Goal: Task Accomplishment & Management: Manage account settings

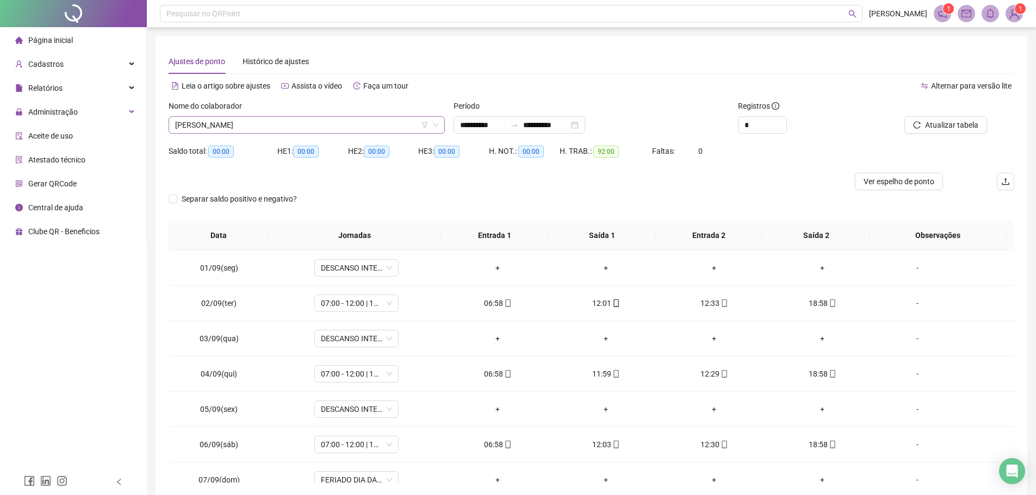
click at [296, 122] on span "MAURO BATISTA DE OLIVEIRA" at bounding box center [306, 125] width 263 height 16
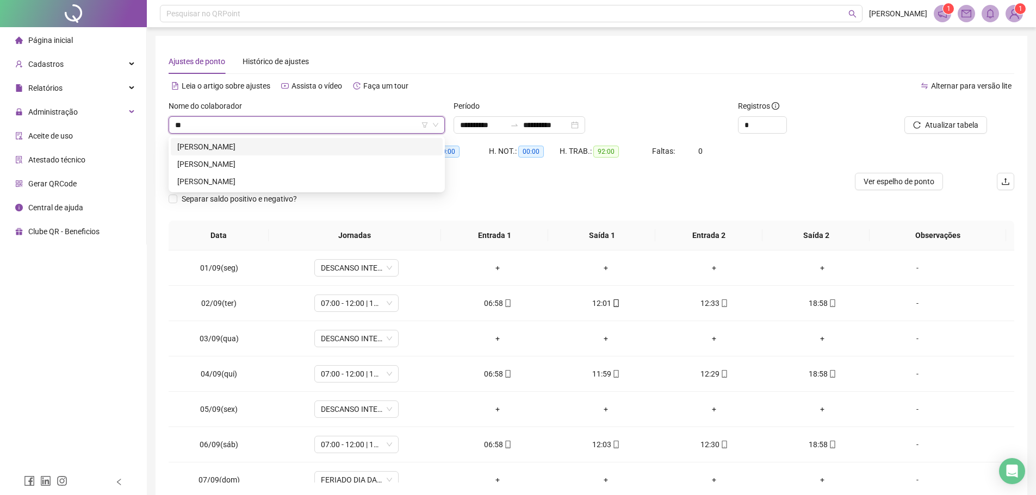
type input "***"
click at [247, 142] on div "FLAVIA BANDEIRA DAS NEVES" at bounding box center [306, 147] width 259 height 12
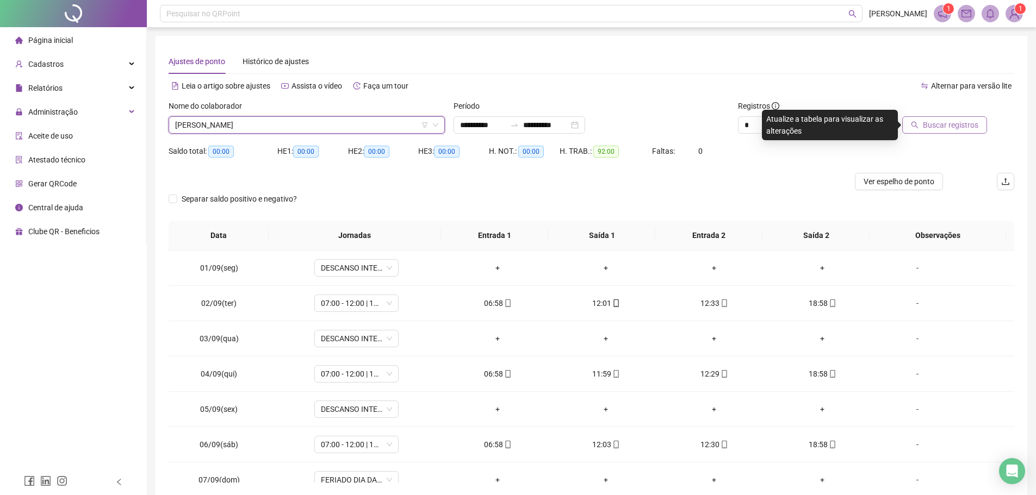
click at [927, 125] on span "Buscar registros" at bounding box center [949, 125] width 55 height 12
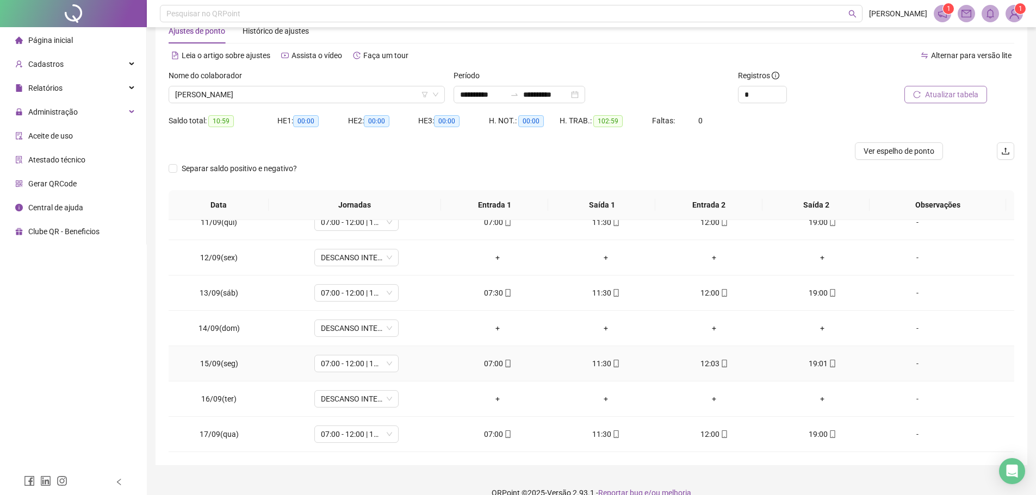
scroll to position [47, 0]
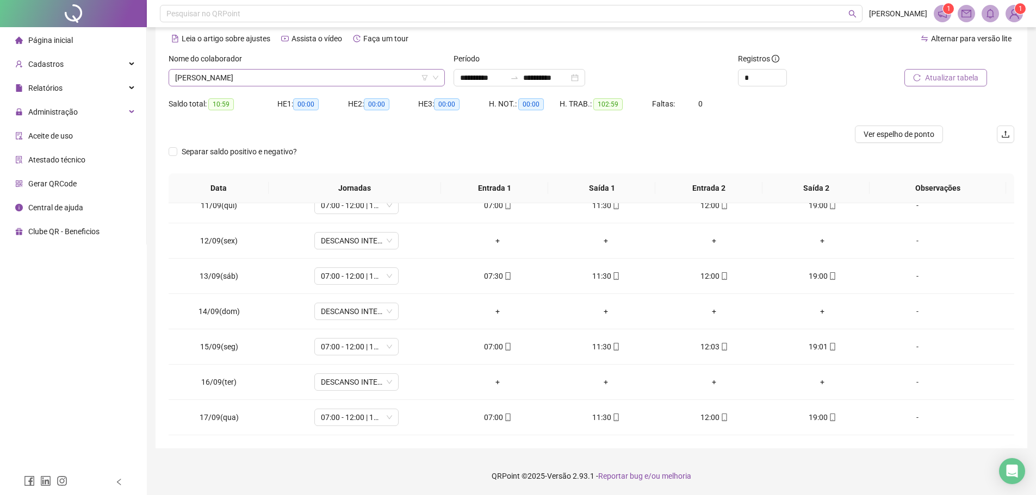
click at [288, 80] on span "FLAVIA BANDEIRA DAS NEVES" at bounding box center [306, 78] width 263 height 16
type input "*********"
click at [294, 99] on div "MARIA GLAUCIANA DE SOUSA" at bounding box center [306, 99] width 259 height 12
click at [919, 83] on button "Buscar registros" at bounding box center [944, 77] width 85 height 17
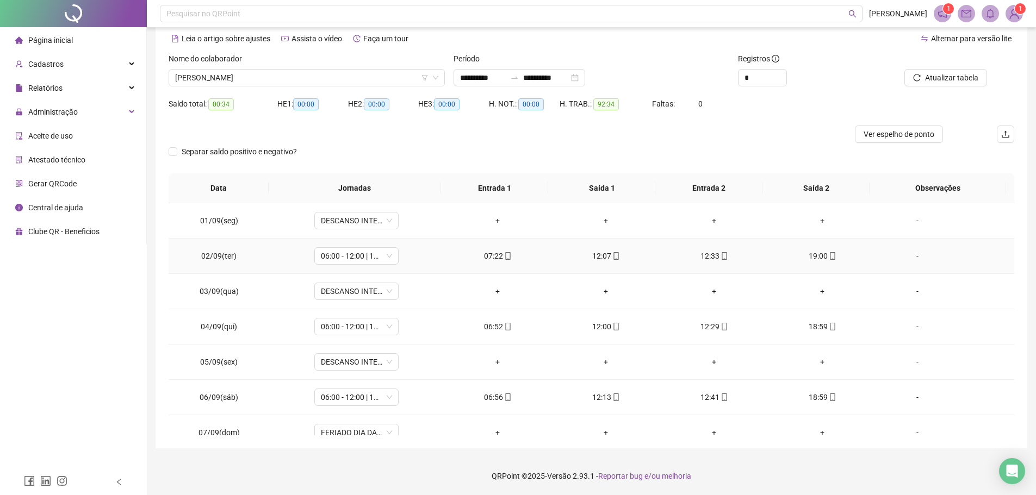
click at [507, 260] on span at bounding box center [507, 256] width 9 height 9
type input "**********"
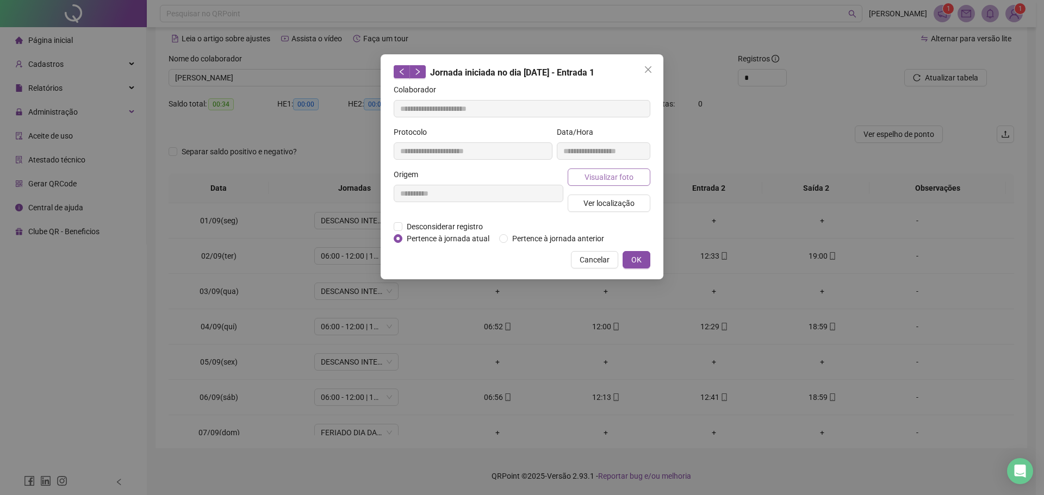
click at [574, 172] on button "Visualizar foto" at bounding box center [608, 177] width 83 height 17
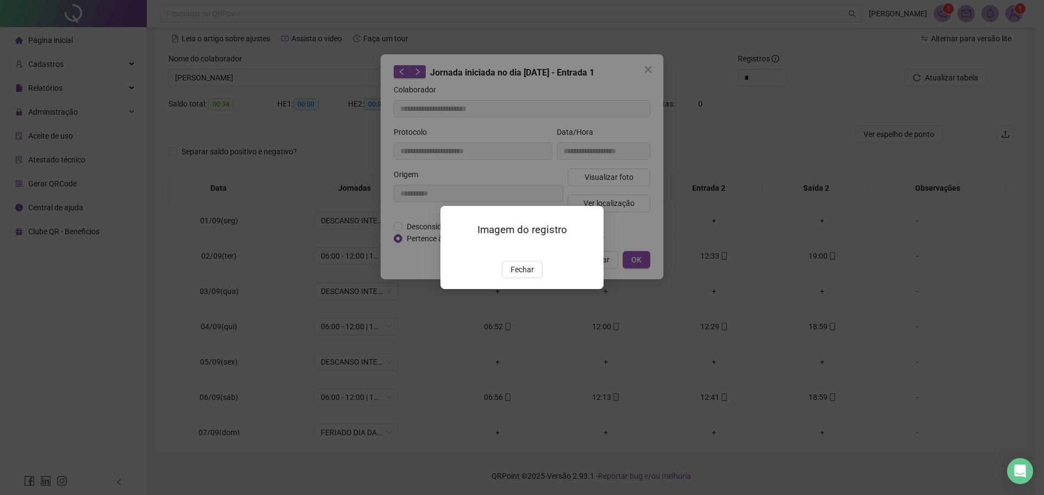
click at [453, 249] on img at bounding box center [453, 249] width 0 height 0
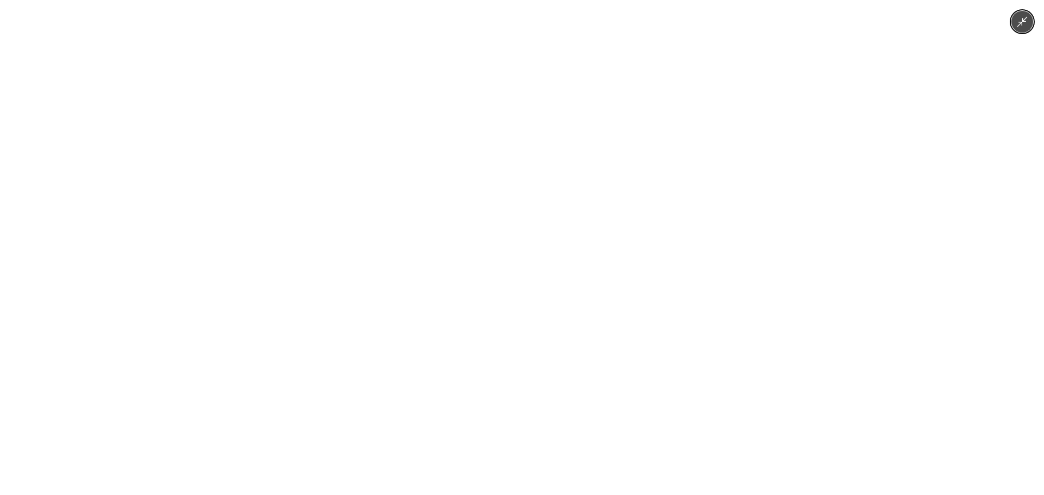
click at [524, 280] on img at bounding box center [521, 247] width 371 height 495
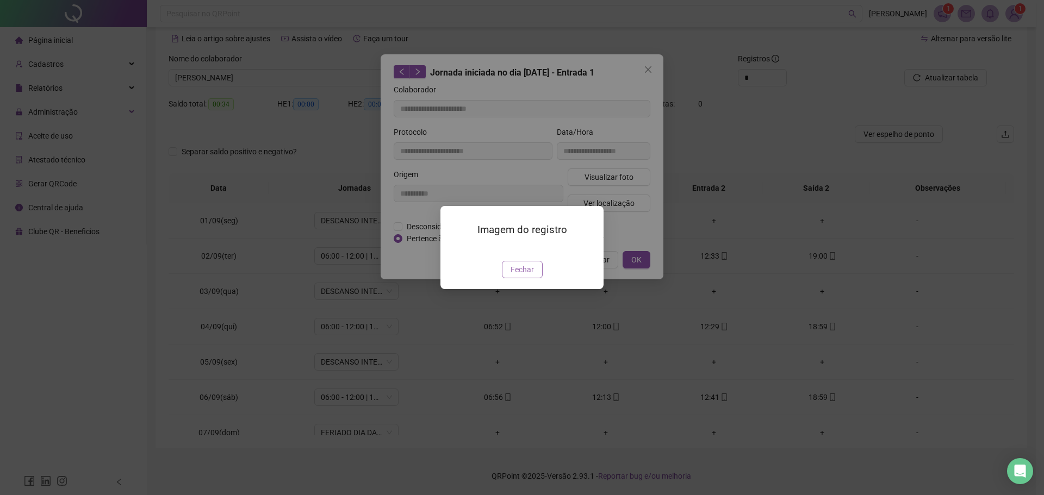
click at [530, 276] on span "Fechar" at bounding box center [521, 270] width 23 height 12
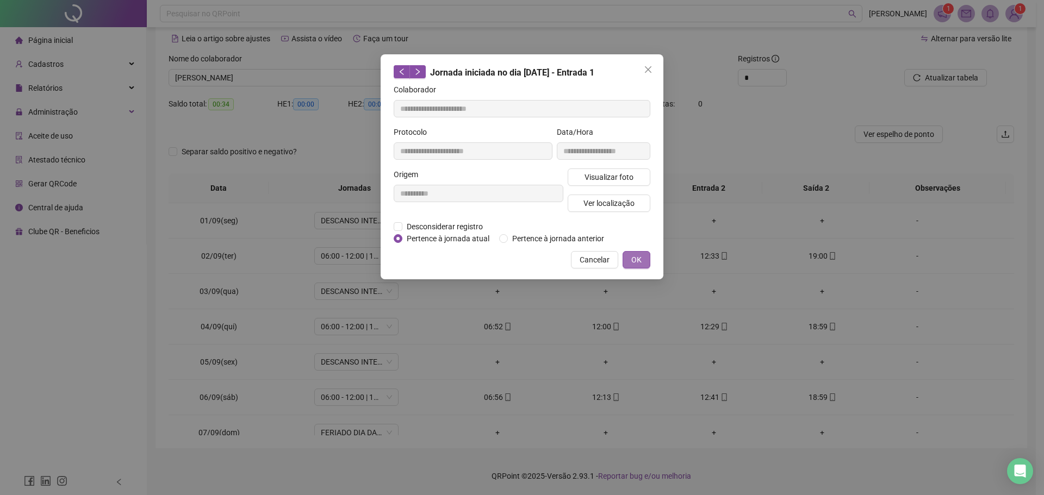
click at [628, 263] on button "OK" at bounding box center [636, 259] width 28 height 17
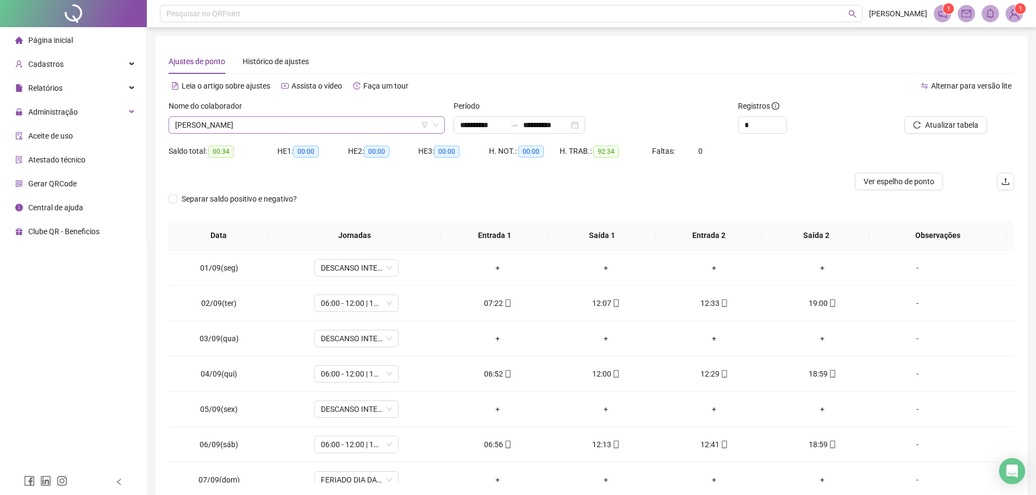
click at [269, 125] on span "MARIA GLAUCIANA DE SOUSA" at bounding box center [306, 125] width 263 height 16
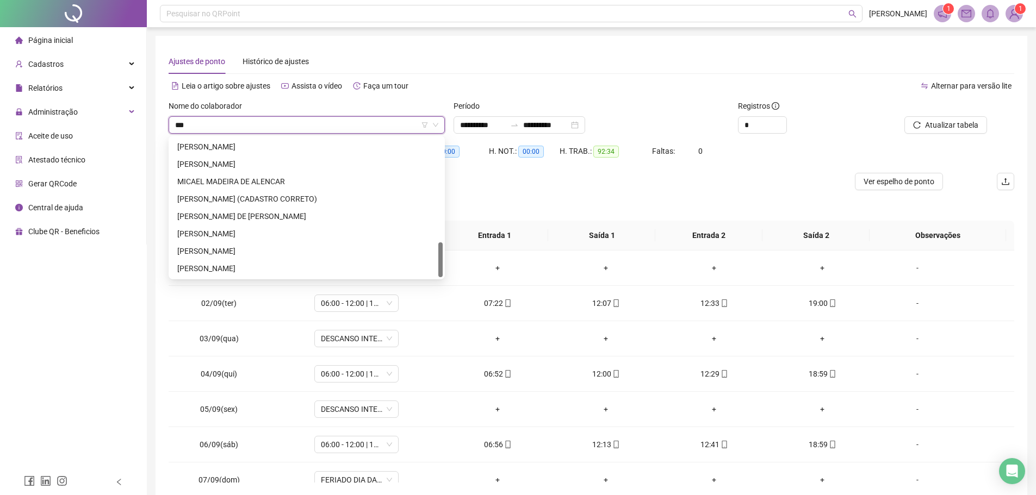
scroll to position [52, 0]
type input "****"
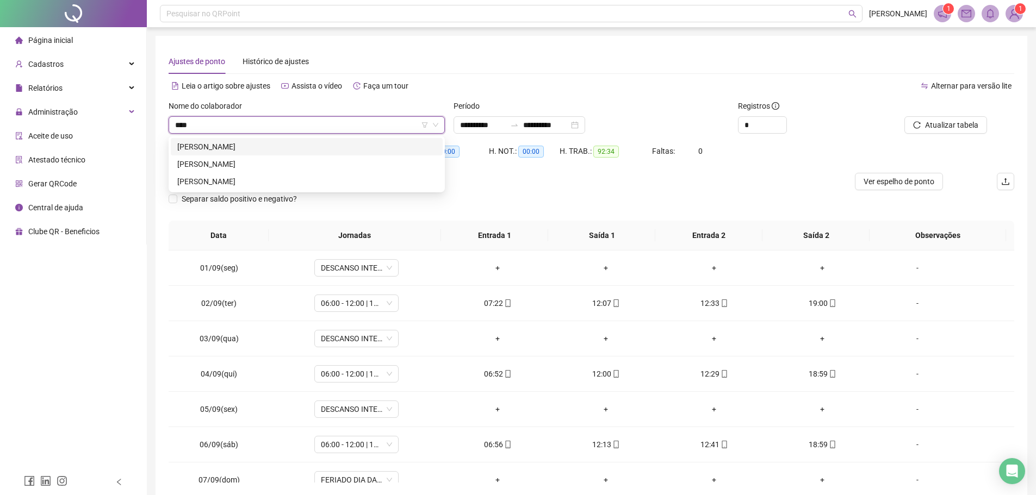
click at [259, 143] on div "ADELCIMAR PEREIRA DOS SANTOS" at bounding box center [306, 147] width 259 height 12
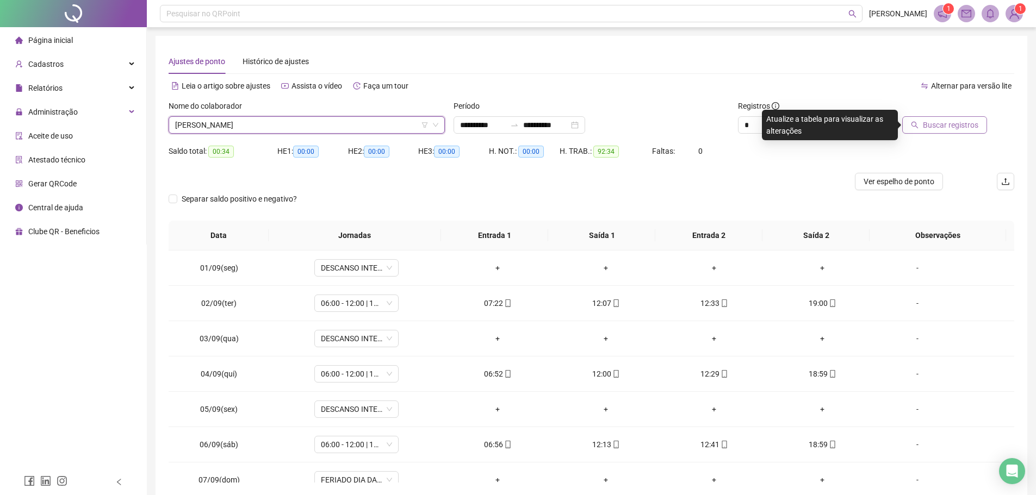
click at [938, 121] on span "Buscar registros" at bounding box center [949, 125] width 55 height 12
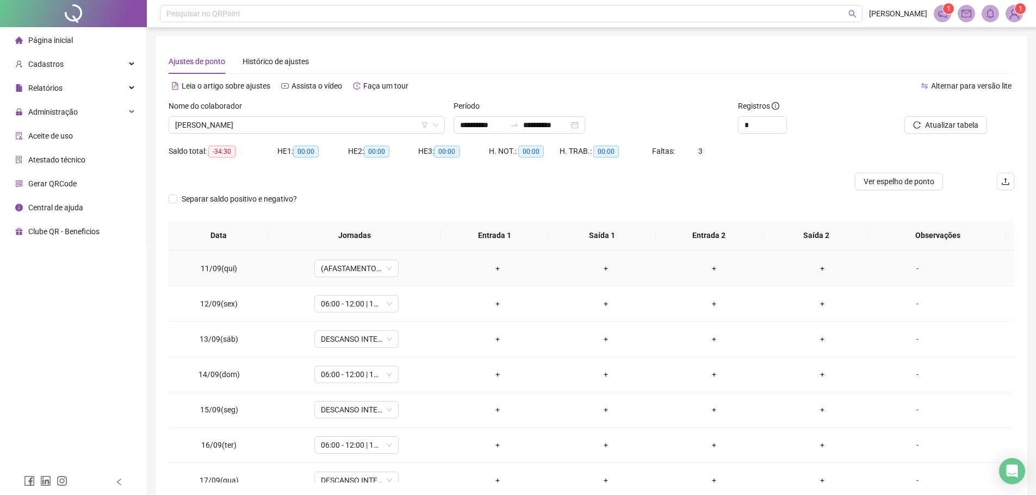
scroll to position [369, 0]
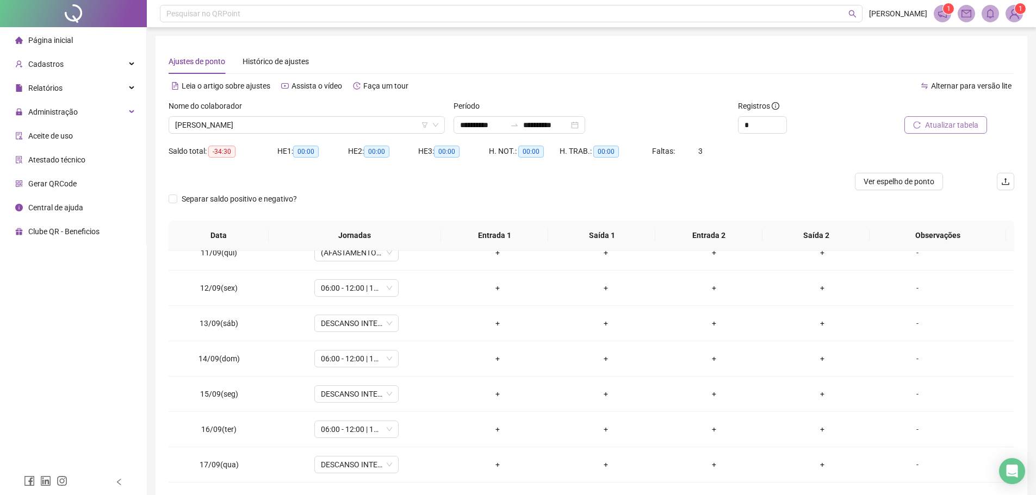
click at [942, 126] on span "Atualizar tabela" at bounding box center [951, 125] width 53 height 12
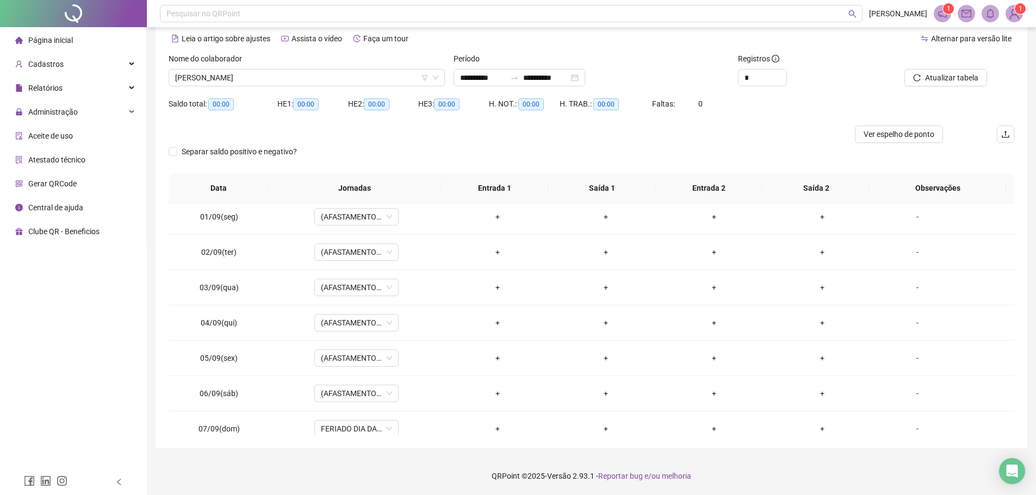
scroll to position [0, 0]
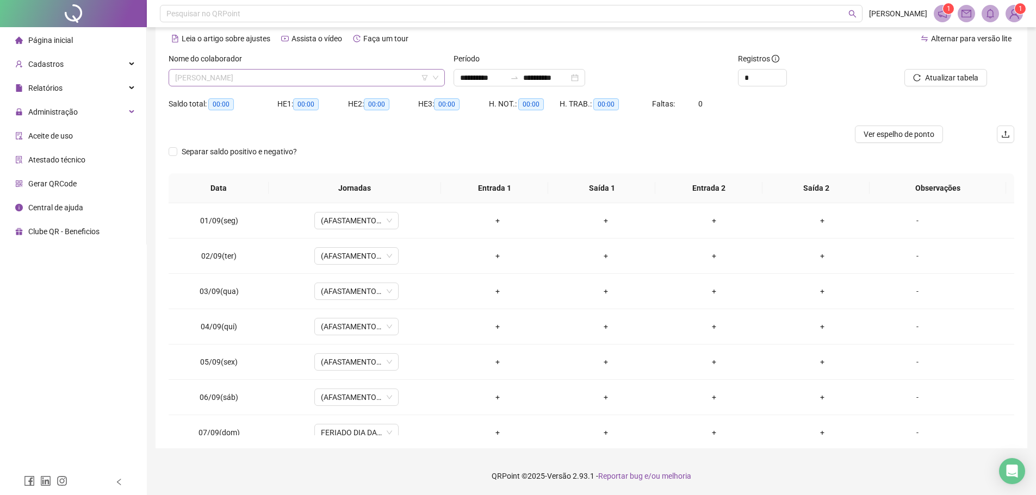
click at [311, 79] on span "ADELCIMAR PEREIRA DOS SANTOS" at bounding box center [306, 78] width 263 height 16
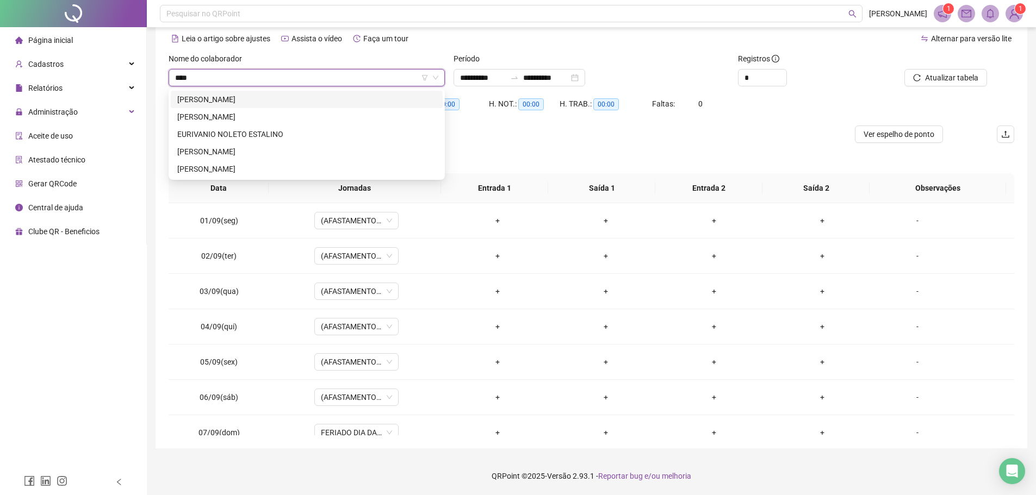
type input "*****"
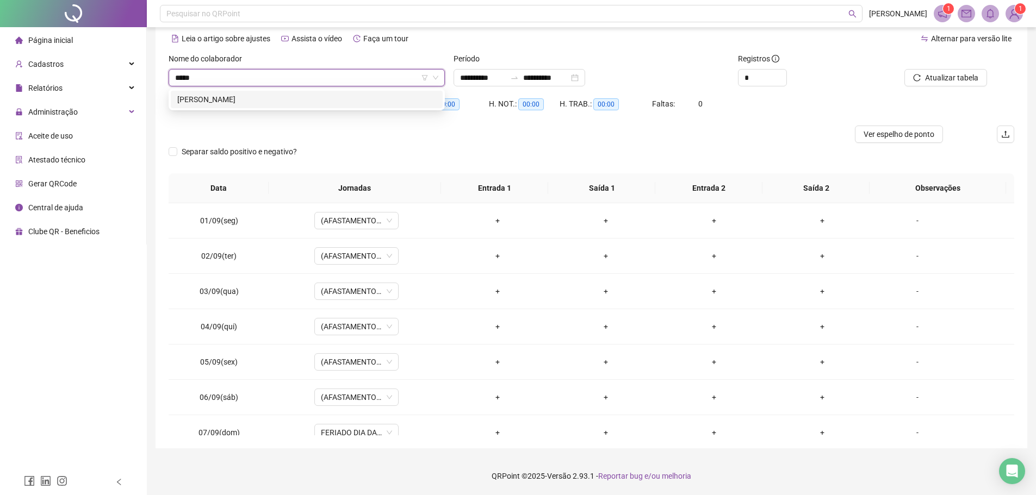
click at [299, 100] on div "ALINESIO RODRIGUES ALVES" at bounding box center [306, 99] width 259 height 12
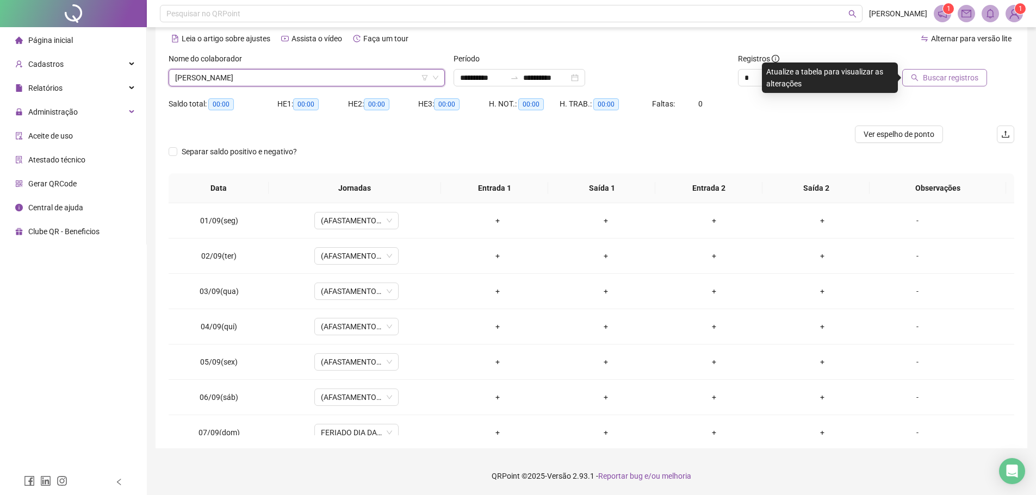
click at [939, 73] on span "Buscar registros" at bounding box center [949, 78] width 55 height 12
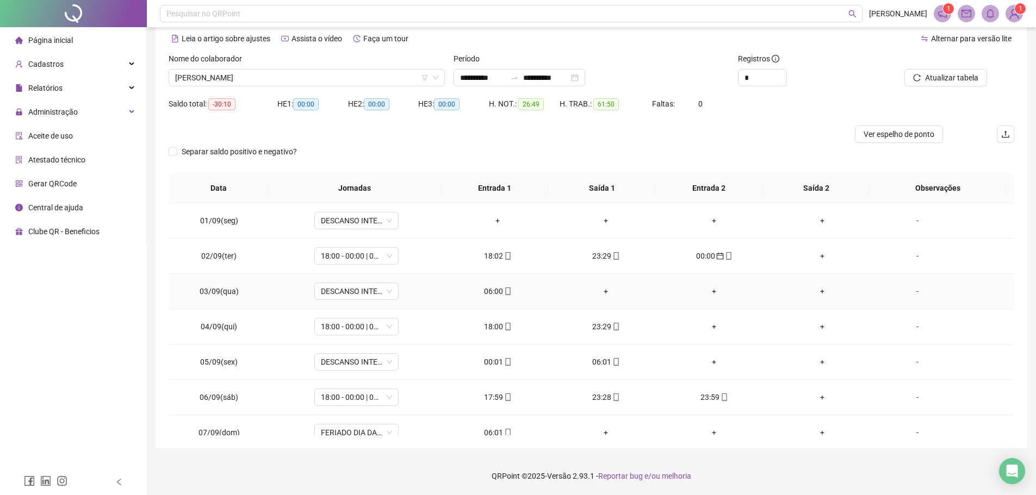
click at [498, 284] on td "06:00" at bounding box center [498, 291] width 108 height 35
click at [494, 287] on div "06:00" at bounding box center [497, 291] width 91 height 12
type input "**********"
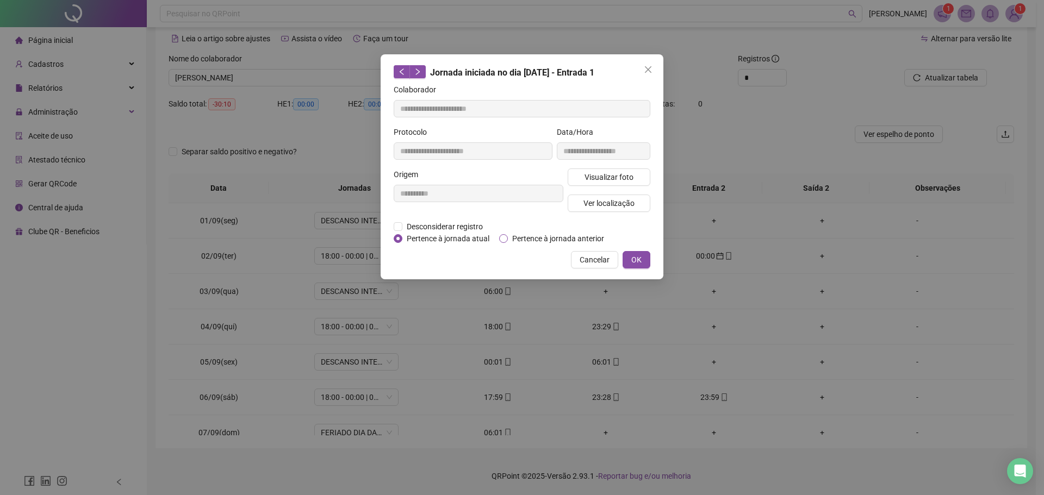
click at [514, 235] on span "Pertence à jornada anterior" at bounding box center [558, 239] width 101 height 12
click at [640, 255] on span "OK" at bounding box center [636, 260] width 10 height 12
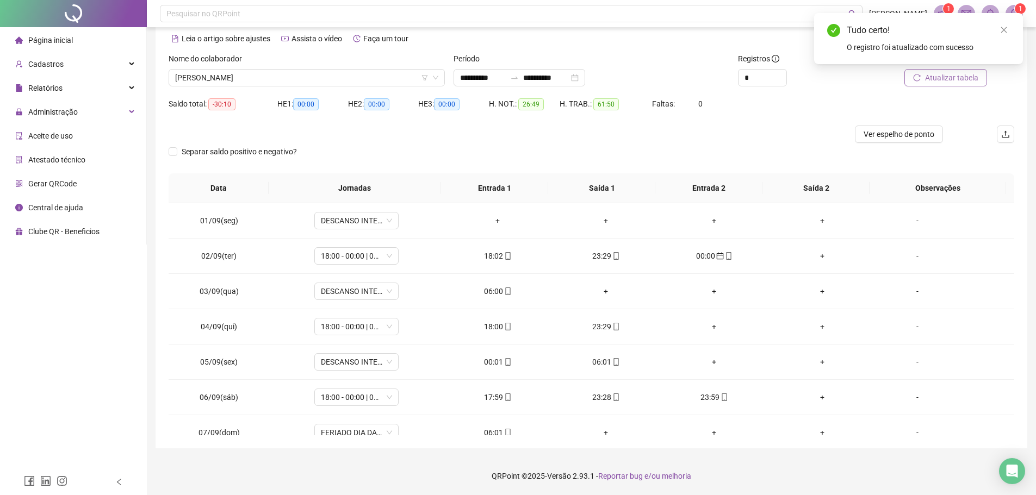
click at [945, 81] on span "Atualizar tabela" at bounding box center [951, 78] width 53 height 12
click at [490, 365] on div "00:01" at bounding box center [497, 362] width 91 height 12
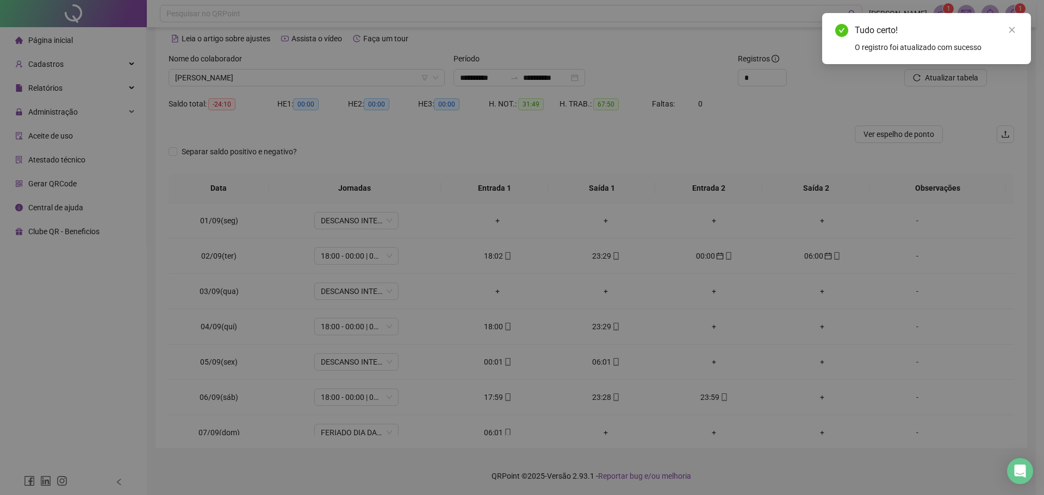
type input "**********"
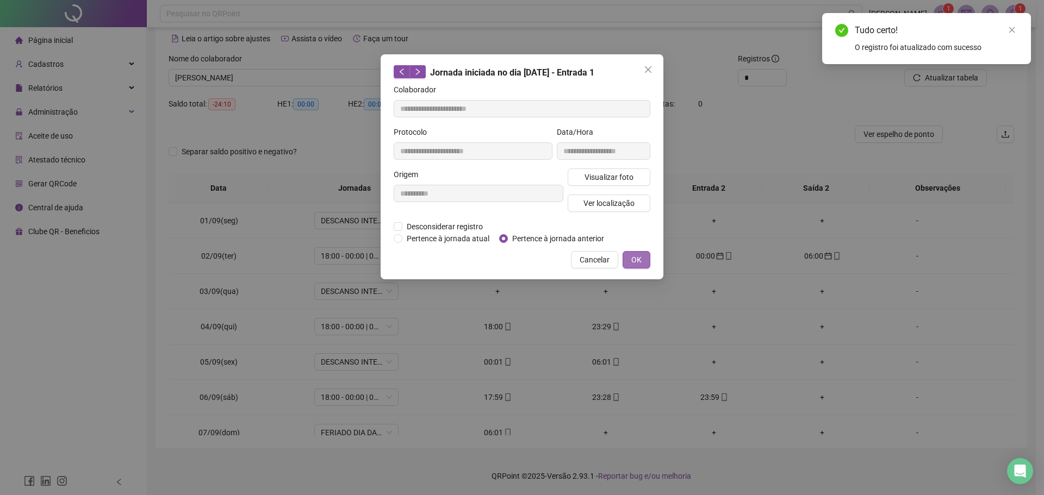
click at [635, 254] on span "OK" at bounding box center [636, 260] width 10 height 12
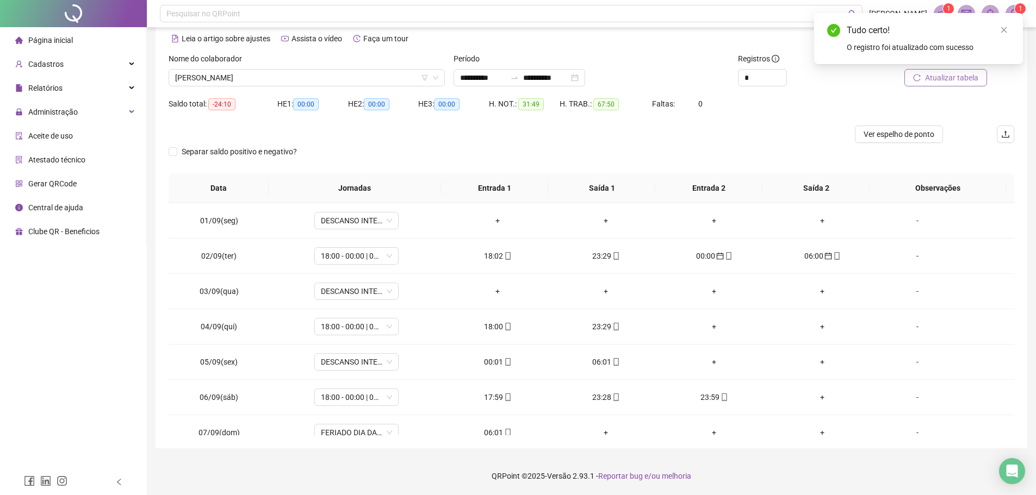
click at [957, 83] on span "Atualizar tabela" at bounding box center [951, 78] width 53 height 12
click at [488, 365] on div "06:01" at bounding box center [497, 362] width 91 height 12
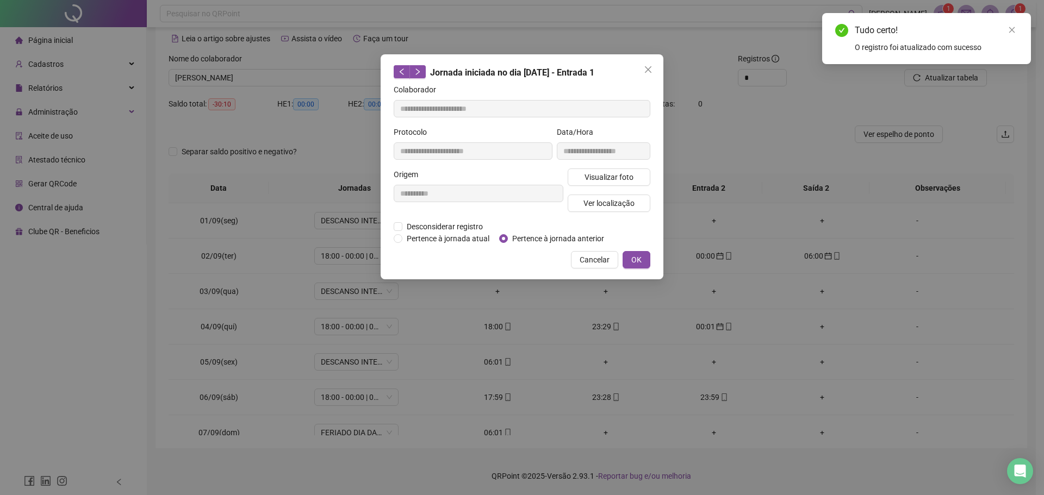
type input "**********"
click at [517, 235] on span "Pertence à jornada anterior" at bounding box center [558, 239] width 101 height 12
click at [644, 261] on button "OK" at bounding box center [636, 259] width 28 height 17
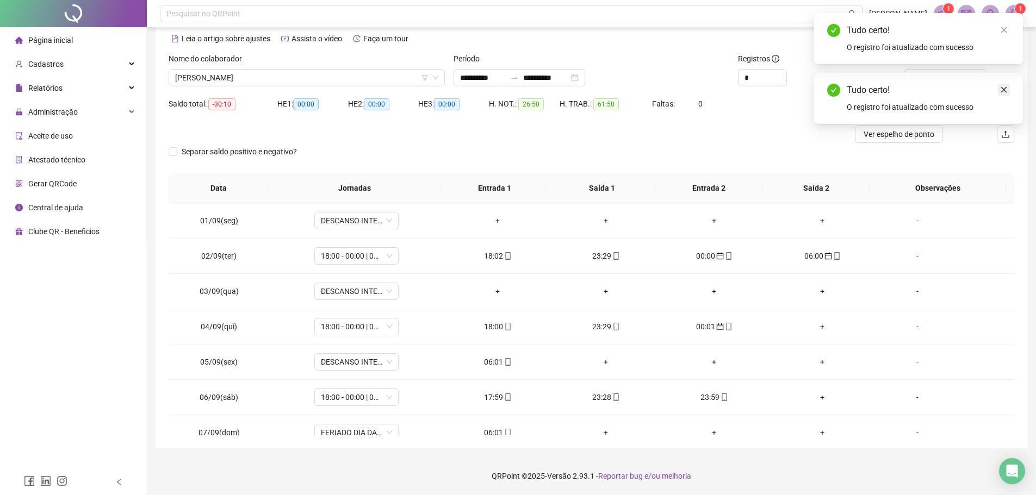
click at [1001, 90] on icon "close" at bounding box center [1004, 90] width 8 height 8
click at [959, 75] on span "Atualizar tabela" at bounding box center [951, 78] width 53 height 12
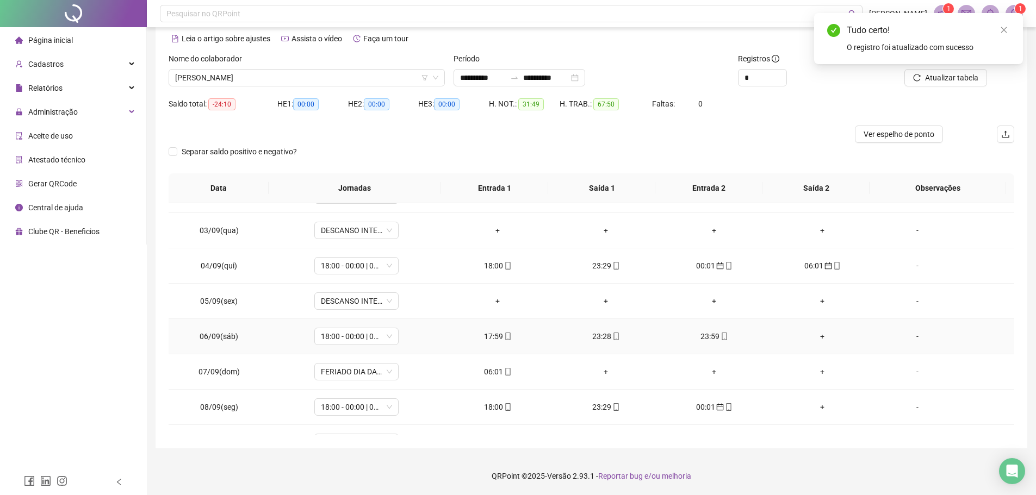
scroll to position [109, 0]
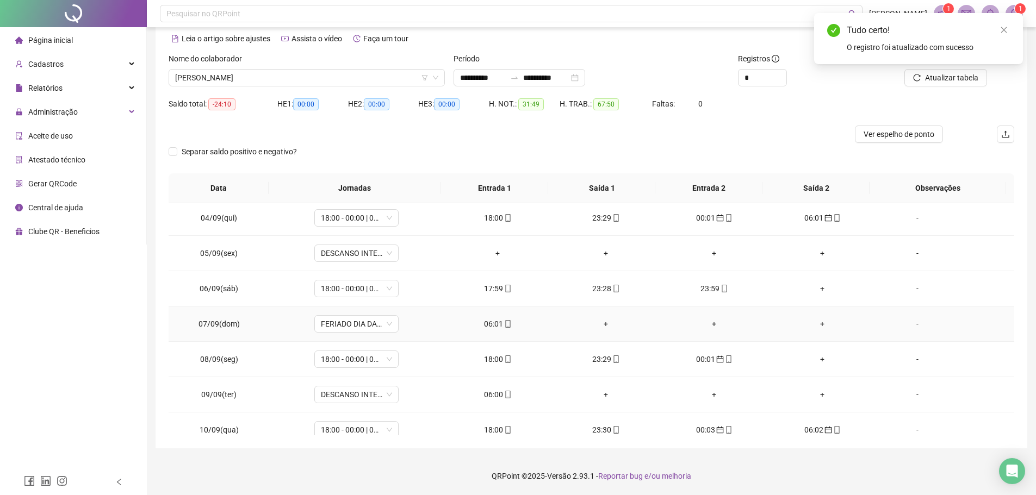
click at [498, 316] on td "06:01" at bounding box center [498, 324] width 108 height 35
click at [504, 323] on icon "mobile" at bounding box center [508, 324] width 8 height 8
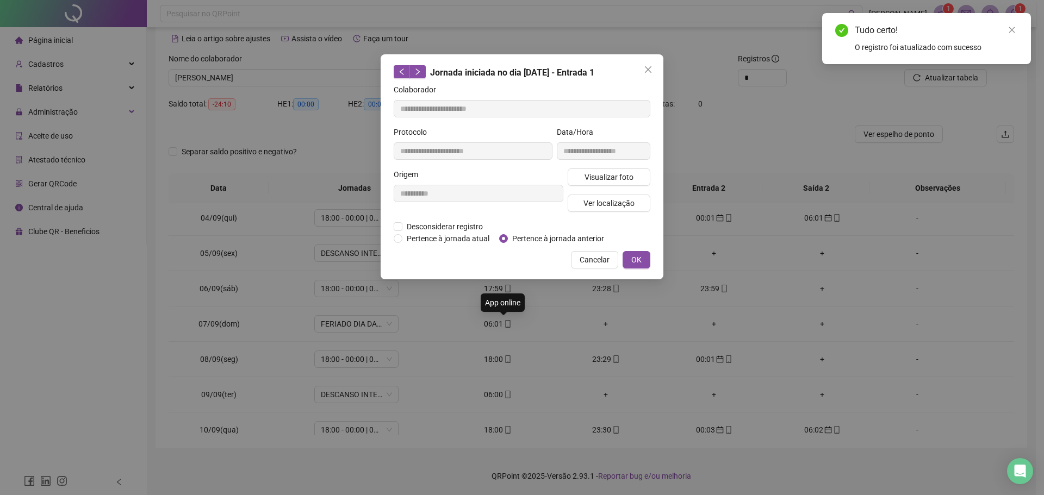
type input "**********"
drag, startPoint x: 634, startPoint y: 255, endPoint x: 790, endPoint y: 199, distance: 165.1
click at [637, 255] on span "OK" at bounding box center [636, 260] width 10 height 12
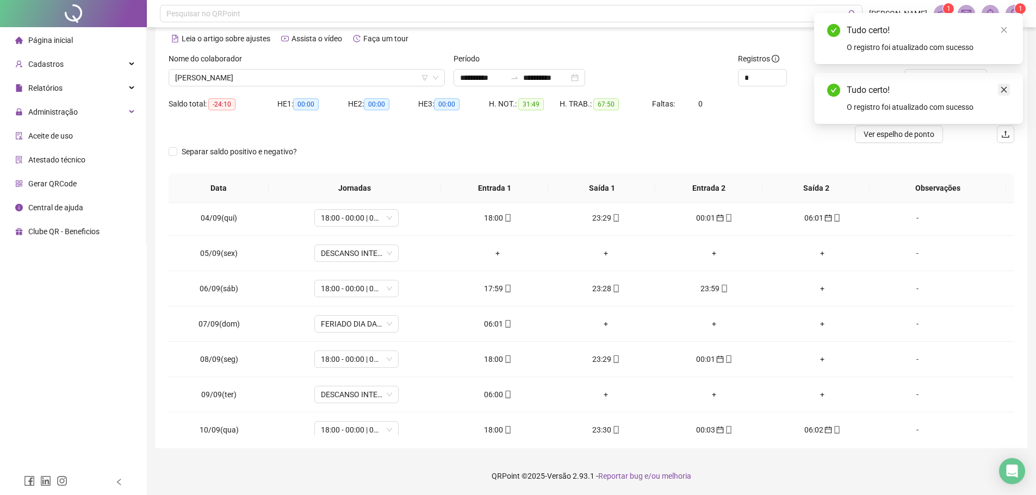
click at [1006, 91] on icon "close" at bounding box center [1004, 90] width 8 height 8
click at [941, 78] on span "Atualizar tabela" at bounding box center [951, 78] width 53 height 12
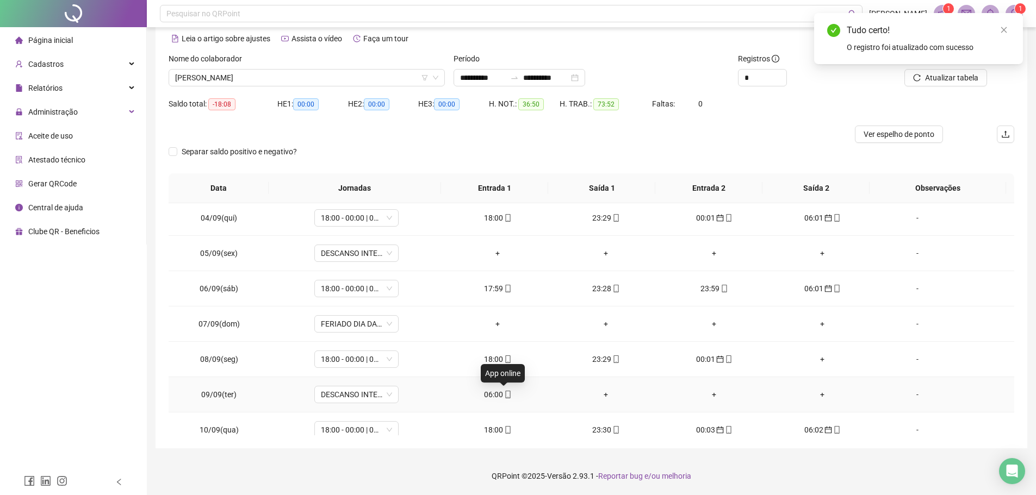
click at [504, 394] on icon "mobile" at bounding box center [508, 395] width 8 height 8
type input "**********"
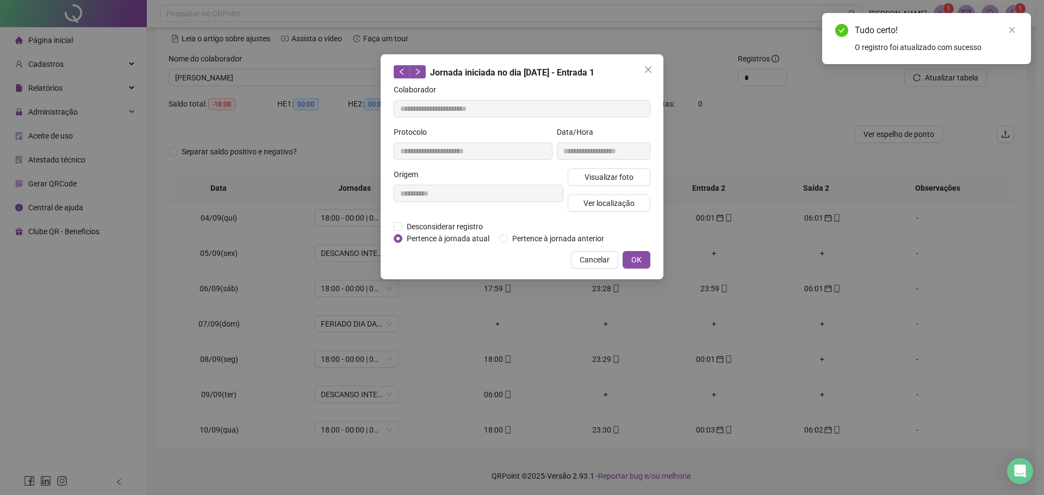
click at [501, 244] on div "**********" at bounding box center [521, 166] width 283 height 225
click at [631, 264] on span "OK" at bounding box center [636, 260] width 10 height 12
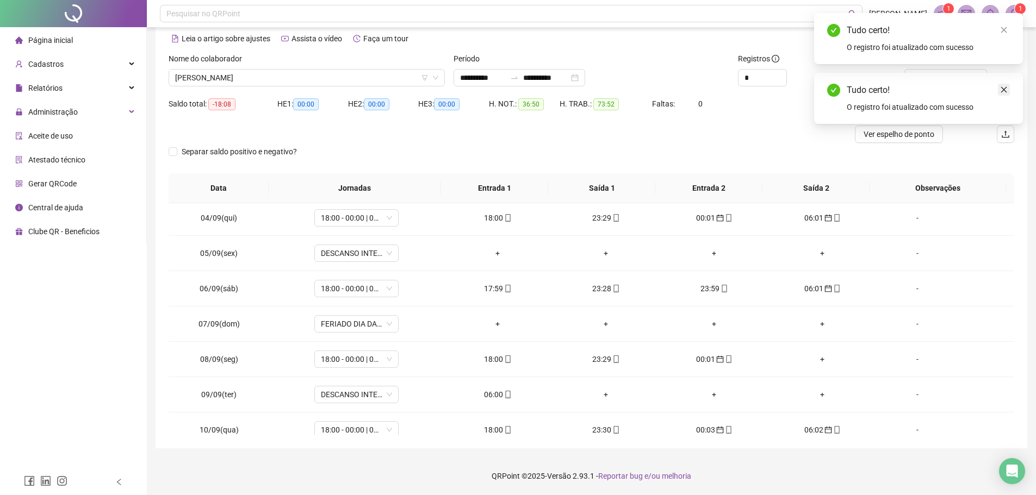
click at [1000, 88] on icon "close" at bounding box center [1004, 90] width 8 height 8
click at [954, 76] on span "Atualizar tabela" at bounding box center [951, 78] width 53 height 12
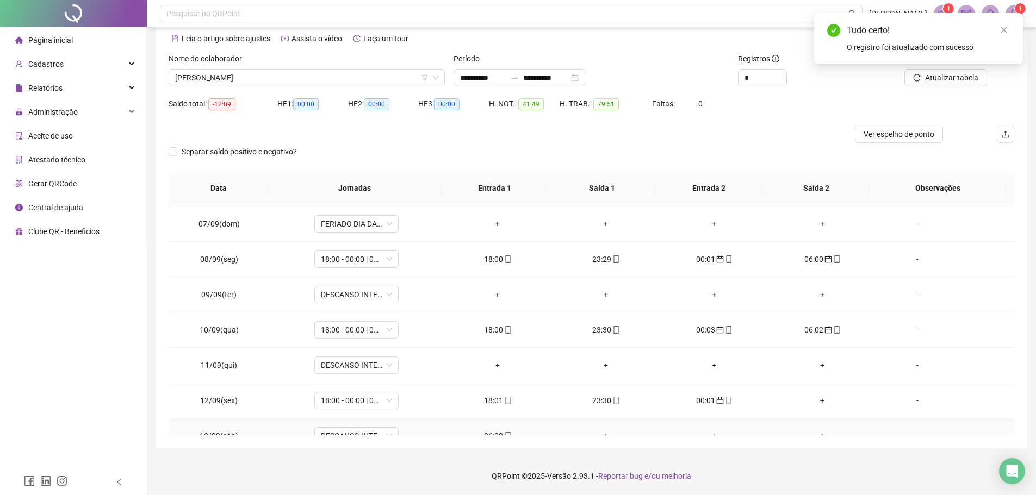
scroll to position [326, 0]
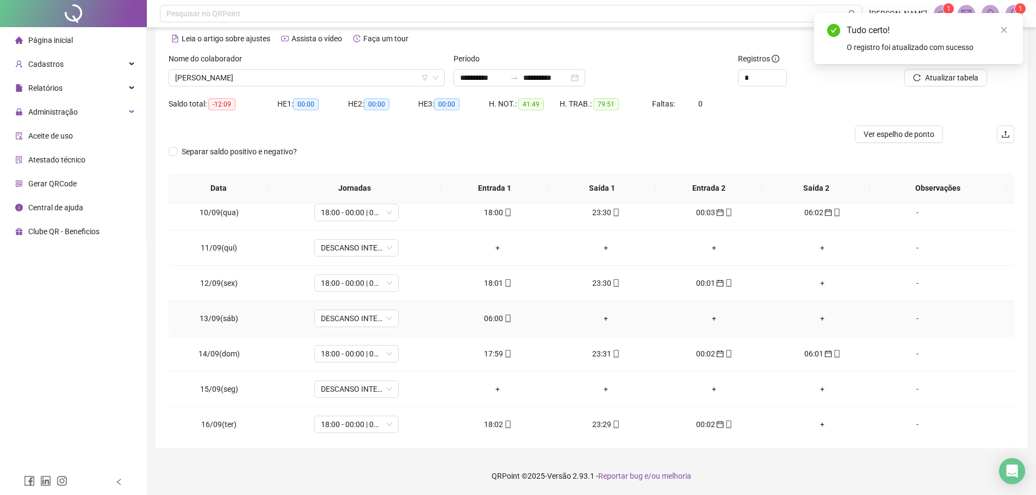
click at [498, 319] on div "06:00" at bounding box center [497, 319] width 91 height 12
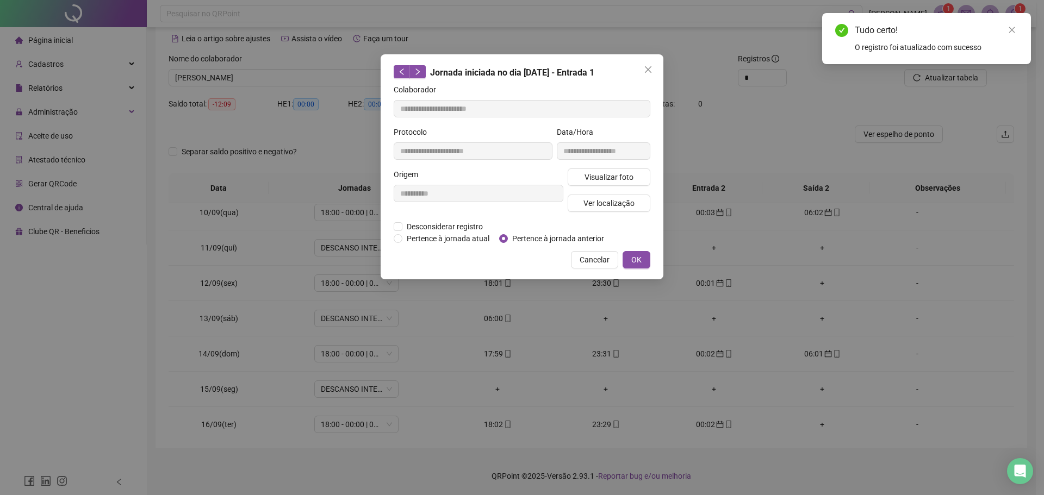
type input "**********"
click at [525, 234] on span "Pertence à jornada anterior" at bounding box center [558, 239] width 101 height 12
click at [644, 259] on button "OK" at bounding box center [636, 259] width 28 height 17
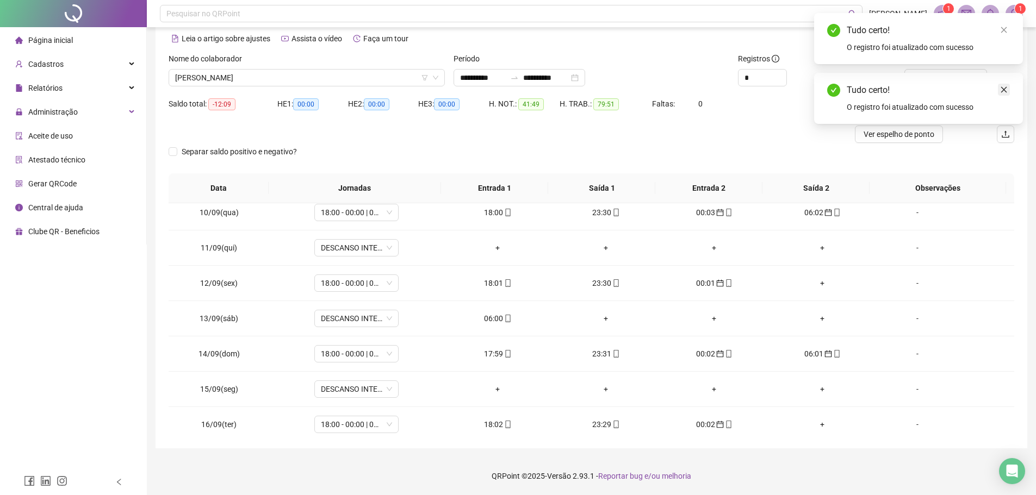
click at [999, 88] on link "Close" at bounding box center [1003, 90] width 12 height 12
click at [931, 76] on span "Atualizar tabela" at bounding box center [951, 78] width 53 height 12
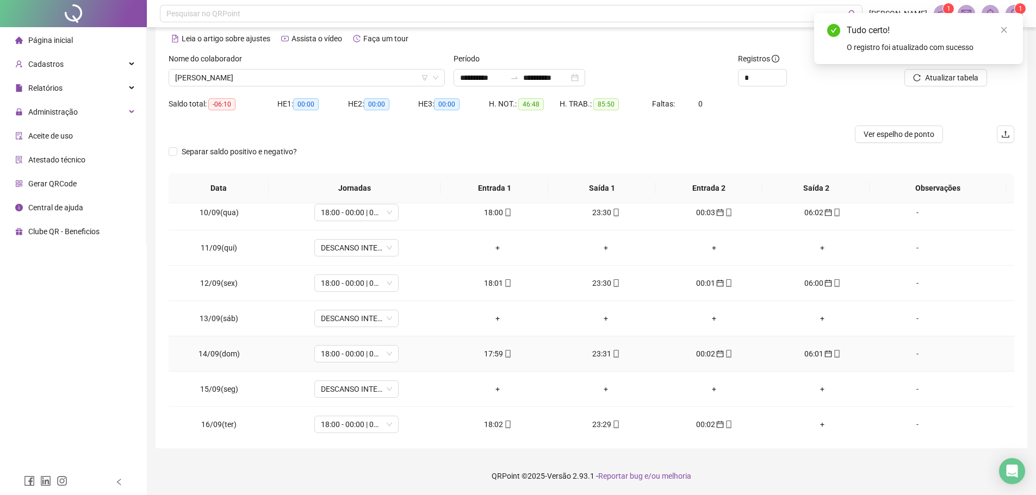
scroll to position [369, 0]
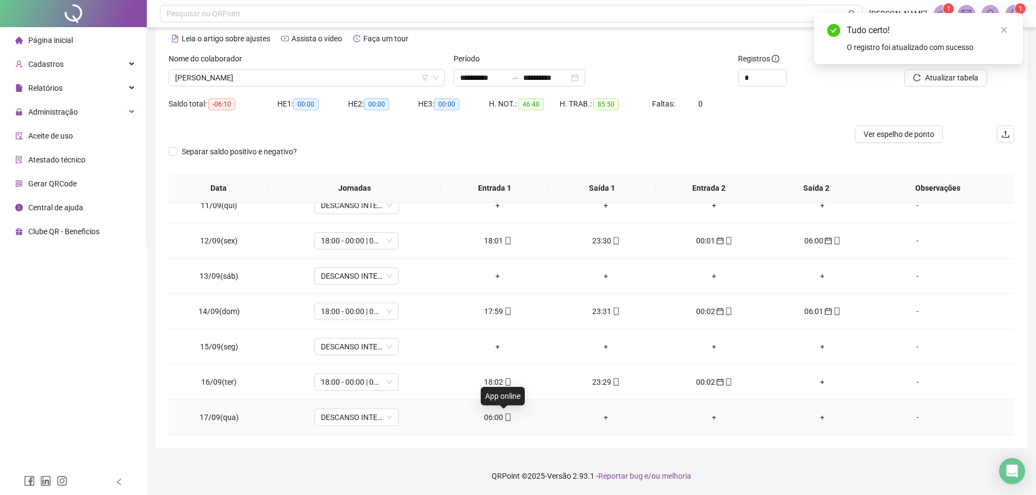
click at [504, 419] on icon "mobile" at bounding box center [508, 418] width 8 height 8
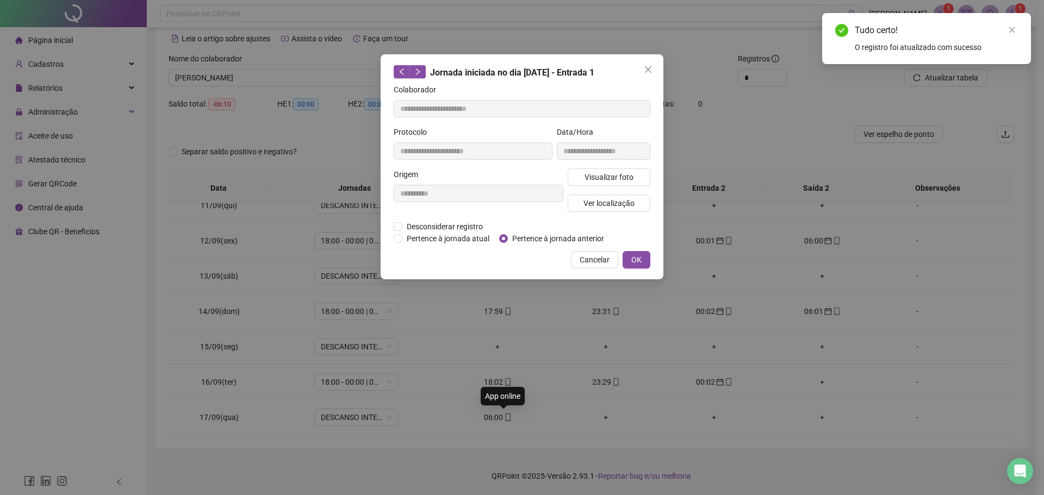
type input "**********"
click at [638, 257] on span "OK" at bounding box center [636, 260] width 10 height 12
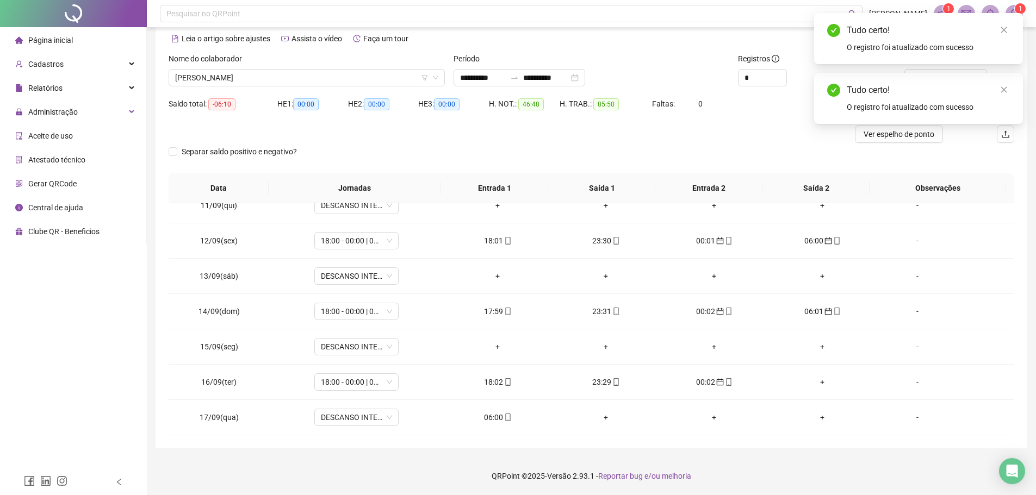
click at [1010, 88] on div "Tudo certo! O registro foi atualizado com sucesso" at bounding box center [918, 98] width 209 height 51
click at [1003, 88] on icon "close" at bounding box center [1004, 90] width 8 height 8
click at [960, 84] on button "Atualizar tabela" at bounding box center [945, 77] width 83 height 17
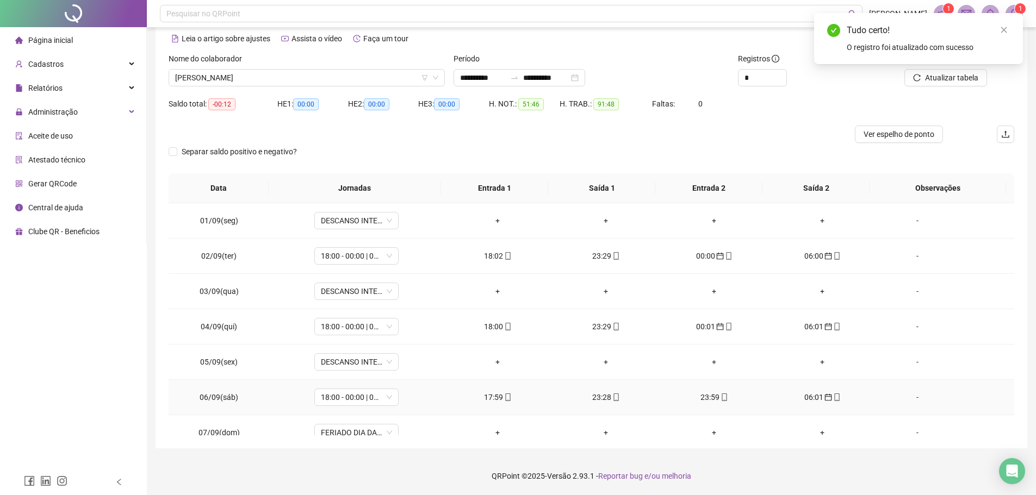
scroll to position [0, 0]
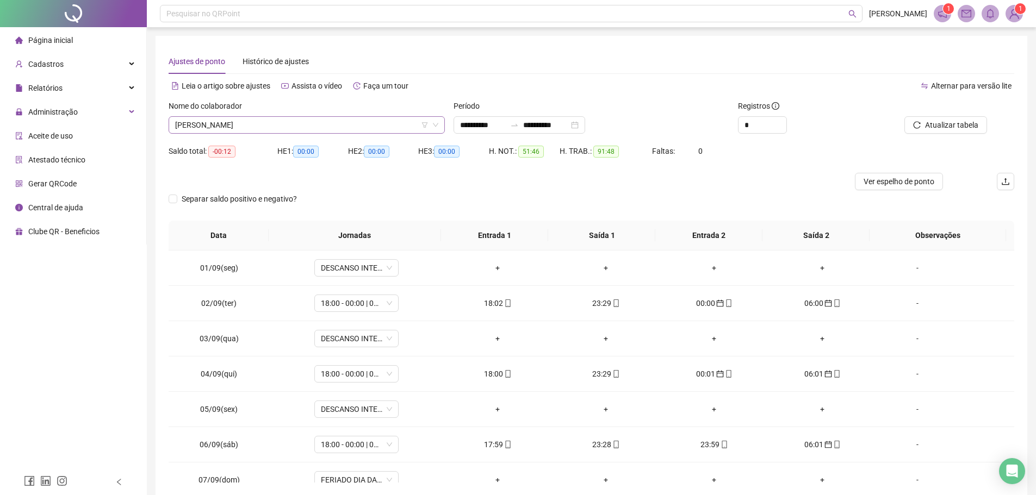
click at [279, 131] on span "ALINESIO RODRIGUES ALVES" at bounding box center [306, 125] width 263 height 16
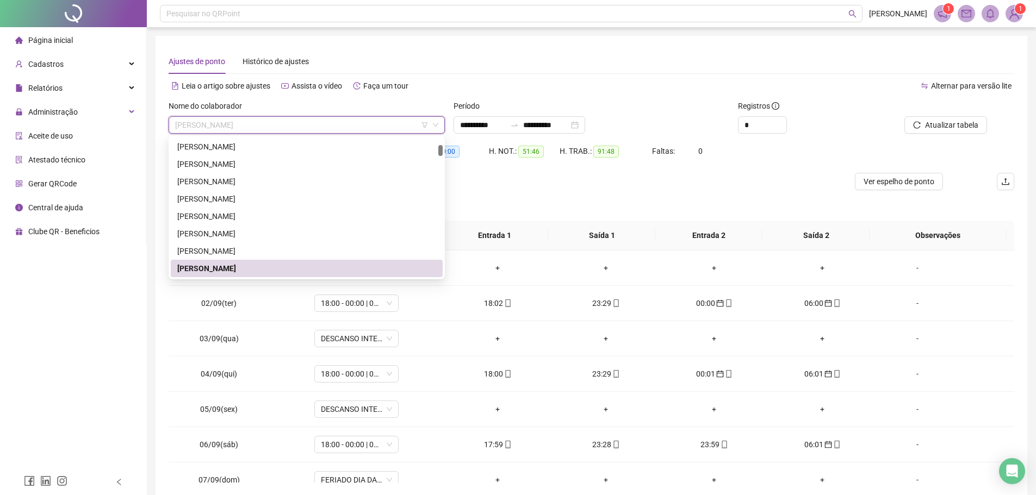
type input "*"
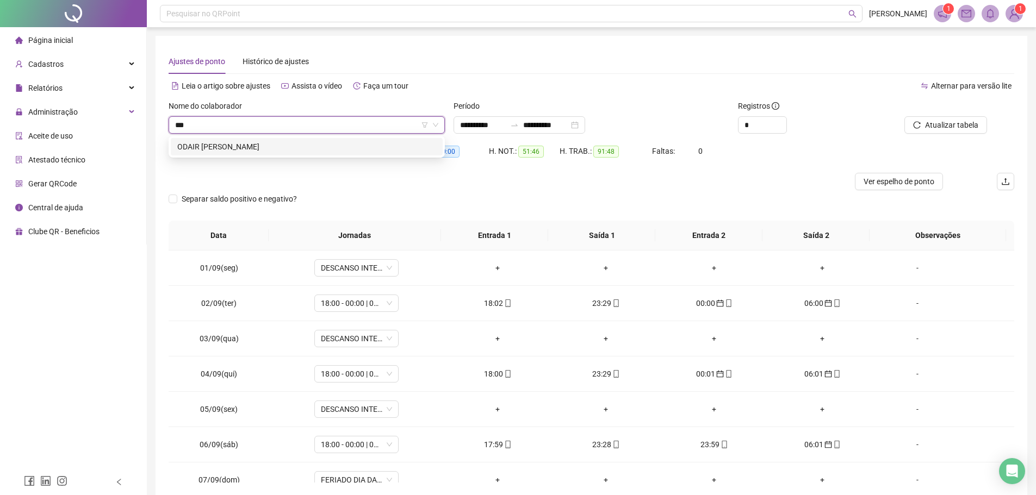
scroll to position [0, 0]
type input "*****"
click at [313, 143] on div "ODAIR JOSE RODRIGUES FONTES" at bounding box center [306, 147] width 259 height 12
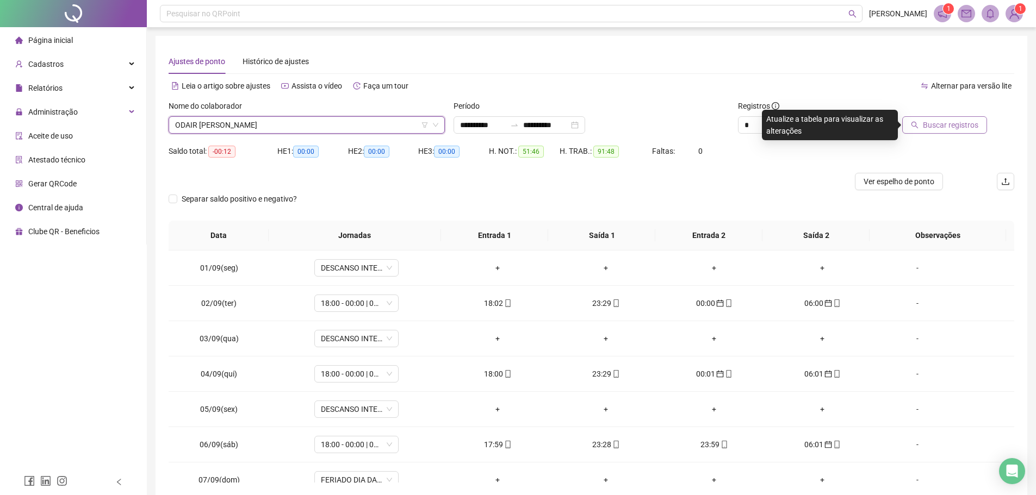
click at [934, 124] on span "Buscar registros" at bounding box center [949, 125] width 55 height 12
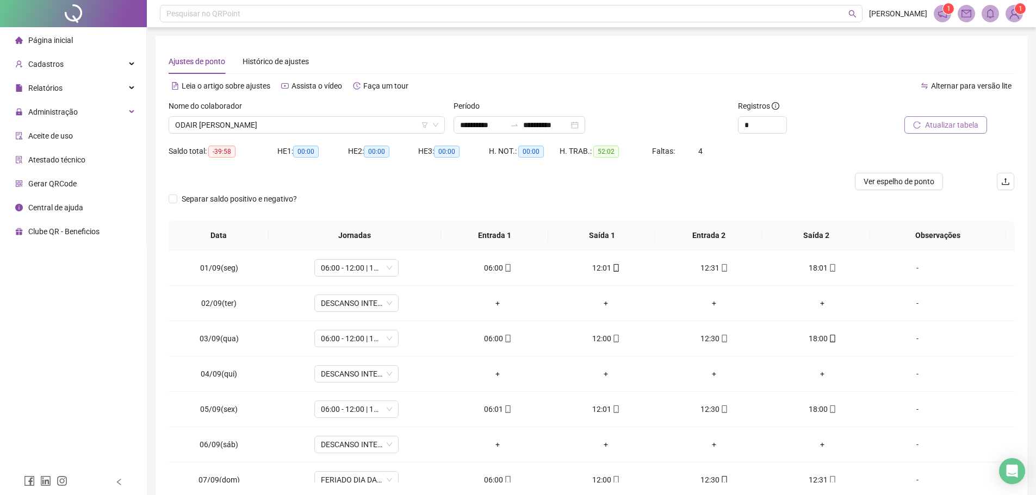
click at [933, 124] on span "Atualizar tabela" at bounding box center [951, 125] width 53 height 12
click at [303, 120] on span "ODAIR JOSE RODRIGUES FONTES" at bounding box center [306, 125] width 263 height 16
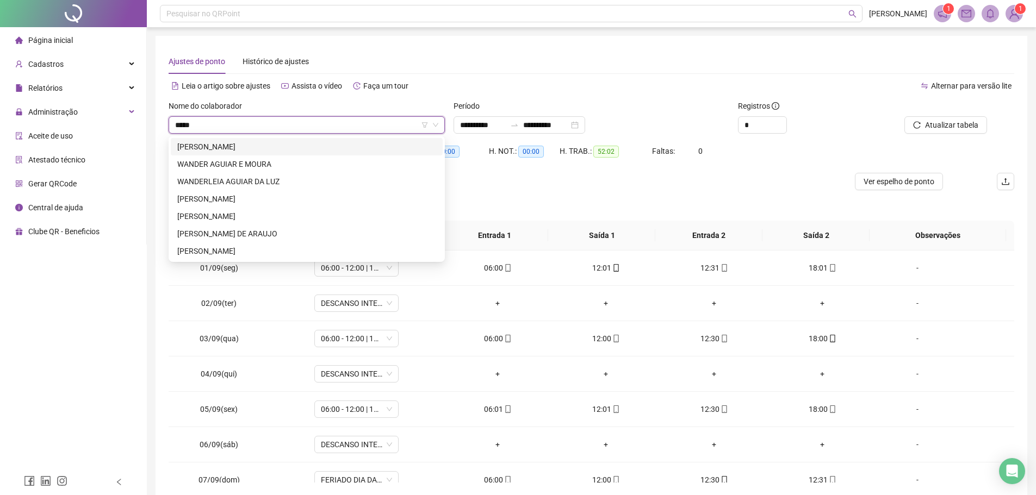
type input "******"
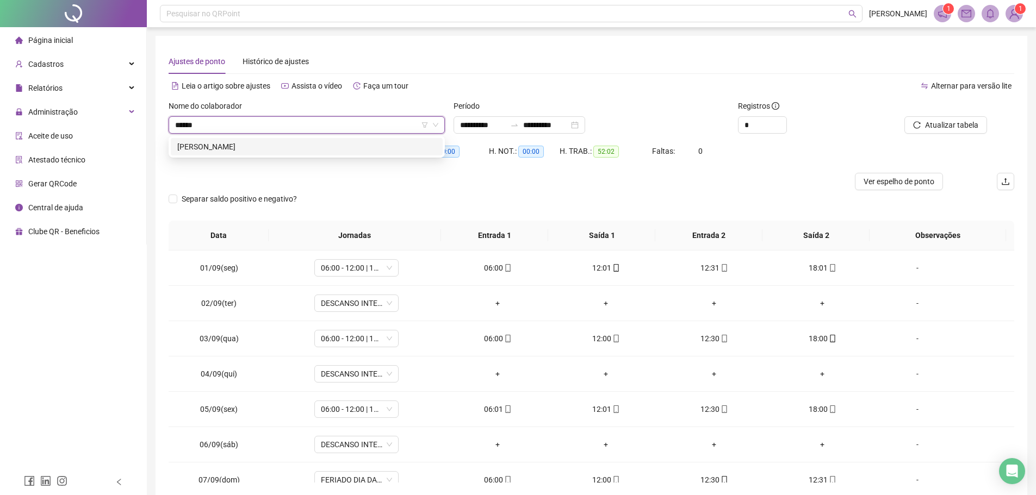
click at [292, 140] on div "WANDEIR RODRIGUES DE SANTANA" at bounding box center [307, 146] width 272 height 17
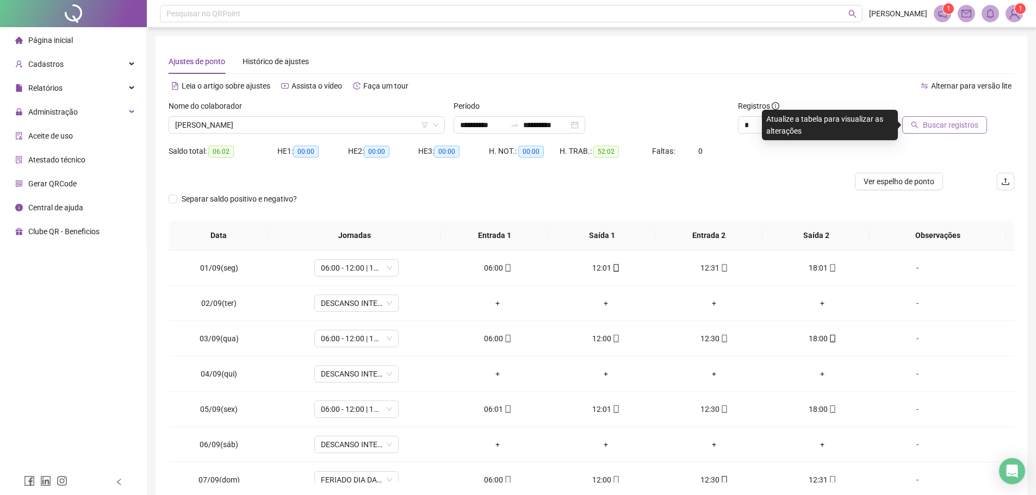
click at [961, 121] on span "Buscar registros" at bounding box center [949, 125] width 55 height 12
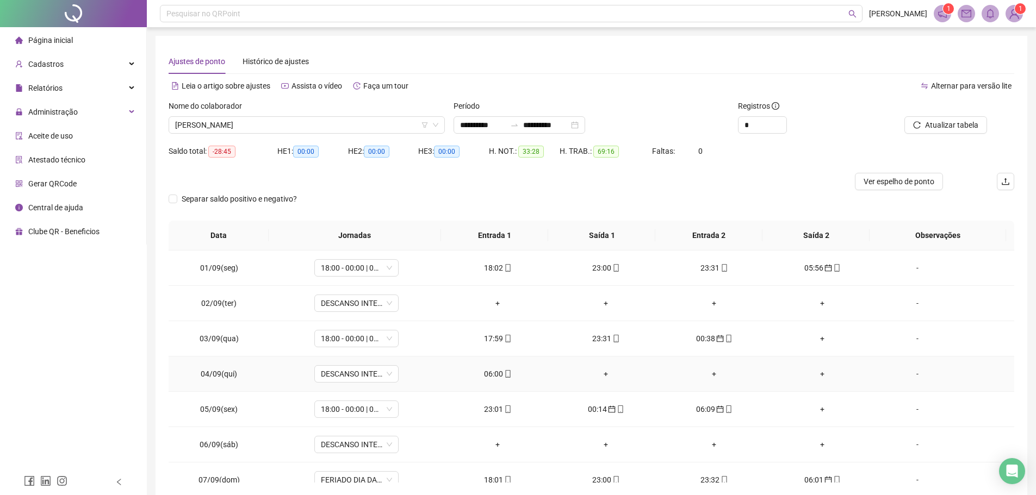
click at [489, 370] on div "06:00" at bounding box center [497, 374] width 91 height 12
type input "**********"
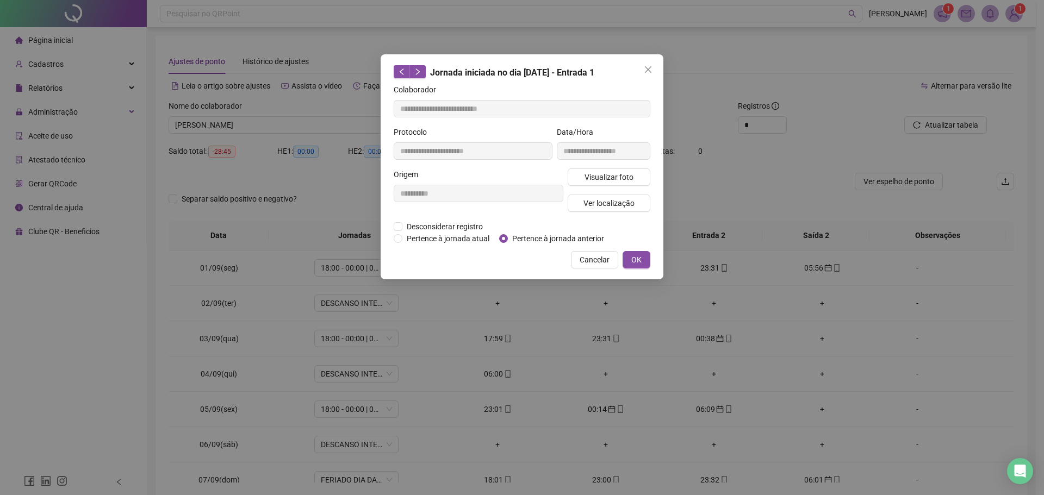
click at [626, 249] on div "**********" at bounding box center [521, 166] width 283 height 225
click at [633, 254] on span "OK" at bounding box center [636, 260] width 10 height 12
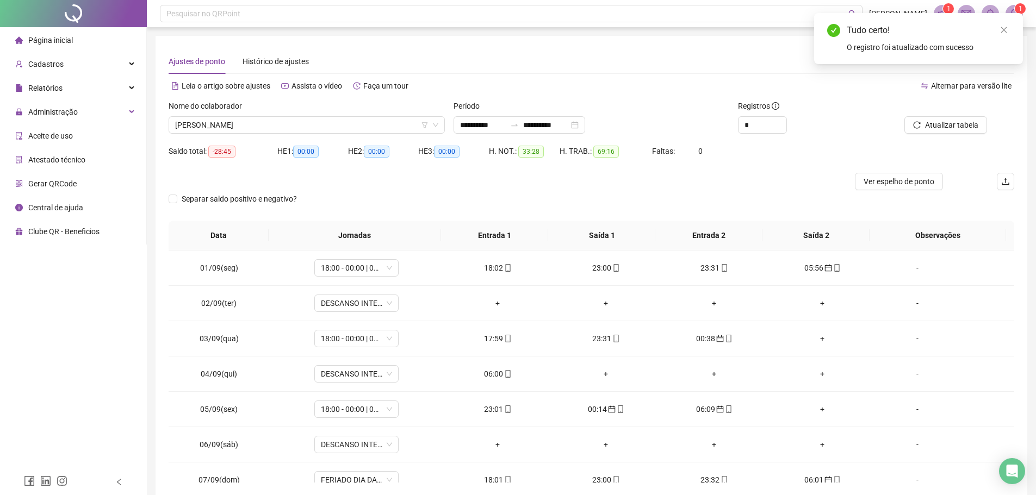
click at [937, 113] on div at bounding box center [933, 108] width 107 height 16
click at [934, 124] on span "Atualizar tabela" at bounding box center [951, 125] width 53 height 12
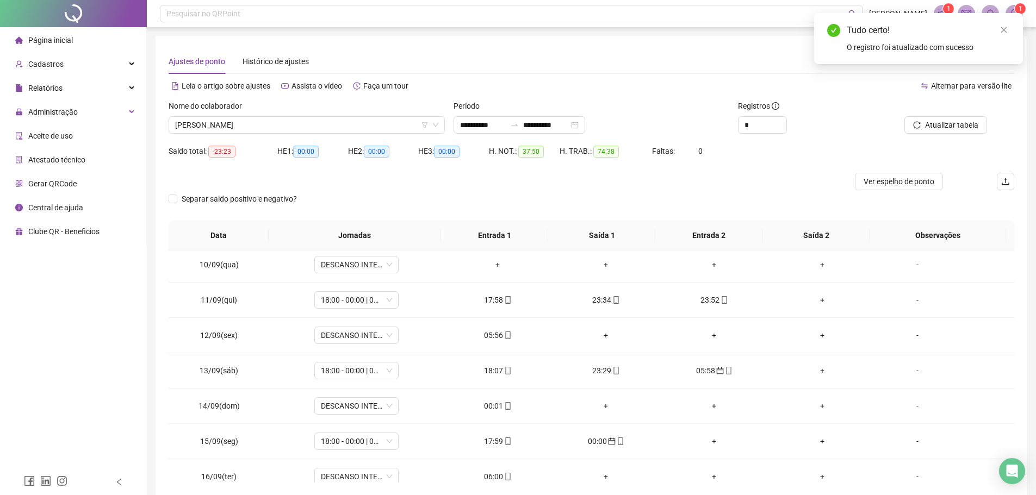
scroll to position [369, 0]
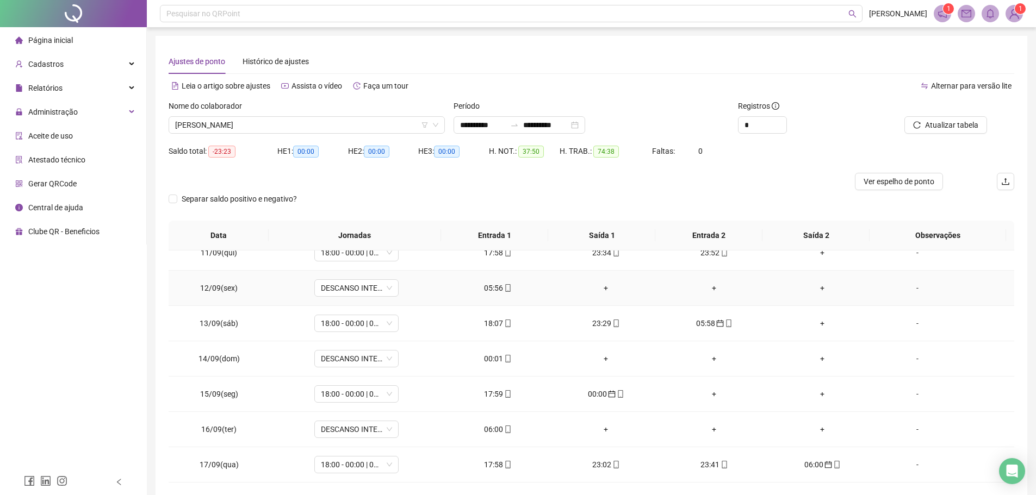
click at [484, 289] on div "05:56" at bounding box center [497, 288] width 91 height 12
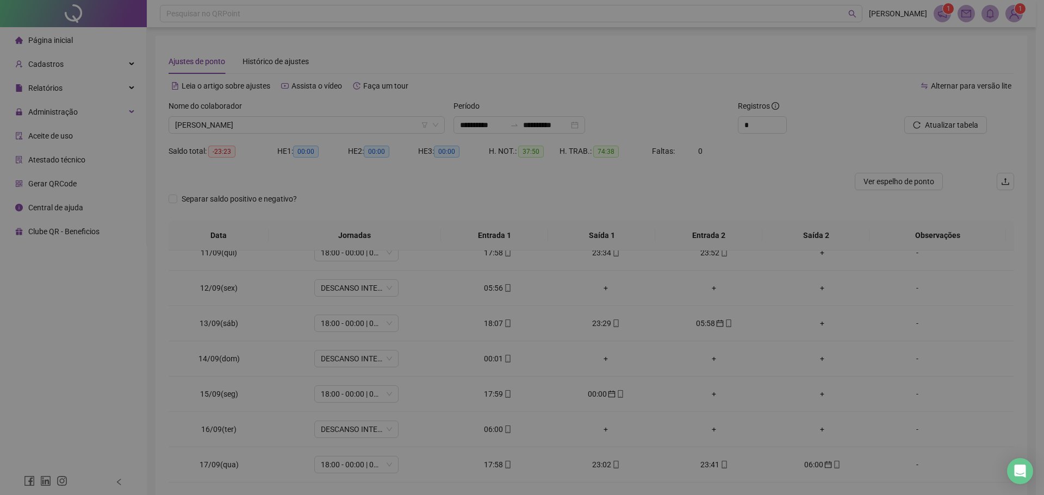
type input "**********"
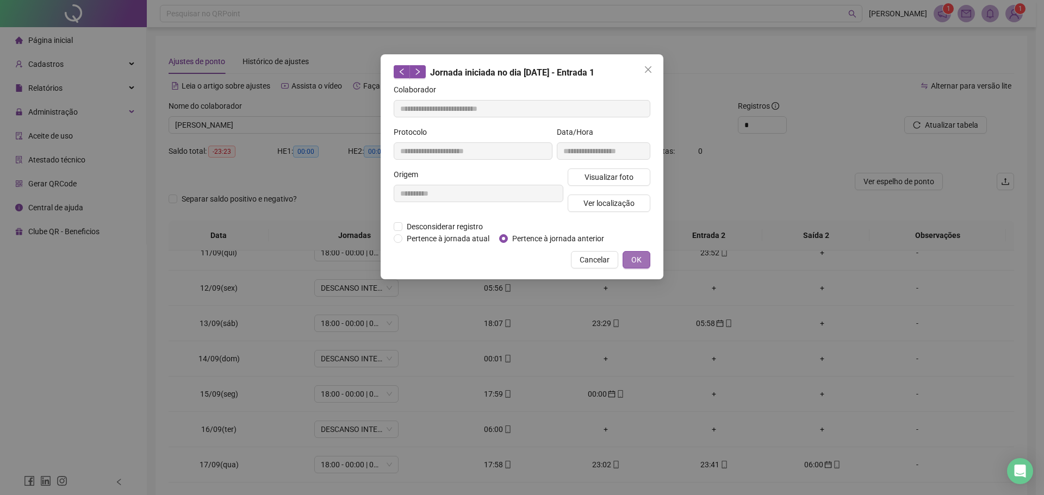
click at [641, 254] on span "OK" at bounding box center [636, 260] width 10 height 12
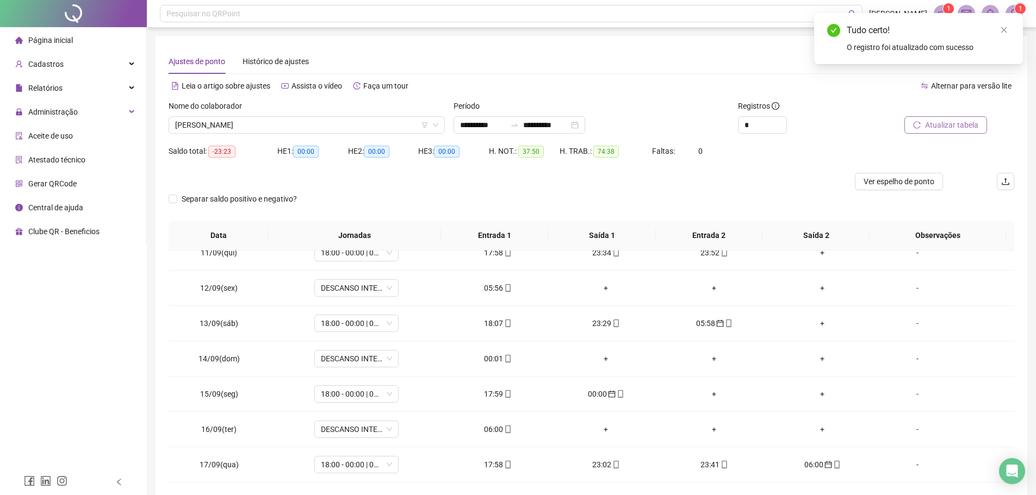
click at [951, 128] on span "Atualizar tabela" at bounding box center [951, 125] width 53 height 12
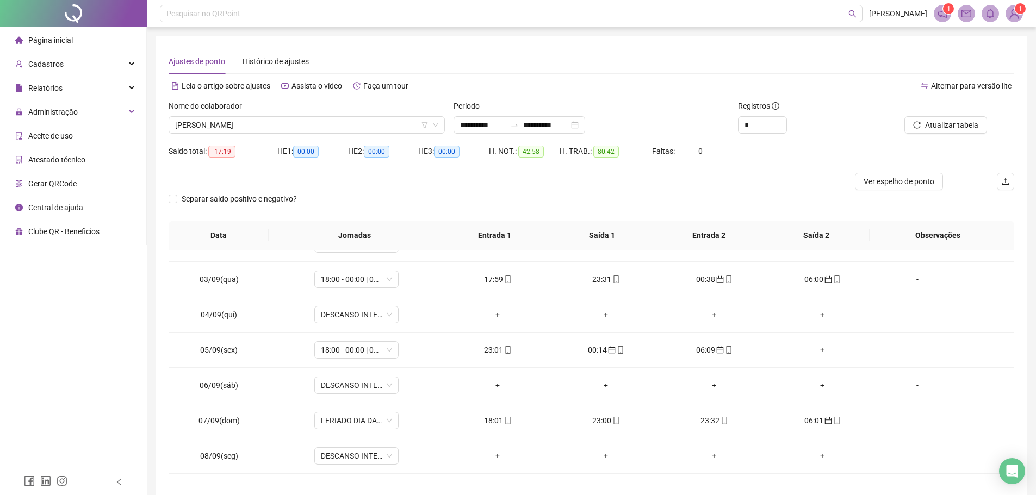
scroll to position [0, 0]
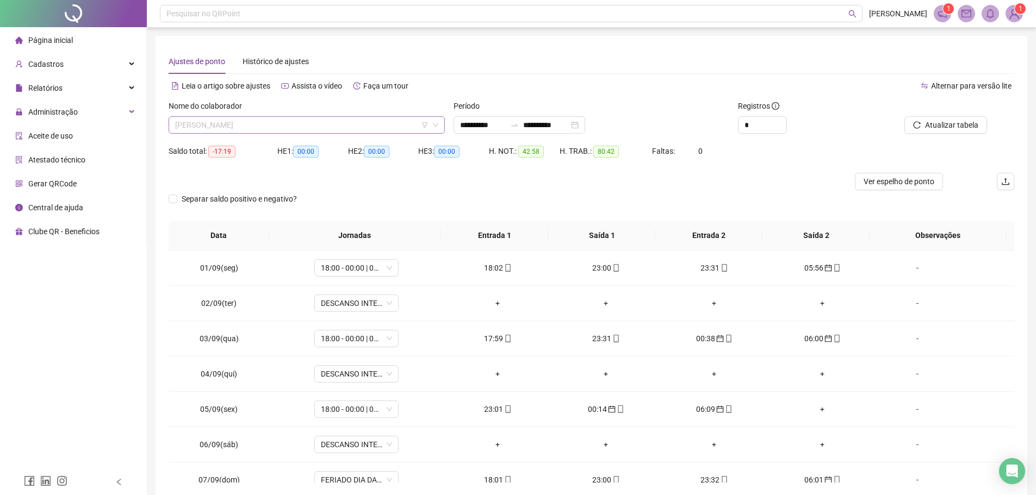
click at [307, 121] on span "WANDEIR RODRIGUES DE SANTANA" at bounding box center [306, 125] width 263 height 16
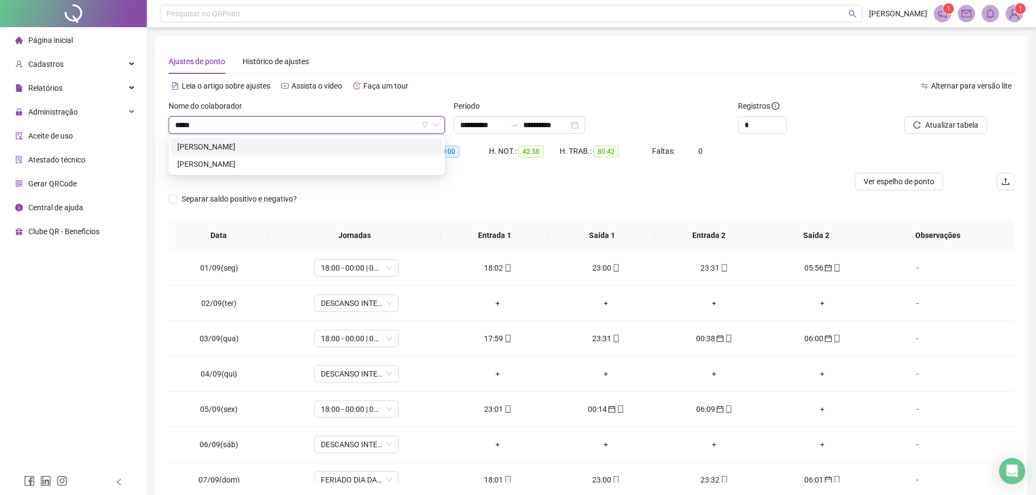
type input "******"
click at [255, 142] on div "LUCILEDE FERREIRA DA SILVA MOREIRA" at bounding box center [306, 147] width 259 height 12
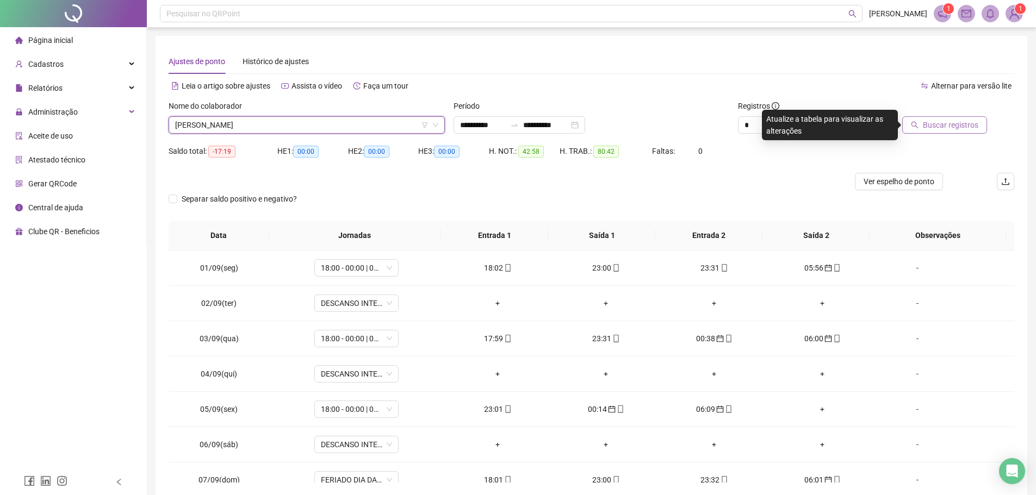
click at [923, 130] on button "Buscar registros" at bounding box center [944, 124] width 85 height 17
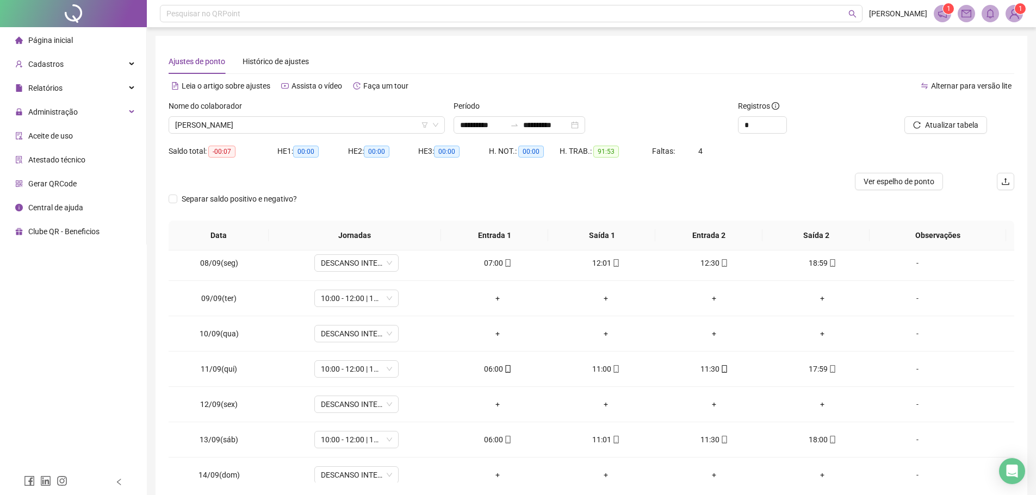
scroll to position [272, 0]
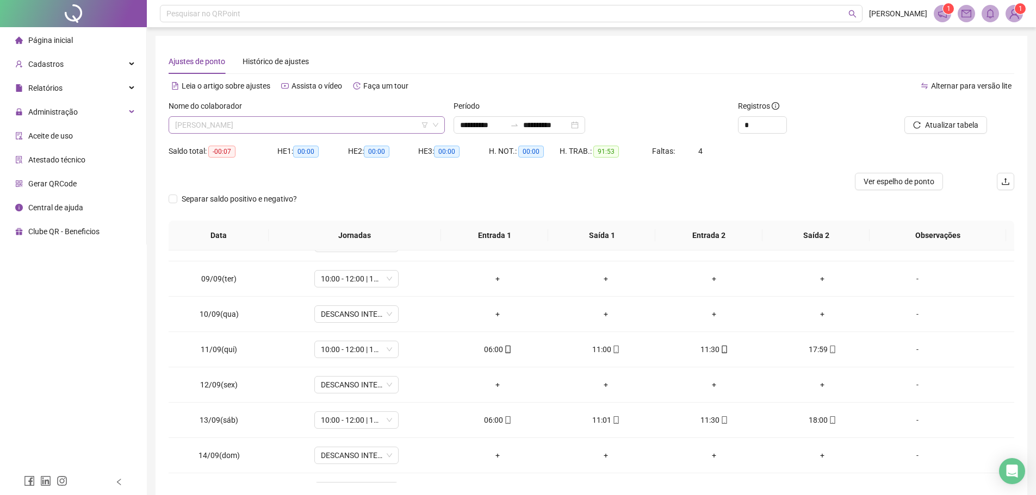
click at [341, 121] on span "LUCILEDE FERREIRA DA SILVA MOREIRA" at bounding box center [306, 125] width 263 height 16
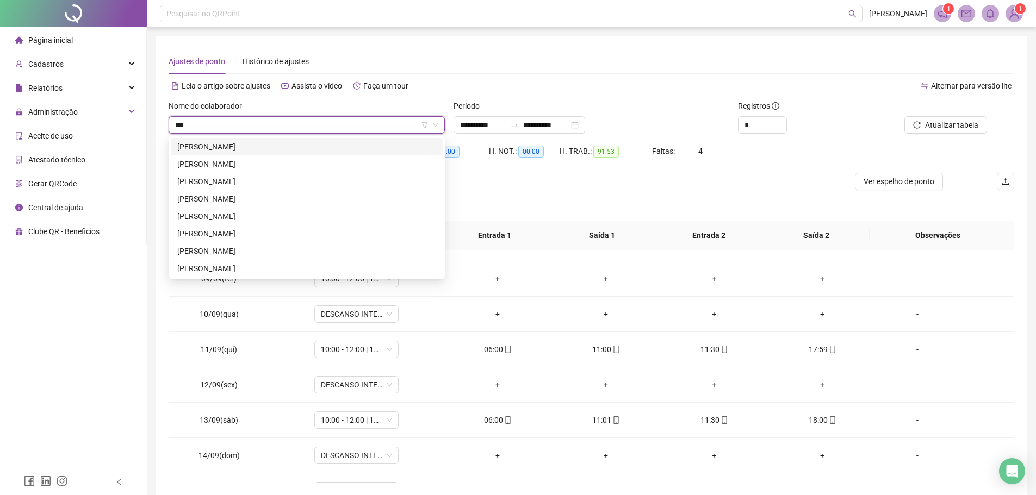
scroll to position [0, 0]
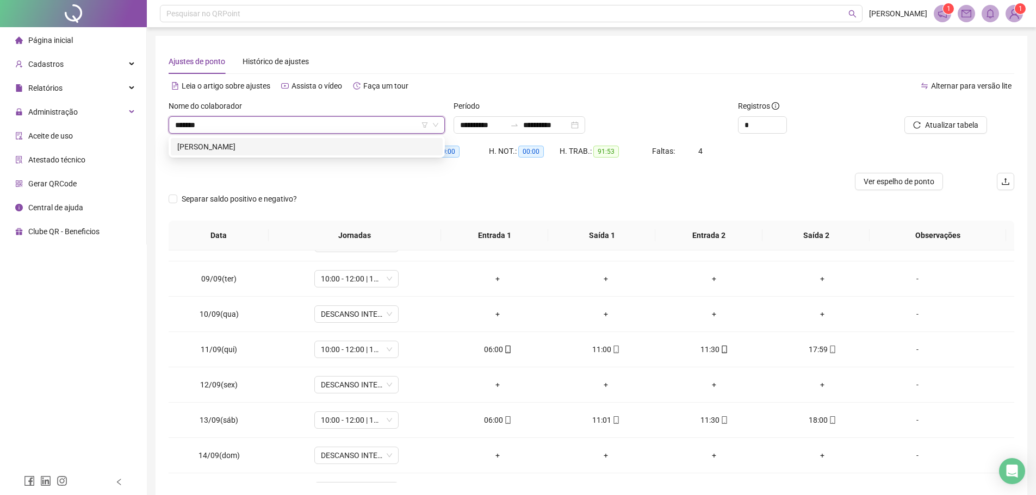
type input "********"
click at [328, 141] on div "JOAO WESLEY MENDES PEREIRA NERES" at bounding box center [306, 147] width 259 height 12
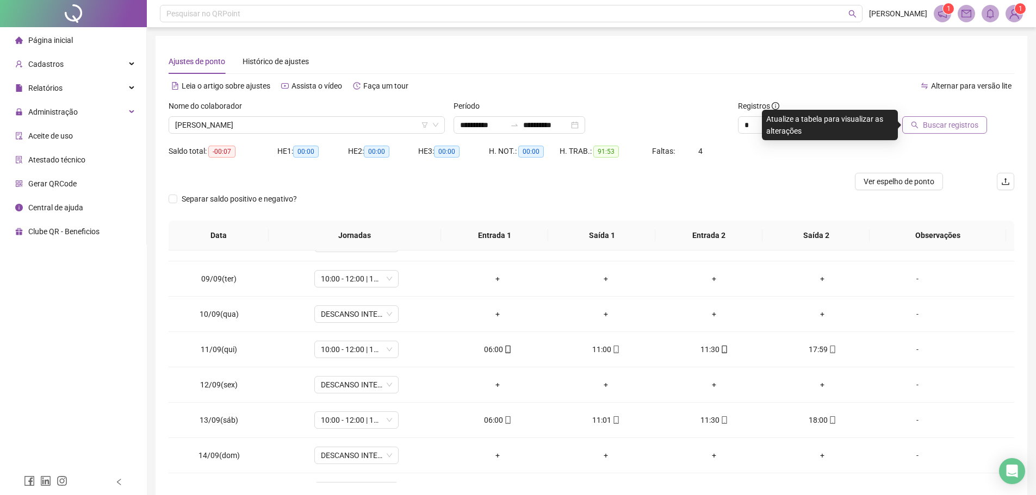
click at [929, 125] on span "Buscar registros" at bounding box center [949, 125] width 55 height 12
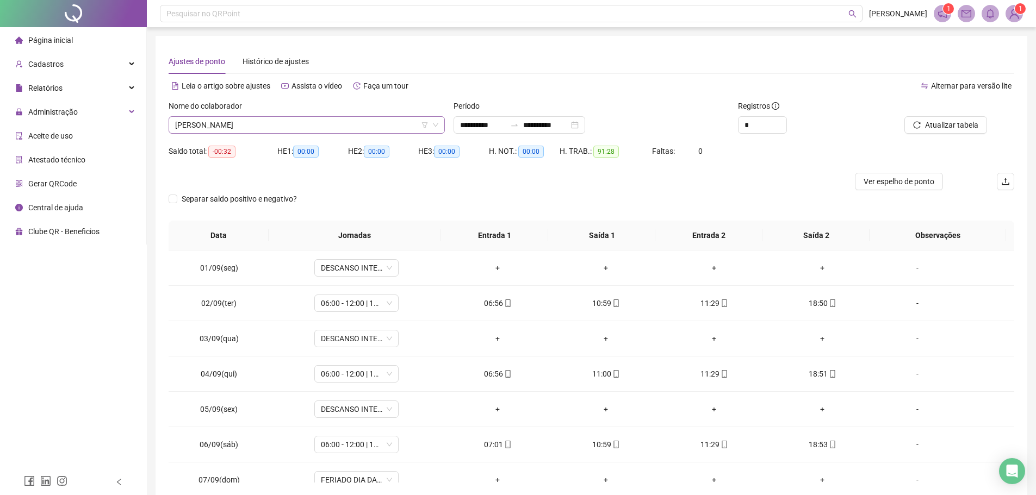
click at [327, 128] on span "JOAO WESLEY MENDES PEREIRA NERES" at bounding box center [306, 125] width 263 height 16
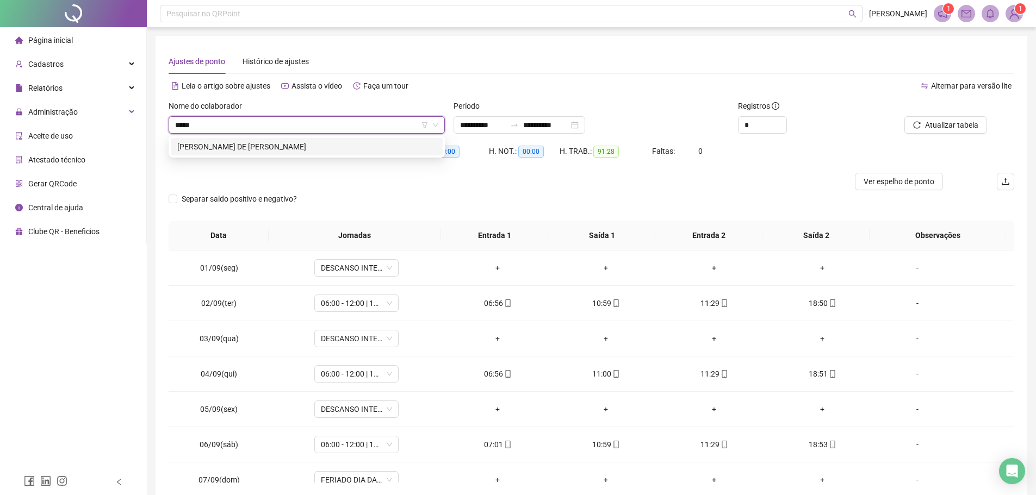
type input "******"
click at [316, 147] on div "REINALDO DIONIZIO DE SANTANA" at bounding box center [306, 147] width 259 height 12
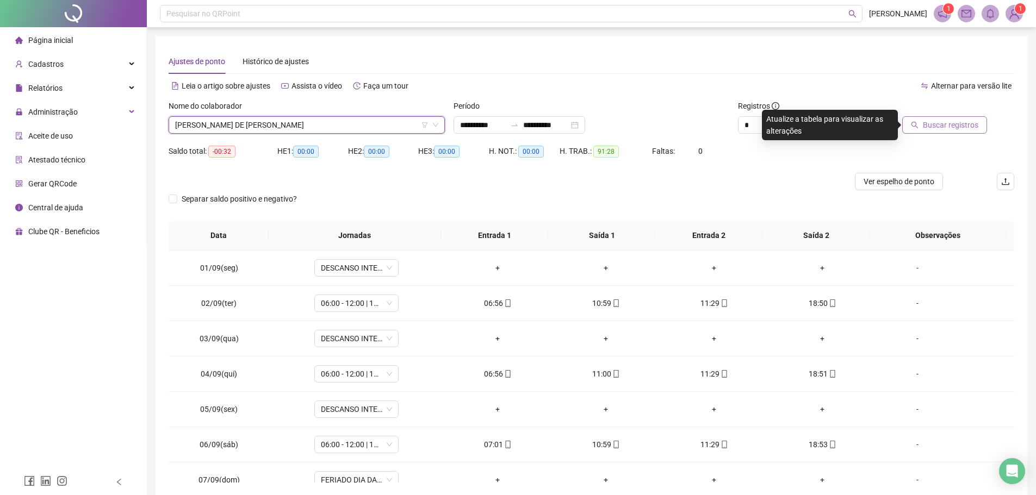
click at [938, 121] on span "Buscar registros" at bounding box center [949, 125] width 55 height 12
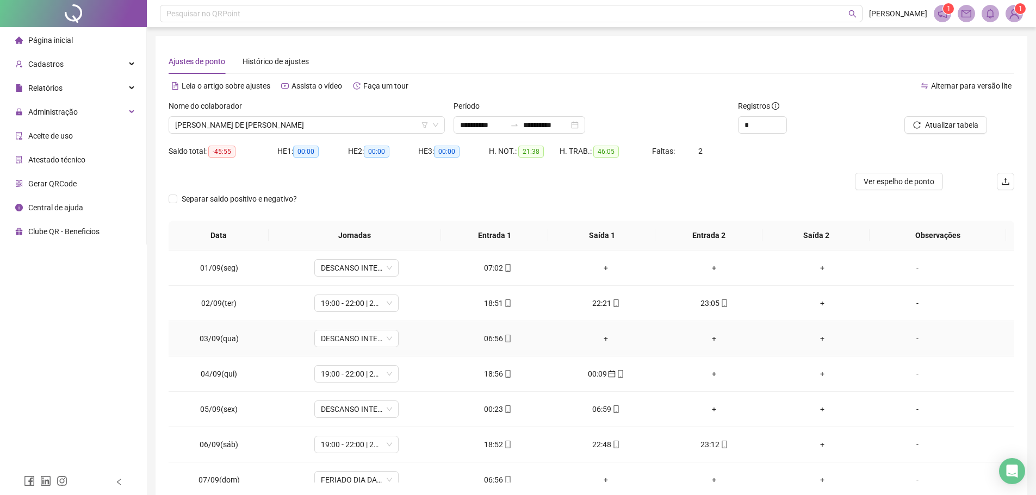
click at [498, 340] on div "06:56" at bounding box center [497, 339] width 91 height 12
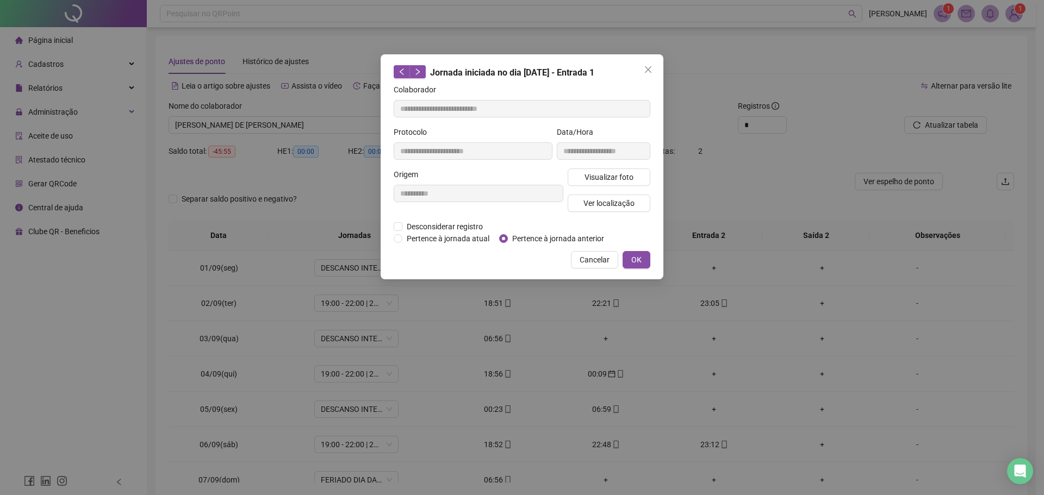
type input "**********"
click at [519, 236] on span "Pertence à jornada anterior" at bounding box center [558, 239] width 101 height 12
click at [639, 257] on span "OK" at bounding box center [636, 260] width 10 height 12
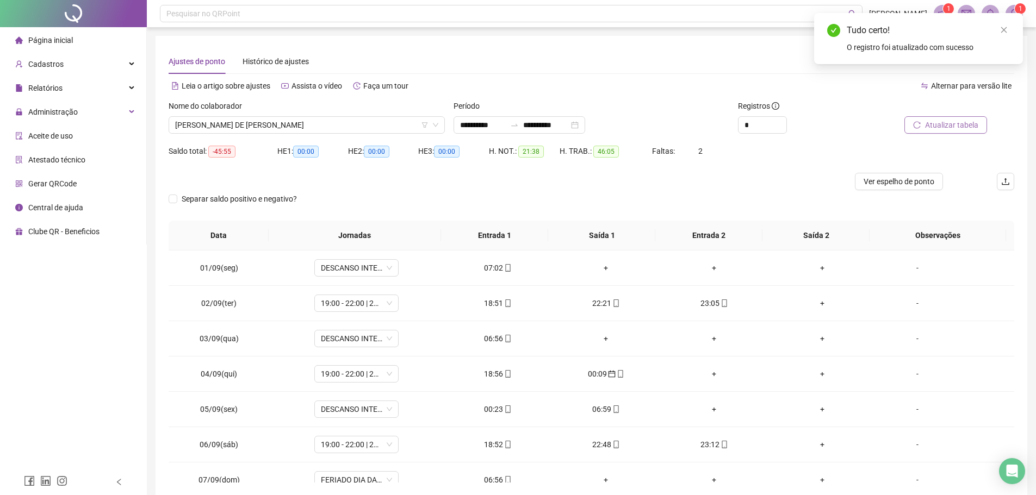
click at [941, 123] on span "Atualizar tabela" at bounding box center [951, 125] width 53 height 12
click at [490, 277] on td "07:02" at bounding box center [498, 268] width 108 height 35
click at [492, 270] on div "07:02" at bounding box center [497, 268] width 91 height 12
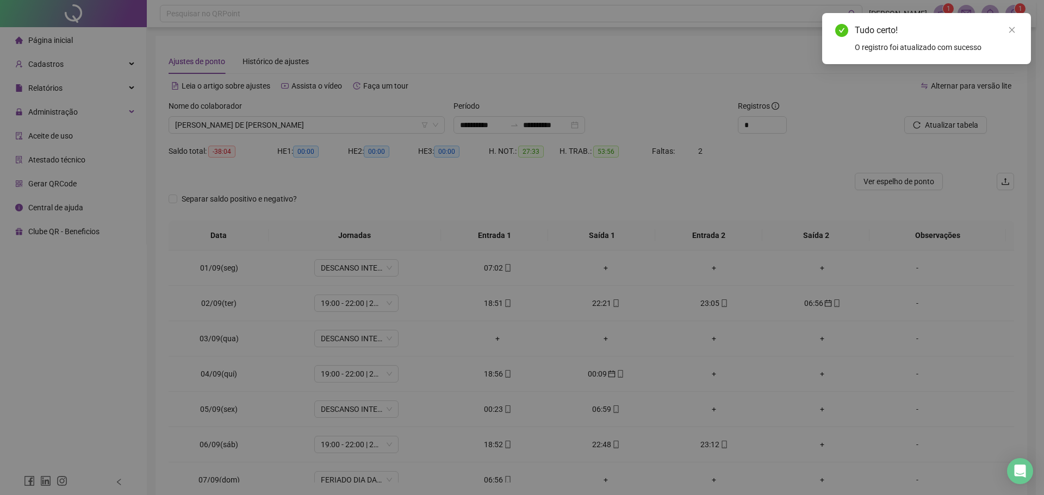
type input "**********"
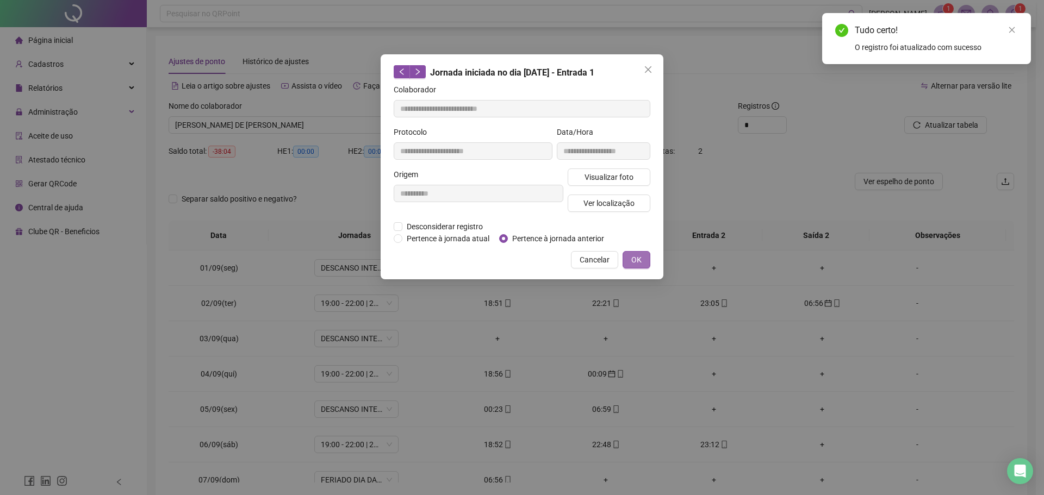
click at [633, 255] on span "OK" at bounding box center [636, 260] width 10 height 12
click at [635, 260] on span "OK" at bounding box center [636, 260] width 10 height 12
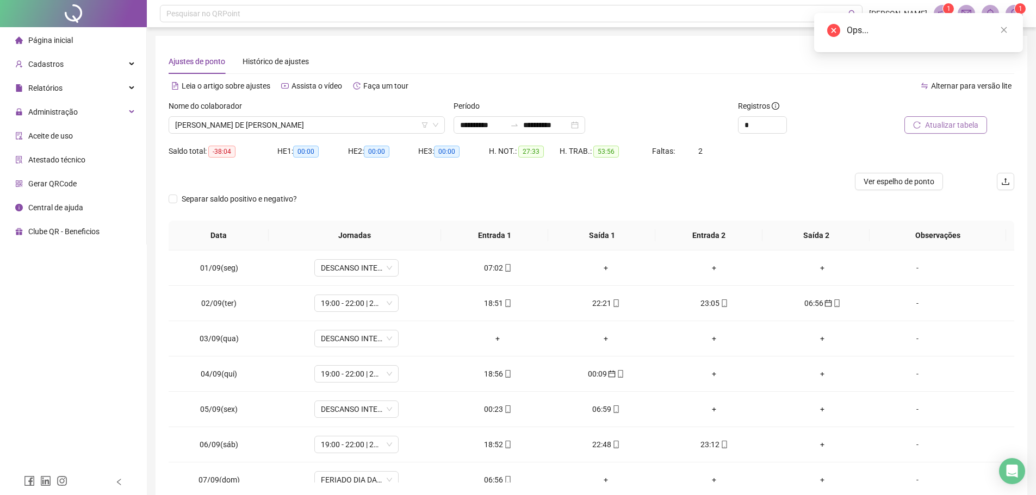
click at [934, 120] on span "Atualizar tabela" at bounding box center [951, 125] width 53 height 12
click at [497, 268] on div "07:02" at bounding box center [497, 268] width 91 height 12
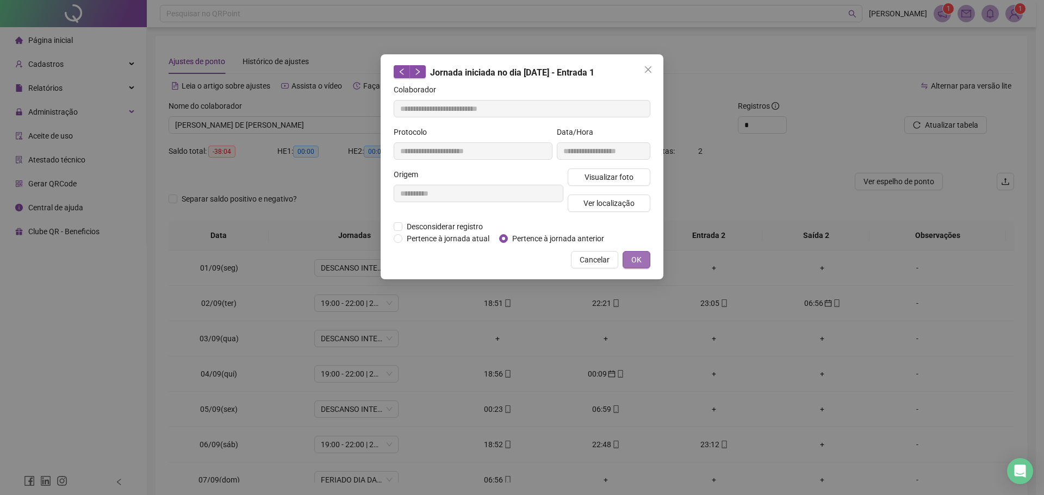
click at [641, 257] on button "OK" at bounding box center [636, 259] width 28 height 17
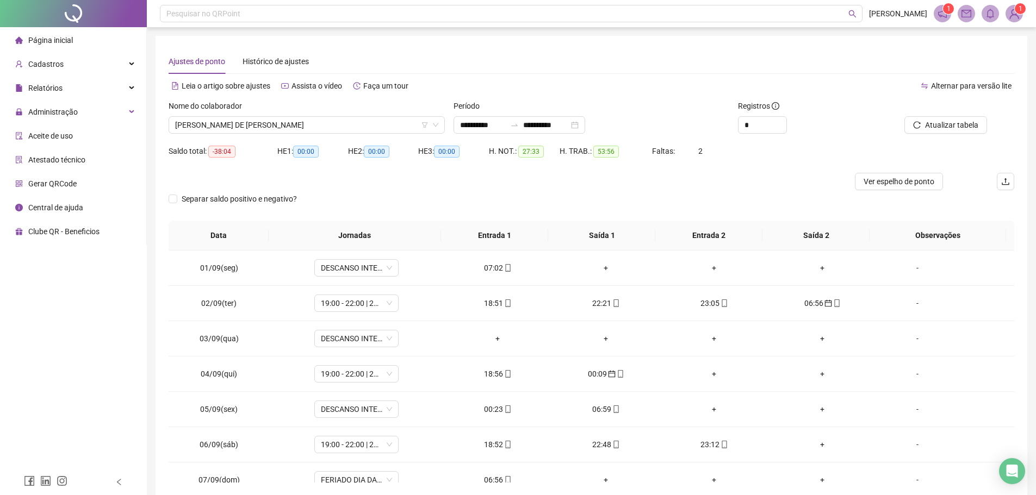
click at [939, 116] on div at bounding box center [933, 108] width 107 height 16
click at [934, 123] on span "Atualizar tabela" at bounding box center [951, 125] width 53 height 12
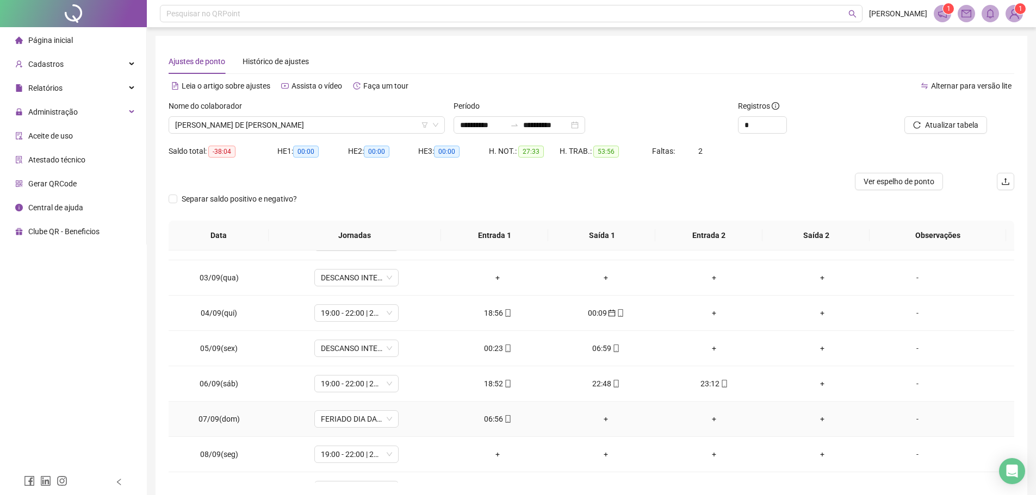
scroll to position [54, 0]
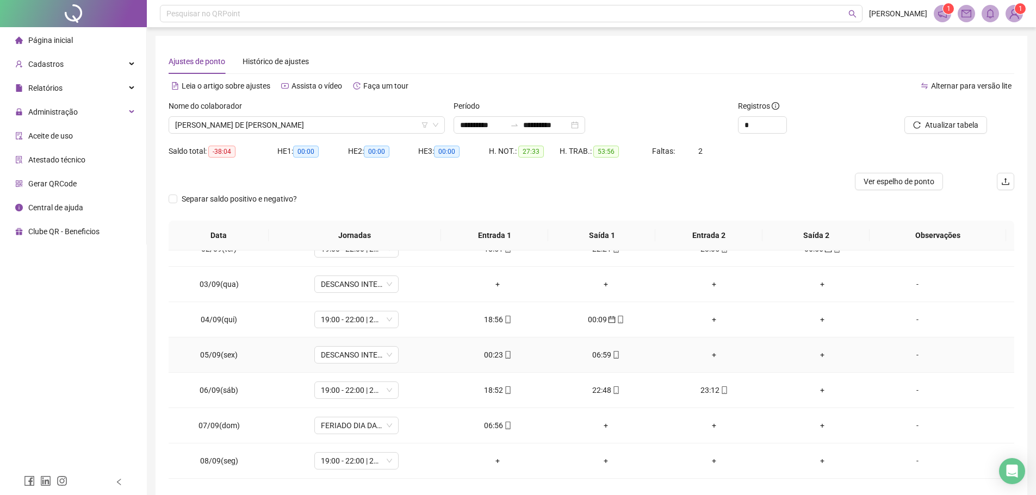
click at [504, 356] on icon "mobile" at bounding box center [508, 355] width 8 height 8
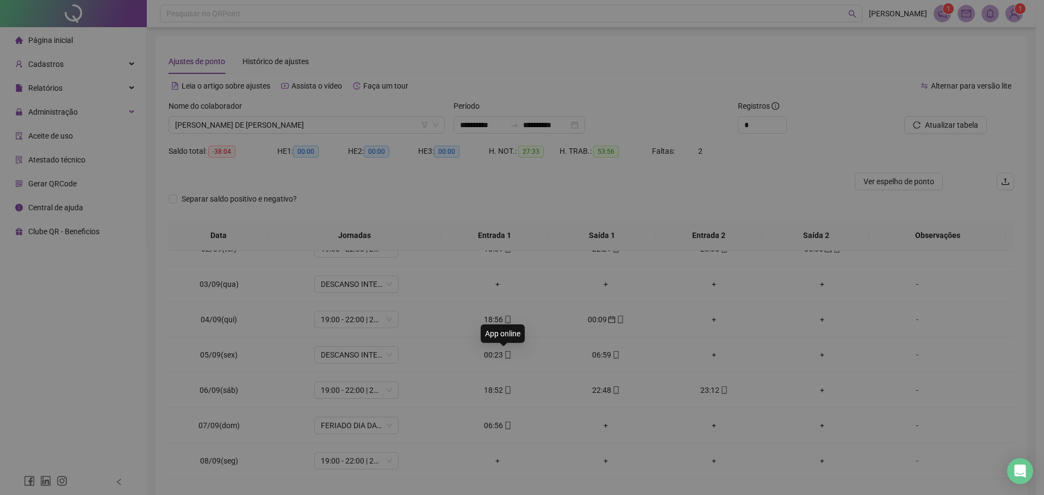
type input "**********"
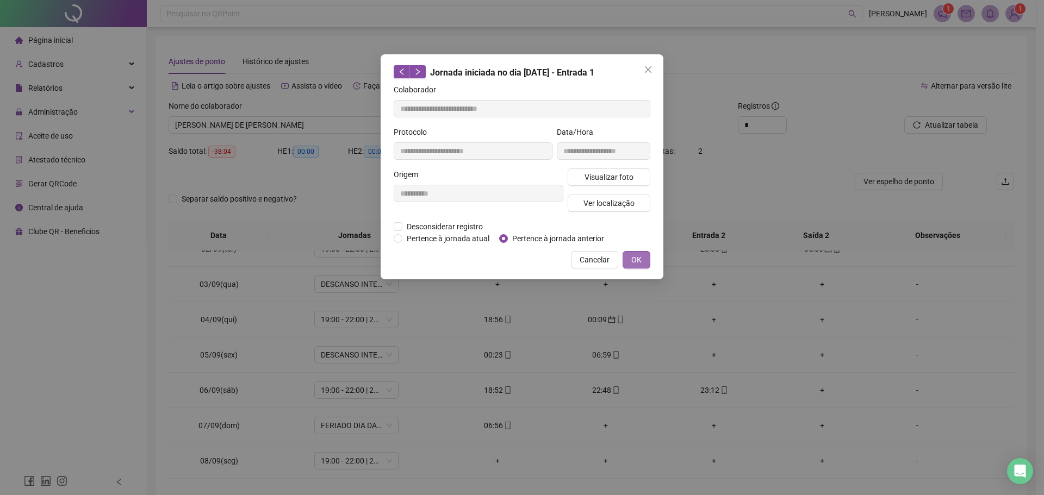
click at [632, 256] on span "OK" at bounding box center [636, 260] width 10 height 12
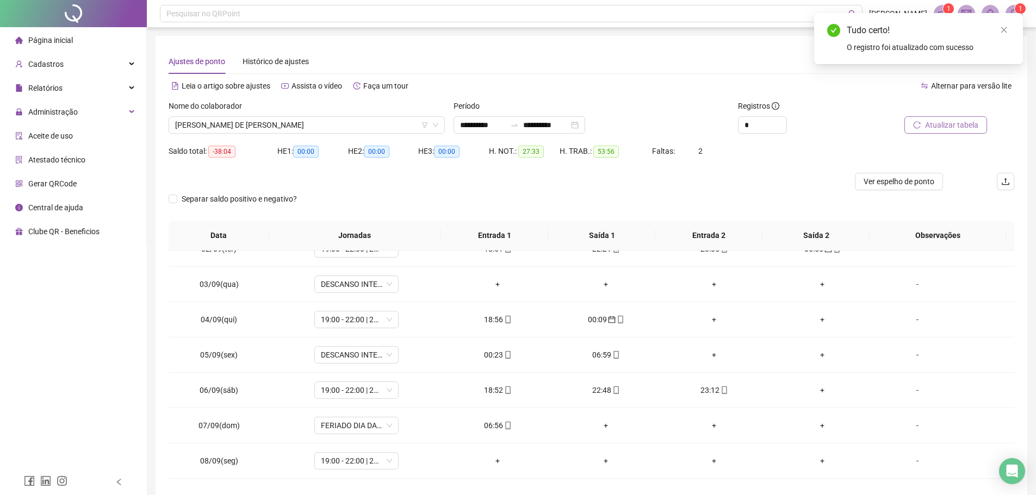
click at [965, 119] on span "Atualizar tabela" at bounding box center [951, 125] width 53 height 12
click at [494, 351] on div "06:59" at bounding box center [497, 355] width 91 height 12
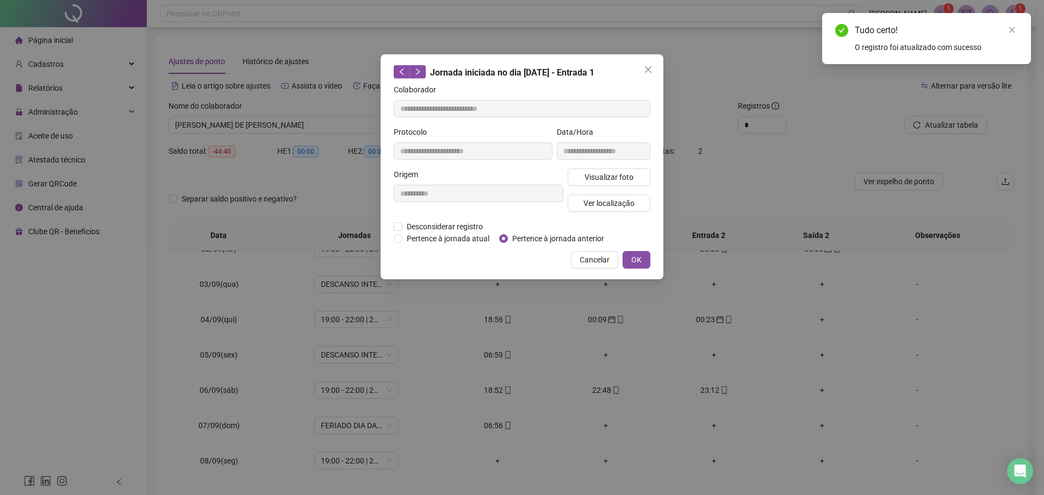
type input "**********"
click at [625, 260] on button "OK" at bounding box center [636, 259] width 28 height 17
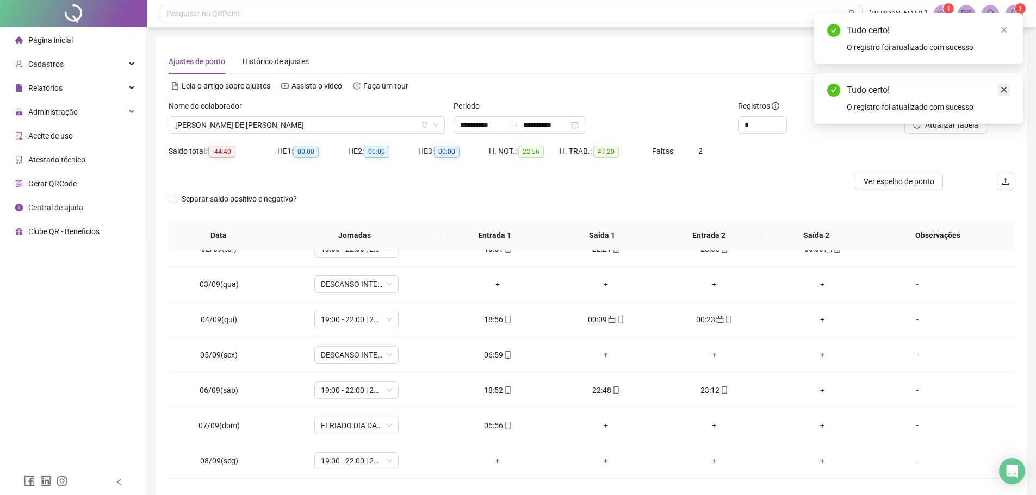
click at [1002, 86] on icon "close" at bounding box center [1004, 90] width 8 height 8
click at [943, 123] on span "Atualizar tabela" at bounding box center [951, 125] width 53 height 12
click at [504, 424] on icon "mobile" at bounding box center [508, 426] width 8 height 8
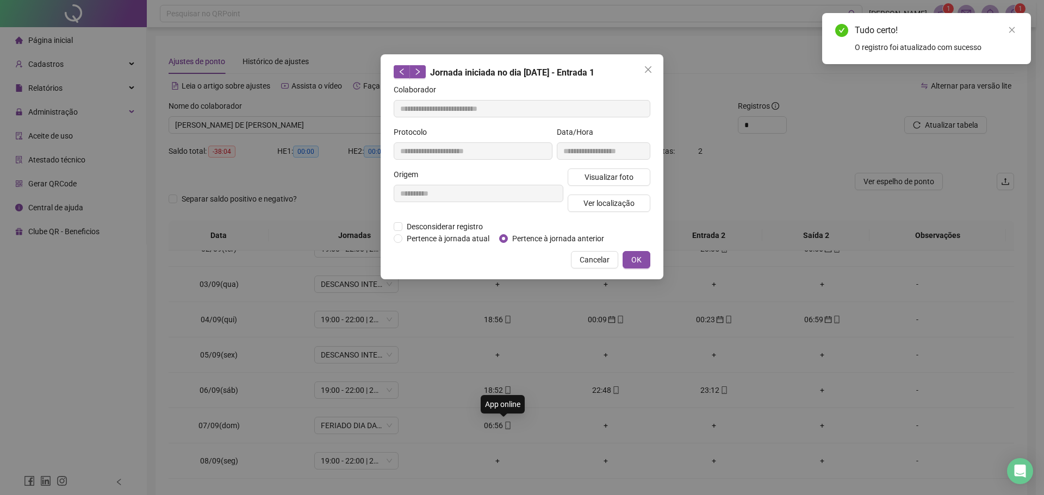
type input "**********"
click at [498, 239] on div "Pertence à jornada atual Pertence à jornada anterior" at bounding box center [503, 239] width 219 height 12
click at [511, 242] on span "Pertence à jornada anterior" at bounding box center [558, 239] width 101 height 12
click at [639, 257] on span "OK" at bounding box center [636, 260] width 10 height 12
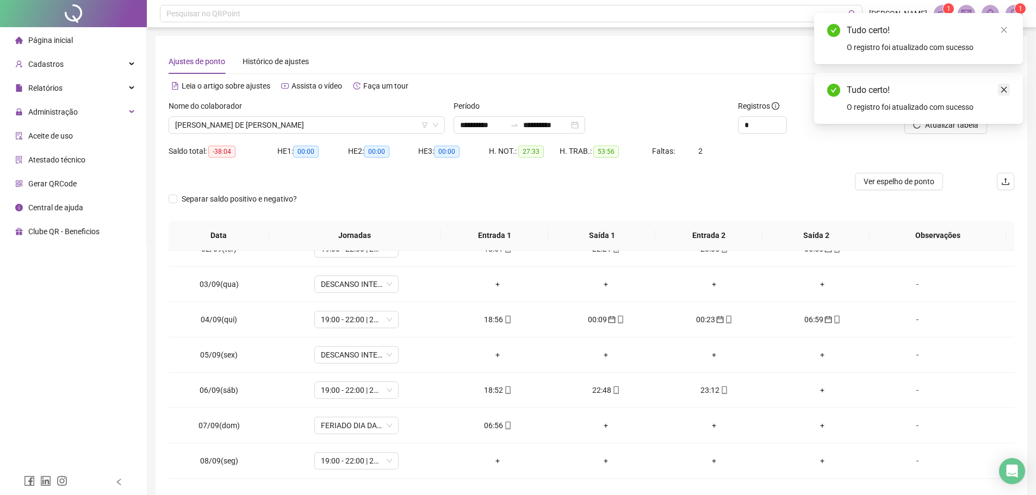
click at [1001, 87] on icon "close" at bounding box center [1004, 90] width 8 height 8
click at [935, 121] on span "Atualizar tabela" at bounding box center [951, 125] width 53 height 12
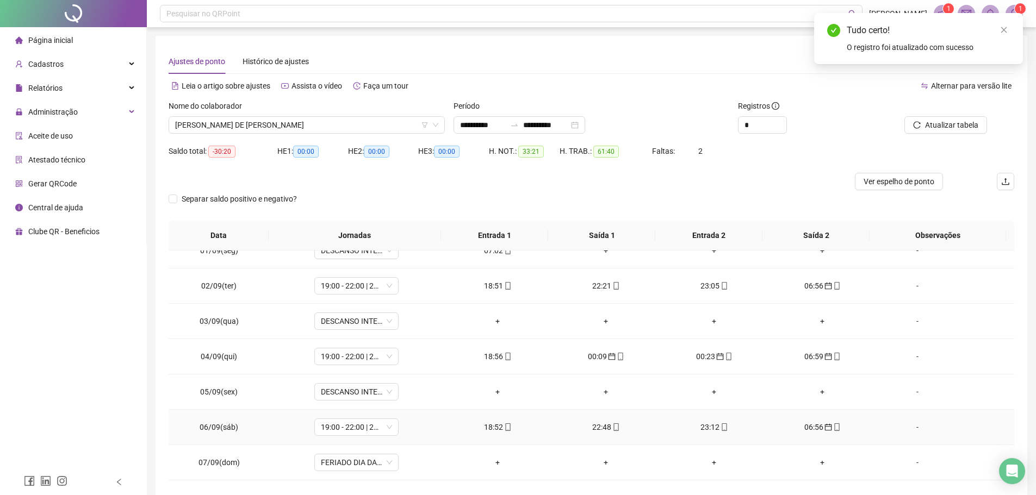
scroll to position [0, 0]
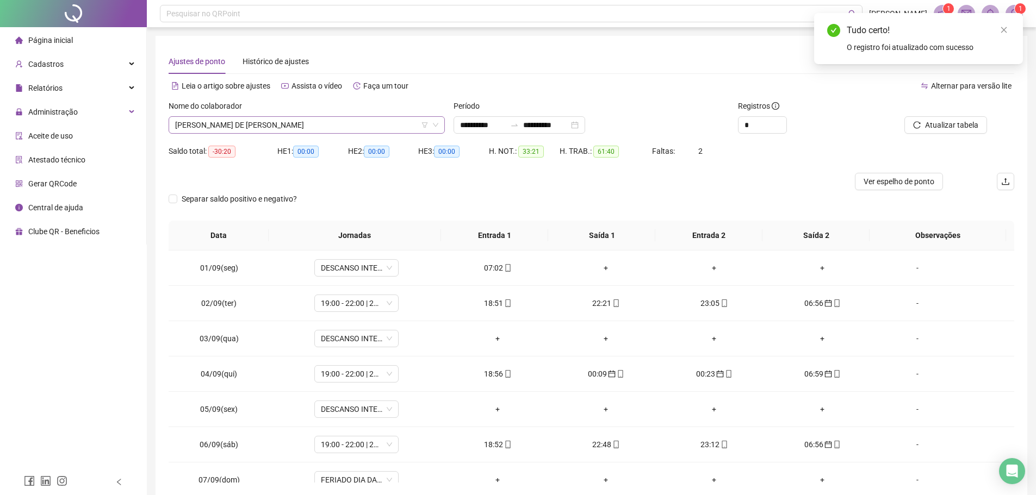
click at [340, 132] on span "REINALDO DIONIZIO DE SANTANA" at bounding box center [306, 125] width 263 height 16
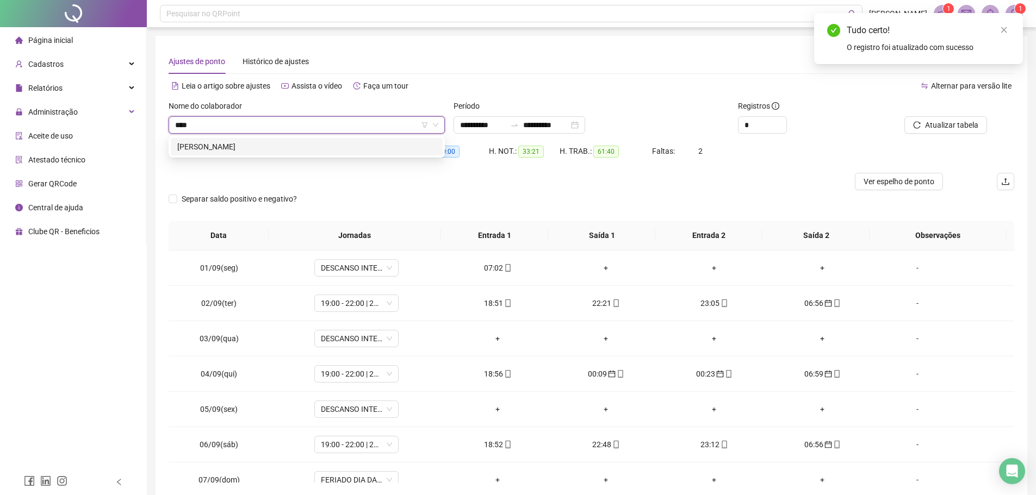
type input "*****"
click at [300, 145] on div "RONES VIEIRA PACHECO" at bounding box center [306, 147] width 259 height 12
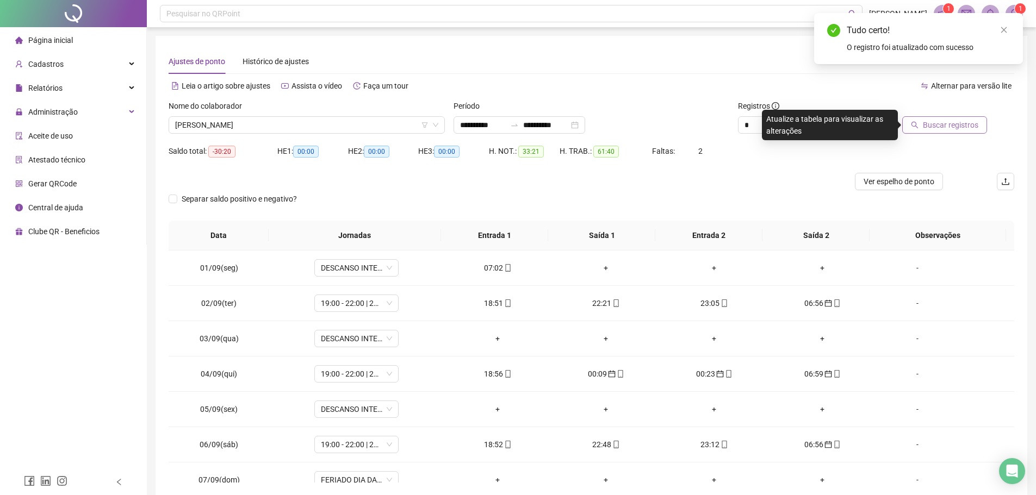
click at [959, 120] on span "Buscar registros" at bounding box center [949, 125] width 55 height 12
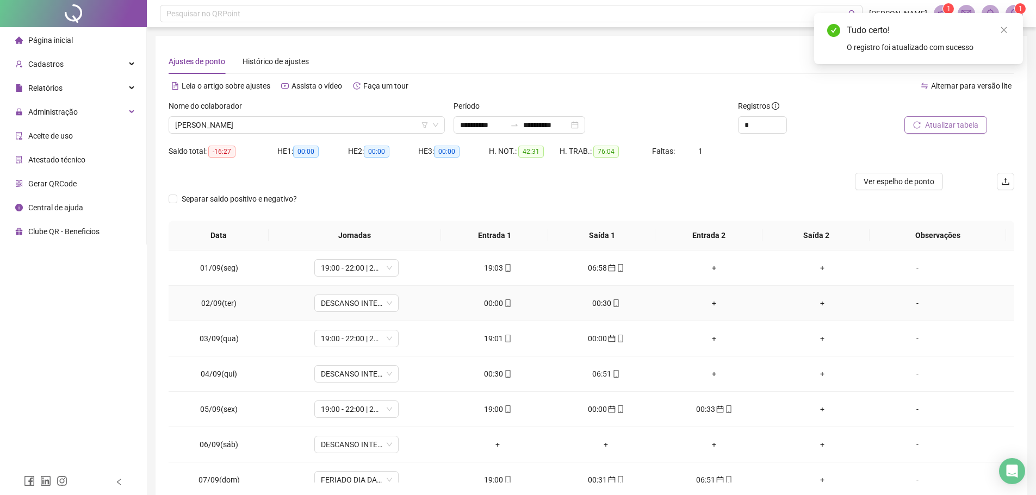
click at [488, 304] on div "00:00" at bounding box center [497, 303] width 91 height 12
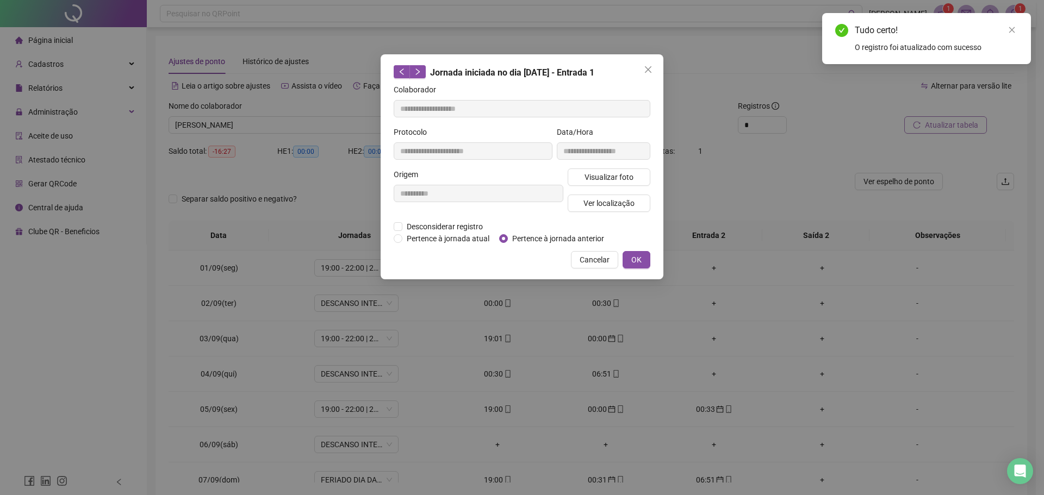
type input "**********"
click at [517, 234] on span "Pertence à jornada anterior" at bounding box center [558, 239] width 101 height 12
click at [647, 254] on button "OK" at bounding box center [636, 259] width 28 height 17
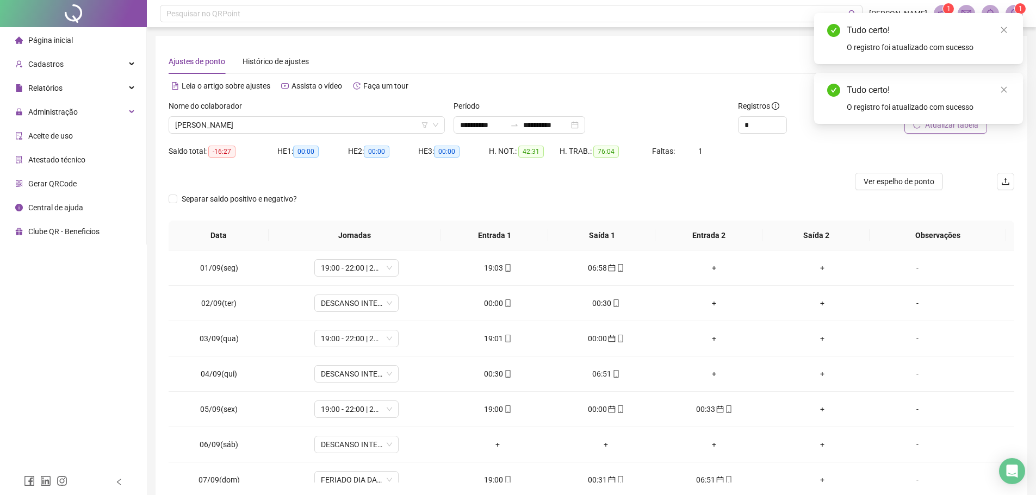
click at [1011, 88] on div "Tudo certo! O registro foi atualizado com sucesso" at bounding box center [918, 98] width 209 height 51
click at [995, 90] on div "Tudo certo!" at bounding box center [927, 90] width 163 height 13
click at [1005, 89] on icon "close" at bounding box center [1004, 90] width 8 height 8
click at [938, 124] on span "Atualizar tabela" at bounding box center [951, 125] width 53 height 12
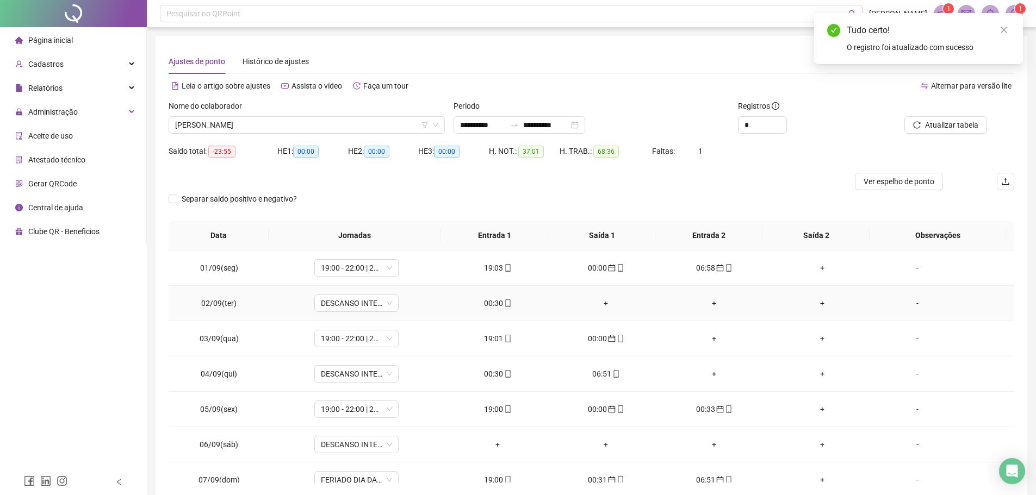
click at [497, 303] on div "00:30" at bounding box center [497, 303] width 91 height 12
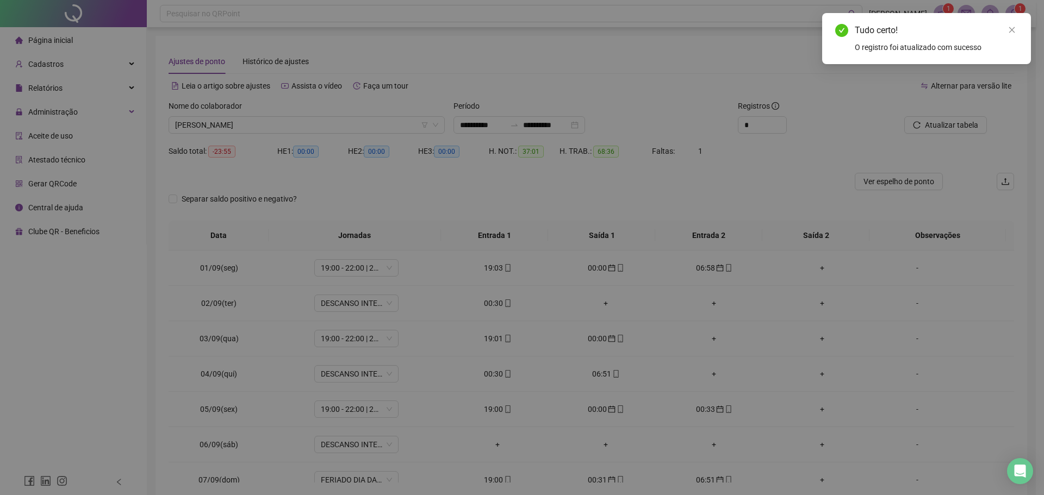
type input "**********"
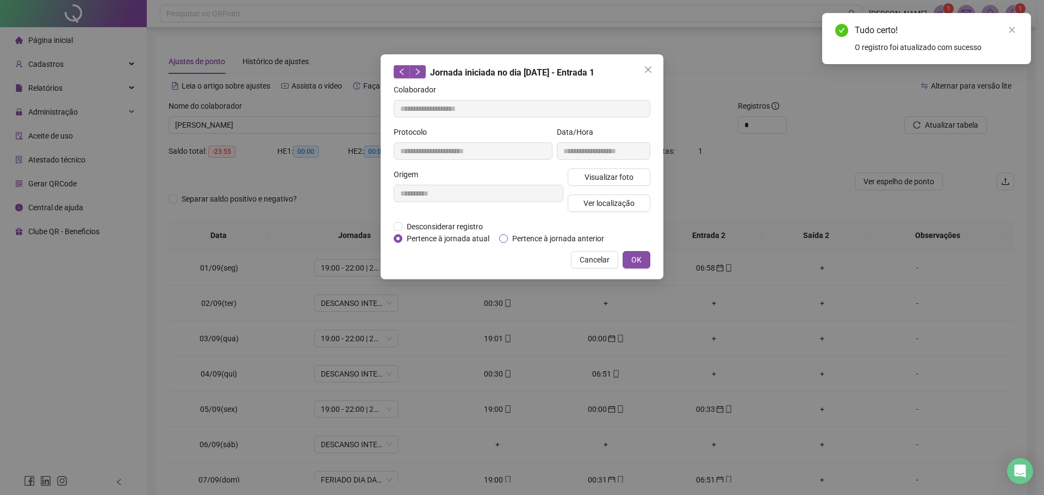
click at [522, 237] on span "Pertence à jornada anterior" at bounding box center [558, 239] width 101 height 12
click at [638, 258] on span "OK" at bounding box center [636, 260] width 10 height 12
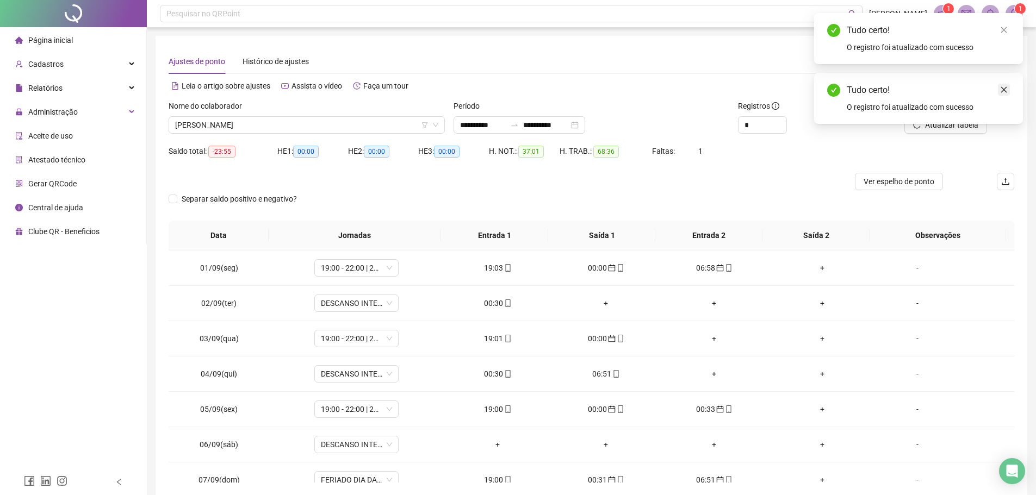
click at [999, 88] on link "Close" at bounding box center [1003, 90] width 12 height 12
click at [945, 122] on span "Atualizar tabela" at bounding box center [951, 125] width 53 height 12
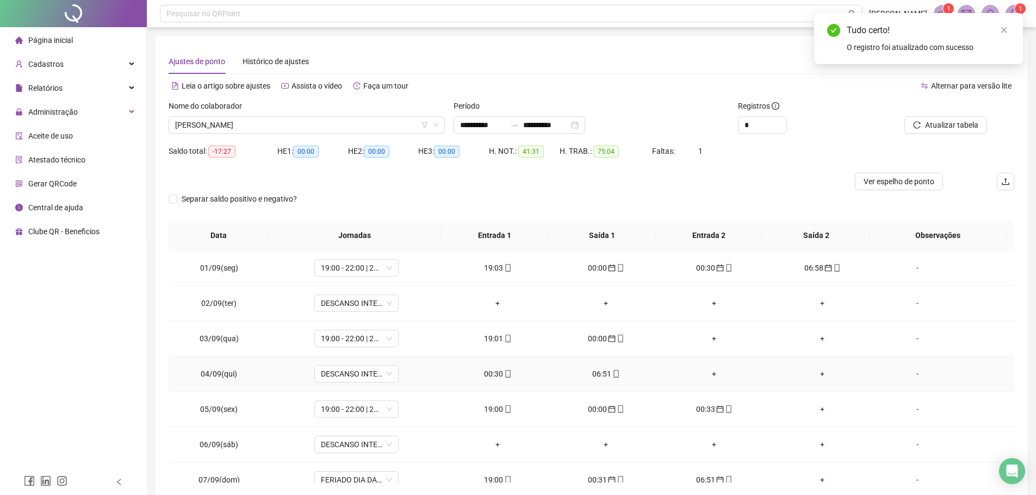
click at [504, 370] on icon "mobile" at bounding box center [508, 374] width 8 height 8
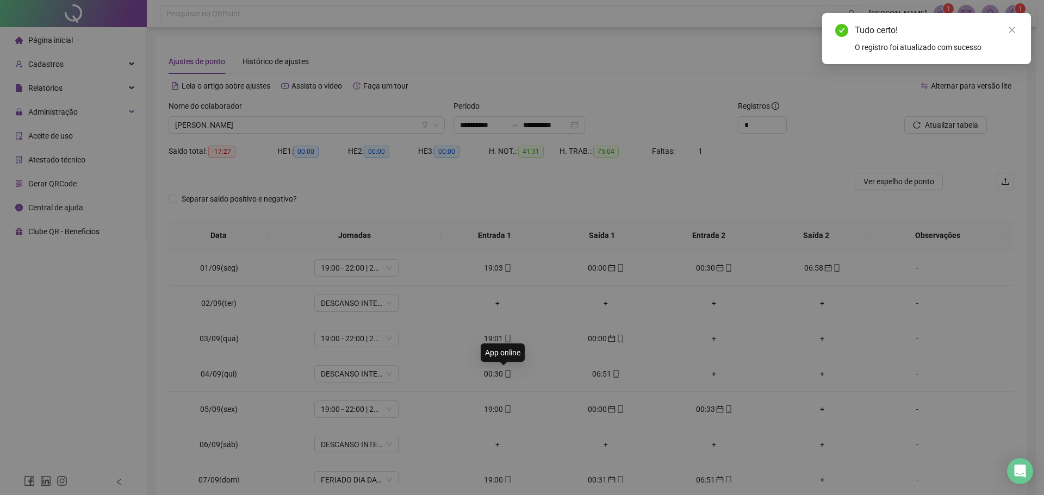
type input "**********"
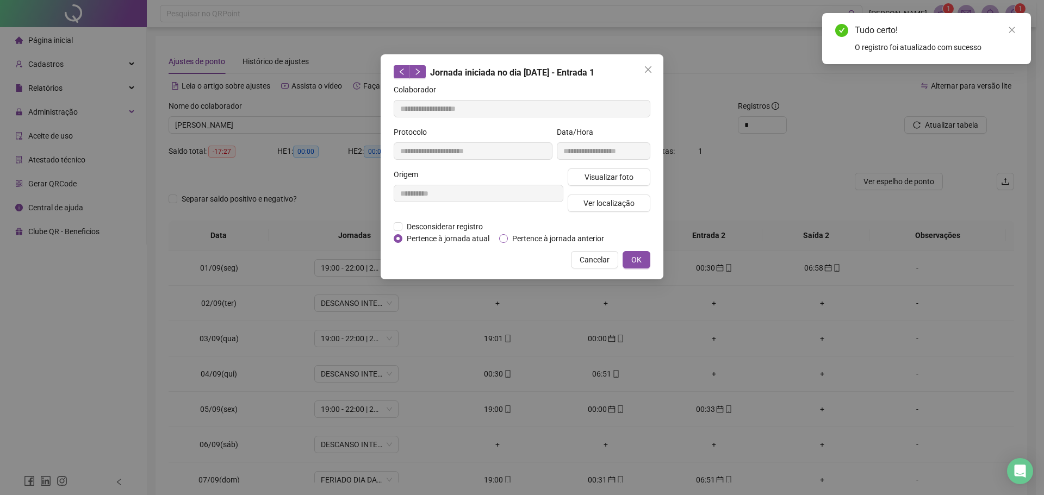
click at [518, 237] on span "Pertence à jornada anterior" at bounding box center [558, 239] width 101 height 12
click at [633, 259] on span "OK" at bounding box center [636, 260] width 10 height 12
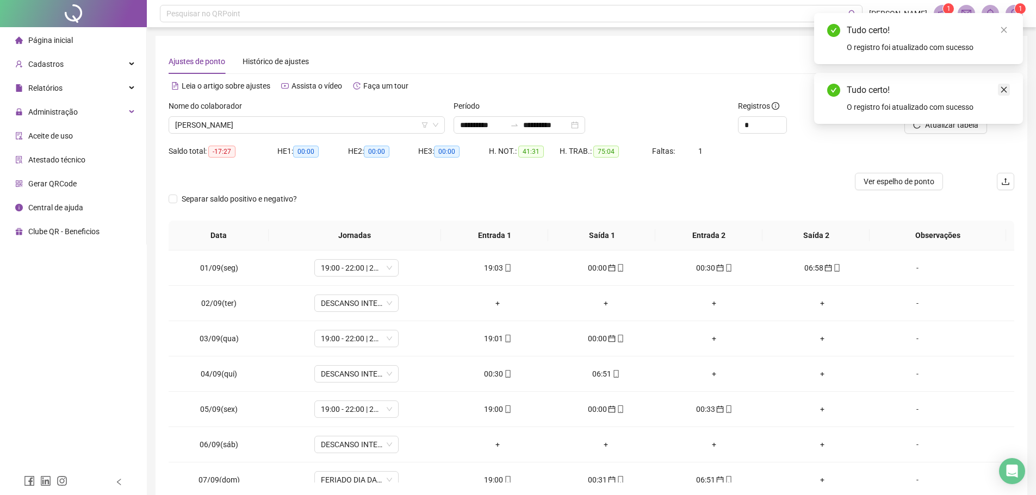
click at [1004, 89] on icon "close" at bounding box center [1004, 90] width 8 height 8
click at [931, 120] on span "Atualizar tabela" at bounding box center [951, 125] width 53 height 12
click at [489, 375] on div "06:51" at bounding box center [497, 374] width 91 height 12
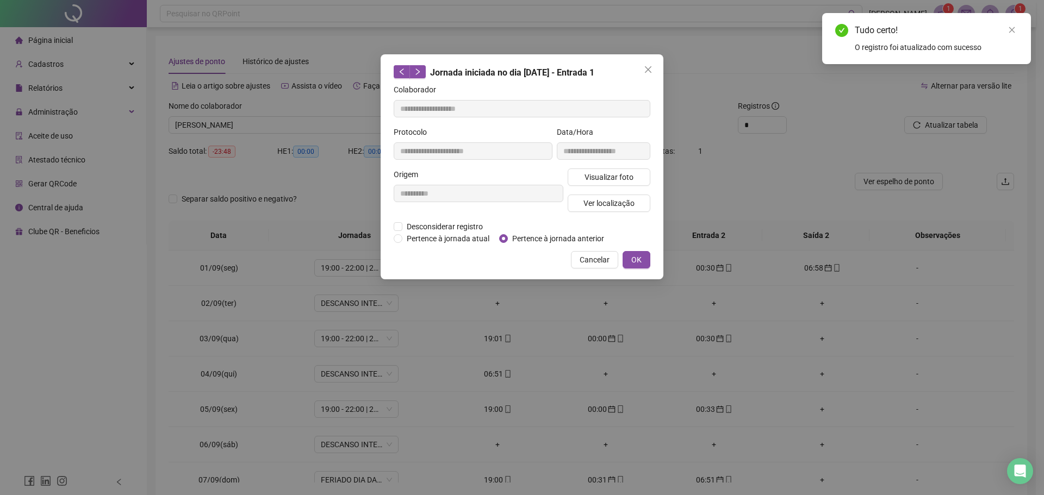
type input "**********"
click at [518, 239] on span "Pertence à jornada anterior" at bounding box center [558, 239] width 101 height 12
click at [638, 258] on span "OK" at bounding box center [636, 260] width 10 height 12
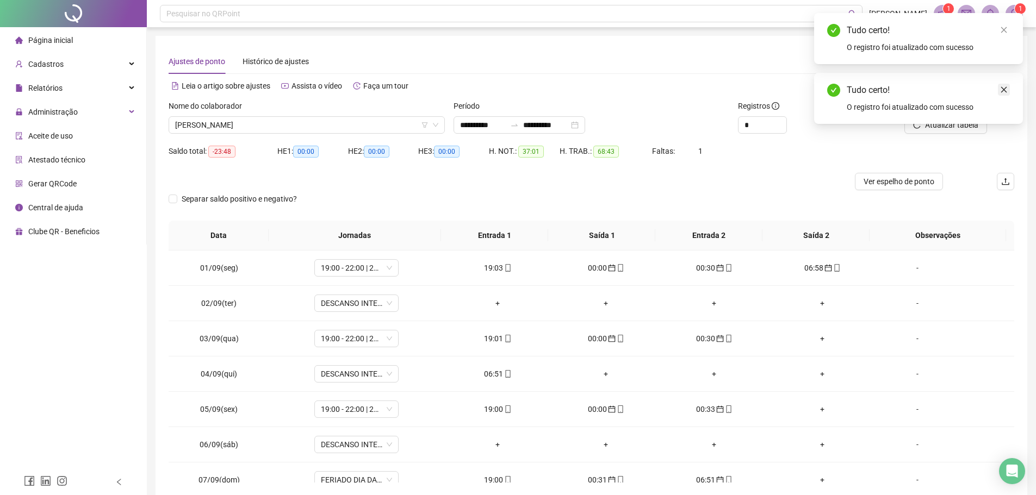
click at [1002, 88] on icon "close" at bounding box center [1004, 90] width 8 height 8
click at [931, 127] on span "Atualizar tabela" at bounding box center [951, 125] width 53 height 12
click at [284, 126] on span "RONES VIEIRA PACHECO" at bounding box center [306, 125] width 263 height 16
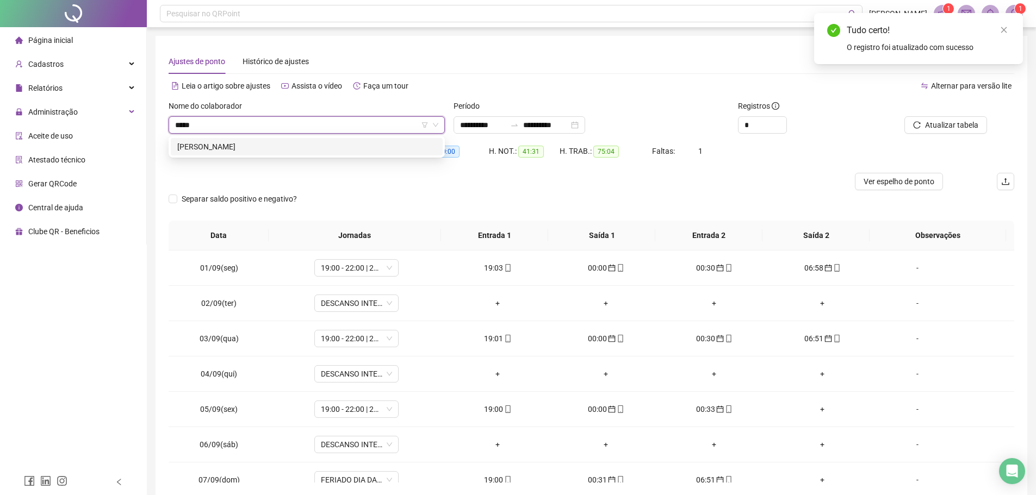
type input "******"
click at [294, 145] on div "WENDER FONSECA DA ROCHA" at bounding box center [306, 147] width 259 height 12
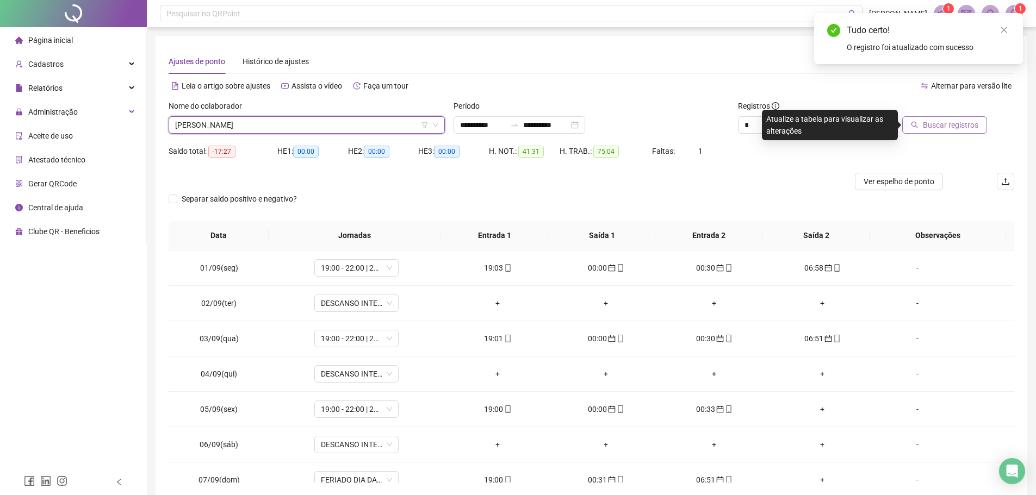
click at [956, 127] on span "Buscar registros" at bounding box center [949, 125] width 55 height 12
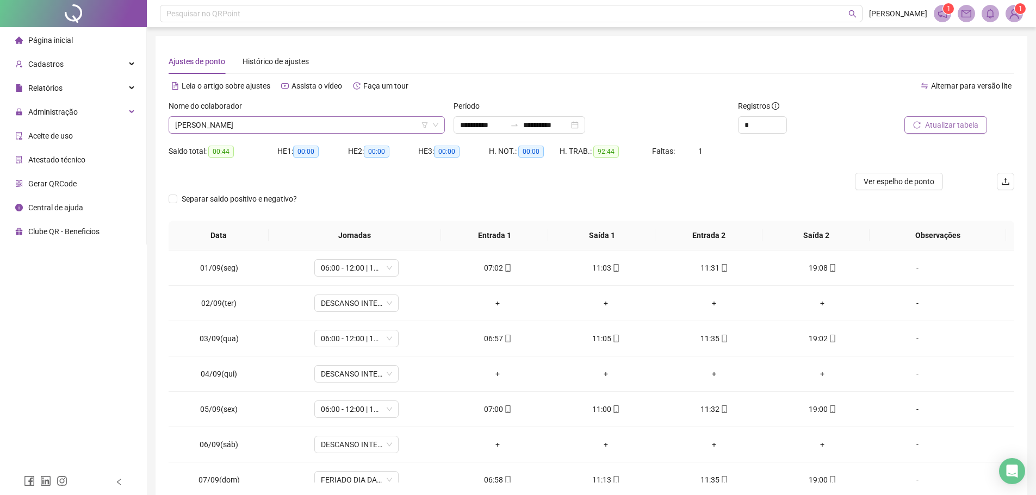
click at [285, 124] on span "WENDER FONSECA DA ROCHA" at bounding box center [306, 125] width 263 height 16
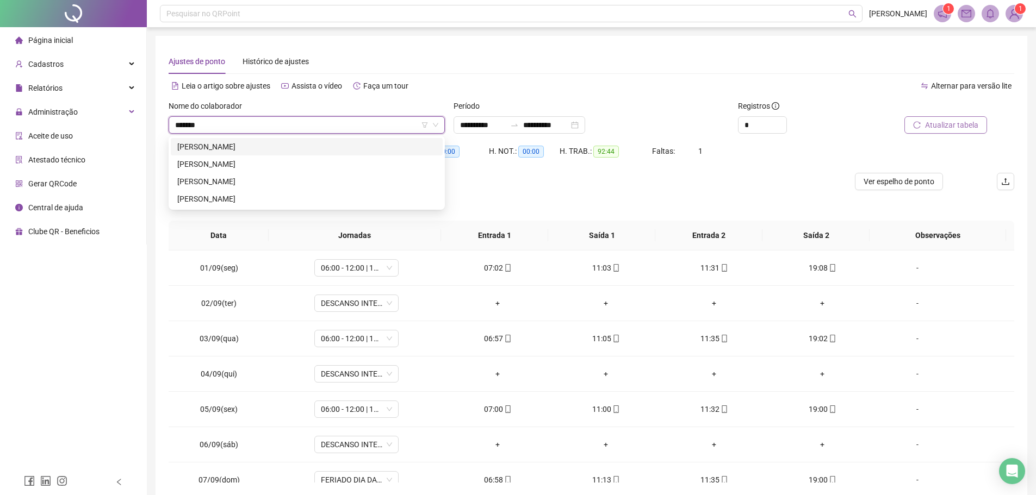
type input "*******"
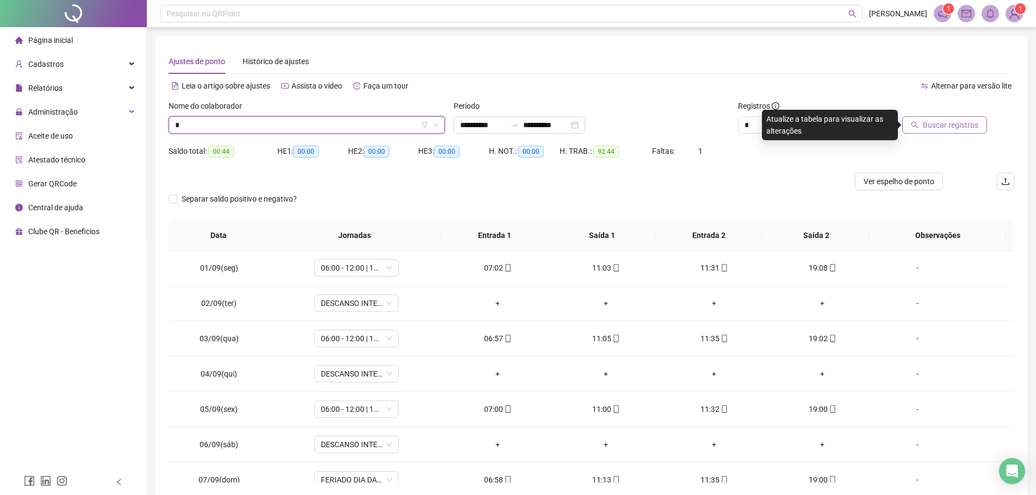
scroll to position [4644, 0]
click at [902, 116] on button "Buscar registros" at bounding box center [944, 124] width 85 height 17
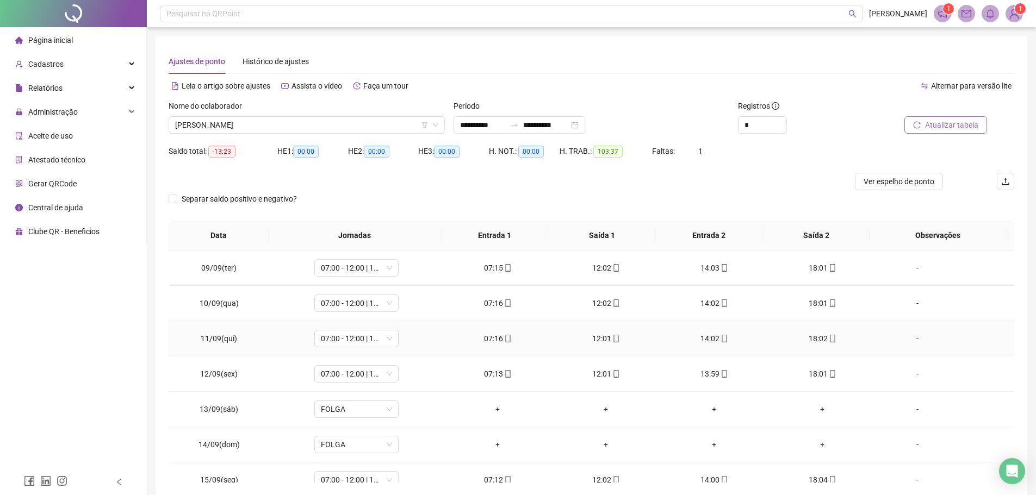
scroll to position [369, 0]
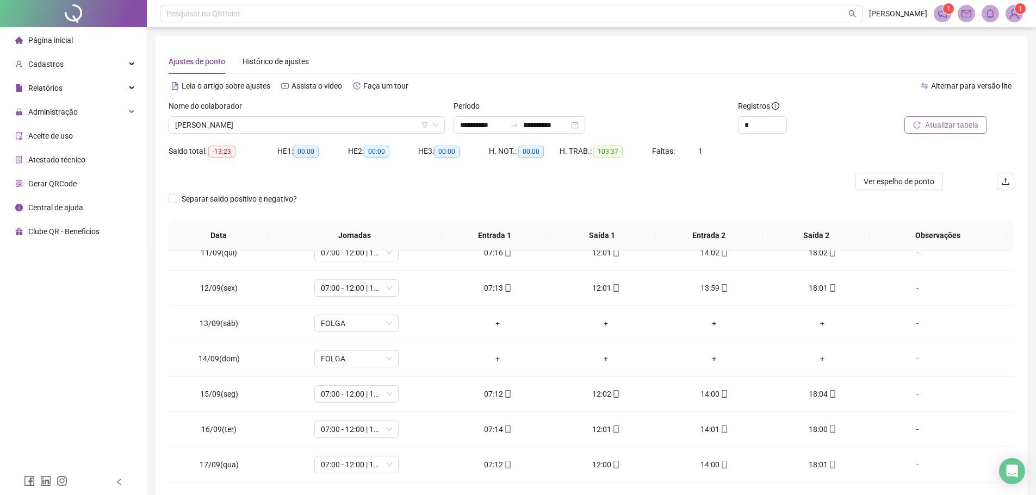
click at [953, 118] on button "Atualizar tabela" at bounding box center [945, 124] width 83 height 17
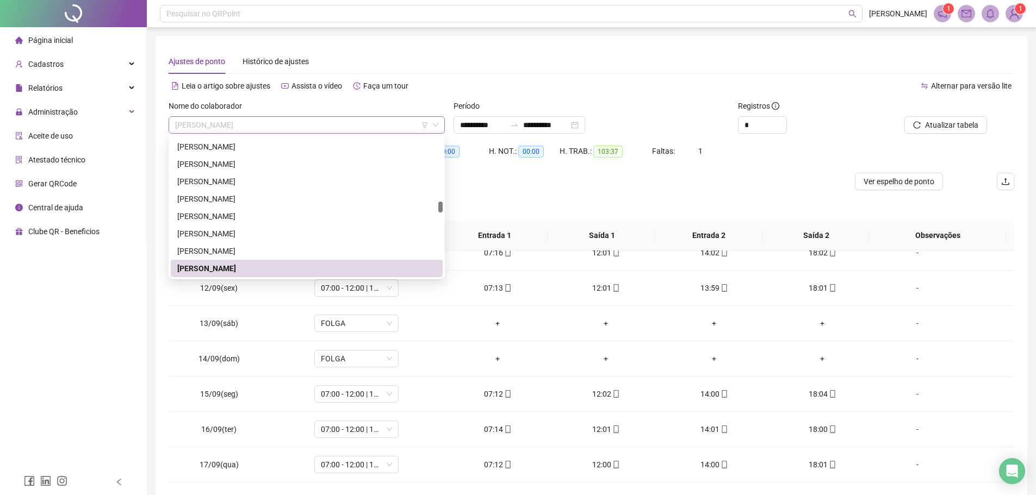
click at [317, 127] on span "JOSE DE RIBAMAR FERREIRA DE JESUS" at bounding box center [306, 125] width 263 height 16
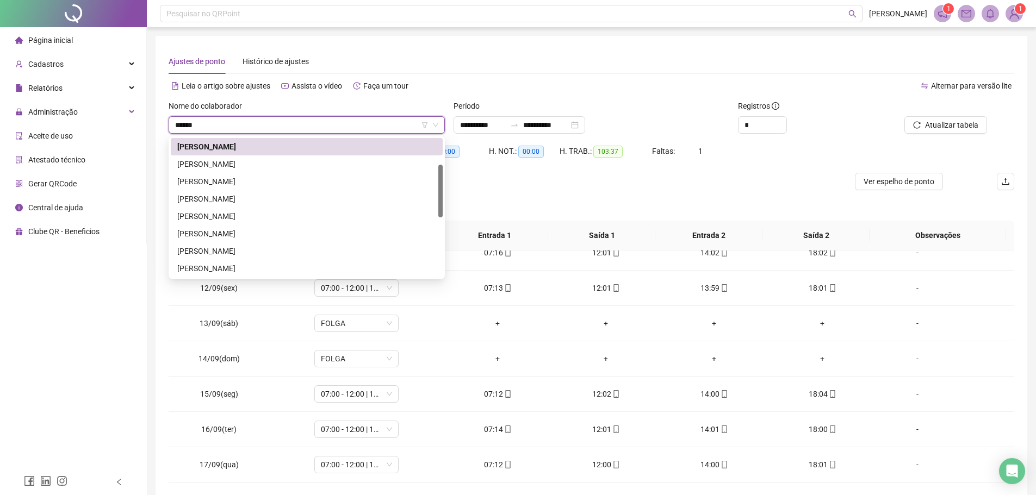
scroll to position [0, 0]
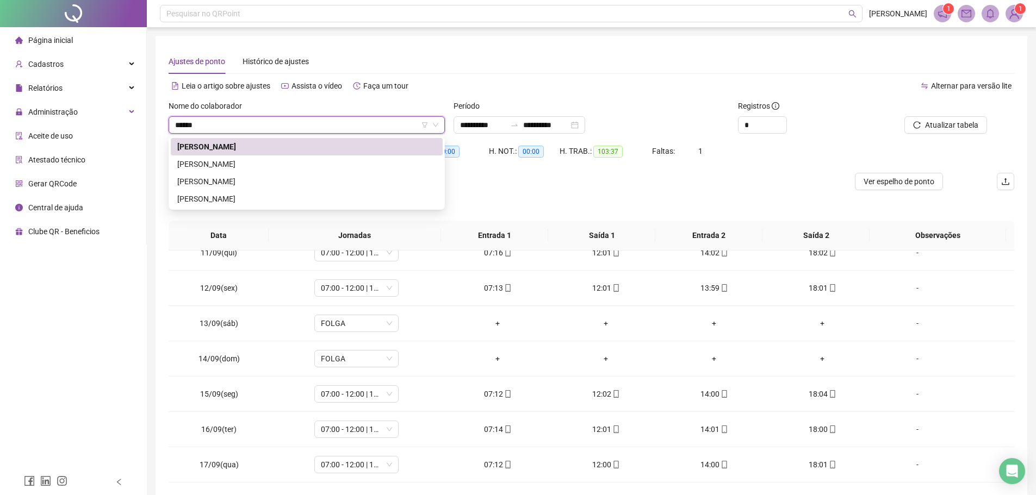
type input "*******"
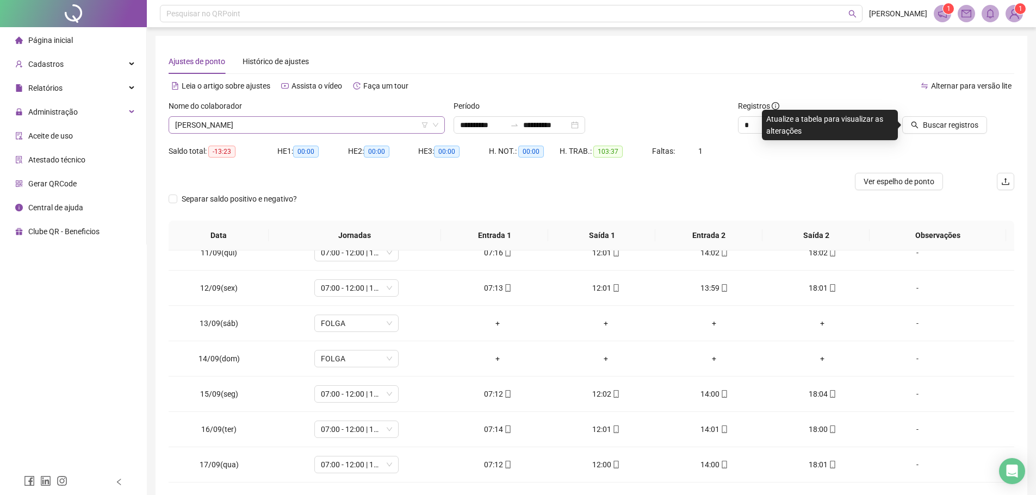
click at [902, 116] on button "Buscar registros" at bounding box center [944, 124] width 85 height 17
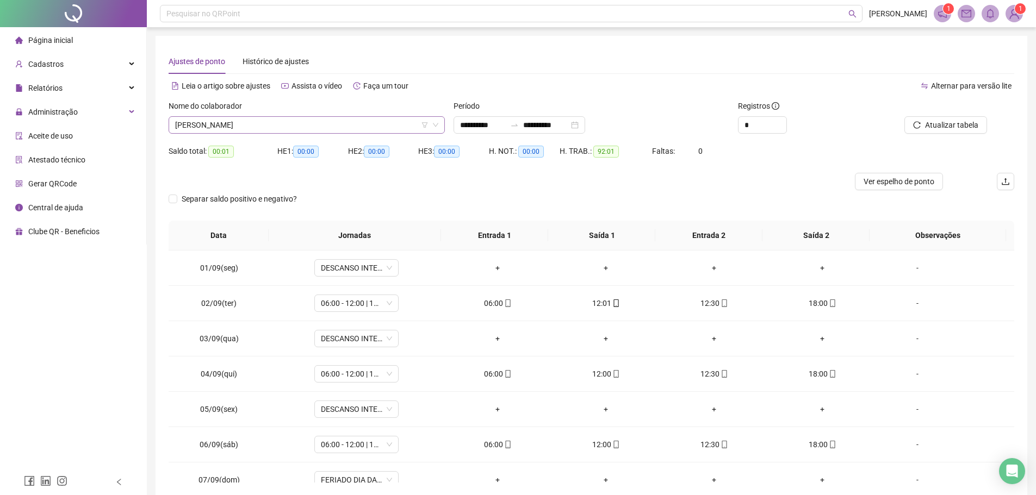
click at [339, 124] on span "JOSE DE RIBAMAR SOUSA SILVA" at bounding box center [306, 125] width 263 height 16
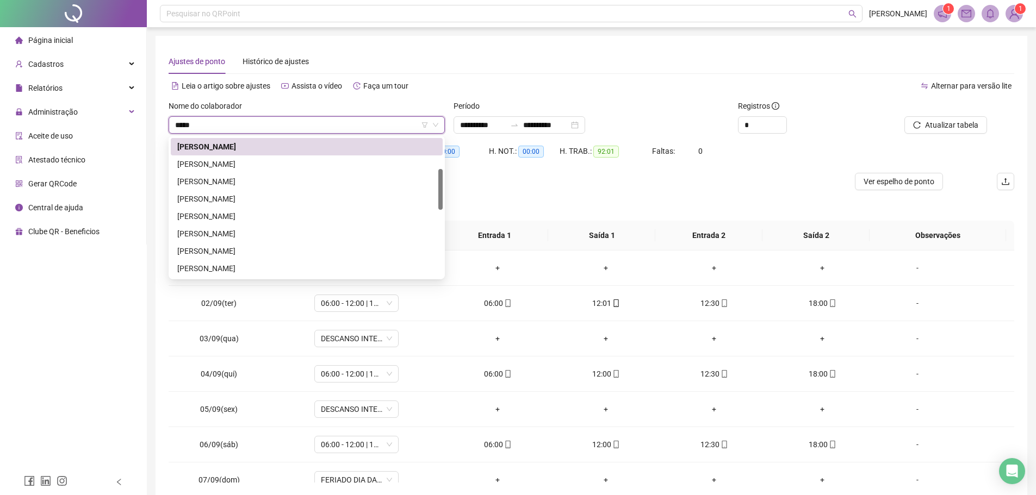
scroll to position [87, 0]
type input "******"
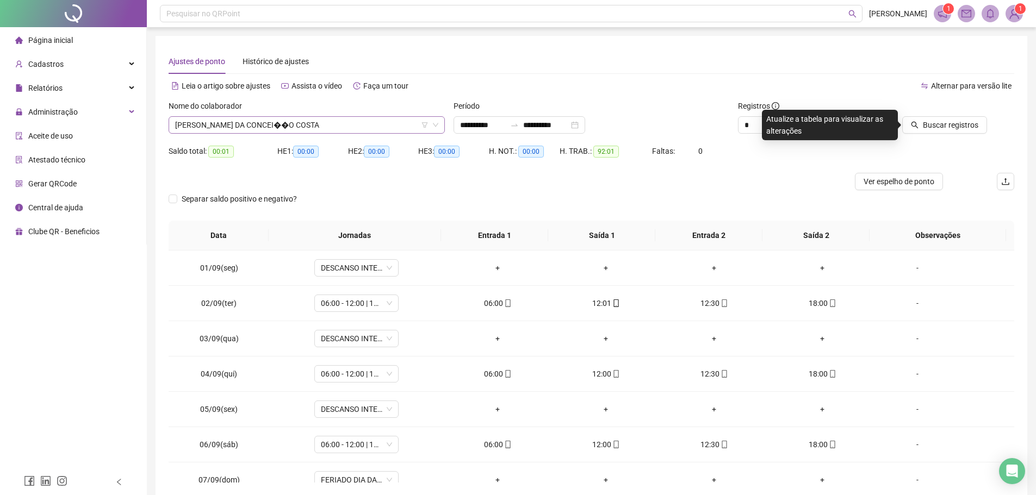
click at [902, 116] on button "Buscar registros" at bounding box center [944, 124] width 85 height 17
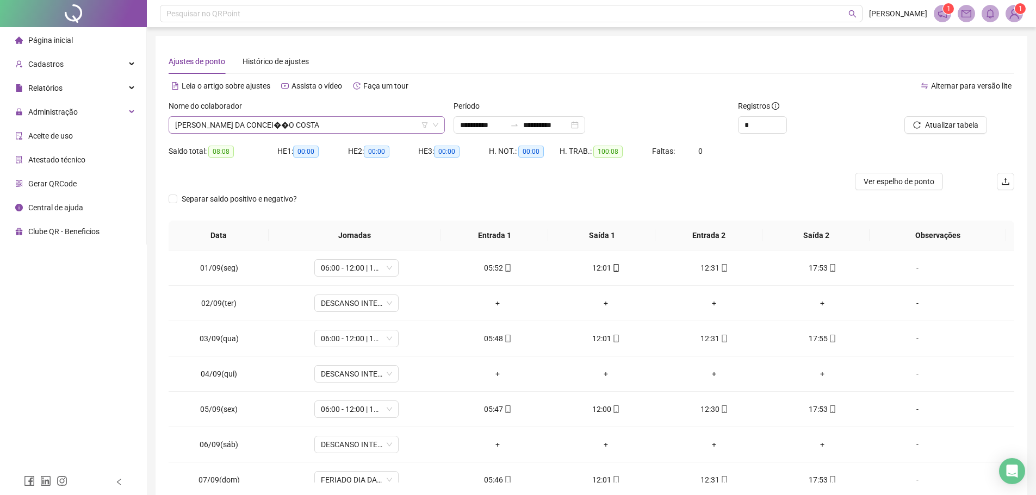
click at [327, 126] on span "JOSE RIBAMAR DA CONCEI��O COSTA" at bounding box center [306, 125] width 263 height 16
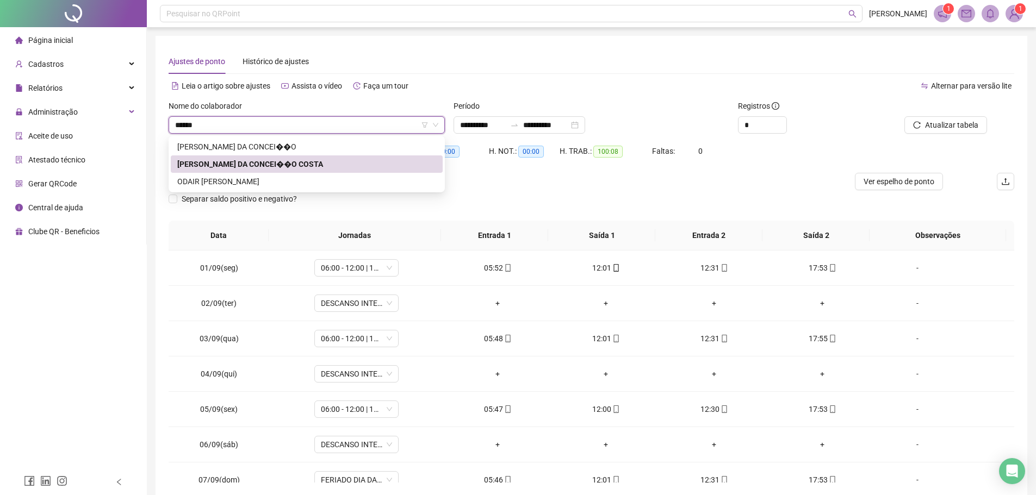
type input "*******"
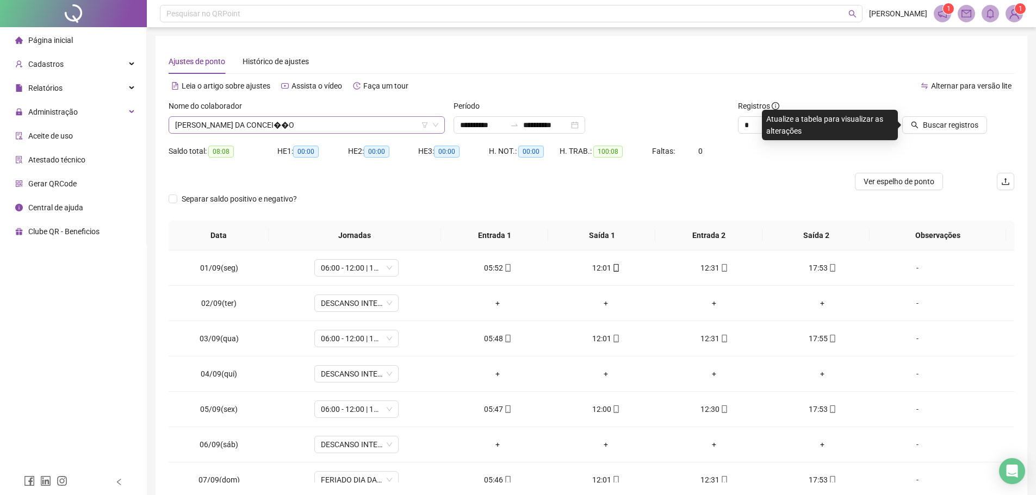
click at [902, 116] on button "Buscar registros" at bounding box center [944, 124] width 85 height 17
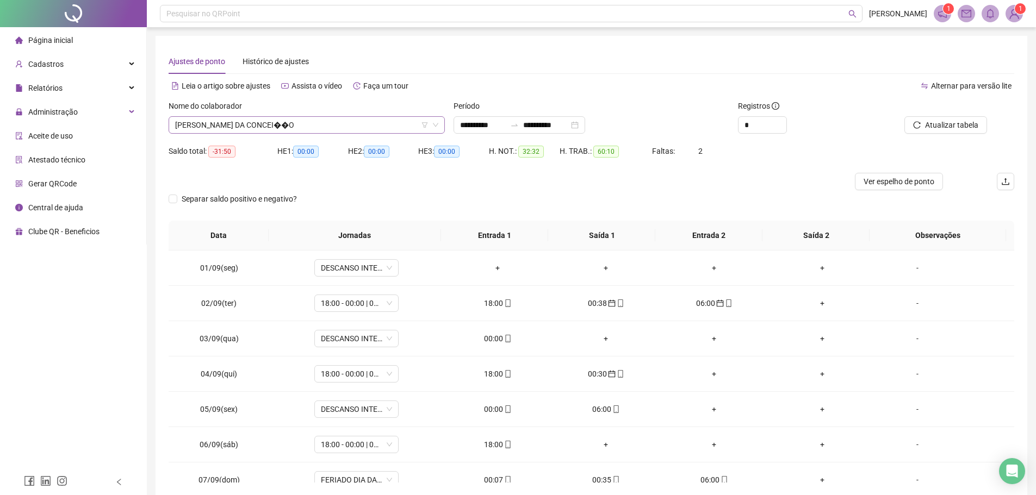
click at [318, 121] on span "JOSE RAILSON SOUSA DA CONCEI��O" at bounding box center [306, 125] width 263 height 16
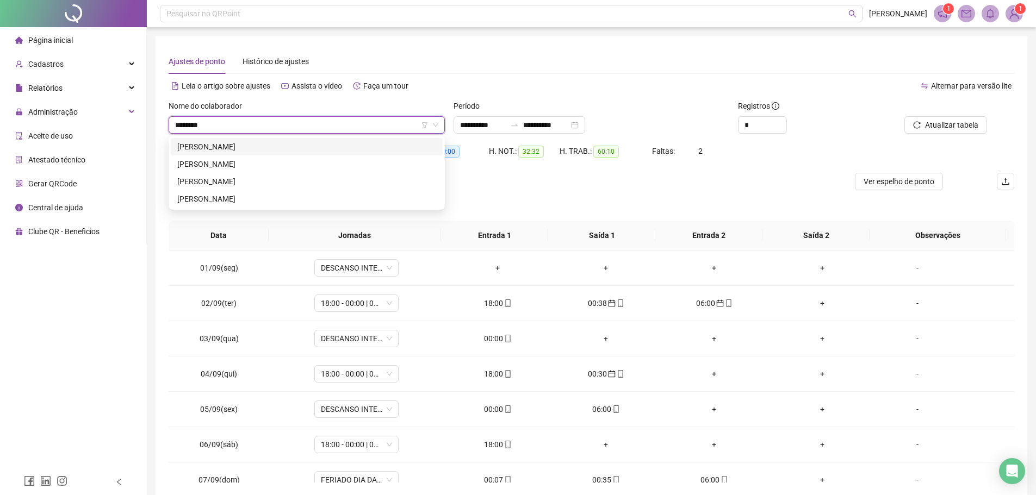
type input "*********"
click at [255, 146] on div "LEANDRO SOUZA DA SILVA" at bounding box center [306, 147] width 259 height 12
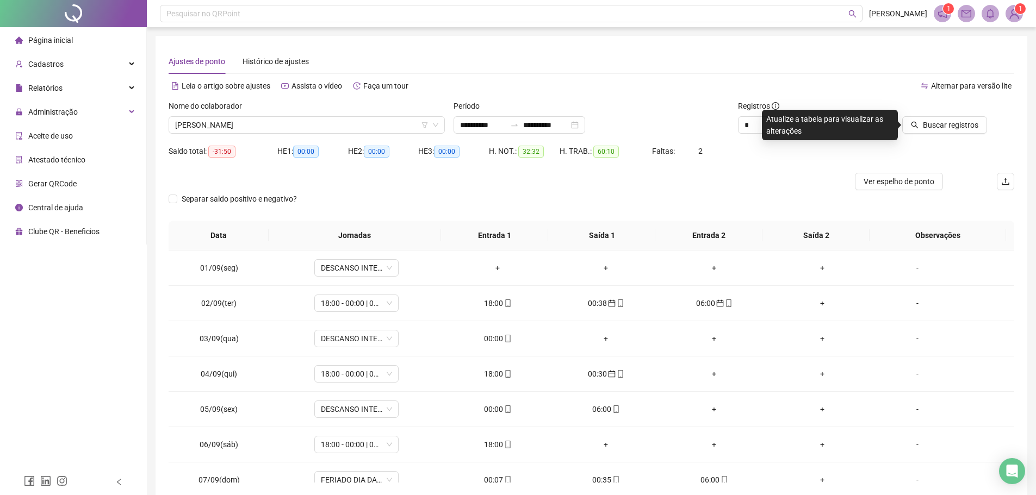
click at [902, 116] on button "Buscar registros" at bounding box center [944, 124] width 85 height 17
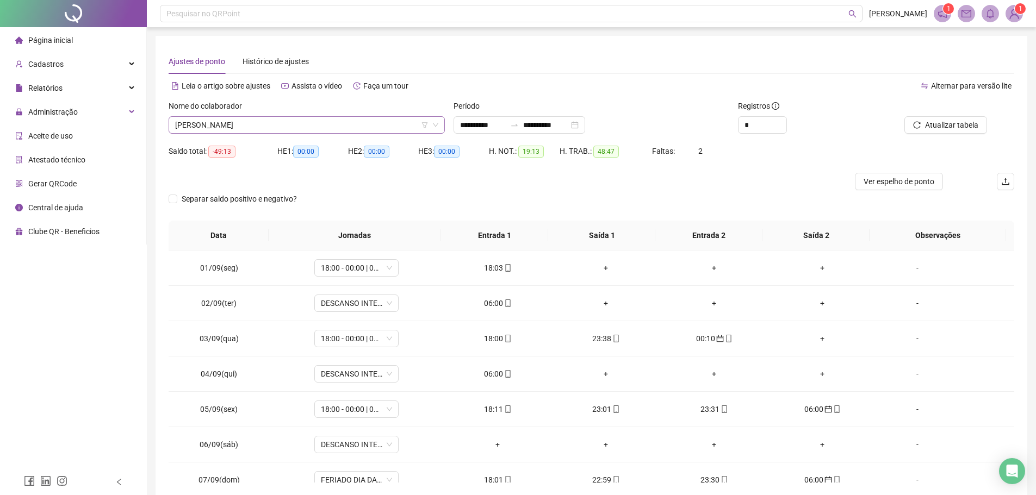
click at [281, 123] on span "LEANDRO SOUZA DA SILVA" at bounding box center [306, 125] width 263 height 16
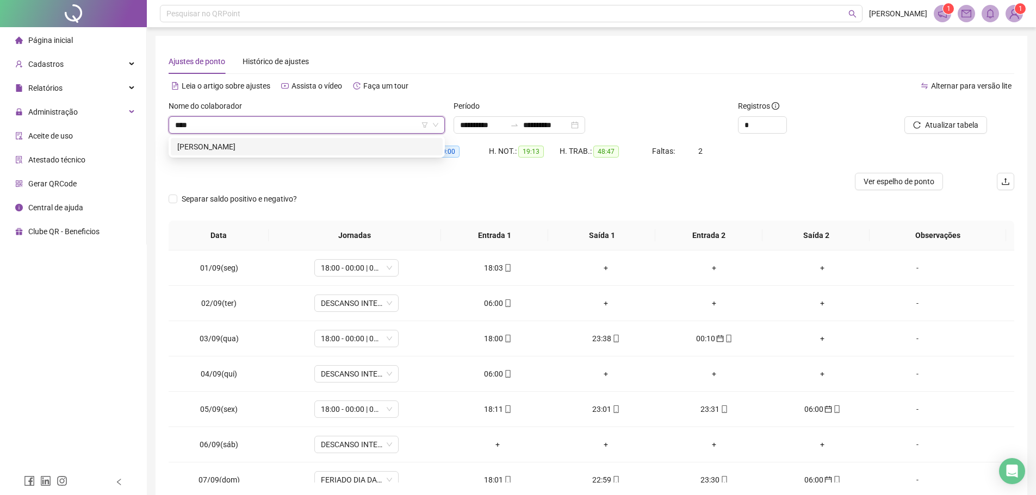
type input "*****"
click at [296, 148] on div "THALBHER ANTONIO SOUZA MILHOMEM" at bounding box center [306, 147] width 259 height 12
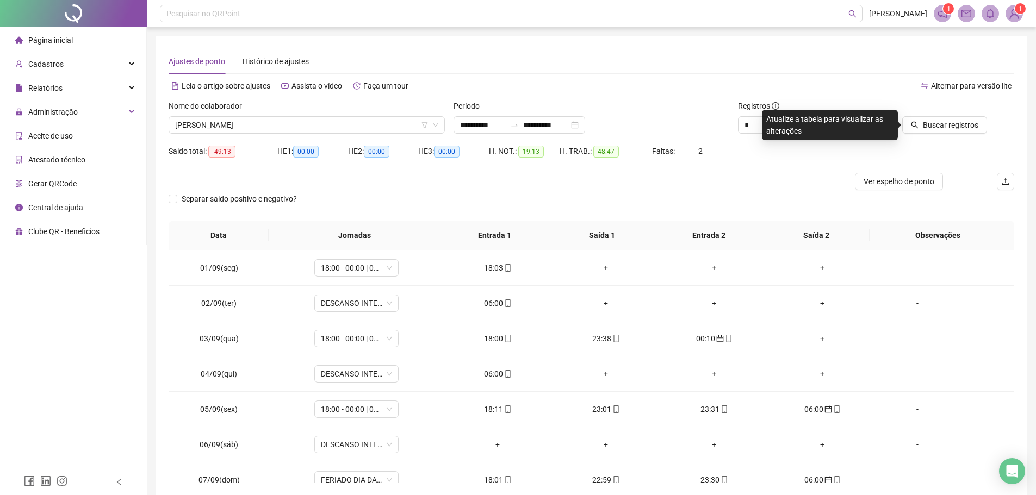
click at [902, 116] on button "Buscar registros" at bounding box center [944, 124] width 85 height 17
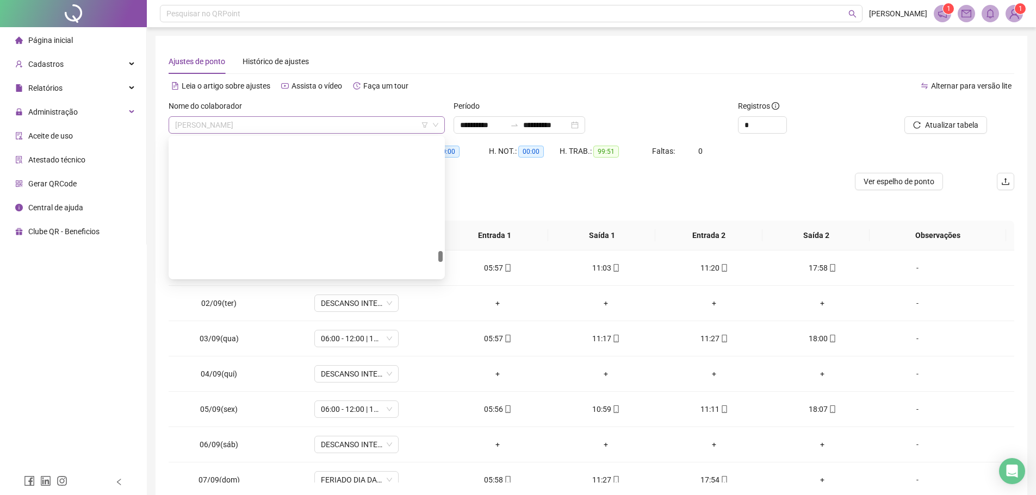
click at [333, 122] on span "THALBHER ANTONIO SOUZA MILHOMEM" at bounding box center [306, 125] width 263 height 16
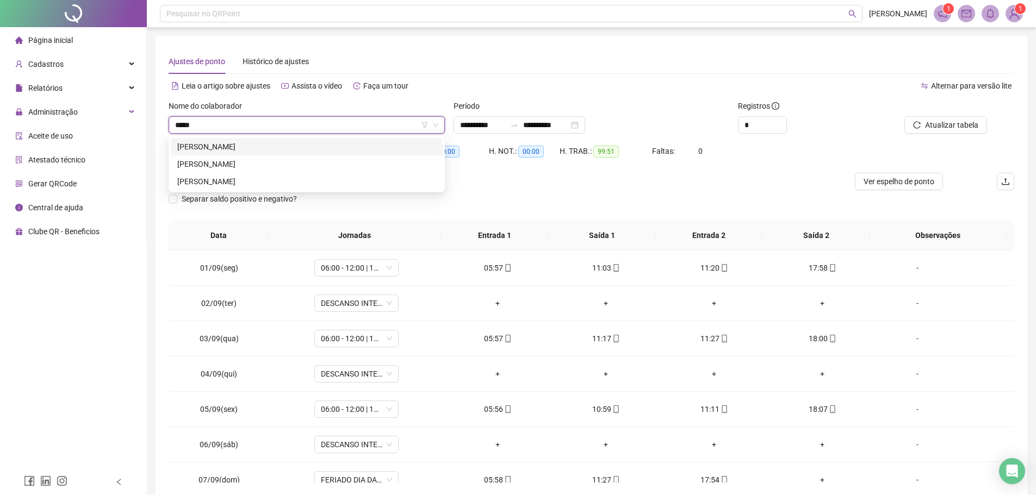
type input "******"
click at [327, 146] on div "ADELMO AIRES FERNANDES" at bounding box center [306, 147] width 259 height 12
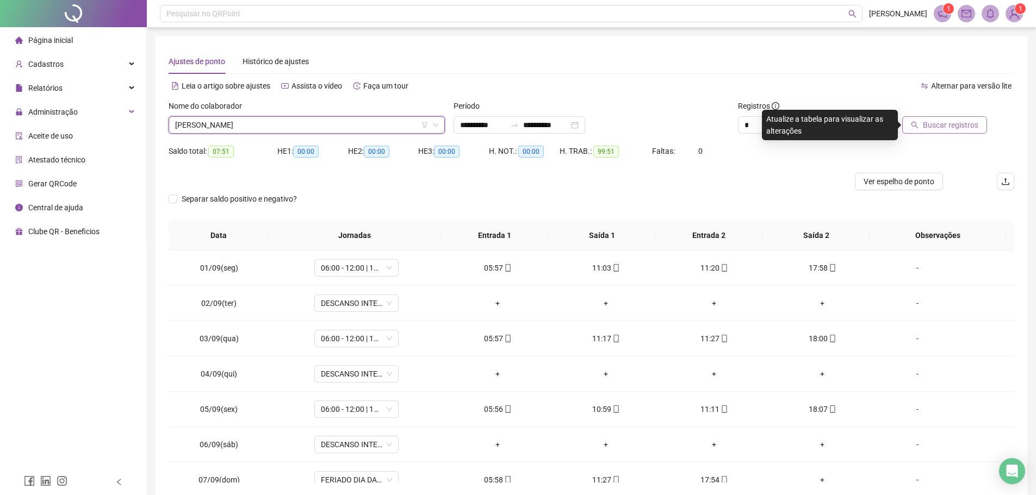
click at [955, 125] on span "Buscar registros" at bounding box center [949, 125] width 55 height 12
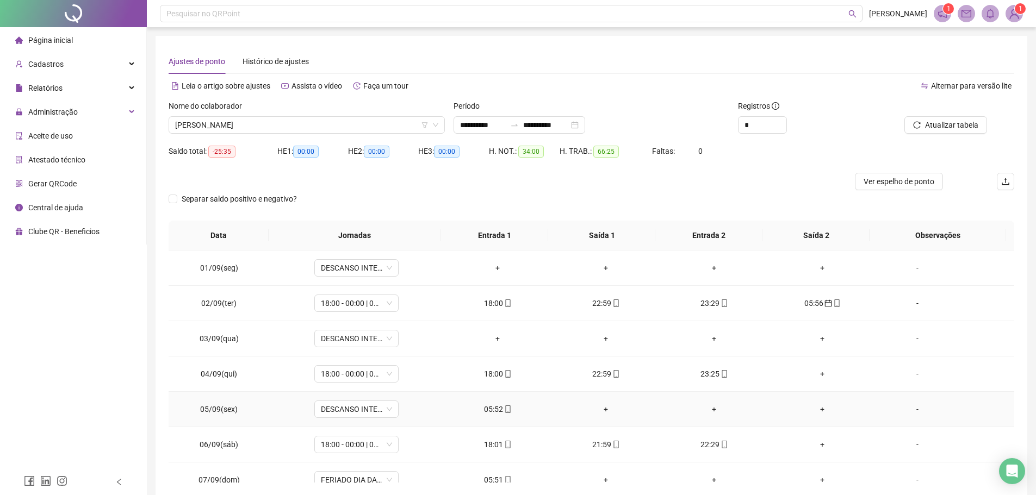
click at [494, 410] on div "05:52" at bounding box center [497, 409] width 91 height 12
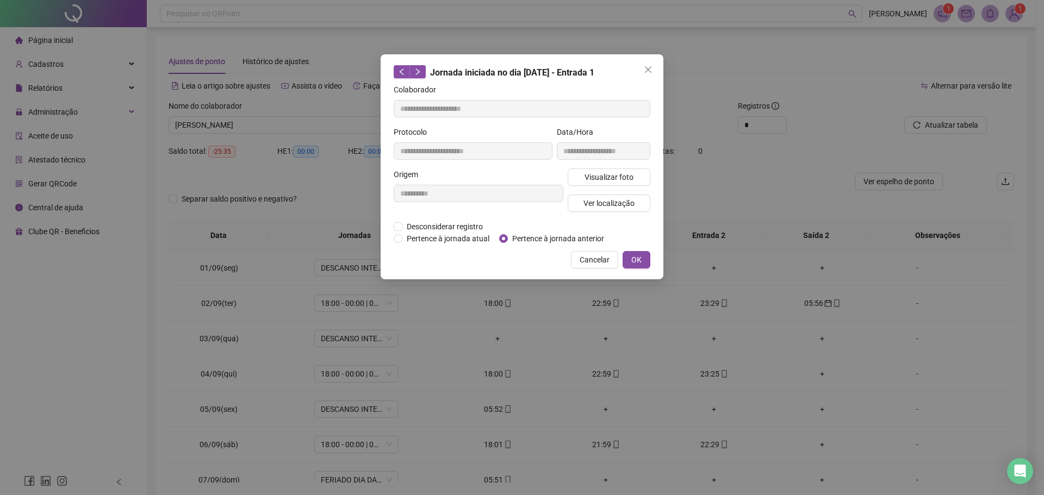
type input "**********"
click at [513, 235] on span "Pertence à jornada anterior" at bounding box center [558, 239] width 101 height 12
click at [638, 264] on span "OK" at bounding box center [636, 260] width 10 height 12
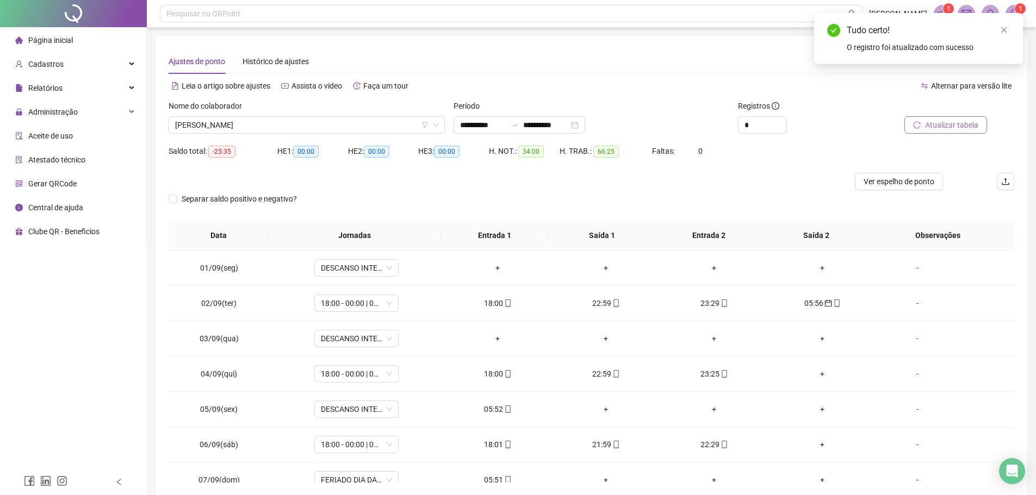
click at [932, 124] on span "Atualizar tabela" at bounding box center [951, 125] width 53 height 12
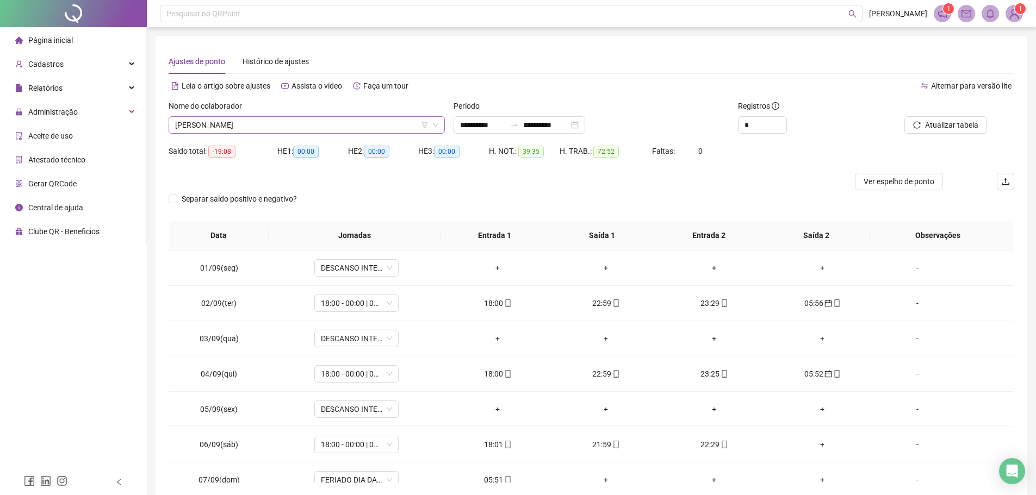
click at [298, 128] on span "ADELMO AIRES FERNANDES" at bounding box center [306, 125] width 263 height 16
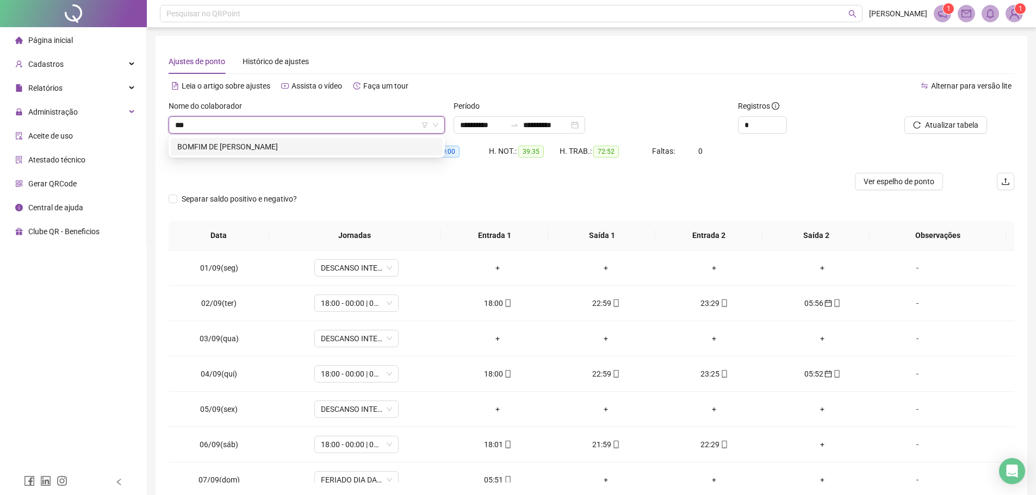
type input "****"
click at [302, 147] on div "BOMFIM DE JESUS MIRANDA" at bounding box center [306, 147] width 259 height 12
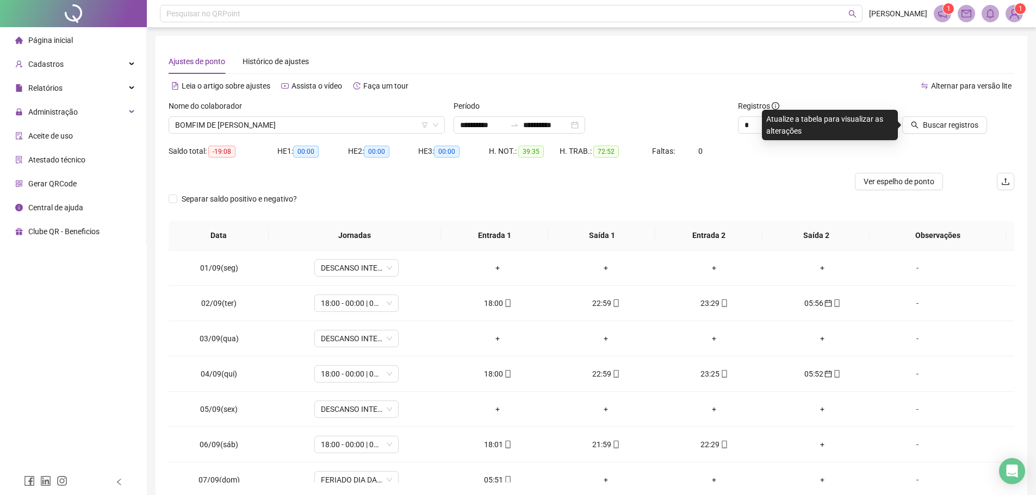
click at [902, 116] on button "Buscar registros" at bounding box center [944, 124] width 85 height 17
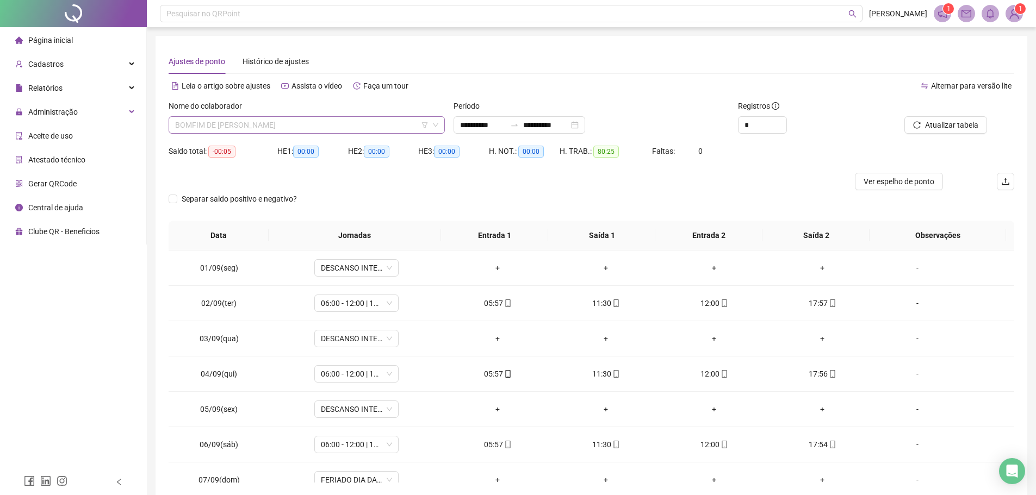
click at [271, 125] on span "BOMFIM DE JESUS MIRANDA" at bounding box center [306, 125] width 263 height 16
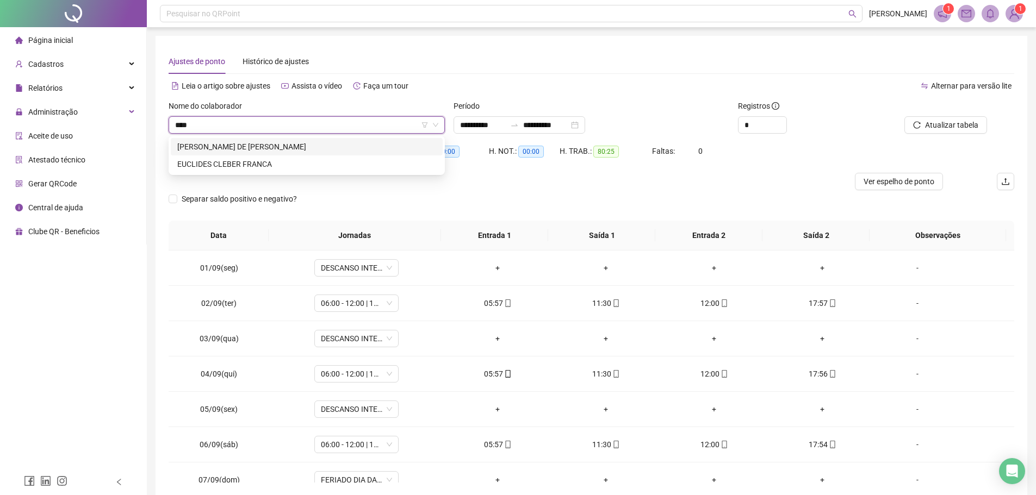
type input "*****"
click at [284, 142] on div "CLEBSON RIBEIRO DE MACEDO SANTOS" at bounding box center [306, 147] width 259 height 12
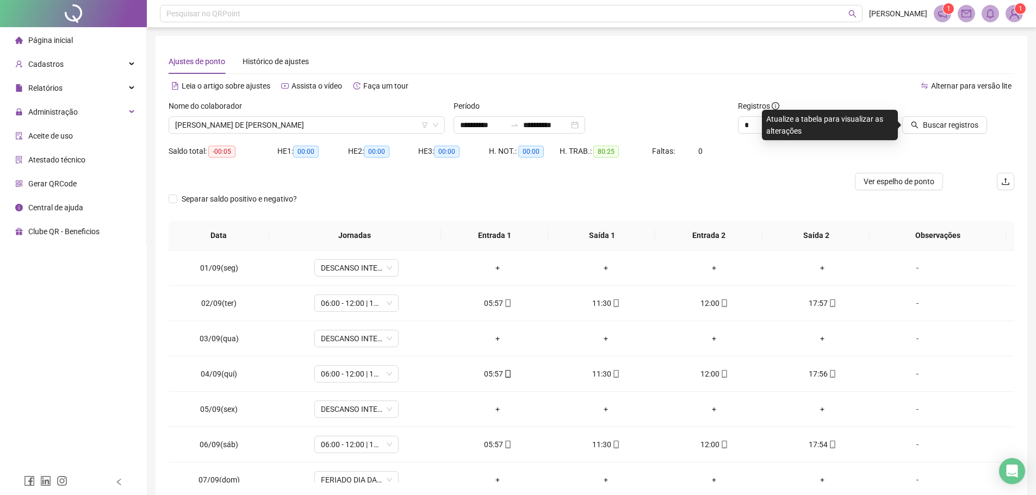
click at [902, 116] on button "Buscar registros" at bounding box center [944, 124] width 85 height 17
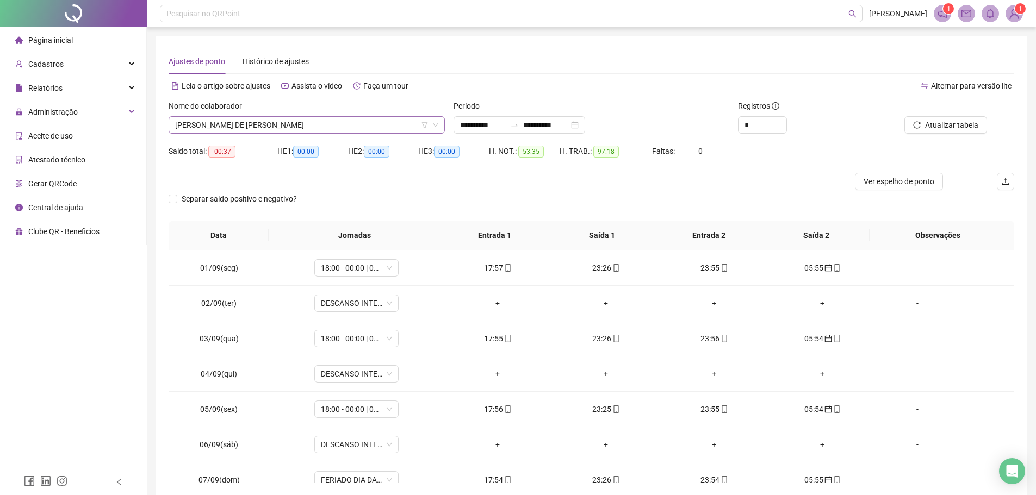
click at [321, 128] on span "CLEBSON RIBEIRO DE MACEDO SANTOS" at bounding box center [306, 125] width 263 height 16
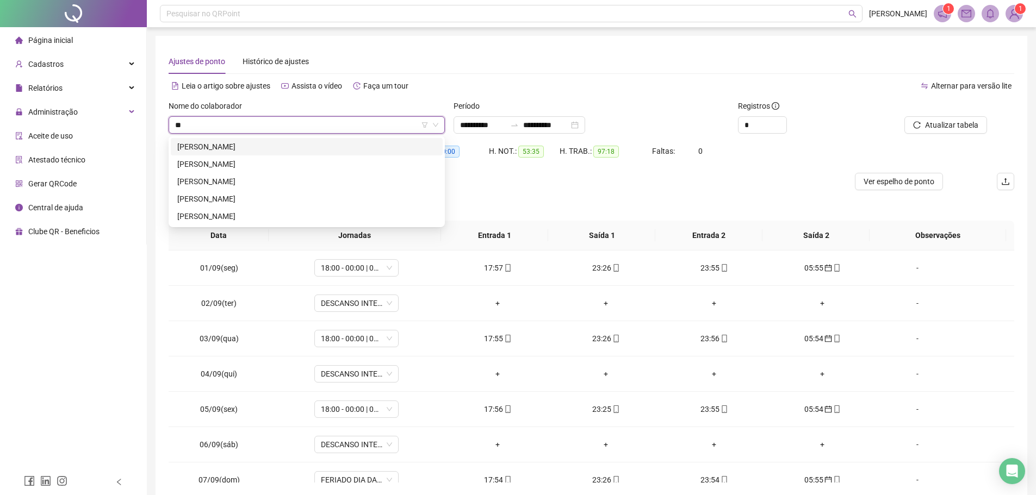
type input "***"
click at [257, 164] on div "HIARA GON�ALVES SILVA" at bounding box center [306, 164] width 259 height 12
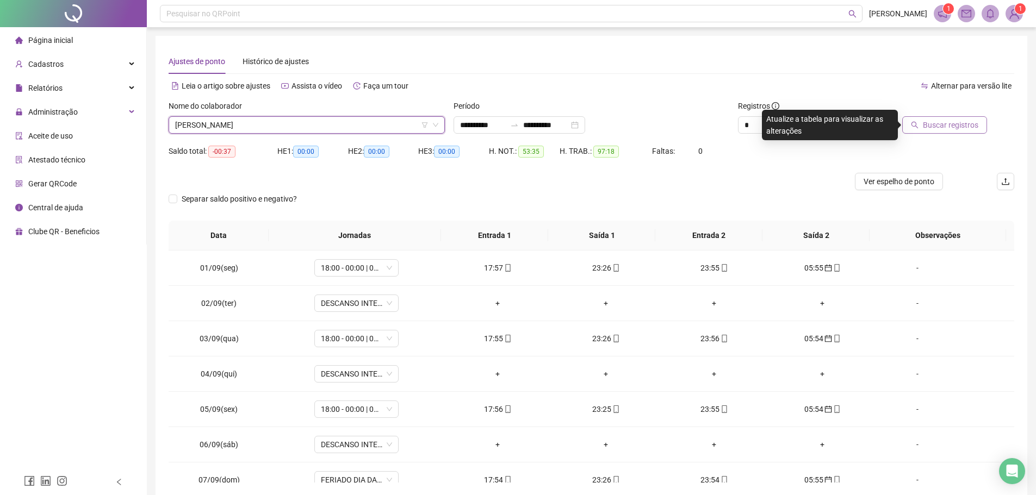
click at [913, 123] on icon "search" at bounding box center [914, 125] width 8 height 8
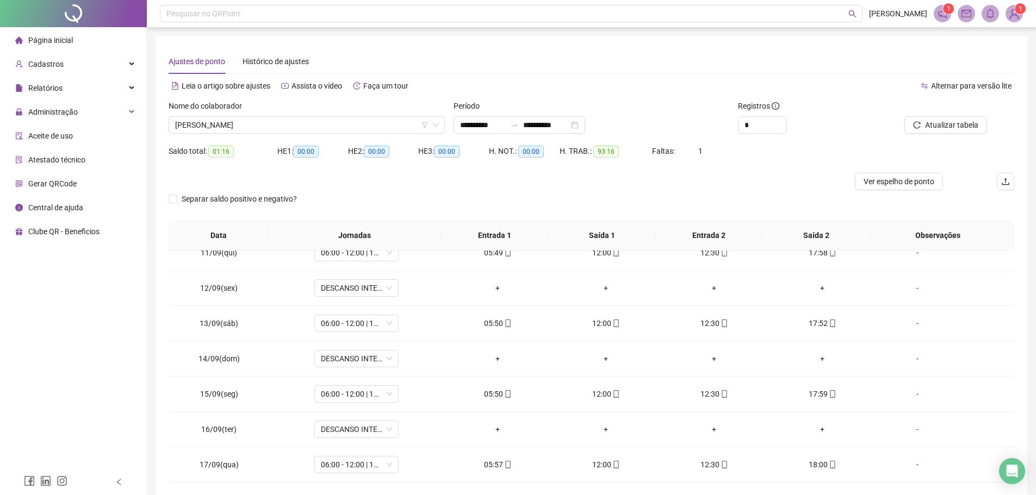
scroll to position [47, 0]
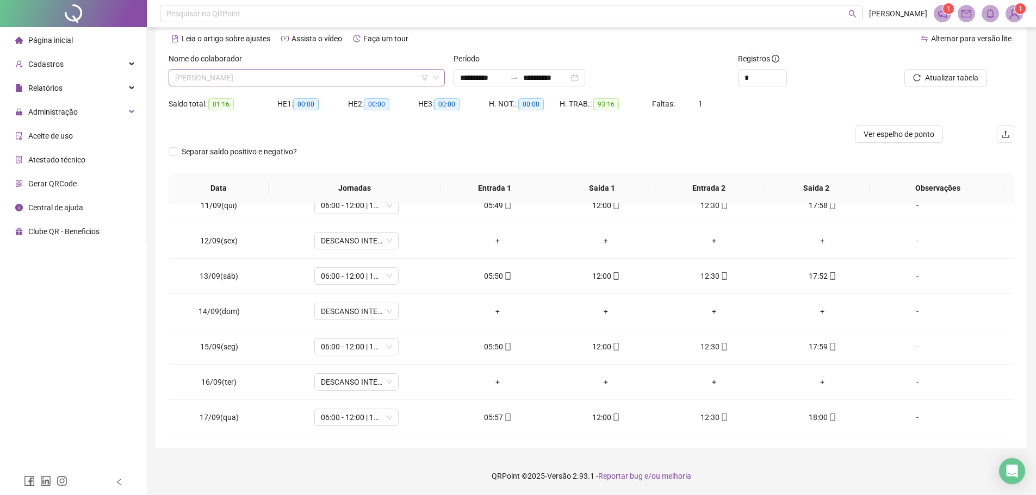
click at [312, 75] on span "HIARA GON�ALVES SILVA" at bounding box center [306, 78] width 263 height 16
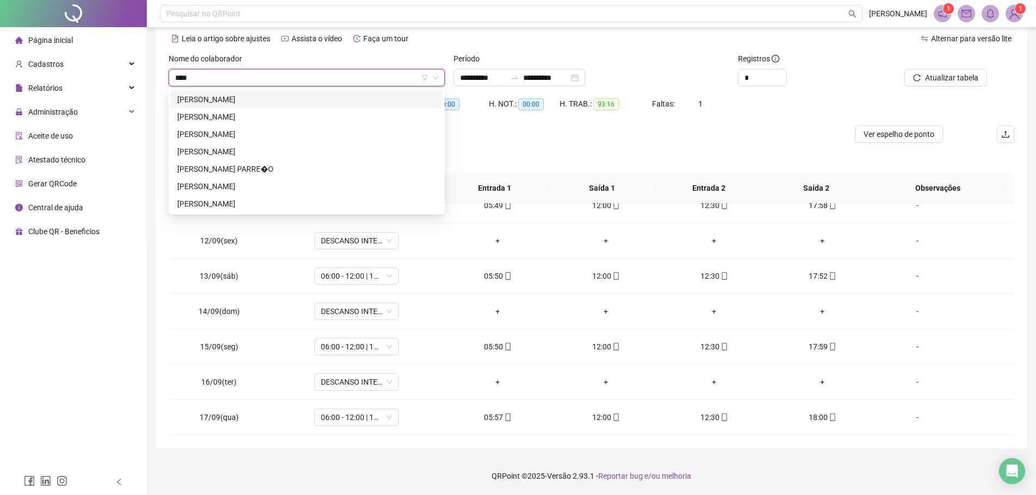
scroll to position [0, 0]
type input "*****"
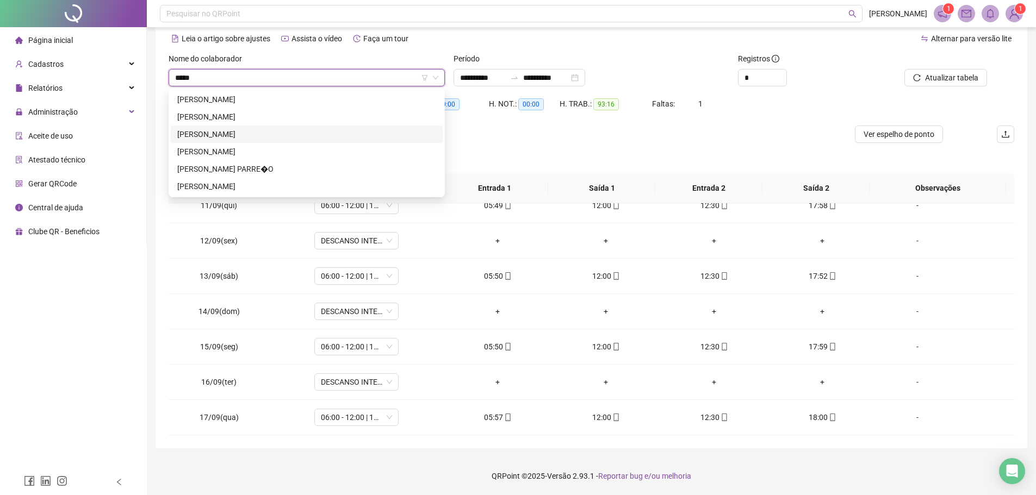
click at [270, 133] on div "CHARLES LEAL DOS SANTOS" at bounding box center [306, 134] width 259 height 12
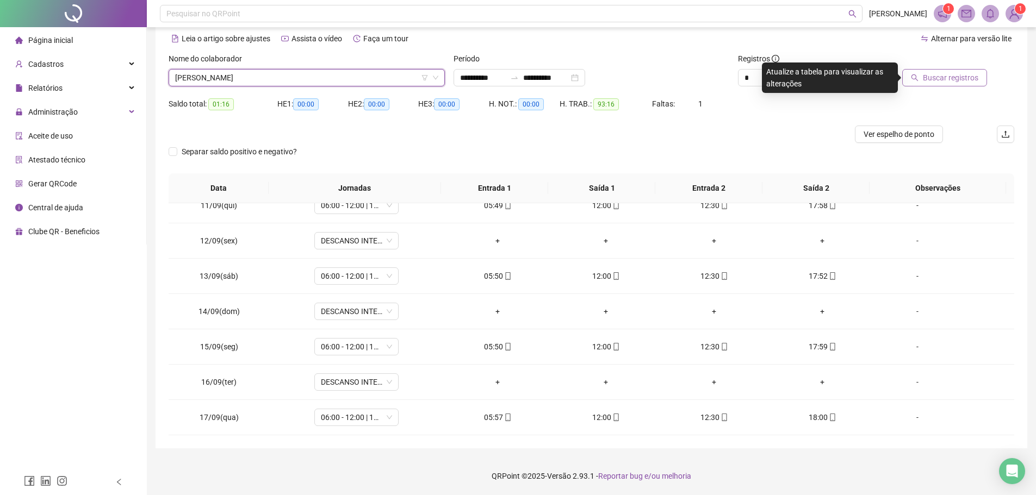
click at [934, 74] on span "Buscar registros" at bounding box center [949, 78] width 55 height 12
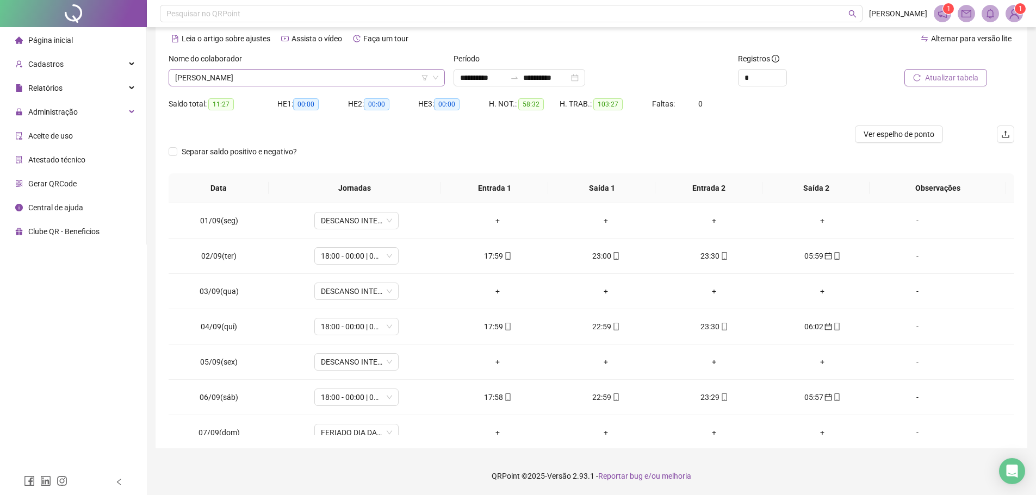
click at [323, 80] on span "CHARLES LEAL DOS SANTOS" at bounding box center [306, 78] width 263 height 16
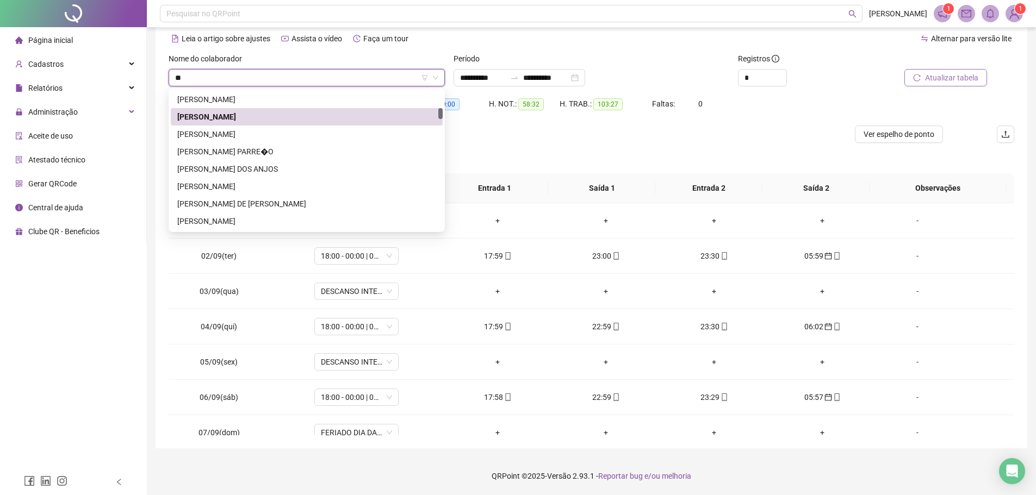
scroll to position [870, 0]
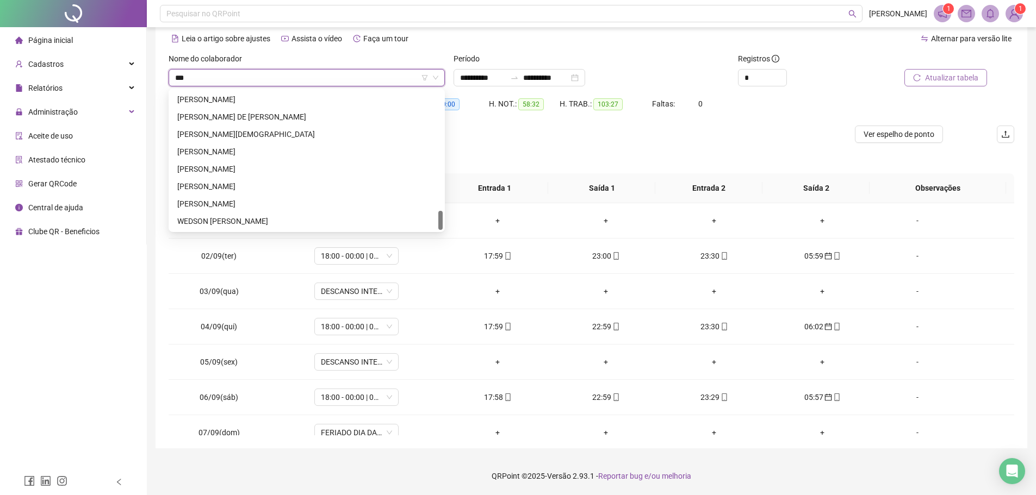
type input "****"
click at [258, 148] on div "EDUARDO DOS SANTOS SILVA" at bounding box center [306, 152] width 259 height 12
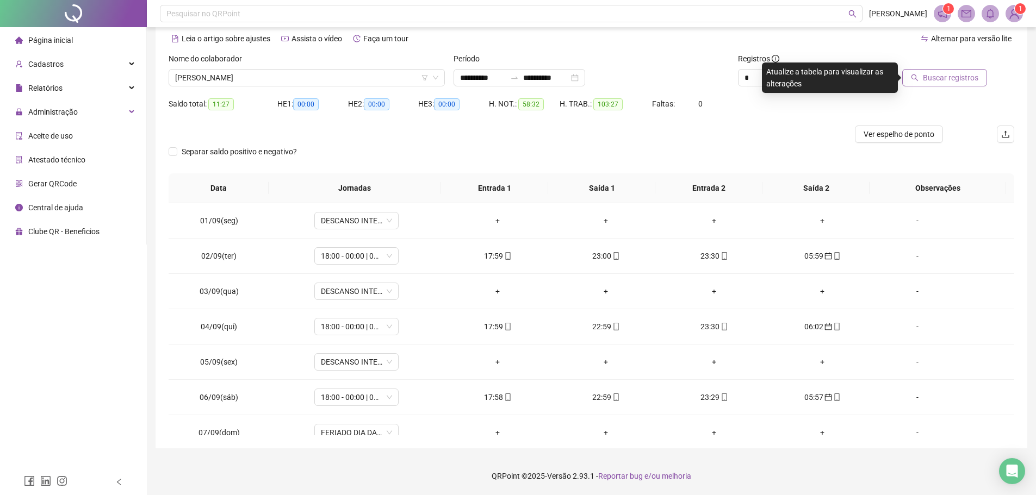
scroll to position [26, 0]
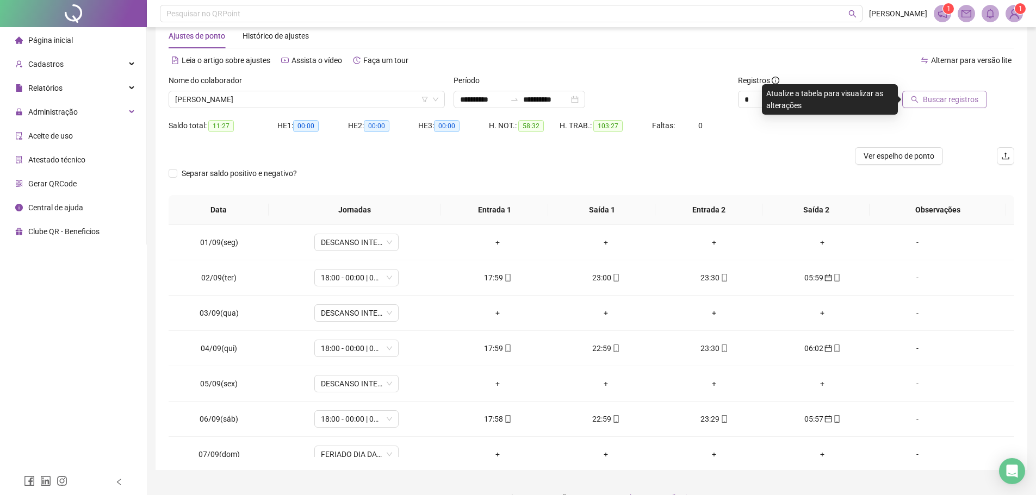
click at [970, 93] on span "Buscar registros" at bounding box center [949, 99] width 55 height 12
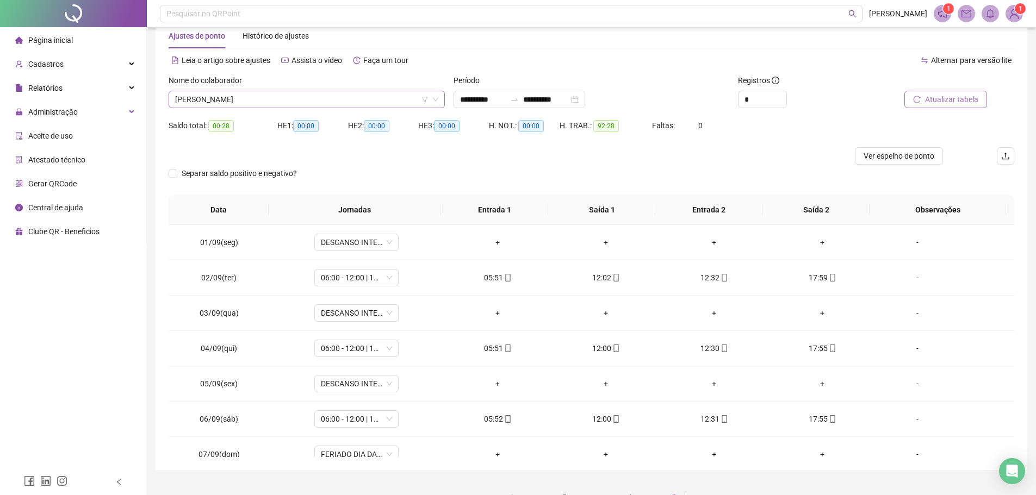
click at [295, 97] on span "EDUARDO DOS SANTOS SILVA" at bounding box center [306, 99] width 263 height 16
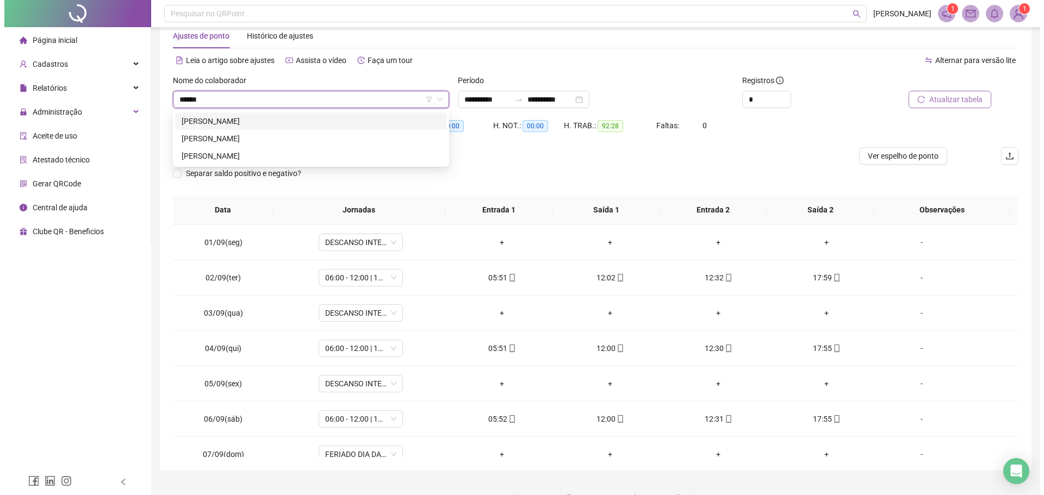
scroll to position [0, 0]
type input "*******"
click at [275, 134] on div "JOSE CARLOS PEREIRA DA SILVA" at bounding box center [306, 139] width 259 height 12
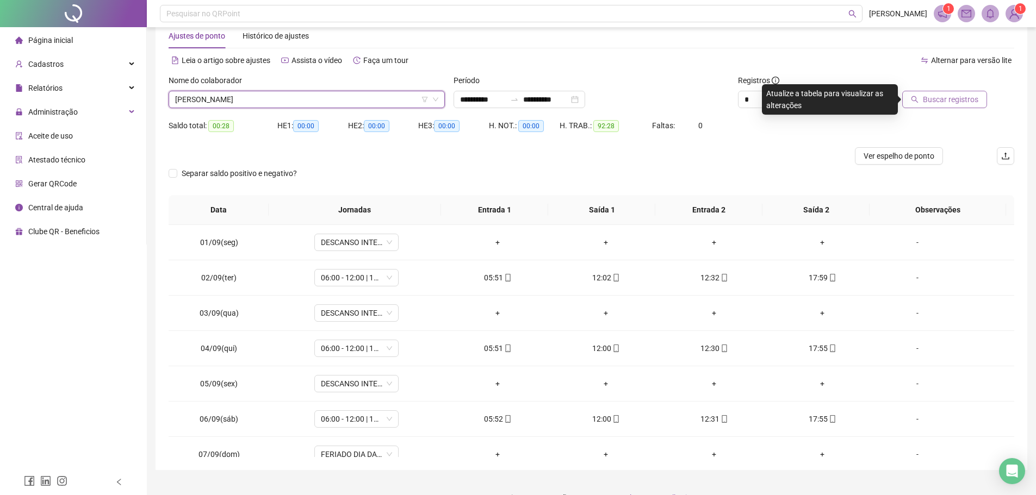
click at [960, 101] on span "Buscar registros" at bounding box center [949, 99] width 55 height 12
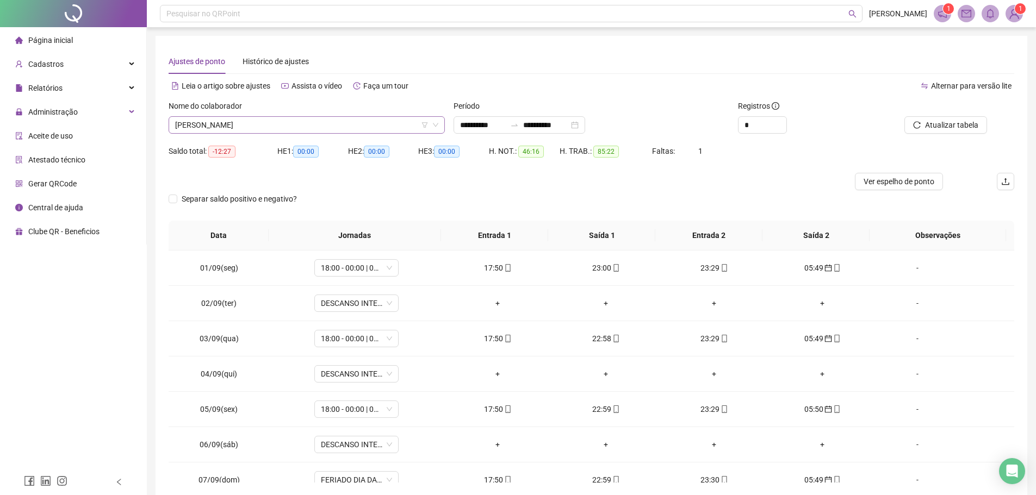
click at [304, 130] on span "JOSE CARLOS PEREIRA DA SILVA" at bounding box center [306, 125] width 263 height 16
type input "***"
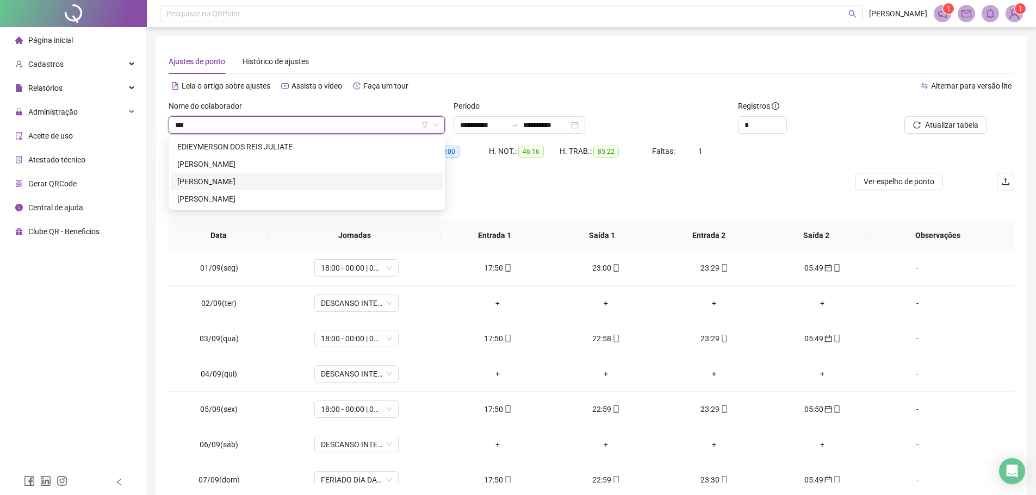
click at [288, 182] on div "JULIO HALLEY RODRIGUES ARAUJO" at bounding box center [306, 182] width 259 height 12
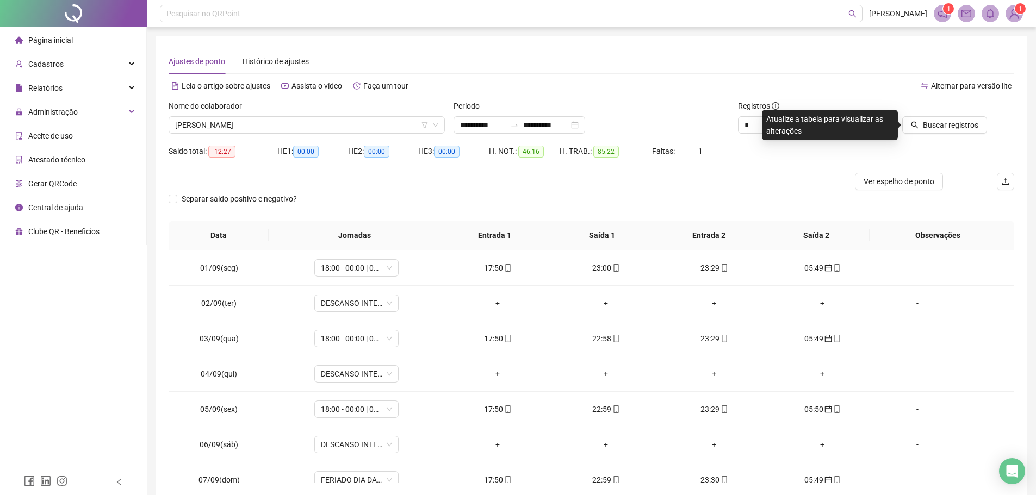
click at [902, 116] on button "Buscar registros" at bounding box center [944, 124] width 85 height 17
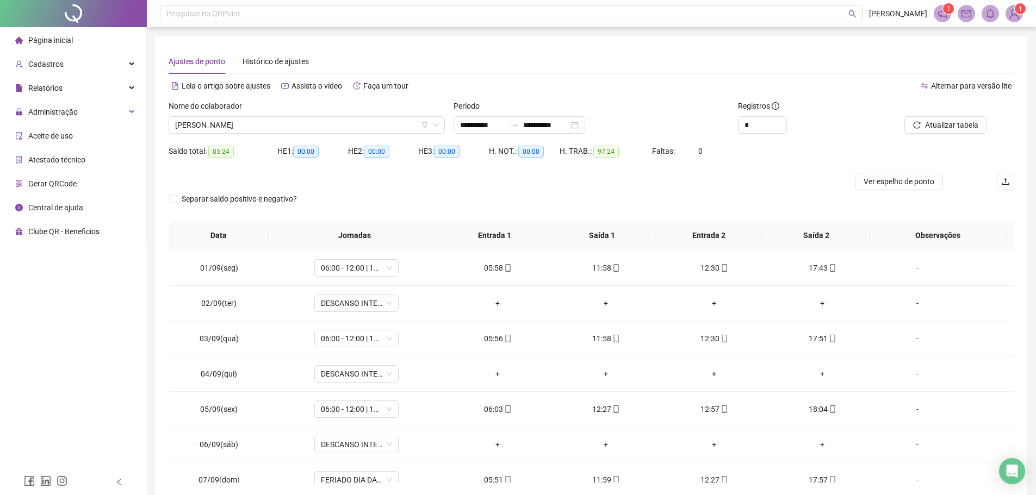
click at [904, 116] on button "Atualizar tabela" at bounding box center [945, 124] width 83 height 17
click at [376, 128] on span "JULIO HALLEY RODRIGUES ARAUJO" at bounding box center [306, 125] width 263 height 16
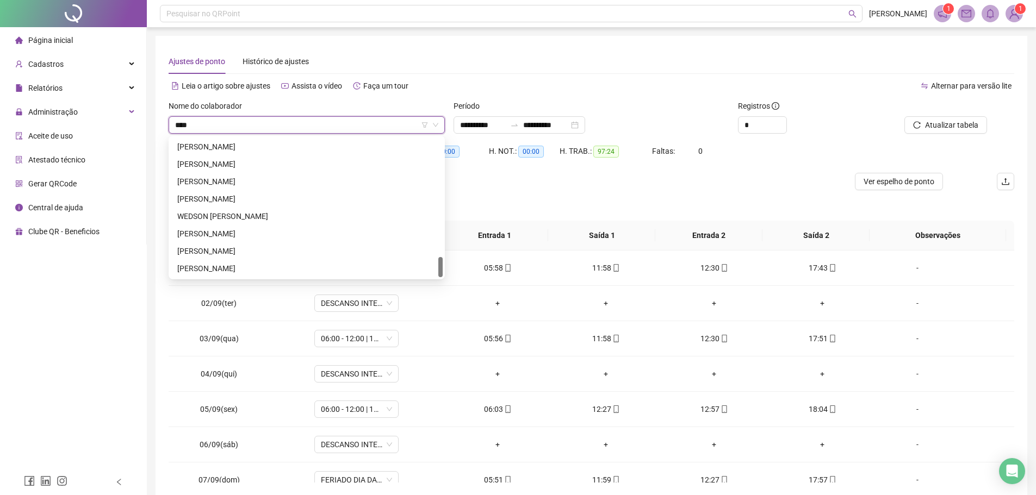
scroll to position [87, 0]
type input "******"
click at [315, 144] on div "CARLOS EDUARDO ALMEIDA DA SILVA" at bounding box center [306, 147] width 259 height 12
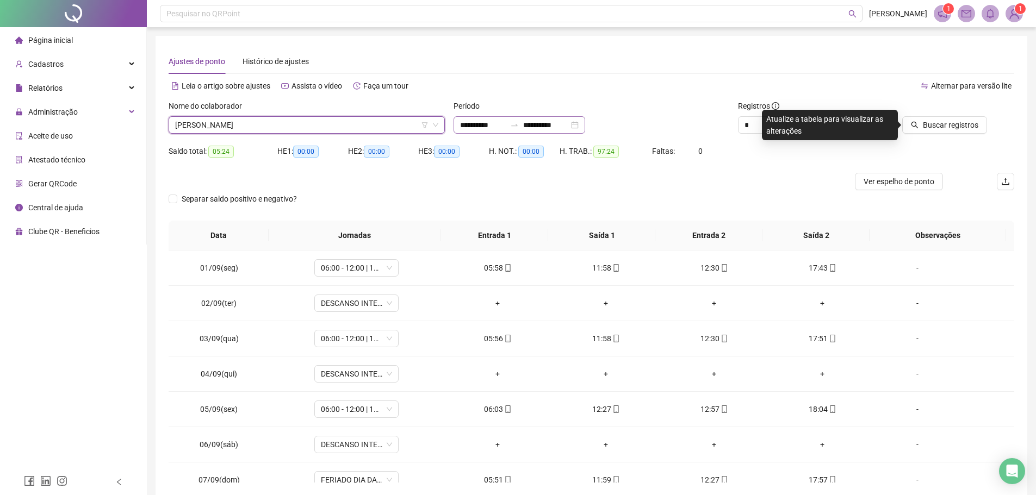
click at [495, 118] on div "**********" at bounding box center [519, 124] width 132 height 17
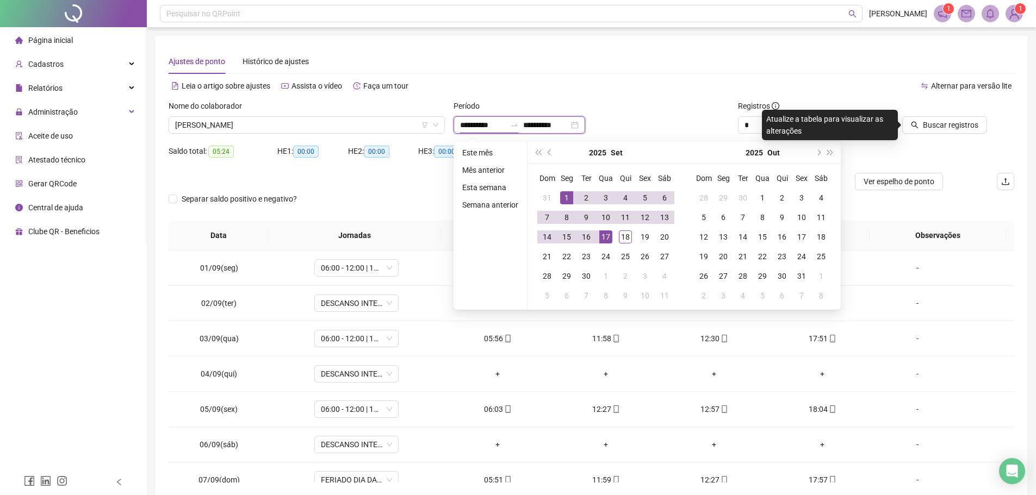
type input "**********"
click at [548, 155] on span "prev-year" at bounding box center [549, 152] width 5 height 5
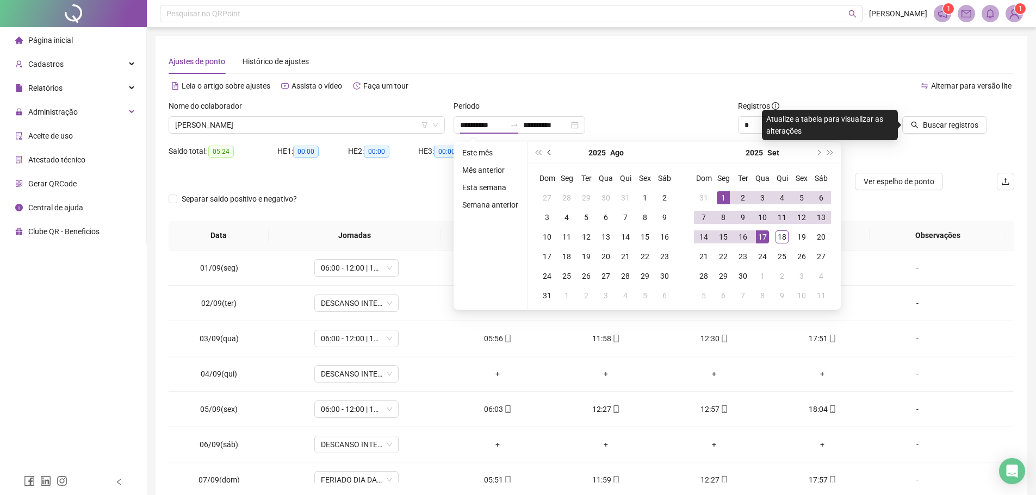
click at [548, 155] on span "prev-year" at bounding box center [549, 152] width 5 height 5
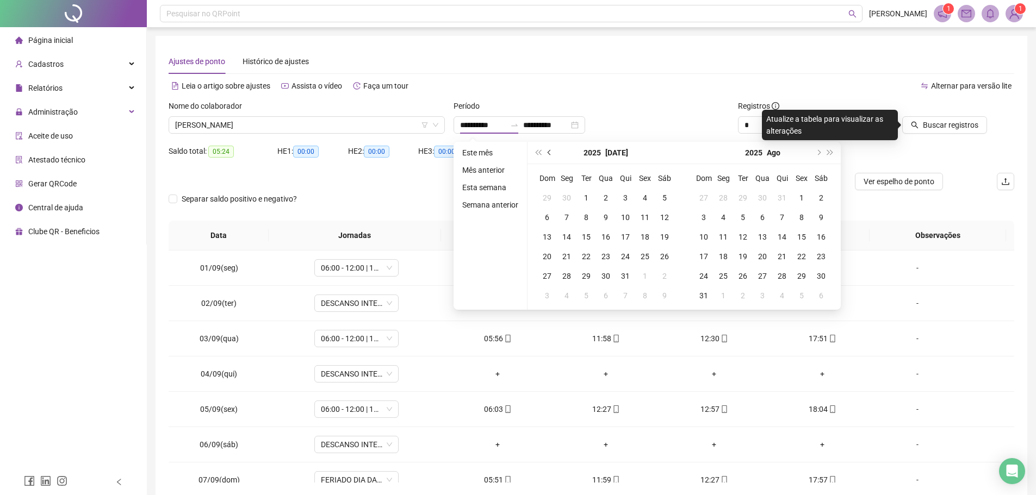
click at [548, 155] on span "prev-year" at bounding box center [549, 152] width 5 height 5
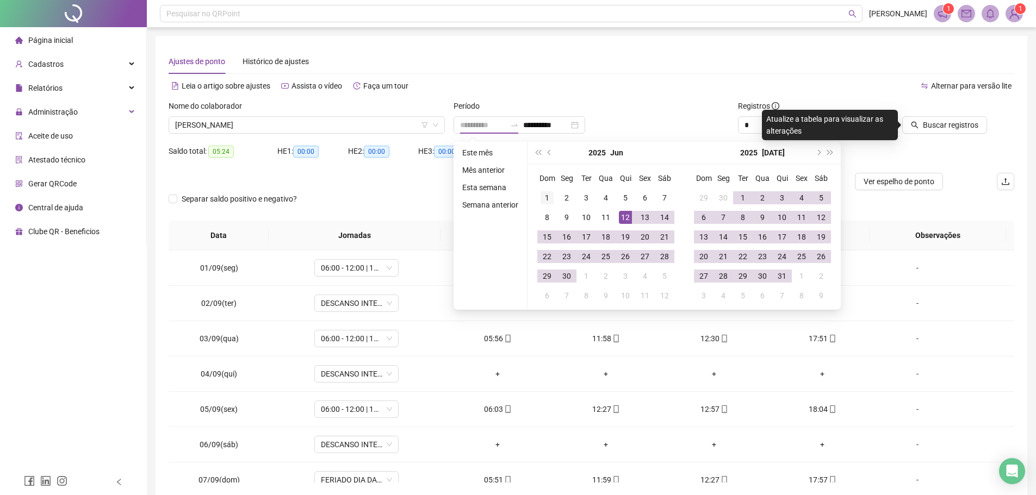
type input "**********"
click at [545, 192] on div "1" at bounding box center [546, 197] width 13 height 13
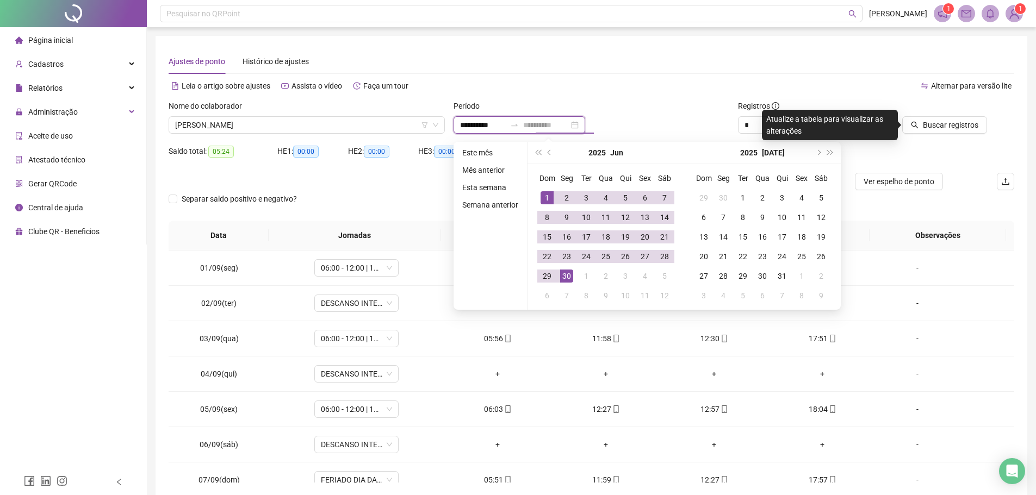
type input "**********"
click at [562, 272] on div "30" at bounding box center [566, 276] width 13 height 13
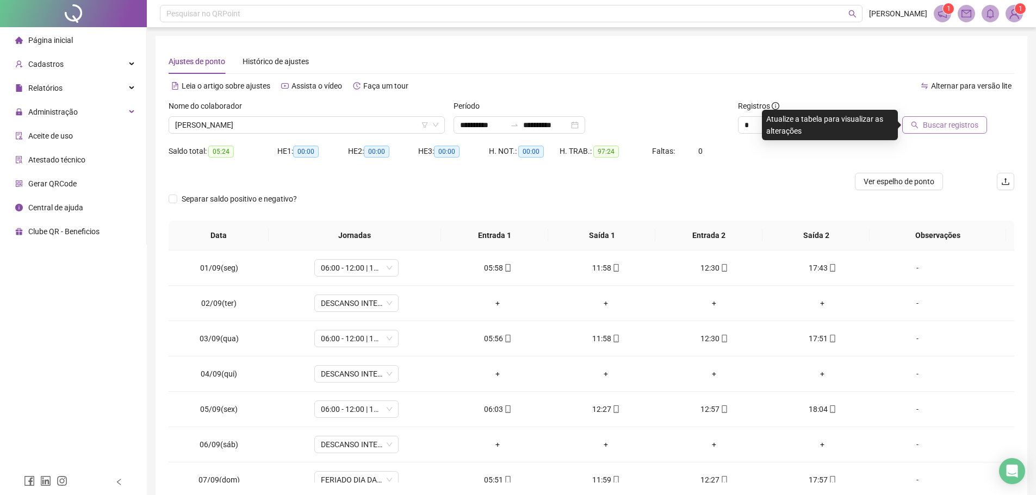
click at [929, 126] on span "Buscar registros" at bounding box center [949, 125] width 55 height 12
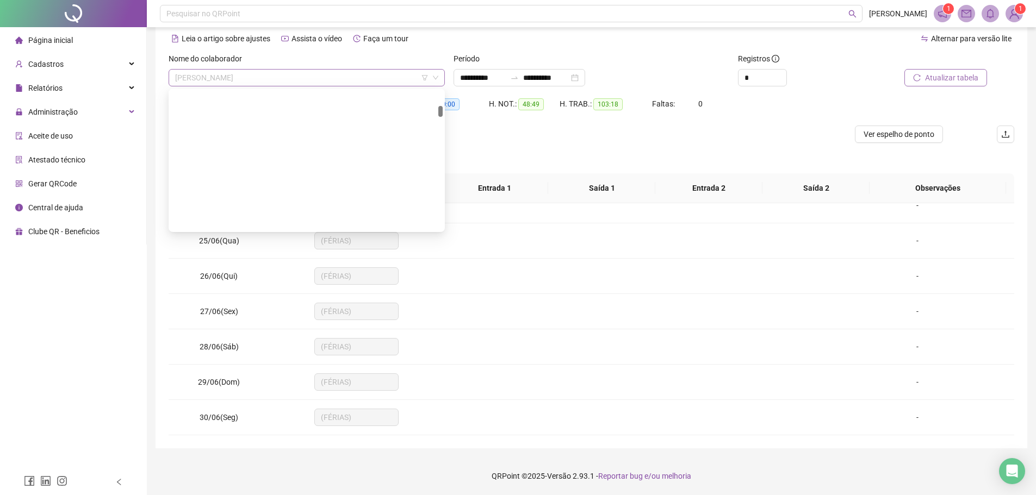
scroll to position [1096, 0]
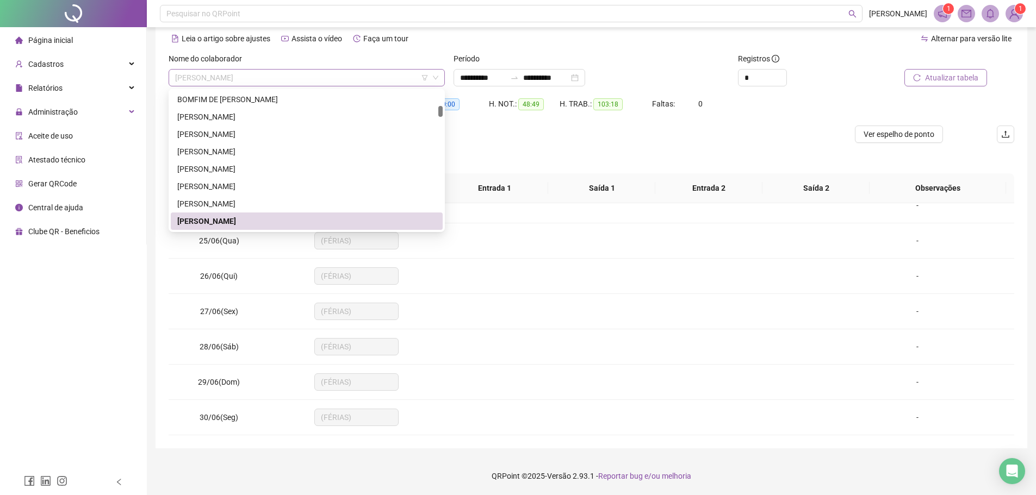
click at [349, 77] on span "CARLOS EDUARDO ALMEIDA DA SILVA" at bounding box center [306, 78] width 263 height 16
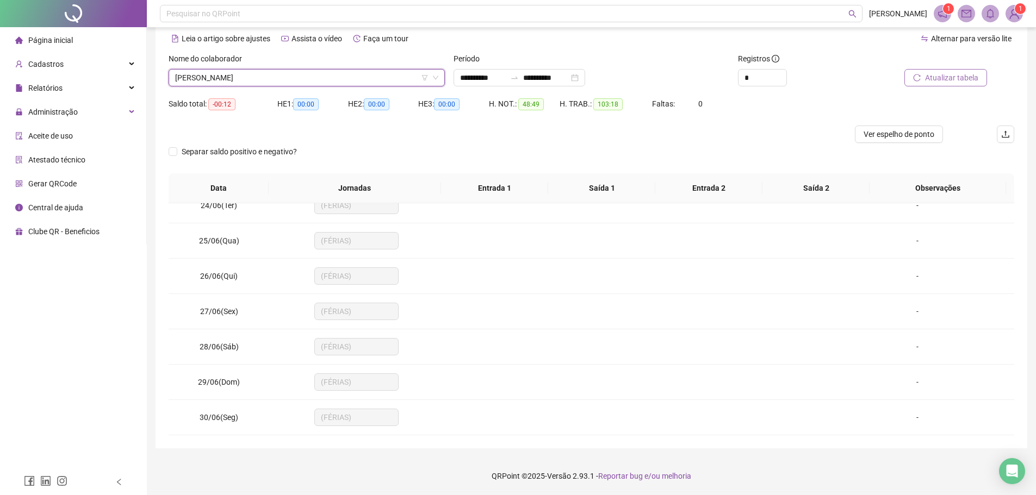
click at [322, 75] on span "CARLOS EDUARDO ALMEIDA DA SILVA" at bounding box center [306, 78] width 263 height 16
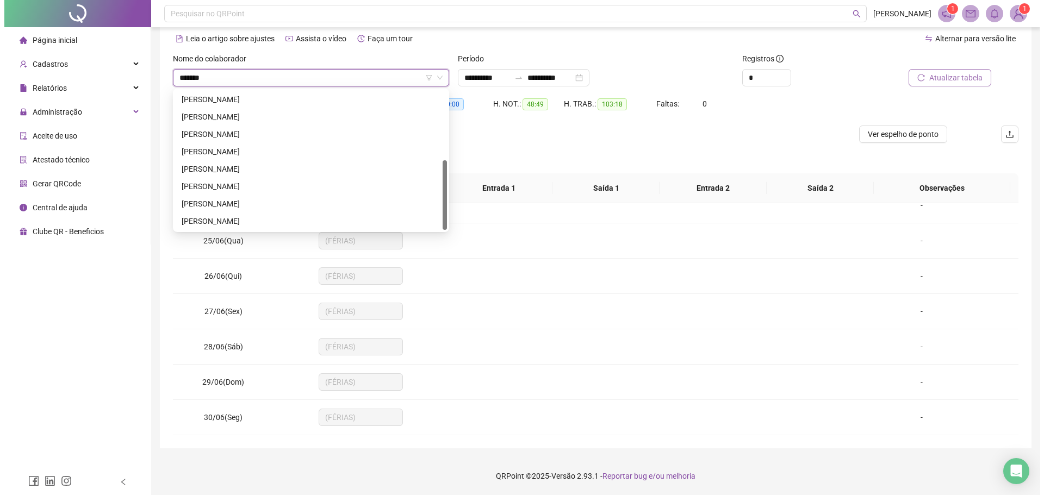
scroll to position [0, 0]
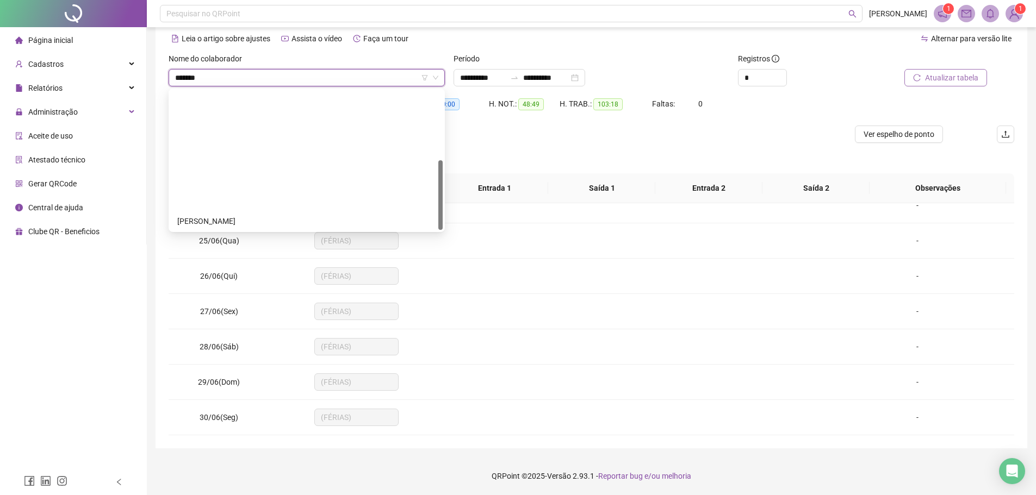
type input "********"
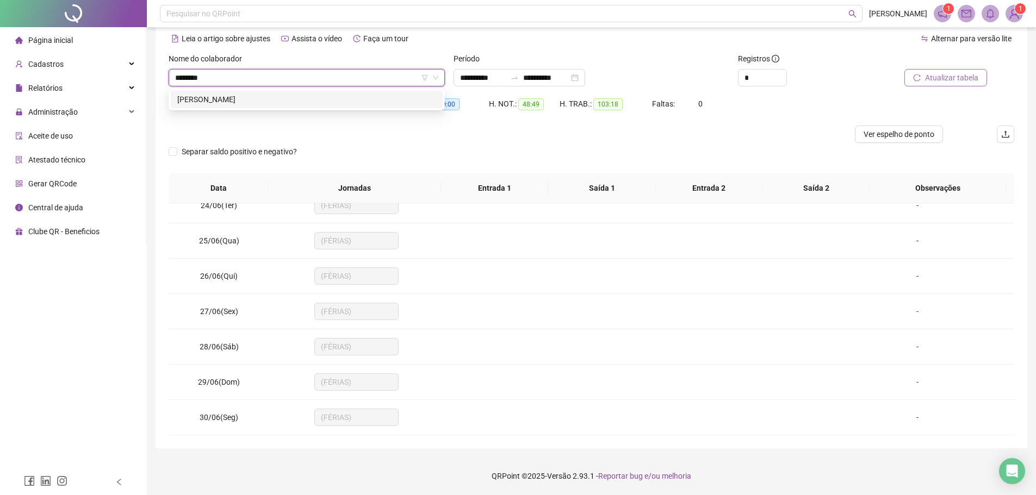
click at [321, 94] on div "ANTONIEL DE SOUSA SILVA" at bounding box center [306, 99] width 259 height 12
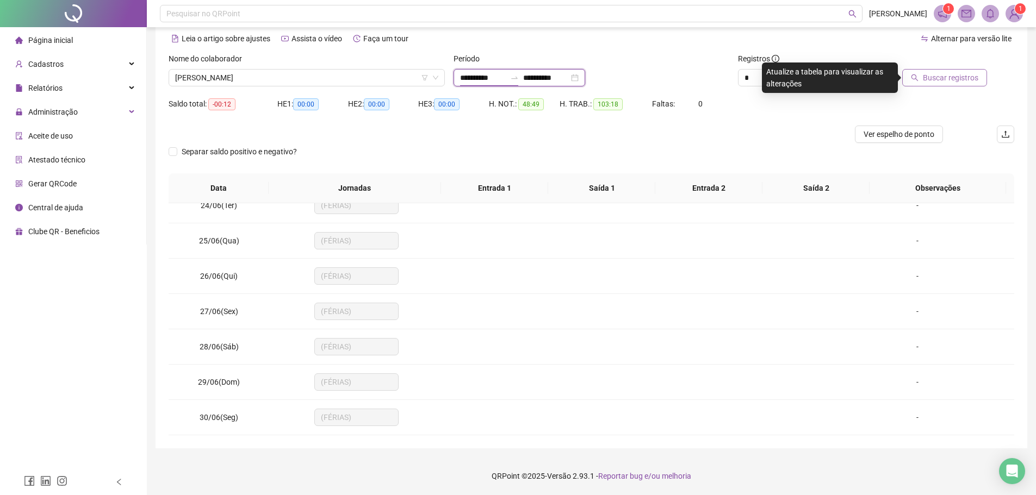
drag, startPoint x: 481, startPoint y: 74, endPoint x: 497, endPoint y: 83, distance: 18.5
click at [482, 76] on input "**********" at bounding box center [483, 78] width 46 height 12
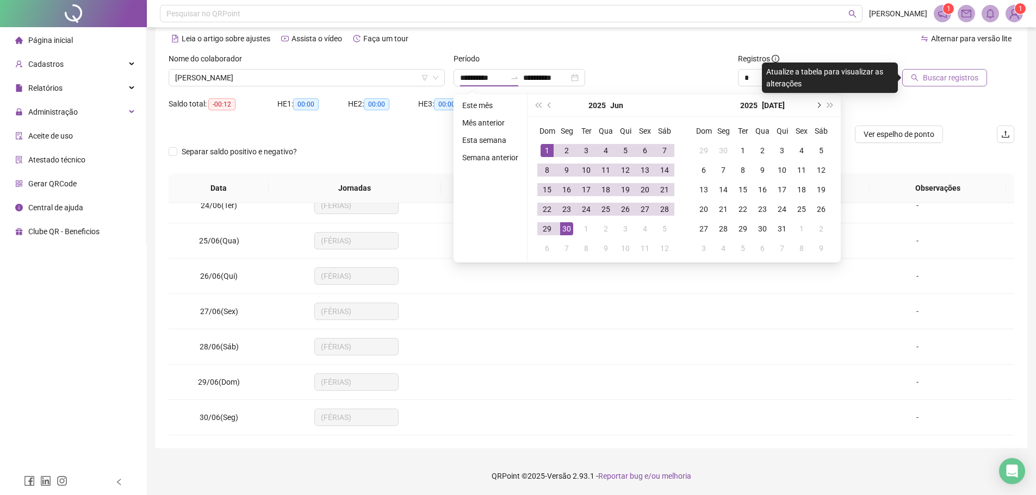
click at [815, 103] on button "next-year" at bounding box center [818, 106] width 12 height 22
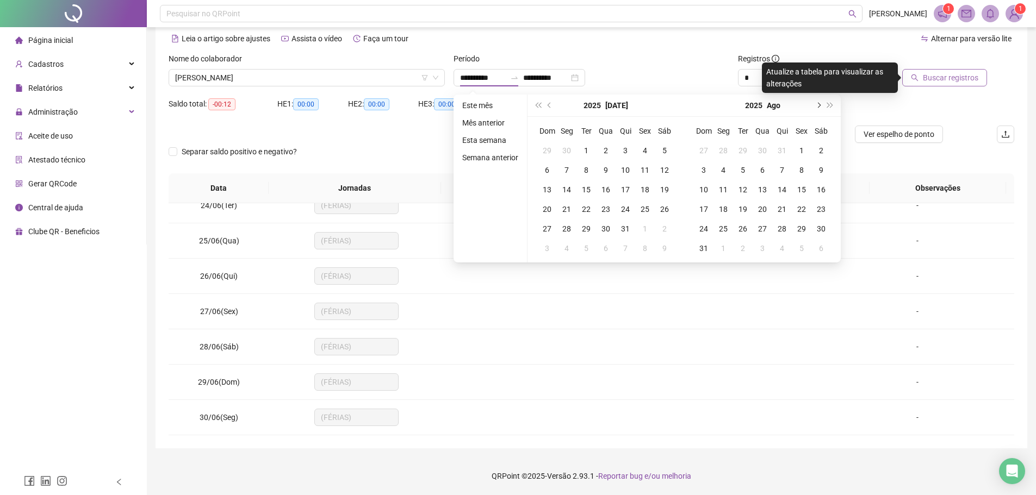
click at [814, 104] on button "next-year" at bounding box center [818, 106] width 12 height 22
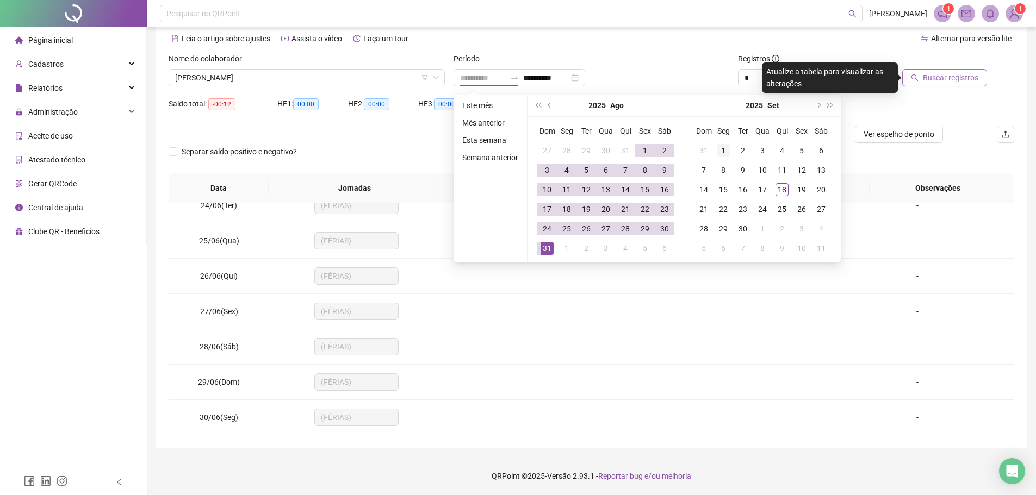
type input "**********"
click at [716, 147] on div "1" at bounding box center [722, 150] width 13 height 13
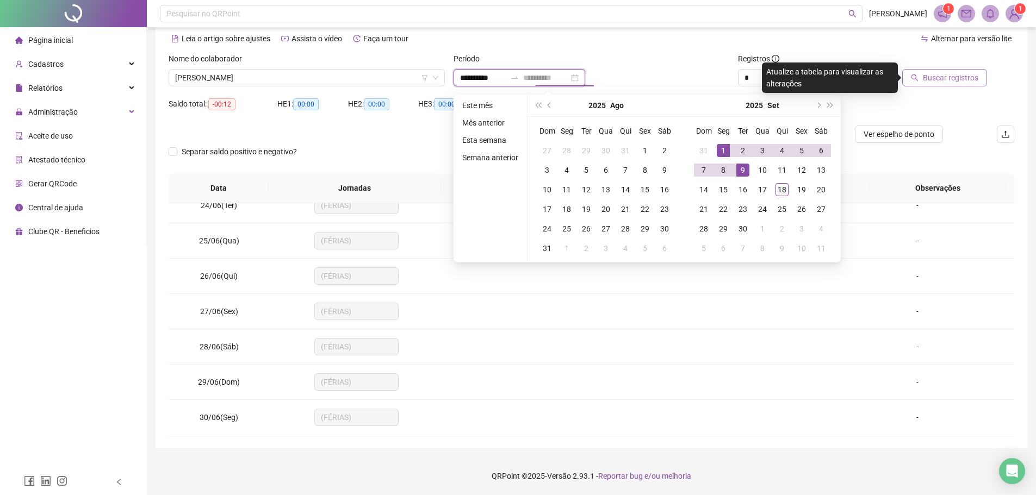
type input "**********"
click at [784, 188] on div "18" at bounding box center [781, 189] width 13 height 13
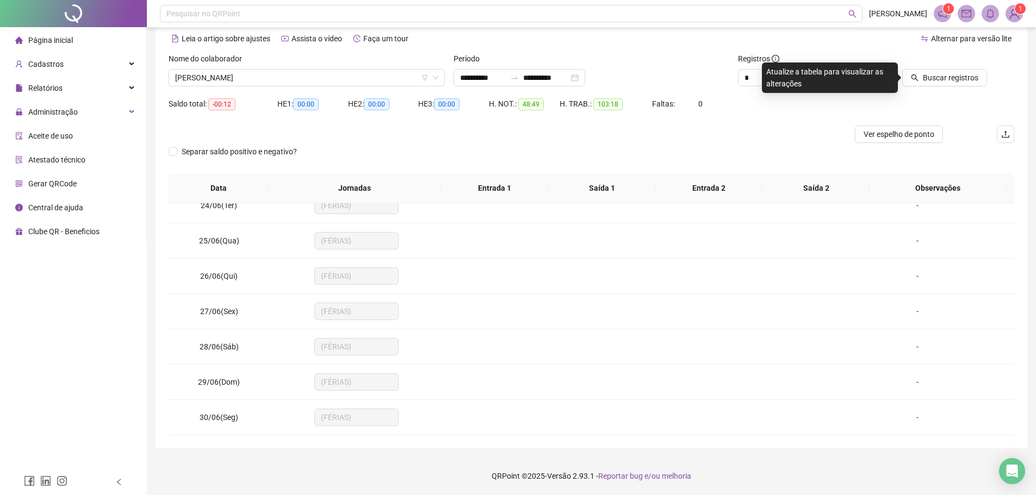
drag, startPoint x: 921, startPoint y: 79, endPoint x: 703, endPoint y: 170, distance: 235.6
click at [918, 79] on button "Buscar registros" at bounding box center [944, 77] width 85 height 17
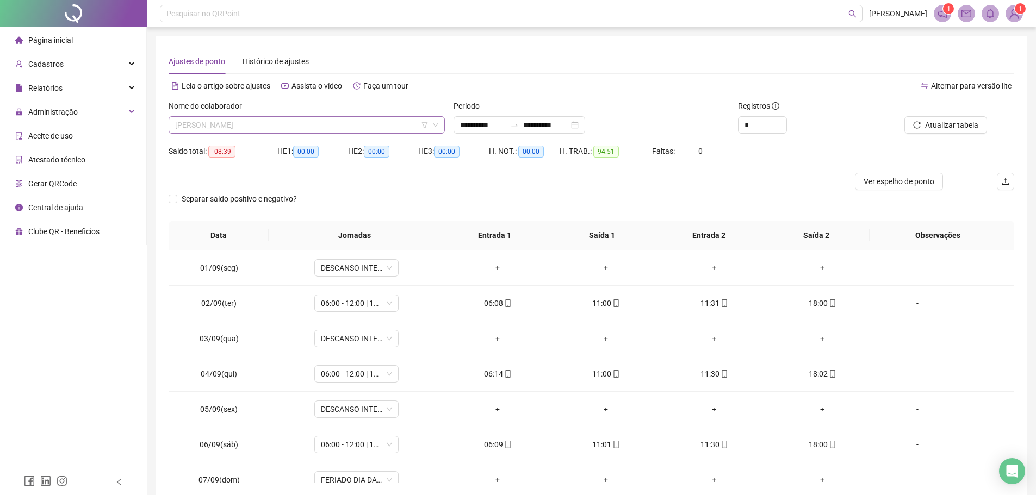
click at [297, 121] on span "ANTONIEL DE SOUSA SILVA" at bounding box center [306, 125] width 263 height 16
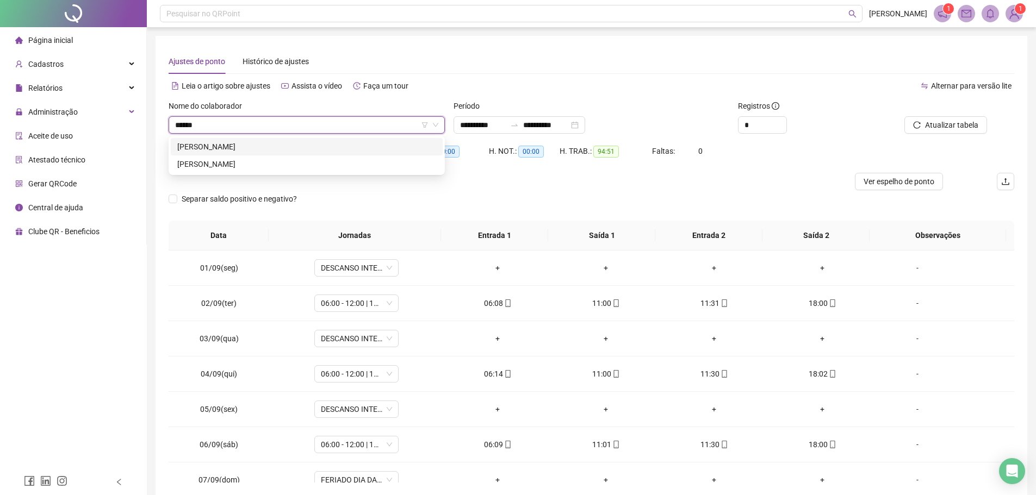
type input "*******"
click at [274, 146] on div "IVAN FERREIRA DA SILVA" at bounding box center [306, 147] width 259 height 12
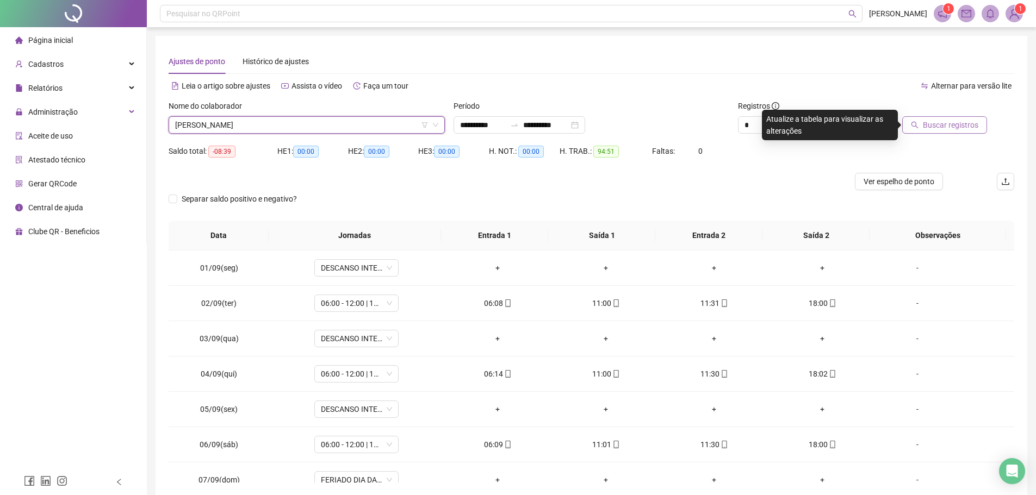
click at [934, 124] on span "Buscar registros" at bounding box center [949, 125] width 55 height 12
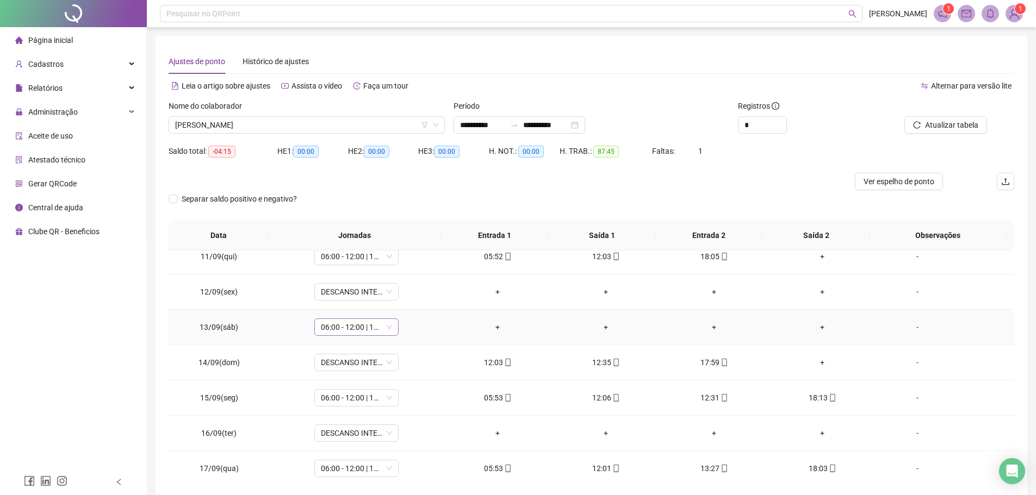
scroll to position [404, 0]
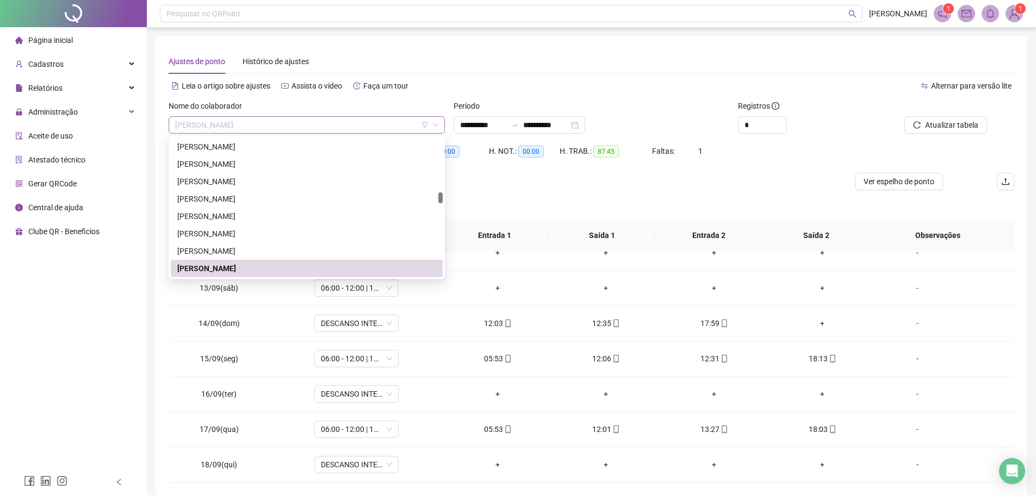
click at [273, 129] on span "IVAN FERREIRA DA SILVA" at bounding box center [306, 125] width 263 height 16
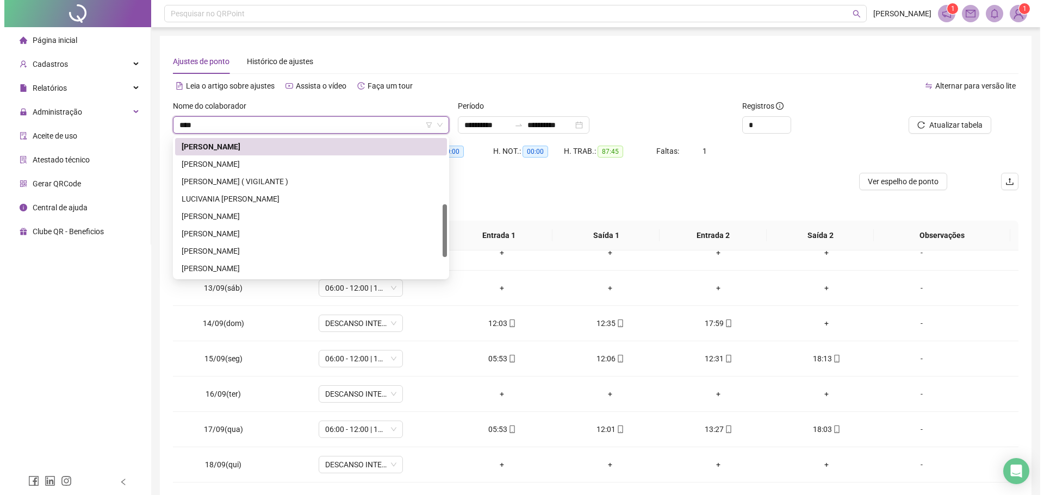
scroll to position [0, 0]
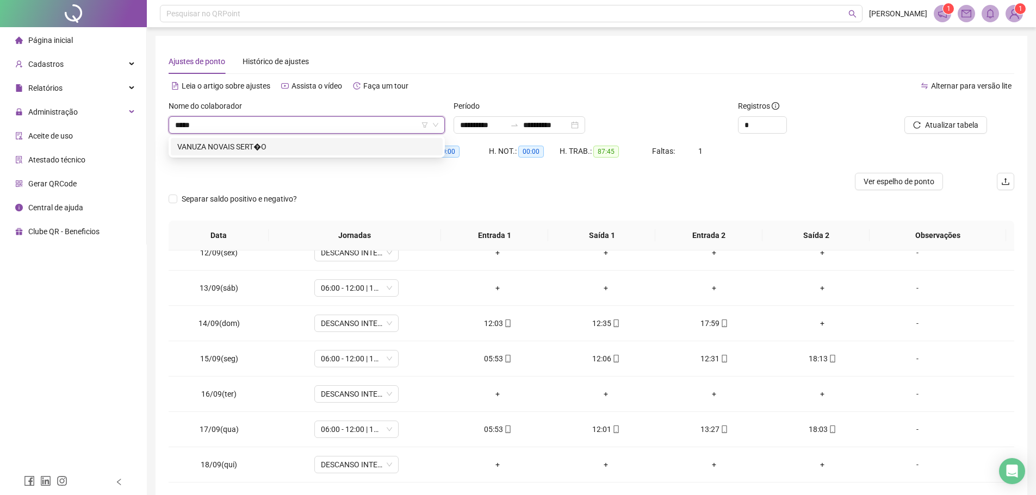
type input "******"
click at [273, 144] on div "VANUZA NOVAIS SERT�O" at bounding box center [306, 147] width 259 height 12
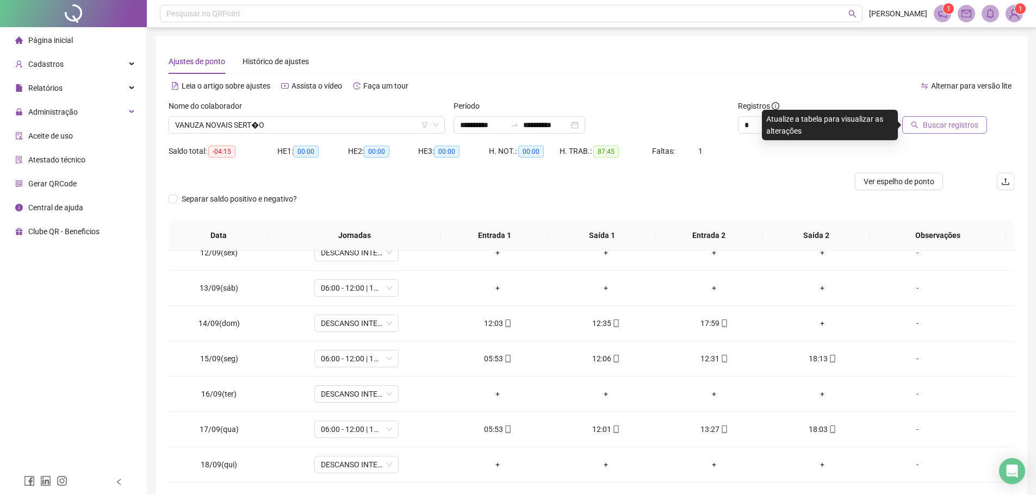
click at [951, 118] on button "Buscar registros" at bounding box center [944, 124] width 85 height 17
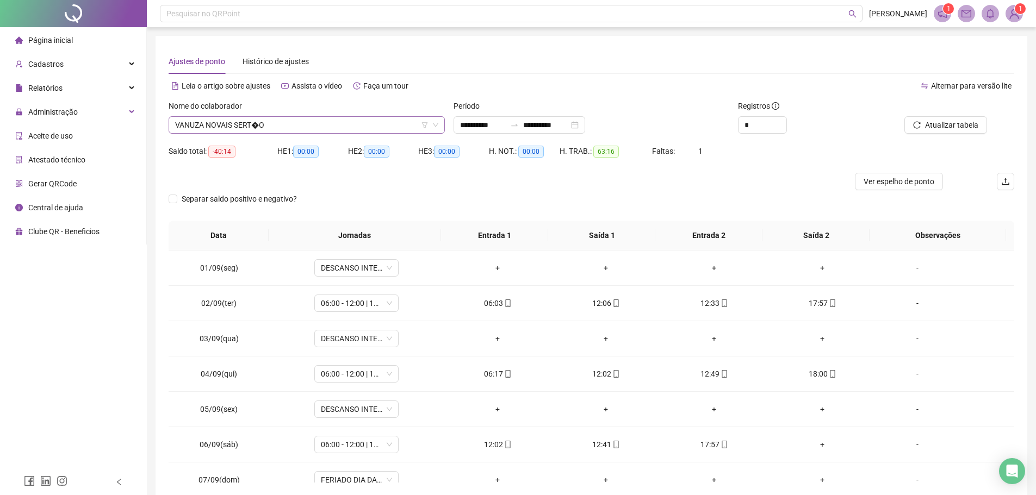
click at [289, 121] on span "VANUZA NOVAIS SERT�O" at bounding box center [306, 125] width 263 height 16
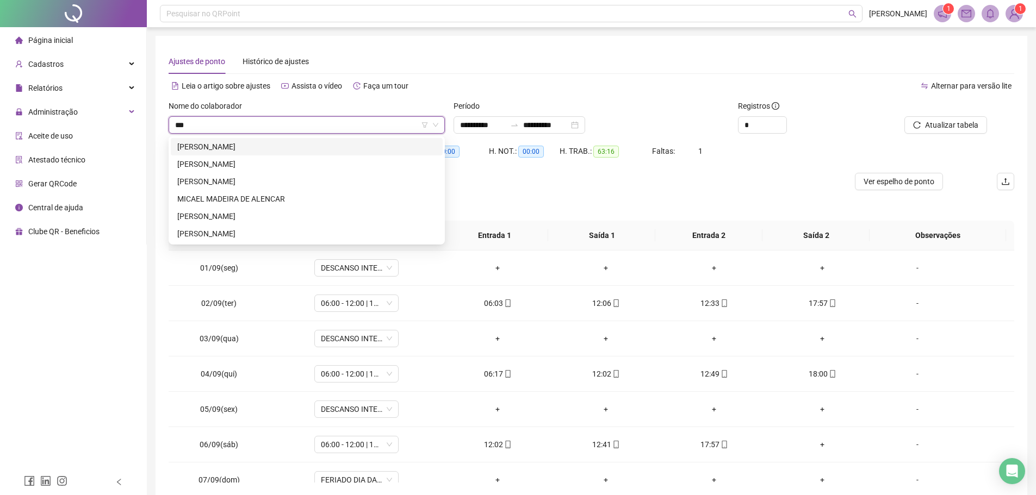
type input "****"
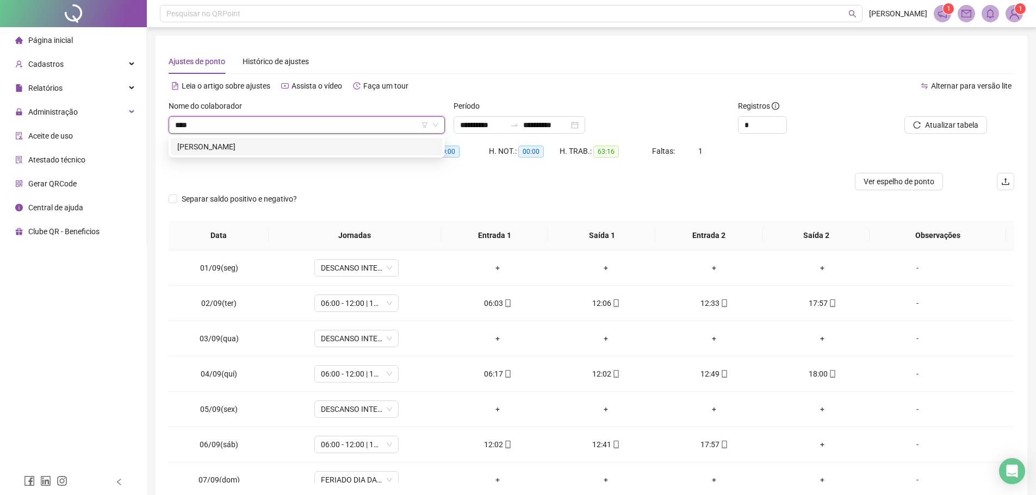
click at [304, 146] on div "DEIBSON VIEIRA DE OLIVEIRA" at bounding box center [306, 147] width 259 height 12
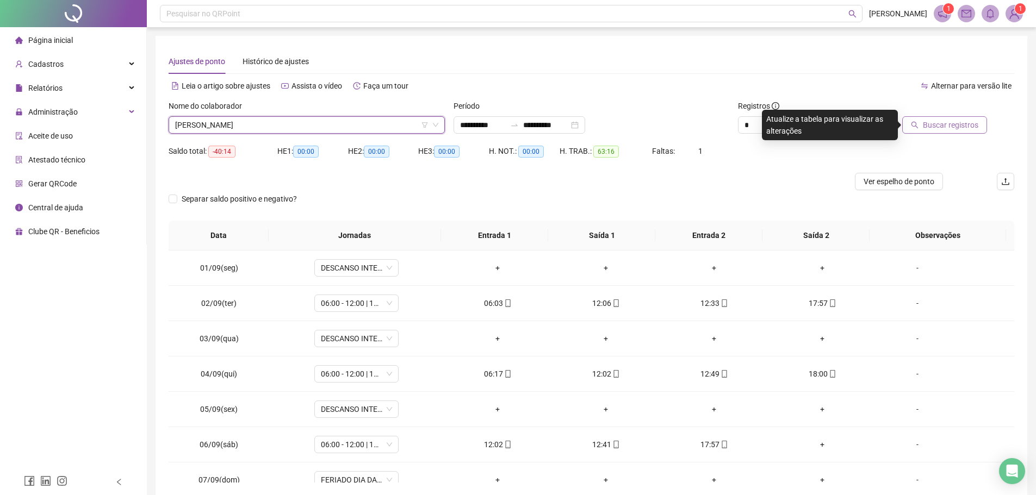
click at [937, 127] on span "Buscar registros" at bounding box center [949, 125] width 55 height 12
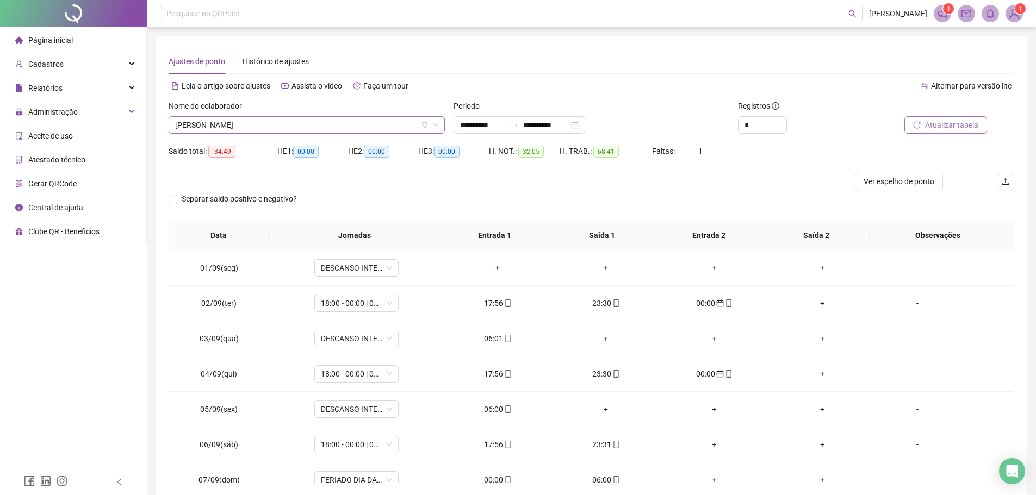
click at [282, 120] on span "DEIBSON VIEIRA DE OLIVEIRA" at bounding box center [306, 125] width 263 height 16
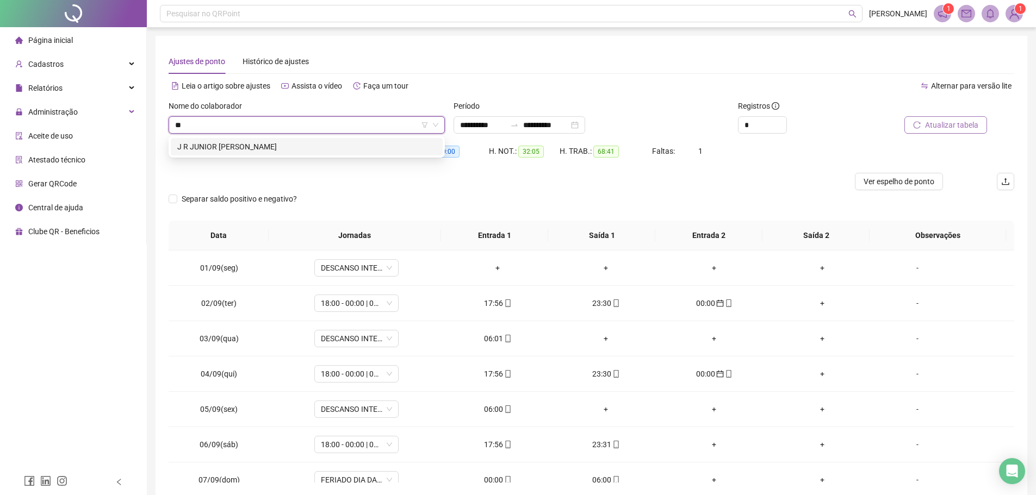
type input "***"
click at [310, 141] on div "J R JUNIOR PIMENTA NOGUEIRA" at bounding box center [306, 147] width 259 height 12
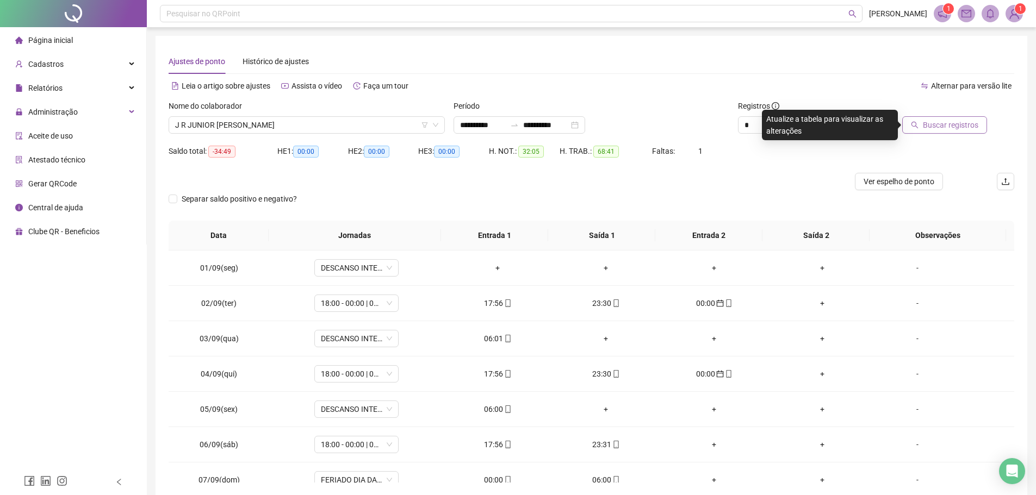
click at [946, 120] on span "Buscar registros" at bounding box center [949, 125] width 55 height 12
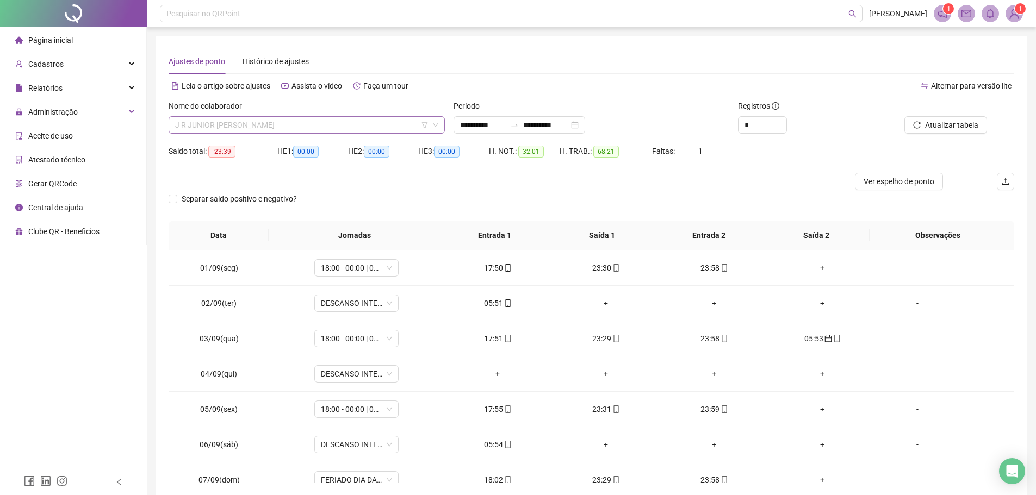
click at [314, 127] on span "J R JUNIOR PIMENTA NOGUEIRA" at bounding box center [306, 125] width 263 height 16
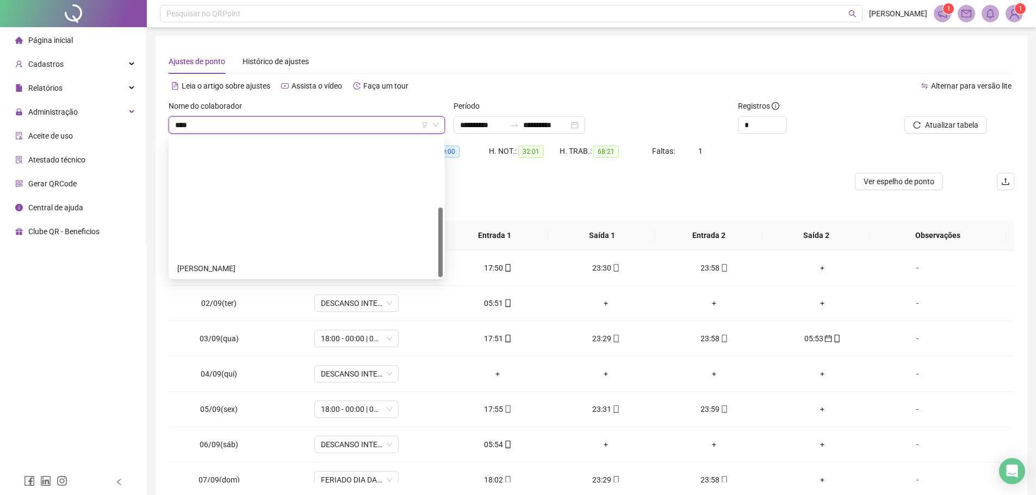
type input "*****"
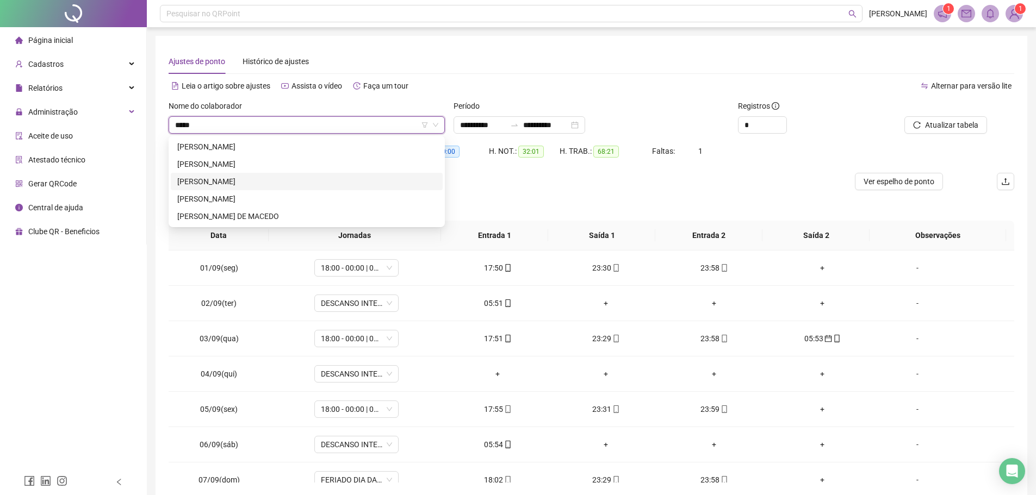
click at [236, 180] on div "LUCAS GOMES COSTA" at bounding box center [306, 182] width 259 height 12
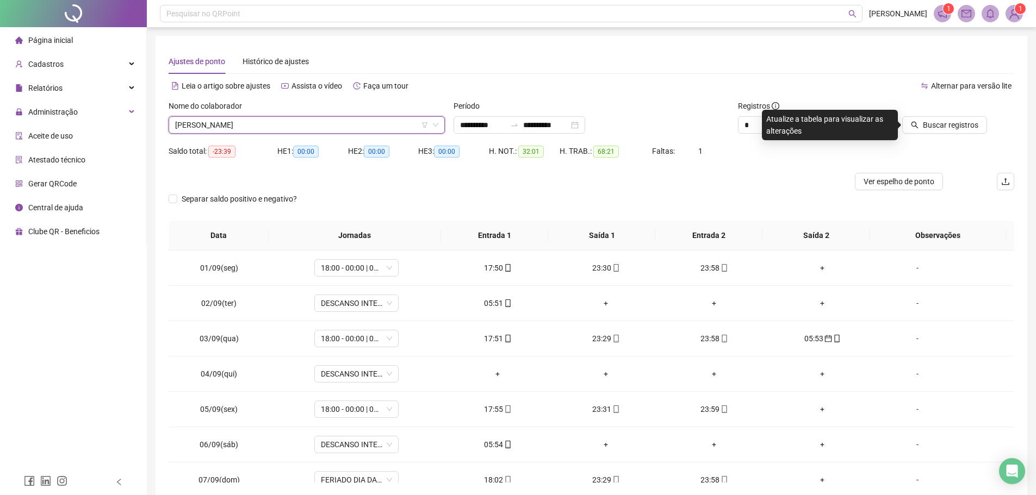
click at [931, 136] on div "Buscar registros" at bounding box center [947, 121] width 142 height 42
click at [931, 128] on span "Buscar registros" at bounding box center [949, 125] width 55 height 12
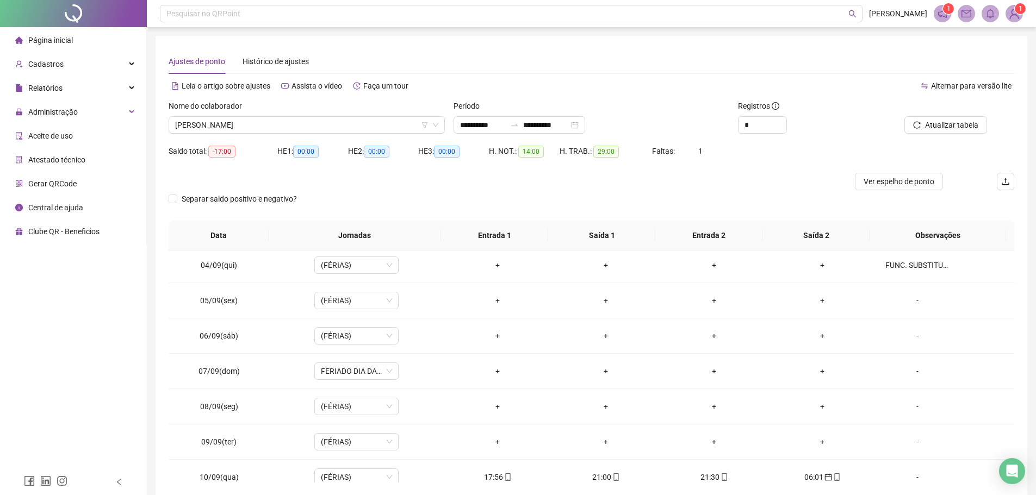
scroll to position [217, 0]
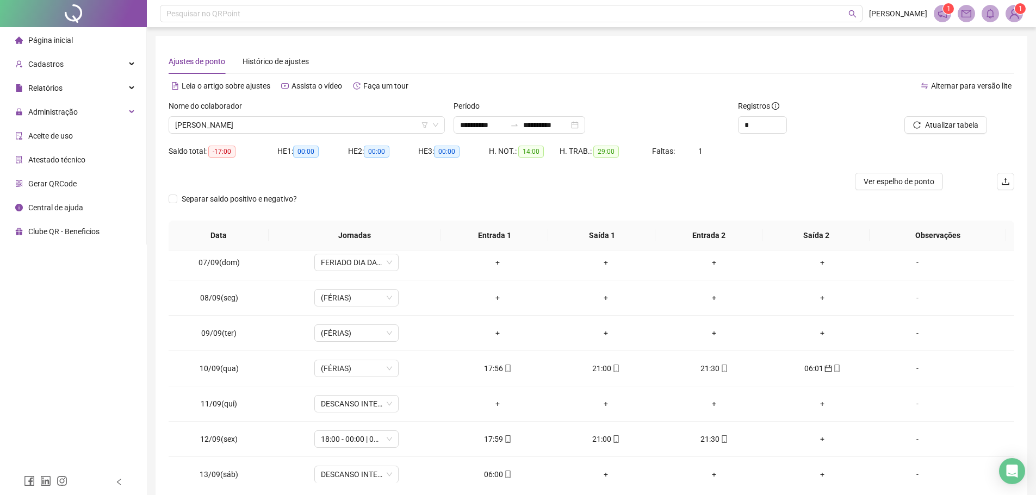
click at [282, 113] on div "Nome do colaborador" at bounding box center [307, 108] width 276 height 16
click at [283, 122] on span "LUCAS GOMES COSTA" at bounding box center [306, 125] width 263 height 16
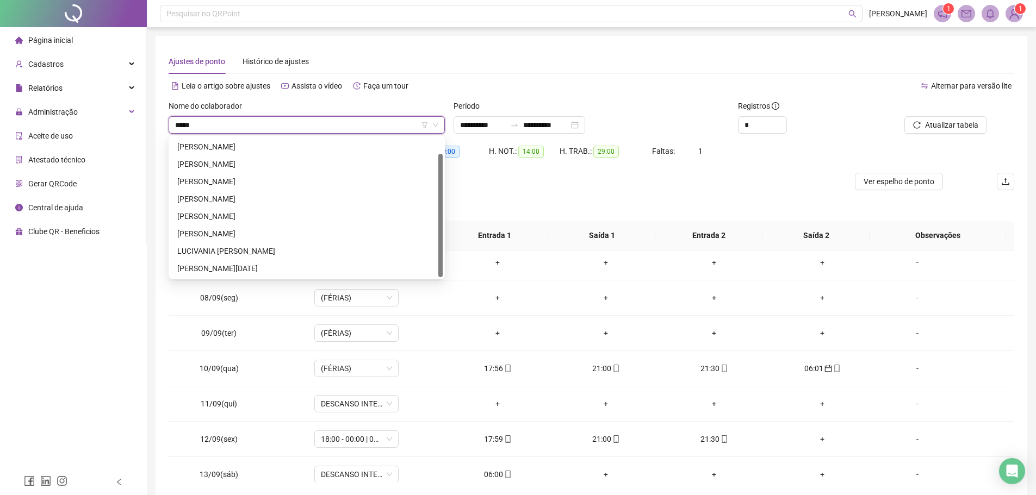
scroll to position [0, 0]
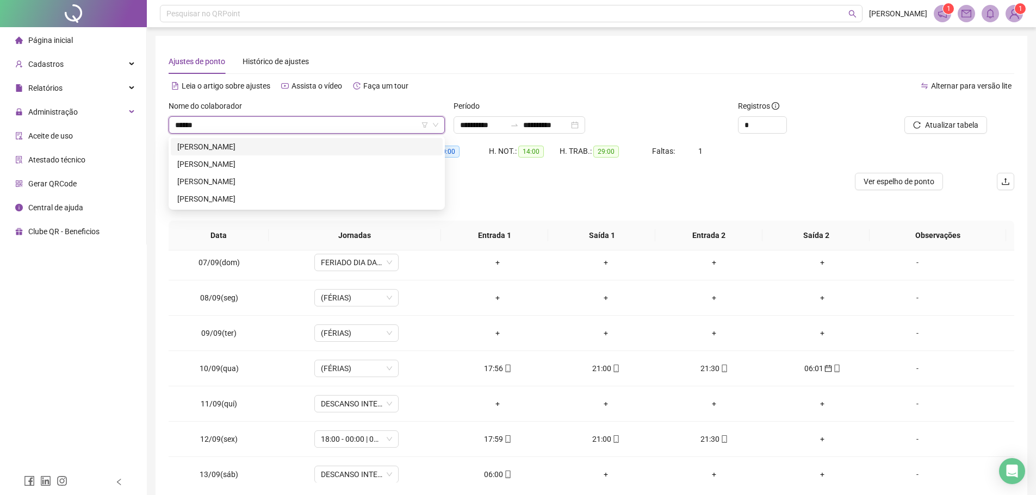
type input "*******"
click at [286, 142] on div "LUCIANA RODRIGUES PEREIRA" at bounding box center [306, 147] width 259 height 12
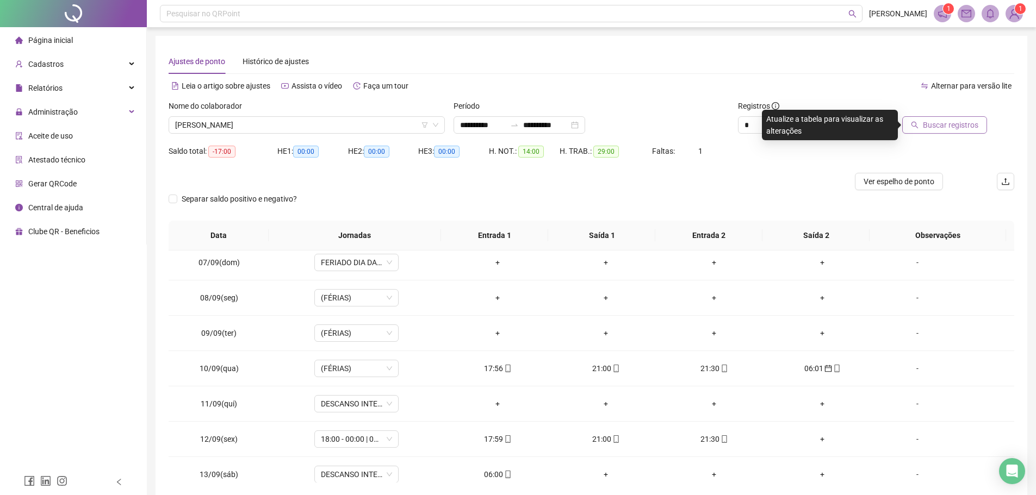
click at [930, 130] on span "Buscar registros" at bounding box center [949, 125] width 55 height 12
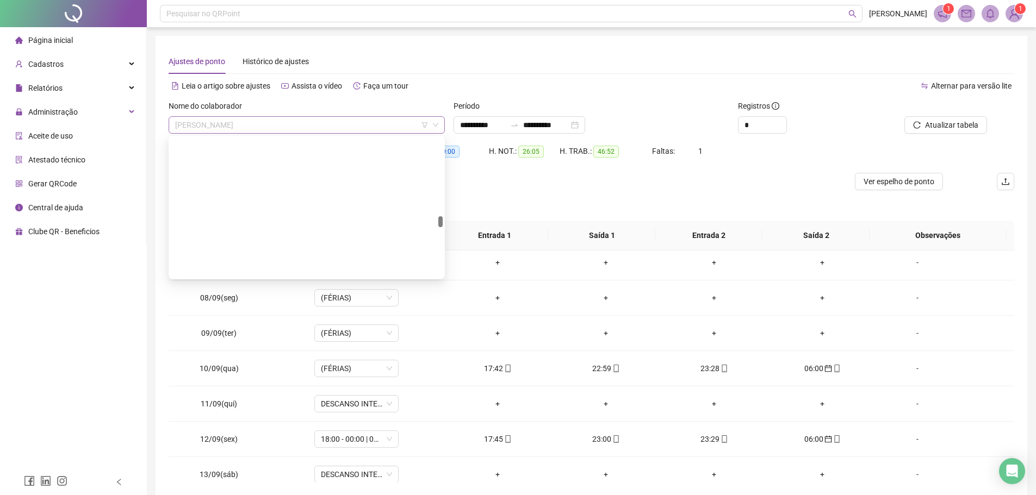
click at [307, 127] on span "LUCIANA RODRIGUES PEREIRA" at bounding box center [306, 125] width 263 height 16
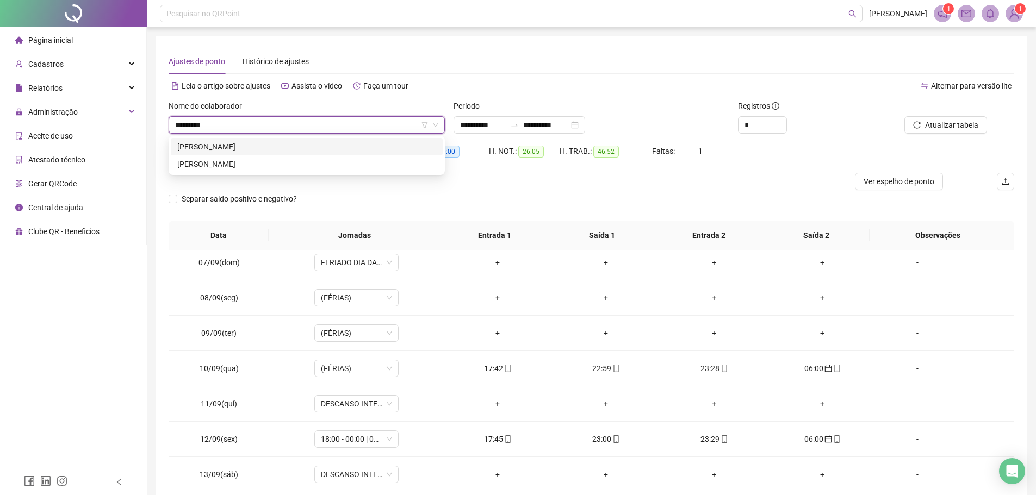
type input "**********"
click at [274, 148] on div "EDUARDO DE ALMEIDA CRUZ" at bounding box center [306, 147] width 259 height 12
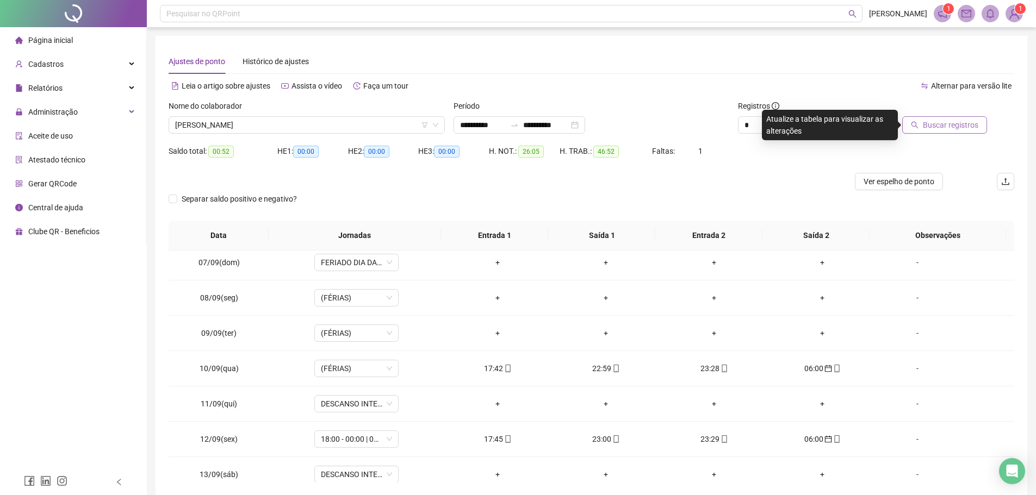
click at [943, 128] on span "Buscar registros" at bounding box center [949, 125] width 55 height 12
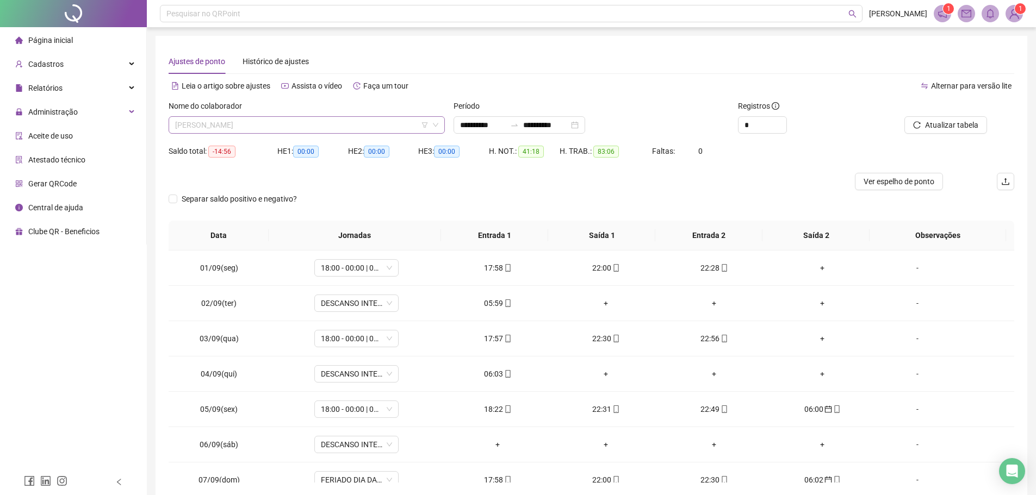
click at [283, 123] on span "EDUARDO DE ALMEIDA CRUZ" at bounding box center [306, 125] width 263 height 16
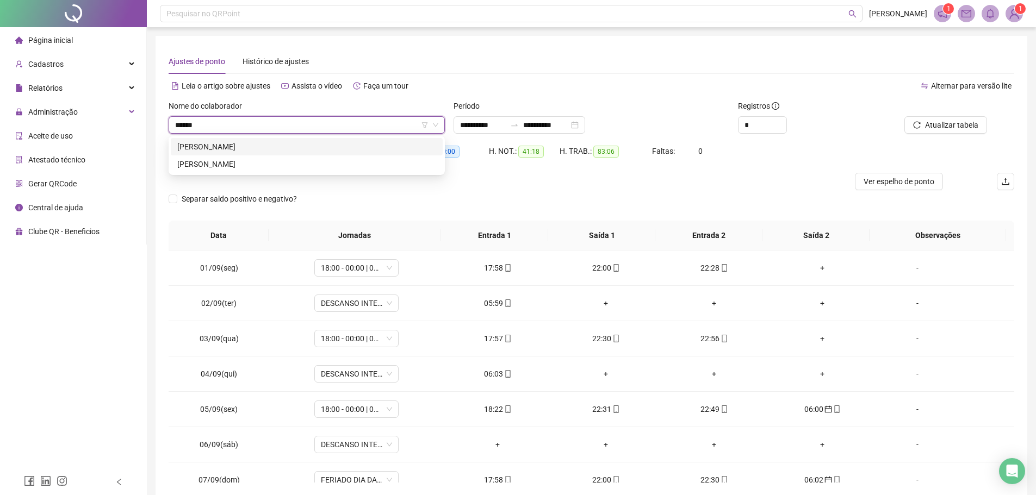
type input "*******"
click at [270, 149] on div "GUSTAVO PEREIRA DE SOUSA" at bounding box center [306, 147] width 259 height 12
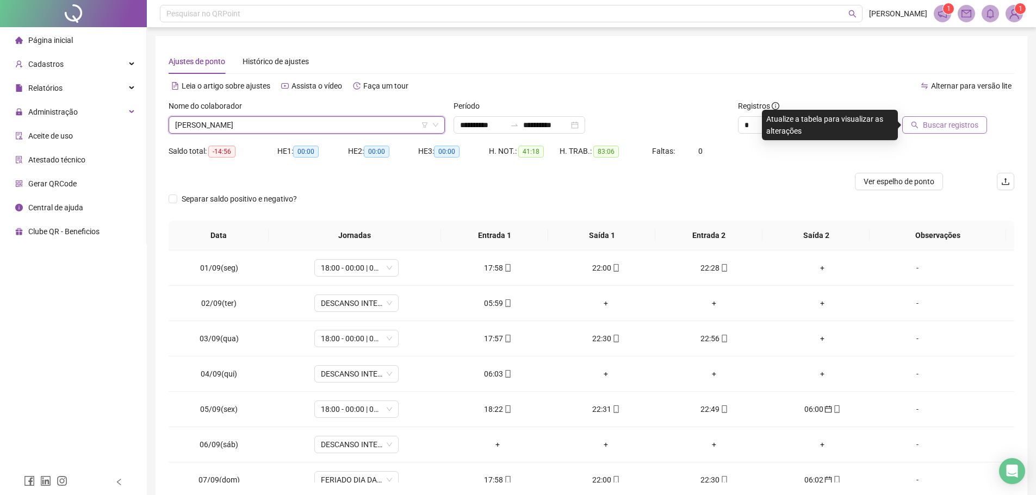
click at [949, 118] on button "Buscar registros" at bounding box center [944, 124] width 85 height 17
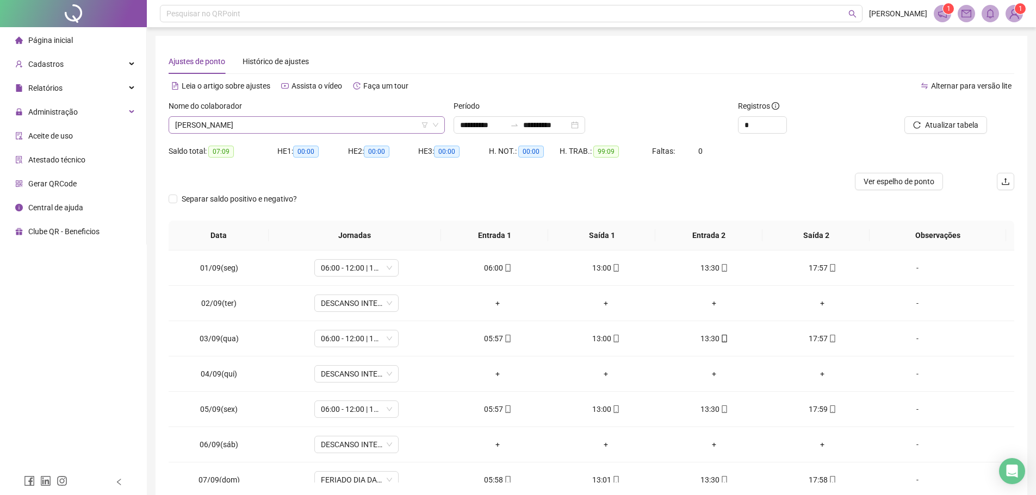
click at [317, 126] on span "GUSTAVO PEREIRA DE SOUSA" at bounding box center [306, 125] width 263 height 16
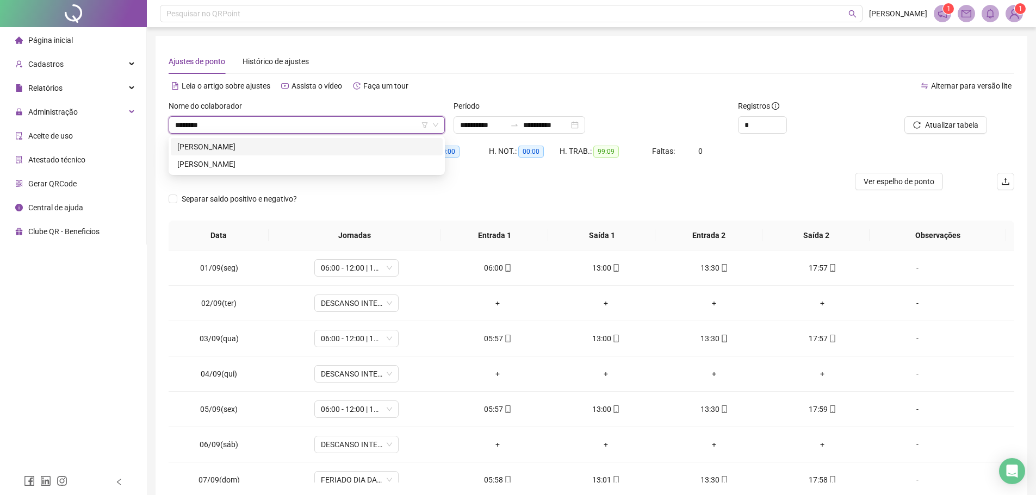
type input "*********"
click at [313, 146] on div "MARCOS DANIEL ALMEIDA DA SILVA" at bounding box center [306, 147] width 259 height 12
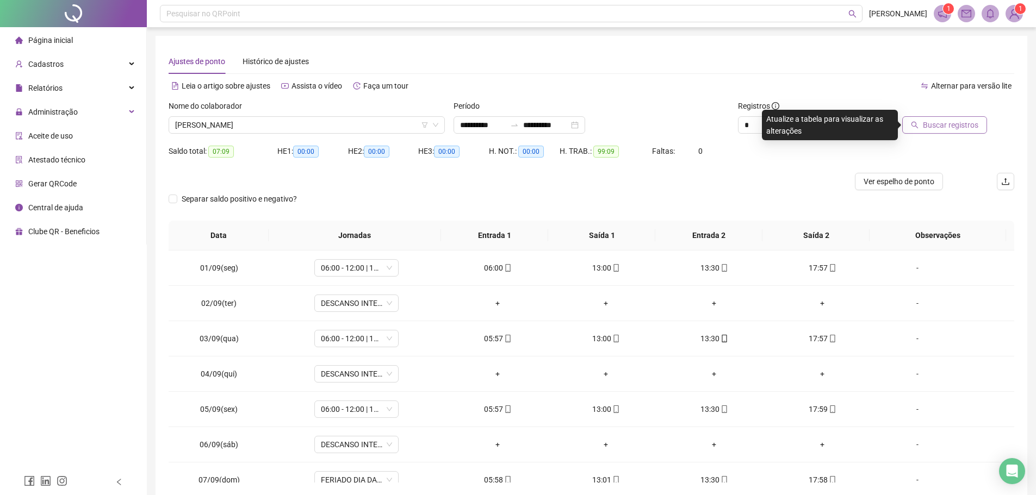
click at [924, 124] on button "Buscar registros" at bounding box center [944, 124] width 85 height 17
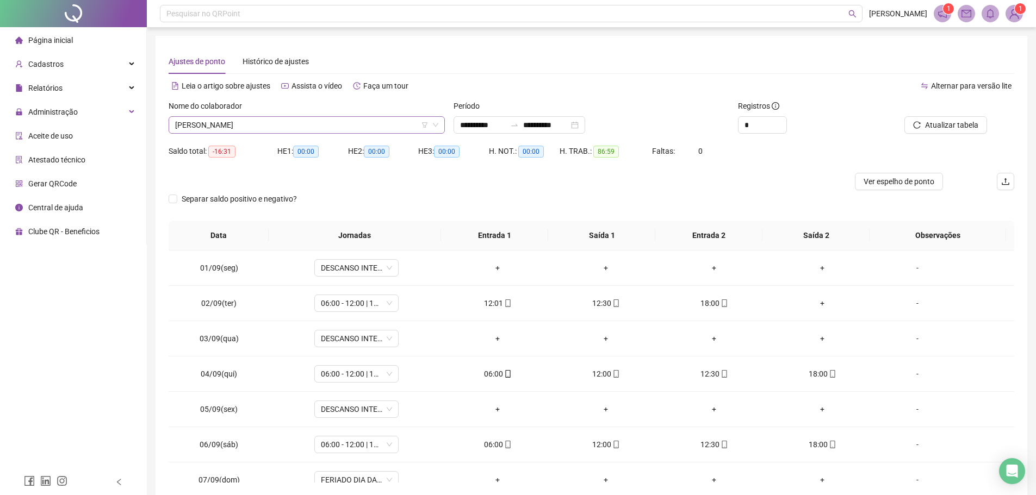
click at [317, 124] on span "MARCOS DANIEL ALMEIDA DA SILVA" at bounding box center [306, 125] width 263 height 16
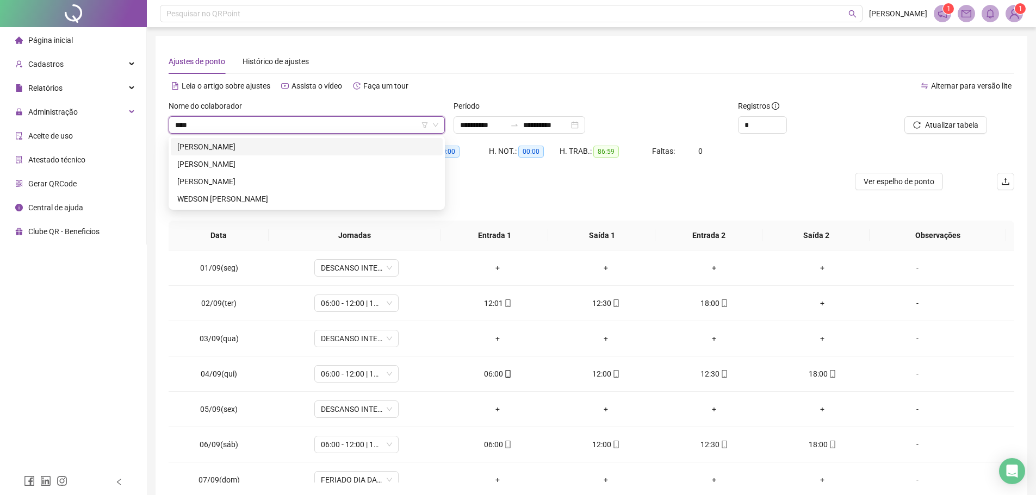
type input "*****"
click at [242, 148] on div "RICARDO DA SILVA FELIX" at bounding box center [306, 147] width 259 height 12
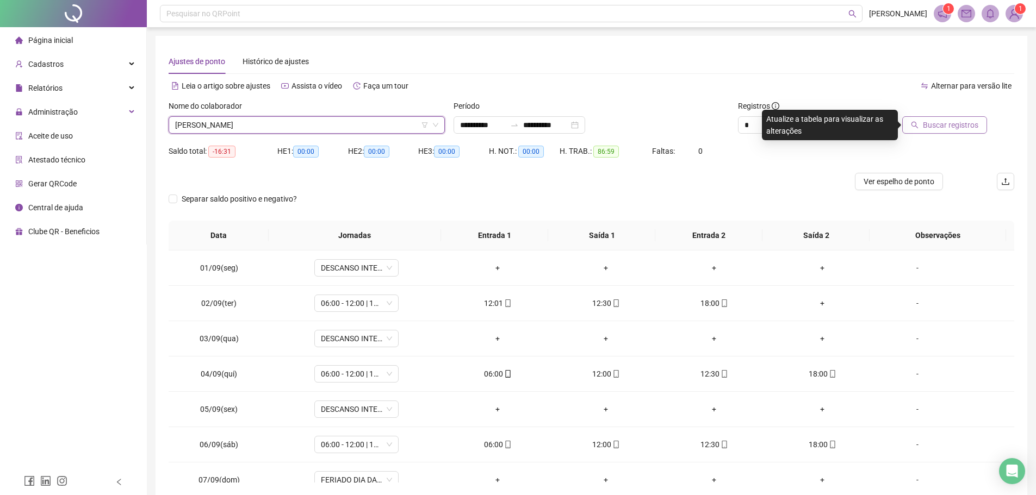
click at [962, 118] on button "Buscar registros" at bounding box center [944, 124] width 85 height 17
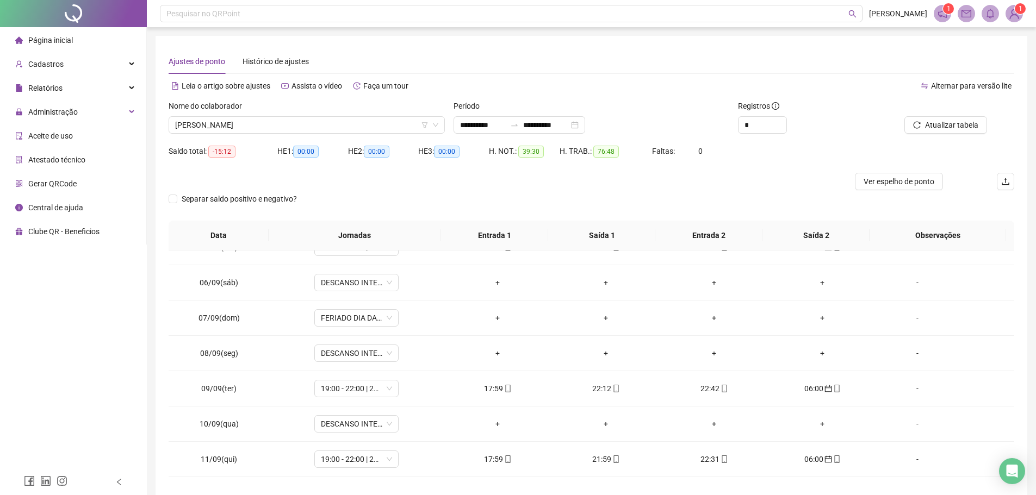
scroll to position [163, 0]
click at [288, 129] on span "RICARDO DA SILVA FELIX" at bounding box center [306, 125] width 263 height 16
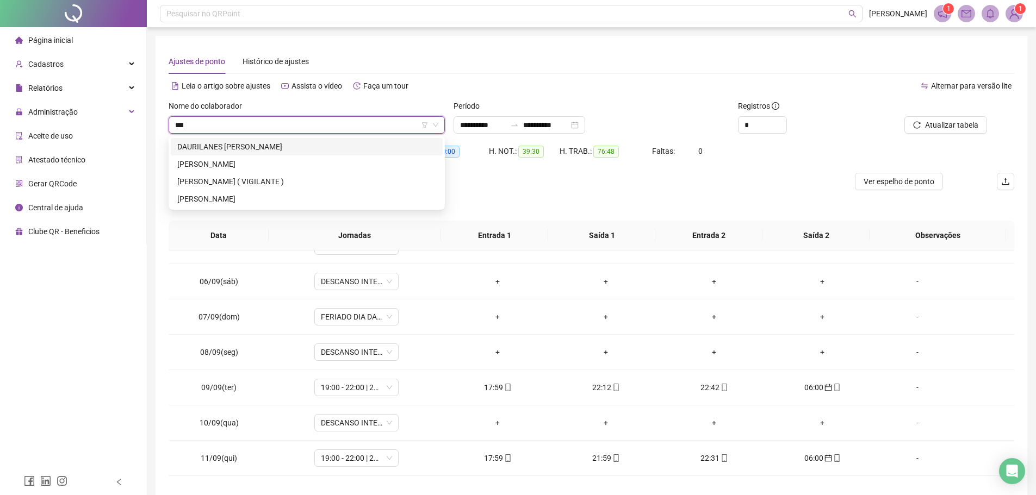
scroll to position [0, 0]
type input "*****"
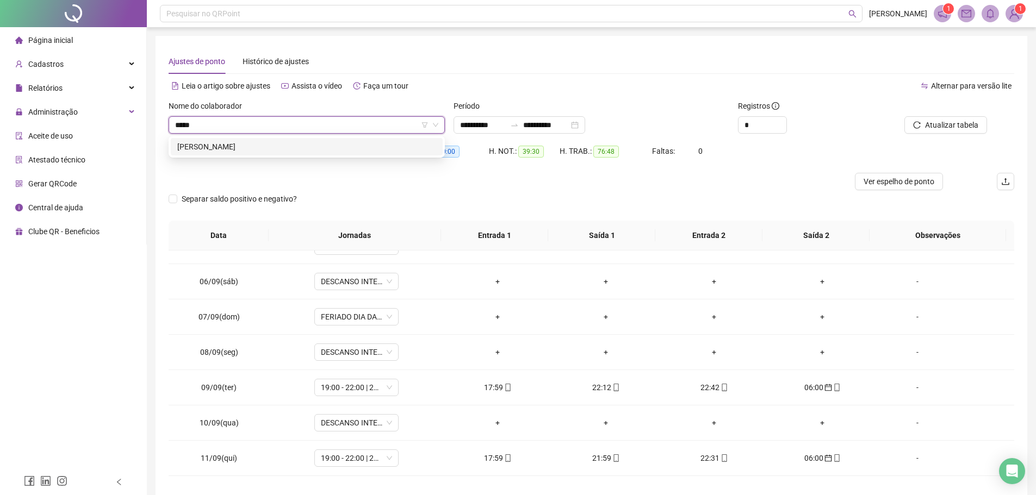
click at [252, 150] on div "ILAMAR MELO PINTO" at bounding box center [306, 147] width 259 height 12
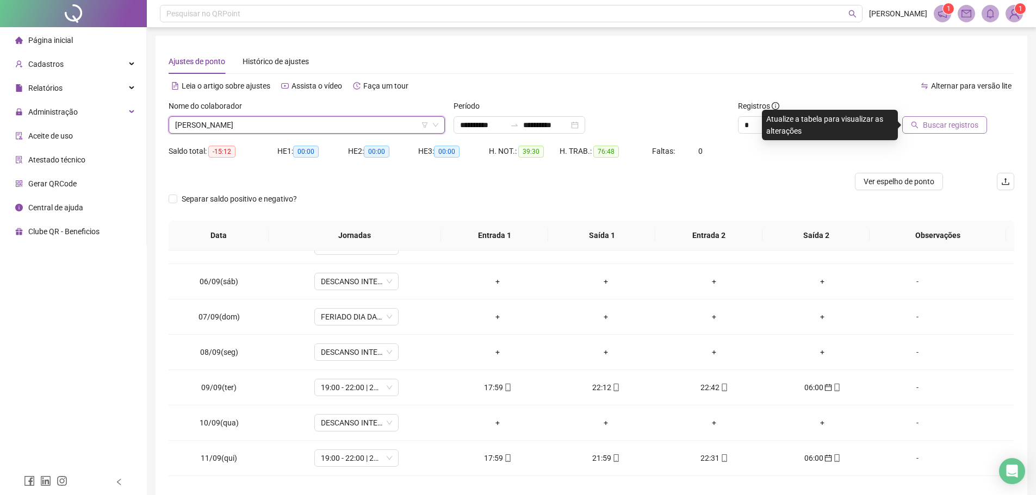
click at [924, 128] on button "Buscar registros" at bounding box center [944, 124] width 85 height 17
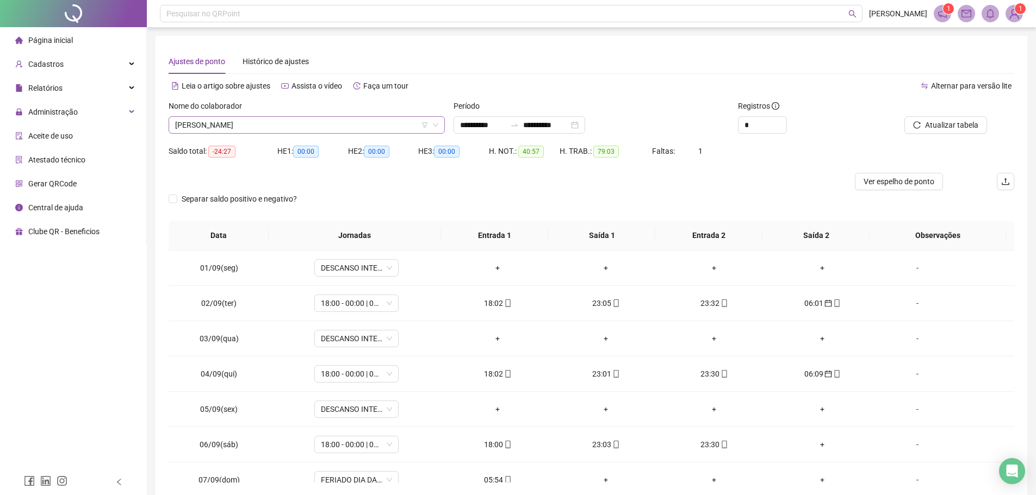
click at [276, 122] on span "ILAMAR MELO PINTO" at bounding box center [306, 125] width 263 height 16
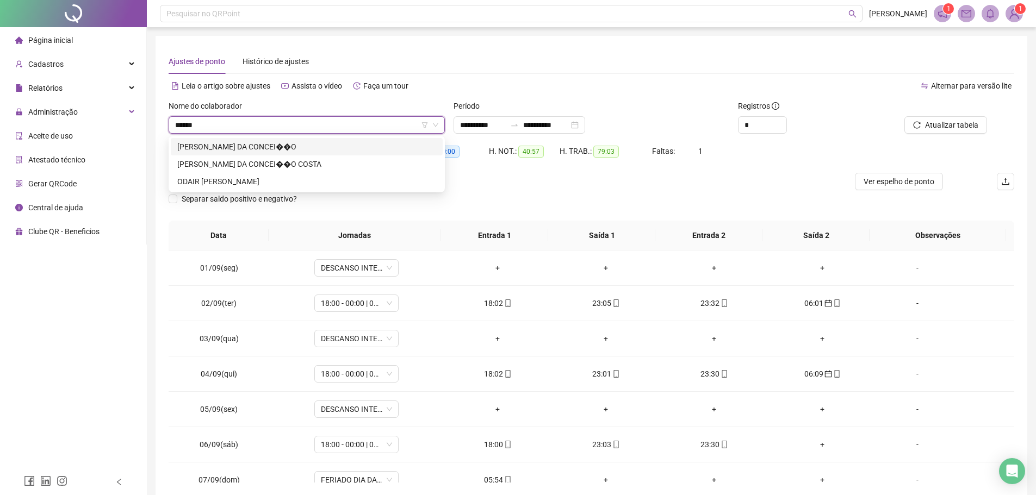
type input "*******"
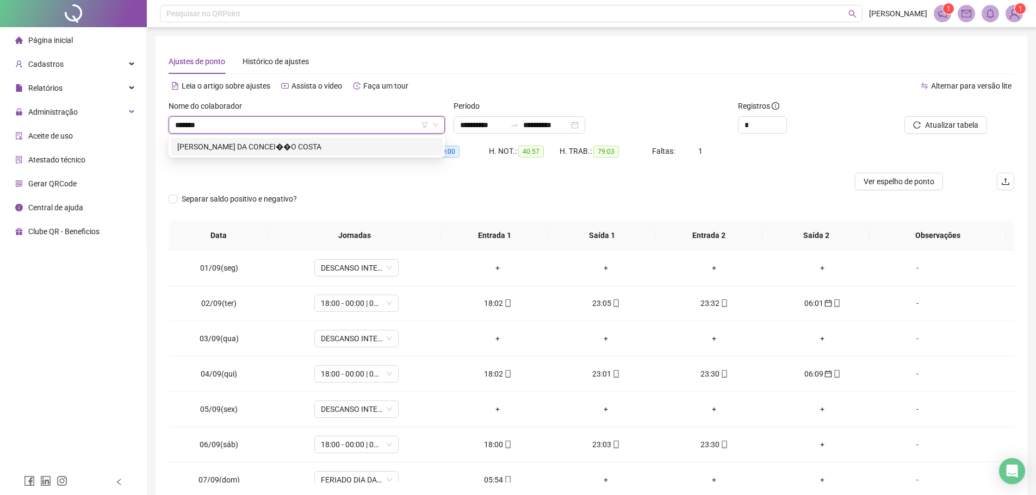
click at [297, 144] on div "JOSE RIBAMAR DA CONCEI��O COSTA" at bounding box center [306, 147] width 259 height 12
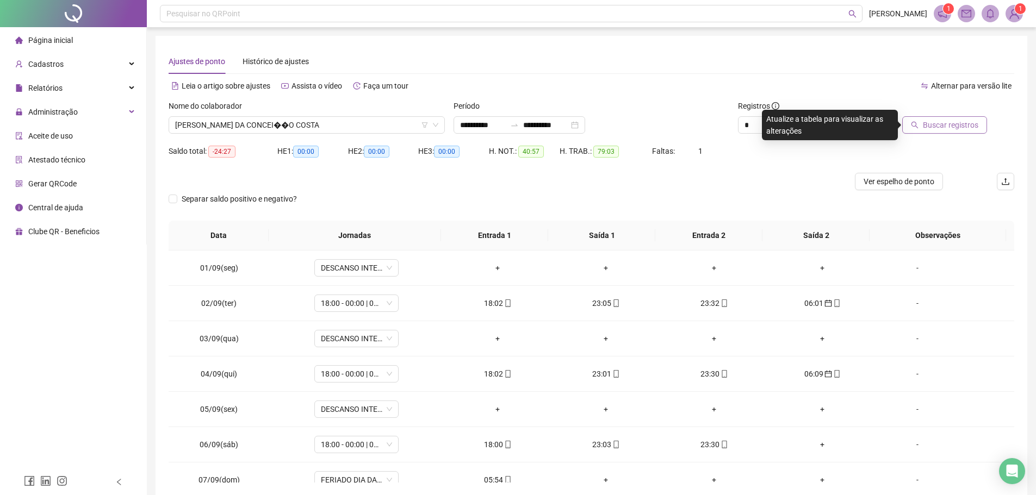
click at [946, 121] on span "Buscar registros" at bounding box center [949, 125] width 55 height 12
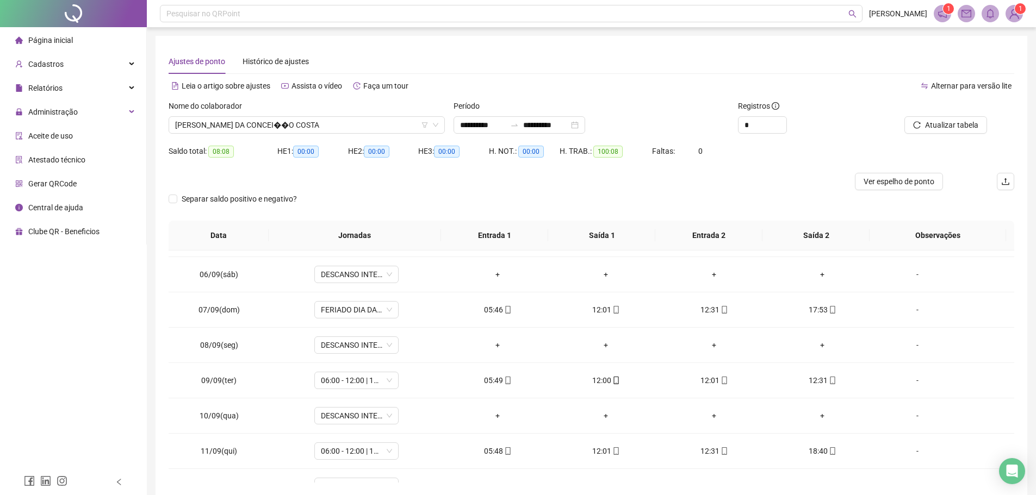
scroll to position [217, 0]
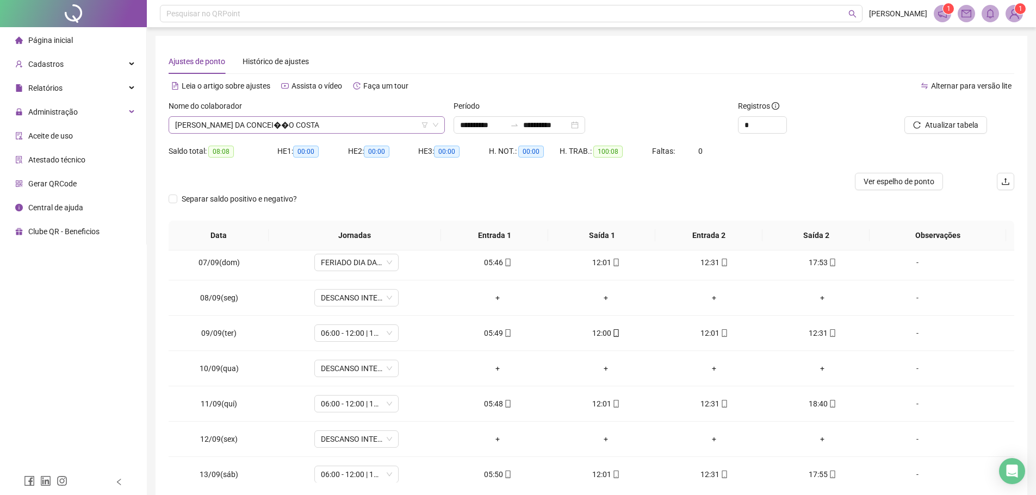
click at [335, 128] on span "JOSE RIBAMAR DA CONCEI��O COSTA" at bounding box center [306, 125] width 263 height 16
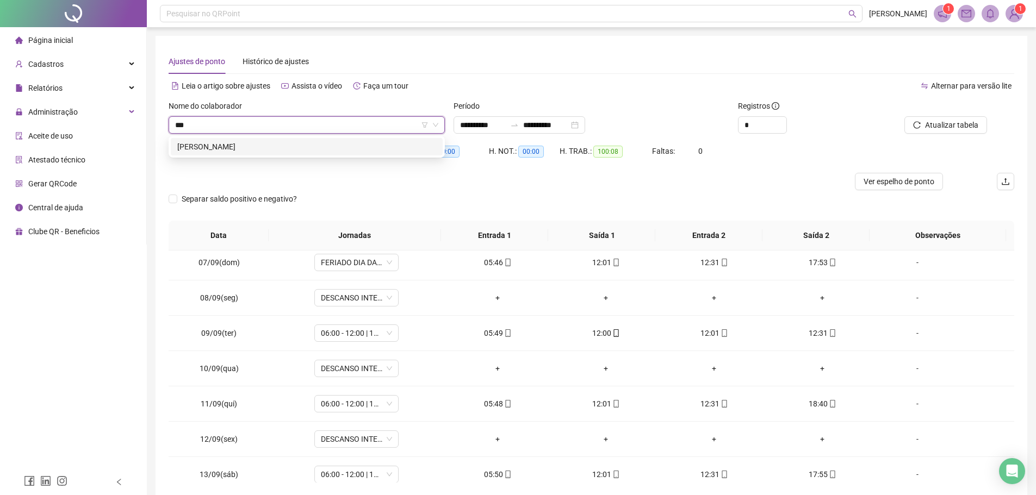
scroll to position [0, 0]
type input "****"
click at [338, 140] on div "OSNELIO ALVES DA SILVA" at bounding box center [307, 146] width 272 height 17
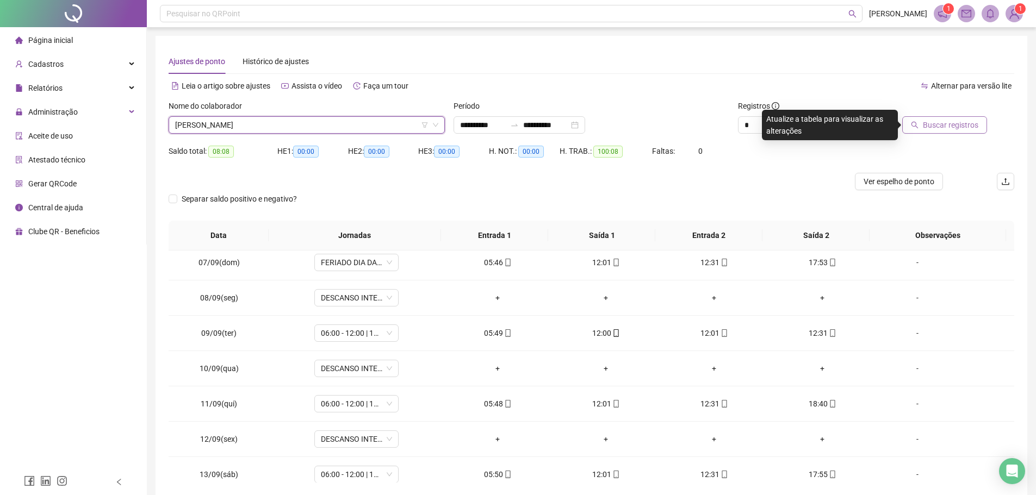
click at [951, 120] on span "Buscar registros" at bounding box center [949, 125] width 55 height 12
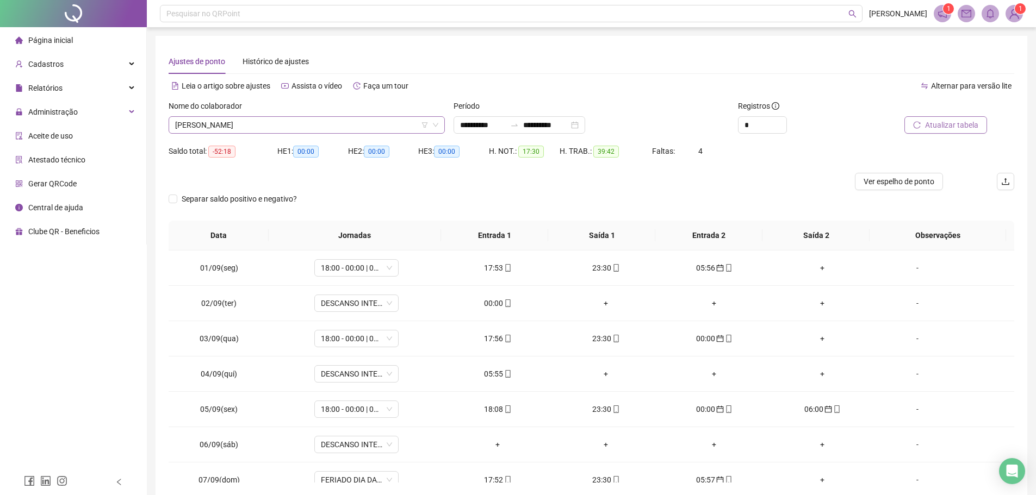
click at [285, 125] on span "OSNELIO ALVES DA SILVA" at bounding box center [306, 125] width 263 height 16
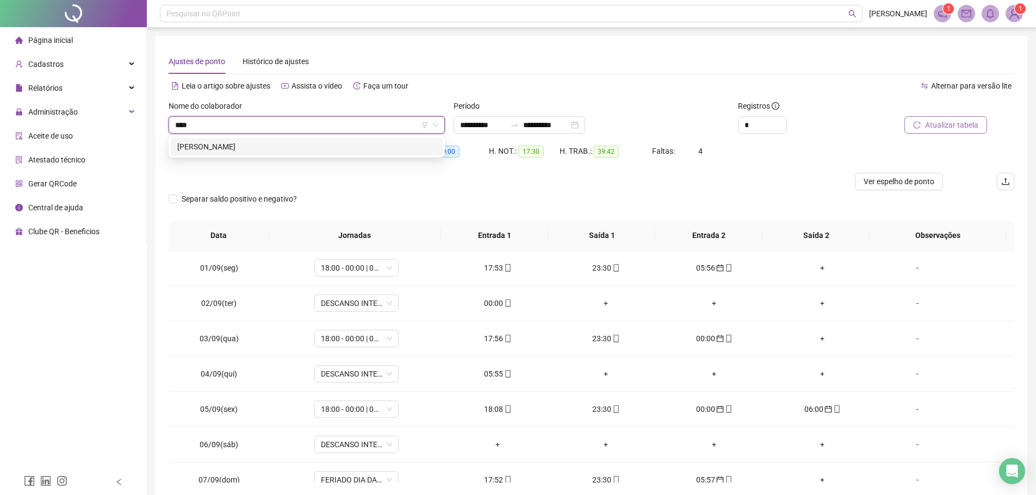
type input "*****"
click at [255, 145] on div "[PERSON_NAME]" at bounding box center [306, 147] width 259 height 12
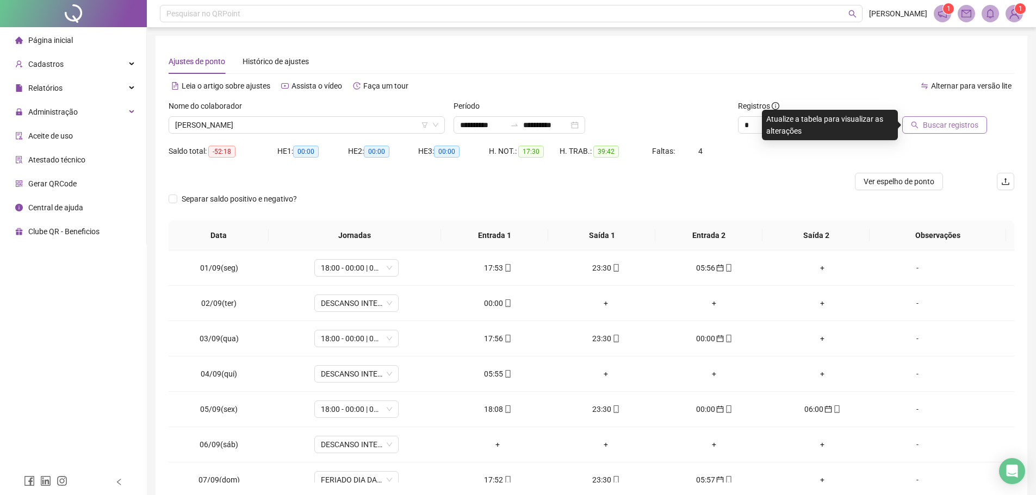
click at [930, 122] on span "Buscar registros" at bounding box center [949, 125] width 55 height 12
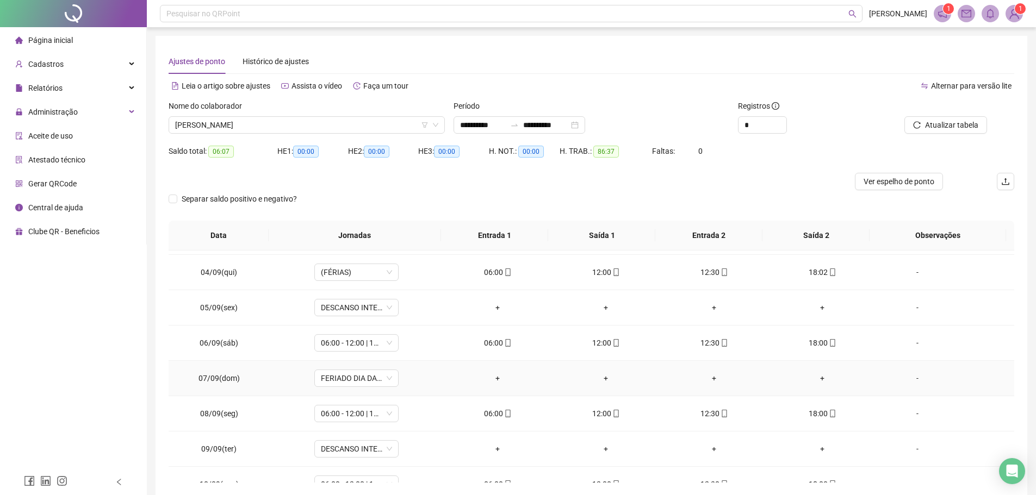
scroll to position [109, 0]
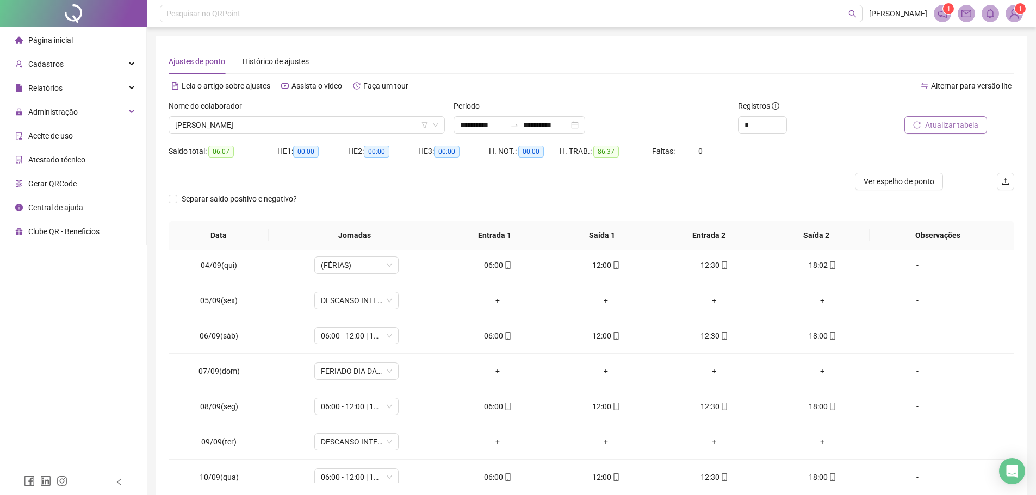
click at [927, 123] on span "Atualizar tabela" at bounding box center [951, 125] width 53 height 12
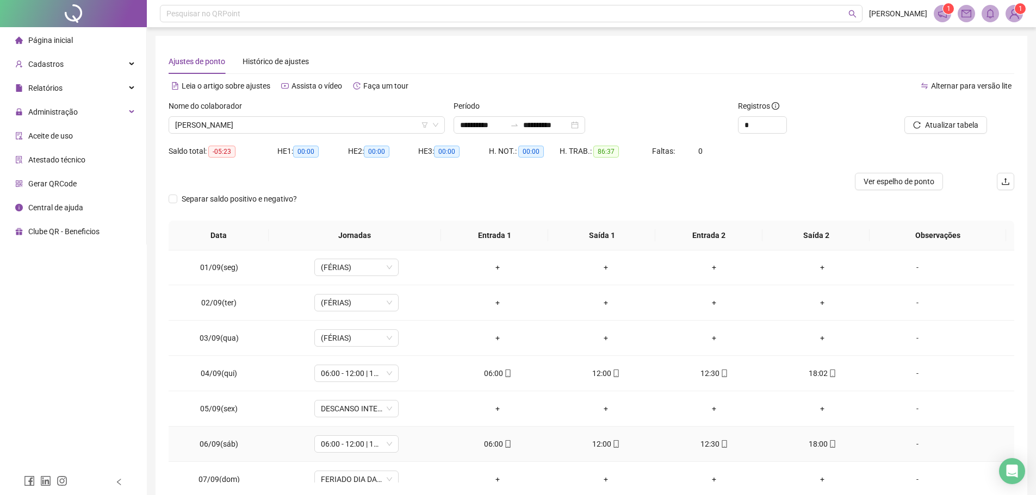
scroll to position [0, 0]
click at [288, 123] on span "[PERSON_NAME]" at bounding box center [306, 125] width 263 height 16
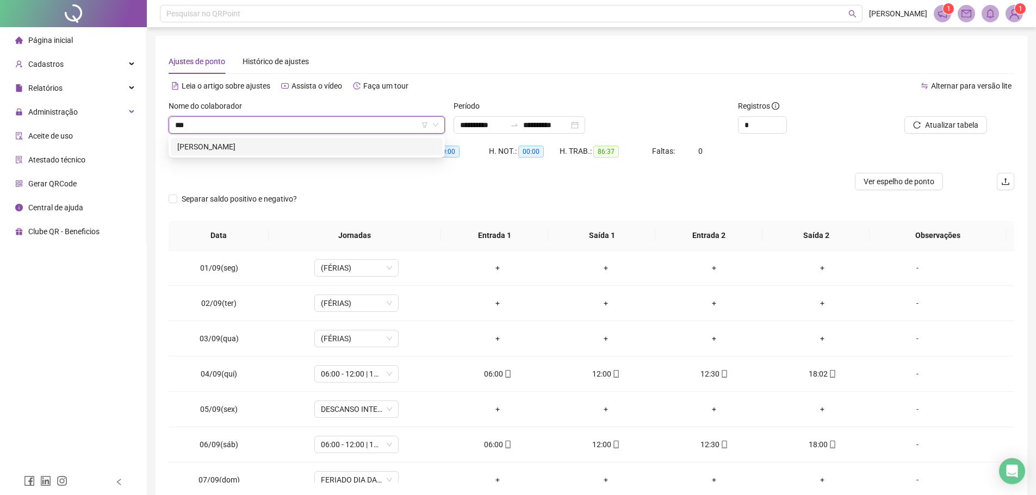
type input "****"
click at [276, 145] on div "EDGAL MOREIRA FERNANDES" at bounding box center [306, 147] width 259 height 12
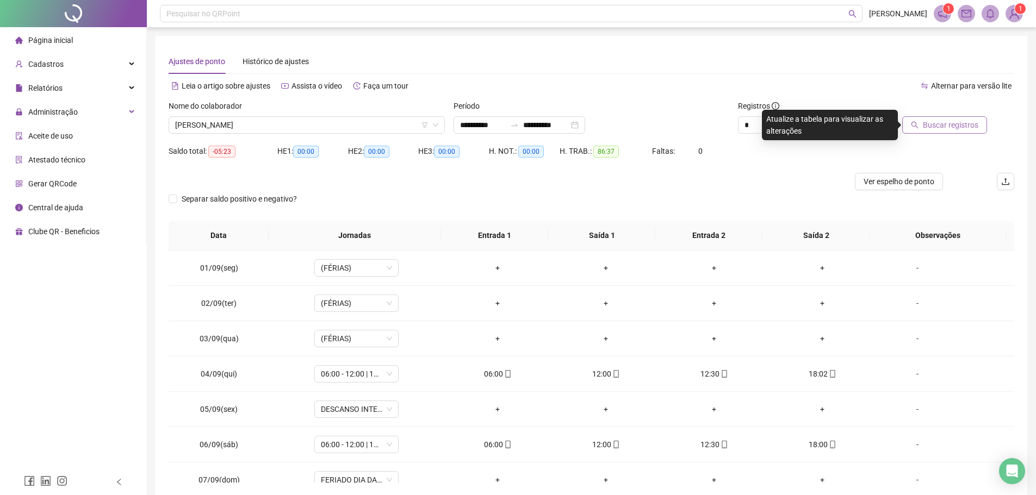
click at [927, 127] on span "Buscar registros" at bounding box center [949, 125] width 55 height 12
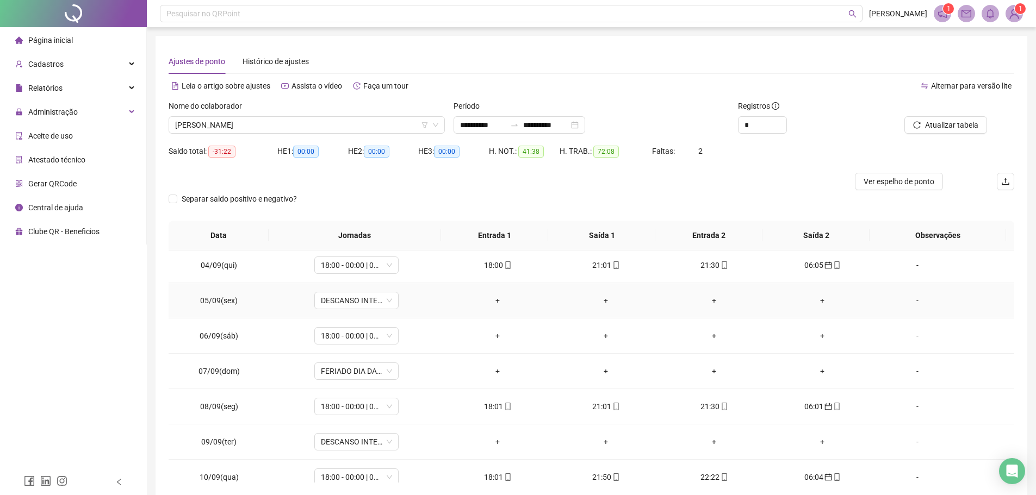
scroll to position [217, 0]
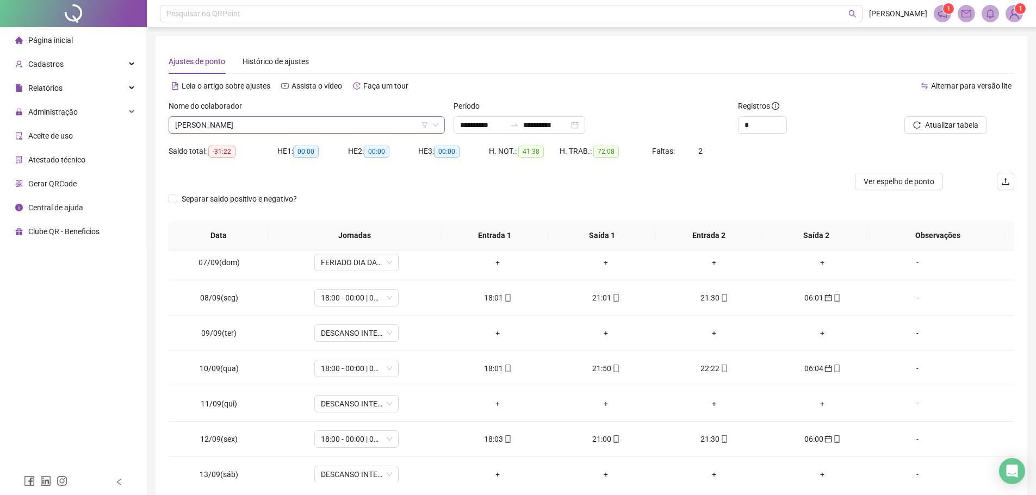
click at [310, 124] on span "EDGAL MOREIRA FERNANDES" at bounding box center [306, 125] width 263 height 16
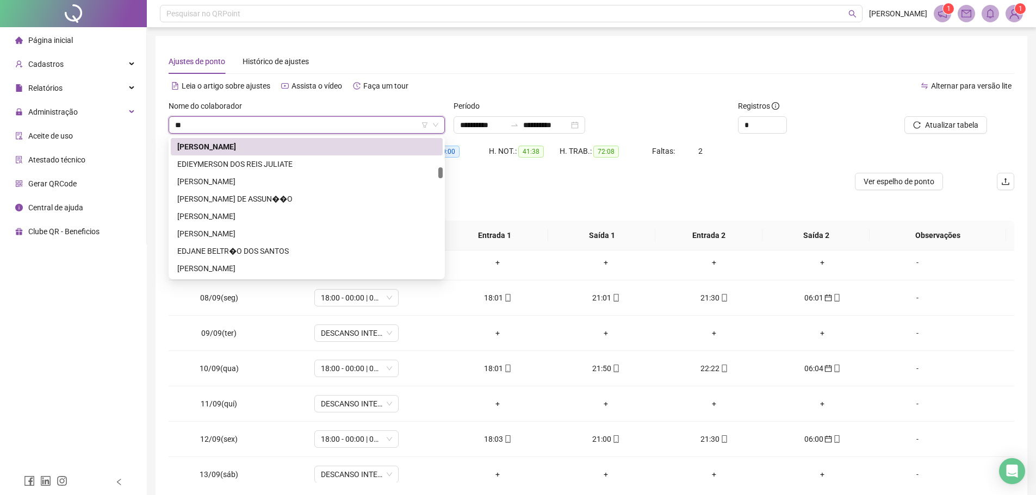
scroll to position [0, 0]
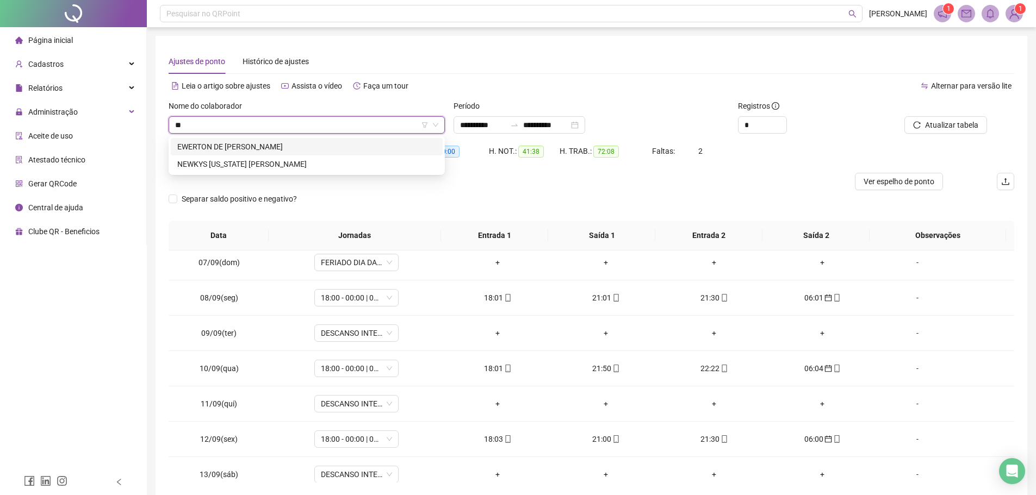
type input "***"
click at [316, 143] on div "EWERTON DE NAZARE AZEVEDO DE ABREU" at bounding box center [306, 147] width 259 height 12
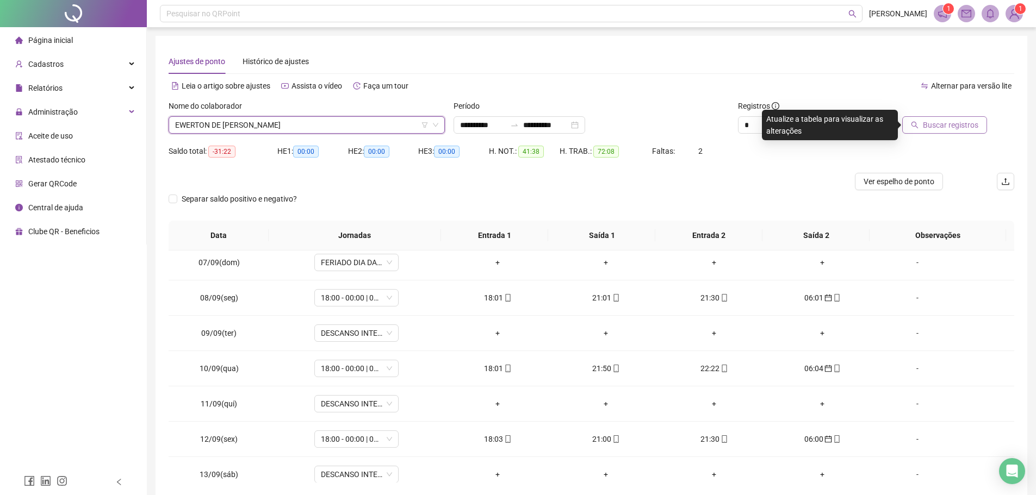
click at [936, 128] on span "Buscar registros" at bounding box center [949, 125] width 55 height 12
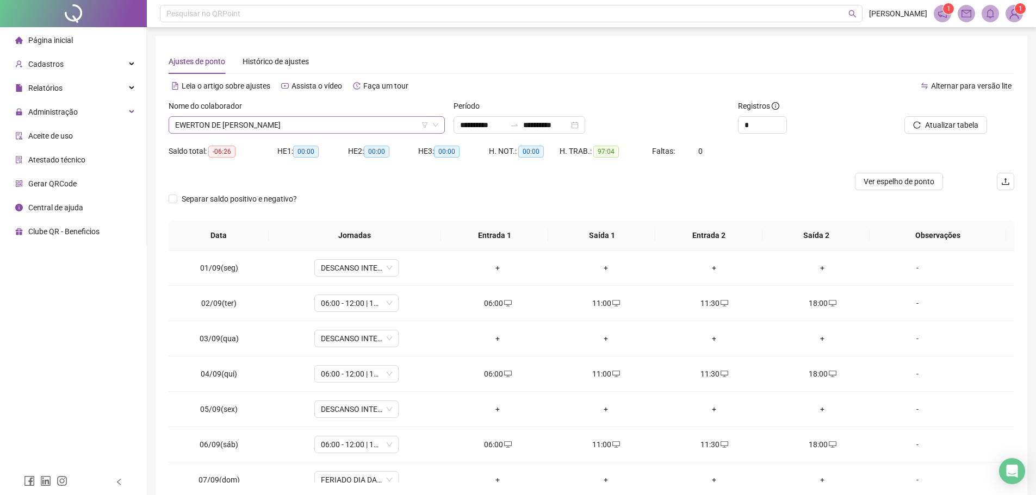
click at [327, 119] on span "EWERTON DE NAZARE AZEVEDO DE ABREU" at bounding box center [306, 125] width 263 height 16
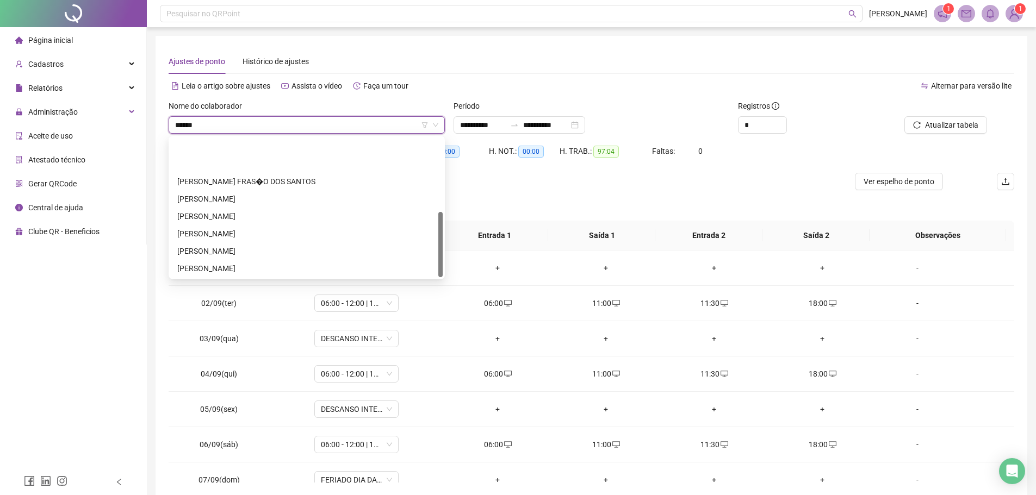
type input "*******"
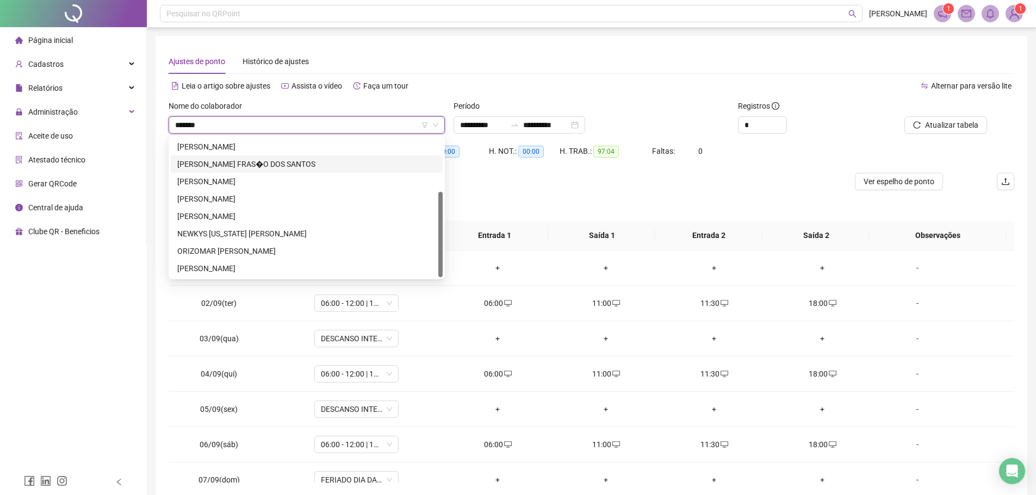
click at [320, 162] on div "FRANCISCO JADSON FRAS�O DOS SANTOS" at bounding box center [306, 164] width 259 height 12
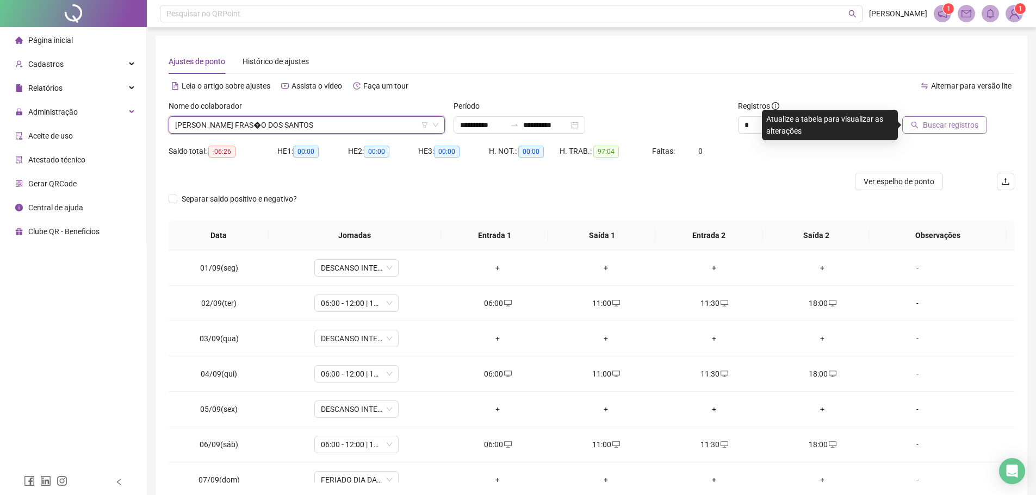
click at [935, 130] on span "Buscar registros" at bounding box center [949, 125] width 55 height 12
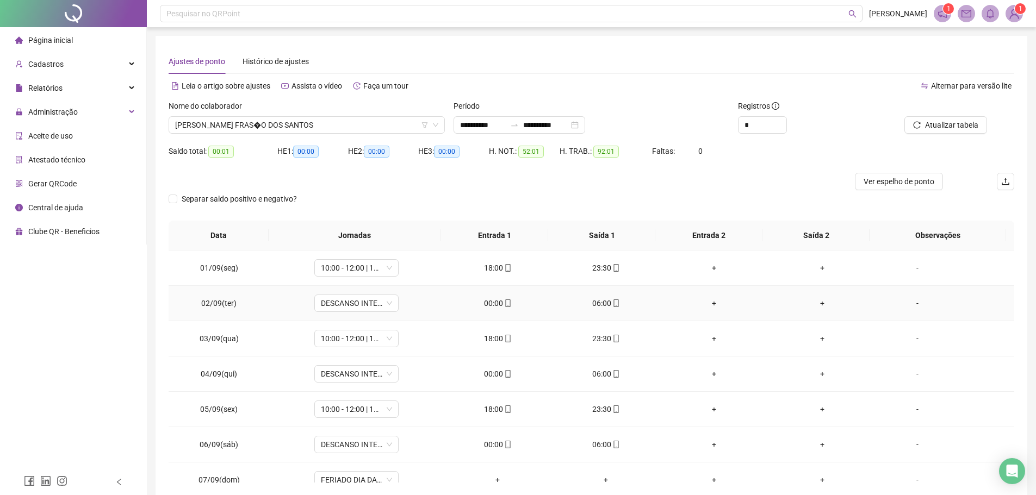
click at [488, 310] on td "00:00" at bounding box center [498, 303] width 108 height 35
click at [491, 301] on div "00:00" at bounding box center [497, 303] width 91 height 12
type input "**********"
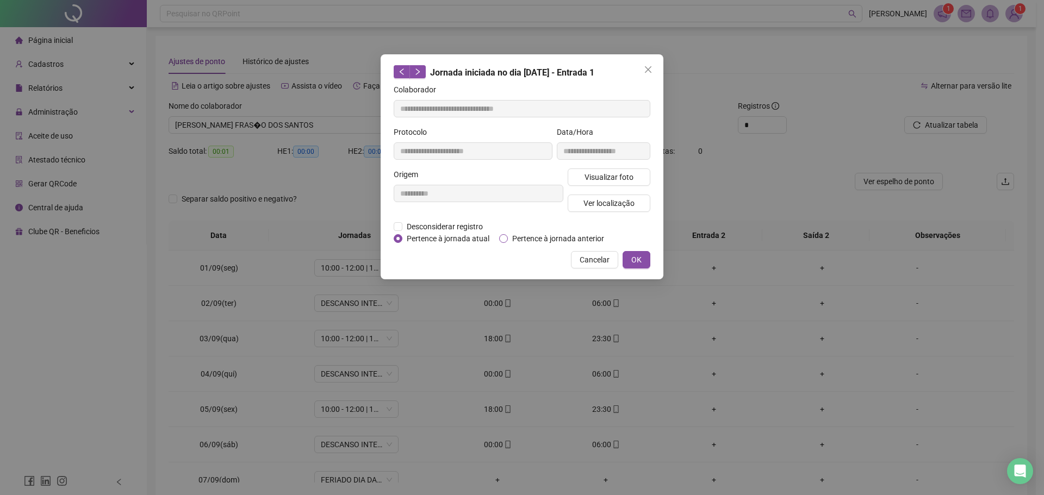
click at [526, 238] on span "Pertence à jornada anterior" at bounding box center [558, 239] width 101 height 12
click at [634, 253] on button "OK" at bounding box center [636, 259] width 28 height 17
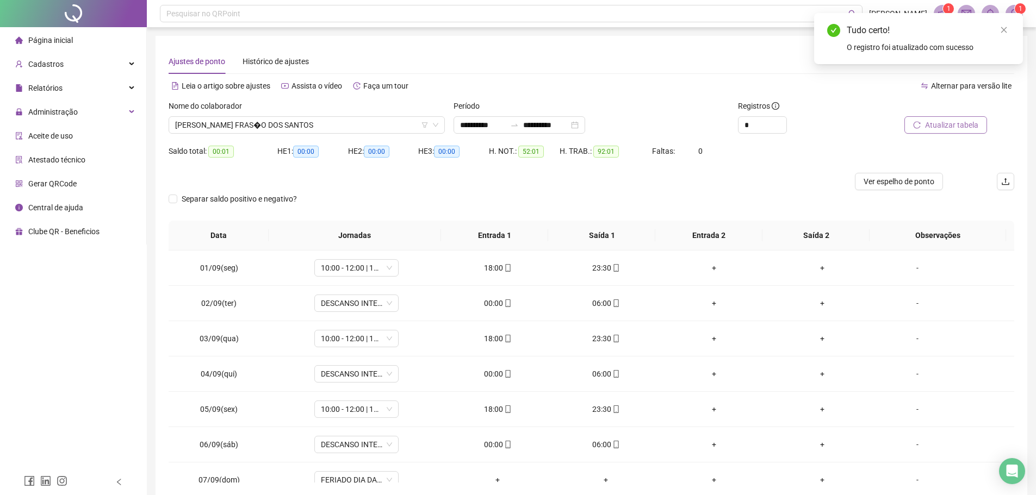
click at [939, 119] on span "Atualizar tabela" at bounding box center [951, 125] width 53 height 12
click at [503, 304] on span "mobile" at bounding box center [507, 304] width 9 height 8
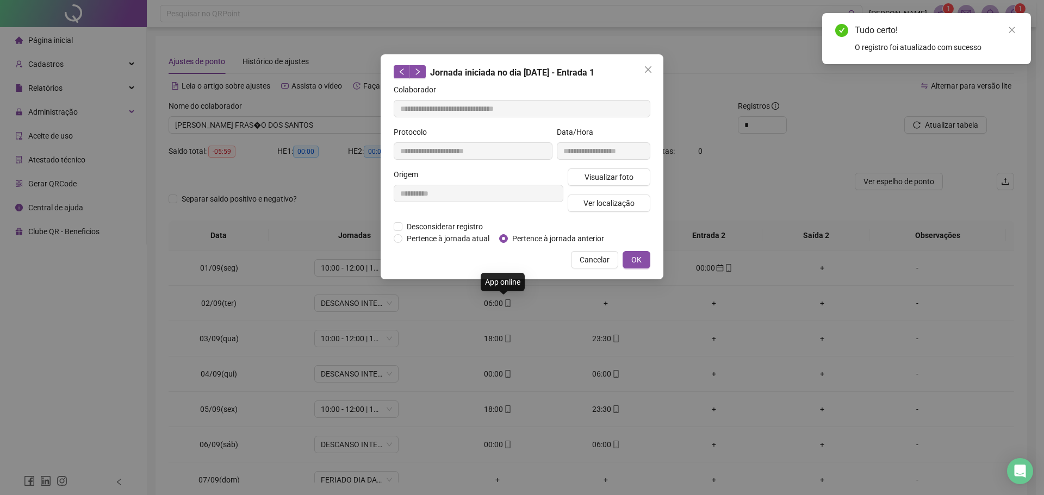
type input "**********"
click at [526, 237] on span "Pertence à jornada anterior" at bounding box center [558, 239] width 101 height 12
click at [642, 257] on button "OK" at bounding box center [636, 259] width 28 height 17
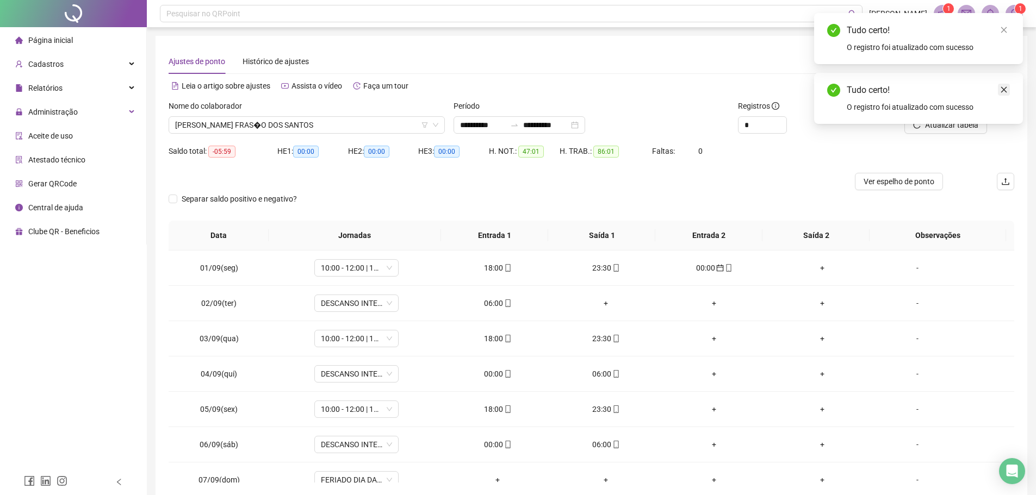
click at [999, 92] on link "Close" at bounding box center [1003, 90] width 12 height 12
click at [929, 126] on span "Atualizar tabela" at bounding box center [951, 125] width 53 height 12
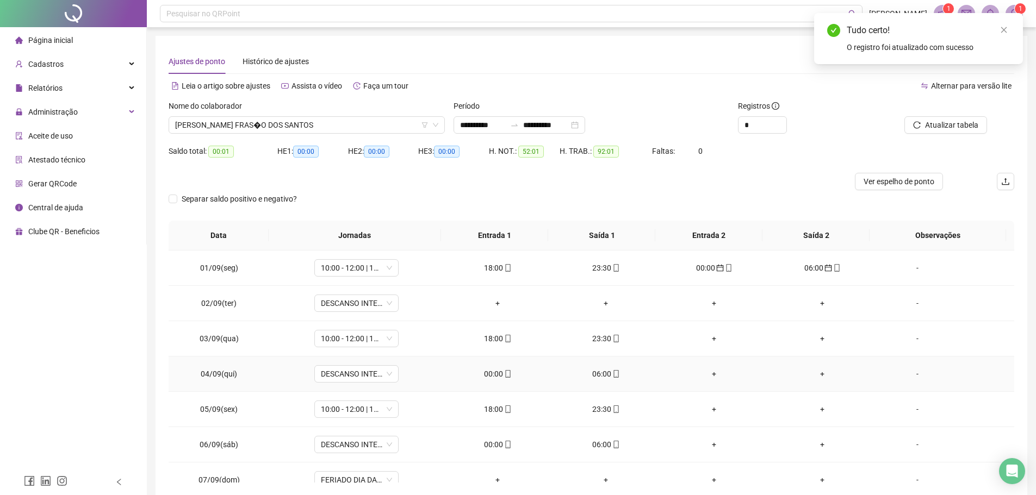
click at [495, 373] on div "00:00" at bounding box center [497, 374] width 91 height 12
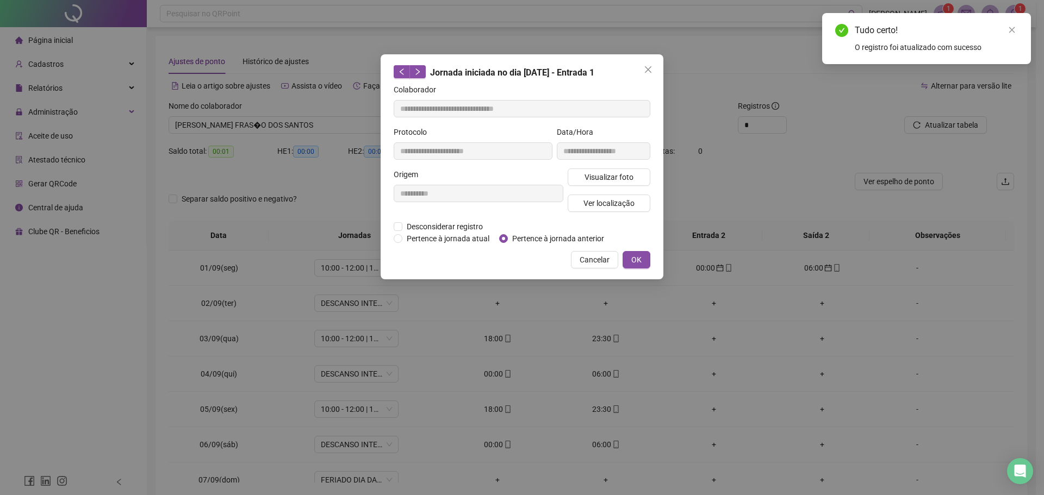
type input "**********"
click at [635, 248] on div "**********" at bounding box center [521, 166] width 283 height 225
click at [637, 255] on span "OK" at bounding box center [636, 260] width 10 height 12
click at [631, 253] on button "OK" at bounding box center [636, 259] width 28 height 17
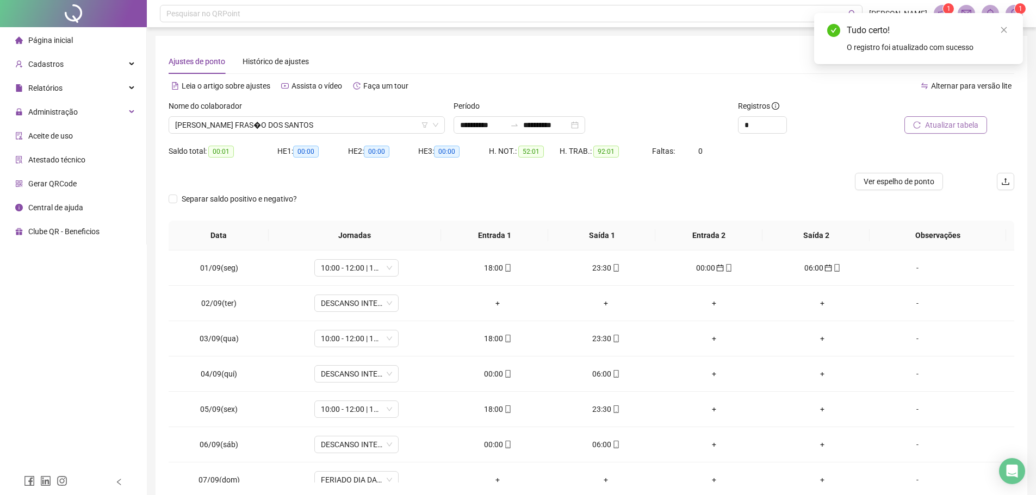
click at [966, 122] on span "Atualizar tabela" at bounding box center [951, 125] width 53 height 12
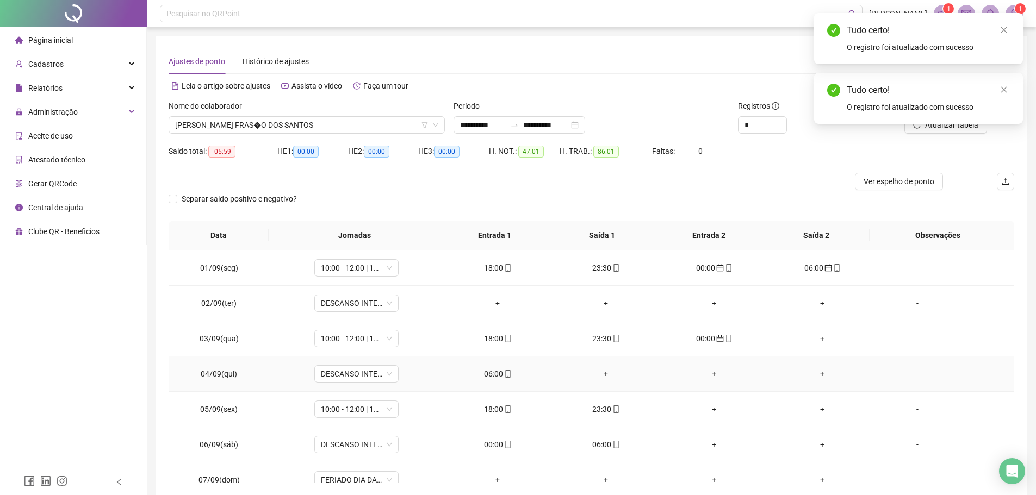
click at [504, 372] on icon "mobile" at bounding box center [508, 374] width 8 height 8
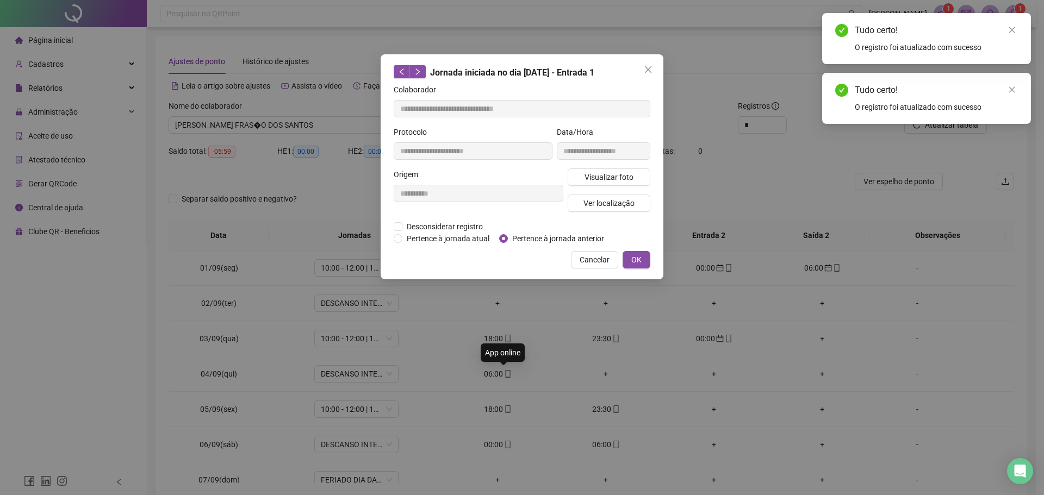
type input "**********"
click at [635, 258] on span "OK" at bounding box center [636, 260] width 10 height 12
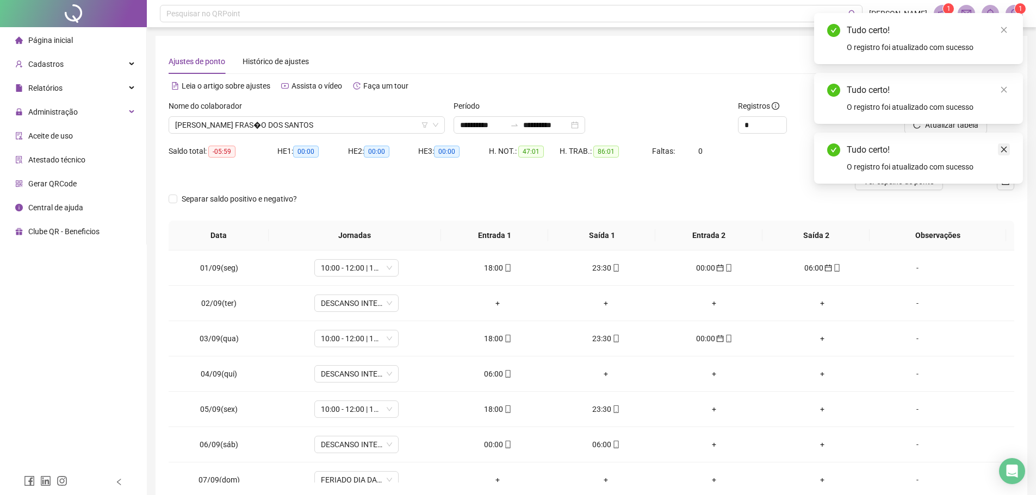
click at [1008, 144] on link "Close" at bounding box center [1003, 150] width 12 height 12
click at [1005, 93] on link "Close" at bounding box center [1003, 90] width 12 height 12
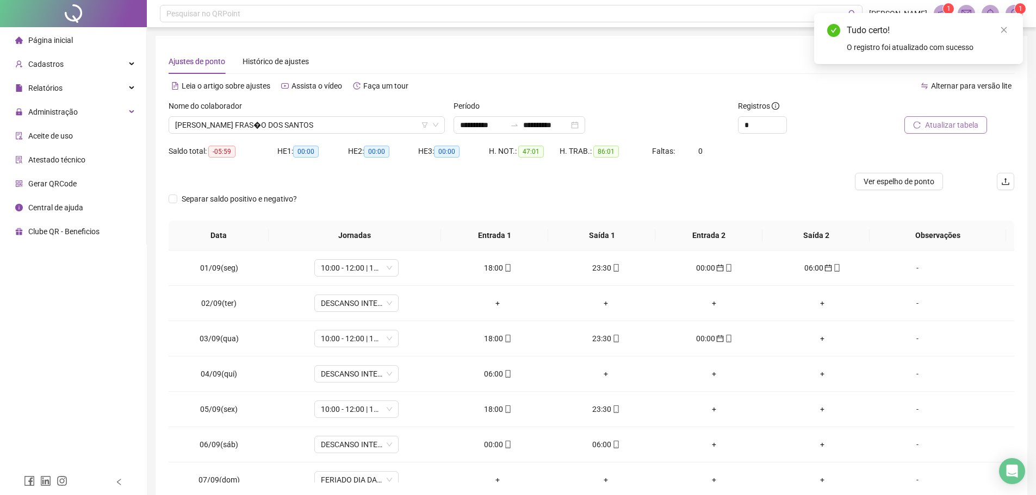
click at [945, 123] on span "Atualizar tabela" at bounding box center [951, 125] width 53 height 12
click at [504, 442] on icon "mobile" at bounding box center [508, 445] width 8 height 8
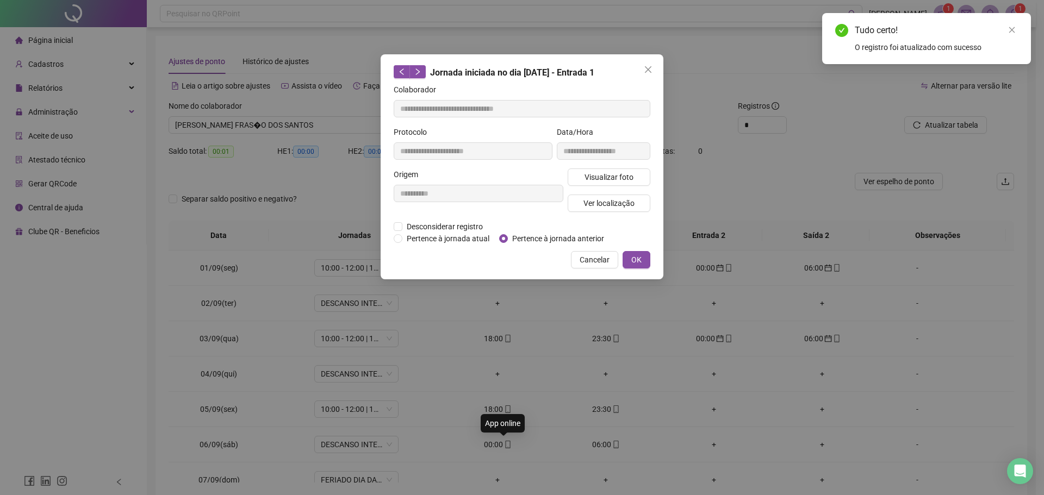
type input "**********"
click at [641, 258] on button "OK" at bounding box center [636, 259] width 28 height 17
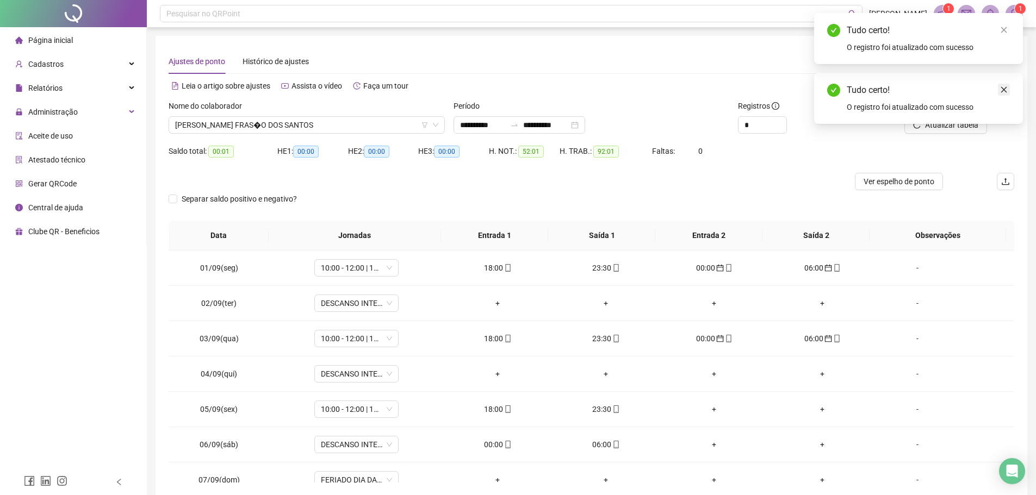
click at [1002, 93] on icon "close" at bounding box center [1004, 90] width 8 height 8
click at [955, 126] on span "Atualizar tabela" at bounding box center [951, 125] width 53 height 12
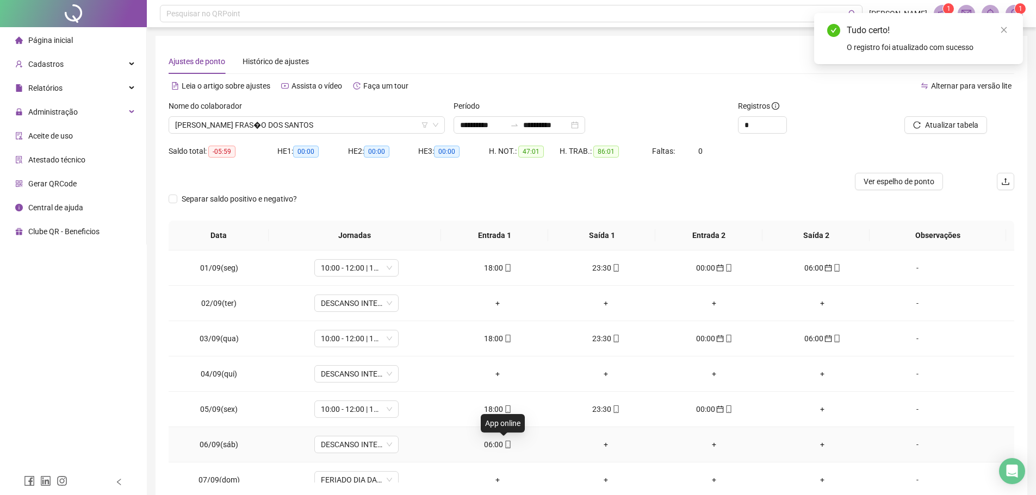
click at [504, 444] on icon "mobile" at bounding box center [508, 445] width 8 height 8
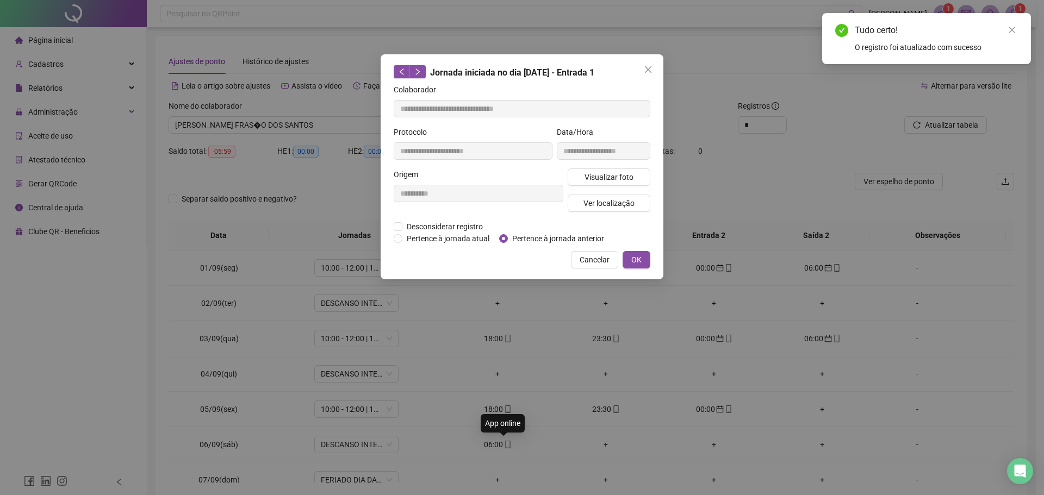
type input "**********"
click at [508, 238] on span "Pertence à jornada anterior" at bounding box center [558, 239] width 101 height 12
click at [638, 255] on span "OK" at bounding box center [636, 260] width 10 height 12
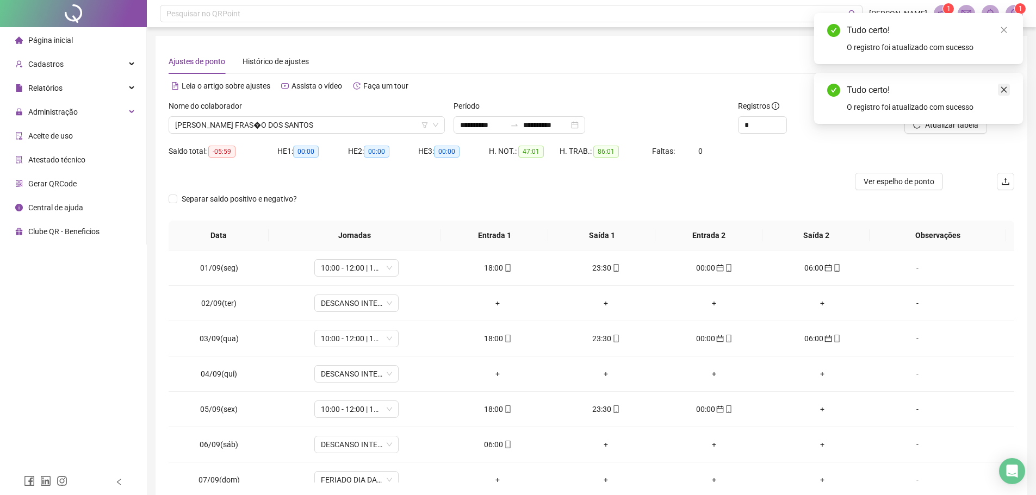
click at [1003, 90] on icon "close" at bounding box center [1004, 90] width 8 height 8
click at [949, 124] on span "Atualizar tabela" at bounding box center [951, 125] width 53 height 12
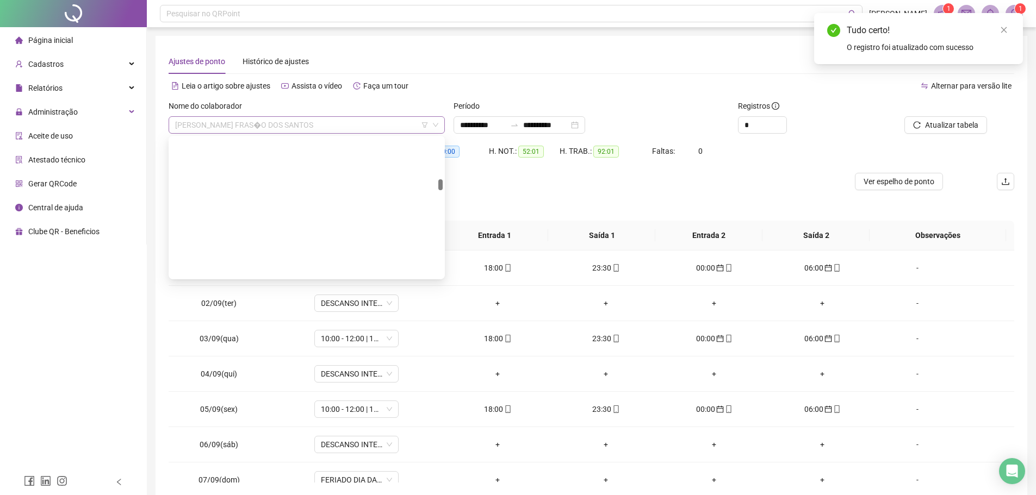
click at [347, 118] on span "FRANCISCO JADSON FRAS�O DOS SANTOS" at bounding box center [306, 125] width 263 height 16
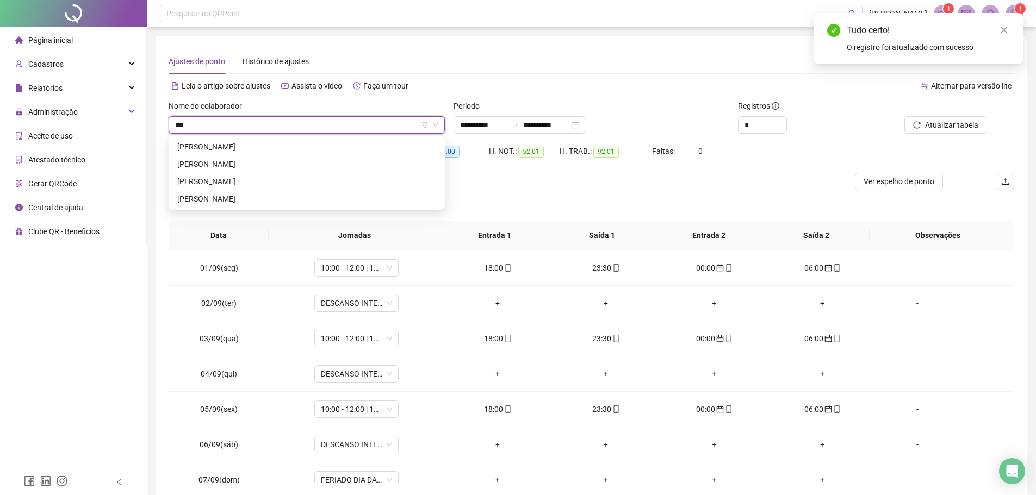
scroll to position [0, 0]
type input "******"
click at [276, 161] on div "ISAIAS OLIVEIRA PEREIRA" at bounding box center [306, 164] width 259 height 12
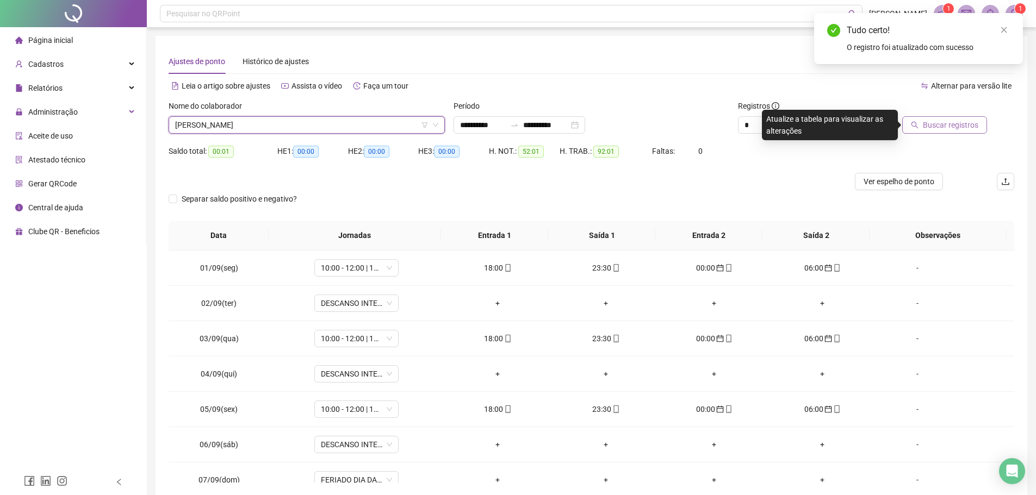
click at [968, 123] on span "Buscar registros" at bounding box center [949, 125] width 55 height 12
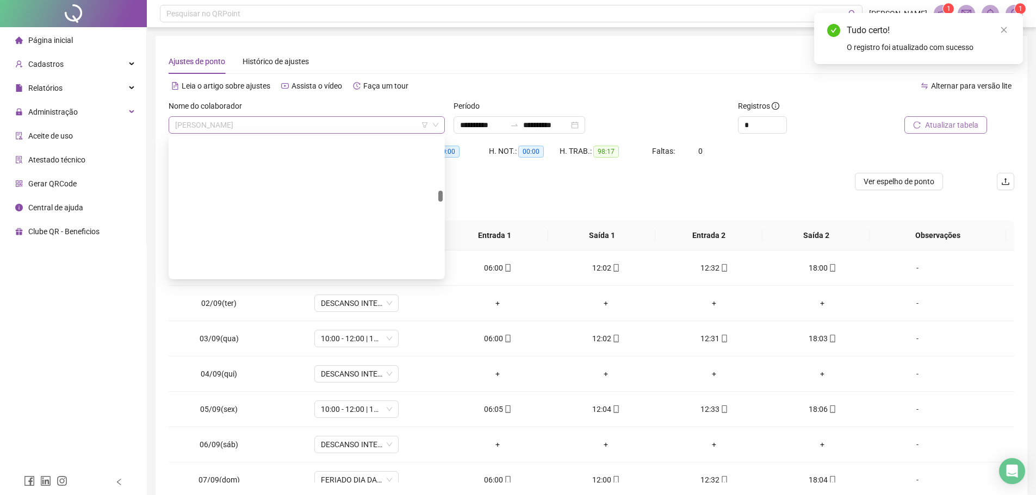
click at [279, 122] on span "ISAIAS OLIVEIRA PEREIRA" at bounding box center [306, 125] width 263 height 16
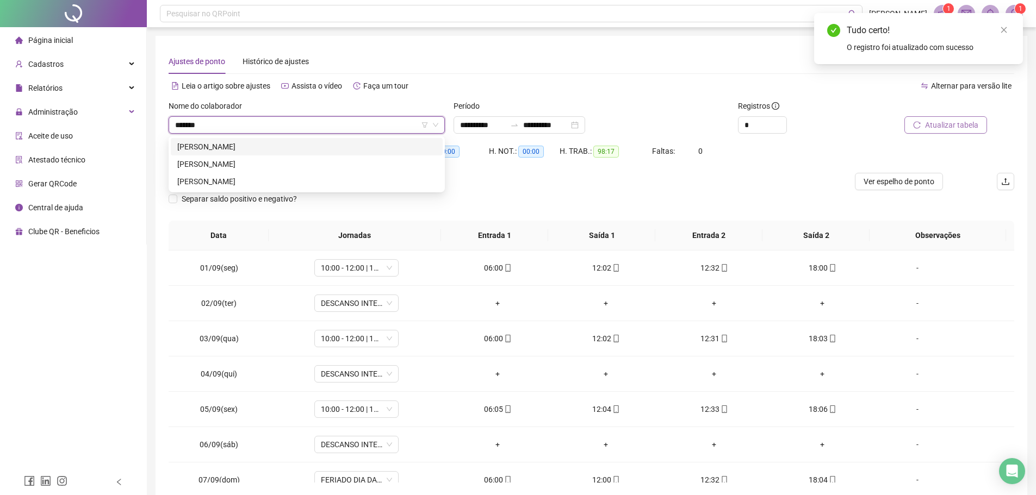
type input "********"
click at [267, 142] on div "FABRICIO SANTANA CARVALHO DOS SANTOS" at bounding box center [306, 147] width 259 height 12
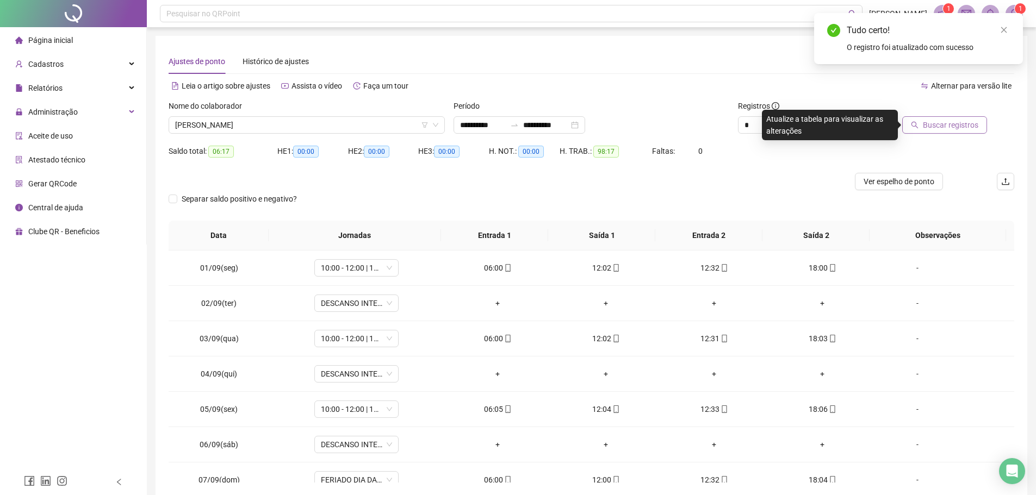
click at [938, 123] on span "Buscar registros" at bounding box center [949, 125] width 55 height 12
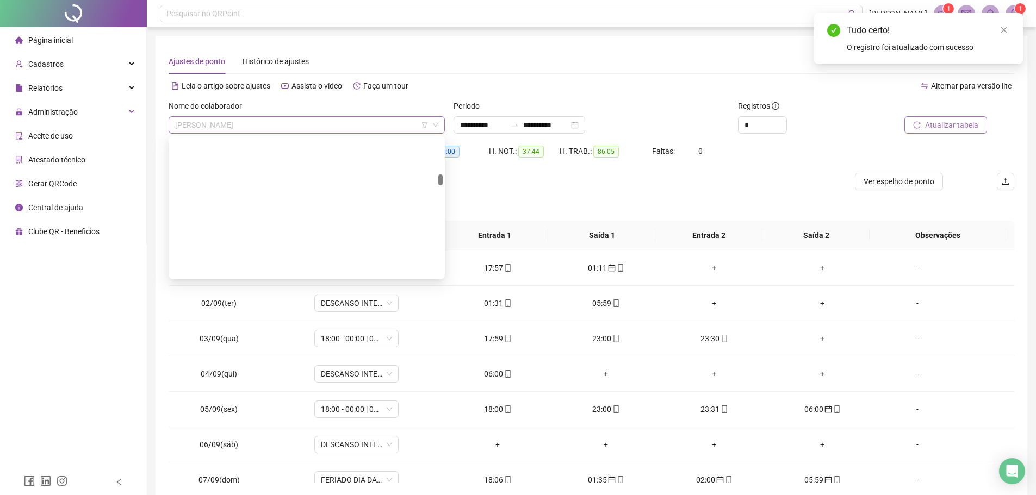
click at [329, 122] on span "FABRICIO SANTANA CARVALHO DOS SANTOS" at bounding box center [306, 125] width 263 height 16
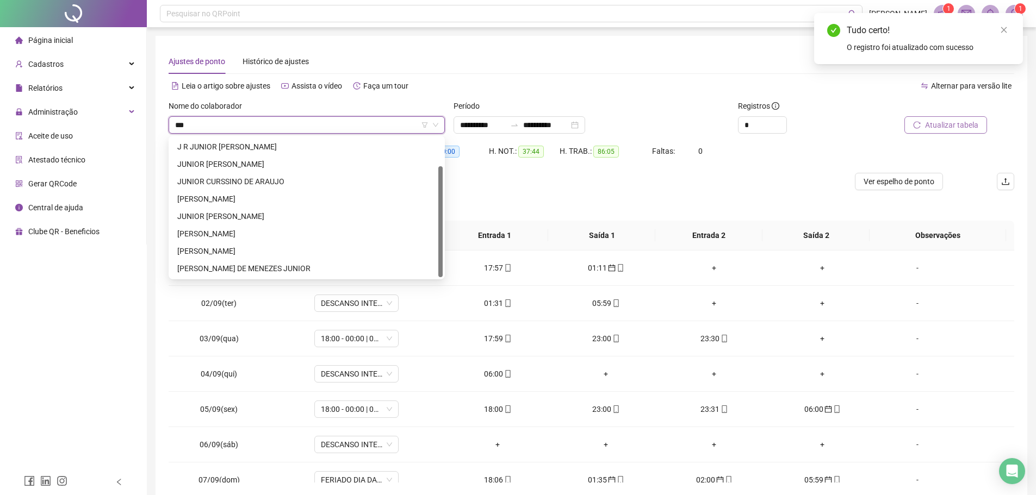
scroll to position [35, 0]
type input "*****"
click at [239, 217] on div "JUNIOR TAVARES AMORIM" at bounding box center [306, 216] width 259 height 12
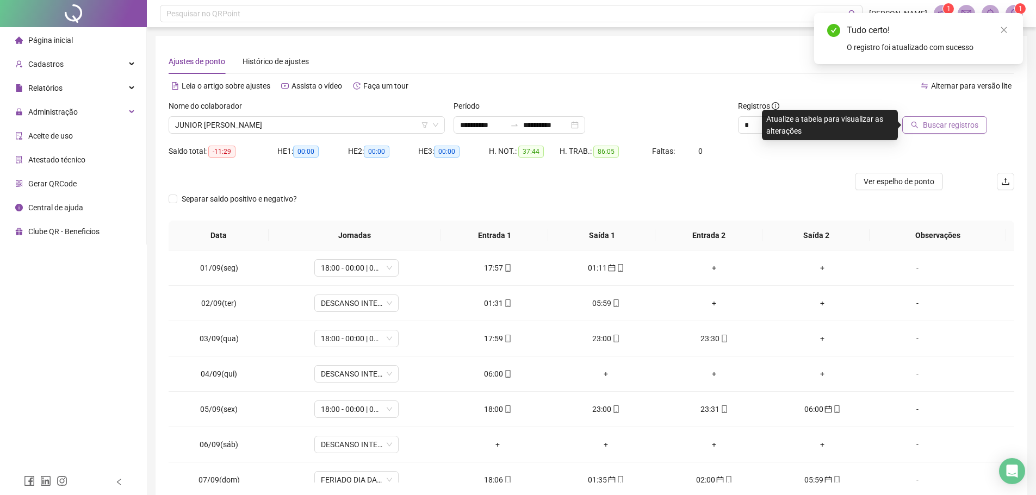
click at [943, 128] on span "Buscar registros" at bounding box center [949, 125] width 55 height 12
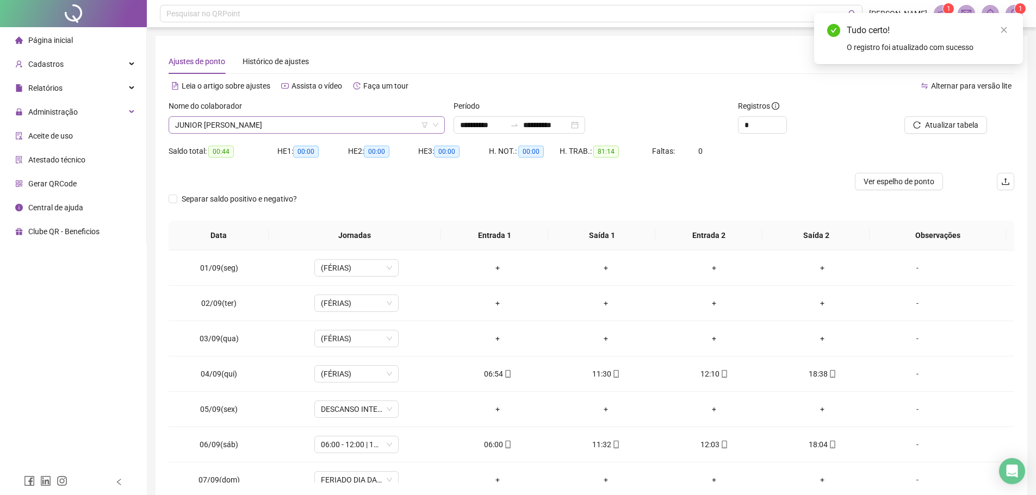
scroll to position [5114, 0]
click at [300, 122] on span "JUNIOR TAVARES AMORIM" at bounding box center [306, 125] width 263 height 16
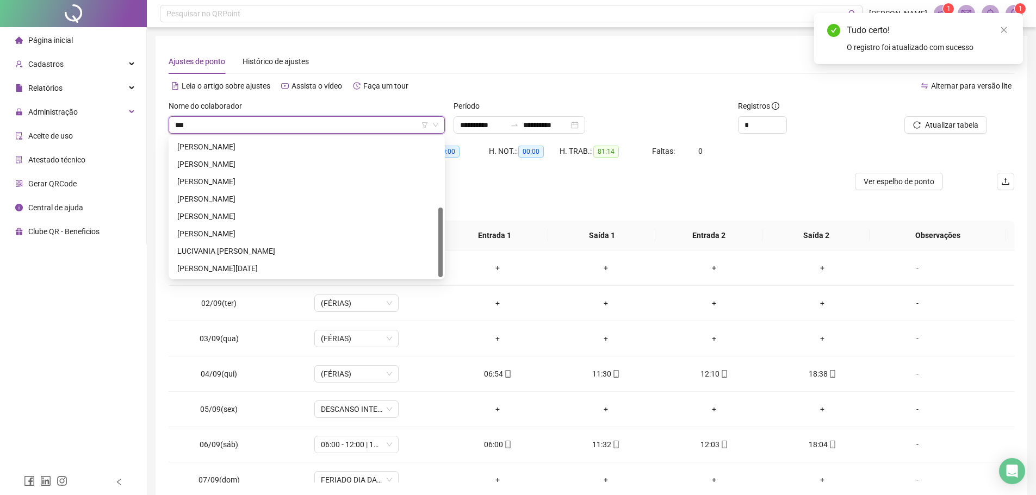
scroll to position [139, 0]
type input "****"
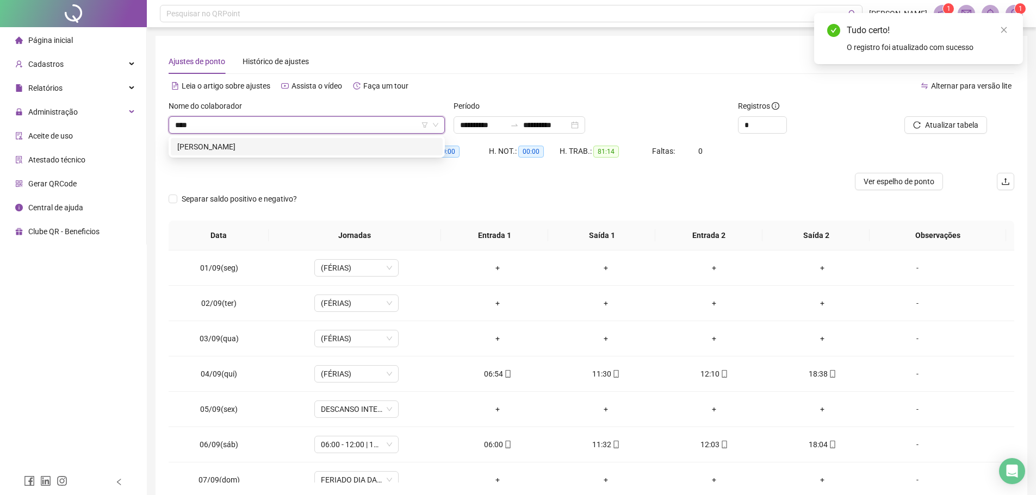
scroll to position [0, 0]
click at [305, 145] on div "LUCCAS BEZERRA DE ALMEIDA TERRA" at bounding box center [306, 147] width 259 height 12
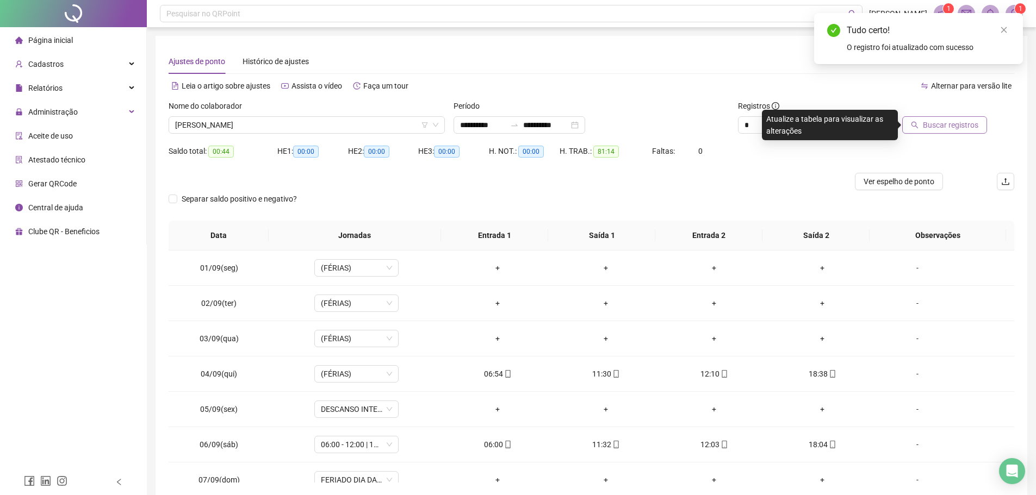
click at [947, 122] on span "Buscar registros" at bounding box center [949, 125] width 55 height 12
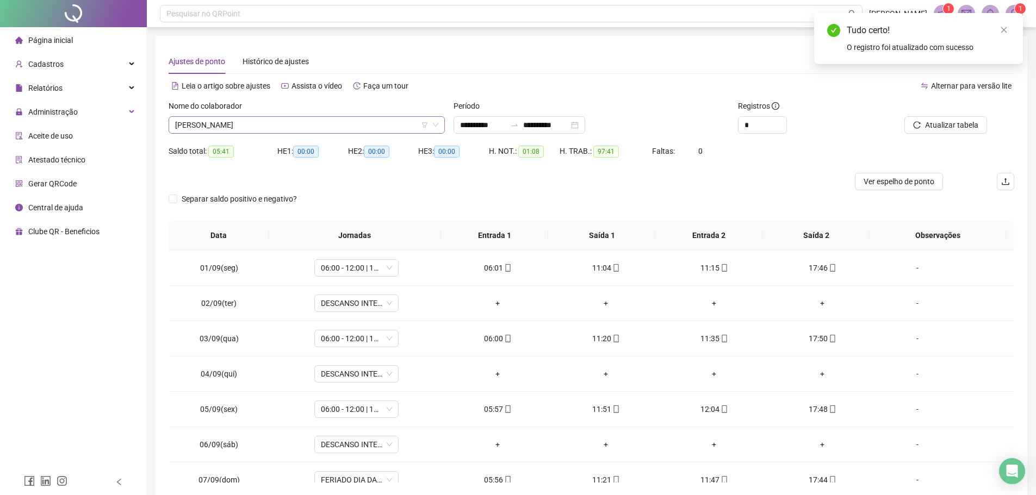
click at [322, 123] on span "LUCCAS BEZERRA DE ALMEIDA TERRA" at bounding box center [306, 125] width 263 height 16
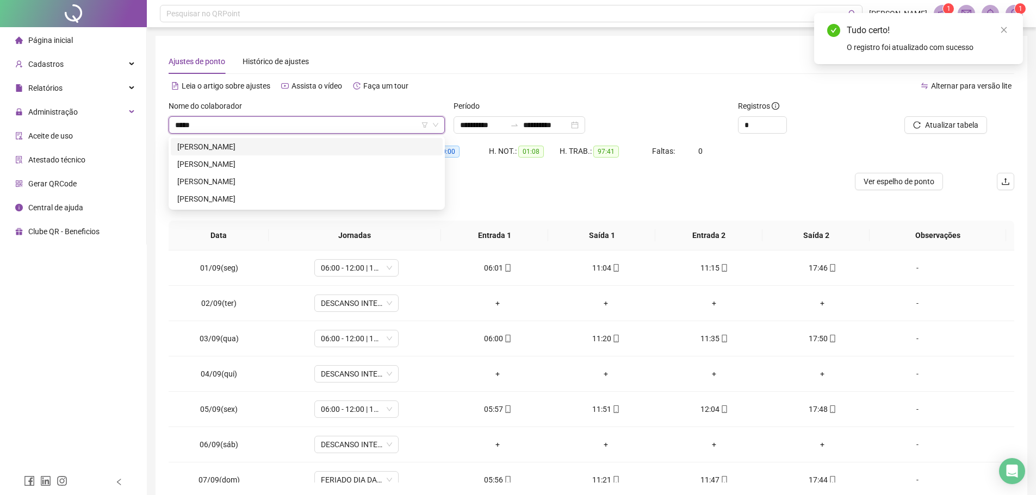
type input "******"
click at [269, 180] on div "LUCIANO GOMES DE SOUSA" at bounding box center [306, 182] width 259 height 12
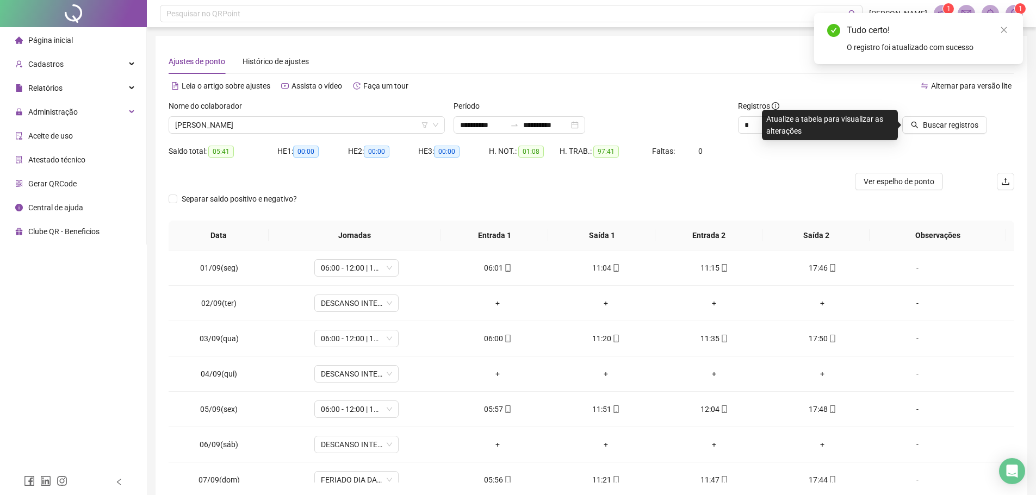
click at [933, 136] on div "Buscar registros" at bounding box center [947, 121] width 142 height 42
click at [930, 122] on span "Buscar registros" at bounding box center [949, 125] width 55 height 12
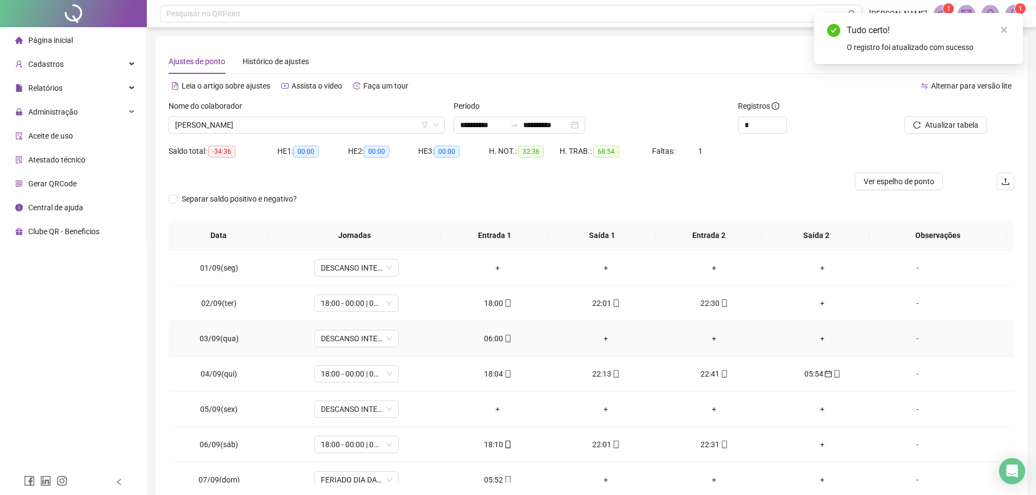
click at [497, 339] on div "06:00" at bounding box center [497, 339] width 91 height 12
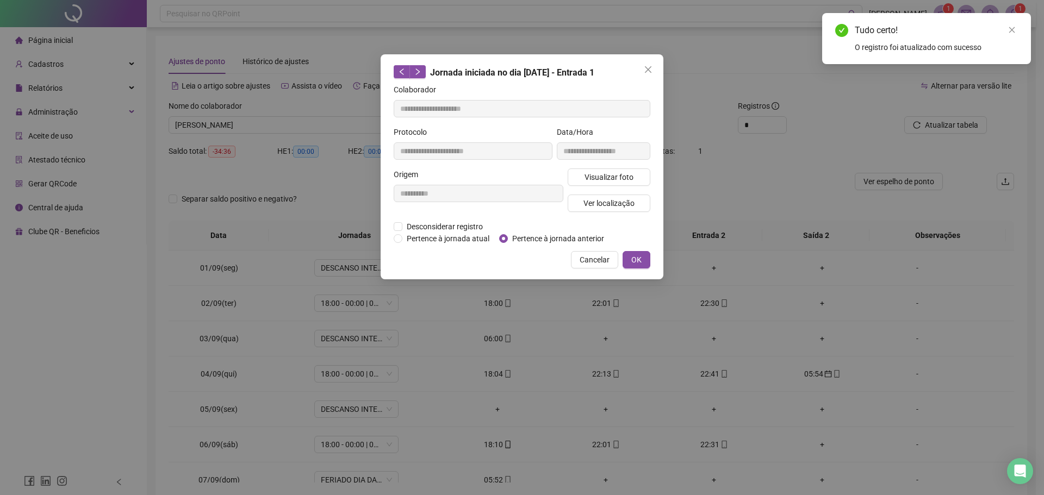
type input "**********"
click at [640, 259] on span "OK" at bounding box center [636, 260] width 10 height 12
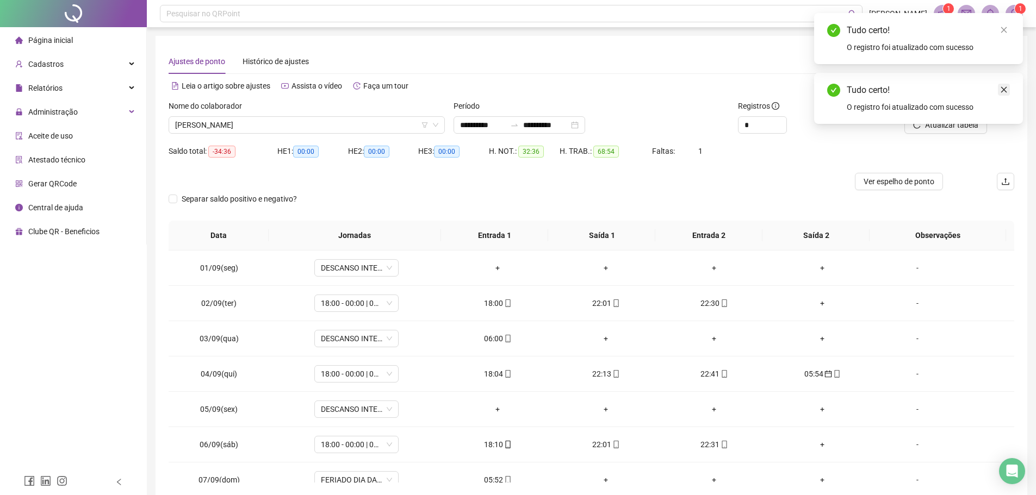
click at [1008, 84] on link "Close" at bounding box center [1003, 90] width 12 height 12
click at [968, 122] on span "Atualizar tabela" at bounding box center [951, 125] width 53 height 12
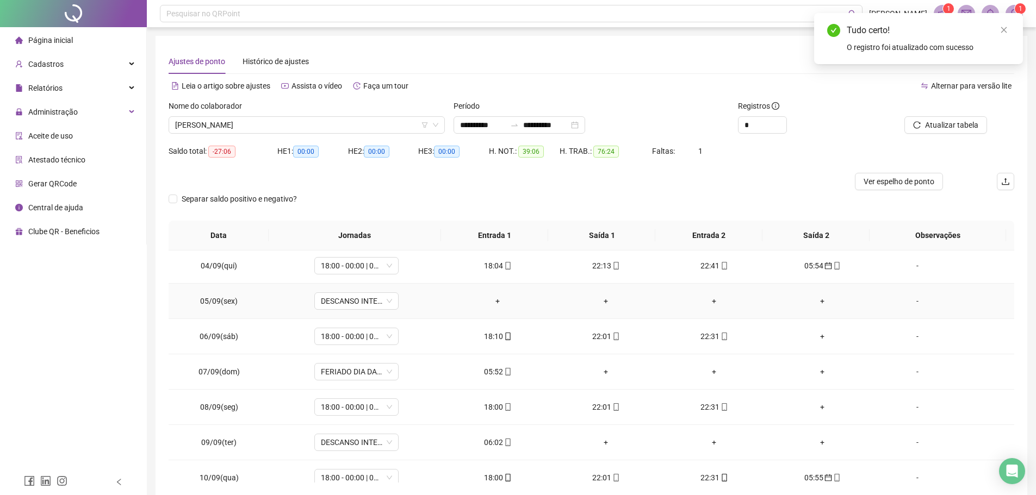
scroll to position [109, 0]
click at [485, 370] on div "05:52" at bounding box center [497, 371] width 91 height 12
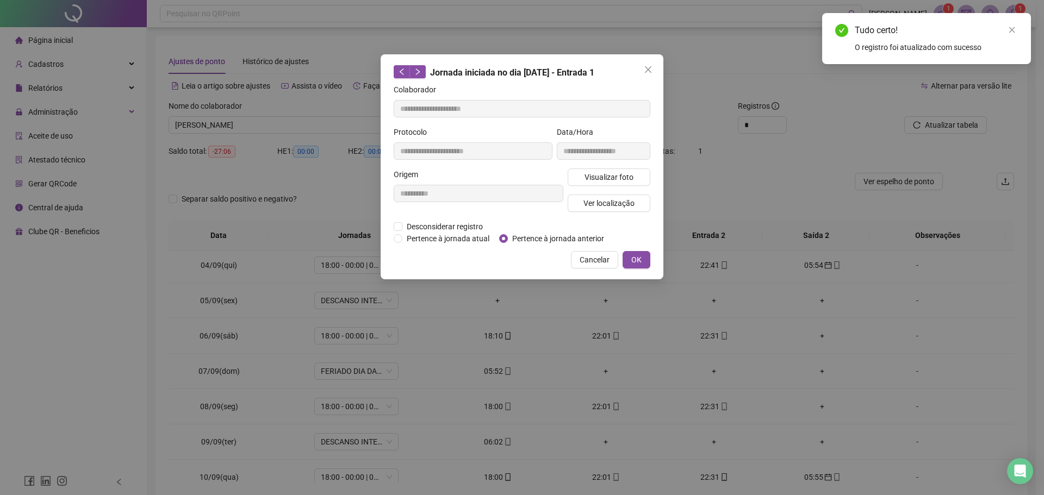
type input "**********"
click at [633, 259] on span "OK" at bounding box center [636, 260] width 10 height 12
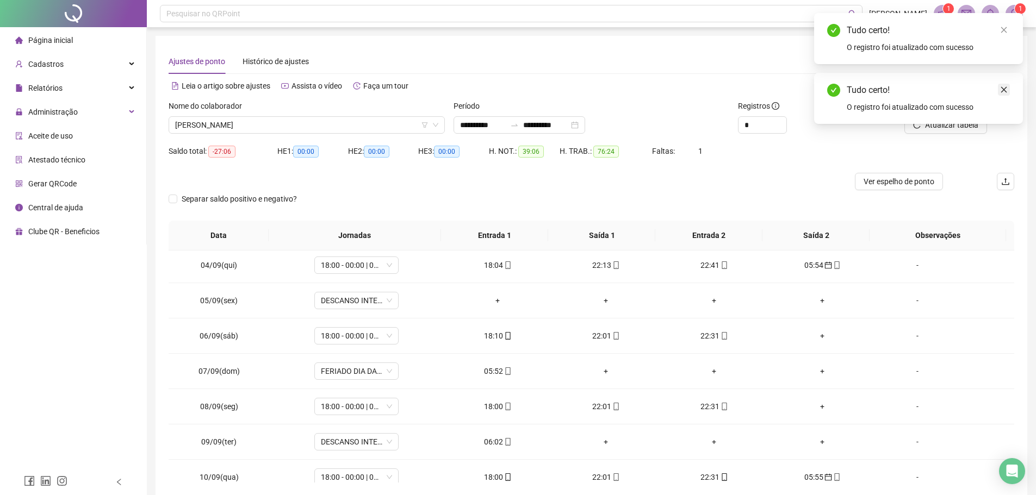
click at [1009, 90] on link "Close" at bounding box center [1003, 90] width 12 height 12
click at [945, 128] on span "Atualizar tabela" at bounding box center [951, 125] width 53 height 12
click at [490, 440] on div "06:02" at bounding box center [497, 442] width 91 height 12
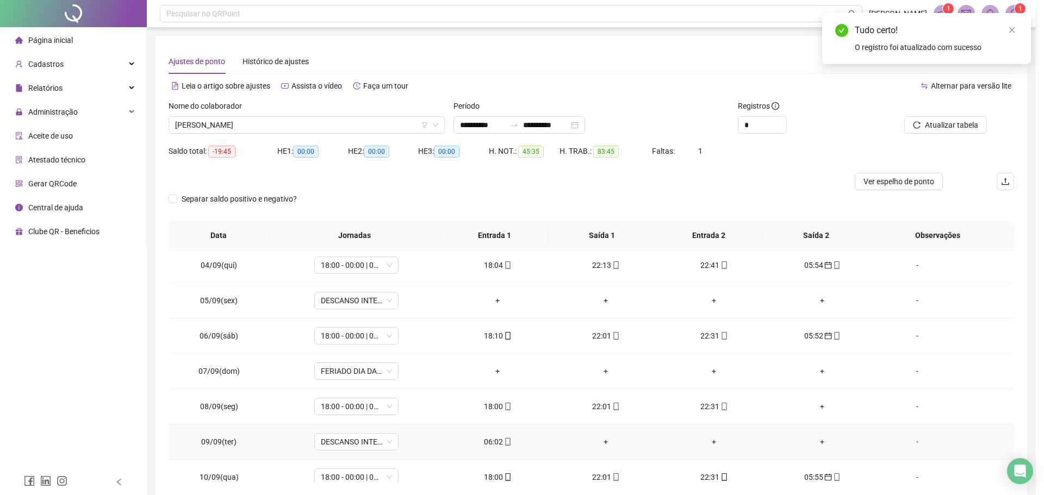
type input "**********"
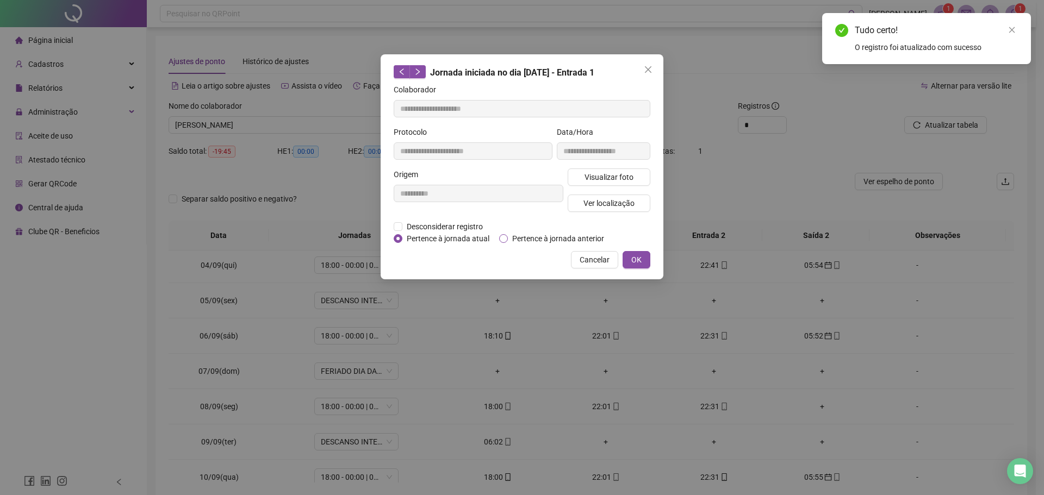
click at [519, 237] on span "Pertence à jornada anterior" at bounding box center [558, 239] width 101 height 12
click at [632, 258] on span "OK" at bounding box center [636, 260] width 10 height 12
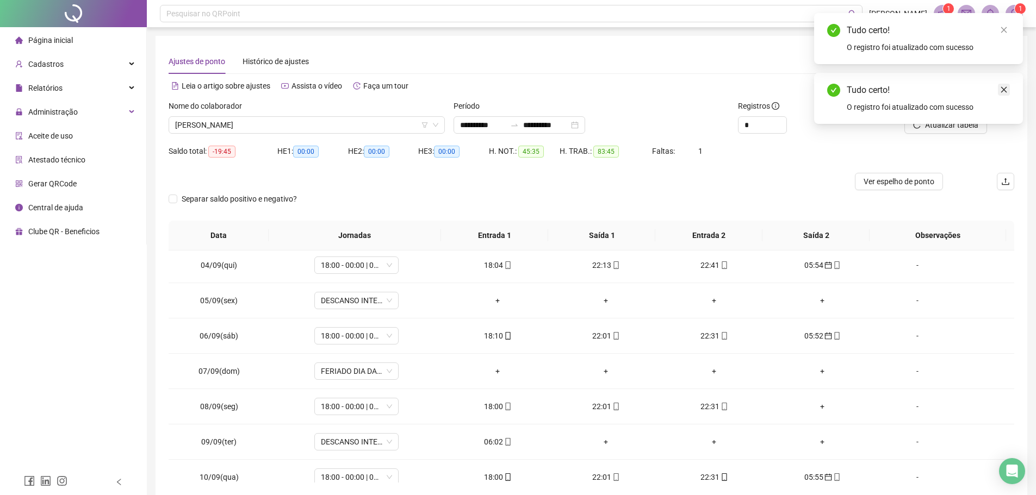
click at [1008, 87] on link "Close" at bounding box center [1003, 90] width 12 height 12
click at [952, 128] on span "Atualizar tabela" at bounding box center [951, 125] width 53 height 12
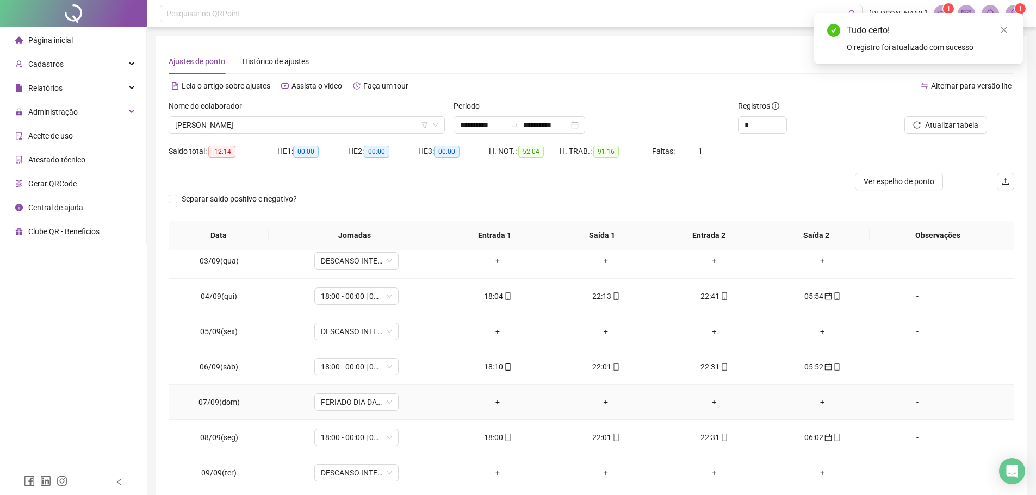
scroll to position [0, 0]
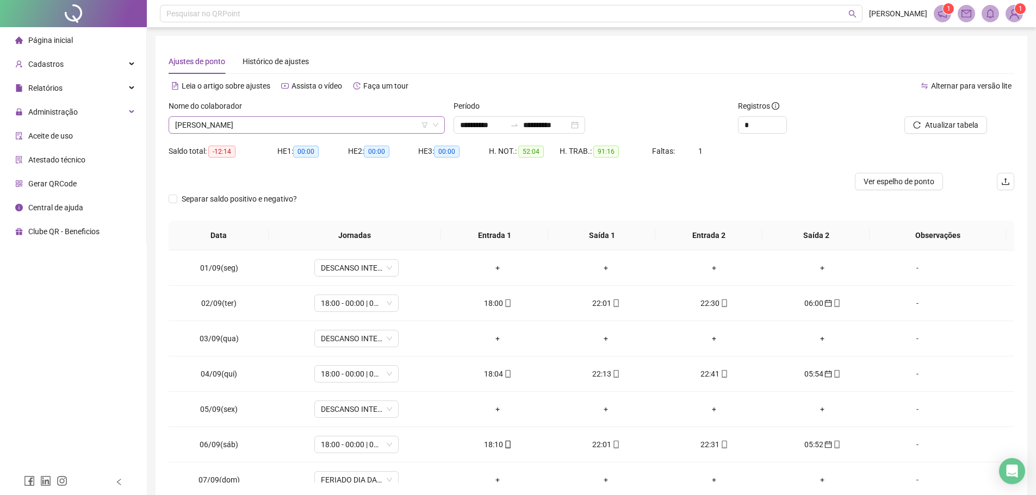
click at [281, 124] on span "LUCIANO GOMES DE SOUSA" at bounding box center [306, 125] width 263 height 16
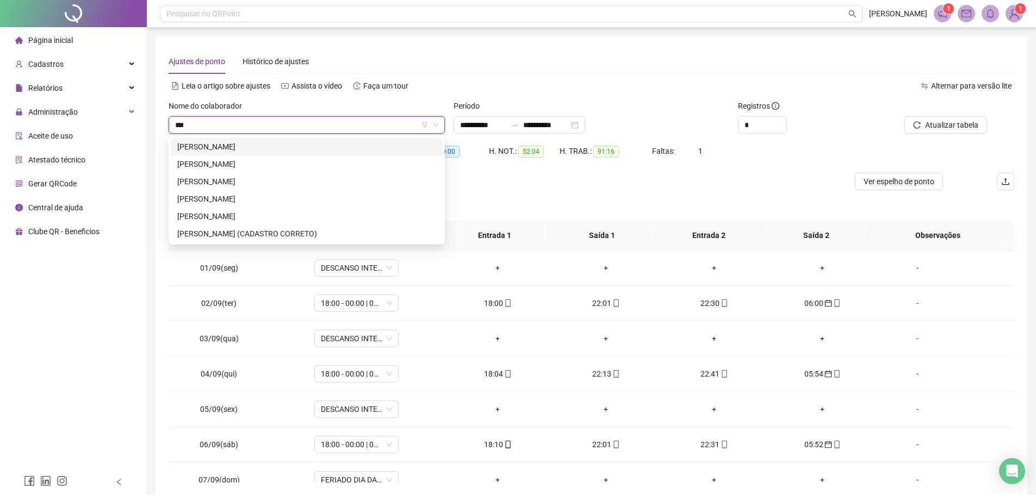
type input "****"
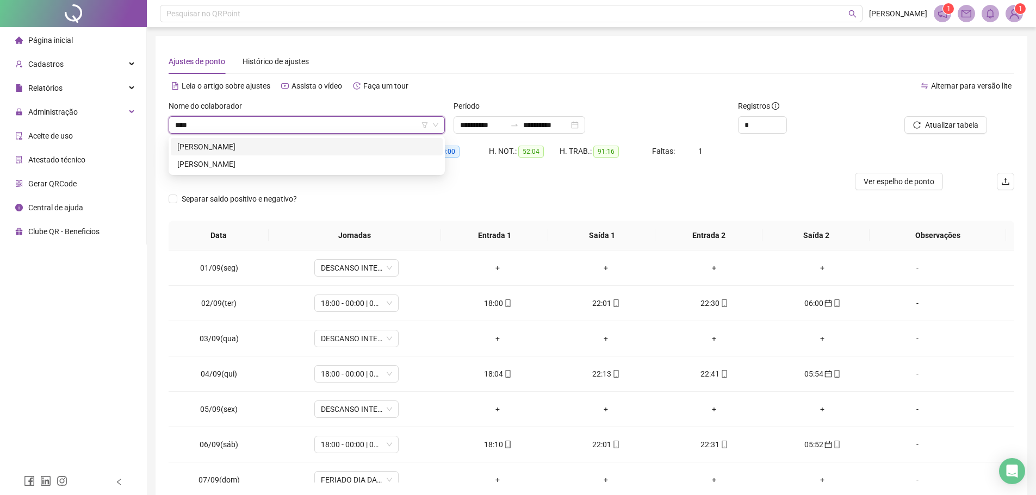
click at [278, 145] on div "[PERSON_NAME]" at bounding box center [306, 147] width 259 height 12
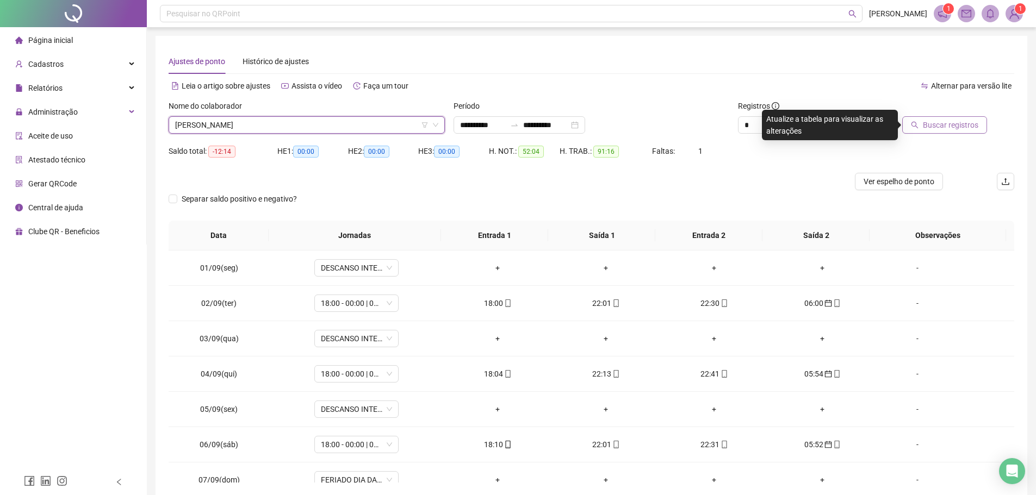
click at [916, 130] on button "Buscar registros" at bounding box center [944, 124] width 85 height 17
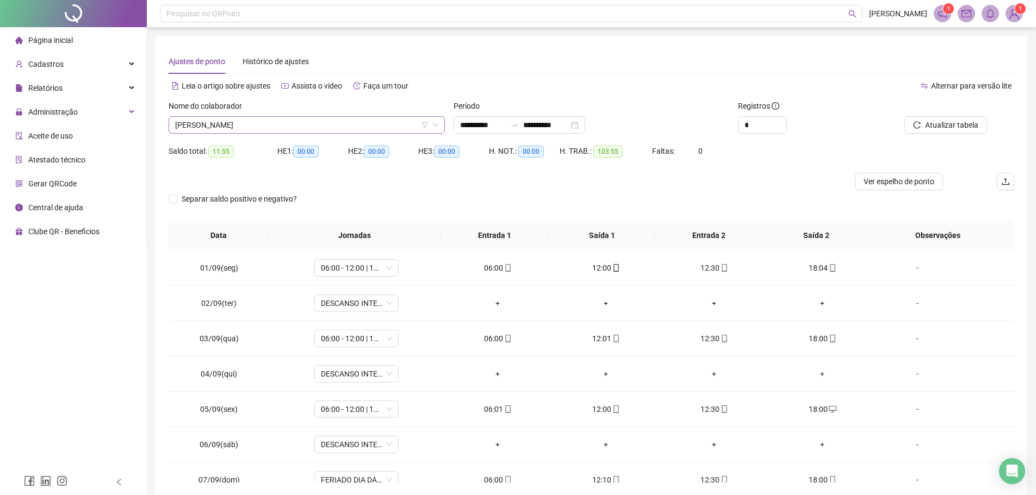
click at [283, 124] on span "[PERSON_NAME]" at bounding box center [306, 125] width 263 height 16
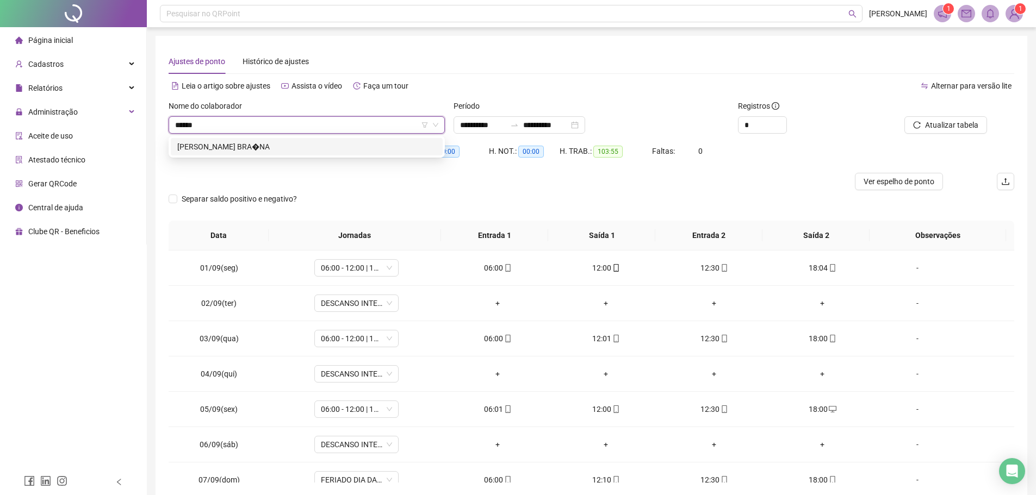
type input "*******"
click at [291, 144] on div "GILDEMAR PEREIRA BRA�NA" at bounding box center [306, 147] width 259 height 12
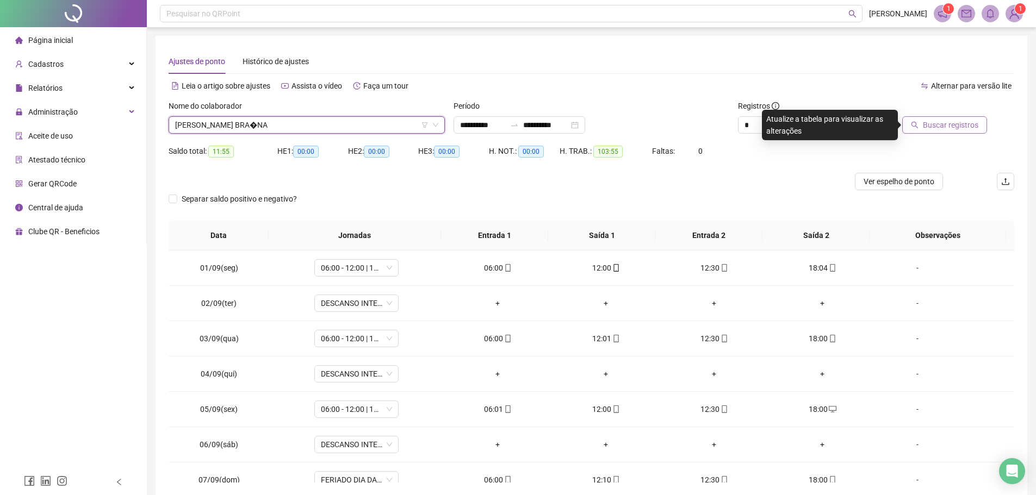
click at [932, 121] on span "Buscar registros" at bounding box center [949, 125] width 55 height 12
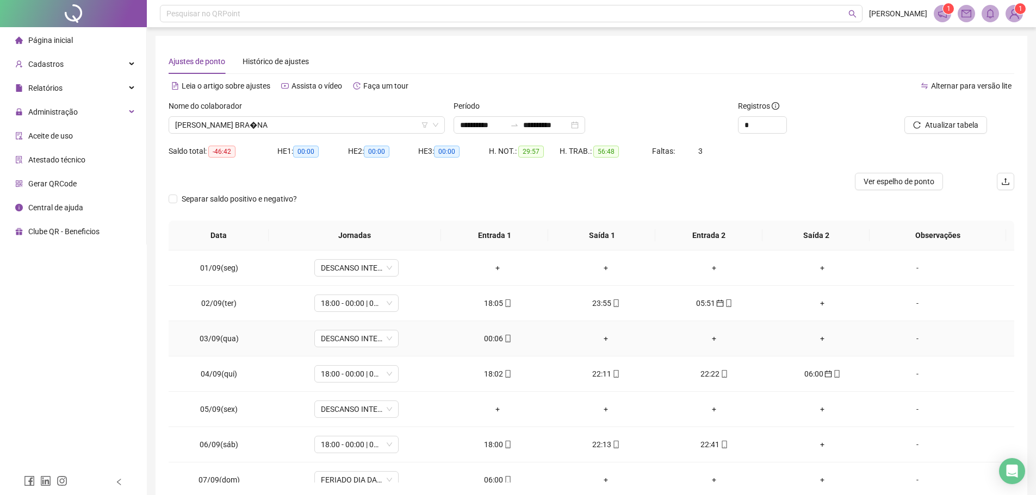
click at [503, 338] on span "mobile" at bounding box center [507, 339] width 9 height 8
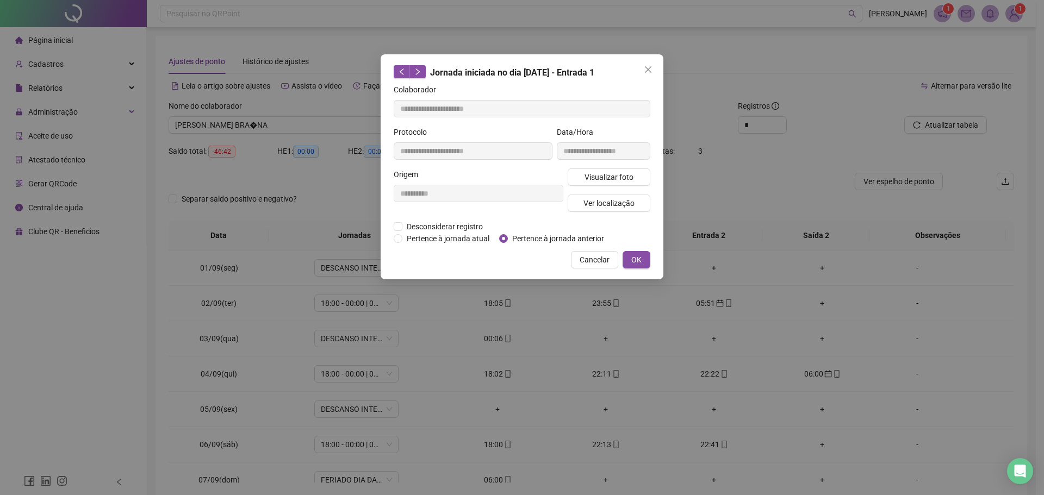
type input "**********"
click at [510, 235] on span "Pertence à jornada anterior" at bounding box center [558, 239] width 101 height 12
click at [639, 261] on span "OK" at bounding box center [636, 260] width 10 height 12
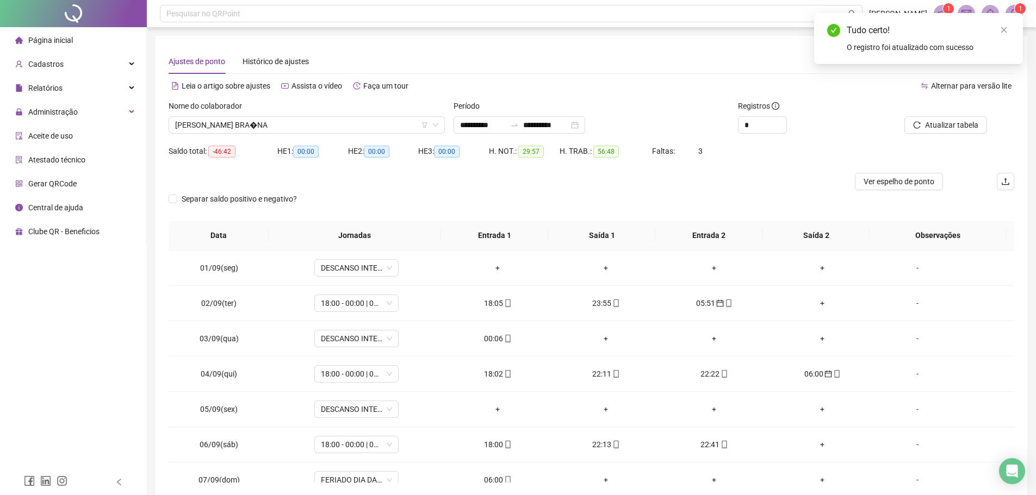
click at [941, 106] on div at bounding box center [933, 108] width 107 height 16
click at [940, 122] on span "Atualizar tabela" at bounding box center [951, 125] width 53 height 12
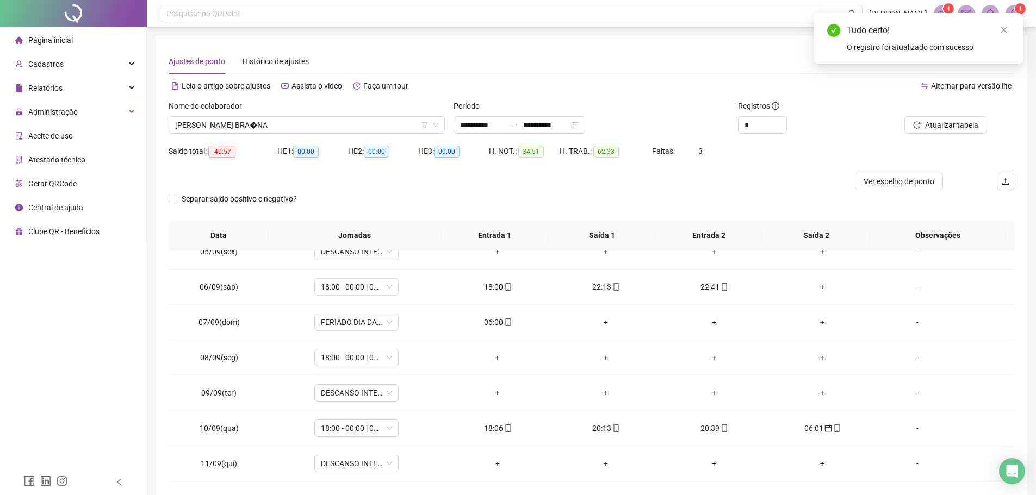
scroll to position [163, 0]
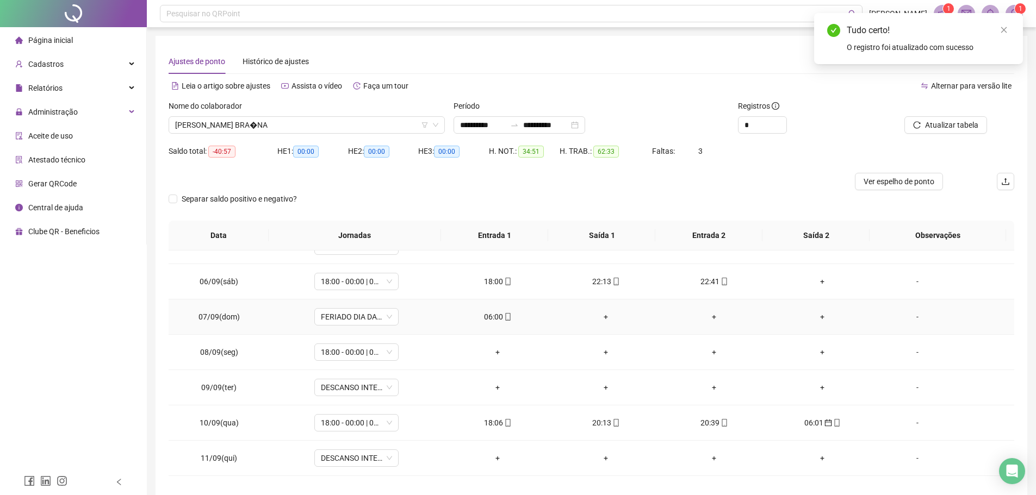
click at [498, 319] on div "06:00" at bounding box center [497, 317] width 91 height 12
type input "**********"
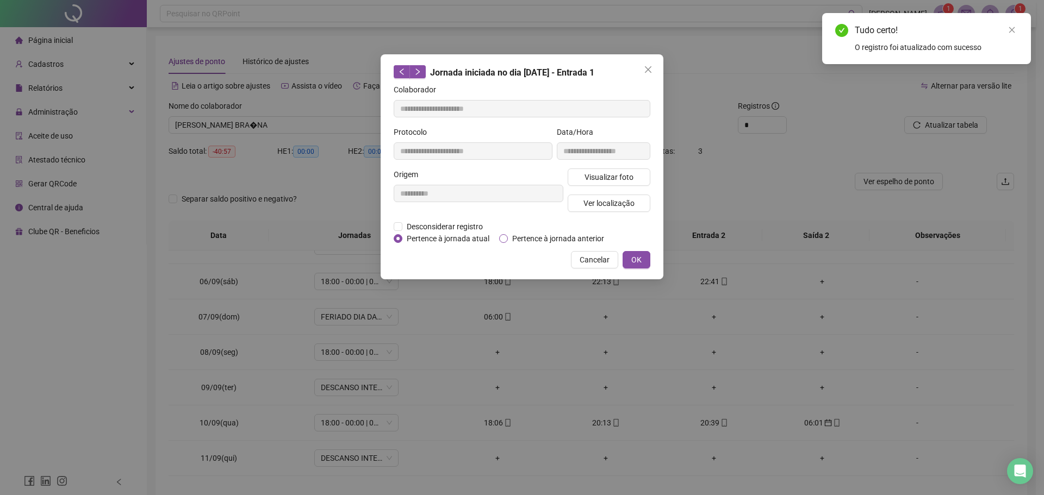
click at [532, 239] on span "Pertence à jornada anterior" at bounding box center [558, 239] width 101 height 12
click at [648, 261] on button "OK" at bounding box center [636, 259] width 28 height 17
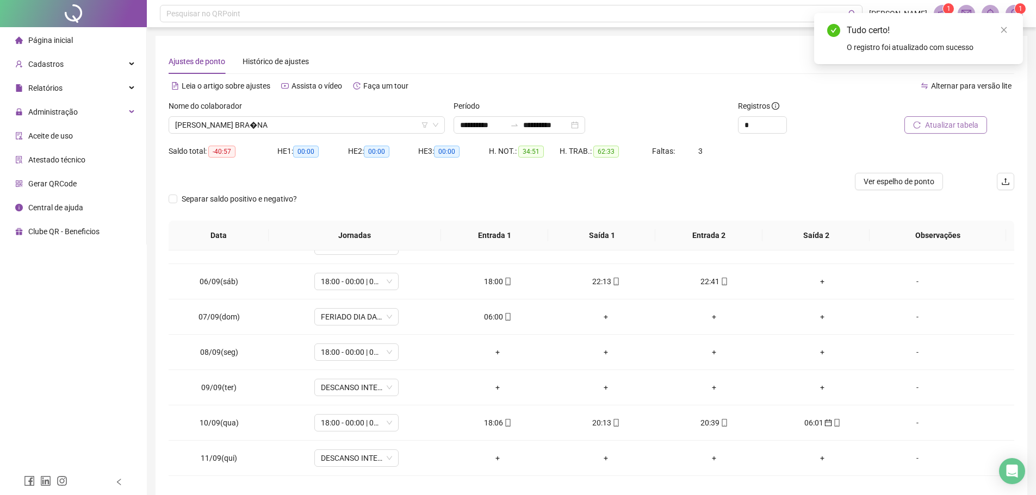
click at [939, 124] on span "Atualizar tabela" at bounding box center [951, 125] width 53 height 12
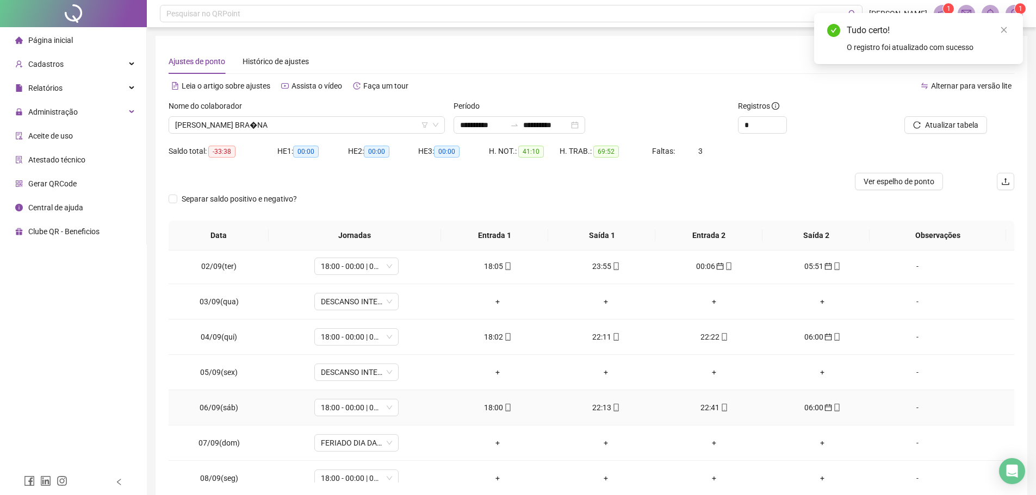
scroll to position [0, 0]
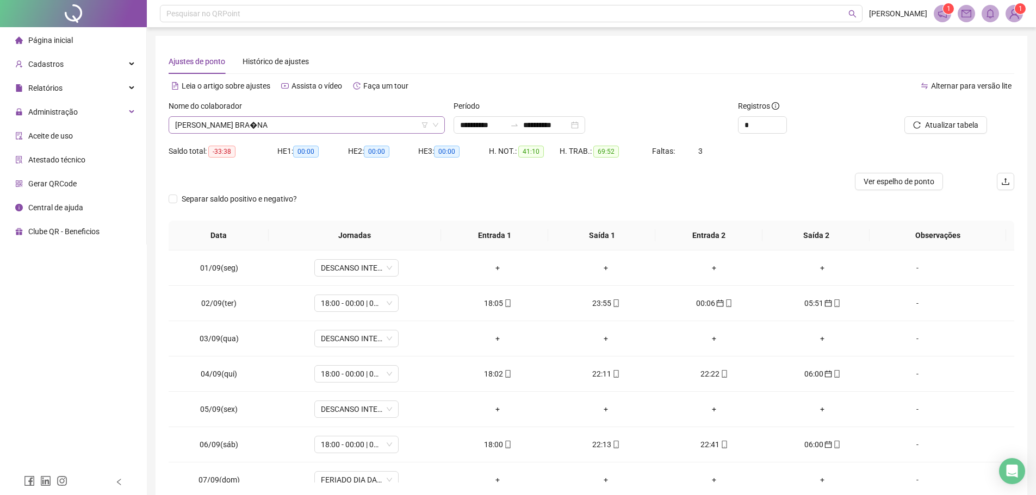
click at [300, 121] on span "GILDEMAR PEREIRA BRA�NA" at bounding box center [306, 125] width 263 height 16
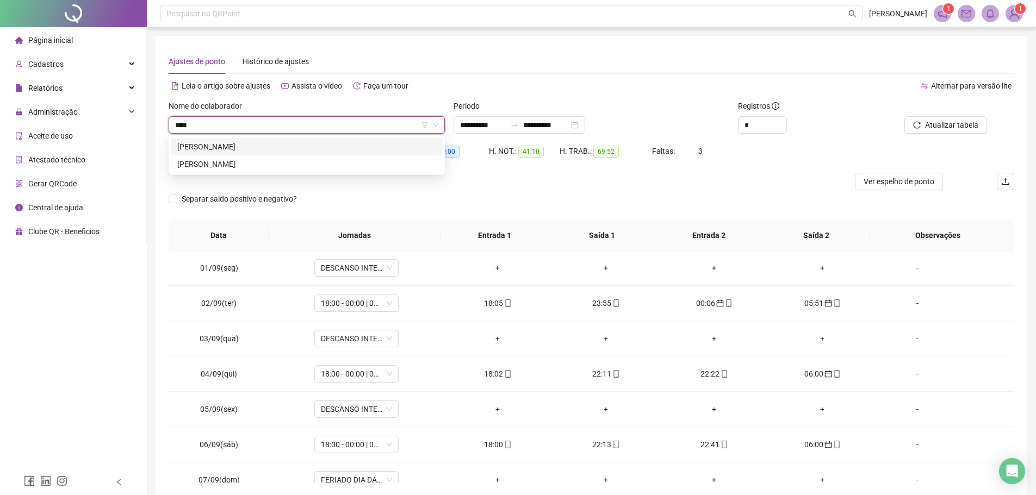
type input "*****"
click at [224, 162] on div "JOELMIR CUSTODIO GUEDES" at bounding box center [306, 164] width 259 height 12
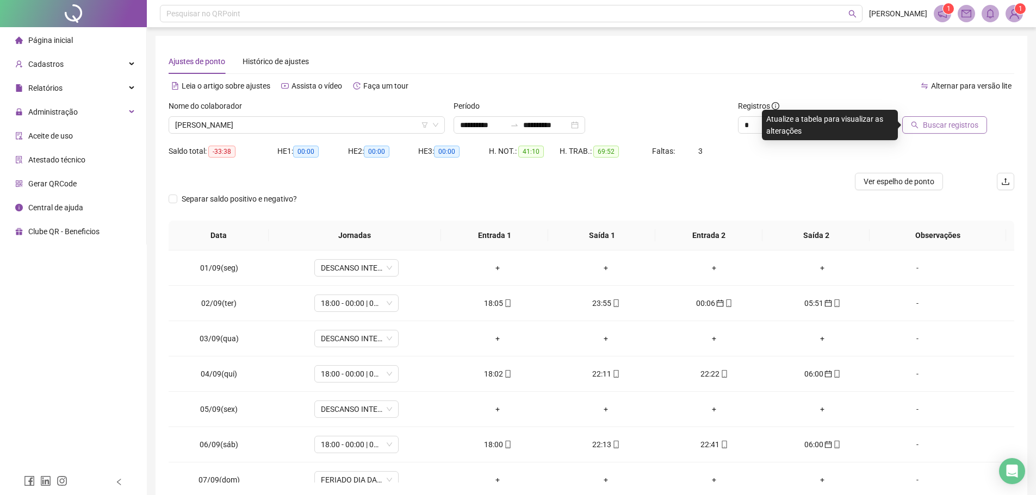
click at [957, 123] on span "Buscar registros" at bounding box center [949, 125] width 55 height 12
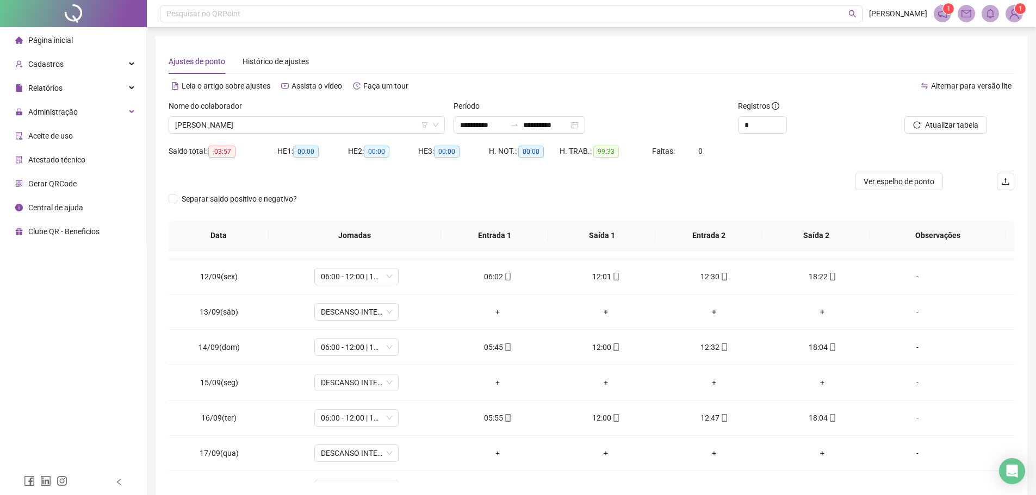
scroll to position [380, 0]
click at [282, 130] on span "JOELMIR CUSTODIO GUEDES" at bounding box center [306, 125] width 263 height 16
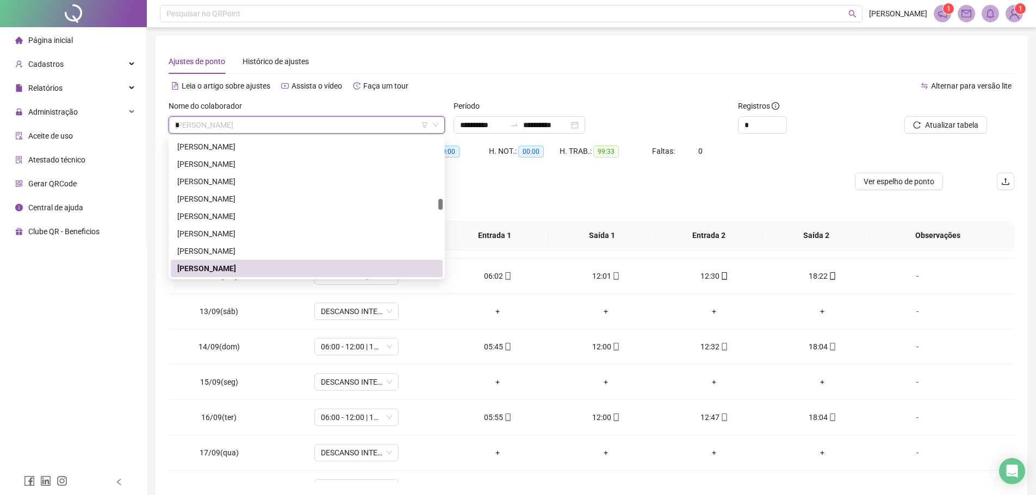
scroll to position [487, 0]
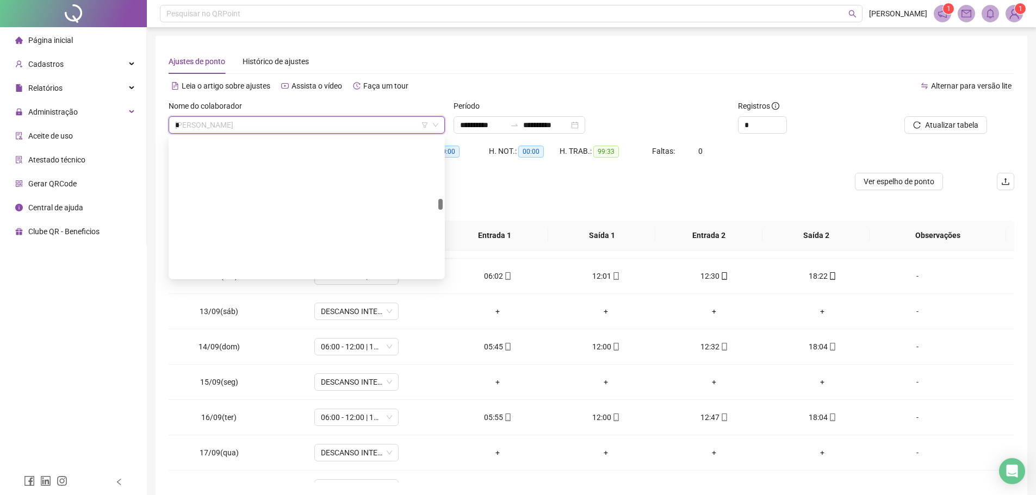
type input "**"
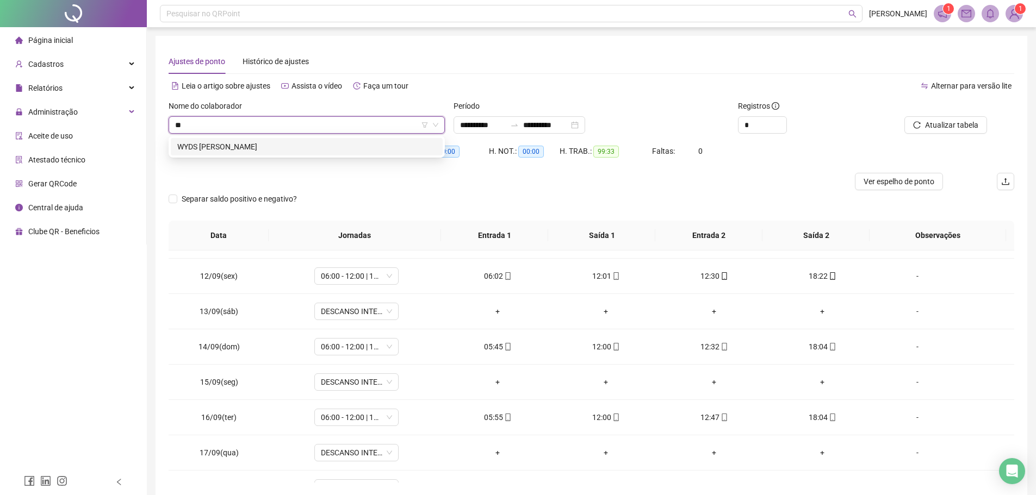
scroll to position [0, 0]
click at [286, 147] on div "WYDS COSTA DE OLIVEIRA" at bounding box center [306, 147] width 259 height 12
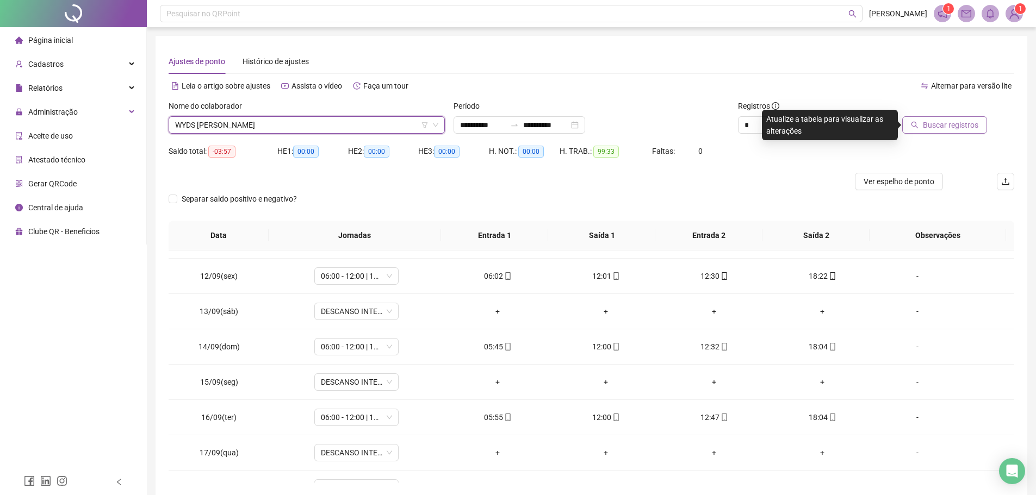
click at [949, 123] on span "Buscar registros" at bounding box center [949, 125] width 55 height 12
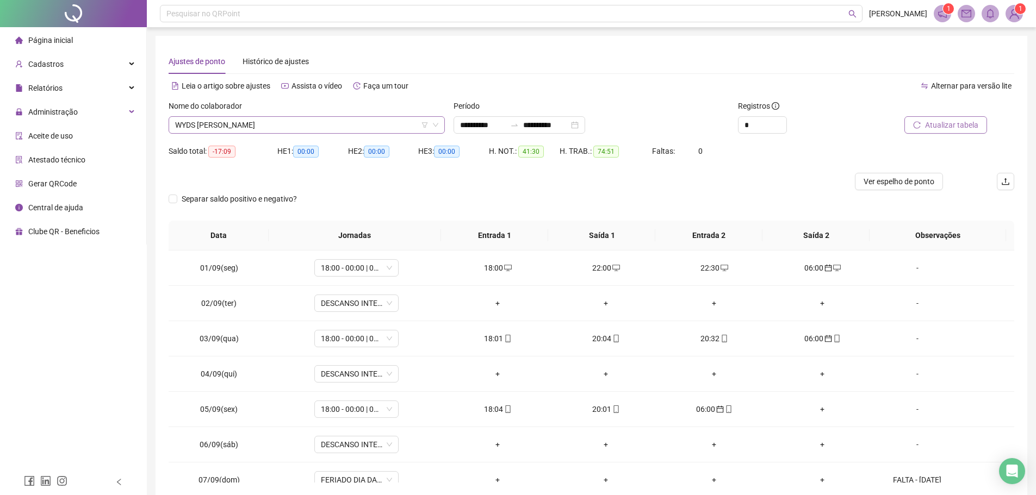
click at [280, 123] on span "WYDS COSTA DE OLIVEIRA" at bounding box center [306, 125] width 263 height 16
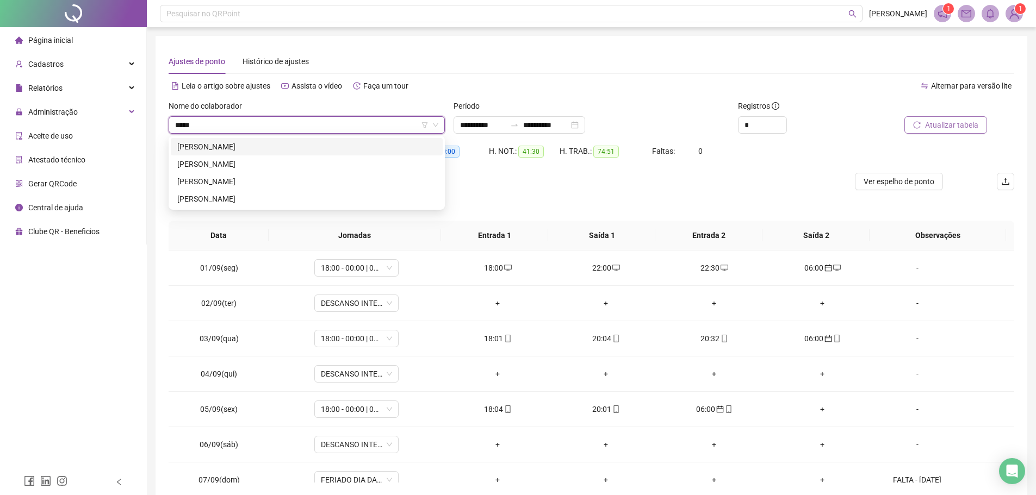
type input "******"
click at [278, 149] on div "ADRIANO CORREIA DA SILVA" at bounding box center [306, 147] width 259 height 12
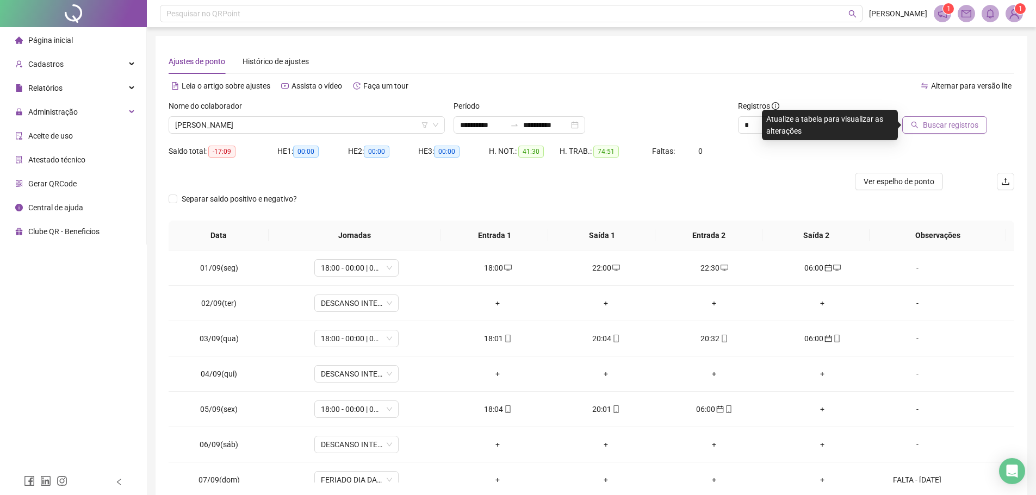
click at [951, 128] on span "Buscar registros" at bounding box center [949, 125] width 55 height 12
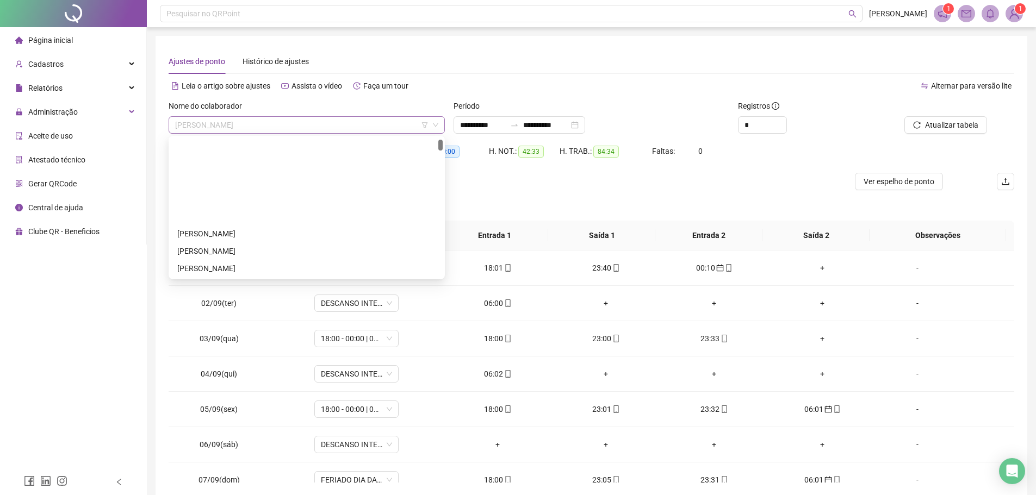
click at [272, 124] on span "ADRIANO CORREIA DA SILVA" at bounding box center [306, 125] width 263 height 16
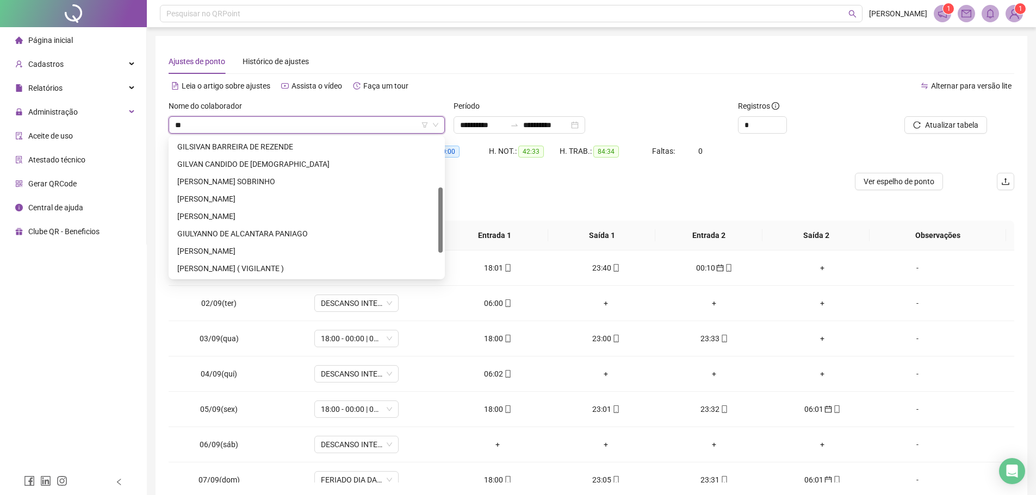
type input "***"
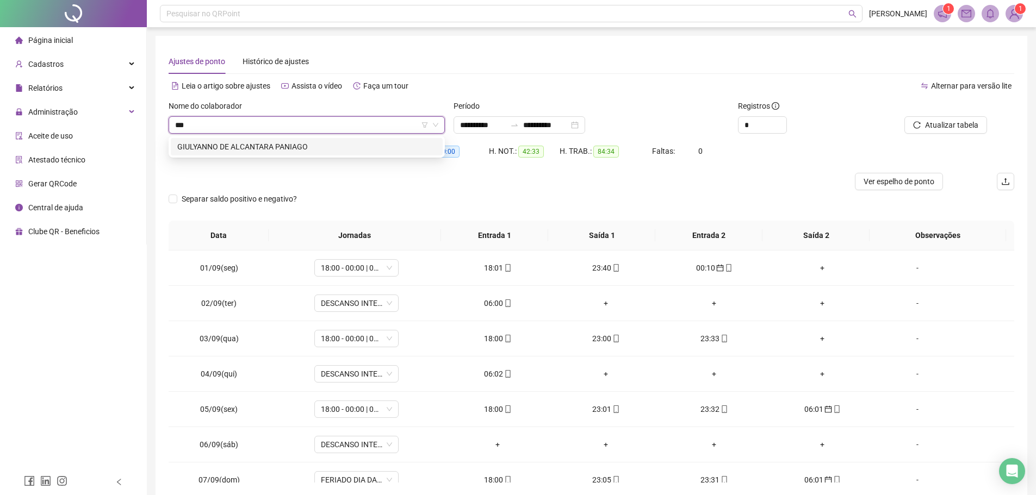
scroll to position [0, 0]
click at [297, 145] on div "GIULYANNO DE ALCANTARA PANIAGO" at bounding box center [306, 147] width 259 height 12
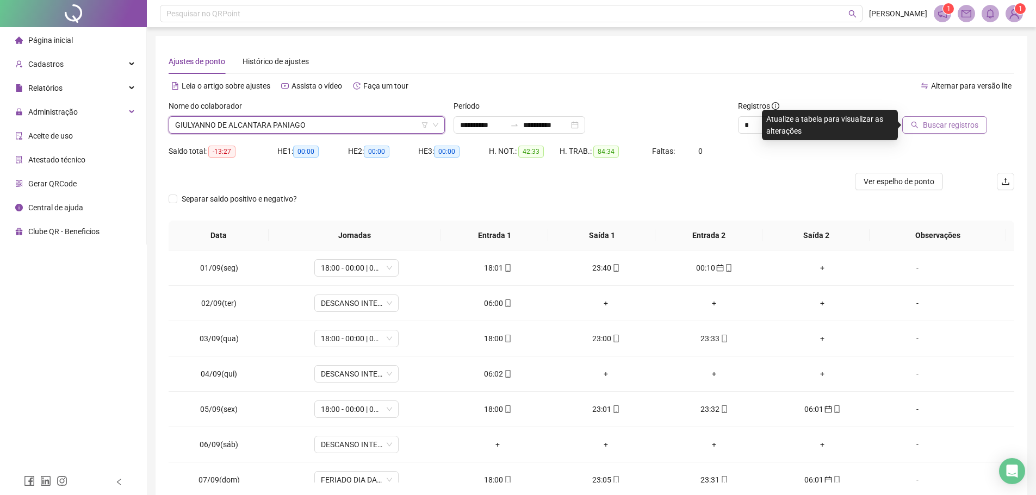
click at [928, 122] on span "Buscar registros" at bounding box center [949, 125] width 55 height 12
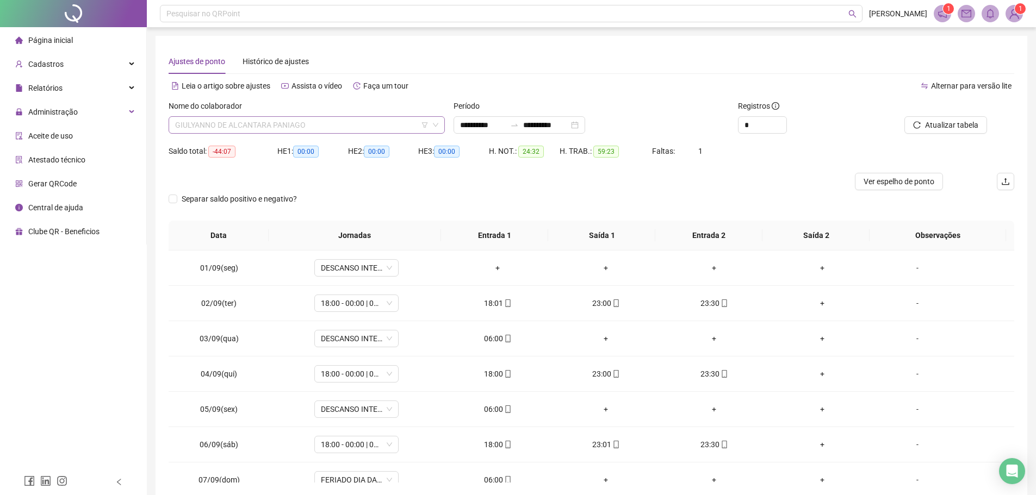
click at [305, 124] on span "GIULYANNO DE ALCANTARA PANIAGO" at bounding box center [306, 125] width 263 height 16
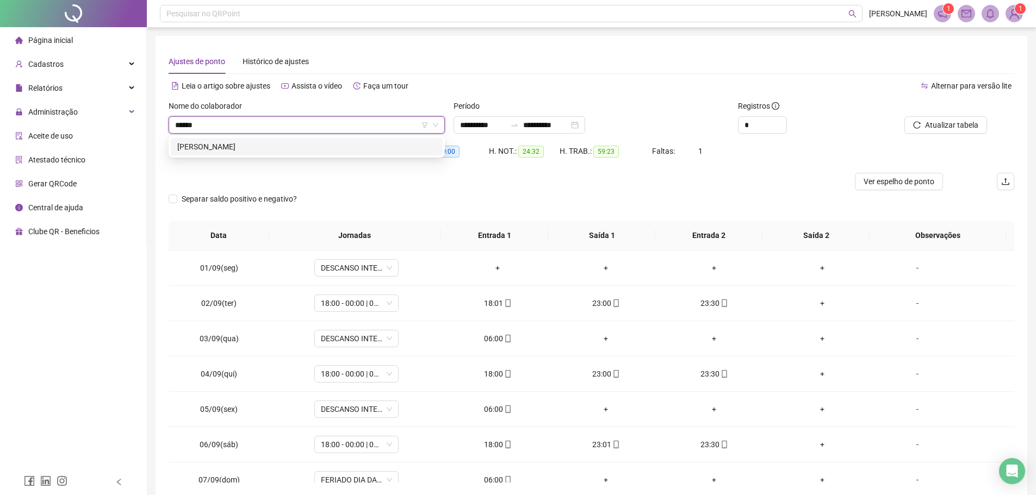
type input "*******"
click at [310, 140] on div "HENDLUS MENDES VALADARES" at bounding box center [307, 146] width 272 height 17
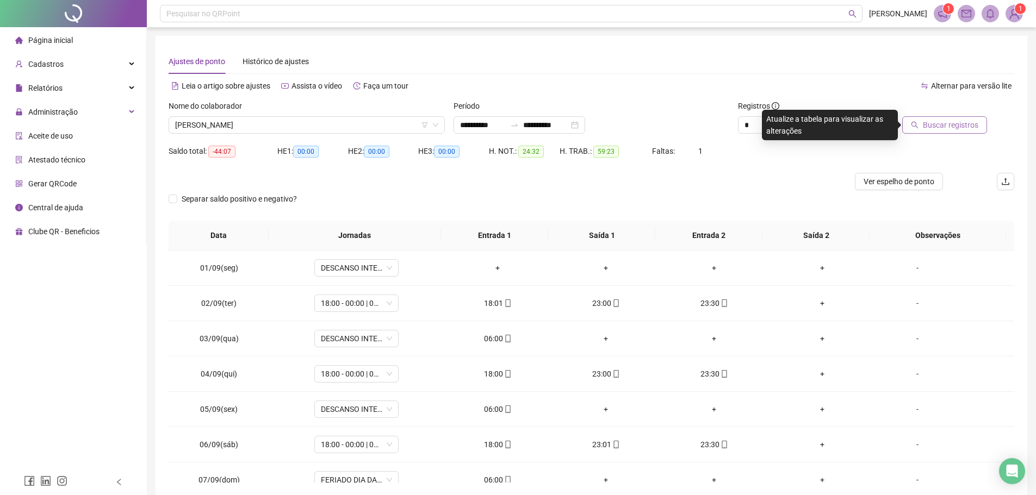
click at [940, 128] on span "Buscar registros" at bounding box center [949, 125] width 55 height 12
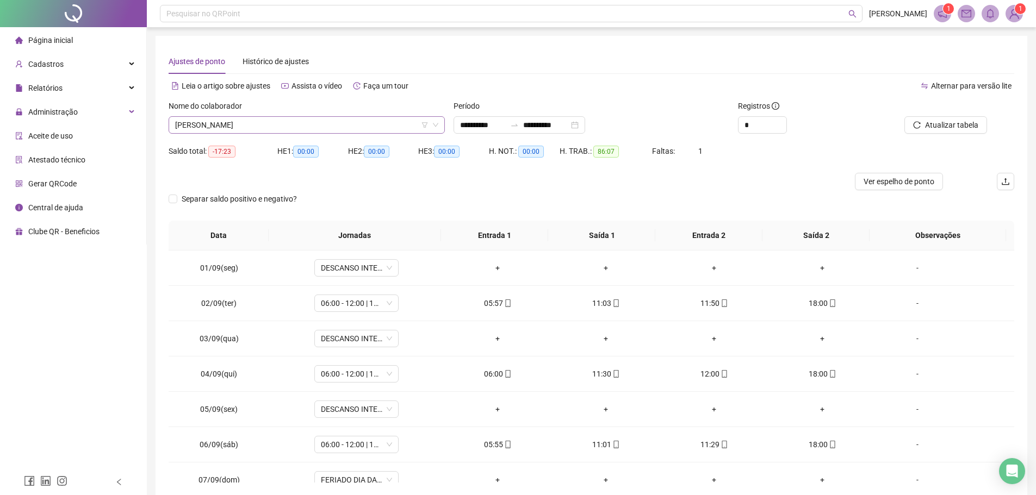
click at [298, 130] on span "HENDLUS MENDES VALADARES" at bounding box center [306, 125] width 263 height 16
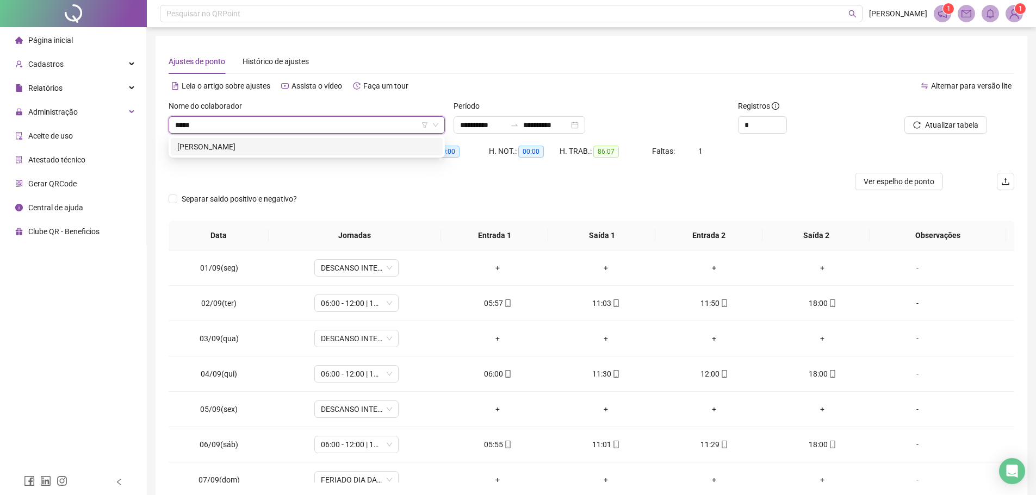
type input "******"
click at [314, 147] on div "IVAMILTON MOREIRA COSTA" at bounding box center [306, 147] width 259 height 12
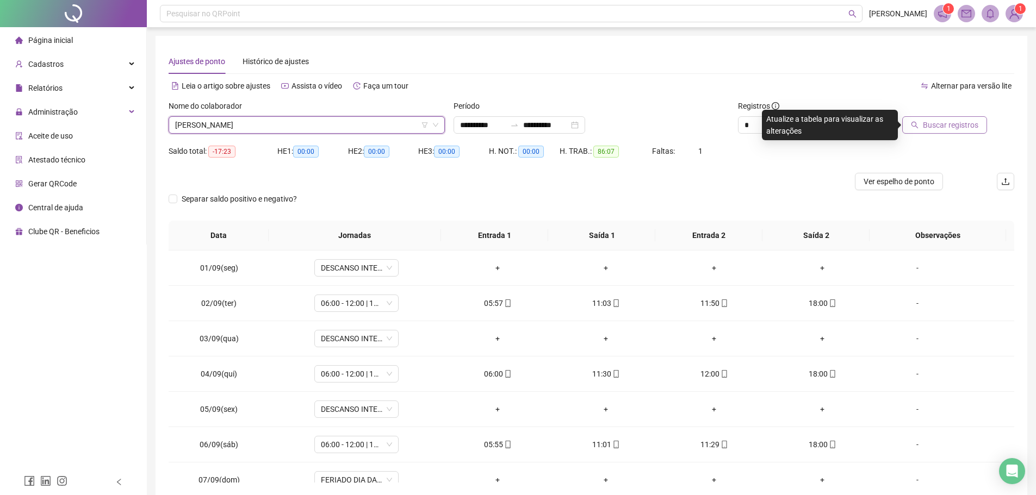
click at [928, 118] on button "Buscar registros" at bounding box center [944, 124] width 85 height 17
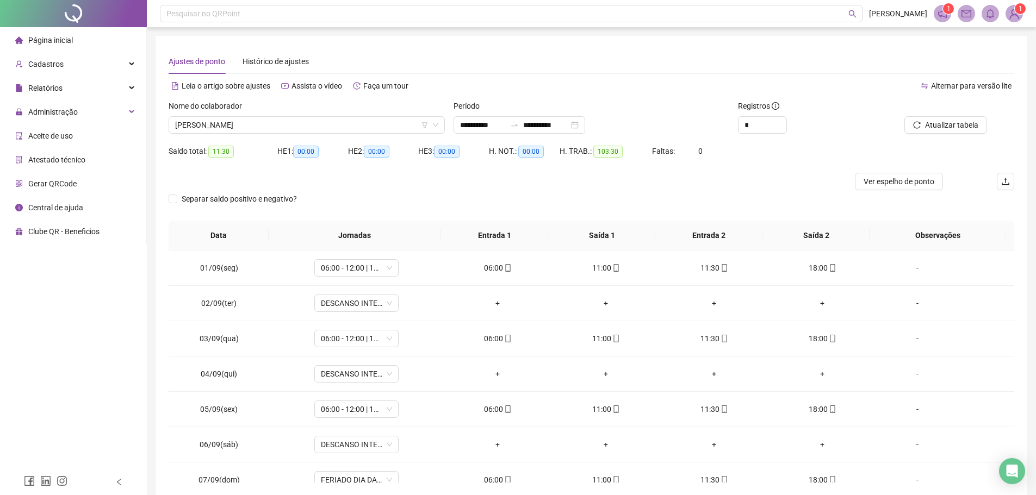
click at [904, 116] on button "Atualizar tabela" at bounding box center [945, 124] width 83 height 17
click at [327, 127] on span "IVAMILTON MOREIRA COSTA" at bounding box center [306, 125] width 263 height 16
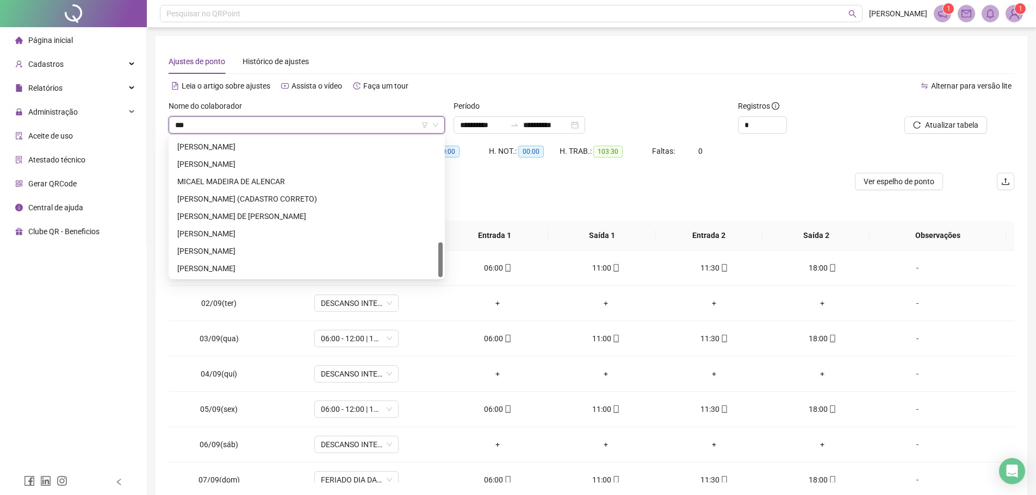
scroll to position [0, 0]
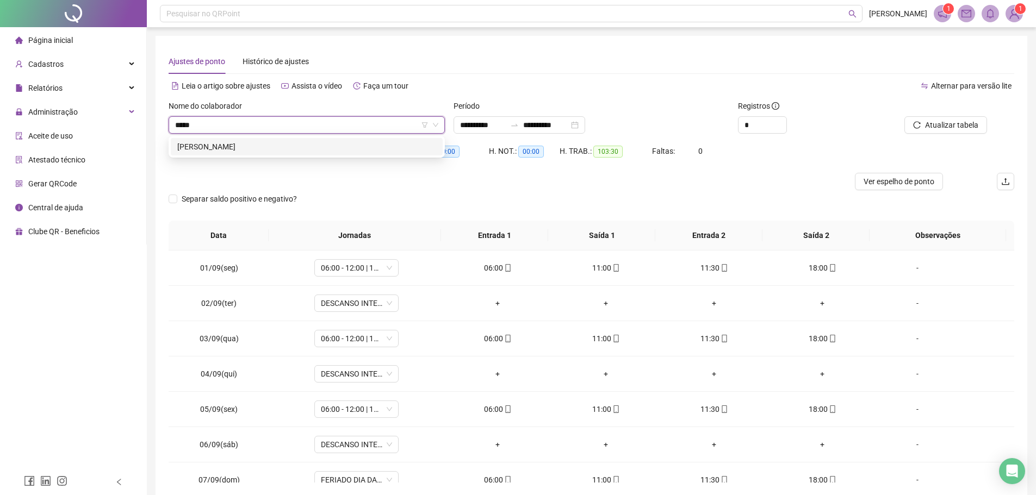
type input "******"
click at [323, 141] on div "ADRIZIO ELIAS ROMANO" at bounding box center [306, 147] width 259 height 12
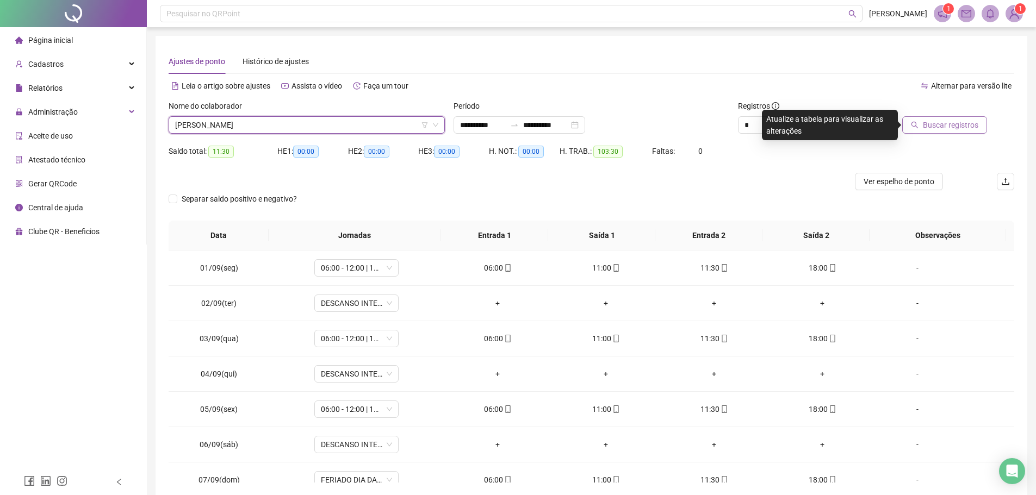
click at [913, 122] on icon "search" at bounding box center [914, 125] width 8 height 8
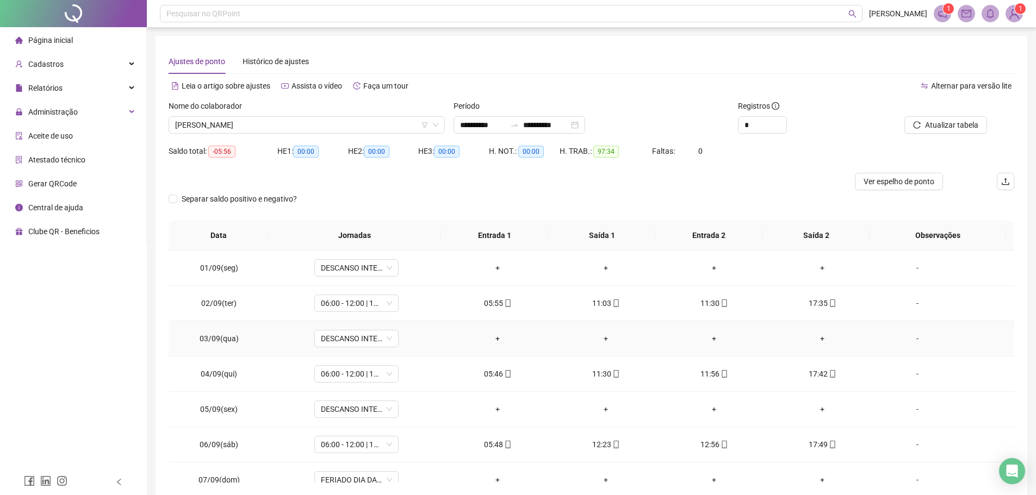
scroll to position [217, 0]
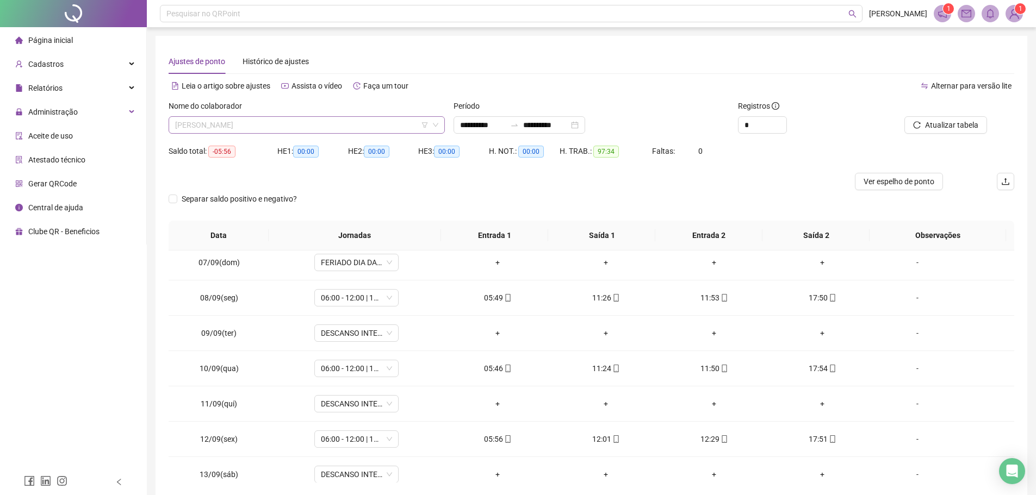
click at [326, 121] on span "ADRIZIO ELIAS ROMANO" at bounding box center [306, 125] width 263 height 16
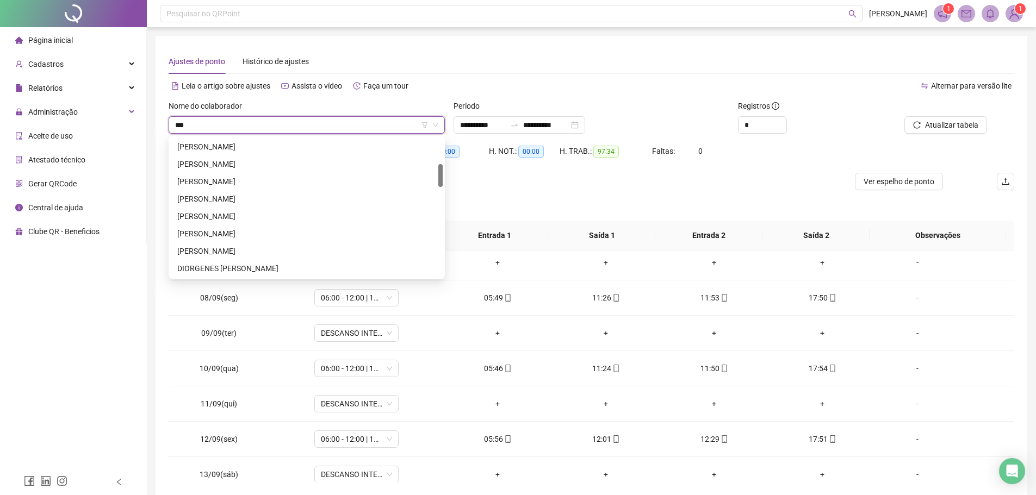
scroll to position [0, 0]
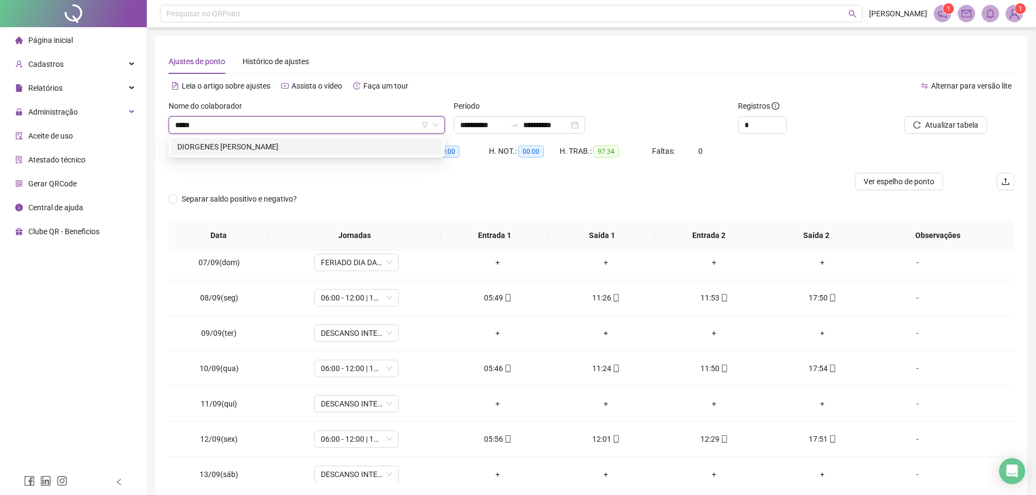
type input "******"
click at [332, 142] on div "DIORGENES BATISTA GOMES" at bounding box center [306, 147] width 259 height 12
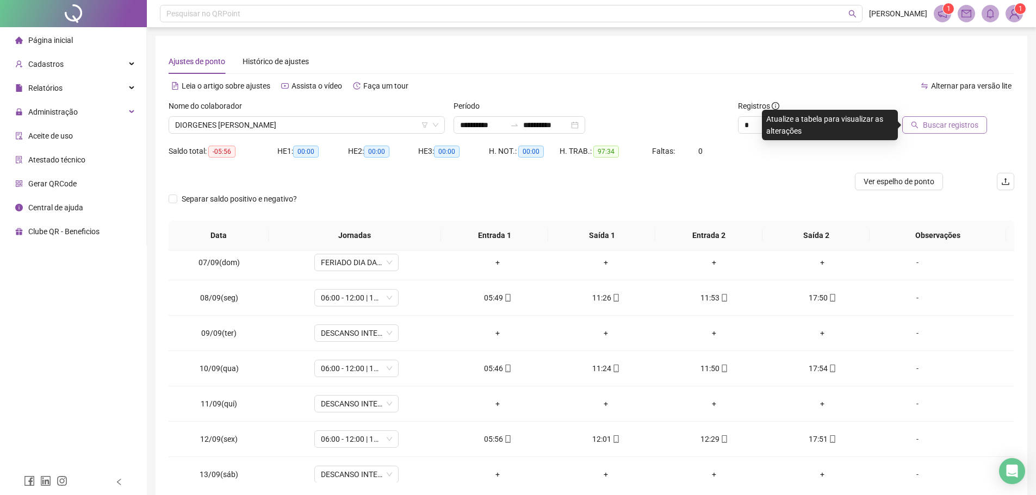
click at [938, 131] on button "Buscar registros" at bounding box center [944, 124] width 85 height 17
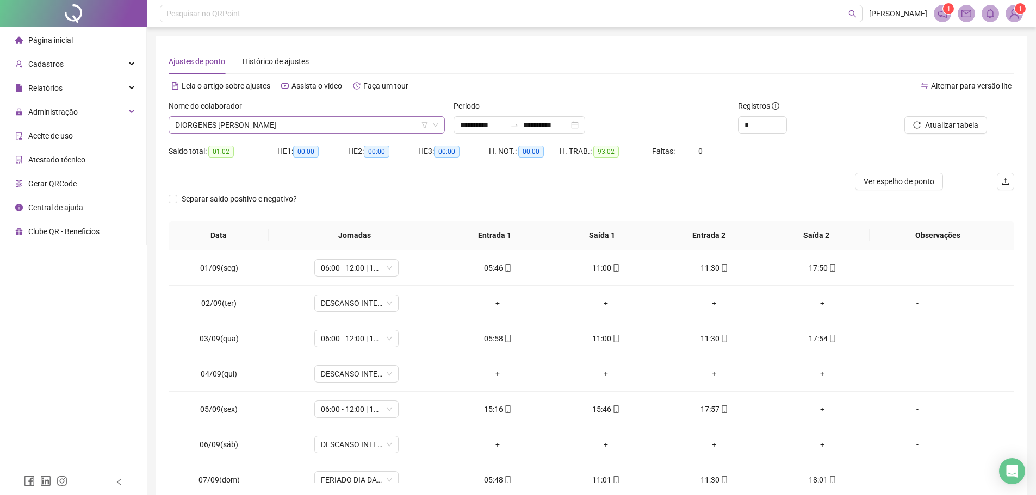
click at [285, 122] on span "DIORGENES BATISTA GOMES" at bounding box center [306, 125] width 263 height 16
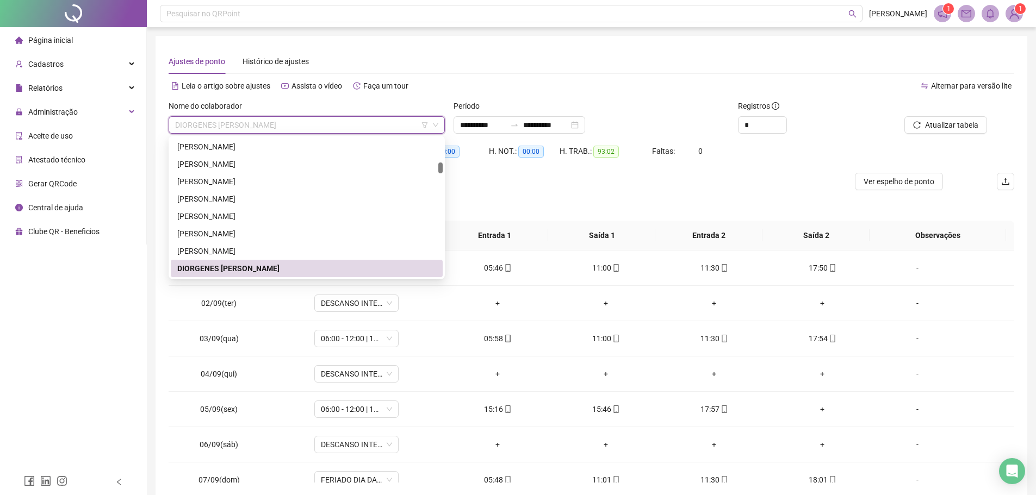
type input "*"
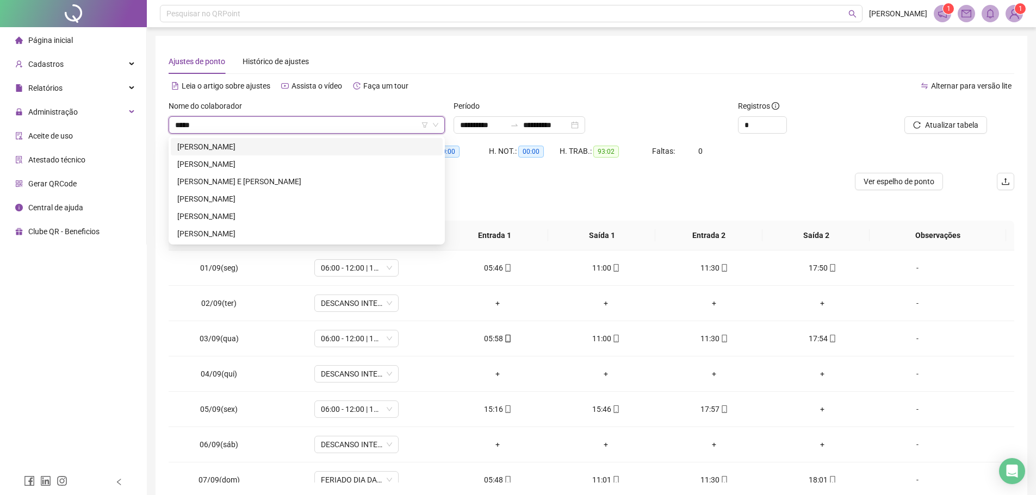
type input "******"
click at [275, 217] on div "MANOEL MESSIAS ALVES COSTA" at bounding box center [306, 216] width 259 height 12
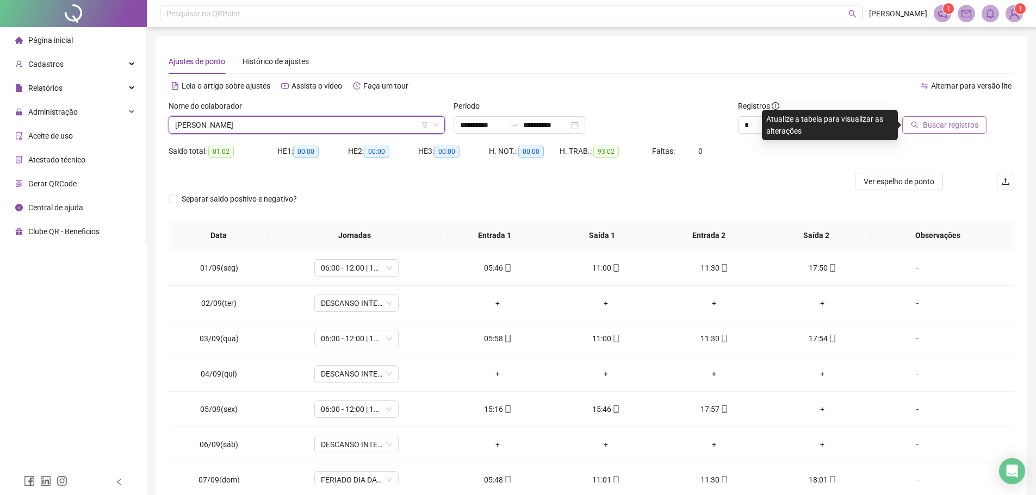
click at [963, 118] on button "Buscar registros" at bounding box center [944, 124] width 85 height 17
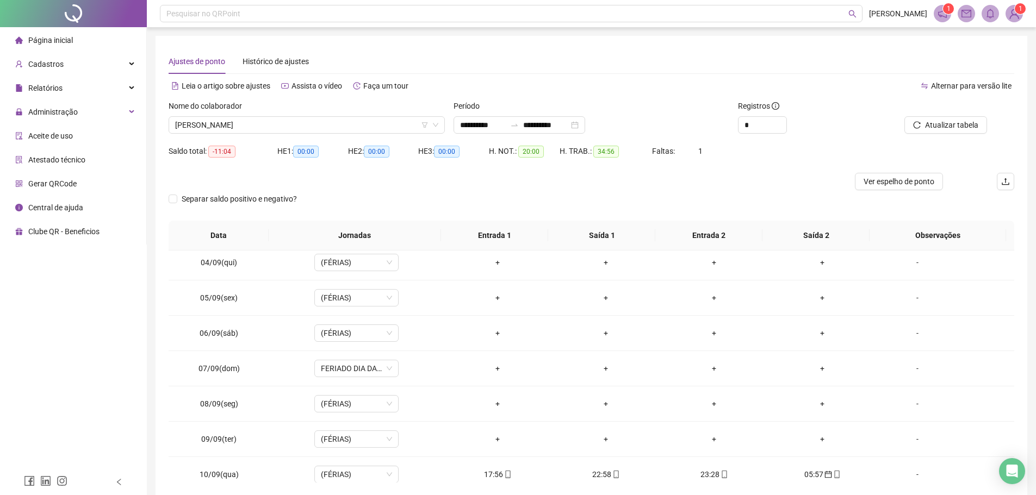
scroll to position [217, 0]
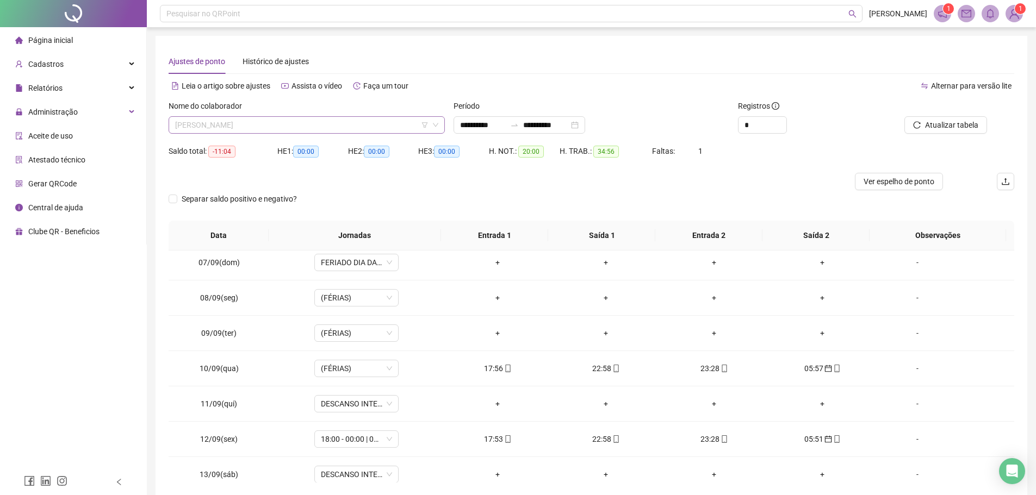
click at [301, 121] on span "MANOEL MESSIAS ALVES COSTA" at bounding box center [306, 125] width 263 height 16
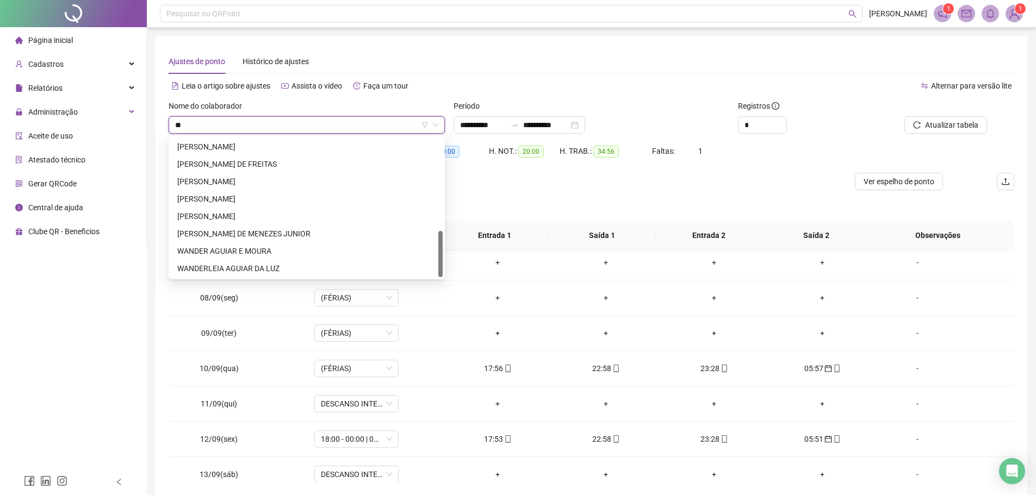
scroll to position [278, 0]
type input "***"
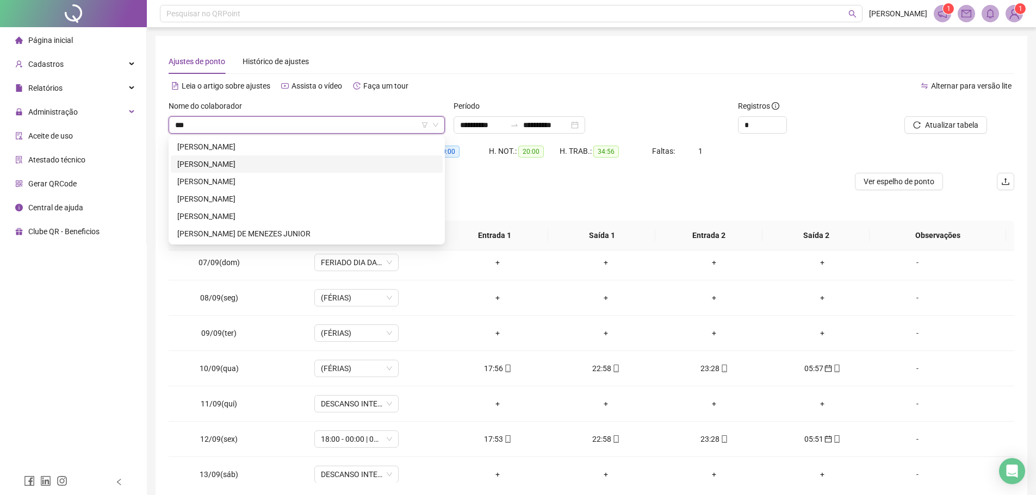
click at [260, 164] on div "AGNALDO VIANA DOS SANTOS" at bounding box center [306, 164] width 259 height 12
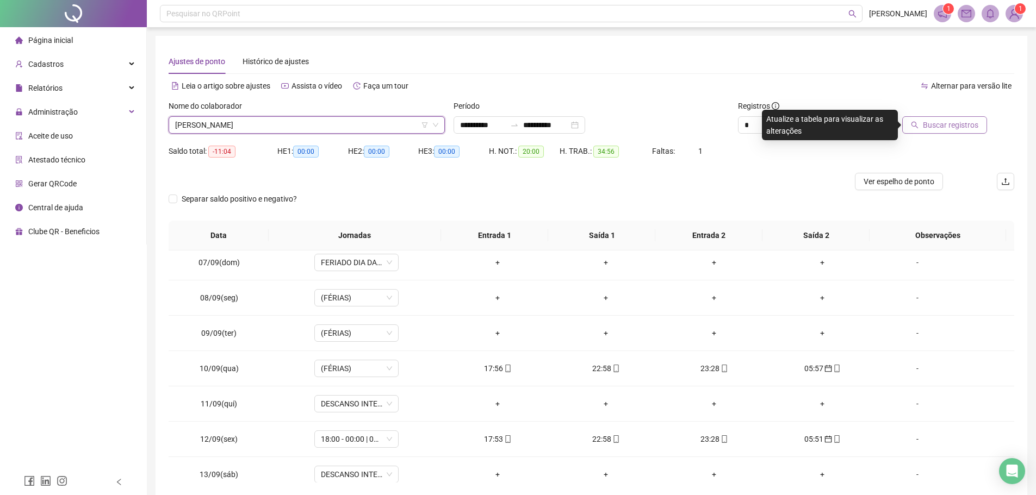
click at [940, 121] on span "Buscar registros" at bounding box center [949, 125] width 55 height 12
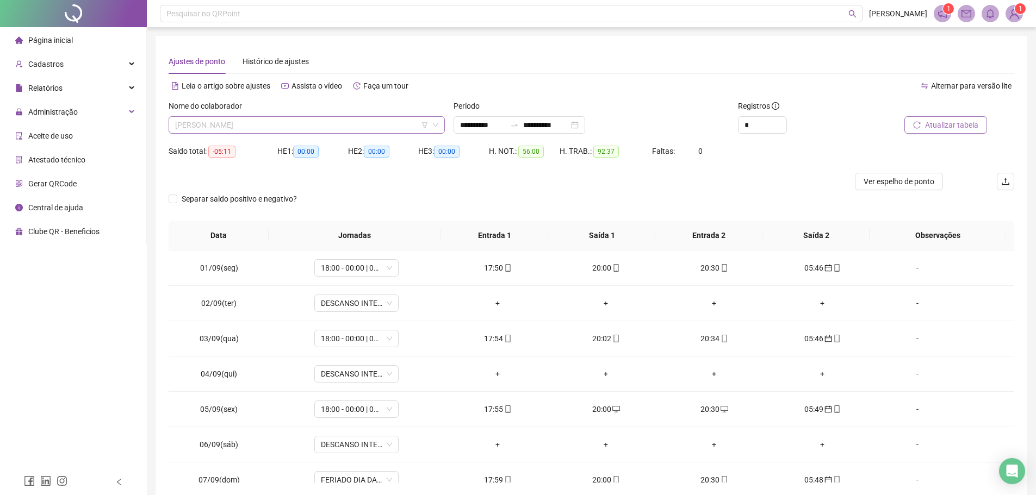
scroll to position [191, 0]
click at [319, 127] on span "AGNALDO VIANA DOS SANTOS" at bounding box center [306, 125] width 263 height 16
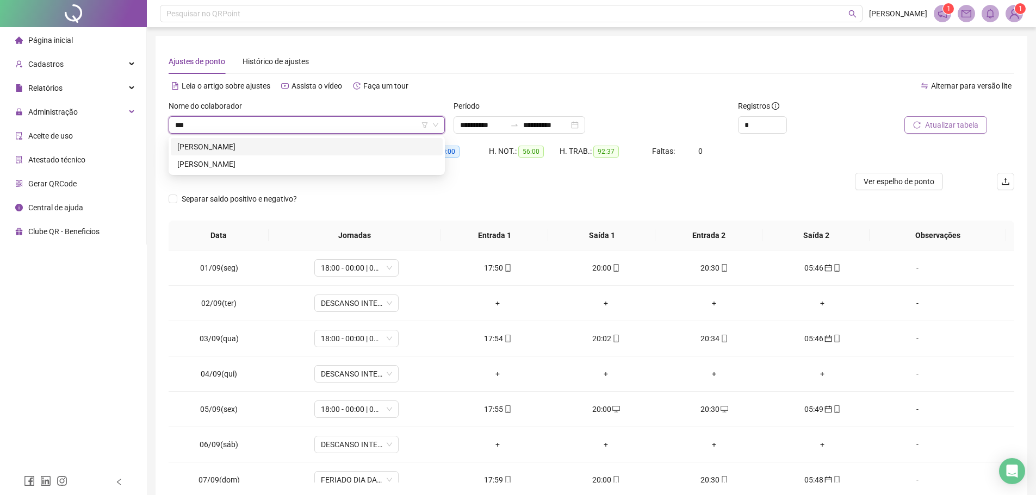
scroll to position [0, 0]
type input "****"
click at [325, 144] on div "DIVINO FERREIRA DA SILVA" at bounding box center [306, 147] width 259 height 12
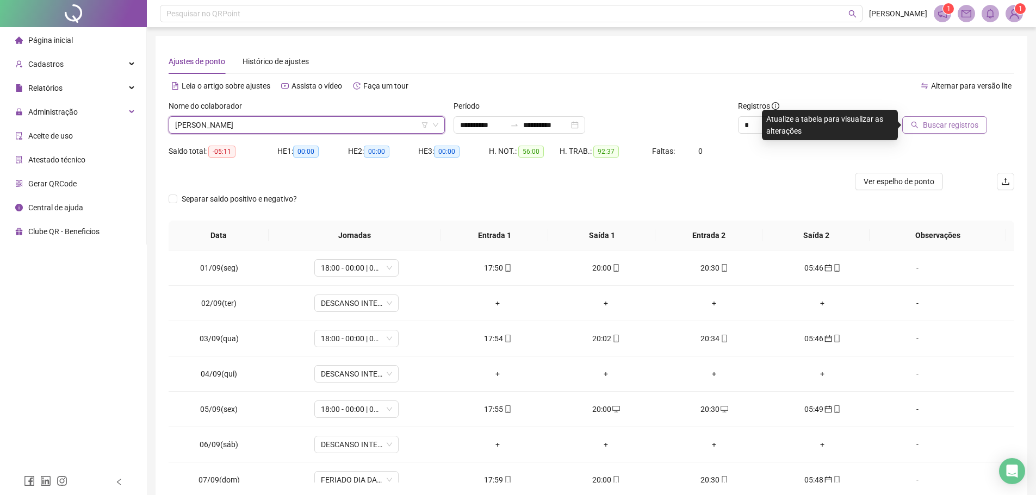
click at [914, 122] on icon "search" at bounding box center [914, 125] width 7 height 7
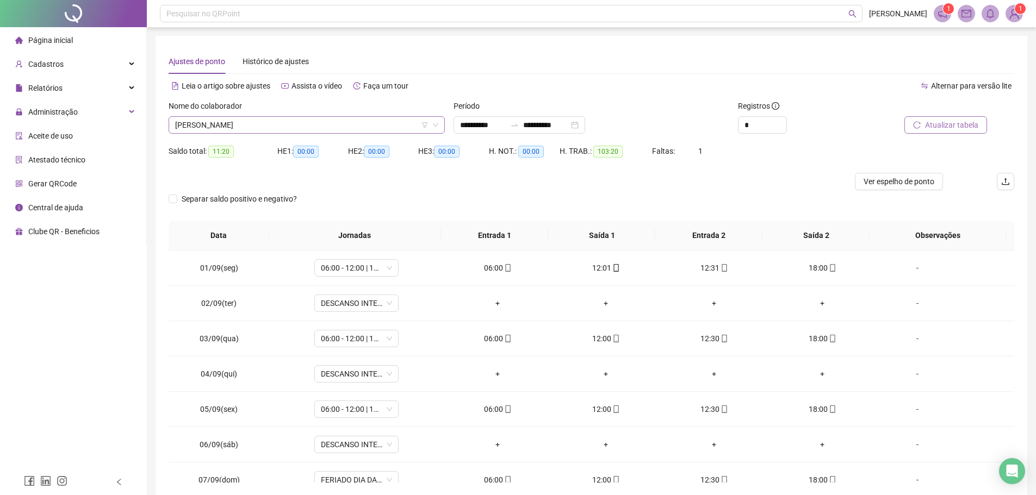
click at [285, 117] on span "DIVINO FERREIRA DA SILVA" at bounding box center [306, 125] width 263 height 16
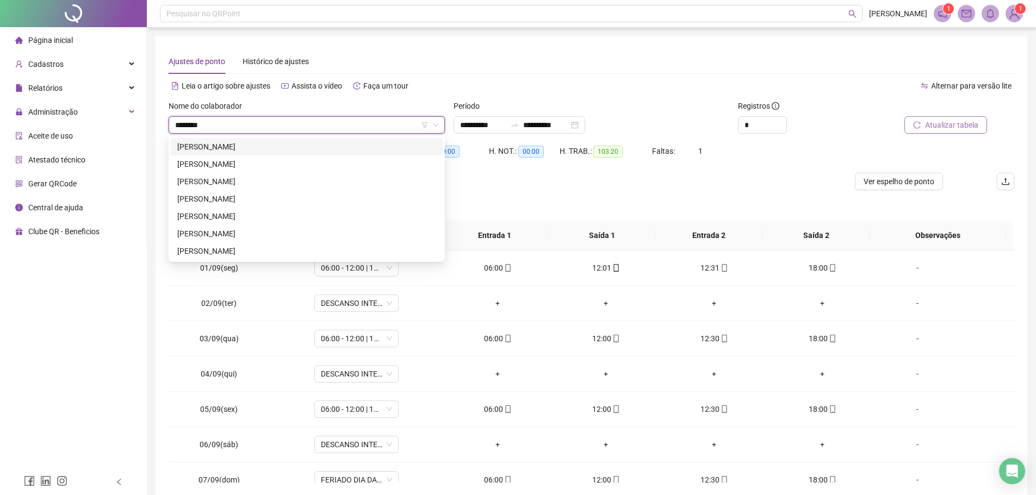
type input "*********"
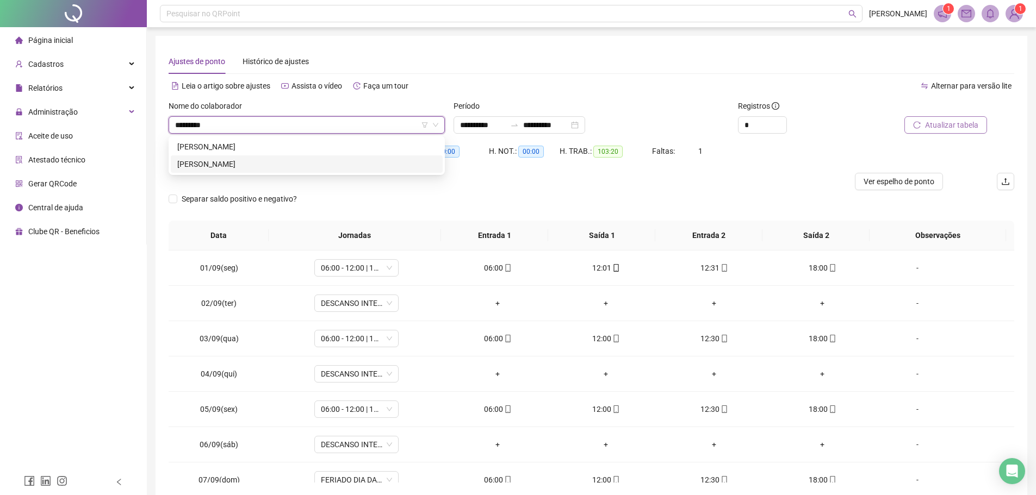
click at [242, 165] on div "EDUARDO ANGELO DA NOBREGA TORRES" at bounding box center [306, 164] width 259 height 12
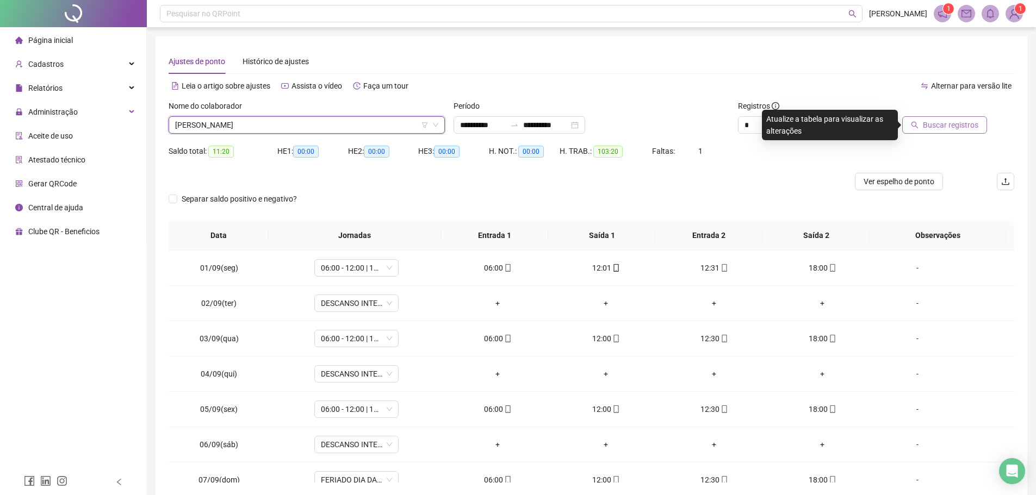
click at [936, 126] on span "Buscar registros" at bounding box center [949, 125] width 55 height 12
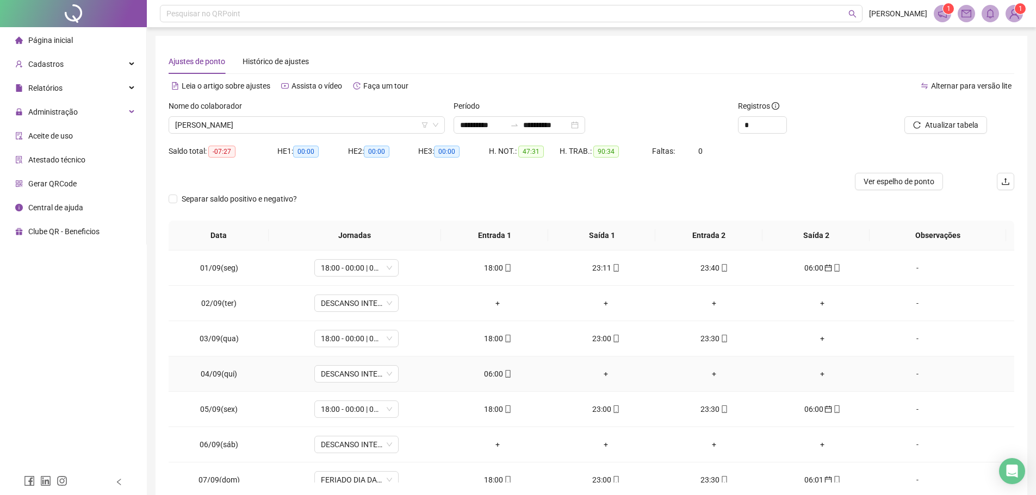
click at [498, 372] on div "06:00" at bounding box center [497, 374] width 91 height 12
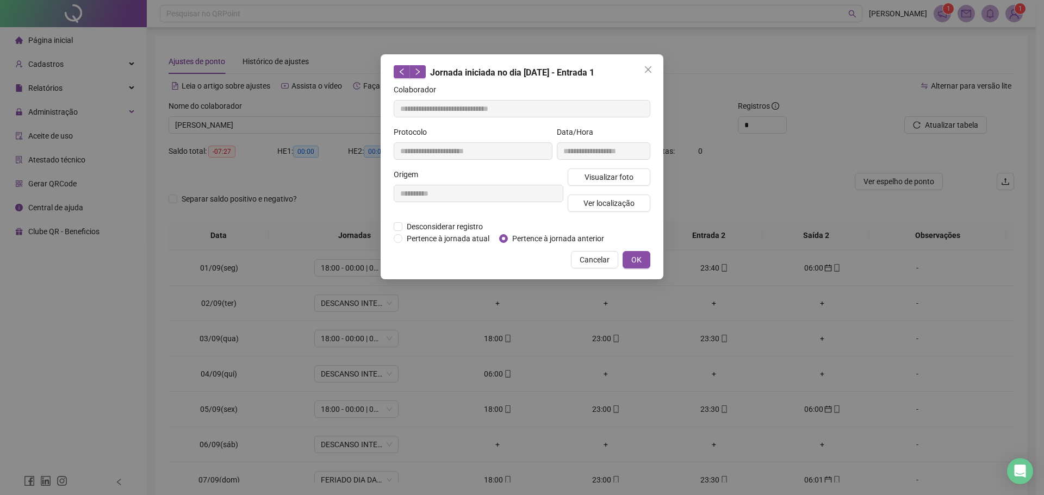
type input "**********"
click at [511, 239] on span "Pertence à jornada anterior" at bounding box center [558, 239] width 101 height 12
click at [634, 259] on span "OK" at bounding box center [636, 260] width 10 height 12
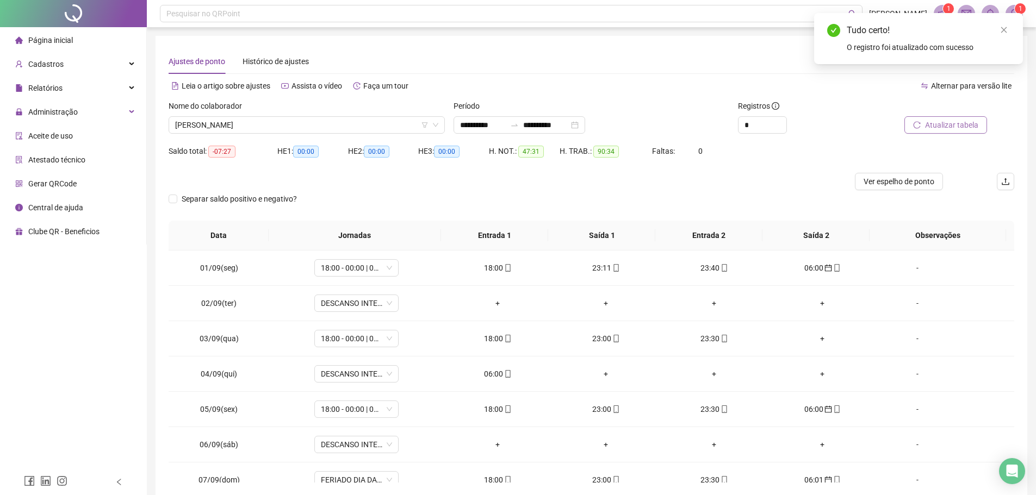
click at [946, 133] on button "Atualizar tabela" at bounding box center [945, 124] width 83 height 17
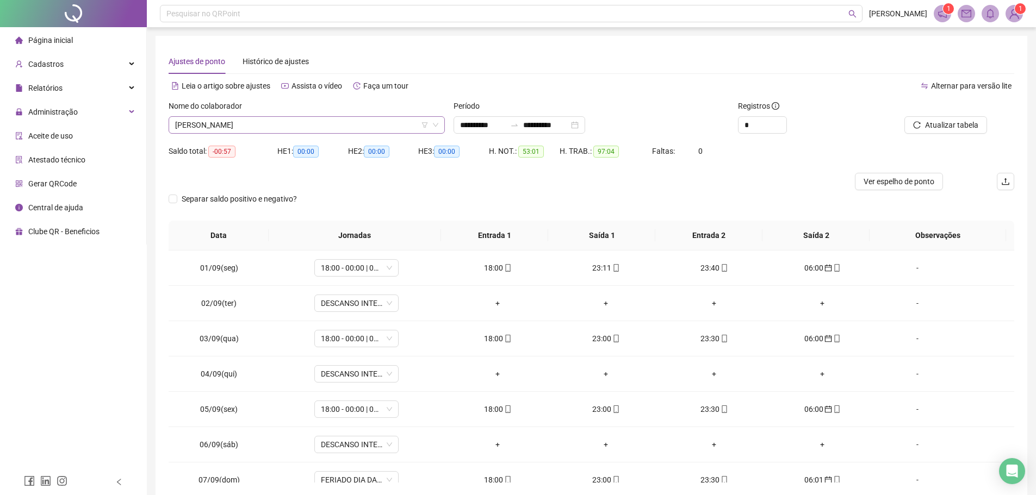
click at [320, 125] on span "EDUARDO ANGELO DA NOBREGA TORRES" at bounding box center [306, 125] width 263 height 16
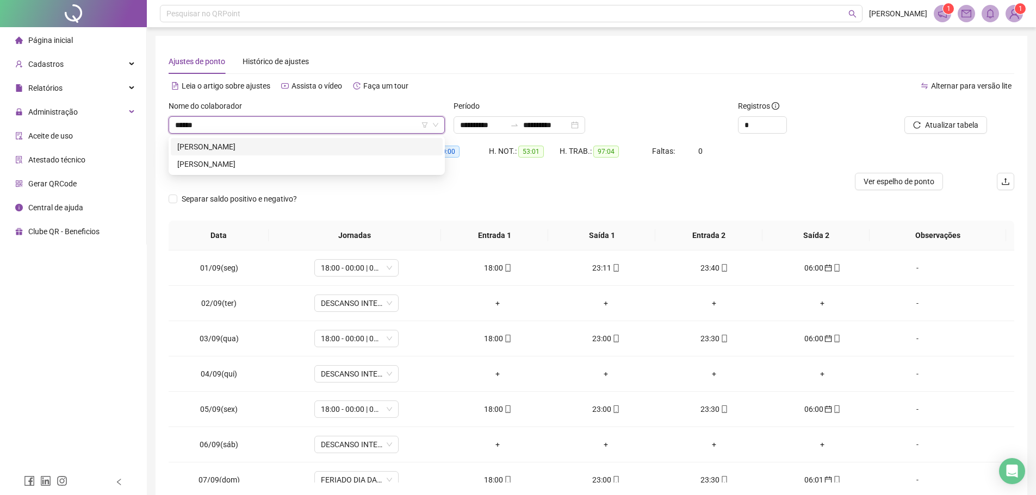
type input "*******"
click at [295, 151] on div "GERALDO CARNEIRO DA SILVA" at bounding box center [306, 147] width 259 height 12
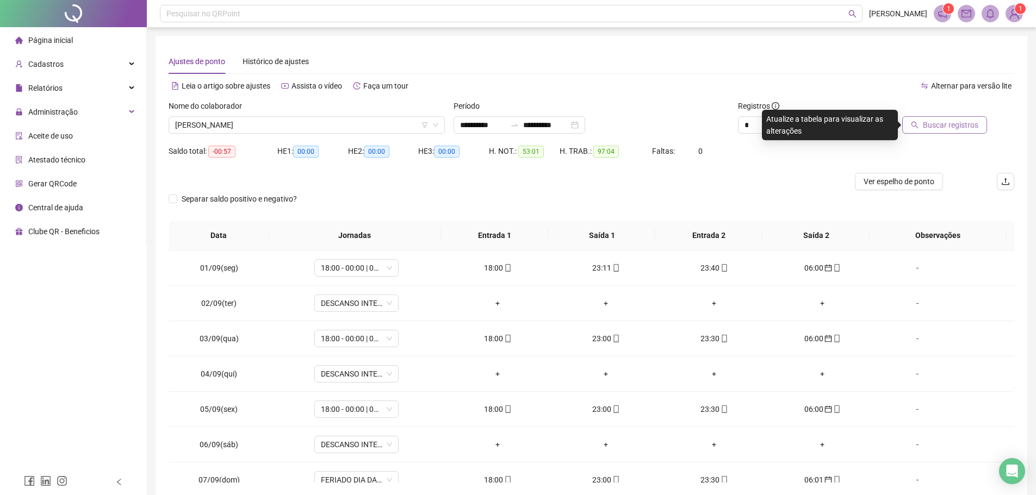
click at [940, 129] on span "Buscar registros" at bounding box center [949, 125] width 55 height 12
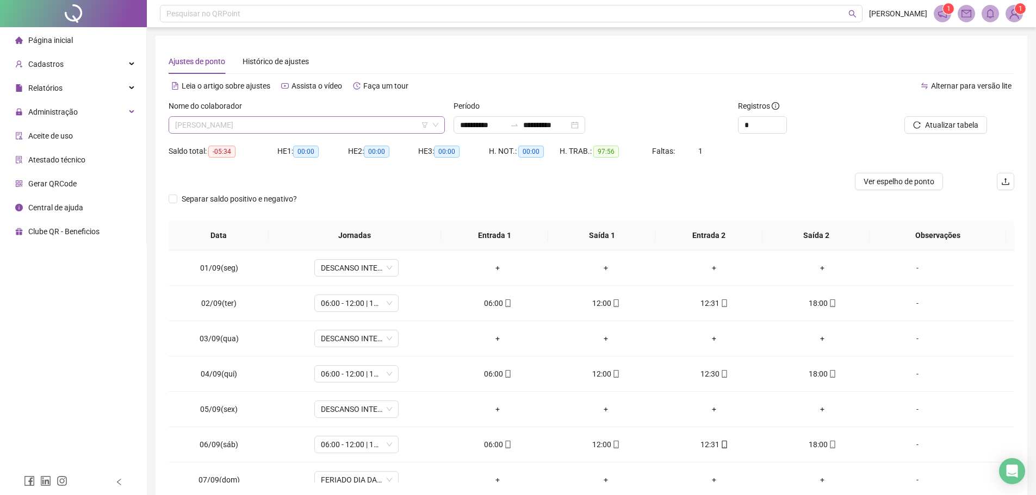
click at [296, 123] on span "GERALDO CARNEIRO DA SILVA" at bounding box center [306, 125] width 263 height 16
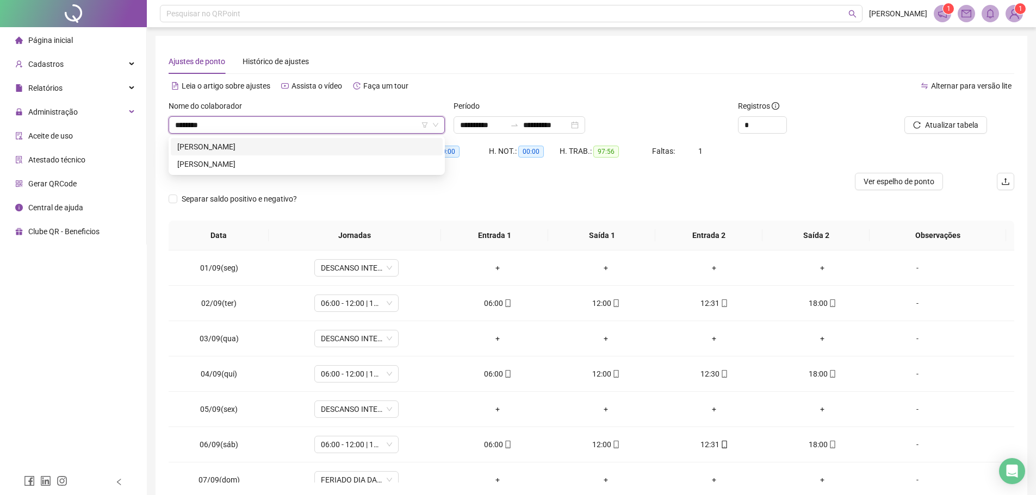
type input "*********"
click at [292, 146] on div "[PERSON_NAME]" at bounding box center [306, 147] width 259 height 12
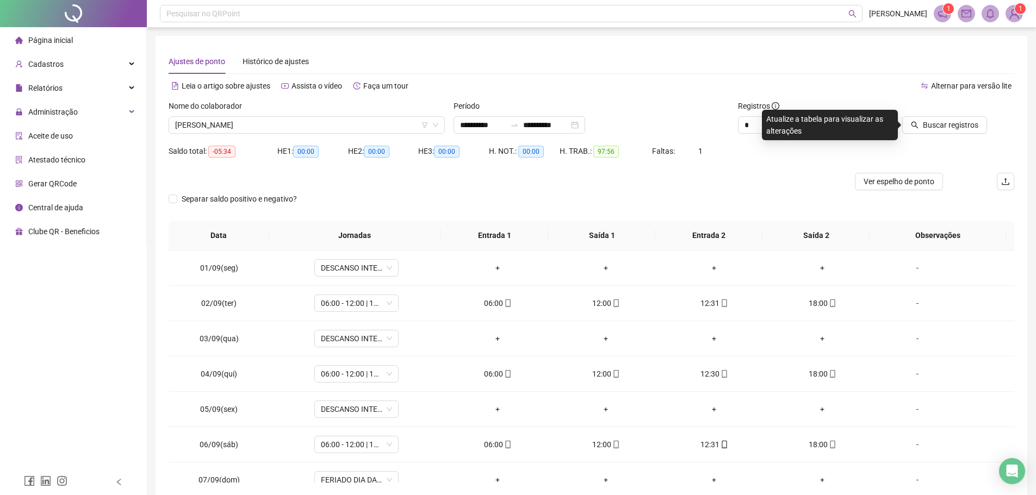
drag, startPoint x: 921, startPoint y: 124, endPoint x: 717, endPoint y: 286, distance: 260.5
click at [920, 124] on button "Buscar registros" at bounding box center [944, 124] width 85 height 17
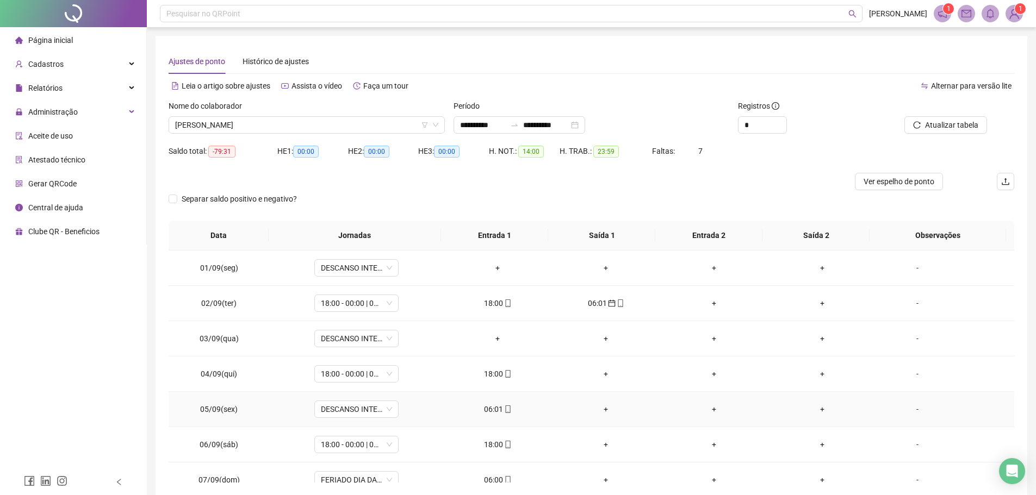
click at [497, 416] on td "06:01" at bounding box center [498, 409] width 108 height 35
click at [497, 406] on div "06:01" at bounding box center [497, 409] width 91 height 12
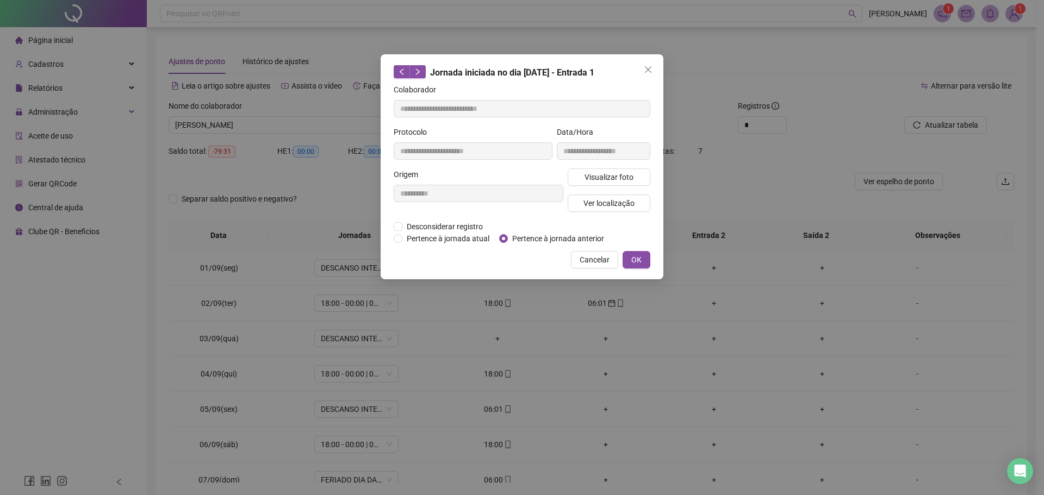
type input "**********"
click at [522, 233] on span "Pertence à jornada anterior" at bounding box center [558, 239] width 101 height 12
click at [640, 263] on span "OK" at bounding box center [636, 260] width 10 height 12
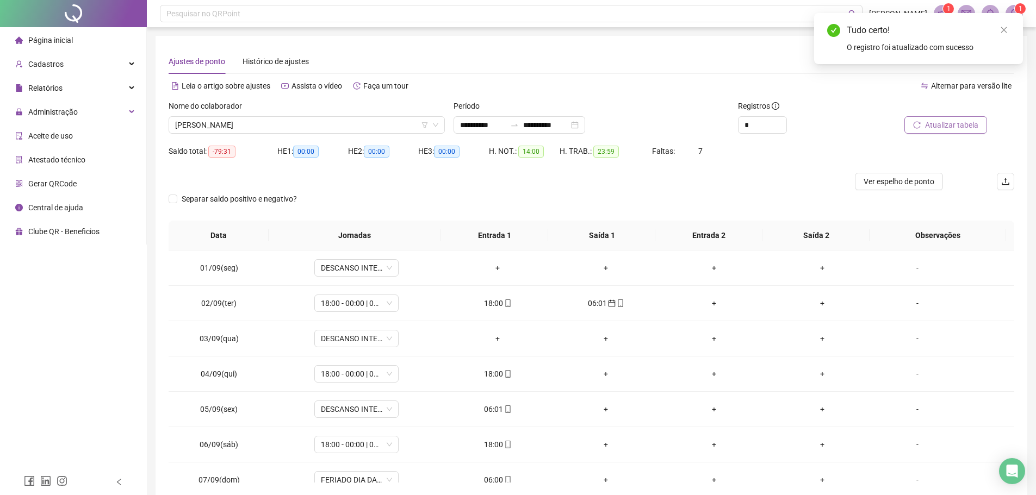
click at [956, 122] on span "Atualizar tabela" at bounding box center [951, 125] width 53 height 12
click at [496, 377] on div "06:00" at bounding box center [497, 371] width 91 height 12
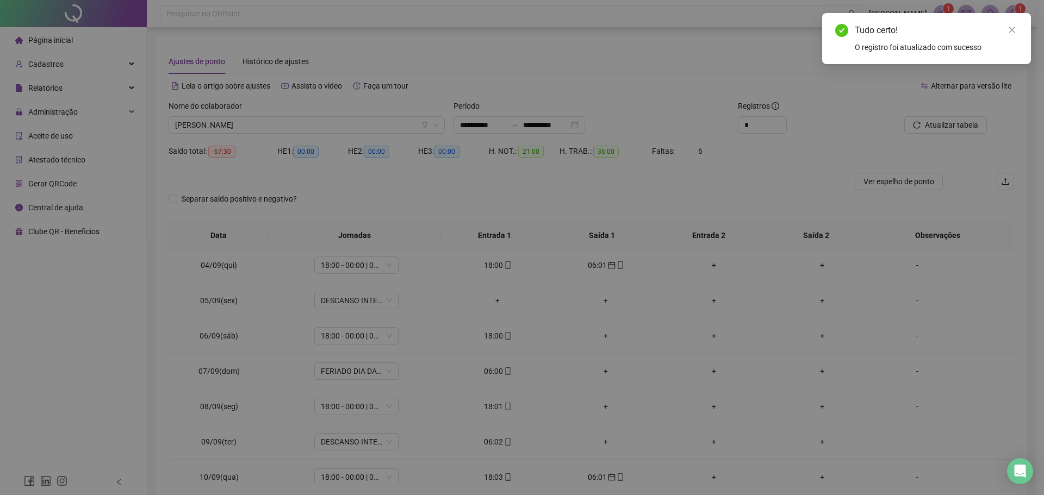
type input "**********"
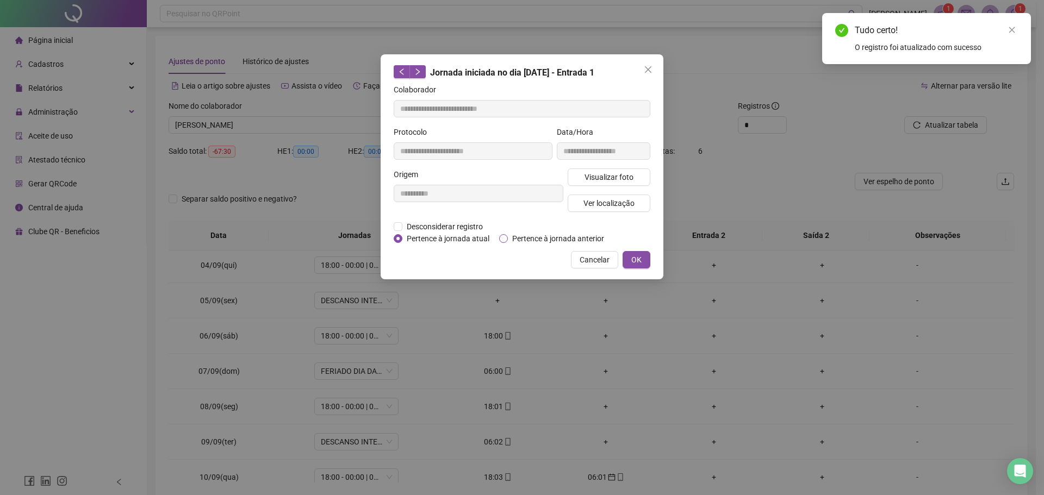
click at [529, 239] on span "Pertence à jornada anterior" at bounding box center [558, 239] width 101 height 12
click at [635, 257] on span "OK" at bounding box center [636, 260] width 10 height 12
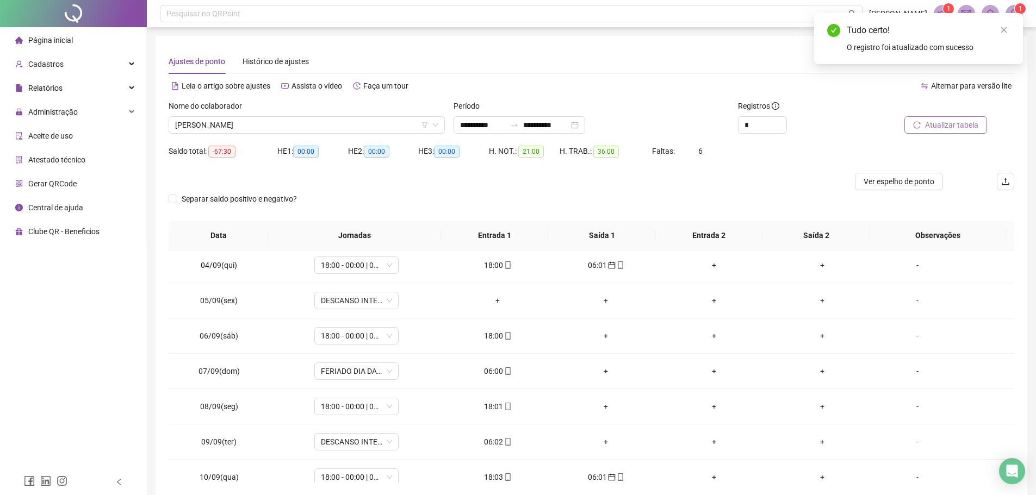
click at [954, 129] on span "Atualizar tabela" at bounding box center [951, 125] width 53 height 12
click at [496, 440] on div "06:02" at bounding box center [497, 442] width 91 height 12
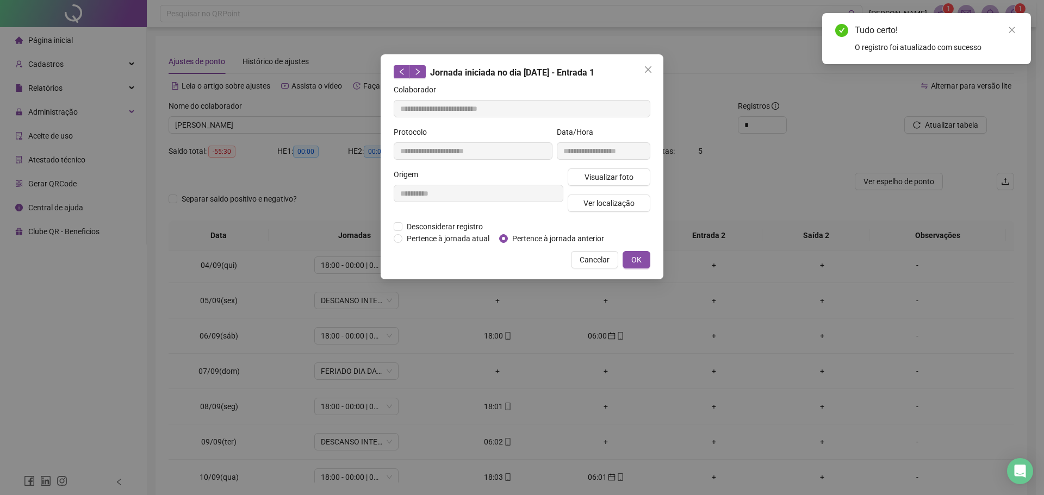
click at [516, 236] on span "Pertence à jornada anterior" at bounding box center [558, 239] width 101 height 12
type input "**********"
click at [516, 236] on span "Pertence à jornada anterior" at bounding box center [558, 239] width 101 height 12
click at [639, 261] on span "OK" at bounding box center [636, 260] width 10 height 12
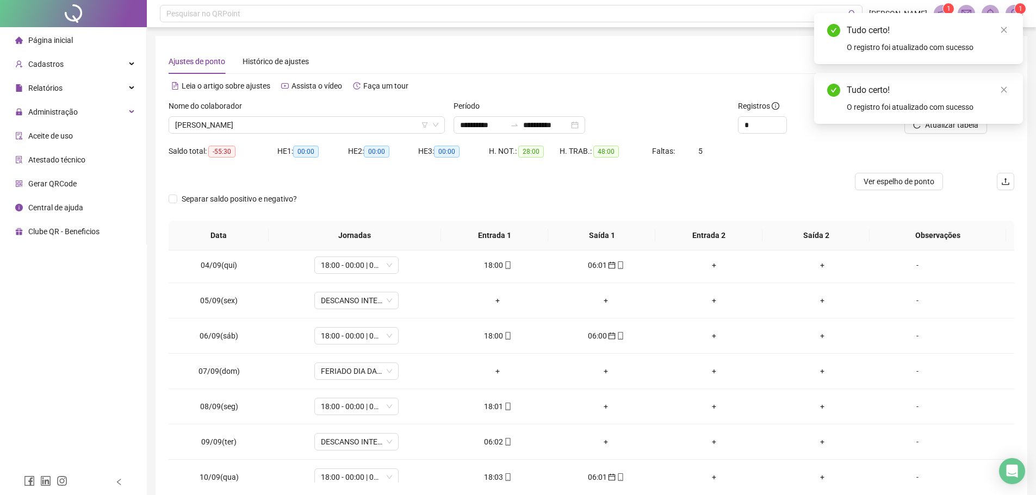
click at [1010, 82] on div "Tudo certo! O registro foi atualizado com sucesso" at bounding box center [918, 98] width 209 height 51
click at [1008, 86] on link "Close" at bounding box center [1003, 90] width 12 height 12
click at [946, 123] on span "Atualizar tabela" at bounding box center [951, 125] width 53 height 12
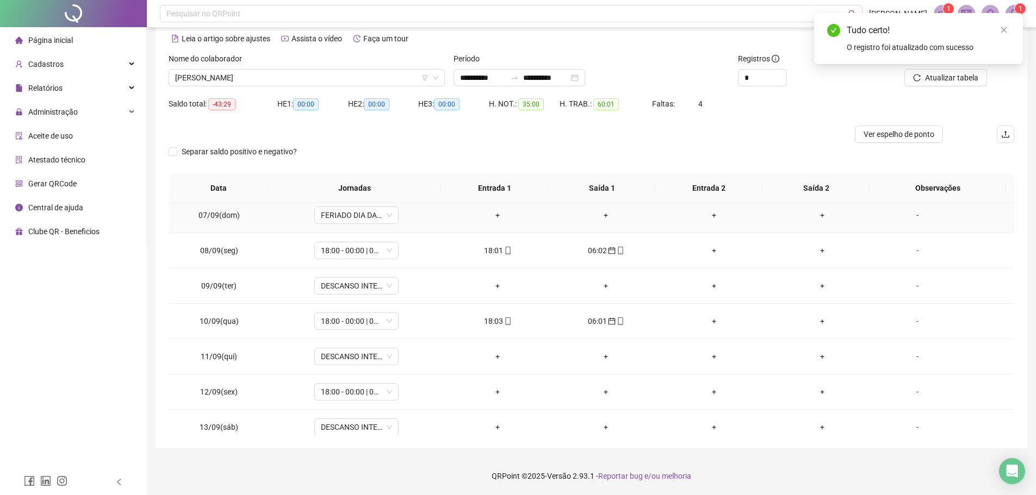
scroll to position [404, 0]
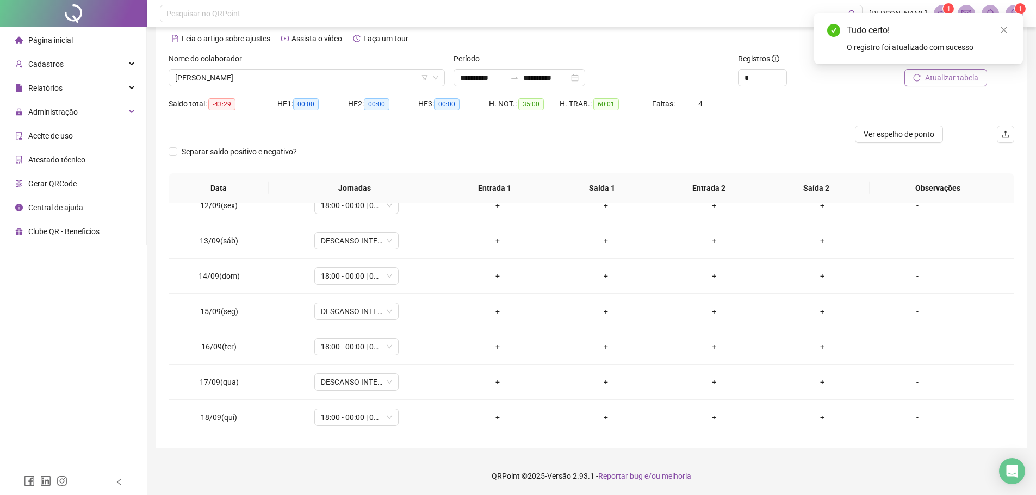
click at [937, 80] on span "Atualizar tabela" at bounding box center [951, 78] width 53 height 12
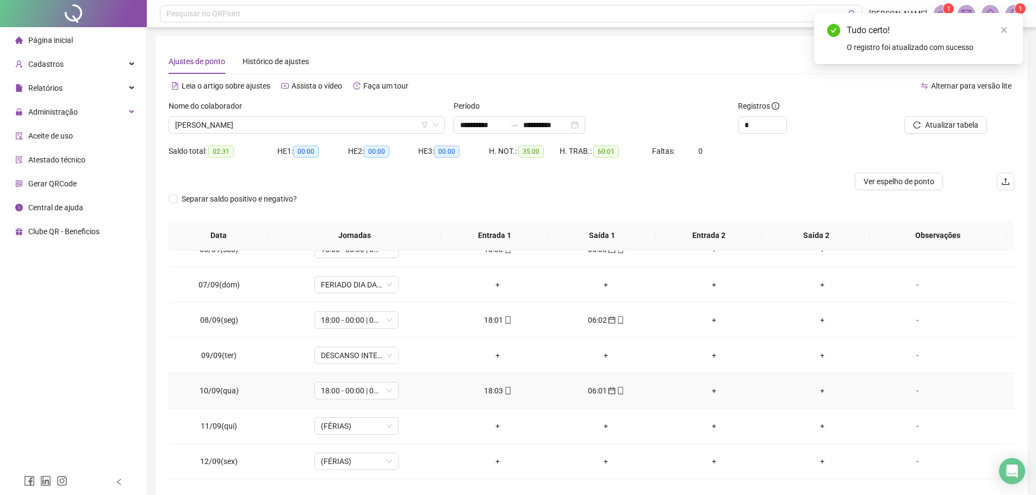
scroll to position [217, 0]
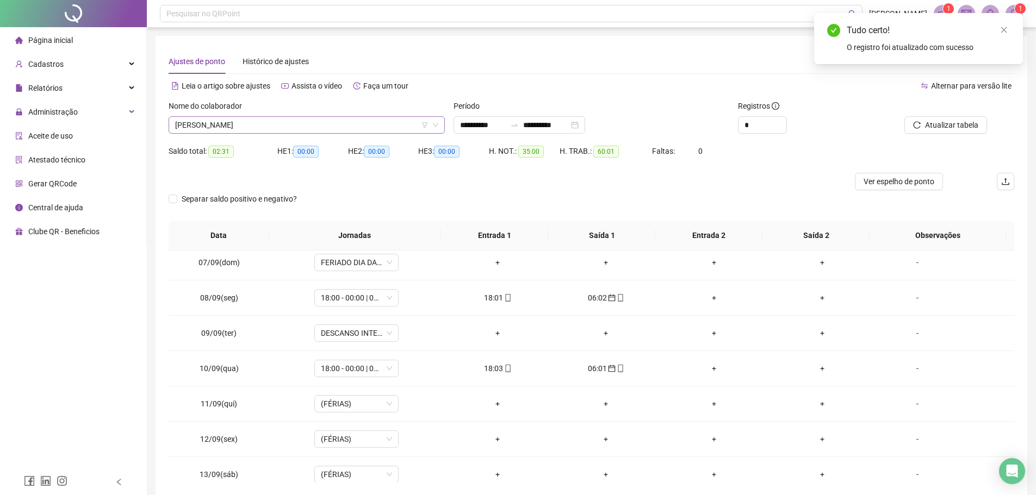
click at [315, 130] on span "[PERSON_NAME]" at bounding box center [306, 125] width 263 height 16
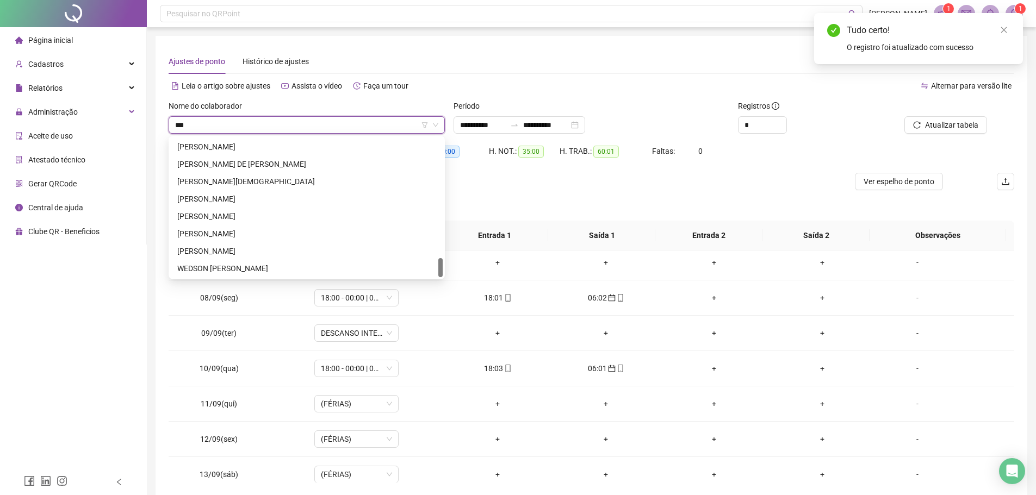
scroll to position [0, 0]
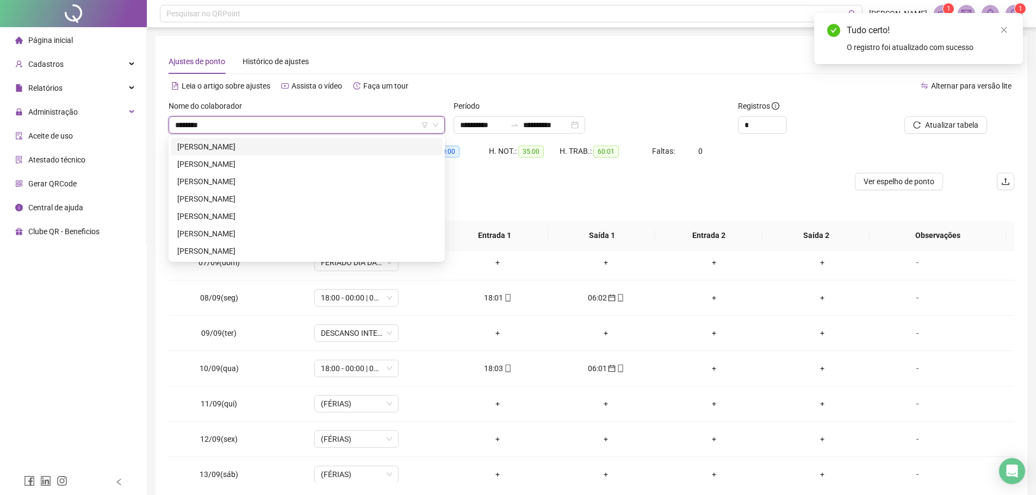
type input "*********"
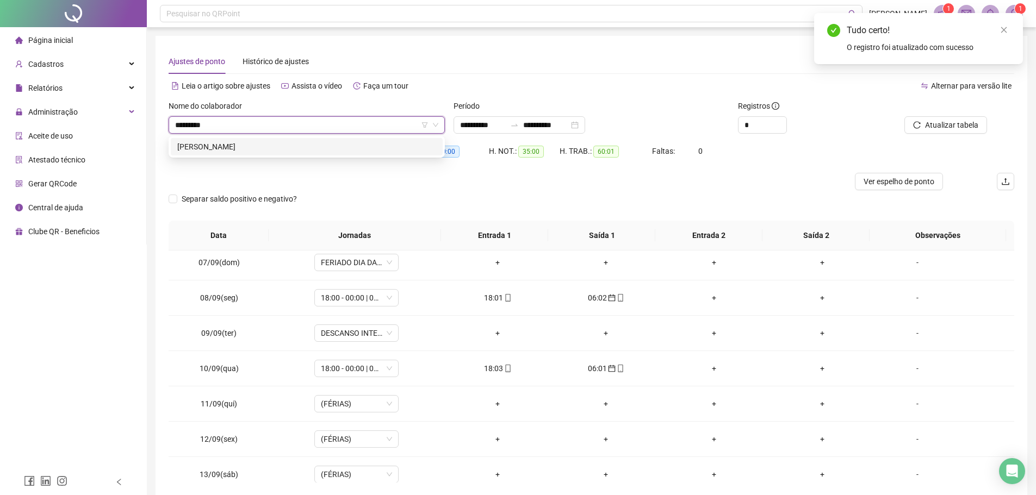
click at [316, 143] on div "EDUARDO RODRIGUES DE SOUSA CARVALHO" at bounding box center [306, 147] width 259 height 12
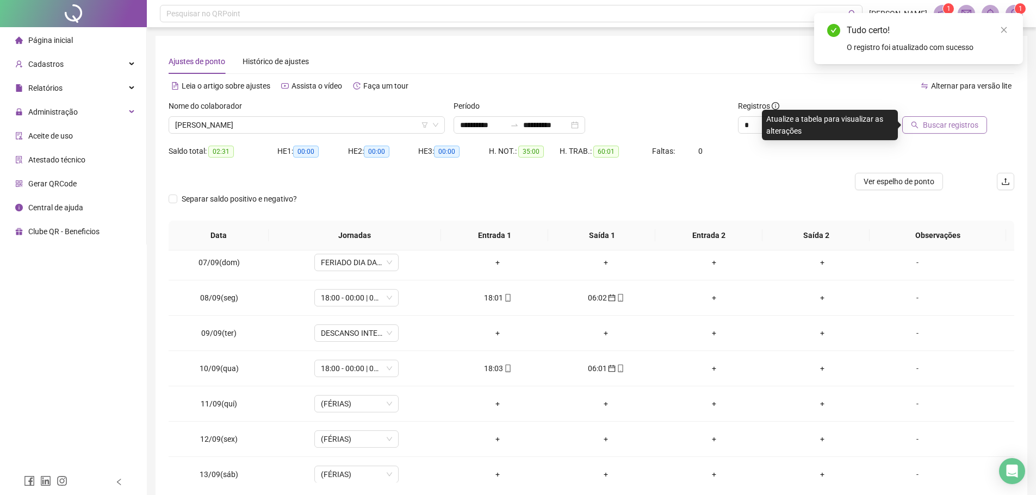
click at [940, 122] on span "Buscar registros" at bounding box center [949, 125] width 55 height 12
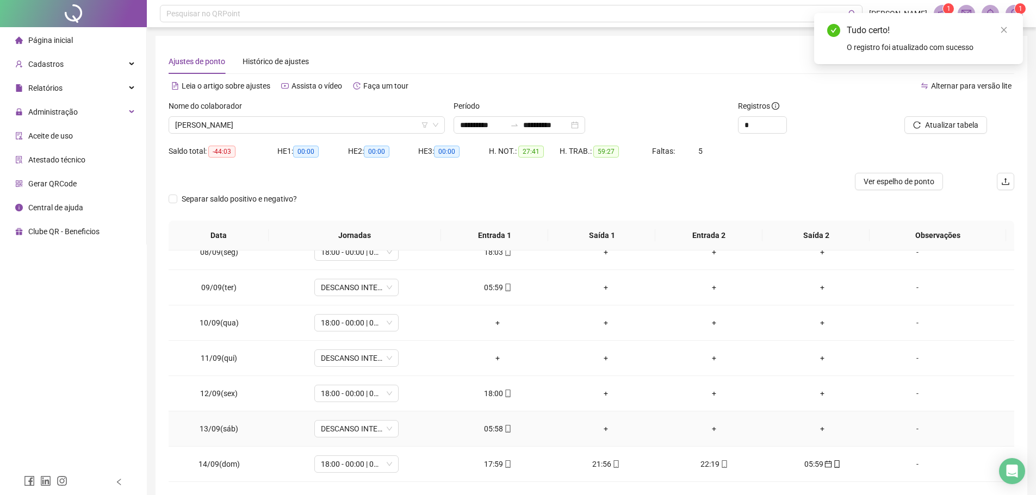
scroll to position [326, 0]
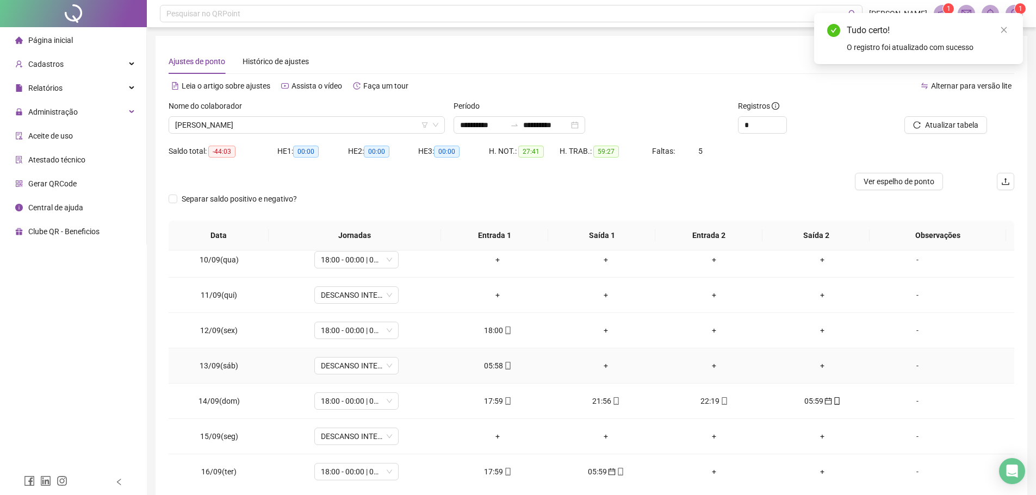
click at [495, 368] on div "05:58" at bounding box center [497, 366] width 91 height 12
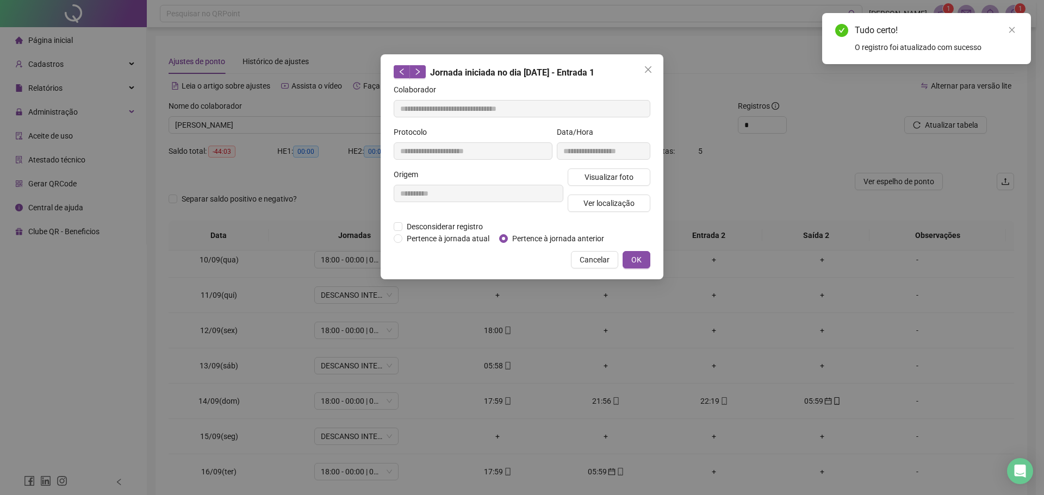
type input "**********"
click at [519, 233] on span "Pertence à jornada anterior" at bounding box center [558, 239] width 101 height 12
click at [631, 255] on button "OK" at bounding box center [636, 259] width 28 height 17
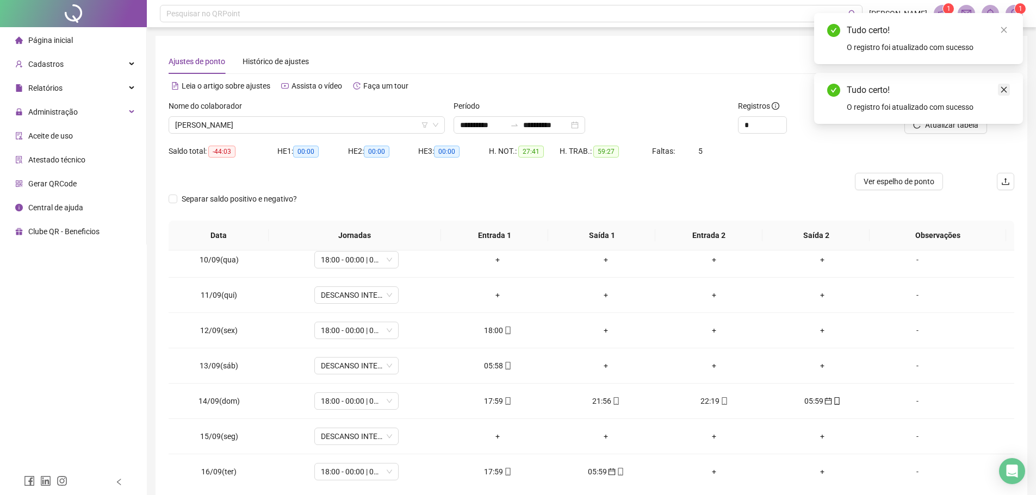
click at [1005, 85] on link "Close" at bounding box center [1003, 90] width 12 height 12
click at [958, 123] on span "Atualizar tabela" at bounding box center [951, 125] width 53 height 12
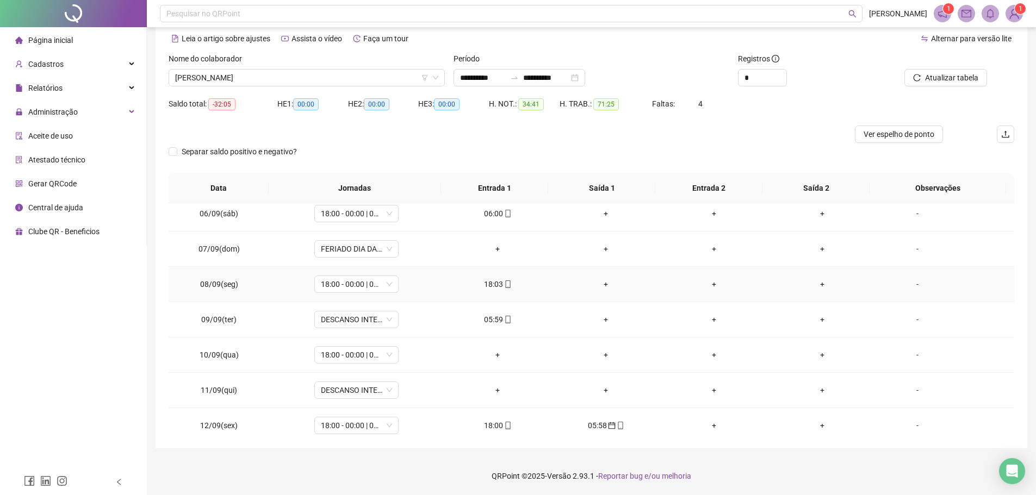
scroll to position [217, 0]
click at [356, 74] on span "EDUARDO RODRIGUES DE SOUSA CARVALHO" at bounding box center [306, 78] width 263 height 16
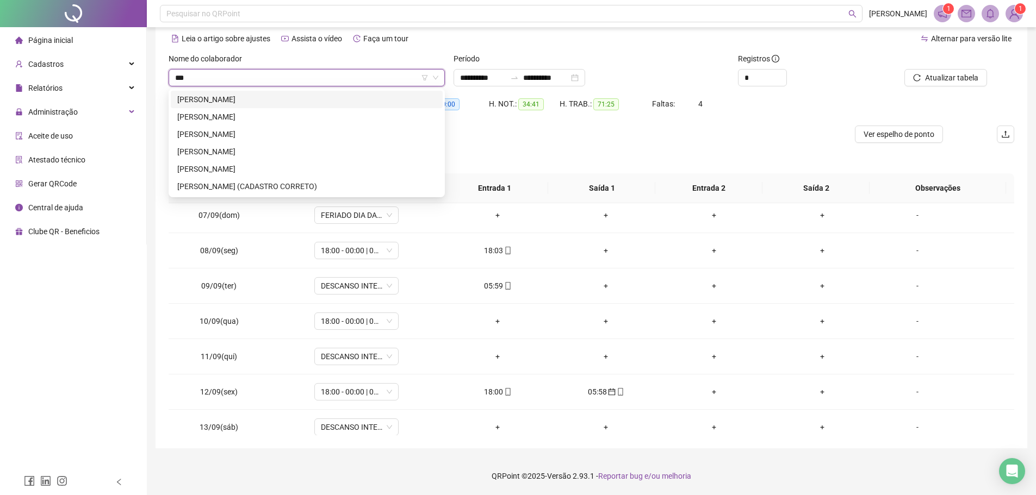
scroll to position [0, 0]
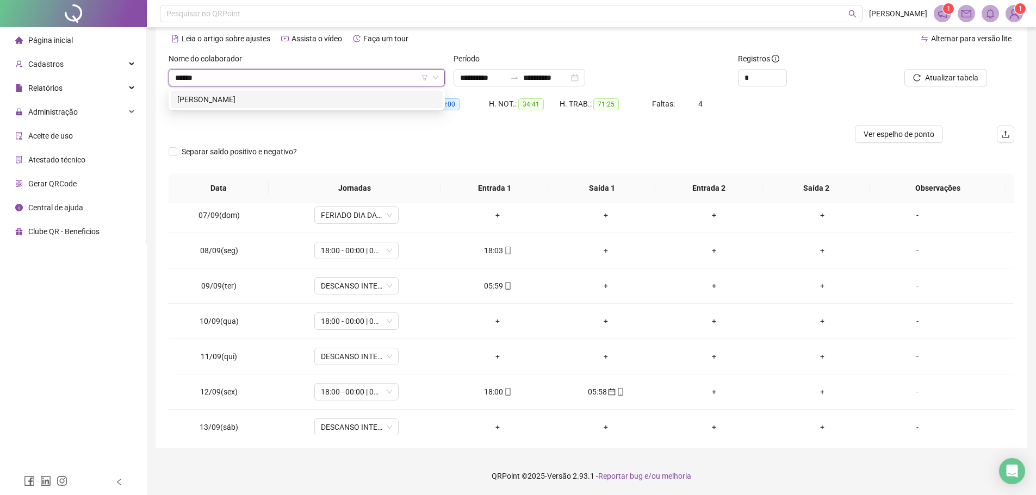
type input "*******"
click at [342, 102] on div "[PERSON_NAME]" at bounding box center [306, 99] width 259 height 12
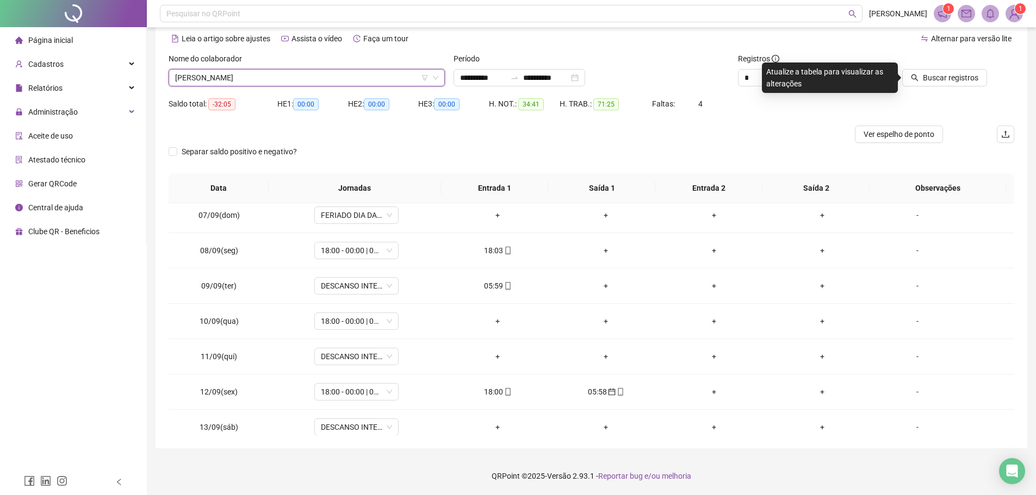
click at [918, 77] on icon "search" at bounding box center [914, 78] width 8 height 8
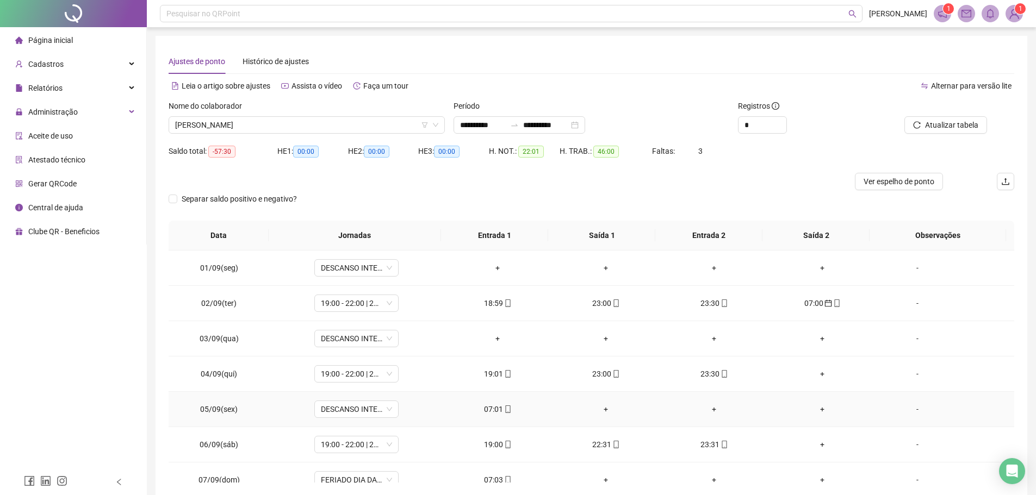
click at [484, 411] on div "07:01" at bounding box center [497, 409] width 91 height 12
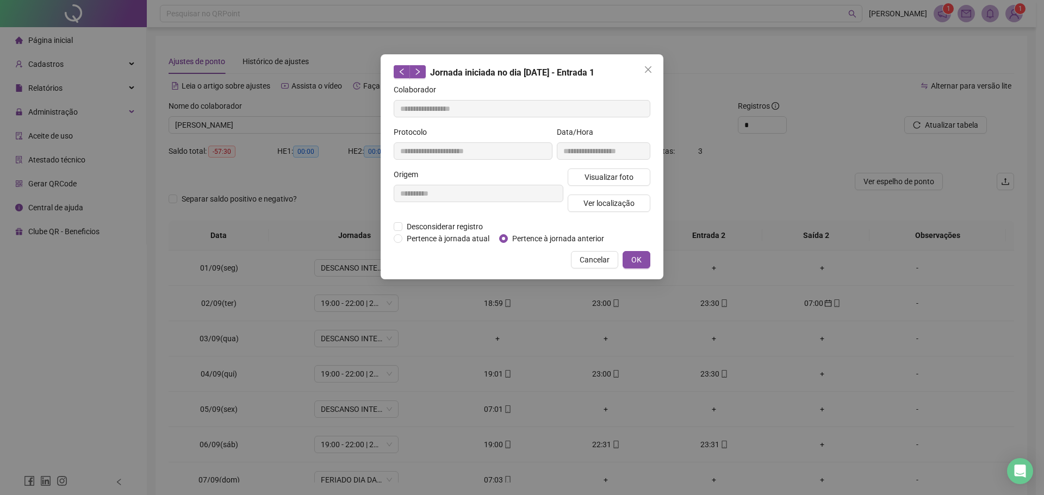
type input "**********"
click at [633, 258] on span "OK" at bounding box center [636, 260] width 10 height 12
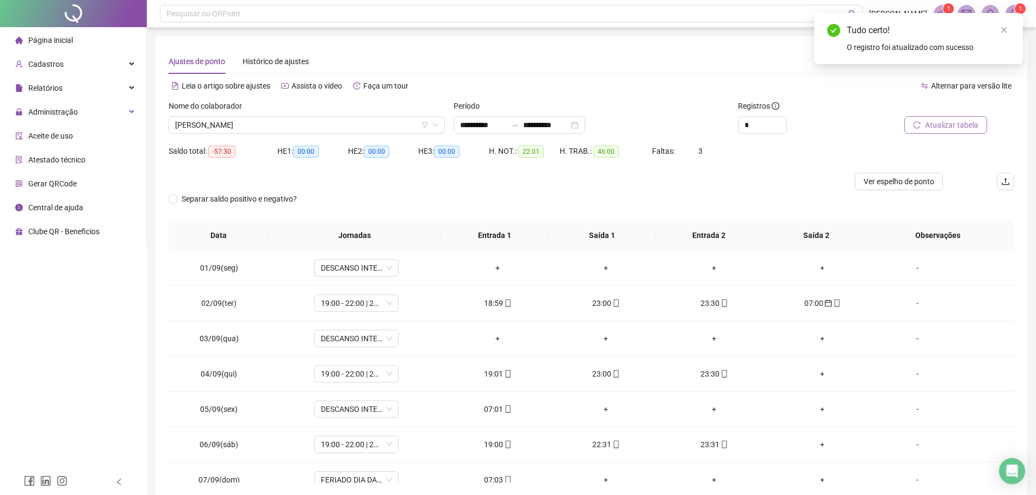
click at [928, 126] on span "Atualizar tabela" at bounding box center [951, 125] width 53 height 12
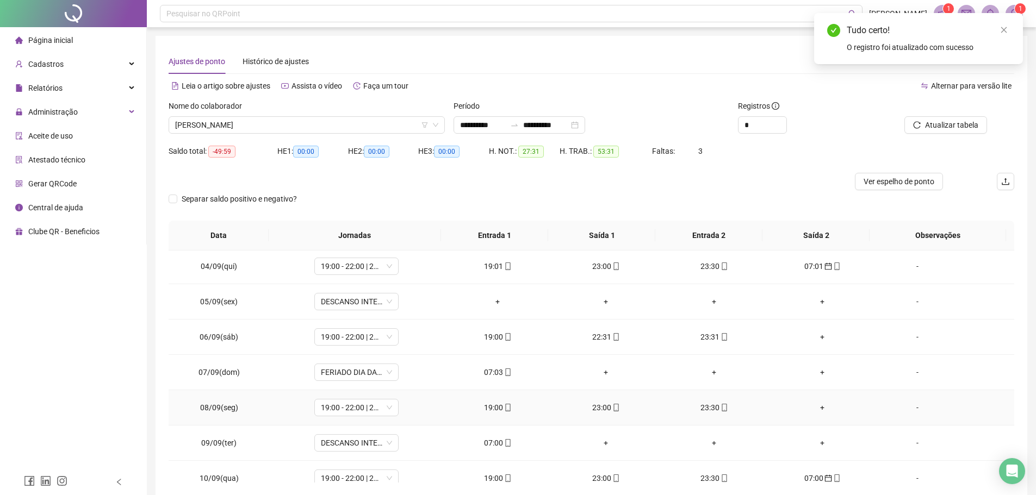
scroll to position [109, 0]
click at [497, 372] on div "07:03" at bounding box center [497, 371] width 91 height 12
type input "**********"
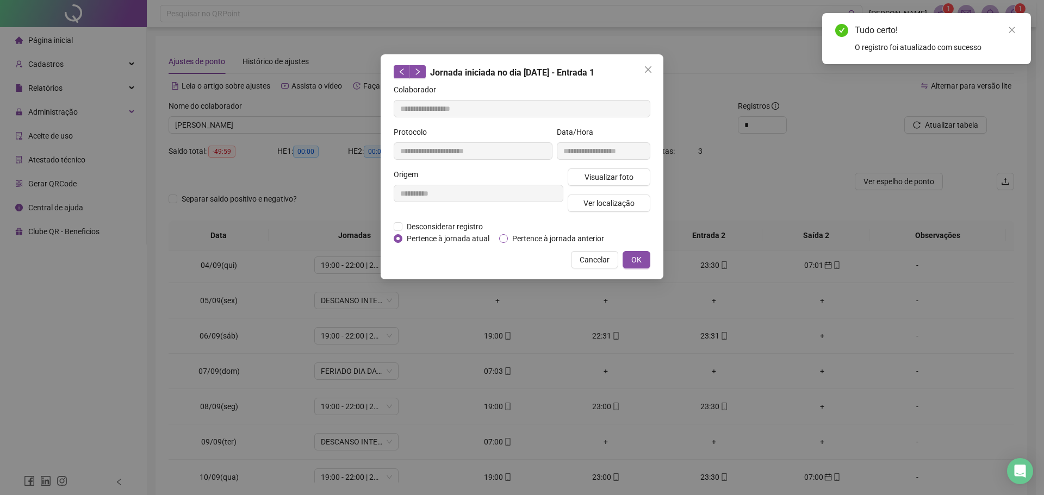
click at [506, 242] on label "Pertence à jornada anterior" at bounding box center [553, 239] width 109 height 12
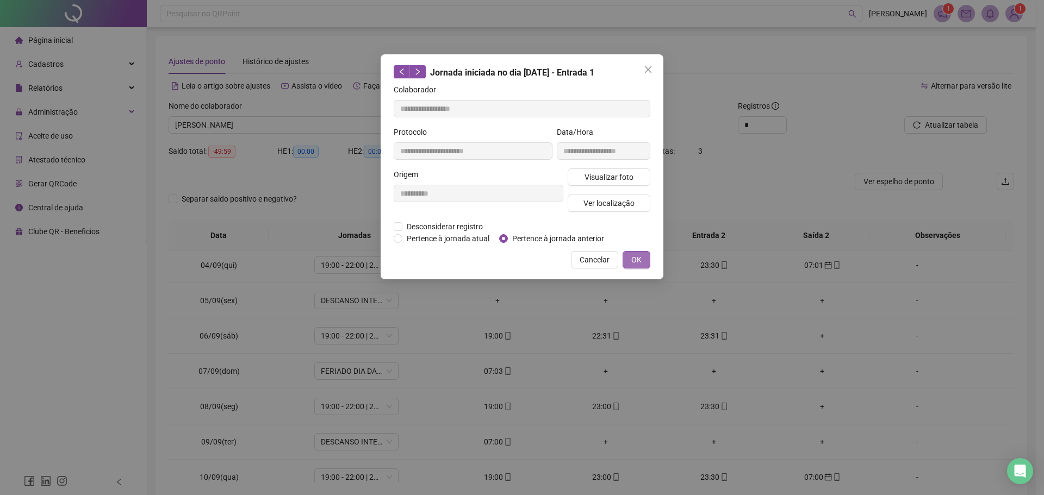
click at [643, 259] on button "OK" at bounding box center [636, 259] width 28 height 17
click at [640, 263] on span "OK" at bounding box center [636, 260] width 10 height 12
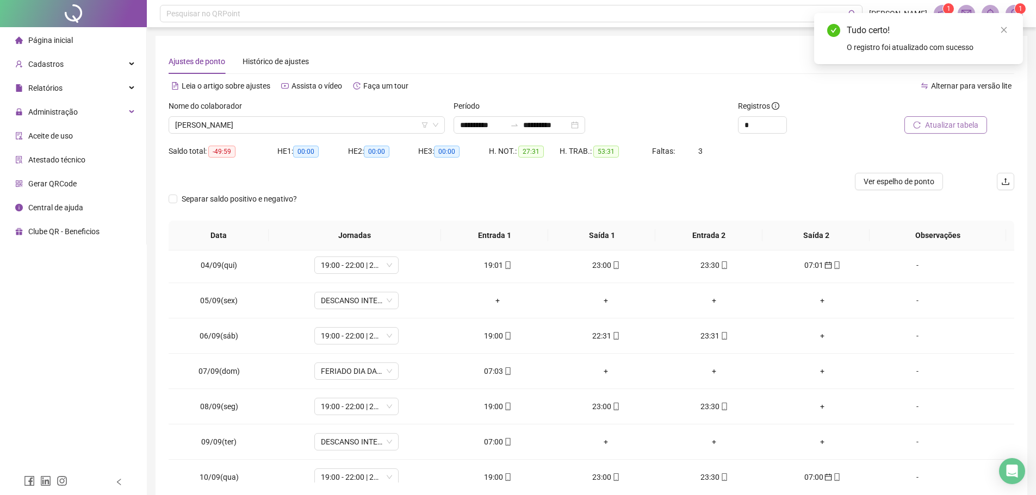
click at [938, 122] on span "Atualizar tabela" at bounding box center [951, 125] width 53 height 12
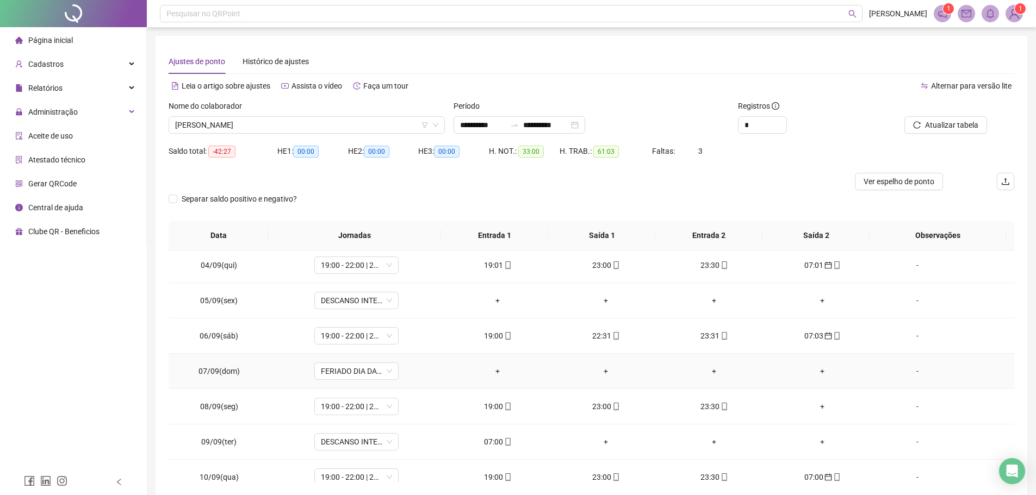
scroll to position [0, 0]
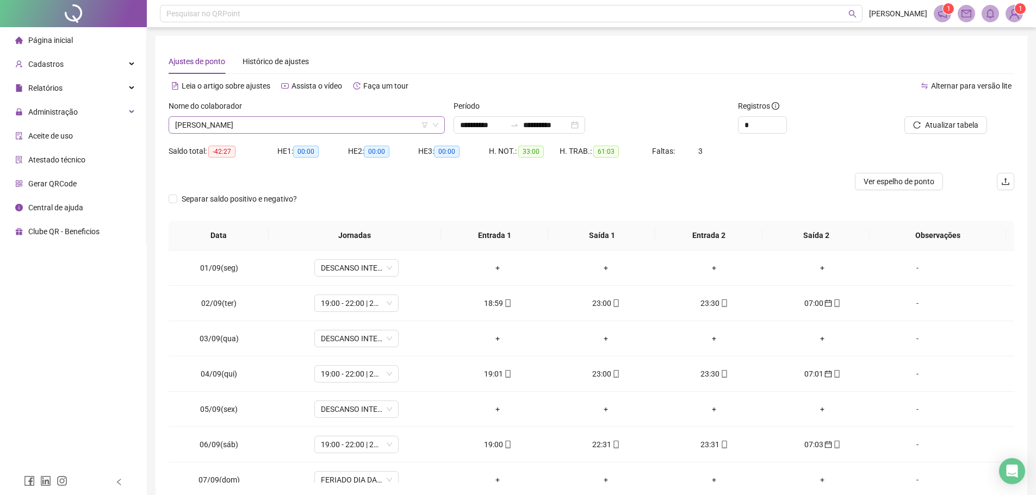
click at [246, 122] on span "[PERSON_NAME]" at bounding box center [306, 125] width 263 height 16
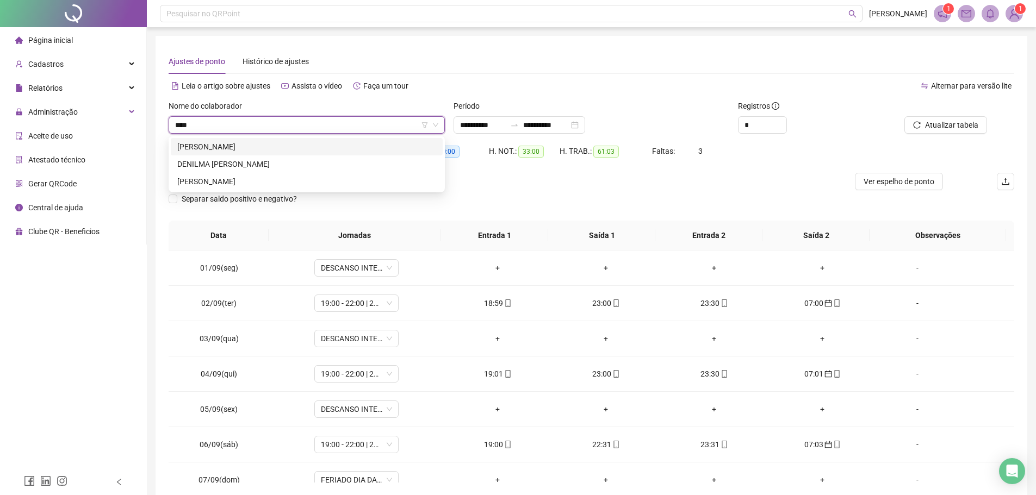
type input "*****"
click at [245, 176] on div "DENILTON DA SILVA" at bounding box center [306, 182] width 259 height 12
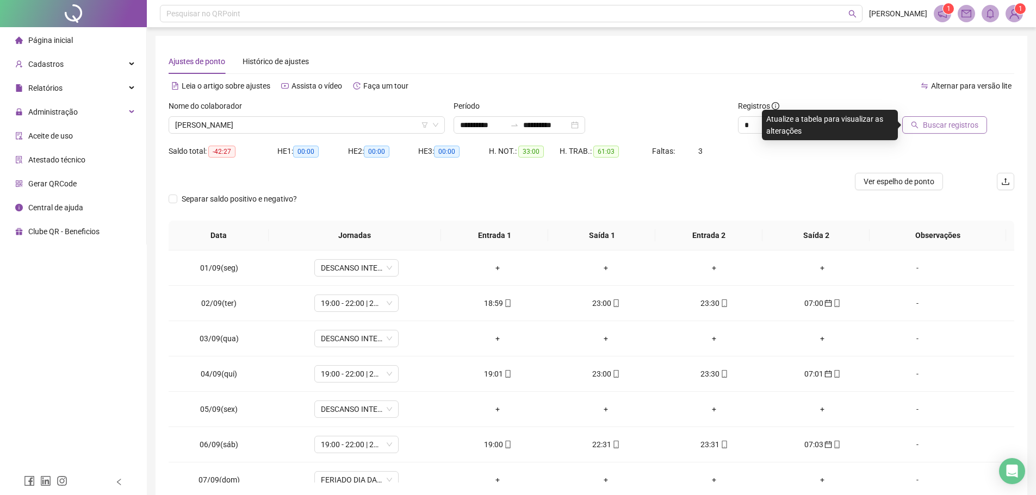
click at [964, 127] on span "Buscar registros" at bounding box center [949, 125] width 55 height 12
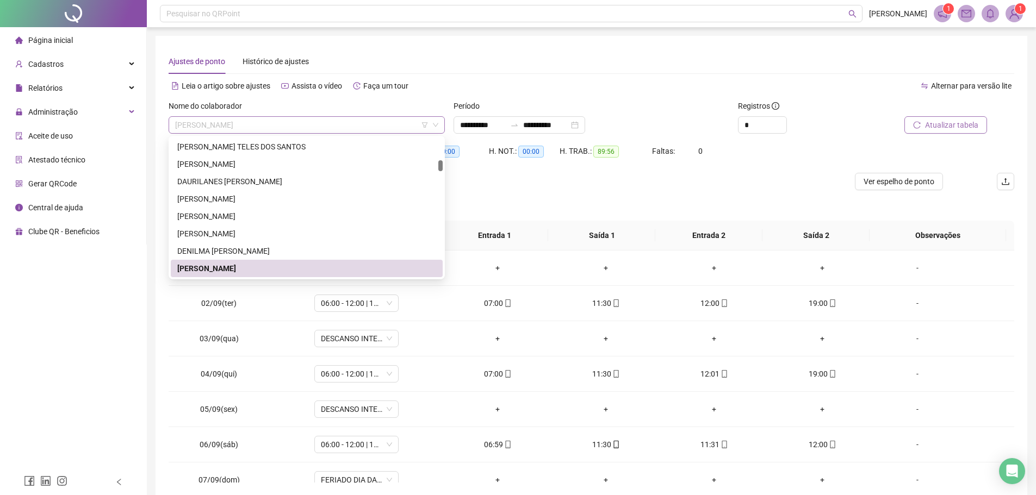
click at [271, 123] on span "DENILTON DA SILVA" at bounding box center [306, 125] width 263 height 16
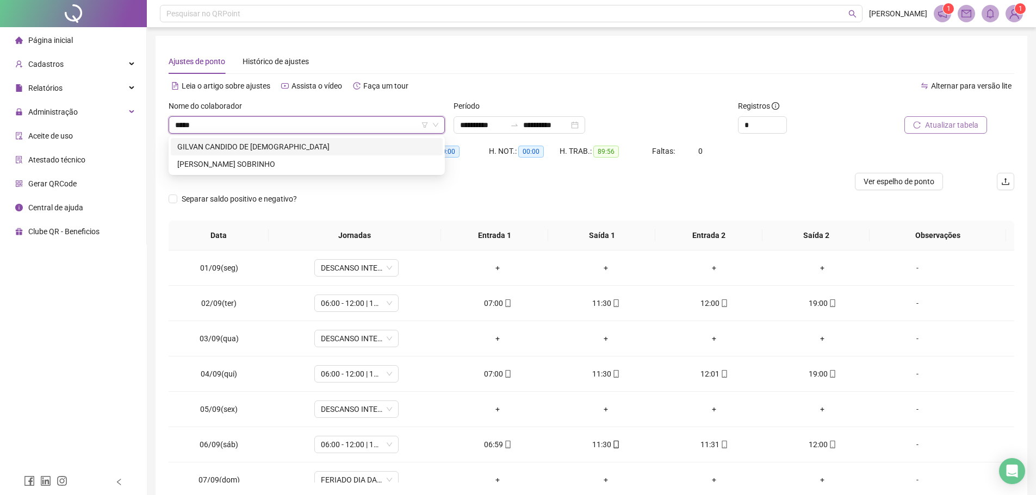
type input "******"
click at [259, 169] on div "GILVANETE SILVA PASCOAL SOBRINHO" at bounding box center [306, 164] width 259 height 12
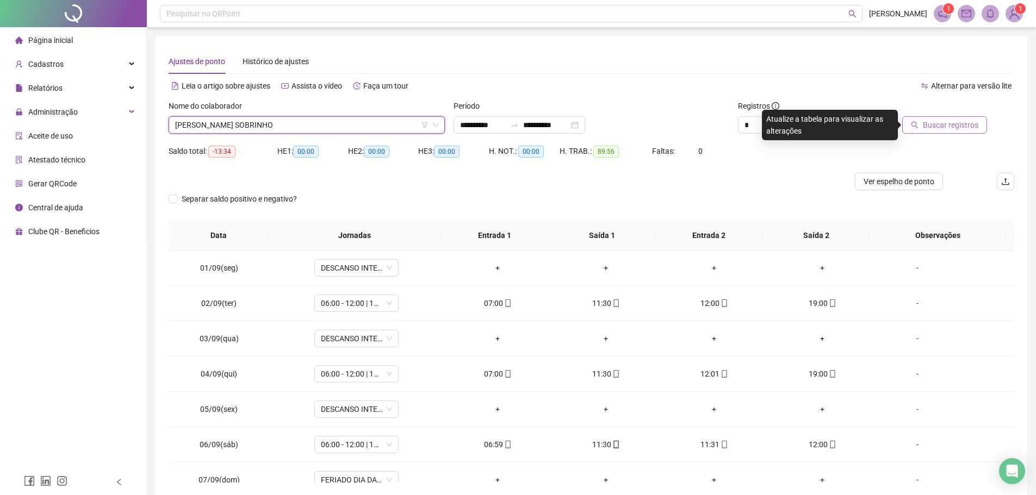
click at [972, 124] on span "Buscar registros" at bounding box center [949, 125] width 55 height 12
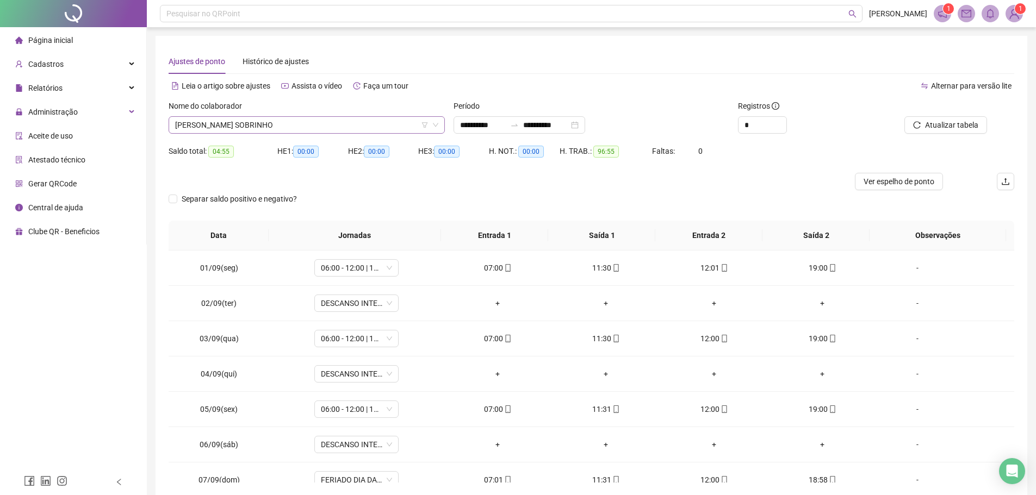
click at [341, 128] on span "GILVANETE SILVA PASCOAL SOBRINHO" at bounding box center [306, 125] width 263 height 16
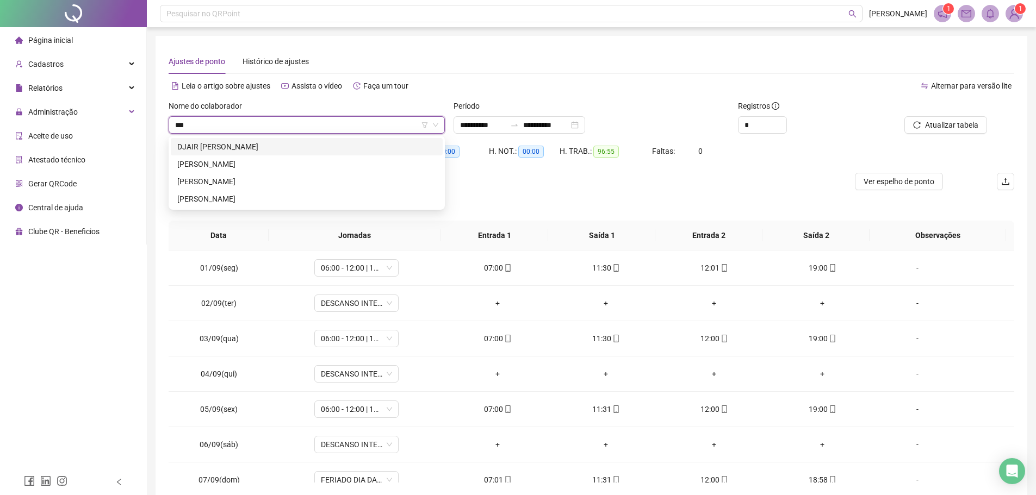
type input "****"
click at [265, 142] on div "JAILSON SALES SOUZA" at bounding box center [306, 147] width 259 height 12
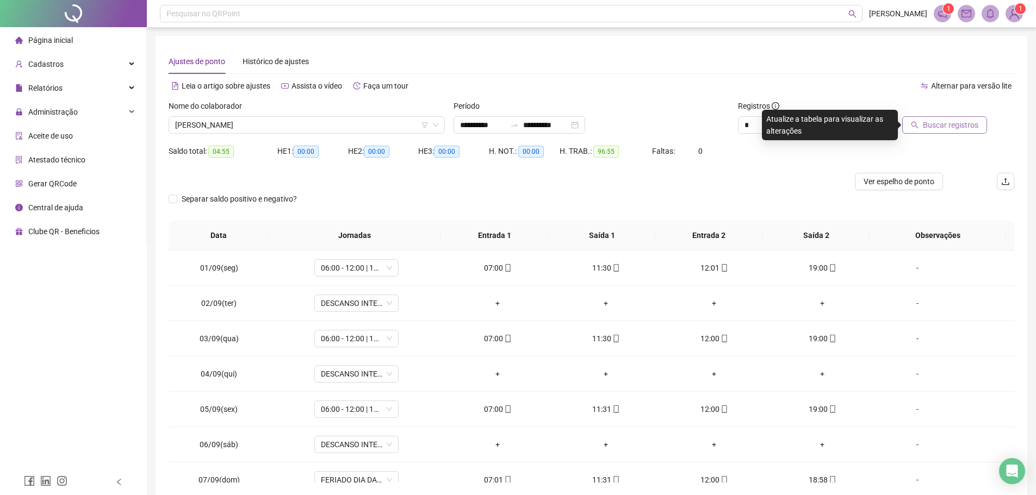
click at [948, 128] on span "Buscar registros" at bounding box center [949, 125] width 55 height 12
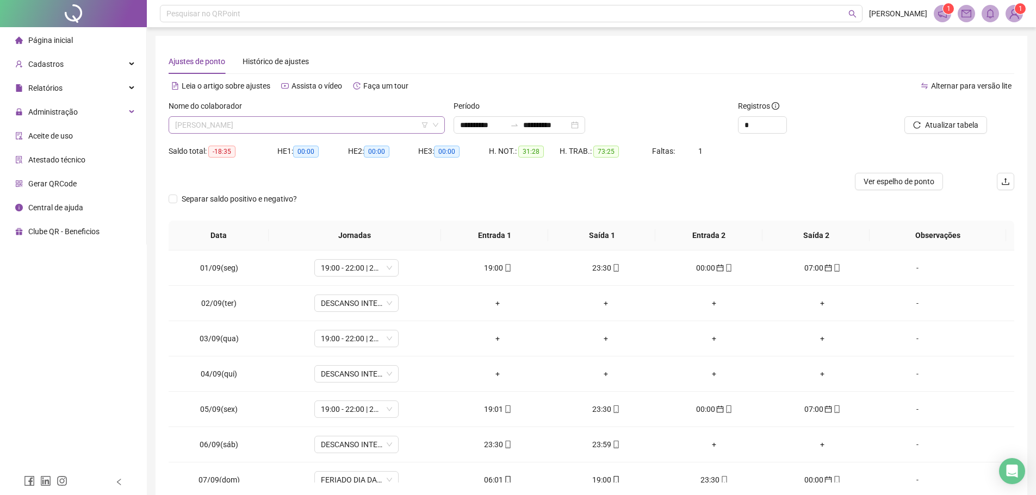
click at [265, 124] on span "JAILSON SALES SOUZA" at bounding box center [306, 125] width 263 height 16
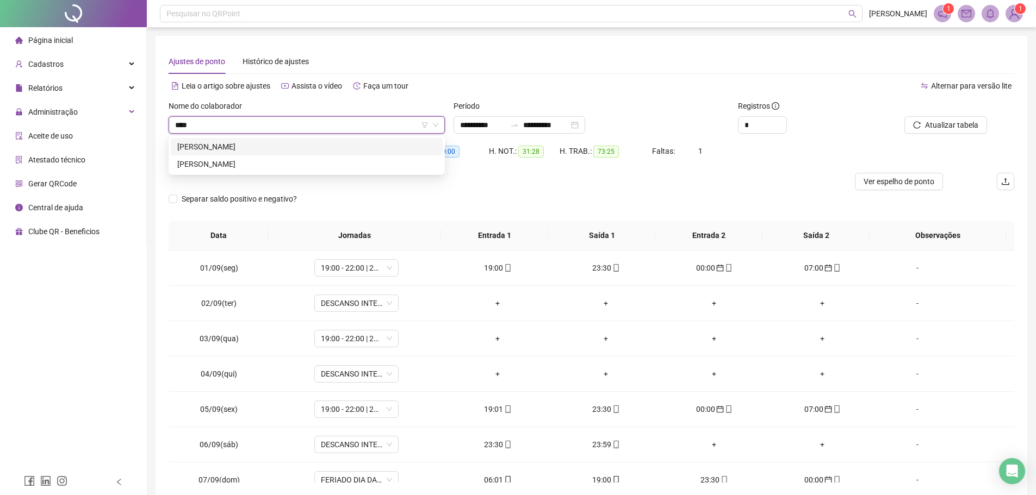
type input "*****"
click at [258, 150] on div "ELIZELMA PEREIRA DOS SANTOS" at bounding box center [306, 147] width 259 height 12
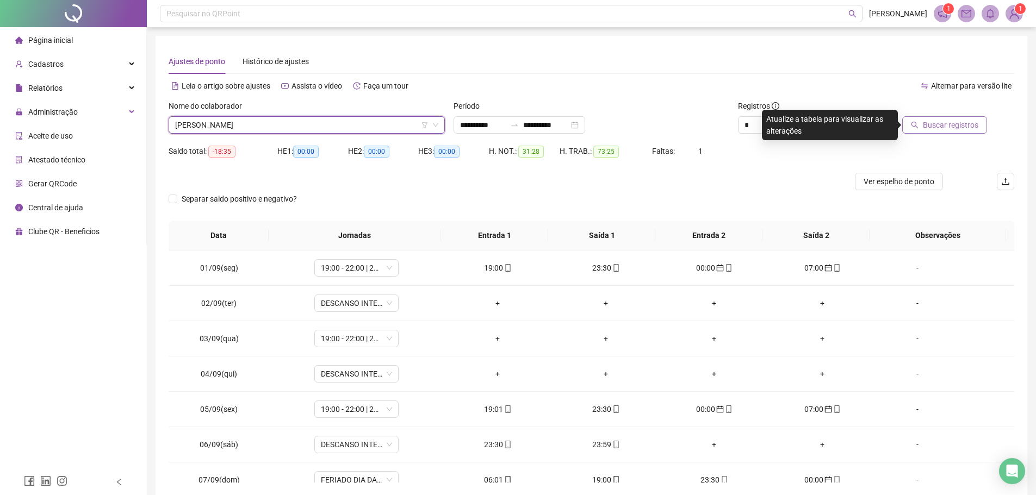
click at [918, 126] on icon "search" at bounding box center [914, 125] width 8 height 8
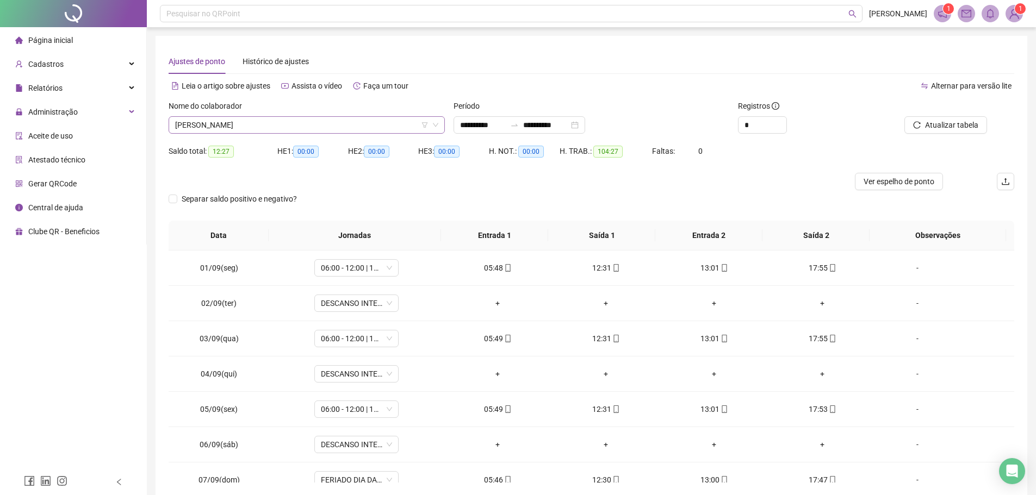
click at [304, 128] on span "ELIZELMA PEREIRA DOS SANTOS" at bounding box center [306, 125] width 263 height 16
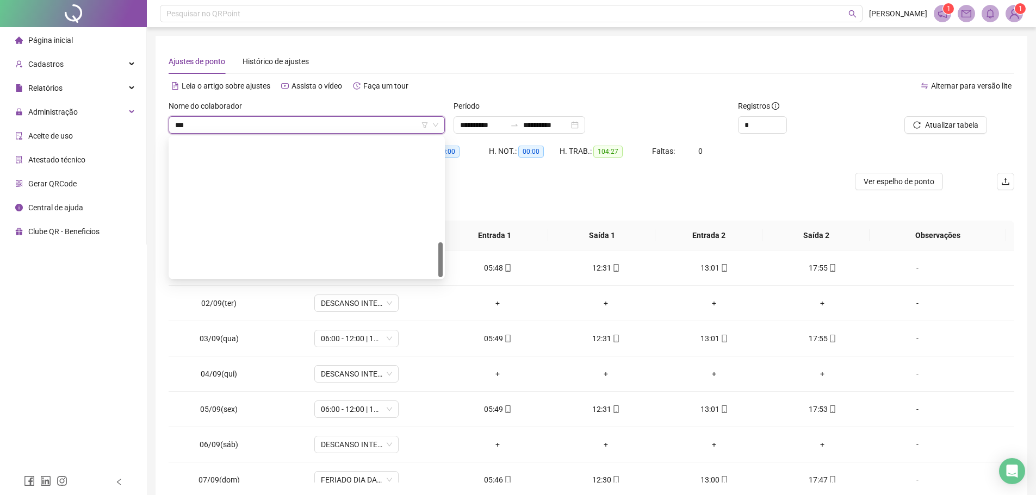
type input "****"
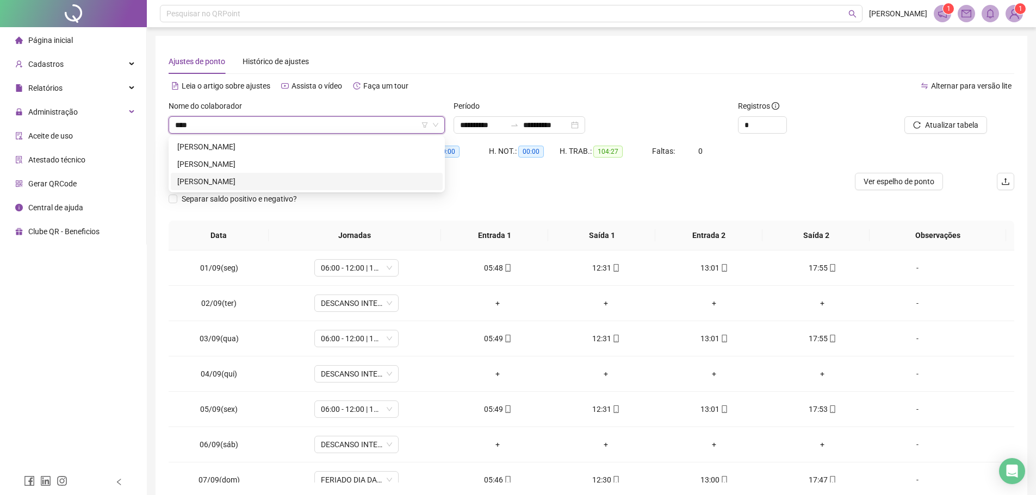
click at [233, 176] on div "SEBASTIAO FARIAS" at bounding box center [306, 182] width 259 height 12
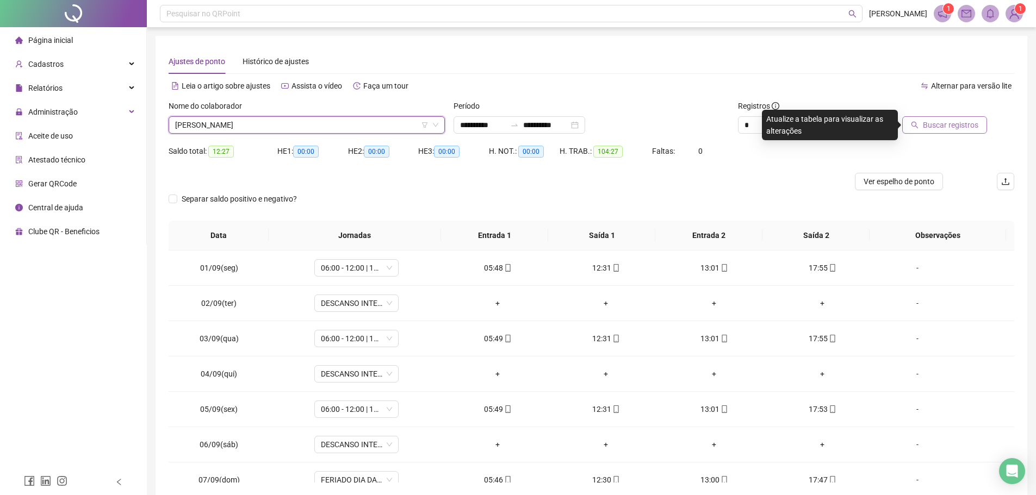
click at [938, 121] on span "Buscar registros" at bounding box center [949, 125] width 55 height 12
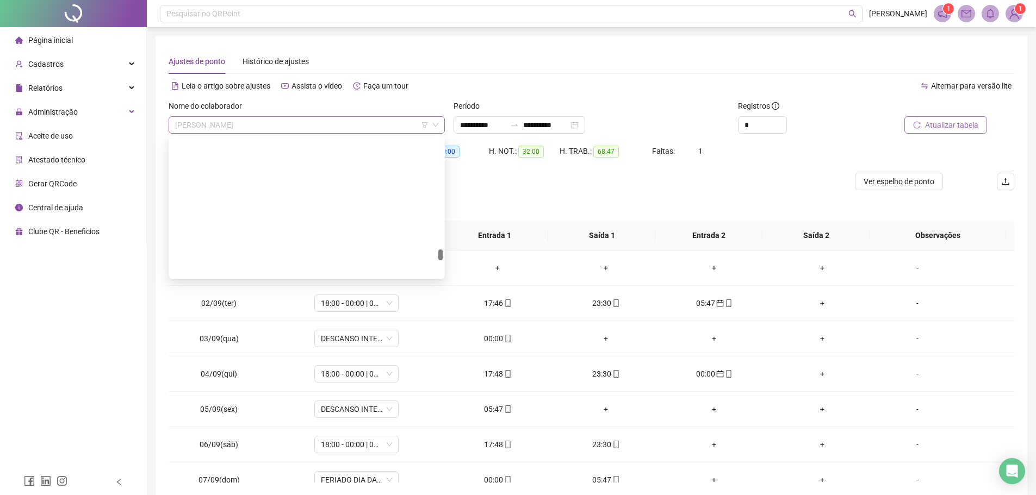
click at [286, 124] on span "SEBASTIAO FARIAS" at bounding box center [306, 125] width 263 height 16
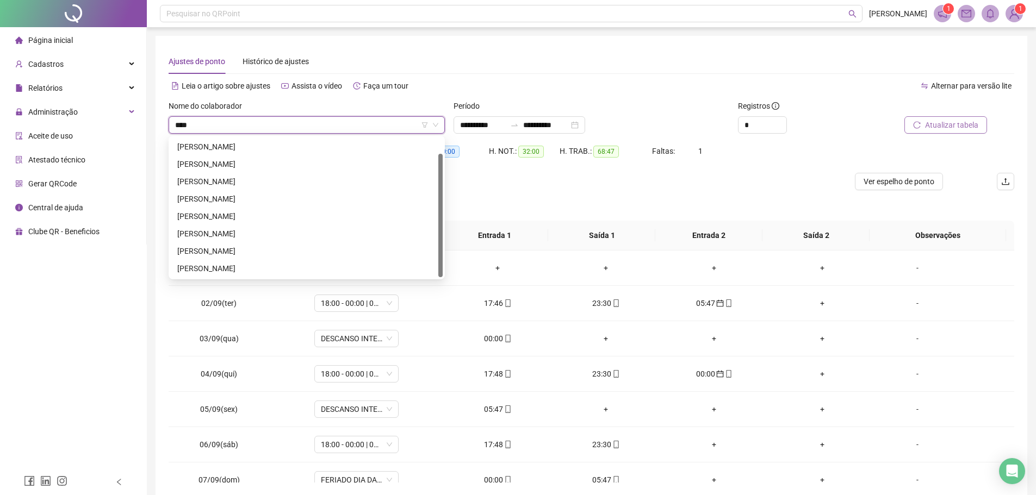
scroll to position [17, 0]
type input "*****"
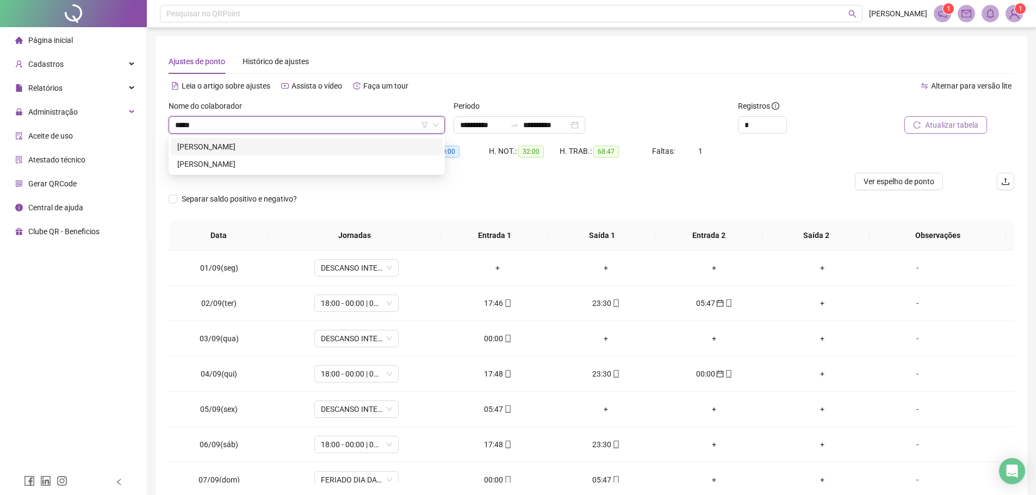
click at [249, 143] on div "VALDEIR ALVES DE SOUZA" at bounding box center [306, 147] width 259 height 12
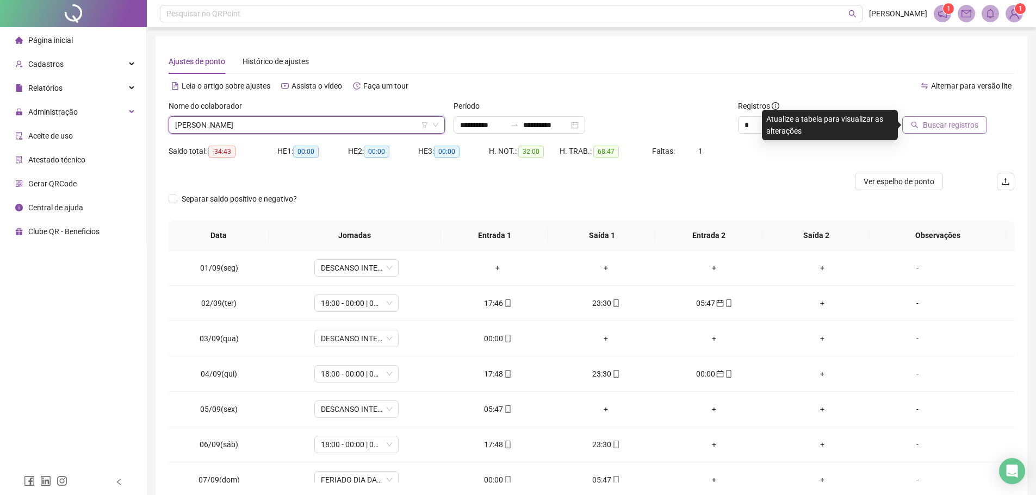
click at [944, 122] on span "Buscar registros" at bounding box center [949, 125] width 55 height 12
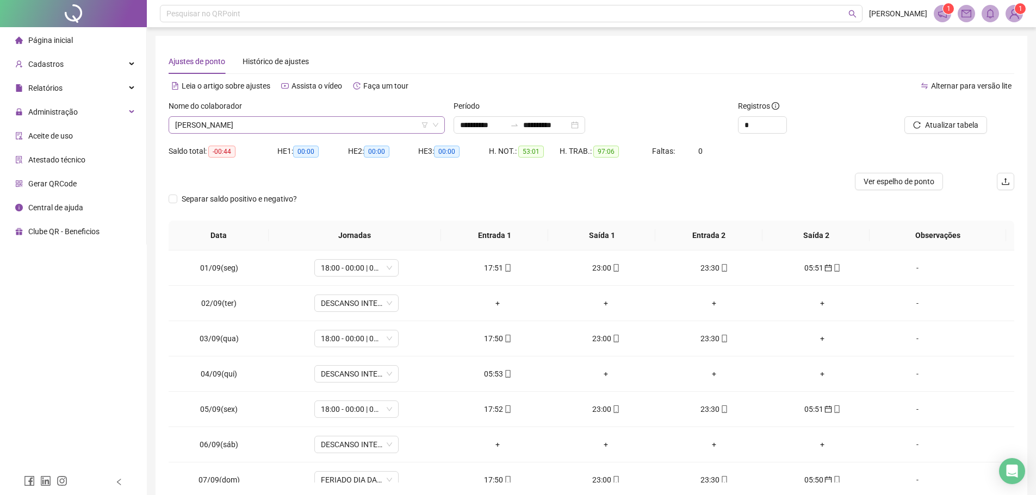
click at [267, 124] on span "VALDEIR ALVES DE SOUZA" at bounding box center [306, 125] width 263 height 16
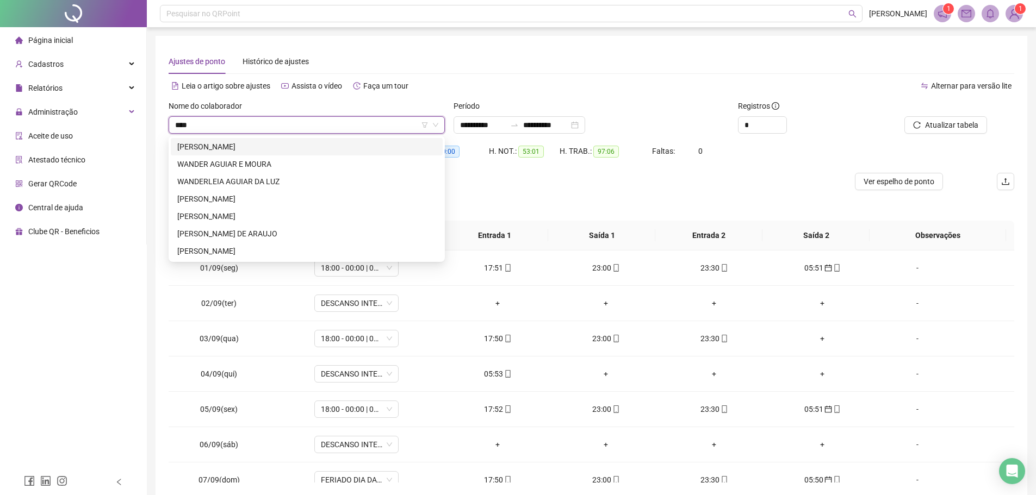
type input "*****"
click at [242, 210] on div "WANDERLEY NUNES COELHO" at bounding box center [307, 216] width 272 height 17
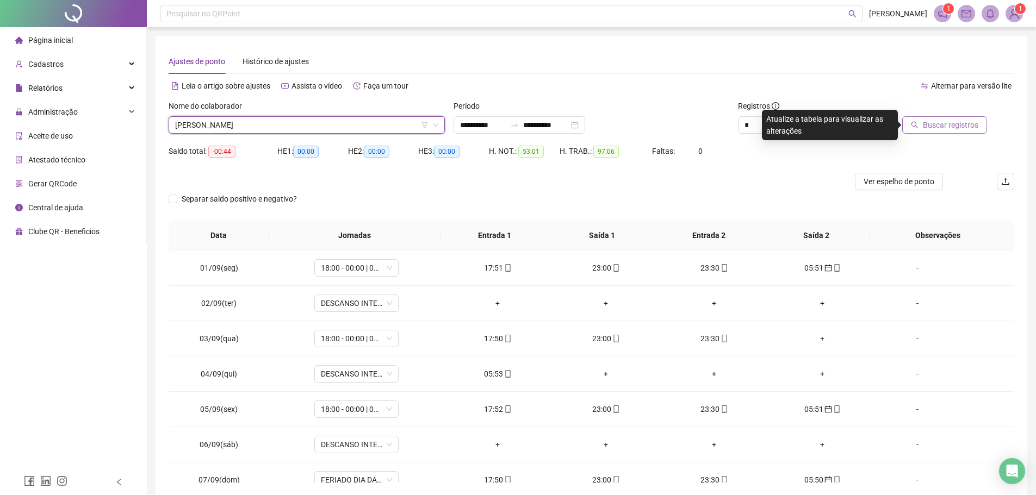
click at [967, 122] on span "Buscar registros" at bounding box center [949, 125] width 55 height 12
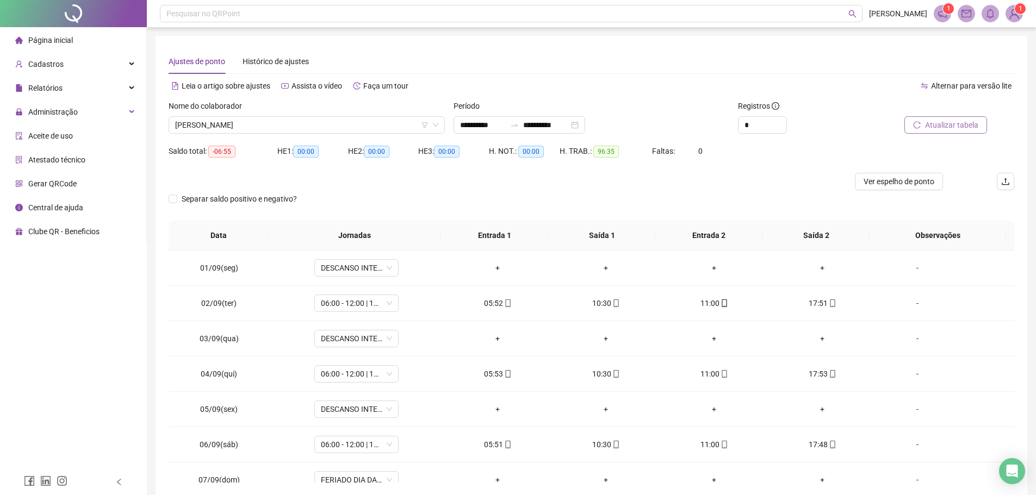
click at [304, 115] on div "Nome do colaborador" at bounding box center [307, 108] width 276 height 16
click at [303, 126] on span "WANDERLEY NUNES COELHO" at bounding box center [306, 125] width 263 height 16
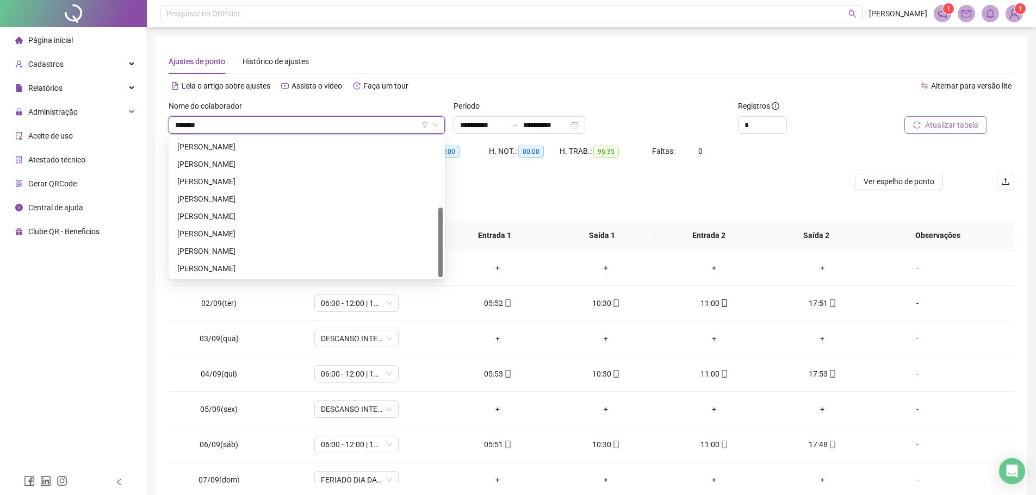
scroll to position [104, 0]
type input "*********"
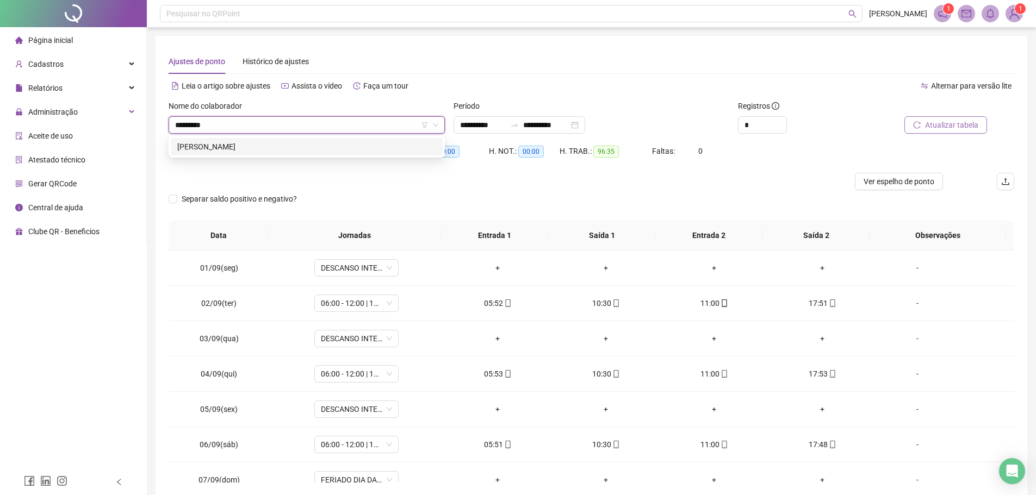
scroll to position [0, 0]
click at [303, 148] on div "ANTONIO MENDES DA SILVA" at bounding box center [306, 147] width 259 height 12
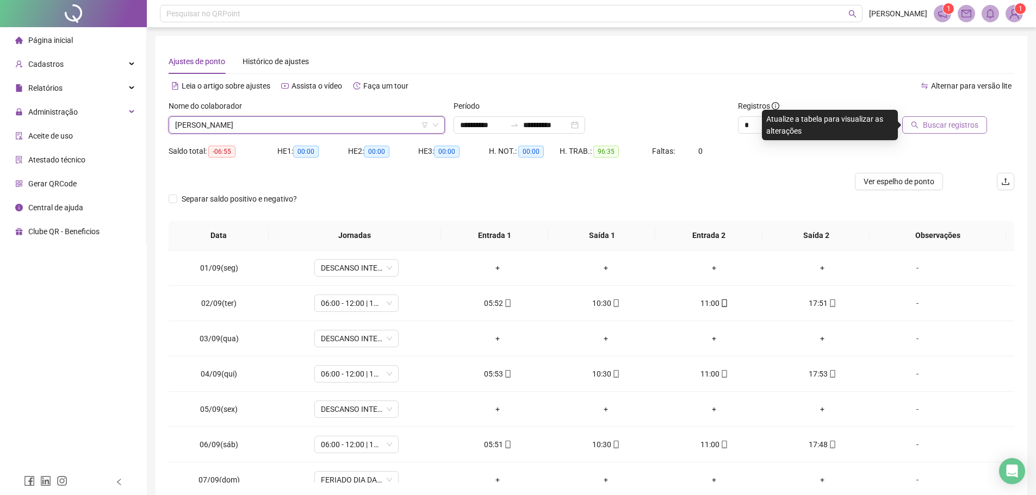
click at [957, 121] on span "Buscar registros" at bounding box center [949, 125] width 55 height 12
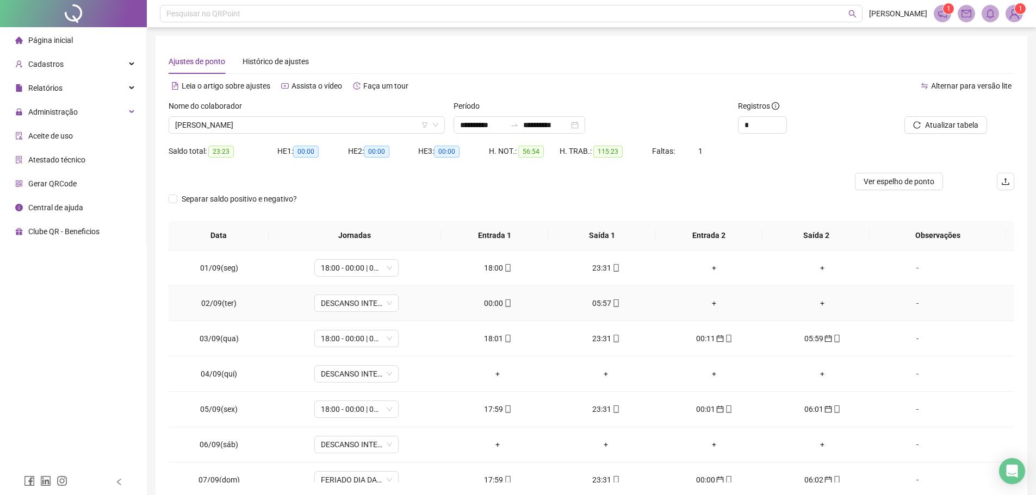
click at [489, 304] on div "00:00" at bounding box center [497, 303] width 91 height 12
type input "**********"
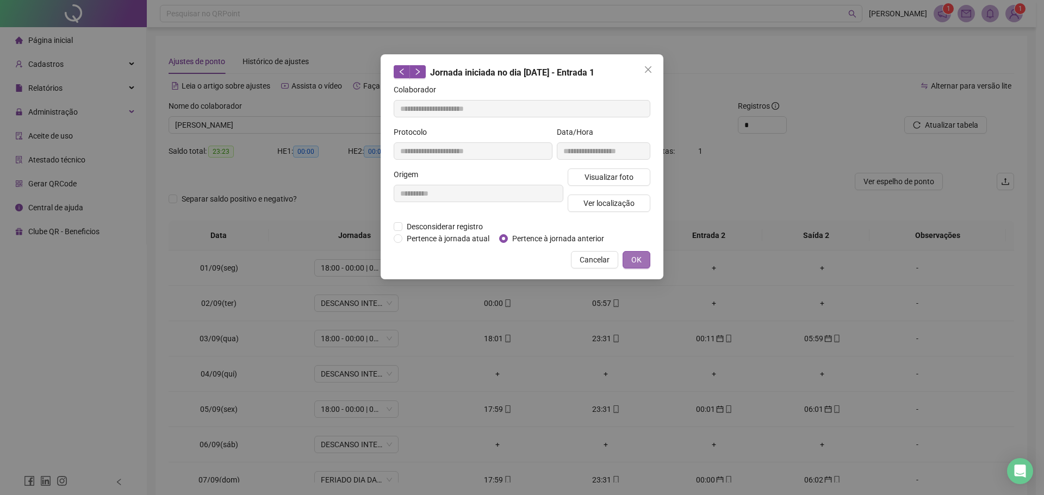
click at [633, 258] on span "OK" at bounding box center [636, 260] width 10 height 12
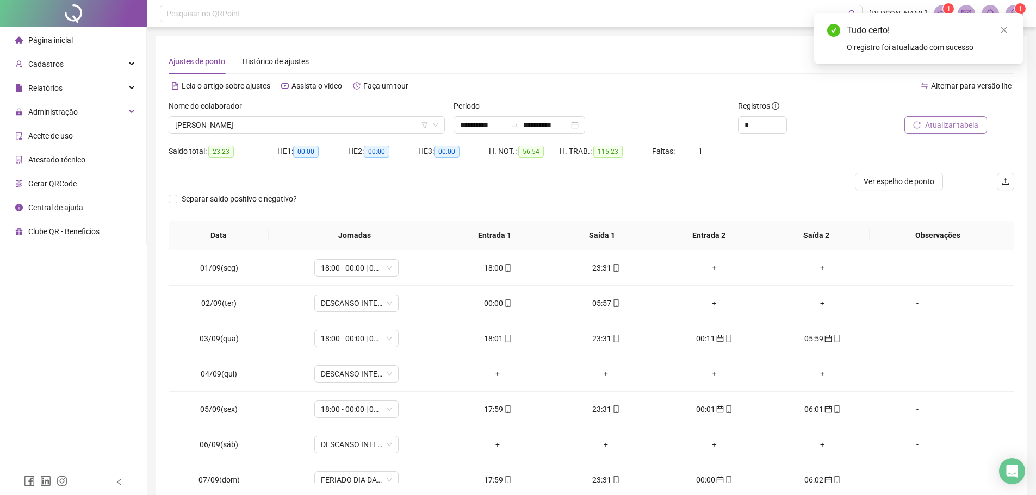
click at [936, 123] on span "Atualizar tabela" at bounding box center [951, 125] width 53 height 12
click at [503, 307] on span at bounding box center [507, 303] width 9 height 9
type input "**********"
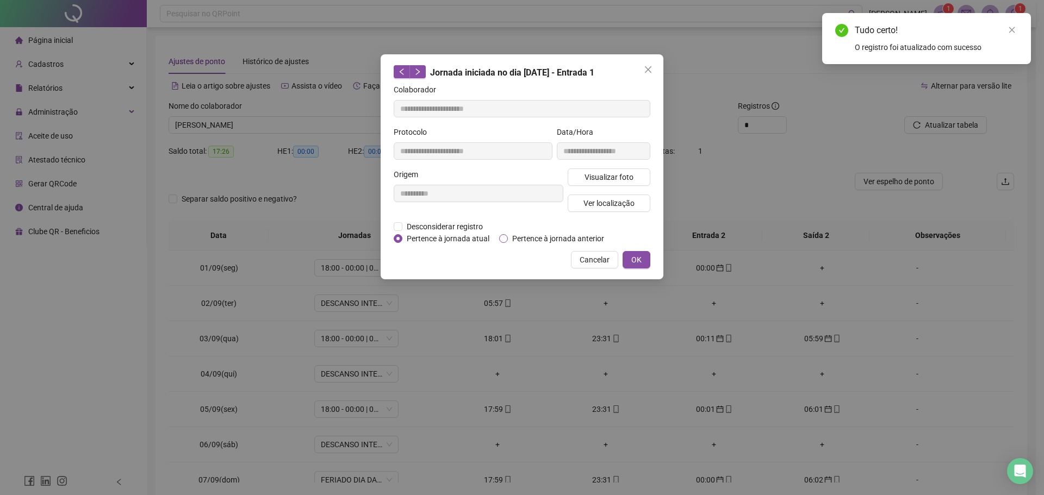
click at [511, 244] on span "Pertence à jornada anterior" at bounding box center [558, 239] width 101 height 12
click at [640, 258] on span "OK" at bounding box center [636, 260] width 10 height 12
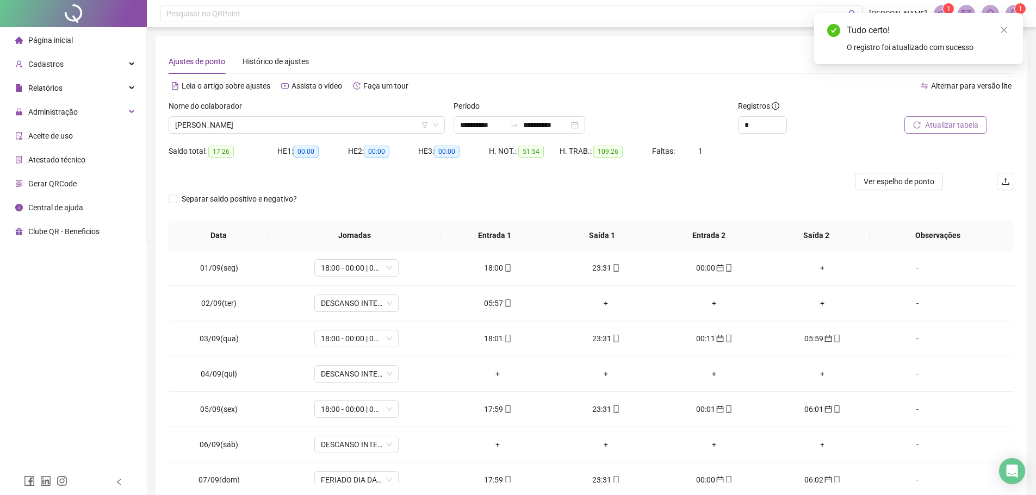
click at [956, 127] on span "Atualizar tabela" at bounding box center [951, 125] width 53 height 12
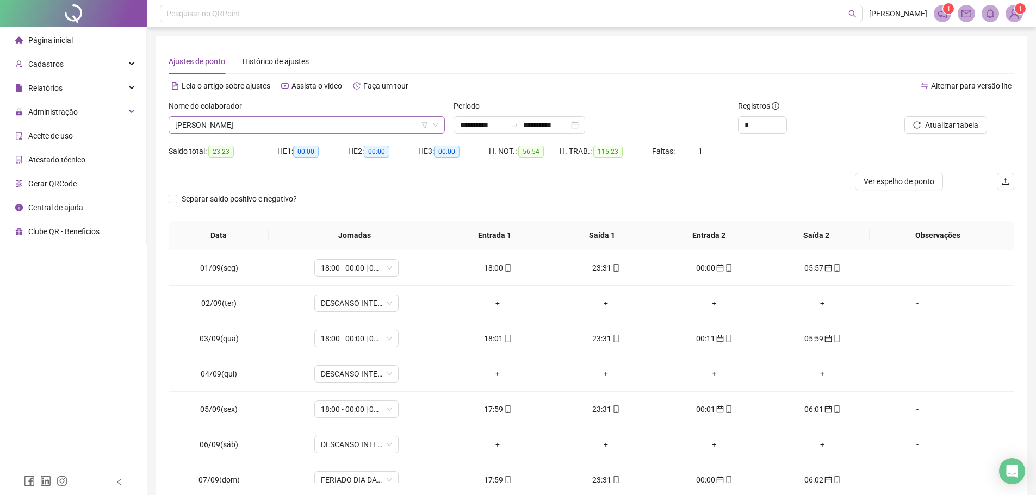
click at [298, 125] on span "ANTONIO MENDES DA SILVA" at bounding box center [306, 125] width 263 height 16
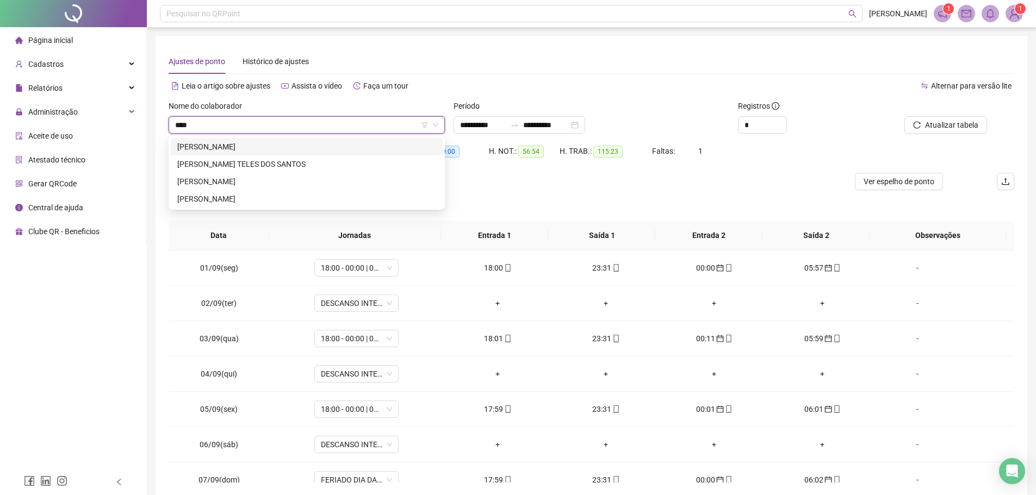
type input "*****"
click at [261, 147] on div "DANIEL CARNEIRO AZEVEDO" at bounding box center [306, 147] width 259 height 12
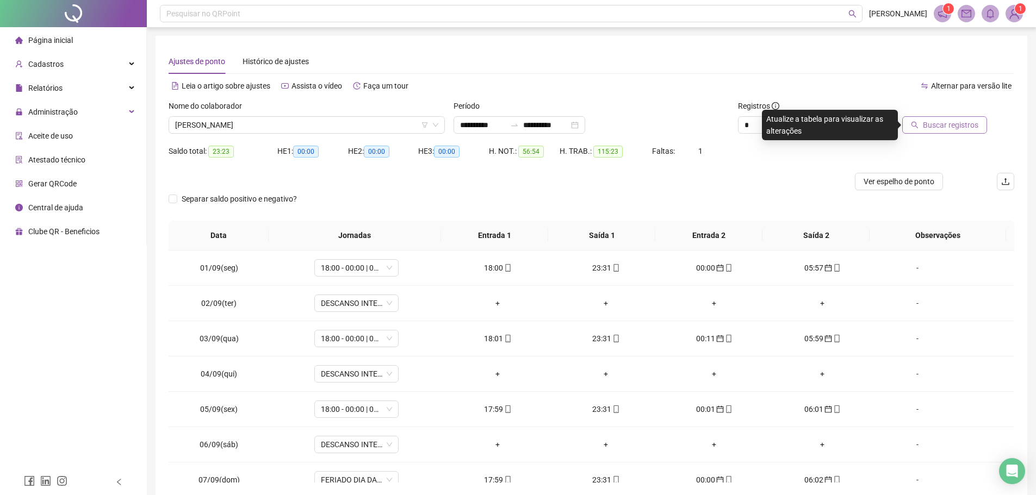
click at [948, 126] on span "Buscar registros" at bounding box center [949, 125] width 55 height 12
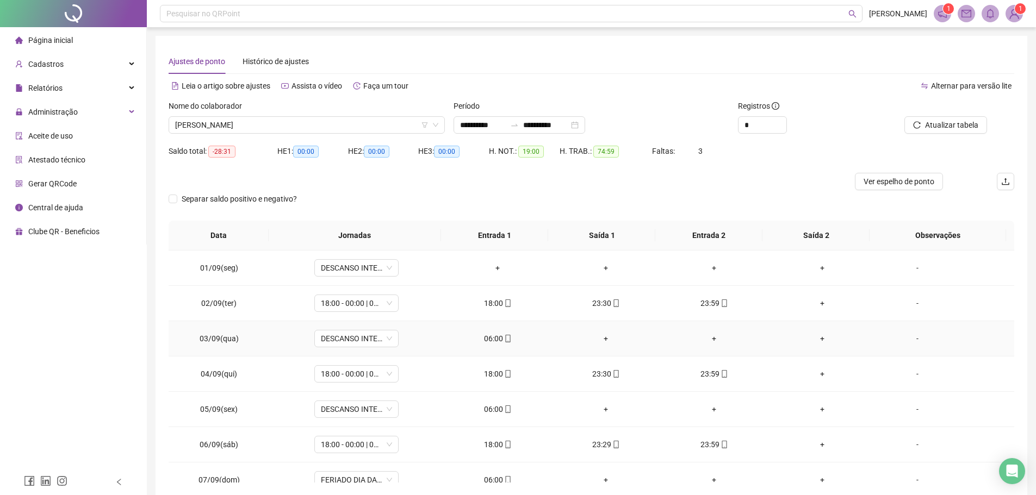
click at [495, 342] on div "06:00" at bounding box center [497, 339] width 91 height 12
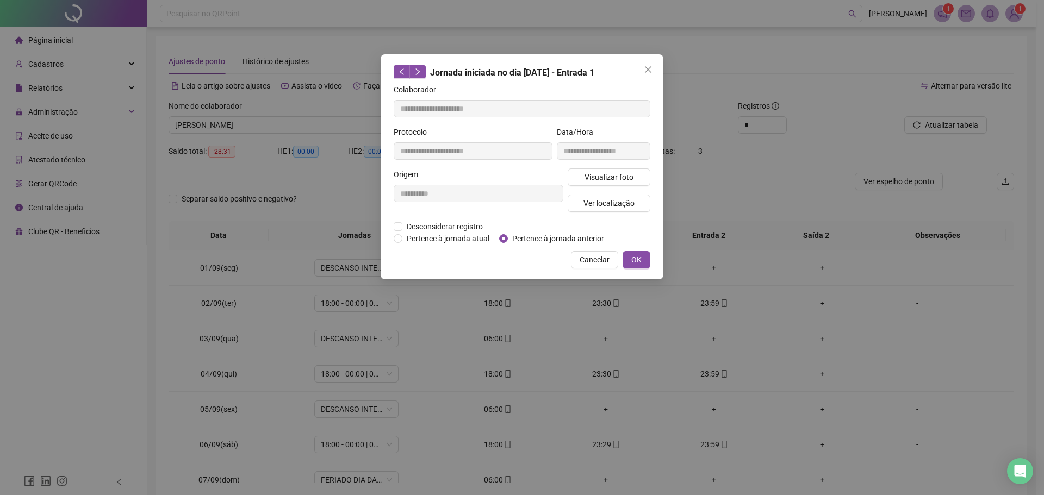
type input "**********"
click at [644, 257] on button "OK" at bounding box center [636, 259] width 28 height 17
click at [638, 259] on span "OK" at bounding box center [636, 260] width 10 height 12
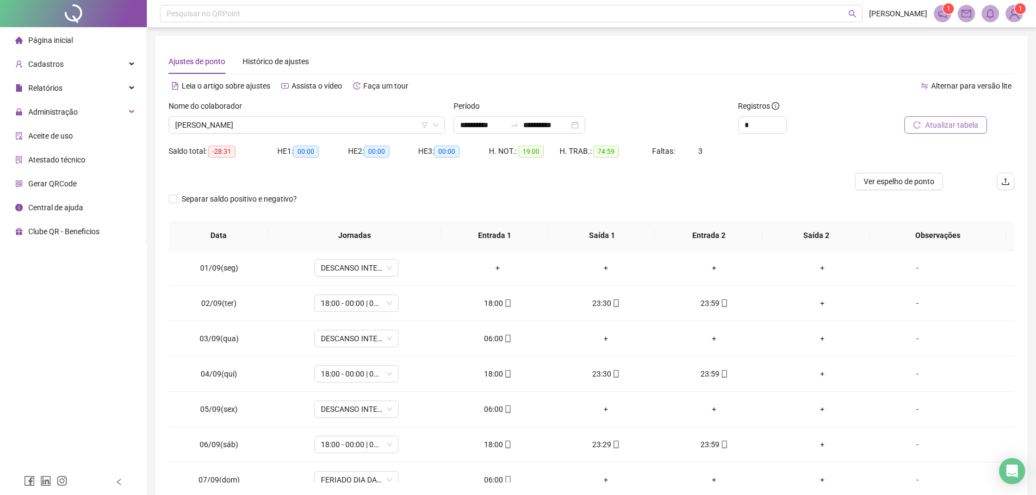
click at [921, 129] on button "Atualizar tabela" at bounding box center [945, 124] width 83 height 17
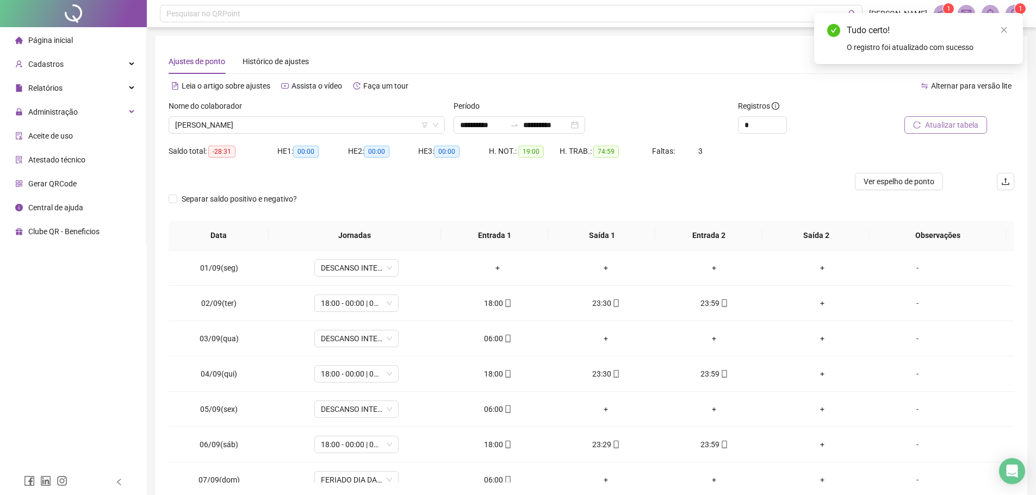
click at [962, 128] on span "Atualizar tabela" at bounding box center [951, 125] width 53 height 12
click at [493, 410] on div "06:00" at bounding box center [497, 409] width 91 height 12
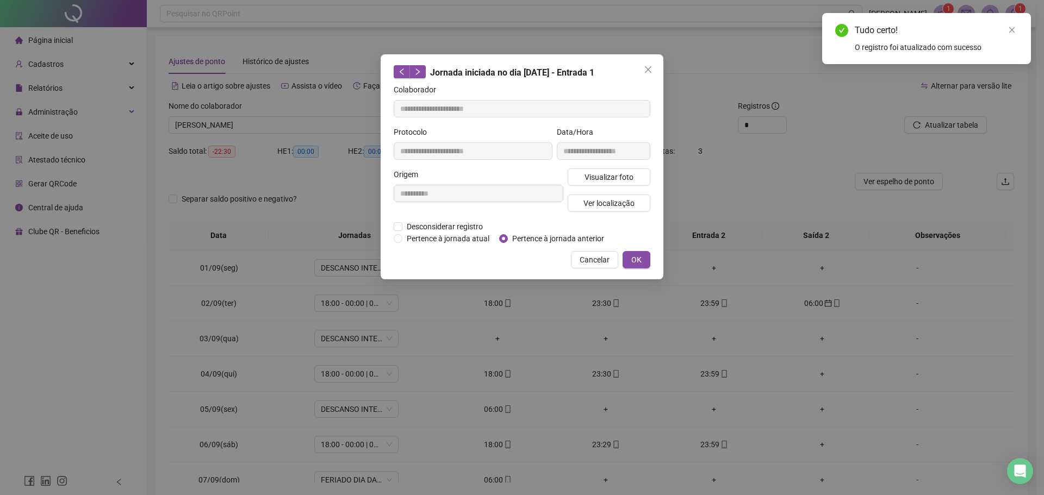
type input "**********"
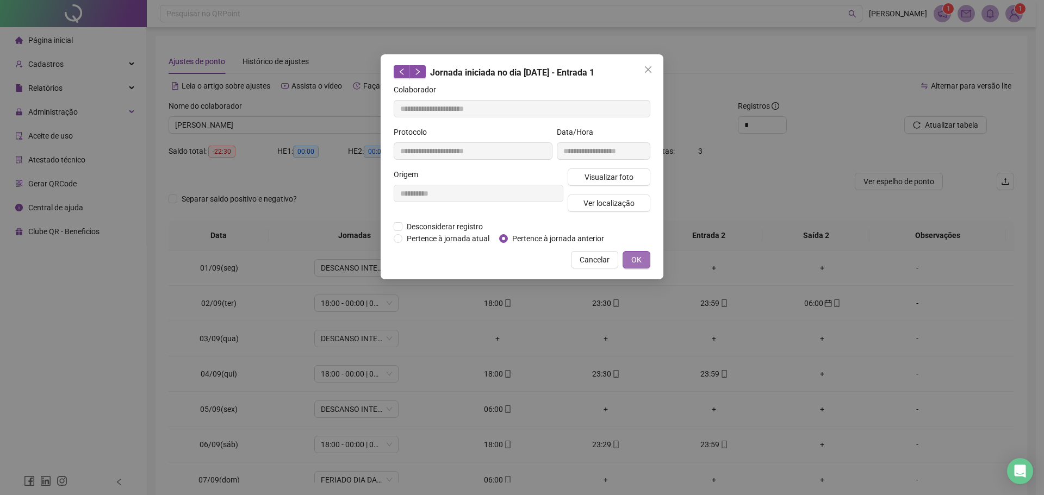
click at [633, 266] on button "OK" at bounding box center [636, 259] width 28 height 17
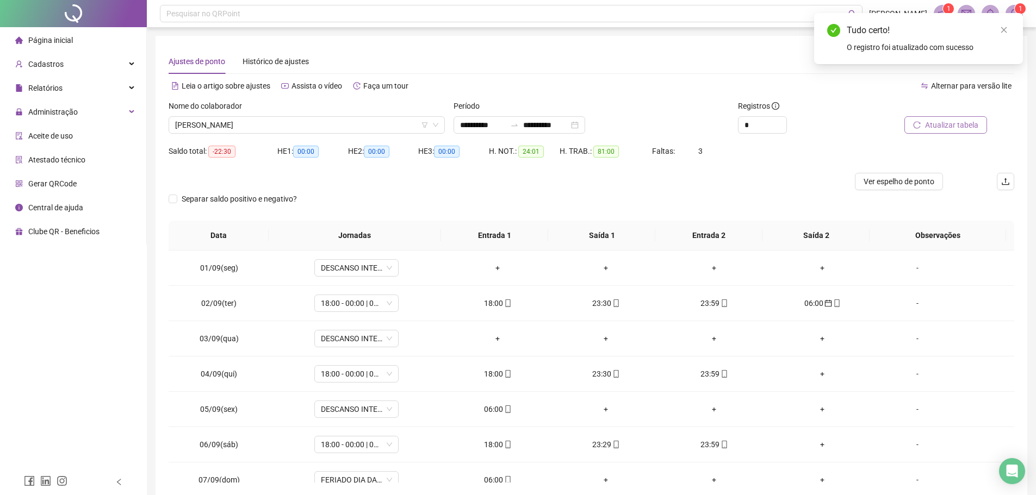
click at [931, 124] on span "Atualizar tabela" at bounding box center [951, 125] width 53 height 12
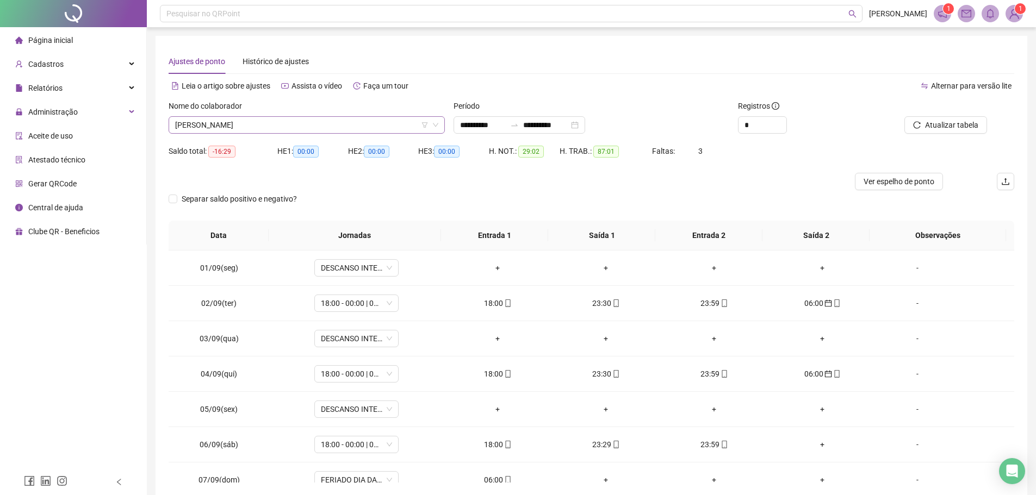
click at [286, 127] on span "DANIEL CARNEIRO AZEVEDO" at bounding box center [306, 125] width 263 height 16
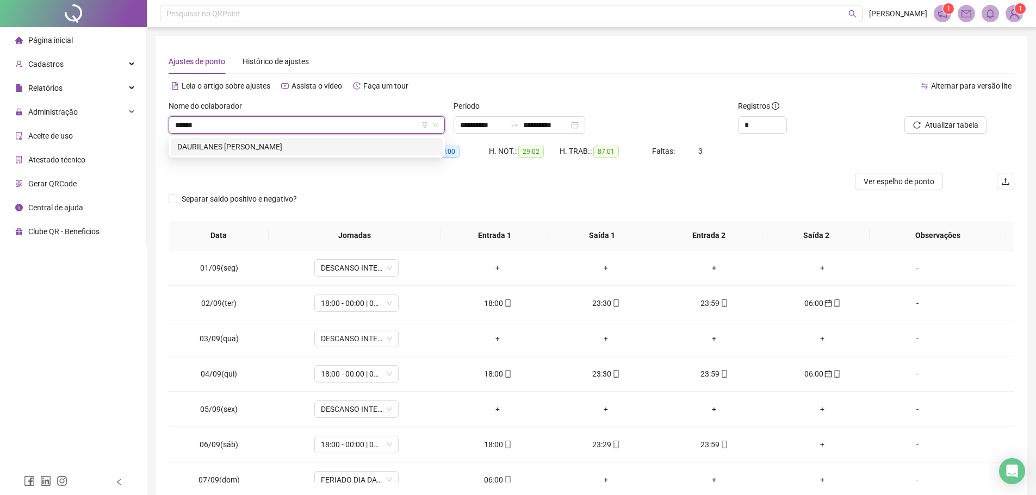
type input "*******"
click at [288, 150] on div "DAURILANES ALBUQUERQUE DE SOUSA" at bounding box center [306, 147] width 259 height 12
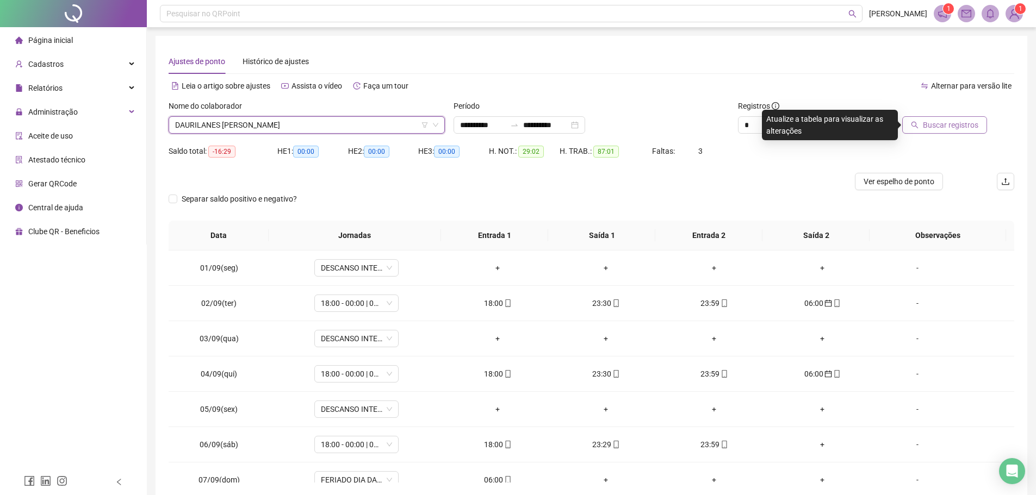
click at [922, 116] on button "Buscar registros" at bounding box center [944, 124] width 85 height 17
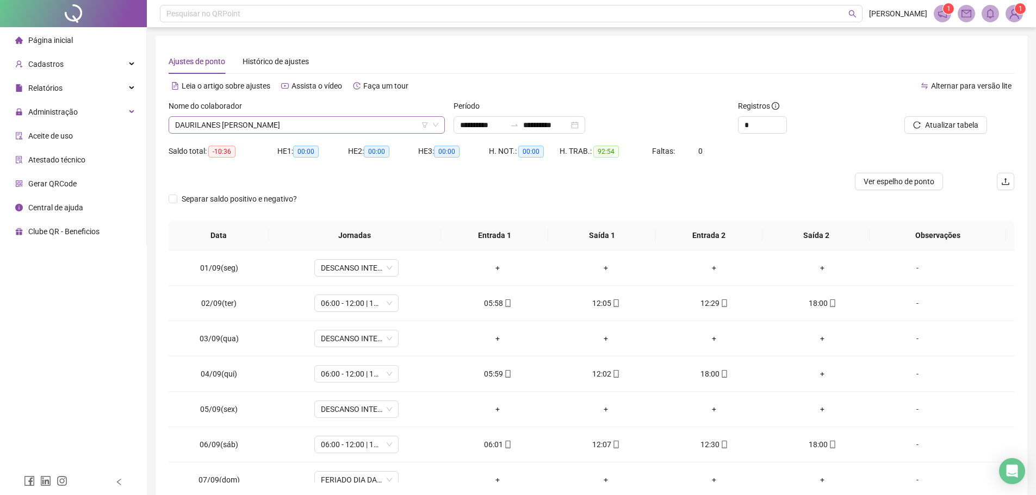
click at [340, 129] on span "DAURILANES ALBUQUERQUE DE SOUSA" at bounding box center [306, 125] width 263 height 16
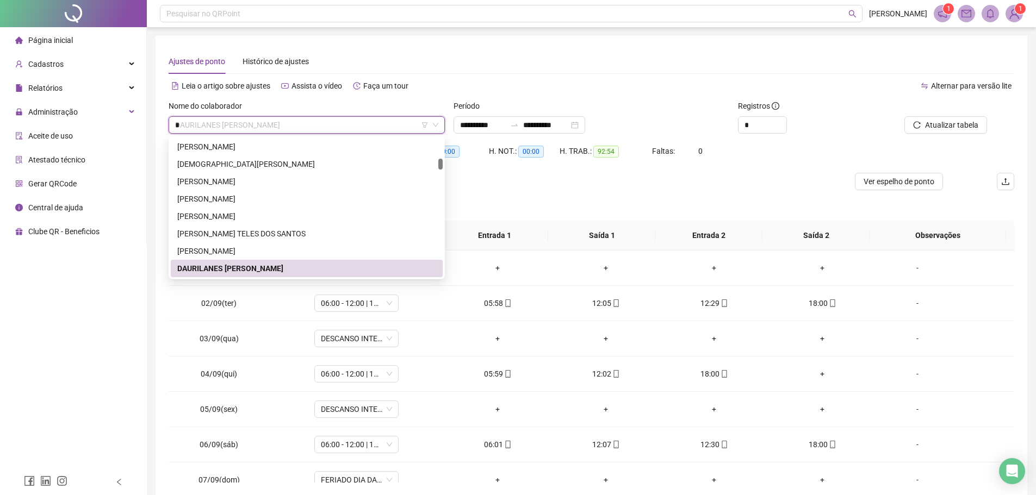
scroll to position [557, 0]
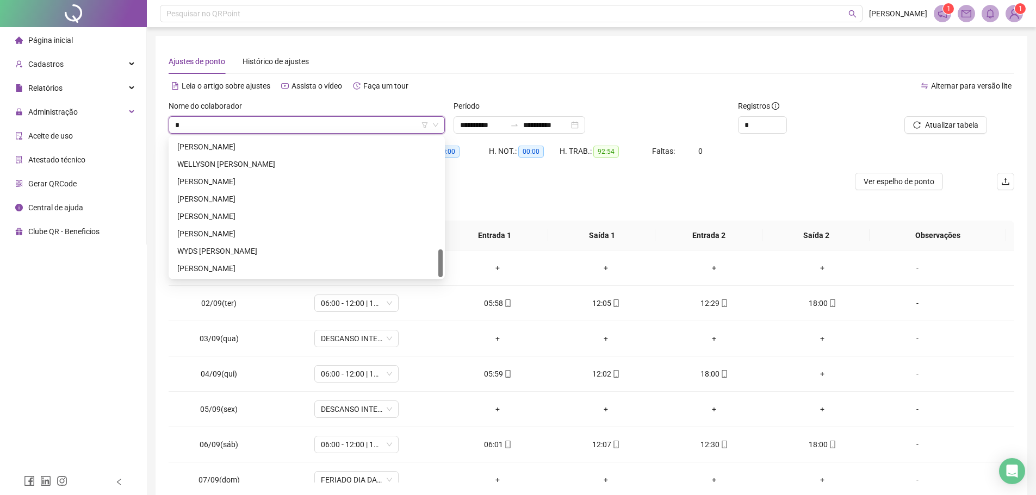
type input "**"
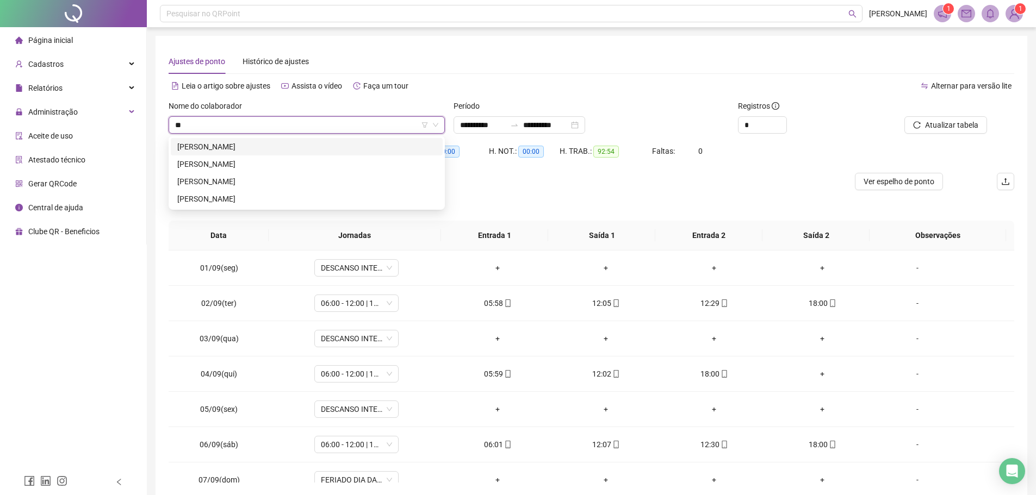
scroll to position [0, 0]
click at [245, 194] on div "YONAR ALVES DE SOUZA" at bounding box center [306, 199] width 259 height 12
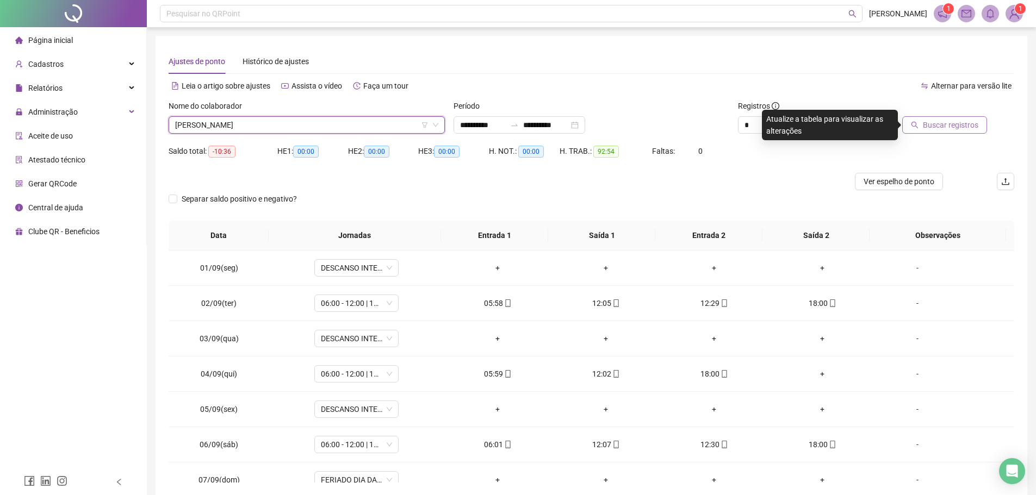
click at [943, 125] on span "Buscar registros" at bounding box center [949, 125] width 55 height 12
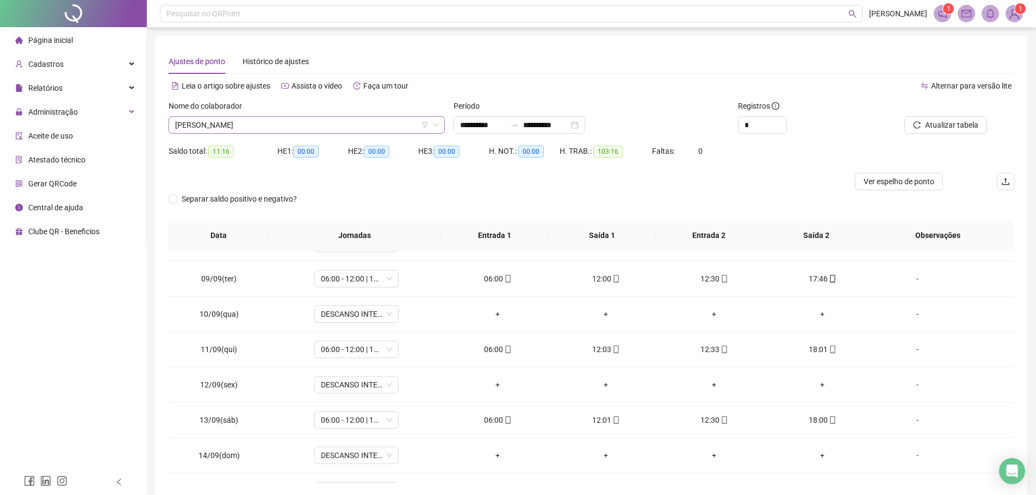
scroll to position [9341, 0]
click at [335, 128] on span "YONAR ALVES DE SOUZA" at bounding box center [306, 125] width 263 height 16
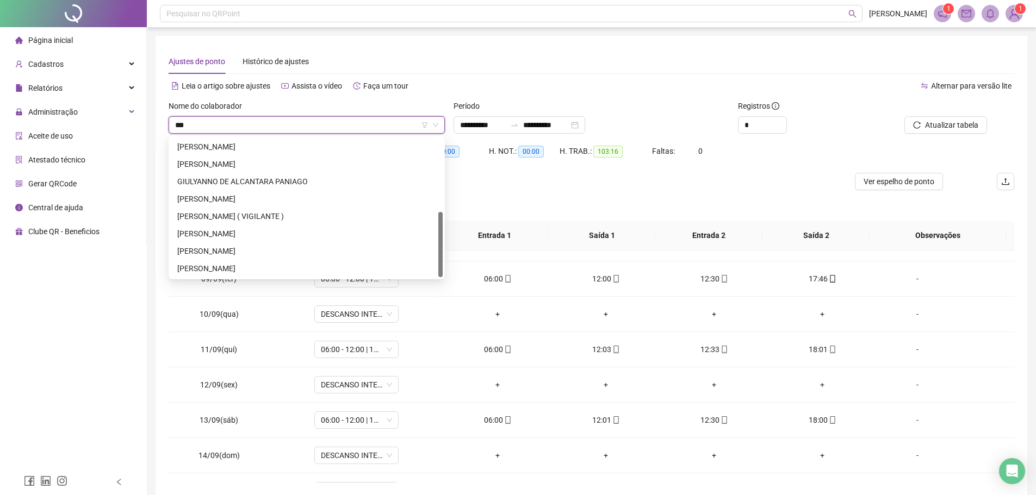
scroll to position [35, 0]
type input "****"
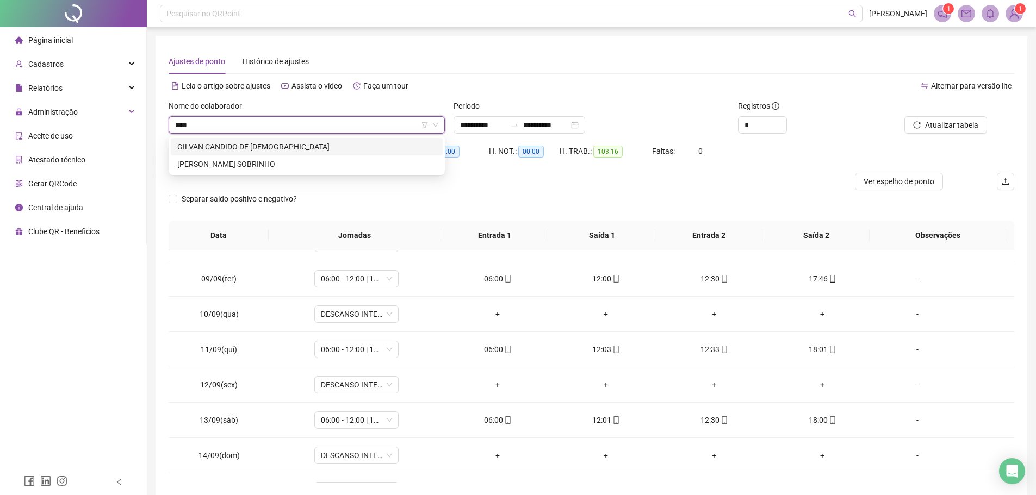
click at [282, 141] on div "GILVAN CANDIDO DE JESUS" at bounding box center [306, 147] width 259 height 12
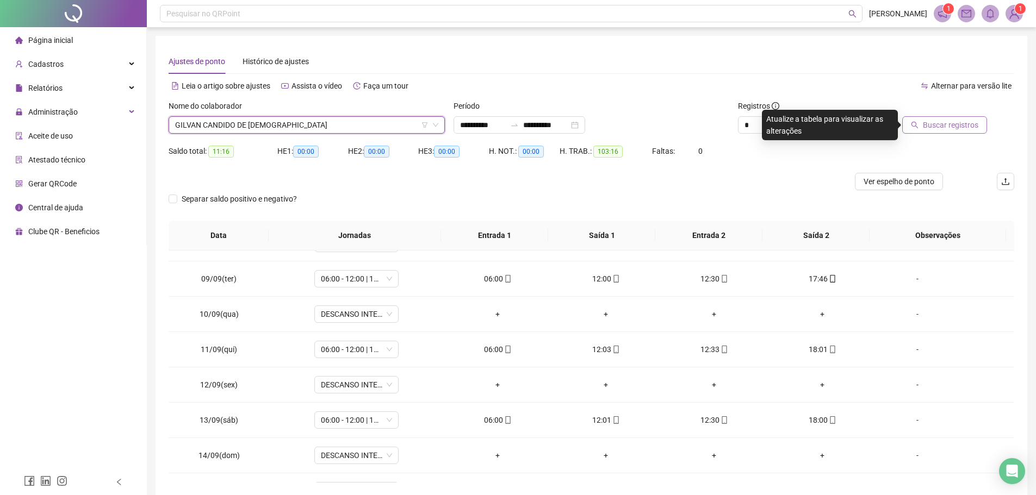
click at [984, 118] on button "Buscar registros" at bounding box center [944, 124] width 85 height 17
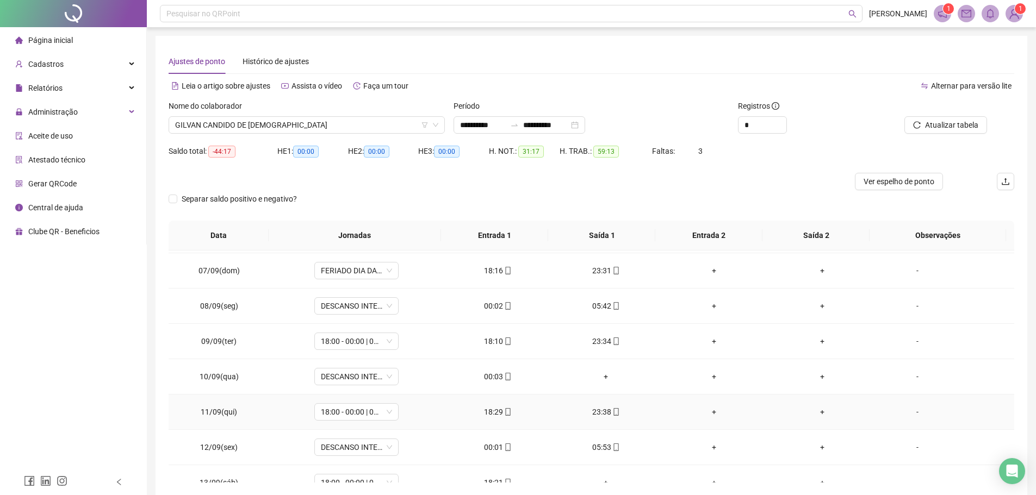
scroll to position [109, 0]
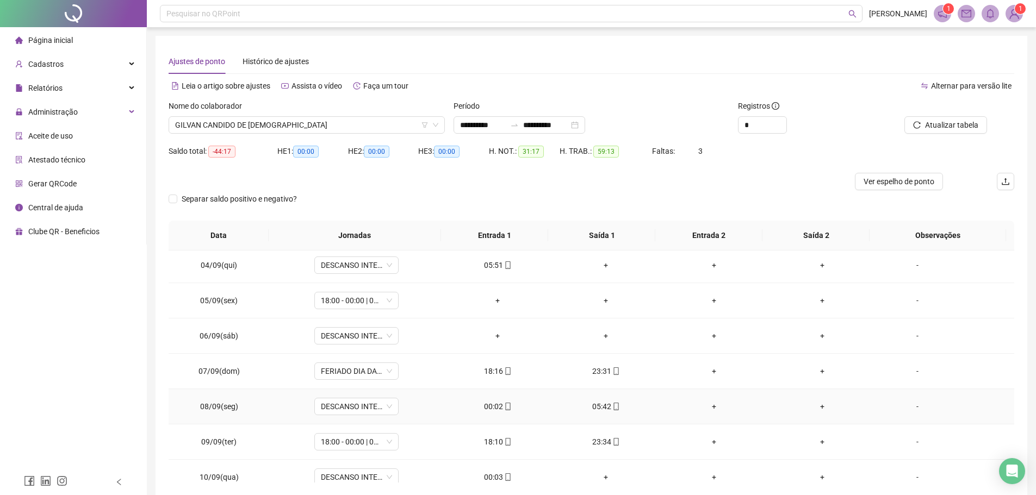
click at [503, 402] on span at bounding box center [507, 406] width 9 height 9
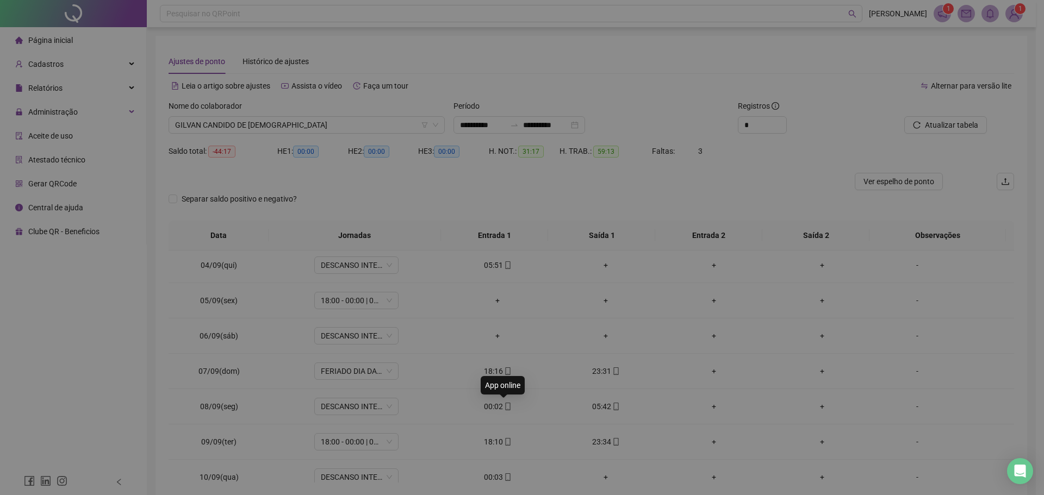
type input "**********"
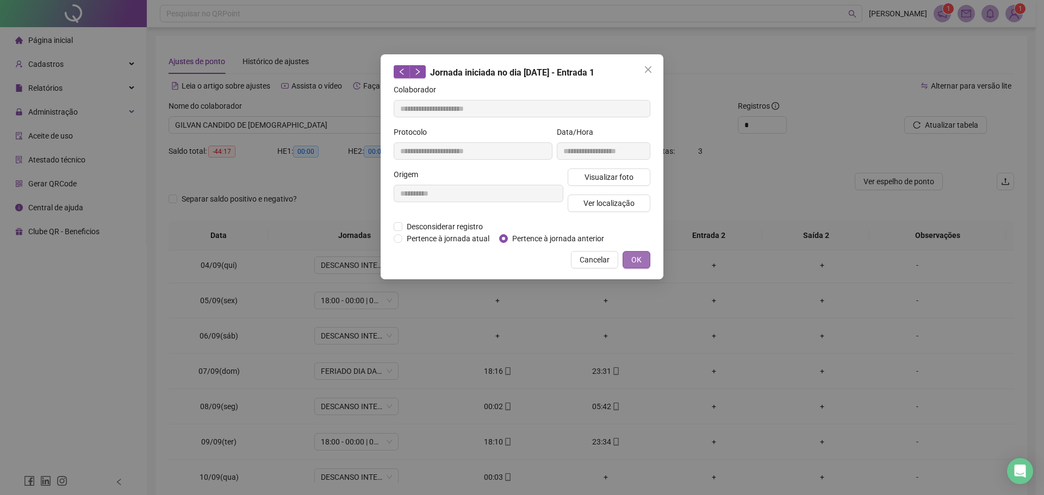
click at [629, 259] on button "OK" at bounding box center [636, 259] width 28 height 17
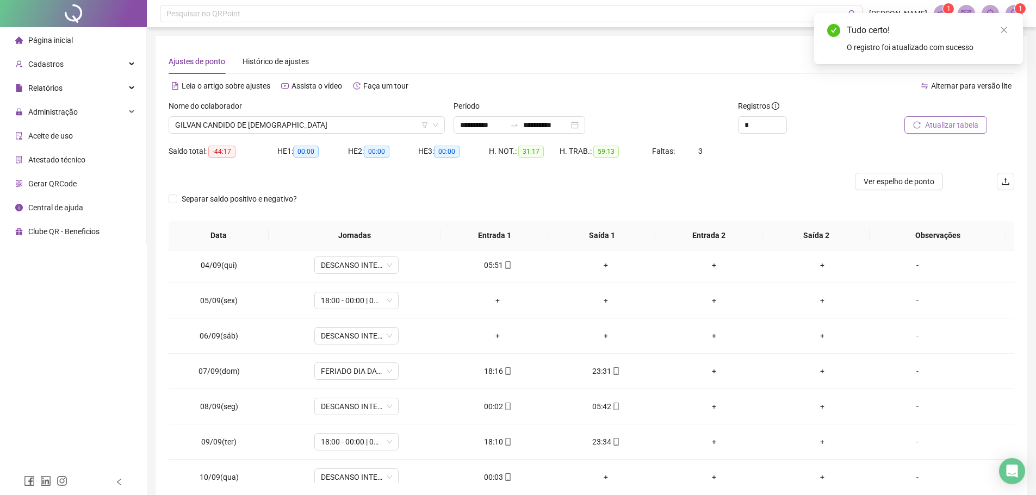
click at [956, 121] on span "Atualizar tabela" at bounding box center [951, 125] width 53 height 12
click at [490, 405] on div "05:42" at bounding box center [497, 407] width 91 height 12
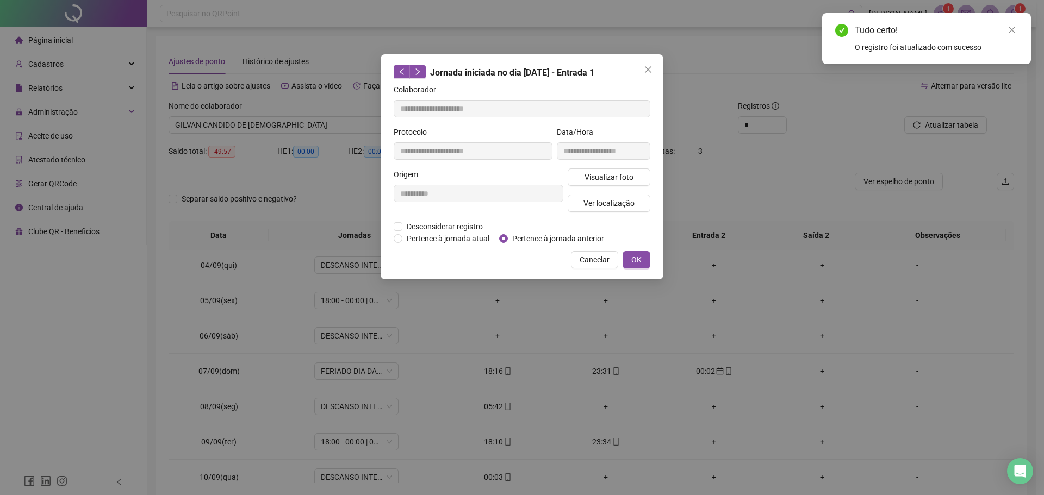
type input "**********"
click at [523, 236] on span "Pertence à jornada anterior" at bounding box center [558, 239] width 101 height 12
click at [643, 255] on button "OK" at bounding box center [636, 259] width 28 height 17
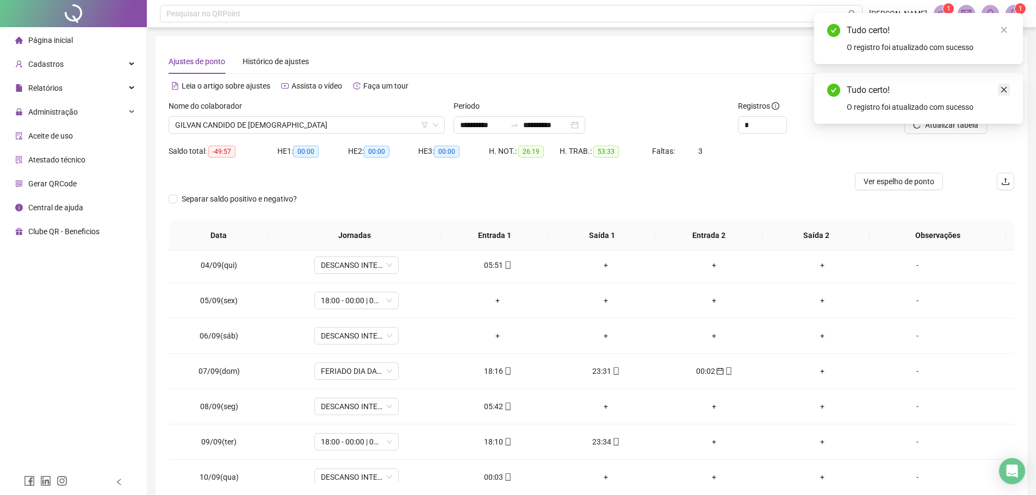
click at [1001, 88] on icon "close" at bounding box center [1004, 90] width 8 height 8
click at [927, 123] on span "Atualizar tabela" at bounding box center [951, 125] width 53 height 12
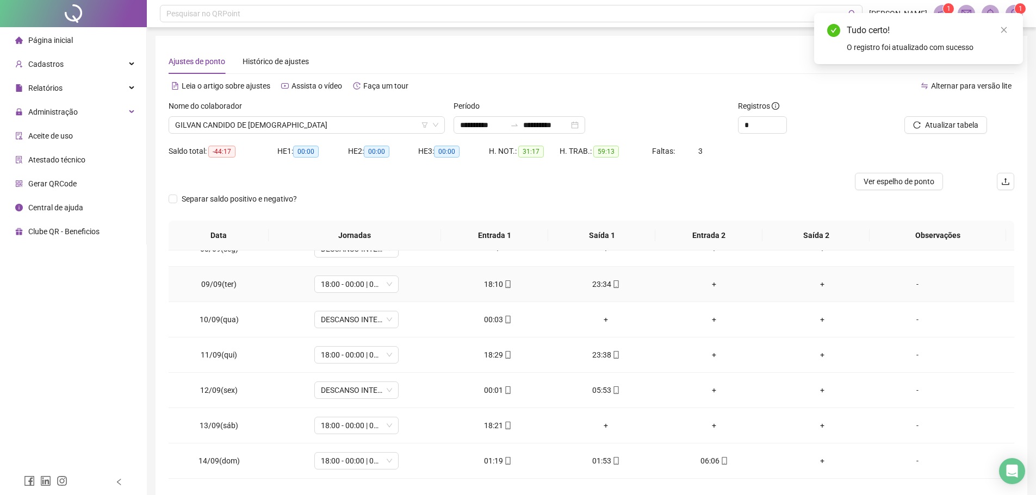
scroll to position [272, 0]
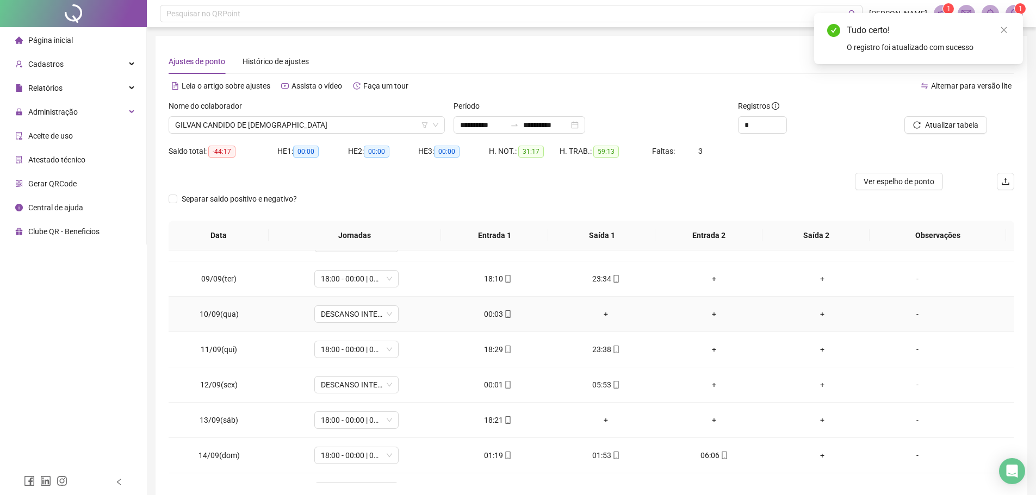
click at [495, 311] on div "00:03" at bounding box center [497, 314] width 91 height 12
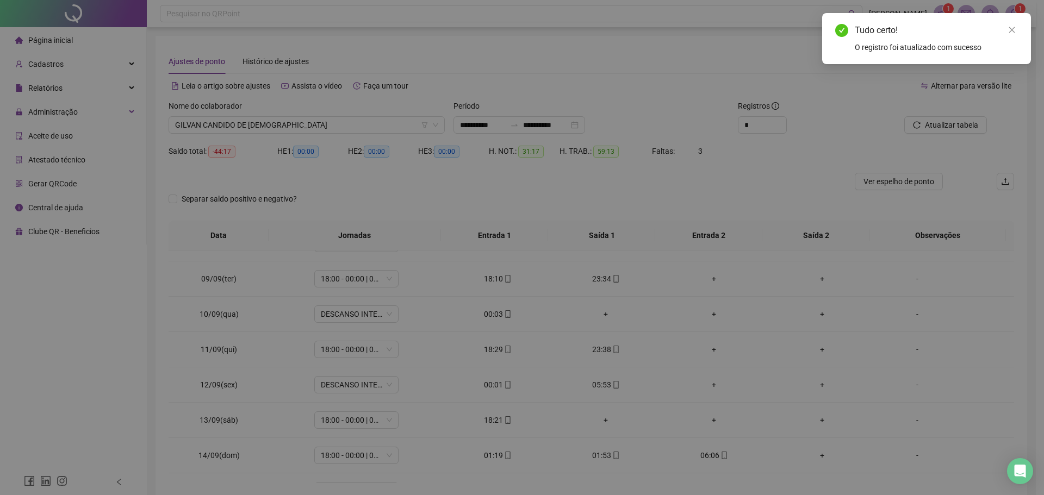
type input "**********"
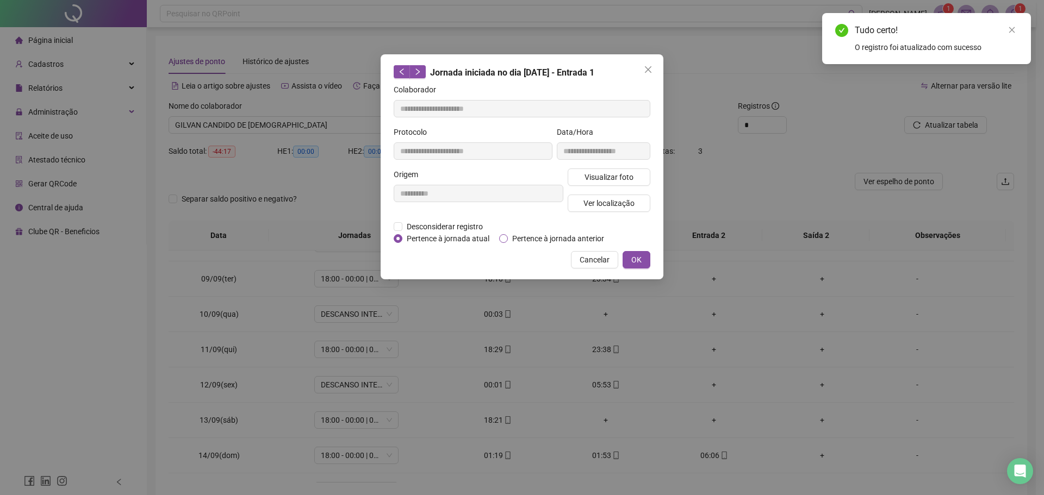
click at [513, 239] on span "Pertence à jornada anterior" at bounding box center [558, 239] width 101 height 12
click at [648, 260] on button "OK" at bounding box center [636, 259] width 28 height 17
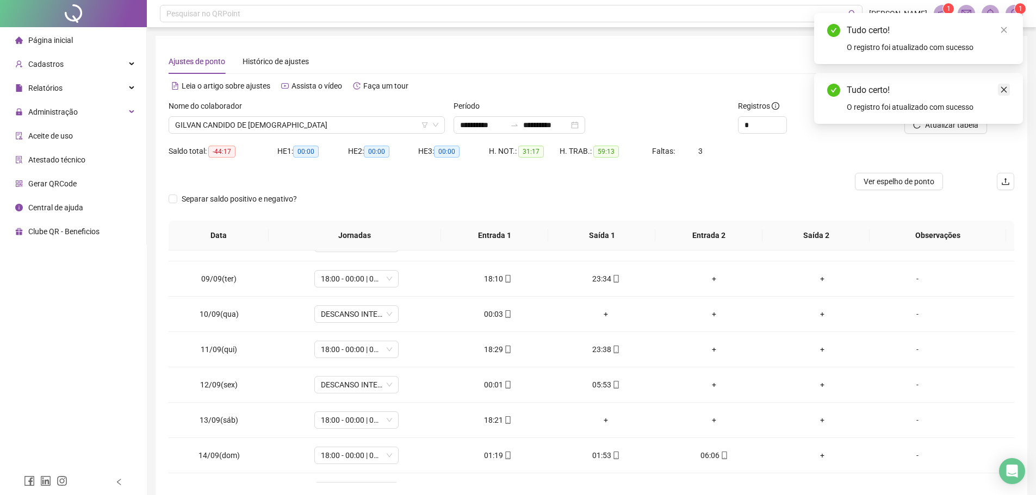
click at [1005, 91] on icon "close" at bounding box center [1004, 90] width 6 height 6
click at [919, 126] on icon "reload" at bounding box center [917, 125] width 8 height 8
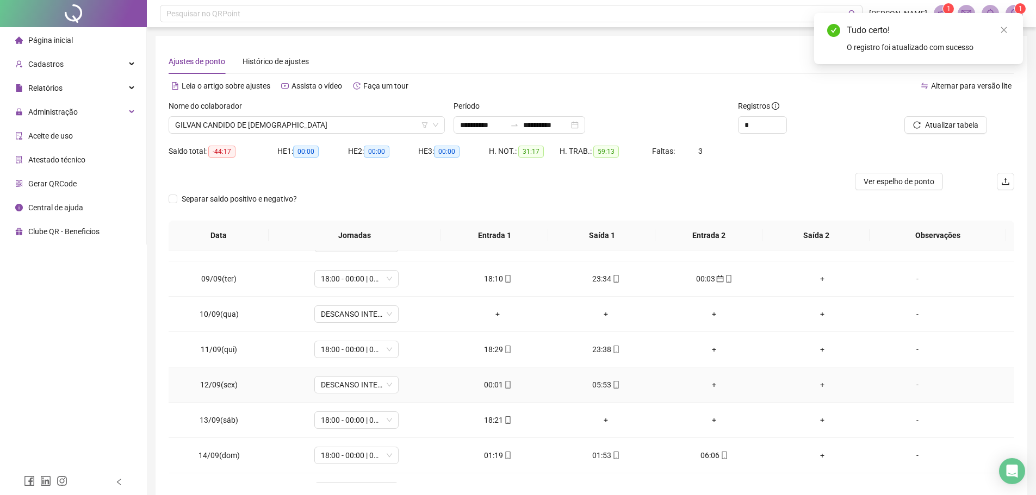
click at [488, 380] on div "00:01" at bounding box center [497, 385] width 91 height 12
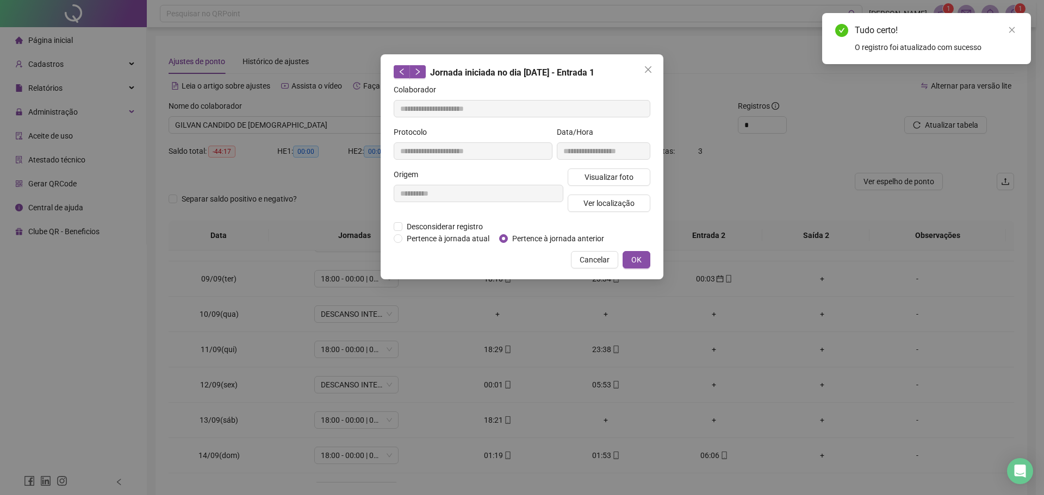
type input "**********"
click at [504, 231] on div "Desconsiderar registro Pertence ao lanche" at bounding box center [522, 227] width 257 height 12
click at [508, 235] on span "Pertence à jornada anterior" at bounding box center [558, 239] width 101 height 12
click at [633, 255] on span "OK" at bounding box center [636, 260] width 10 height 12
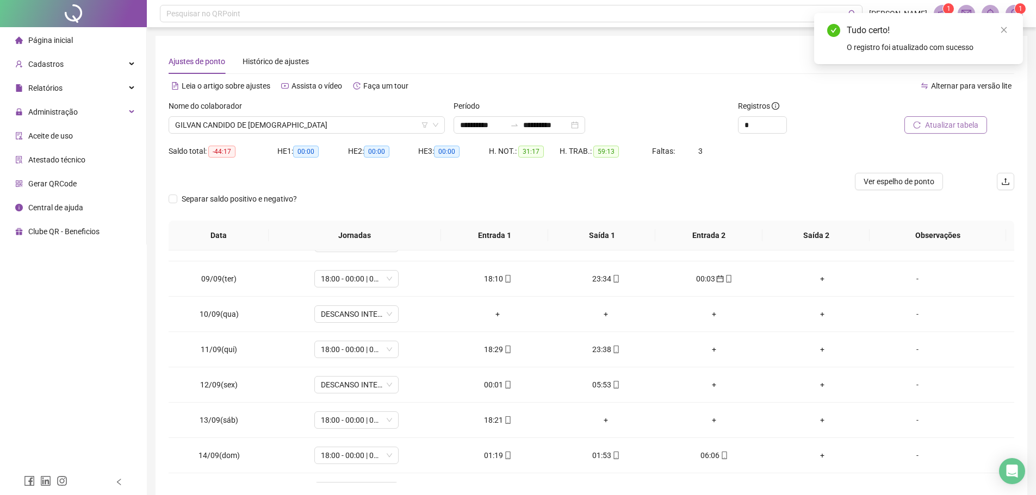
click at [953, 127] on span "Atualizar tabela" at bounding box center [951, 125] width 53 height 12
click at [495, 389] on div "05:53" at bounding box center [497, 385] width 91 height 12
type input "**********"
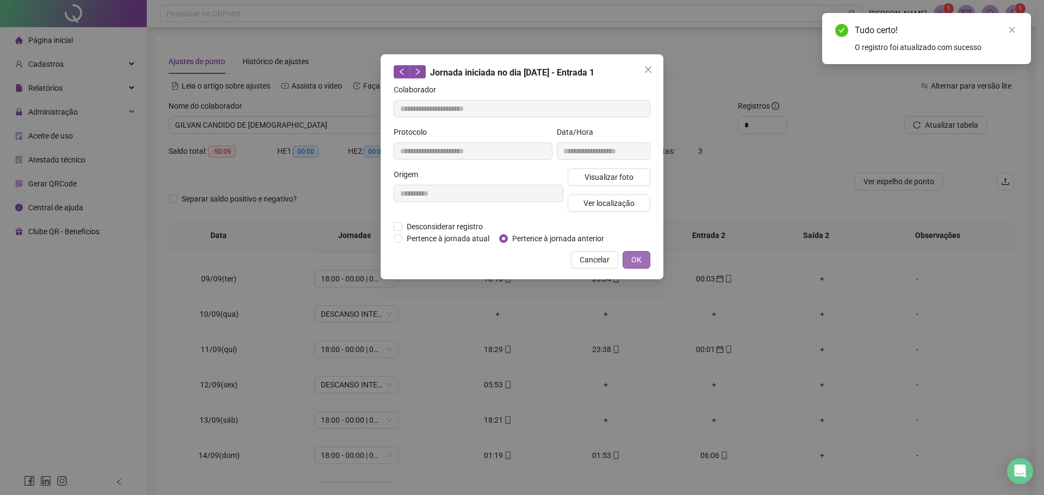
click at [644, 265] on button "OK" at bounding box center [636, 259] width 28 height 17
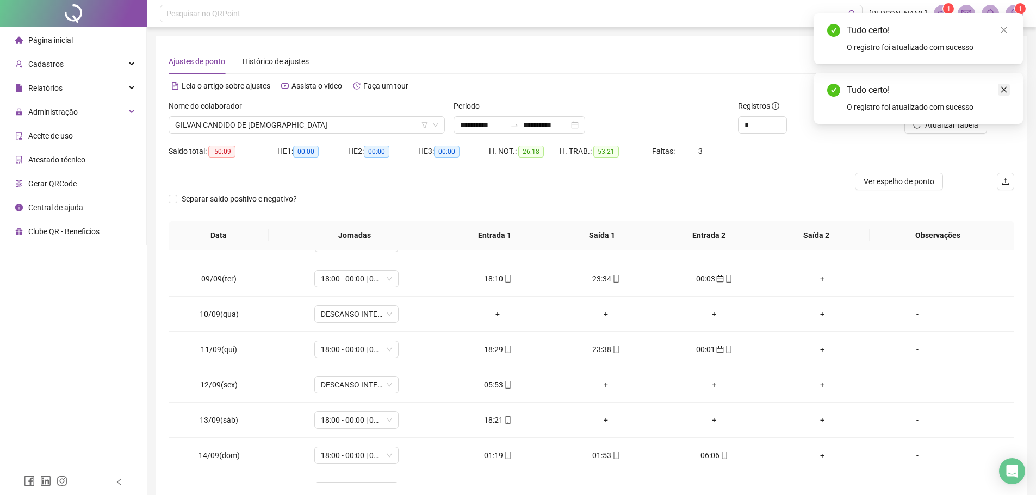
click at [1005, 86] on icon "close" at bounding box center [1004, 90] width 8 height 8
click at [952, 125] on span "Atualizar tabela" at bounding box center [951, 125] width 53 height 12
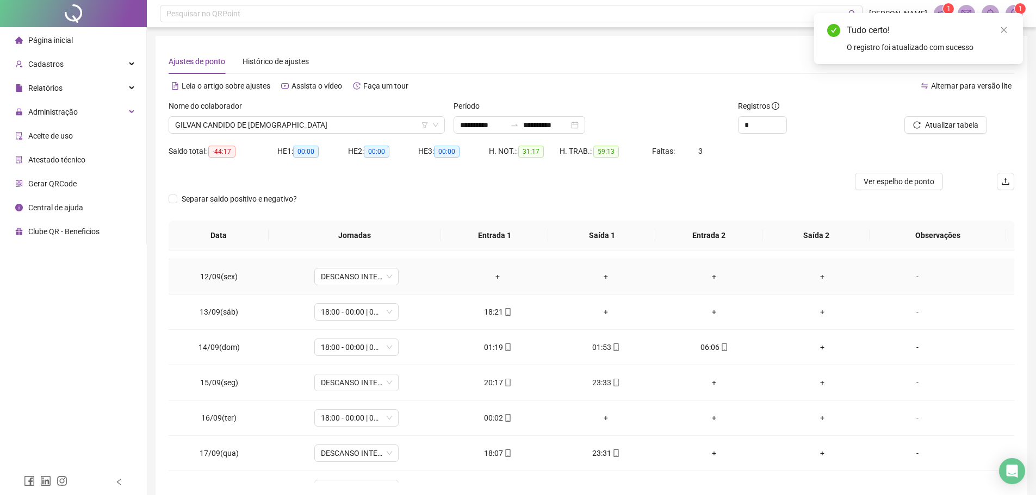
scroll to position [380, 0]
click at [492, 343] on div "01:19" at bounding box center [497, 347] width 91 height 12
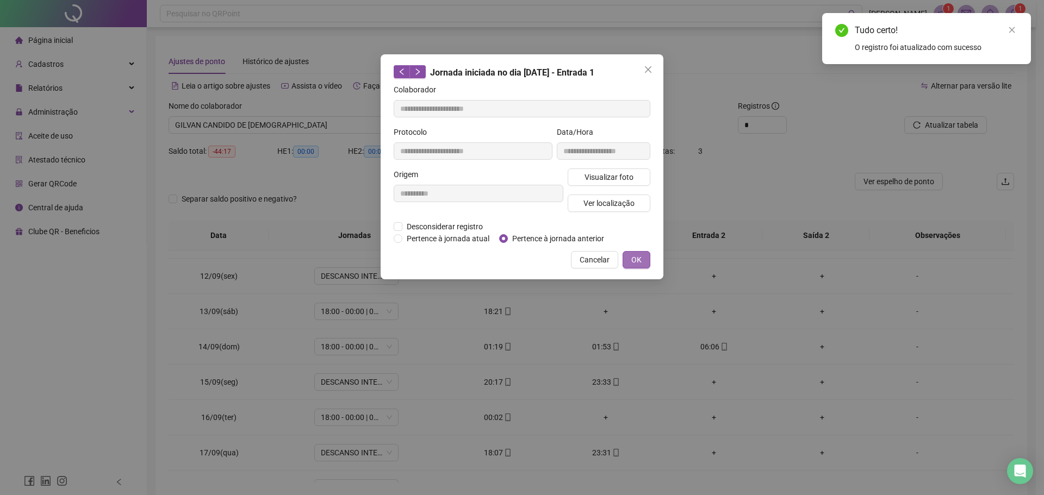
click at [639, 252] on button "OK" at bounding box center [636, 259] width 28 height 17
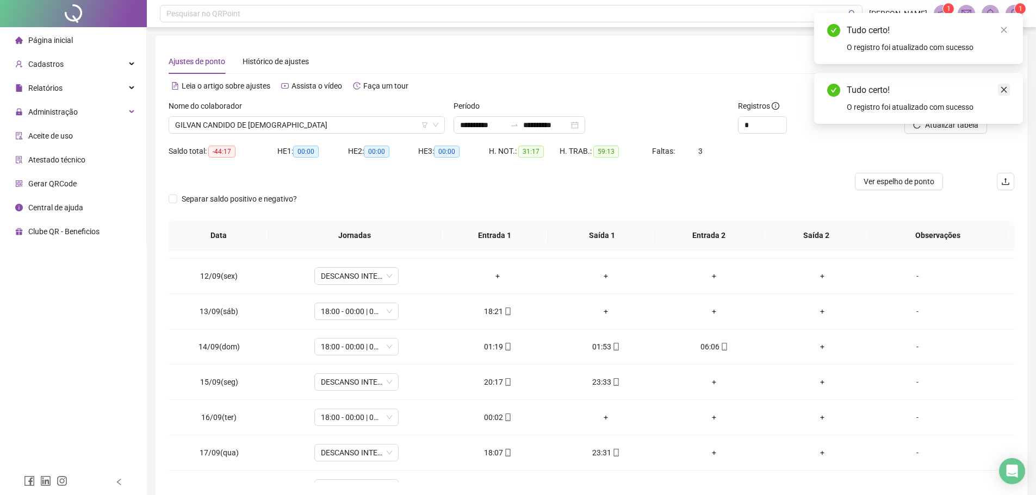
click at [998, 92] on link "Close" at bounding box center [1003, 90] width 12 height 12
click at [943, 121] on span "Atualizar tabela" at bounding box center [951, 125] width 53 height 12
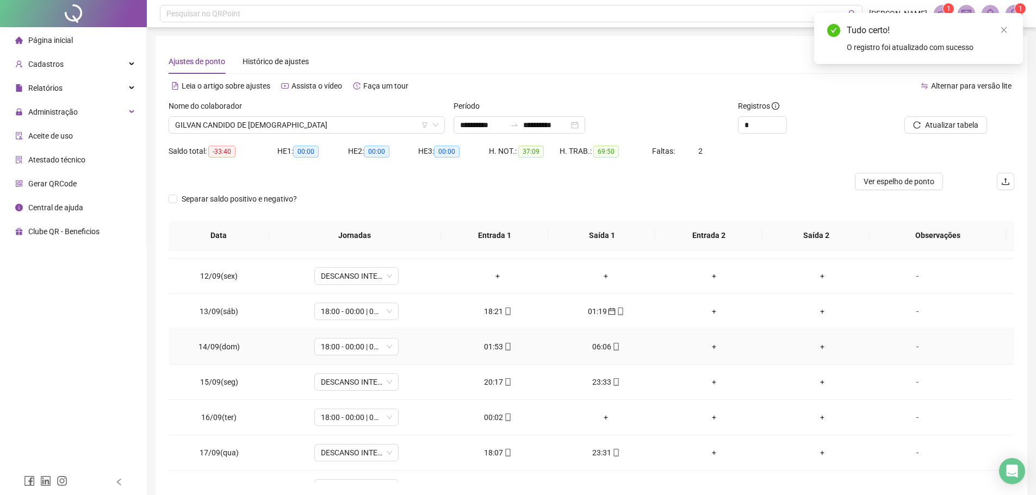
click at [491, 348] on div "01:53" at bounding box center [497, 347] width 91 height 12
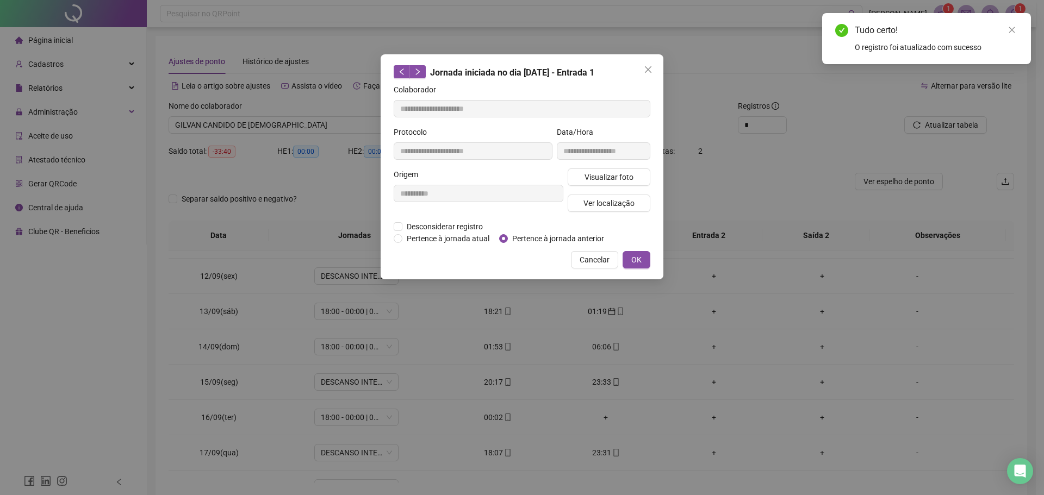
drag, startPoint x: 633, startPoint y: 256, endPoint x: 715, endPoint y: 227, distance: 87.2
click at [634, 255] on span "OK" at bounding box center [636, 260] width 10 height 12
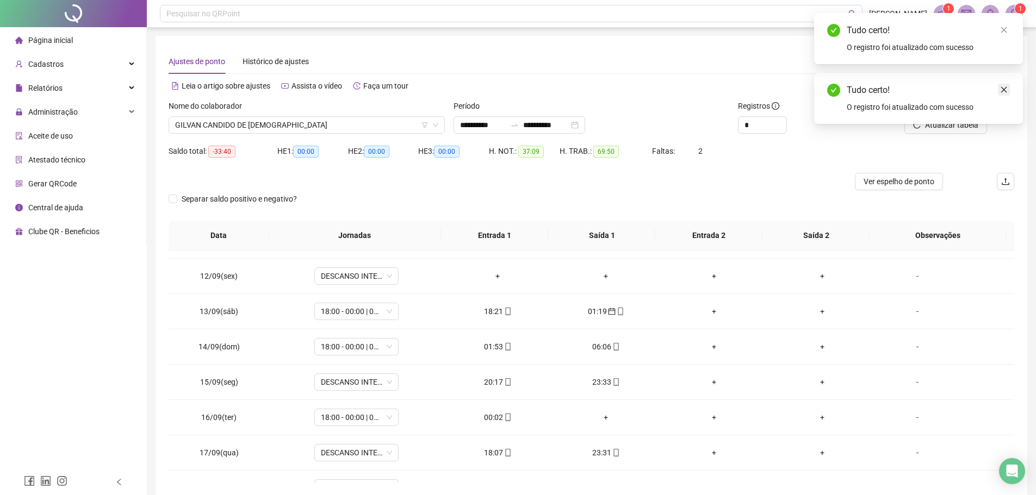
click at [1005, 91] on icon "close" at bounding box center [1004, 90] width 6 height 6
click at [938, 124] on span "Atualizar tabela" at bounding box center [951, 125] width 53 height 12
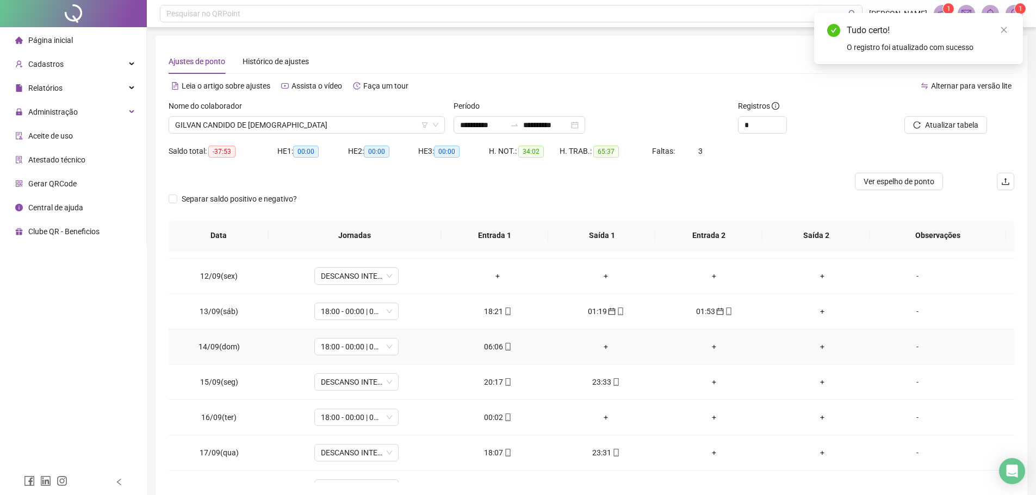
click at [505, 347] on icon "mobile" at bounding box center [507, 347] width 5 height 8
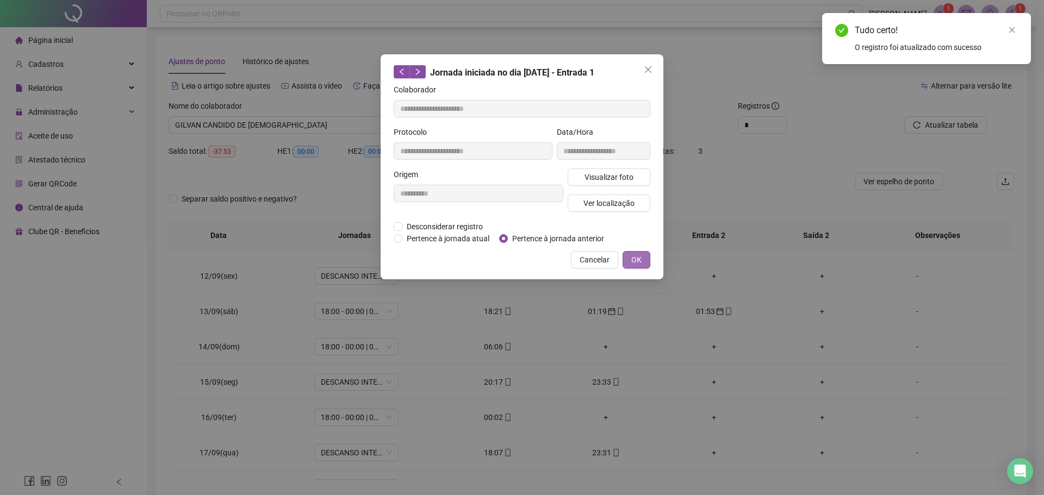
click at [628, 259] on button "OK" at bounding box center [636, 259] width 28 height 17
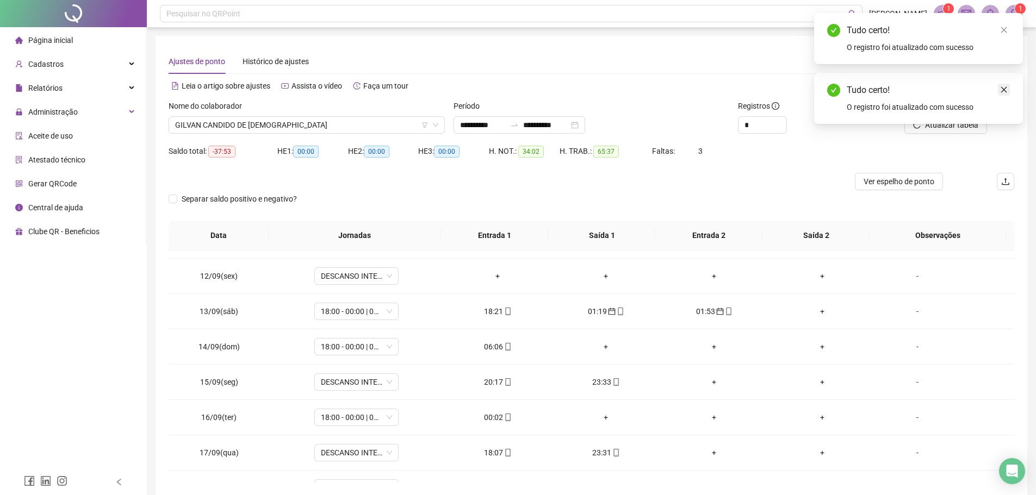
click at [1002, 88] on icon "close" at bounding box center [1004, 90] width 8 height 8
click at [943, 128] on span "Atualizar tabela" at bounding box center [951, 125] width 53 height 12
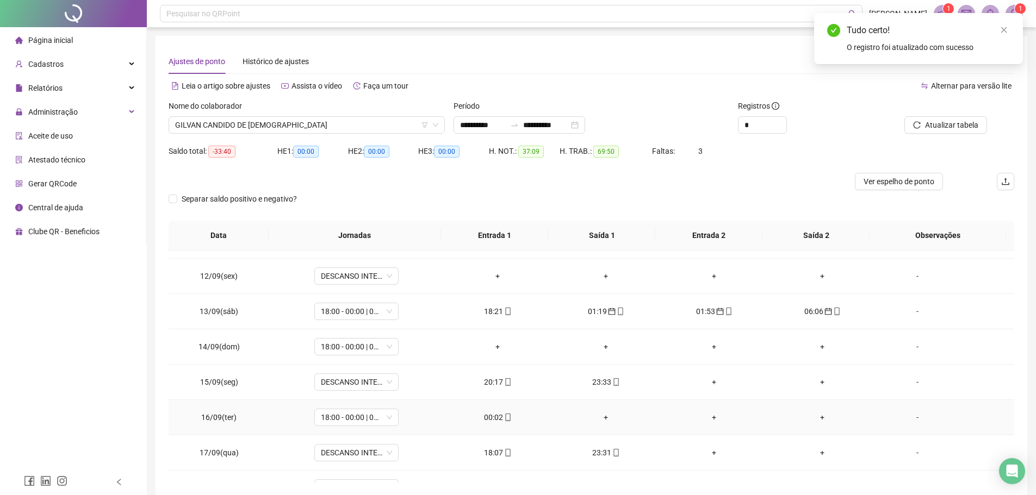
click at [488, 415] on div "00:02" at bounding box center [497, 417] width 91 height 12
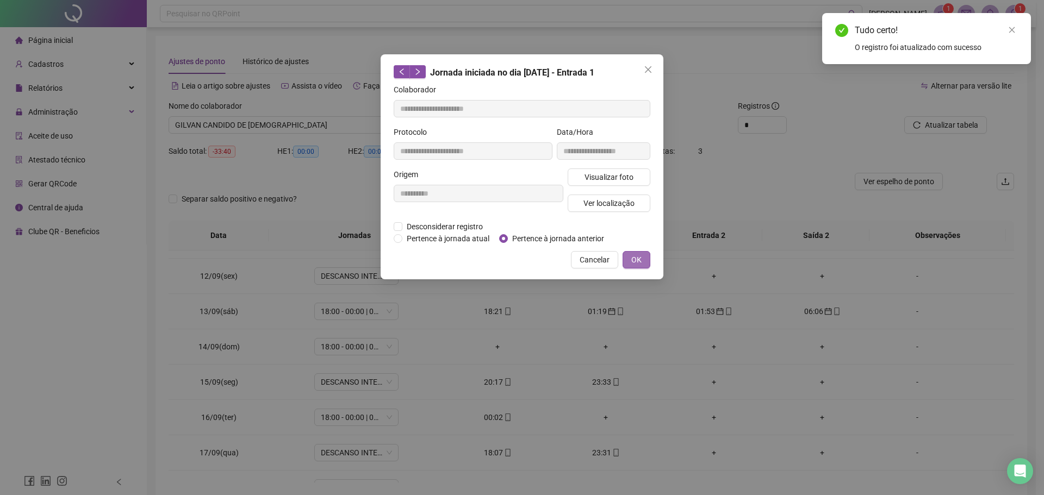
click at [638, 259] on span "OK" at bounding box center [636, 260] width 10 height 12
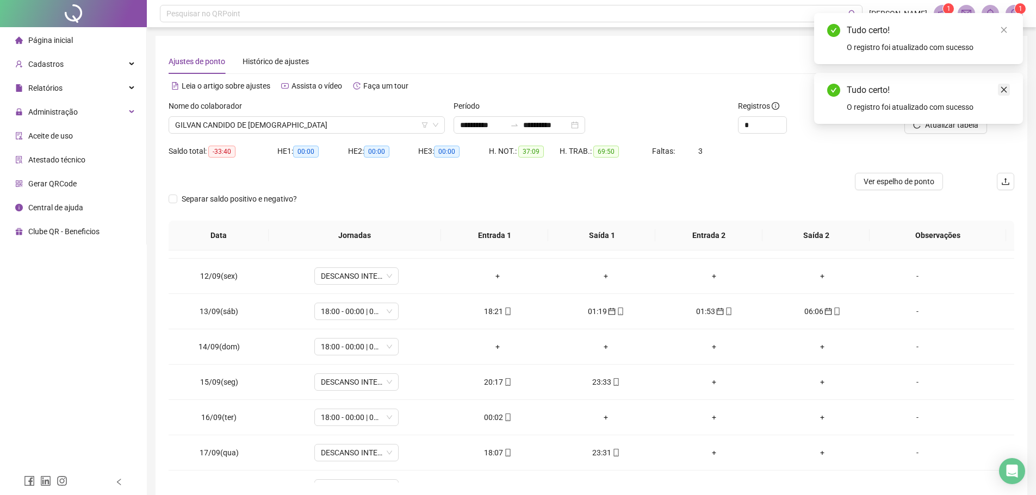
click at [1005, 84] on link "Close" at bounding box center [1003, 90] width 12 height 12
click at [946, 124] on span "Atualizar tabela" at bounding box center [951, 125] width 53 height 12
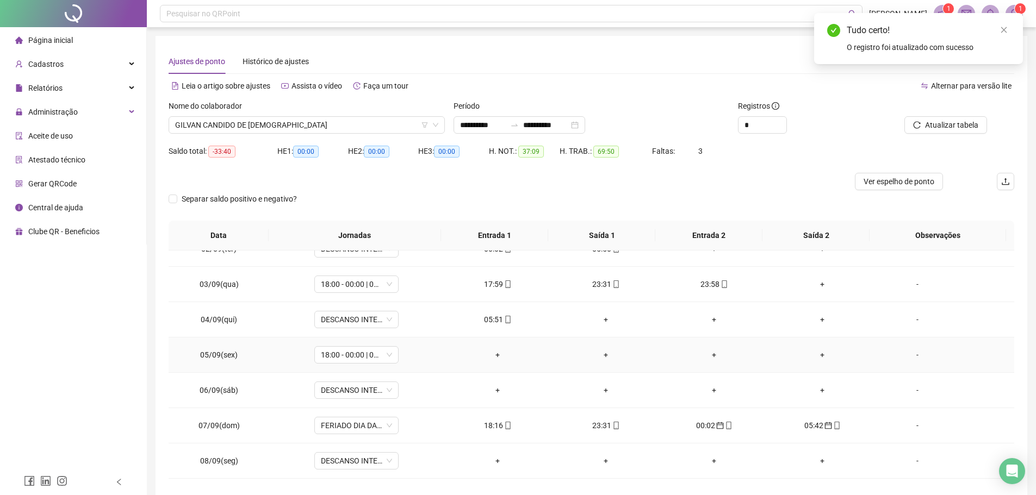
scroll to position [0, 0]
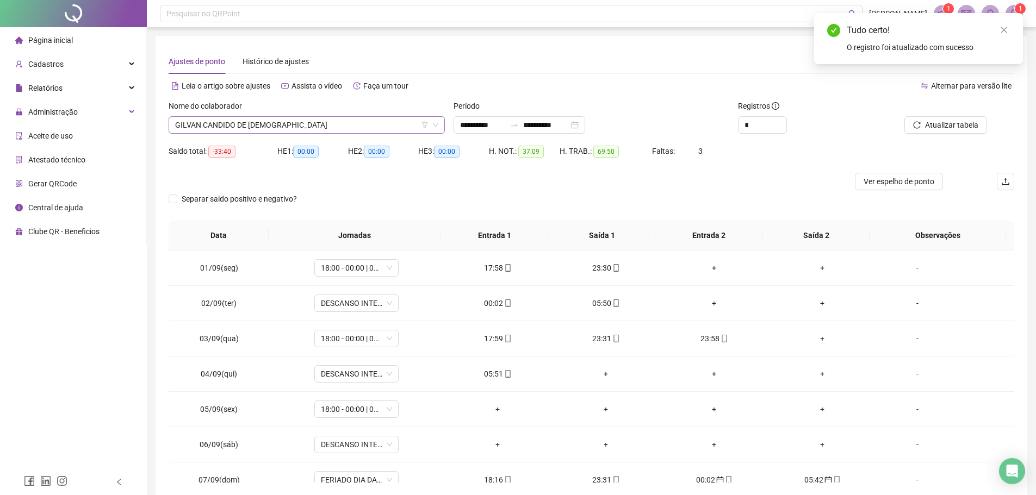
click at [305, 120] on span "GILVAN CANDIDO DE JESUS" at bounding box center [306, 125] width 263 height 16
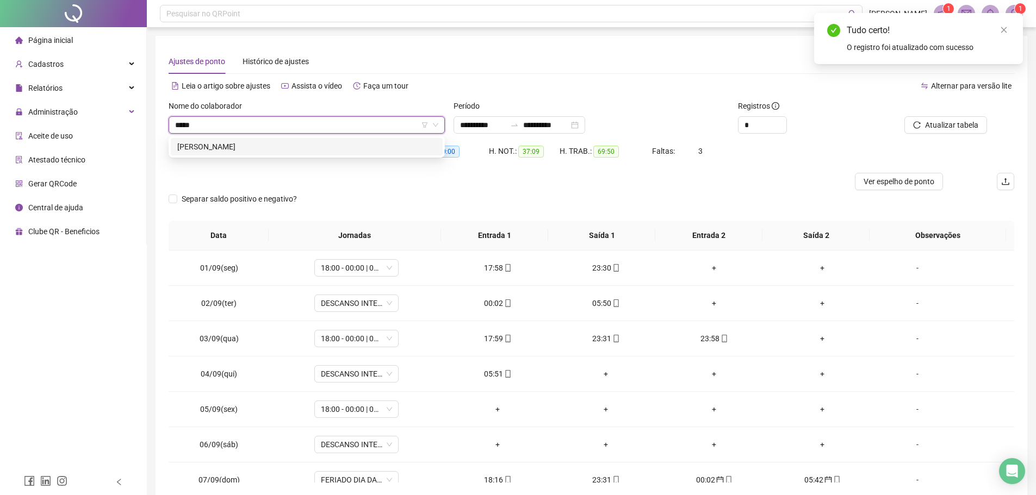
click at [299, 148] on div "JONATAS RODRIGUES DE SOUZA" at bounding box center [306, 147] width 259 height 12
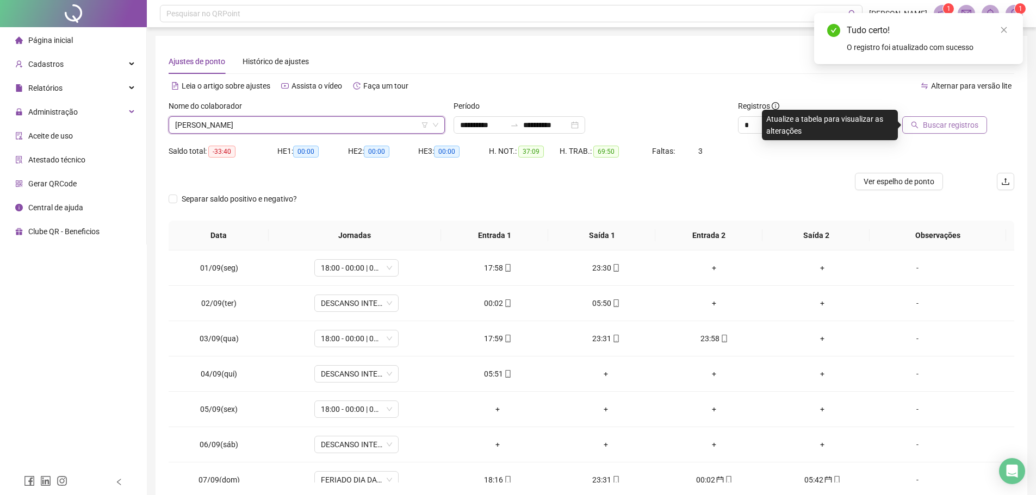
click at [927, 126] on span "Buscar registros" at bounding box center [949, 125] width 55 height 12
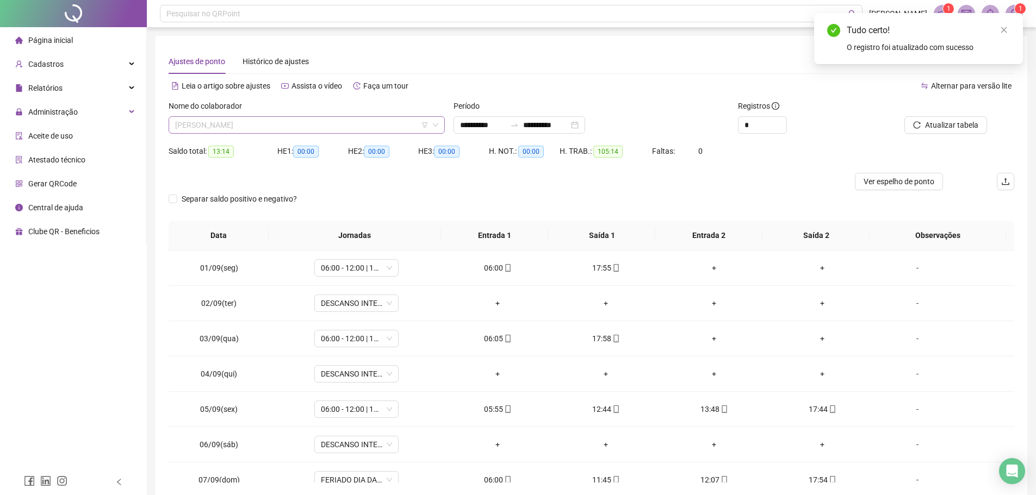
click at [333, 128] on span "JONATAS RODRIGUES DE SOUZA" at bounding box center [306, 125] width 263 height 16
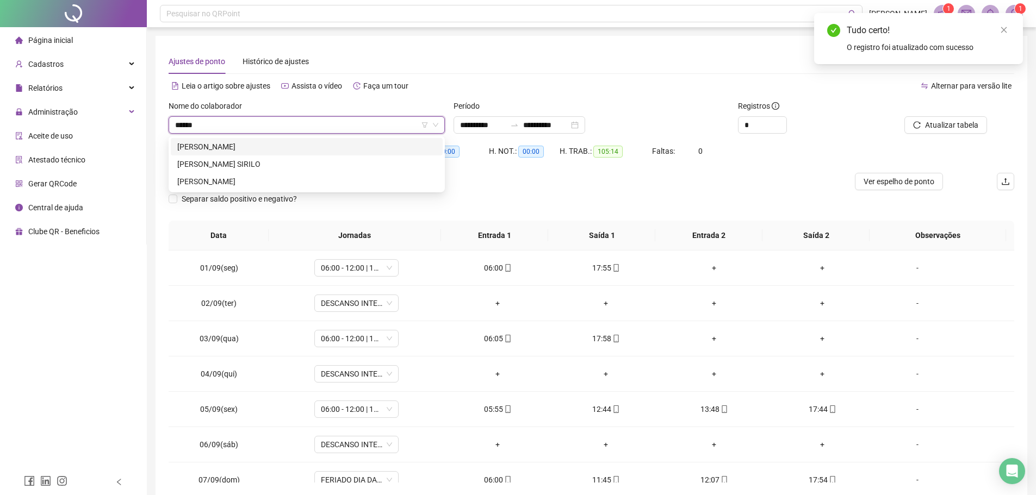
click at [265, 144] on div "IRISMAR HONORIO DA CUNHA" at bounding box center [306, 147] width 259 height 12
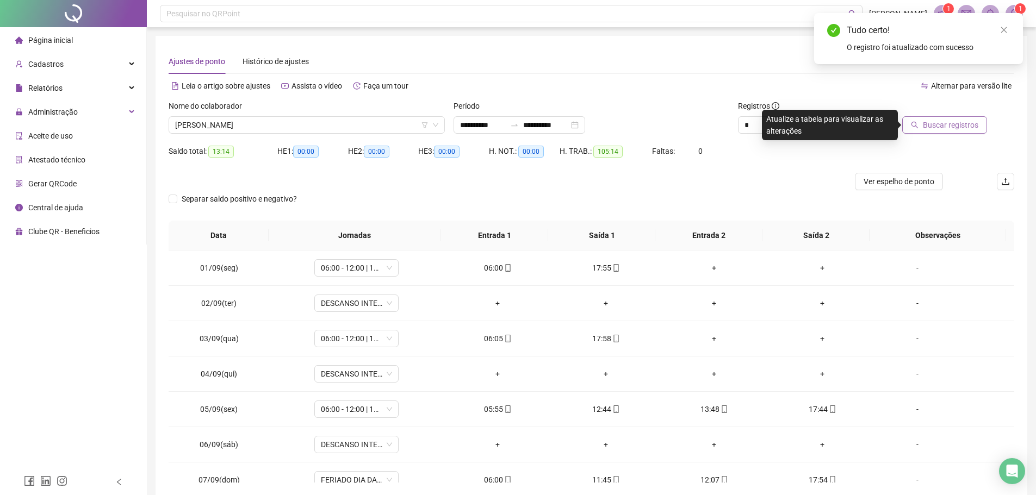
click at [944, 127] on span "Buscar registros" at bounding box center [949, 125] width 55 height 12
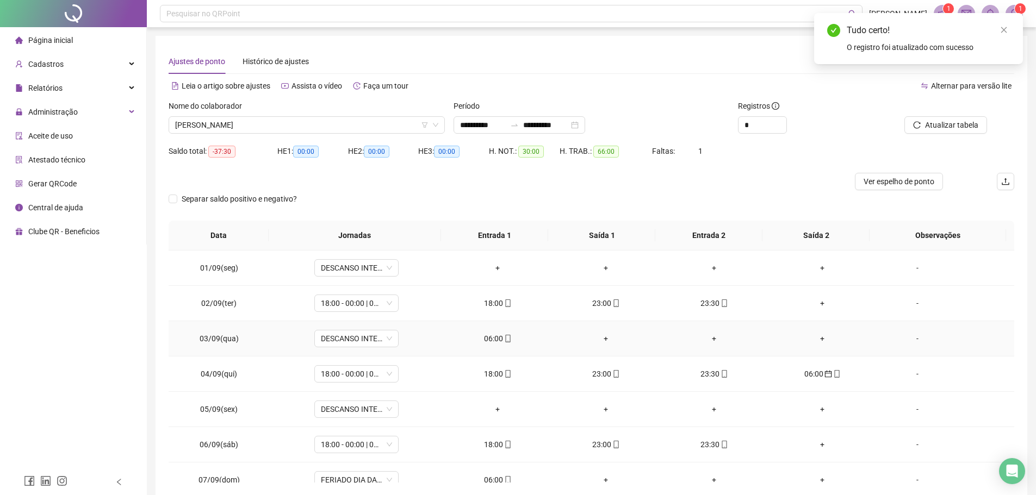
click at [494, 341] on div "06:00" at bounding box center [497, 339] width 91 height 12
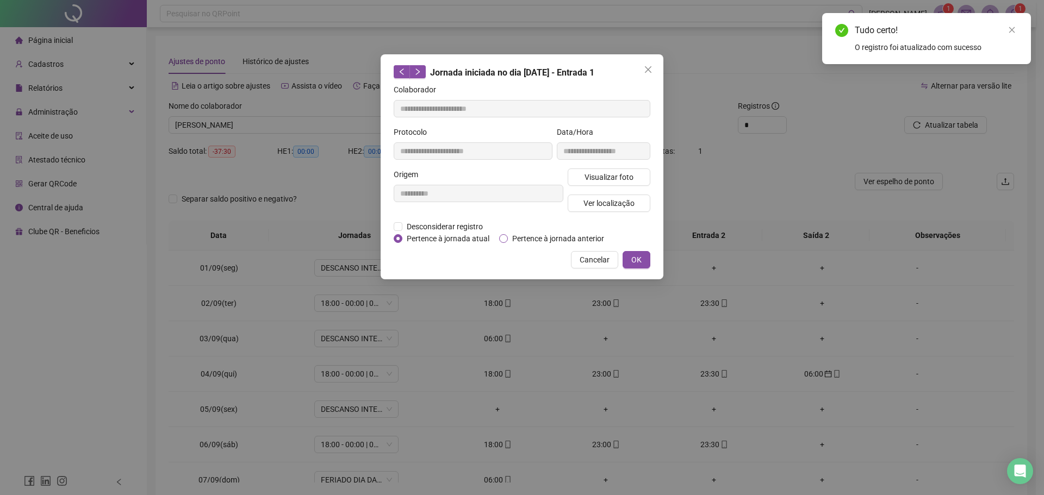
click at [519, 234] on span "Pertence à jornada anterior" at bounding box center [558, 239] width 101 height 12
drag, startPoint x: 633, startPoint y: 264, endPoint x: 682, endPoint y: 249, distance: 51.1
click at [633, 264] on span "OK" at bounding box center [636, 260] width 10 height 12
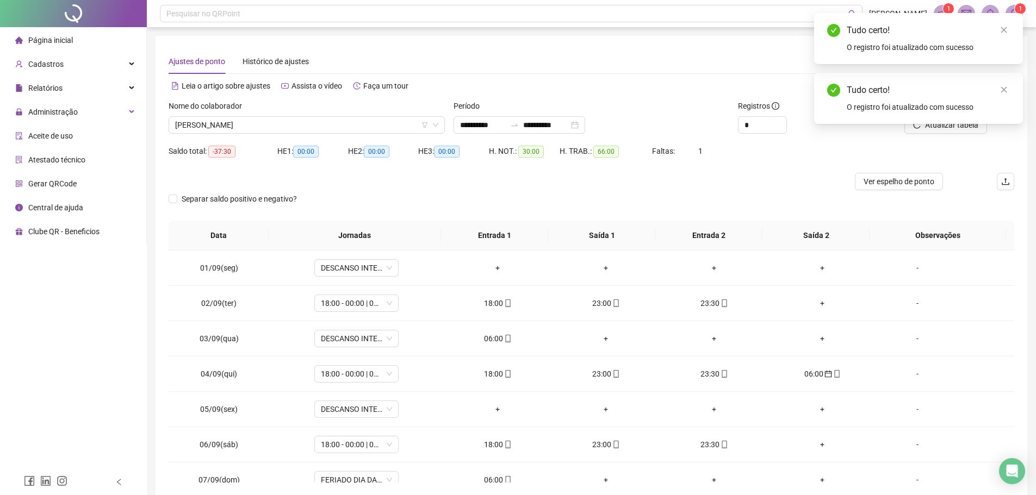
click at [1013, 92] on div "Tudo certo! O registro foi atualizado com sucesso" at bounding box center [918, 98] width 209 height 51
click at [1007, 89] on link "Close" at bounding box center [1003, 90] width 12 height 12
click at [946, 121] on span "Atualizar tabela" at bounding box center [951, 125] width 53 height 12
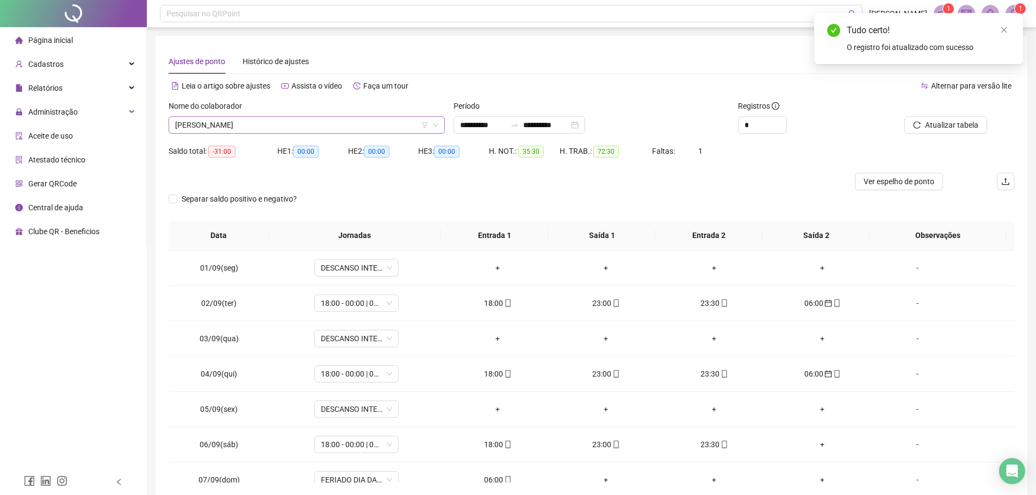
click at [283, 130] on span "IRISMAR HONORIO DA CUNHA" at bounding box center [306, 125] width 263 height 16
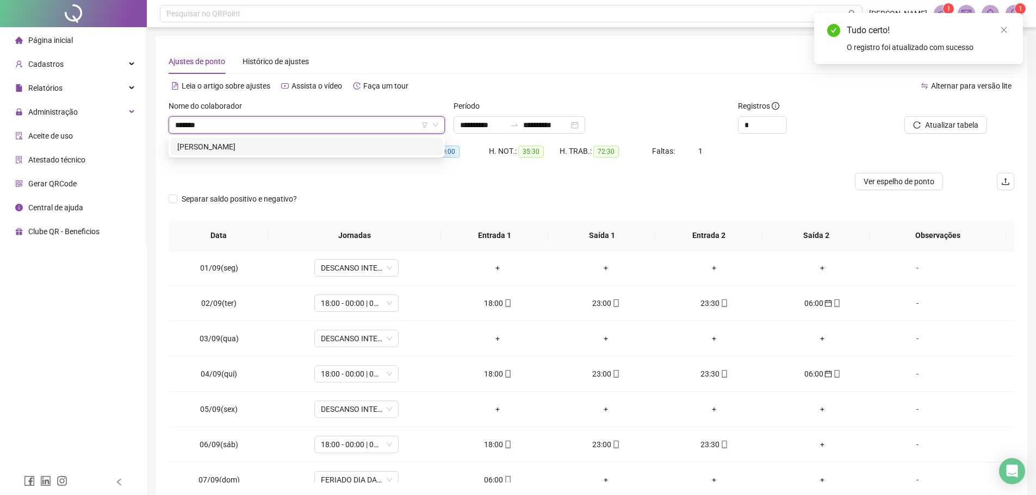
click at [284, 142] on div "AMADEUS BORGES SOARES" at bounding box center [306, 147] width 259 height 12
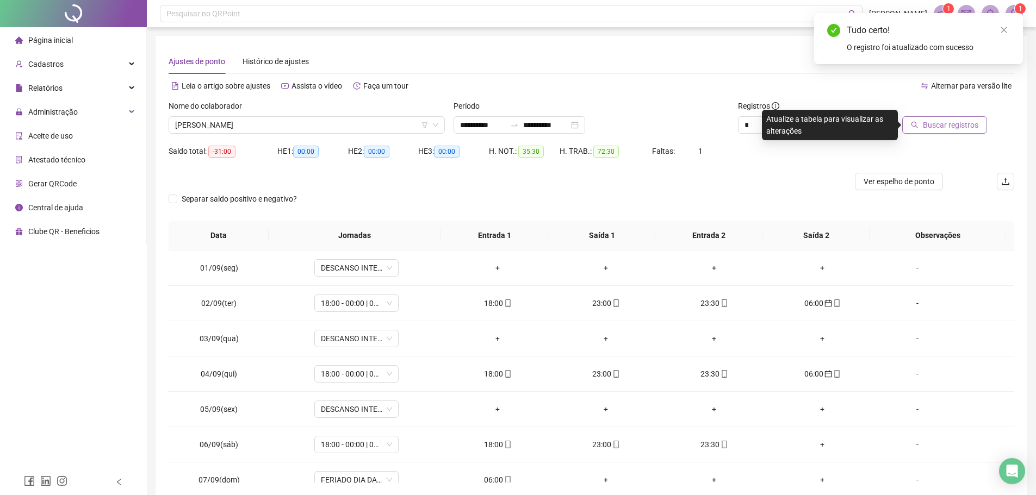
click at [940, 117] on button "Buscar registros" at bounding box center [944, 124] width 85 height 17
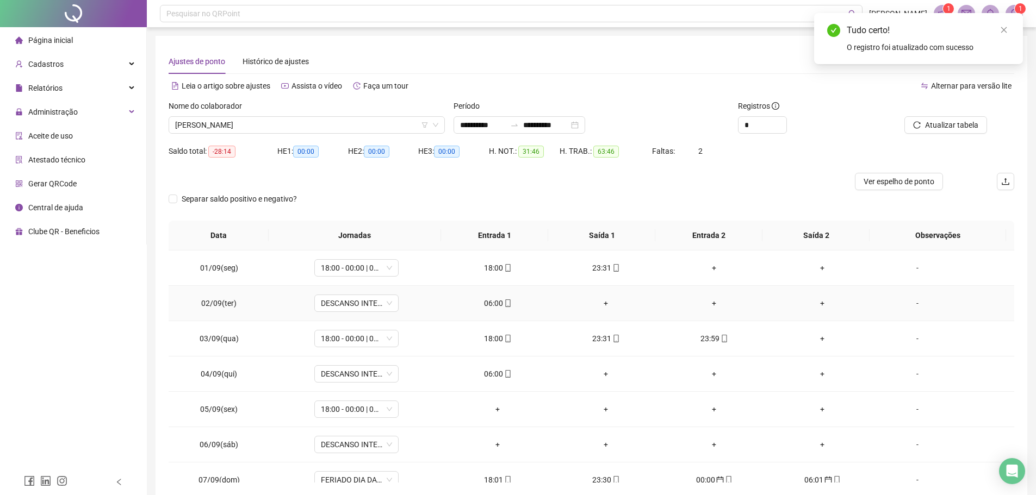
click at [504, 303] on icon "mobile" at bounding box center [508, 304] width 8 height 8
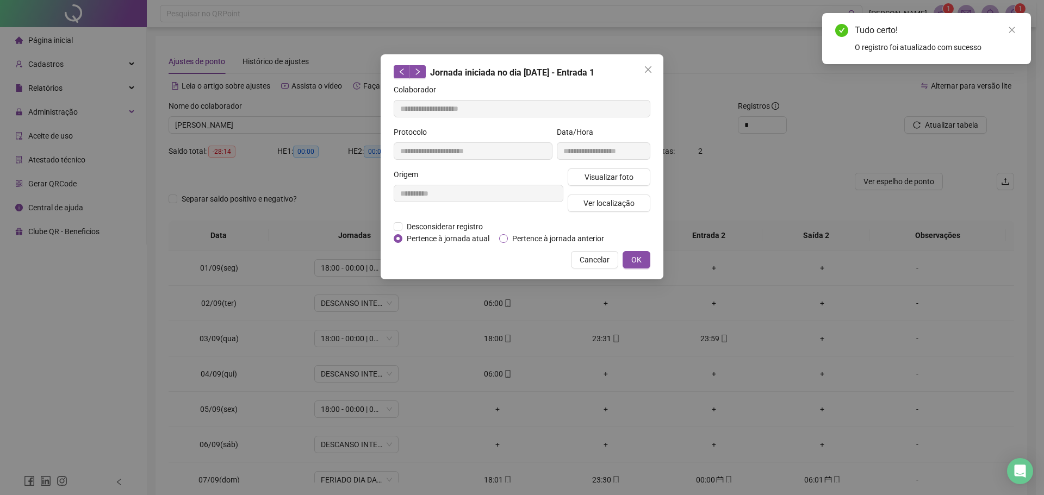
click at [515, 241] on span "Pertence à jornada anterior" at bounding box center [558, 239] width 101 height 12
click at [640, 258] on span "OK" at bounding box center [636, 260] width 10 height 12
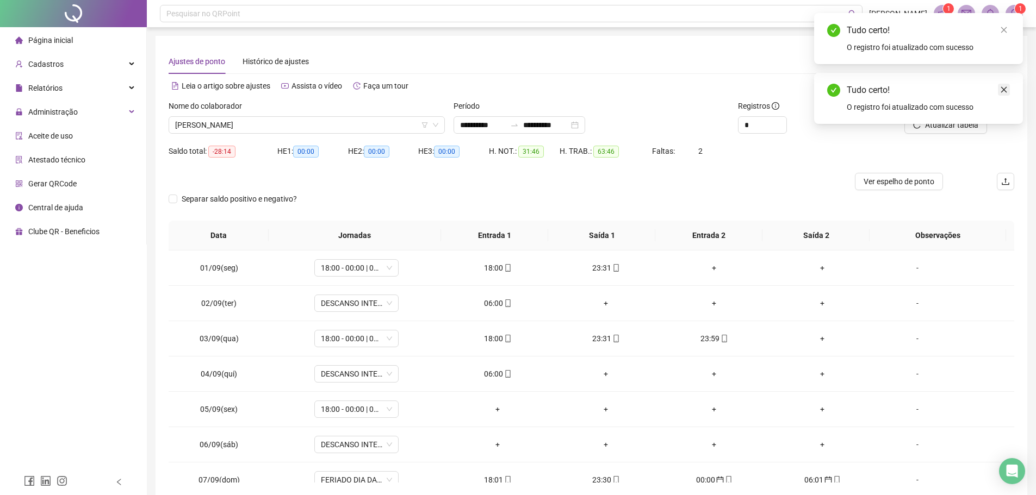
click at [1002, 87] on icon "close" at bounding box center [1004, 90] width 8 height 8
click at [925, 124] on button "Atualizar tabela" at bounding box center [945, 124] width 83 height 17
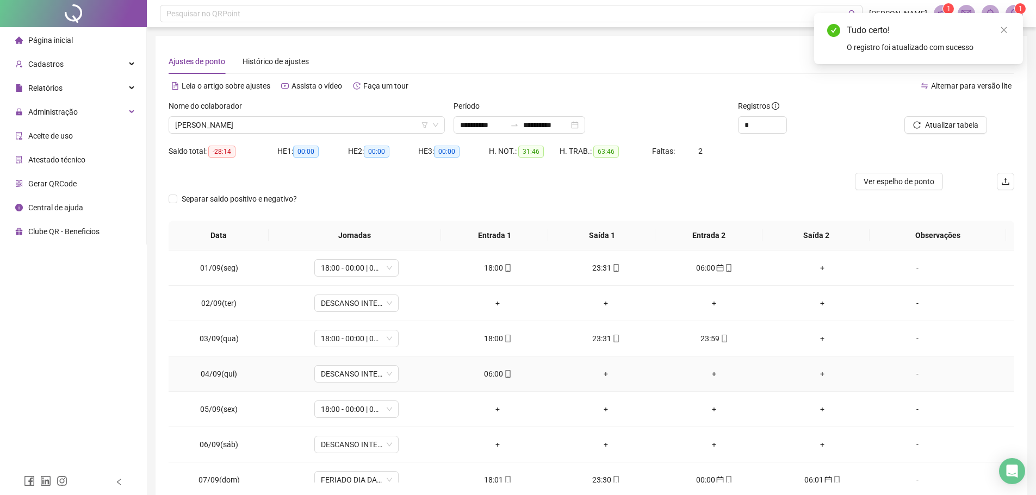
click at [496, 372] on div "06:00" at bounding box center [497, 374] width 91 height 12
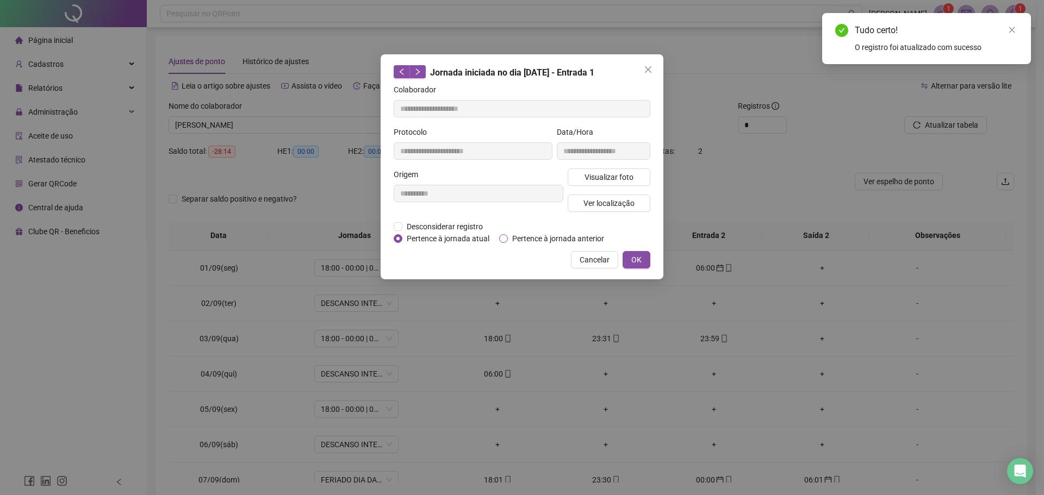
click at [511, 236] on span "Pertence à jornada anterior" at bounding box center [558, 239] width 101 height 12
click at [640, 256] on span "OK" at bounding box center [636, 260] width 10 height 12
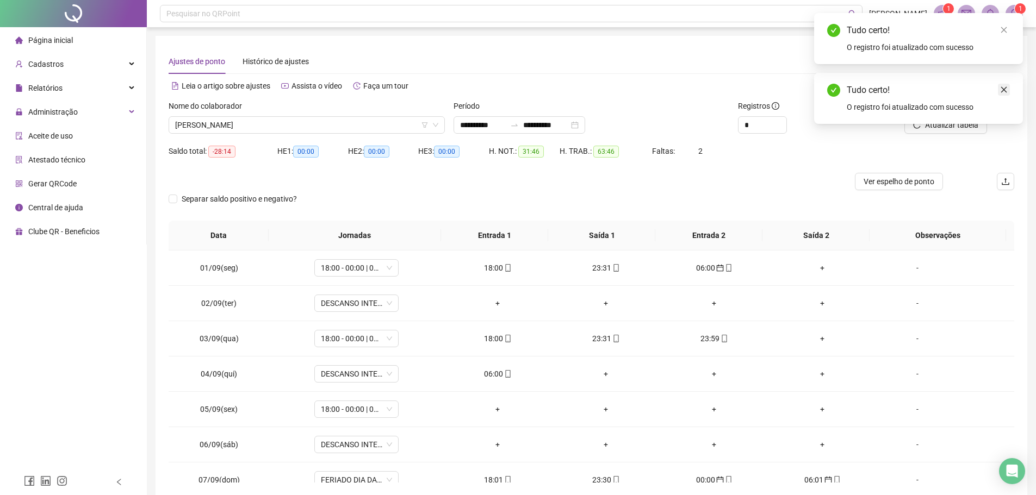
click at [1003, 85] on link "Close" at bounding box center [1003, 90] width 12 height 12
click at [932, 123] on span "Atualizar tabela" at bounding box center [951, 125] width 53 height 12
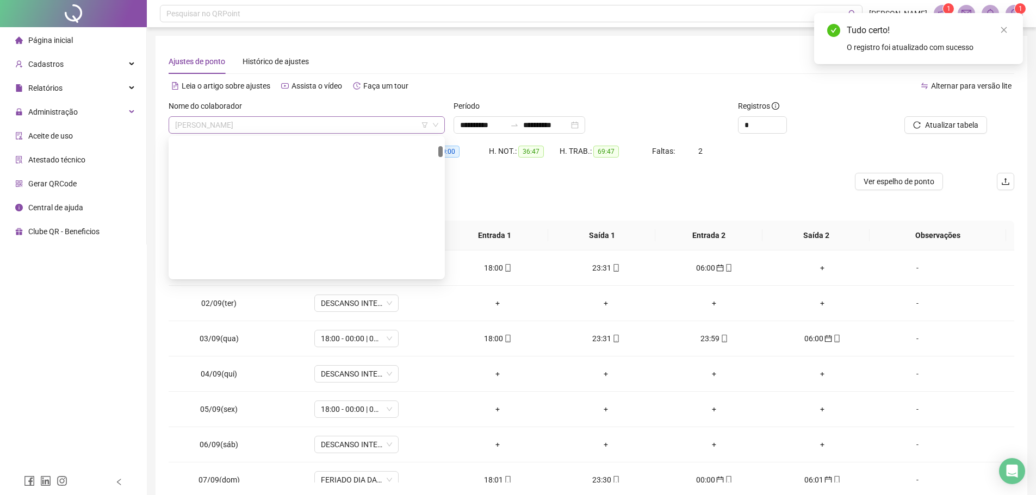
click at [277, 126] on span "AMADEUS BORGES SOARES" at bounding box center [306, 125] width 263 height 16
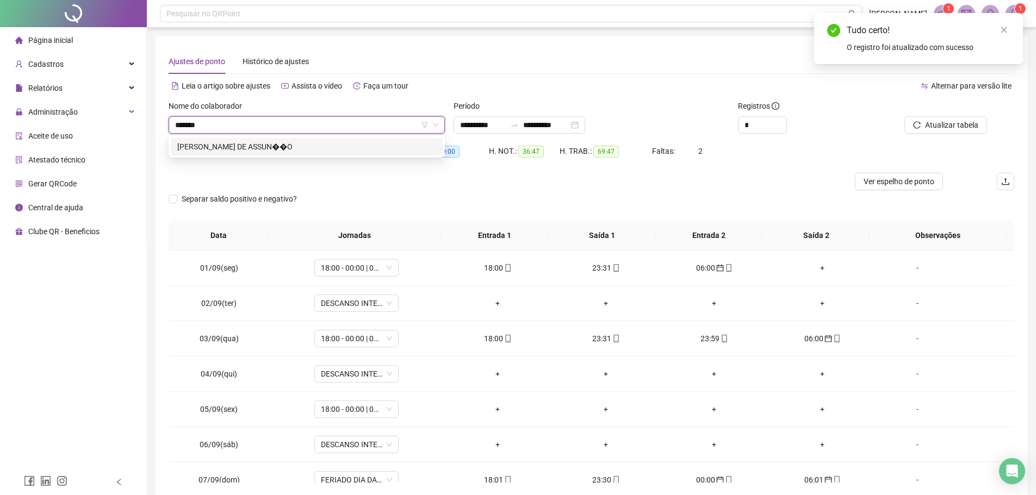
click at [288, 150] on div "EDILTON RODRIGUES DE ASSUN��O" at bounding box center [306, 147] width 259 height 12
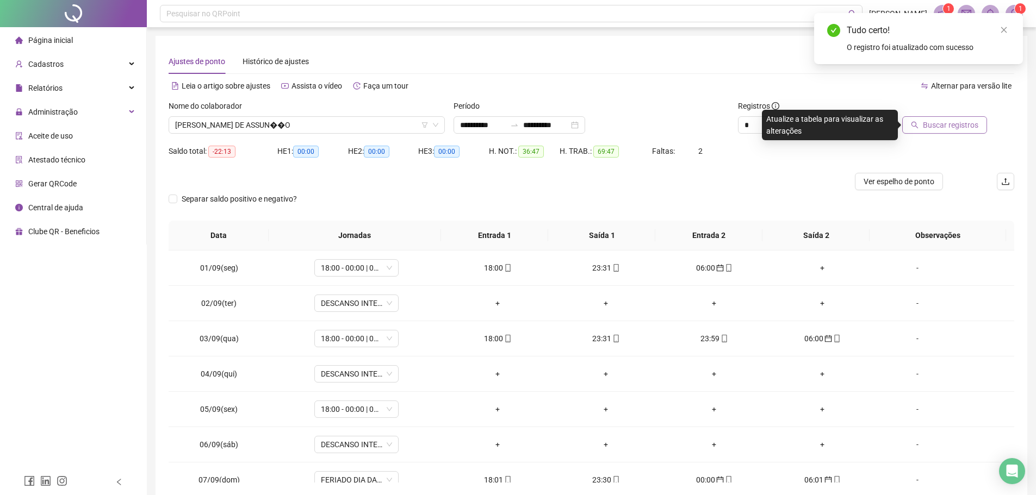
click at [914, 119] on button "Buscar registros" at bounding box center [944, 124] width 85 height 17
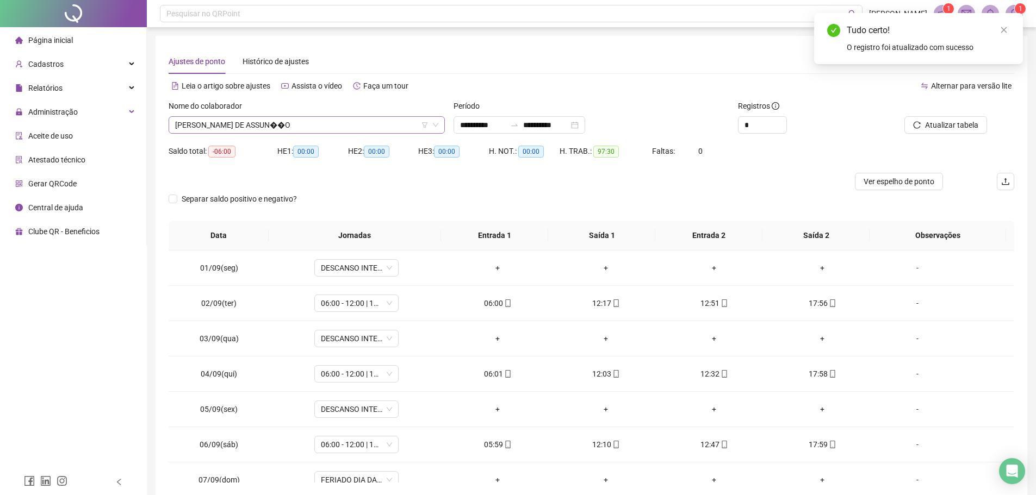
click at [333, 127] on span "EDILTON RODRIGUES DE ASSUN��O" at bounding box center [306, 125] width 263 height 16
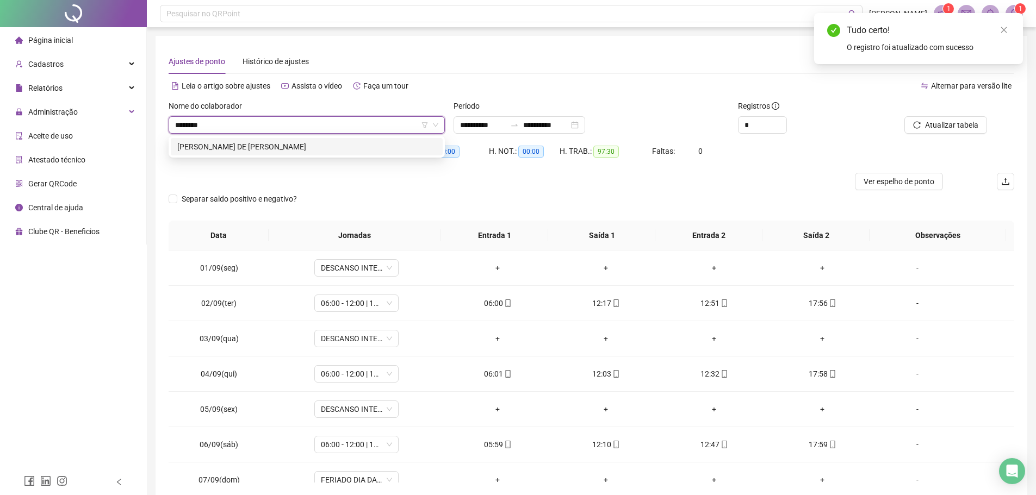
click at [338, 146] on div "PEDRO FILHO DE ANDRADE SOUSA" at bounding box center [306, 147] width 259 height 12
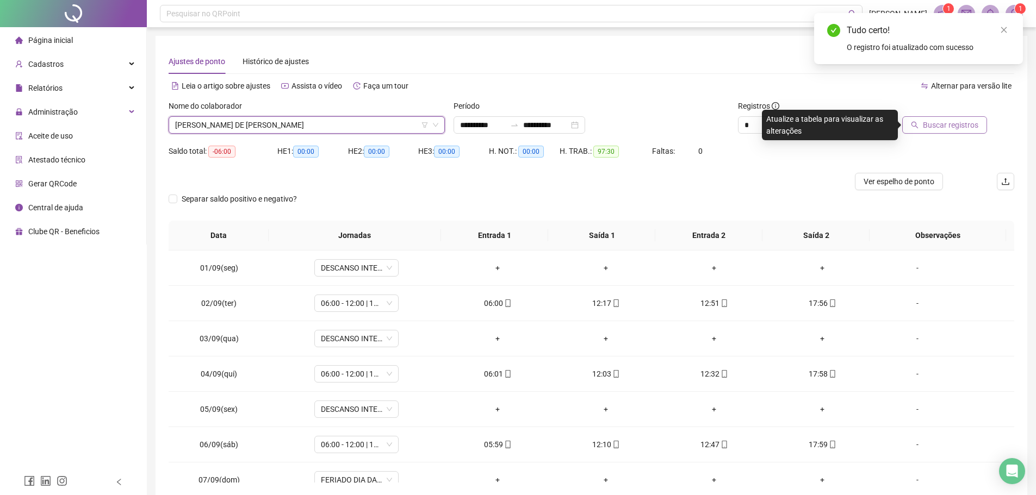
click at [939, 122] on span "Buscar registros" at bounding box center [949, 125] width 55 height 12
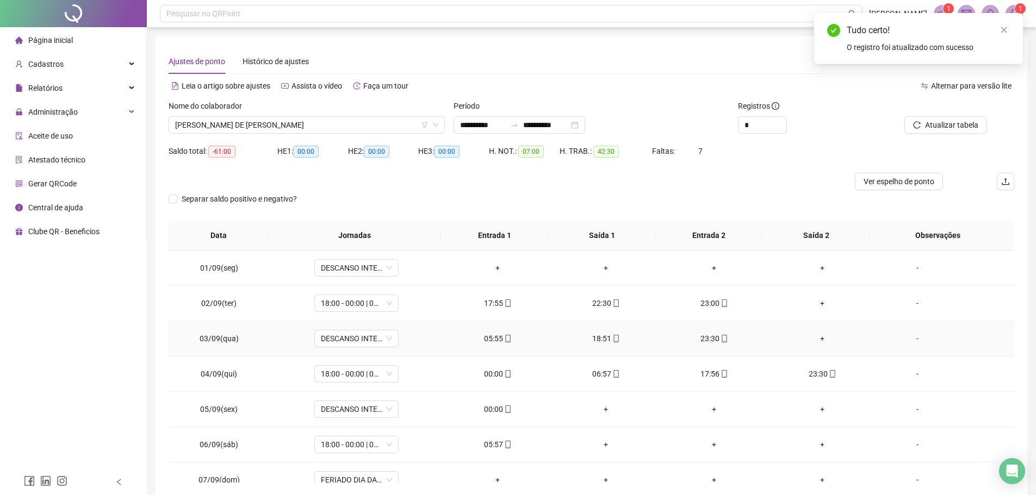
click at [491, 342] on div "05:55" at bounding box center [497, 339] width 91 height 12
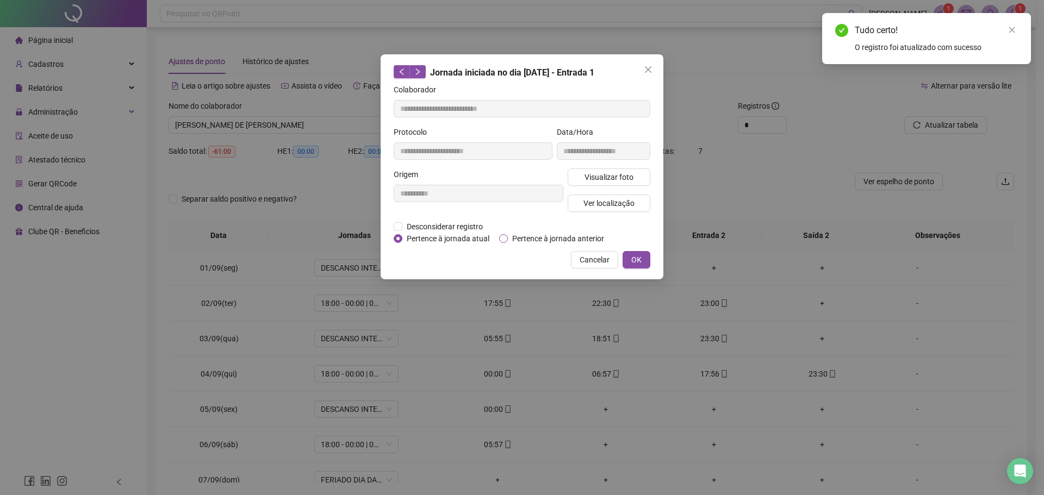
click at [508, 233] on span "Pertence à jornada anterior" at bounding box center [558, 239] width 101 height 12
click at [641, 254] on span "OK" at bounding box center [636, 260] width 10 height 12
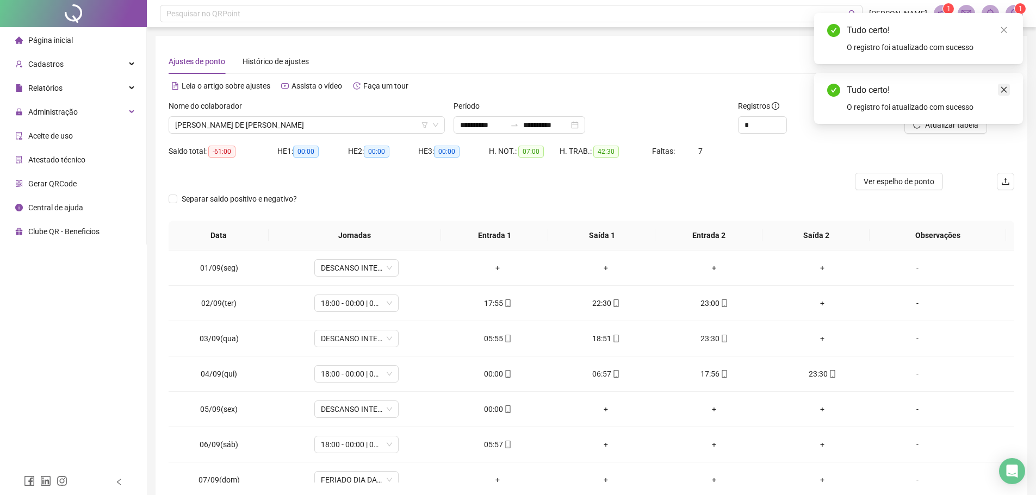
click at [1000, 91] on icon "close" at bounding box center [1004, 90] width 8 height 8
click at [955, 127] on span "Atualizar tabela" at bounding box center [951, 125] width 53 height 12
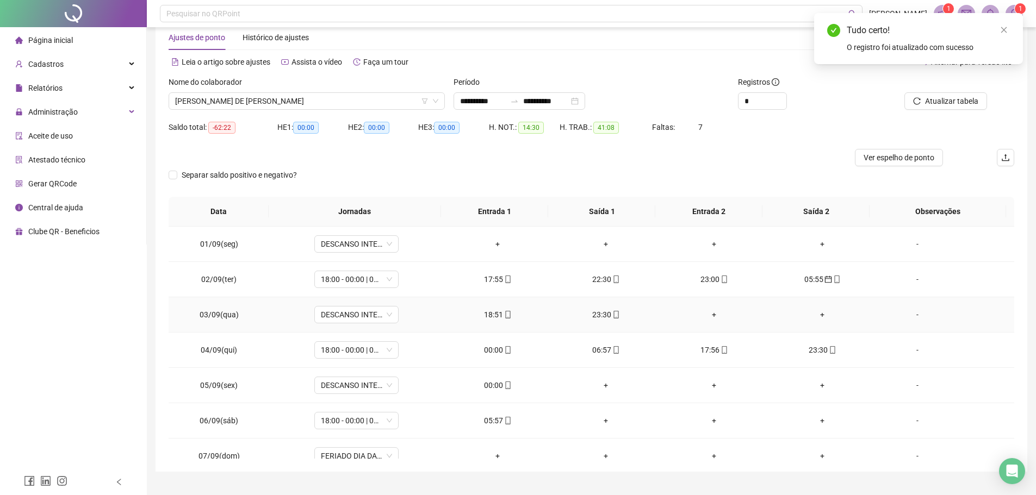
scroll to position [47, 0]
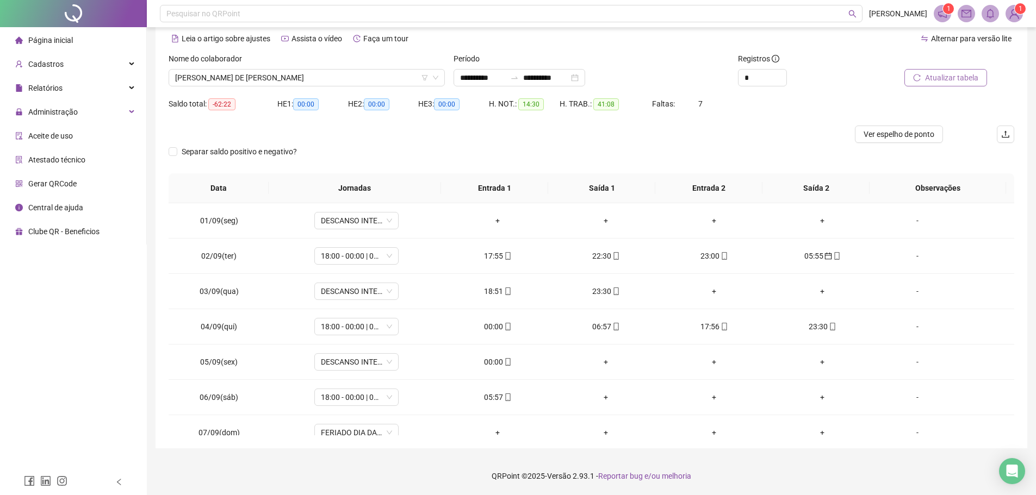
click at [955, 79] on span "Atualizar tabela" at bounding box center [951, 78] width 53 height 12
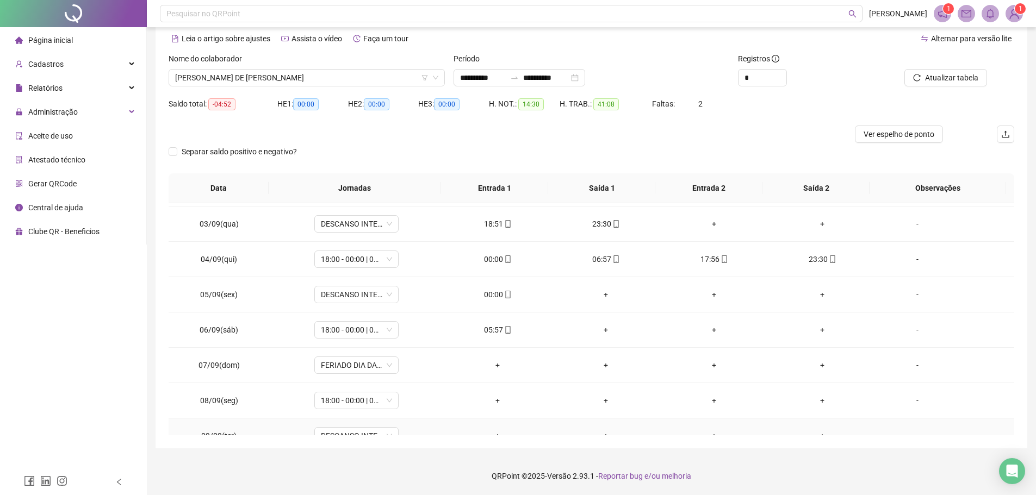
scroll to position [54, 0]
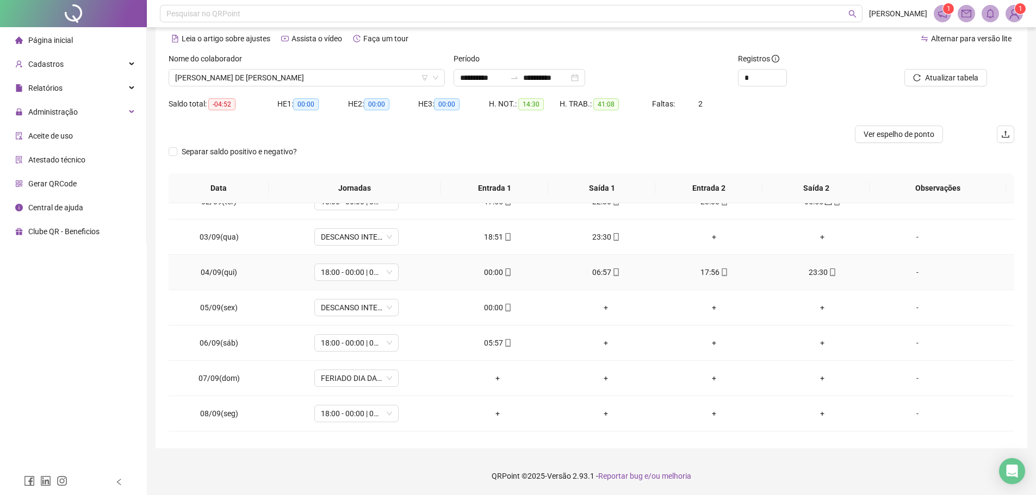
click at [492, 274] on div "00:00" at bounding box center [497, 272] width 91 height 12
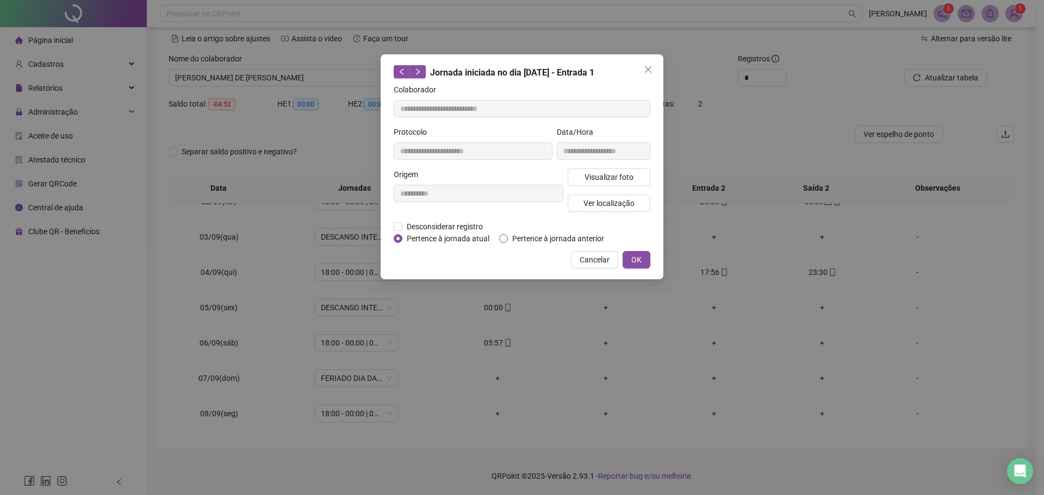
click at [514, 233] on span "Pertence à jornada anterior" at bounding box center [558, 239] width 101 height 12
click at [646, 257] on button "OK" at bounding box center [636, 259] width 28 height 17
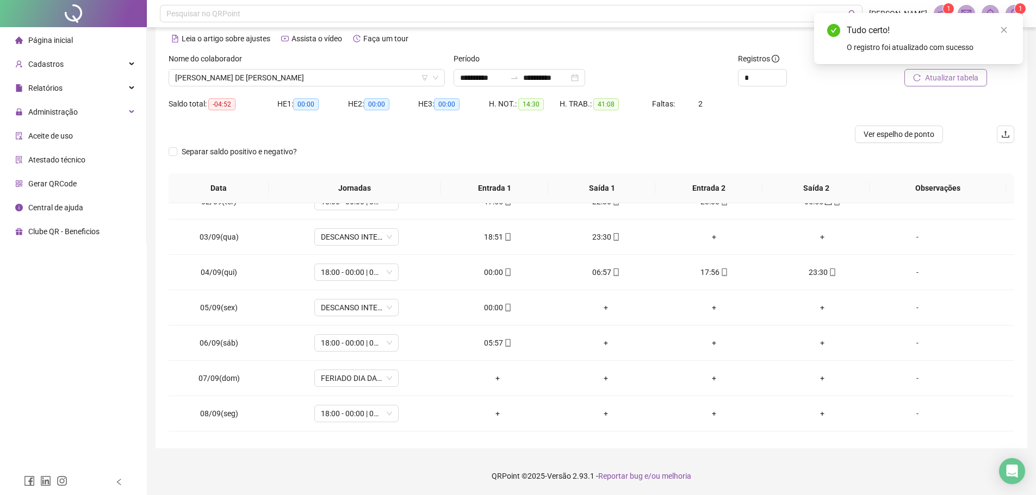
click at [935, 73] on span "Atualizar tabela" at bounding box center [951, 78] width 53 height 12
click at [489, 267] on div "06:57" at bounding box center [497, 272] width 91 height 12
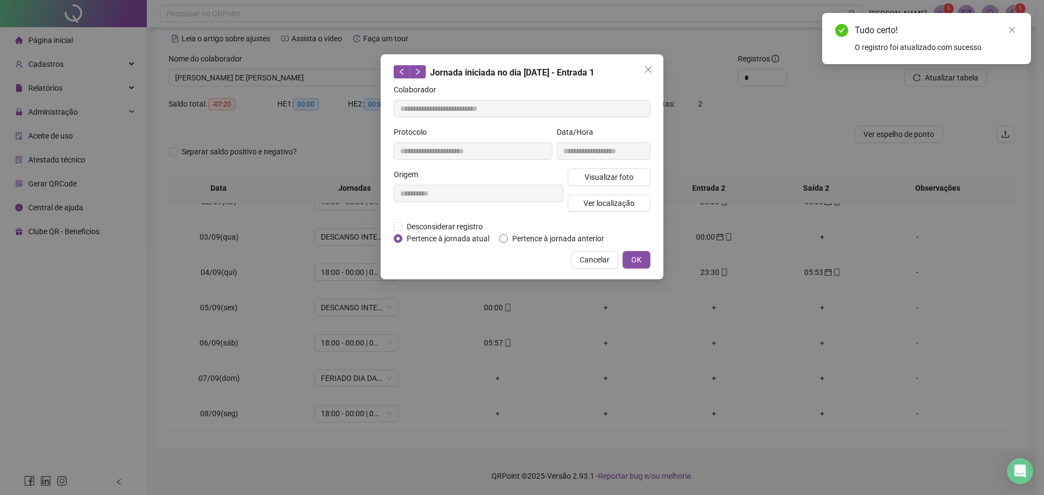
click at [527, 240] on span "Pertence à jornada anterior" at bounding box center [558, 239] width 101 height 12
drag, startPoint x: 644, startPoint y: 259, endPoint x: 905, endPoint y: 152, distance: 282.3
click at [653, 255] on div "**********" at bounding box center [521, 166] width 283 height 225
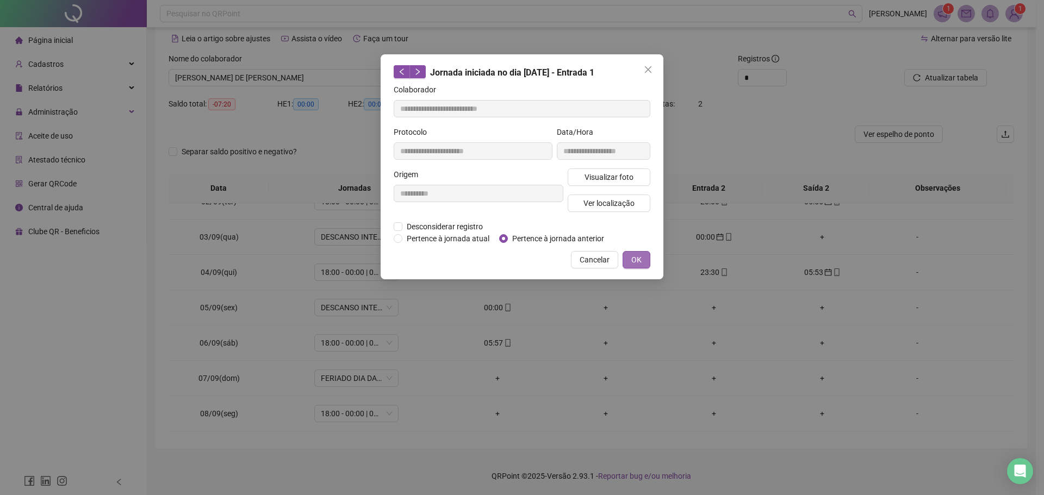
click at [635, 257] on span "OK" at bounding box center [636, 260] width 10 height 12
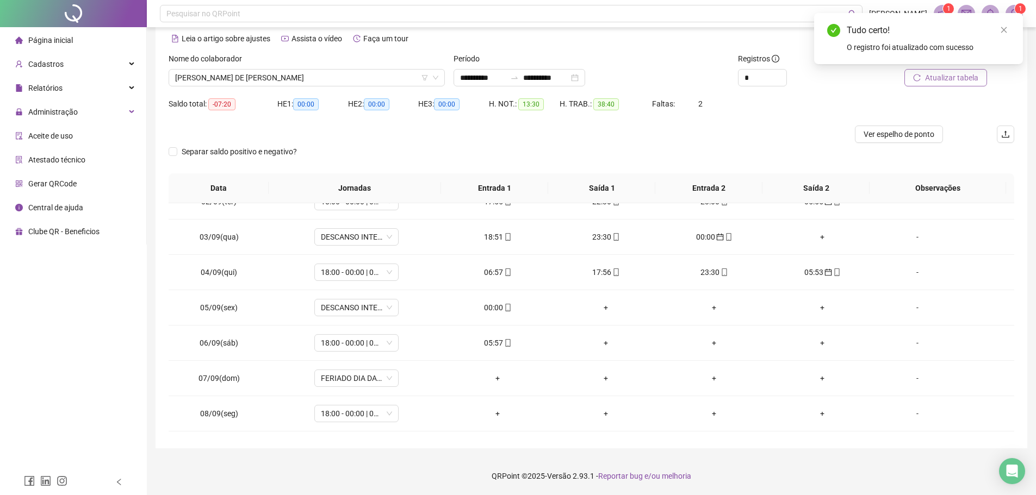
click at [943, 77] on span "Atualizar tabela" at bounding box center [951, 78] width 53 height 12
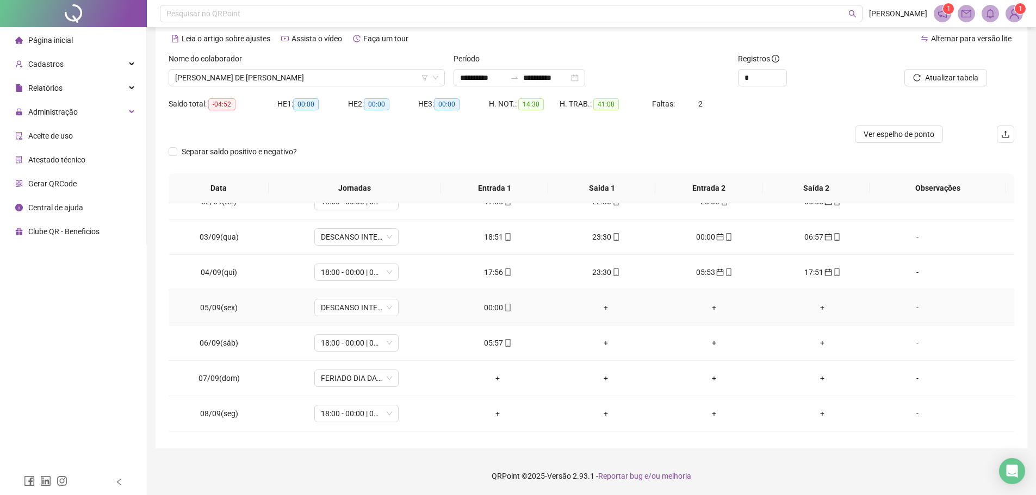
scroll to position [0, 0]
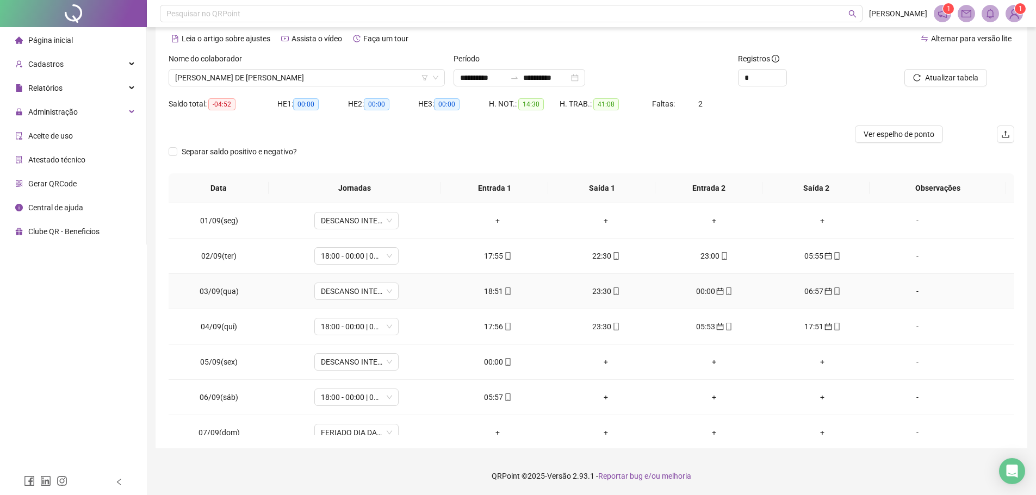
click at [494, 286] on div "18:51" at bounding box center [497, 291] width 91 height 12
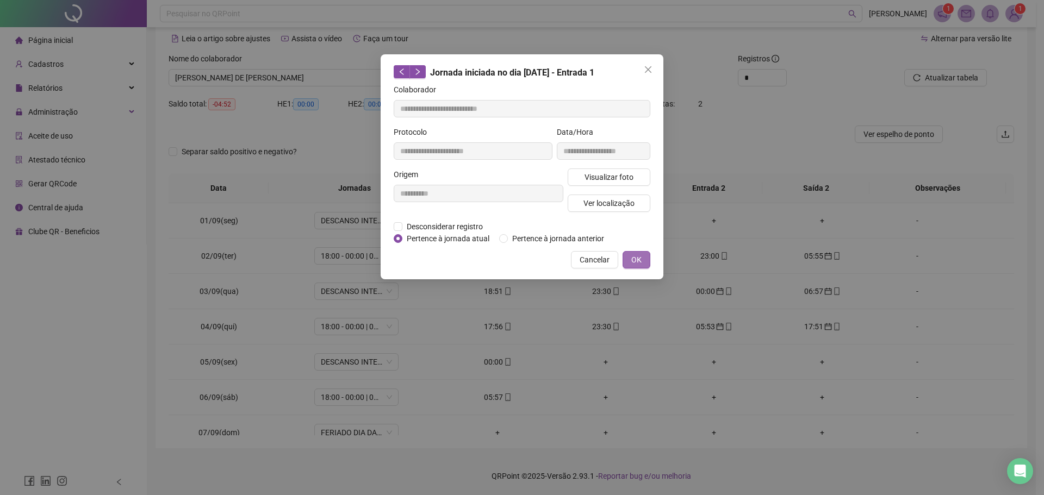
click at [639, 258] on span "OK" at bounding box center [636, 260] width 10 height 12
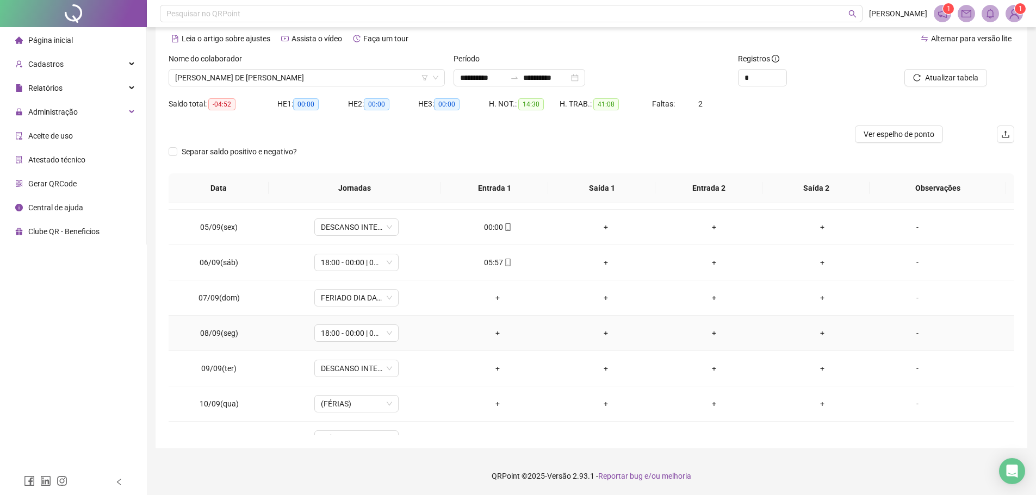
scroll to position [109, 0]
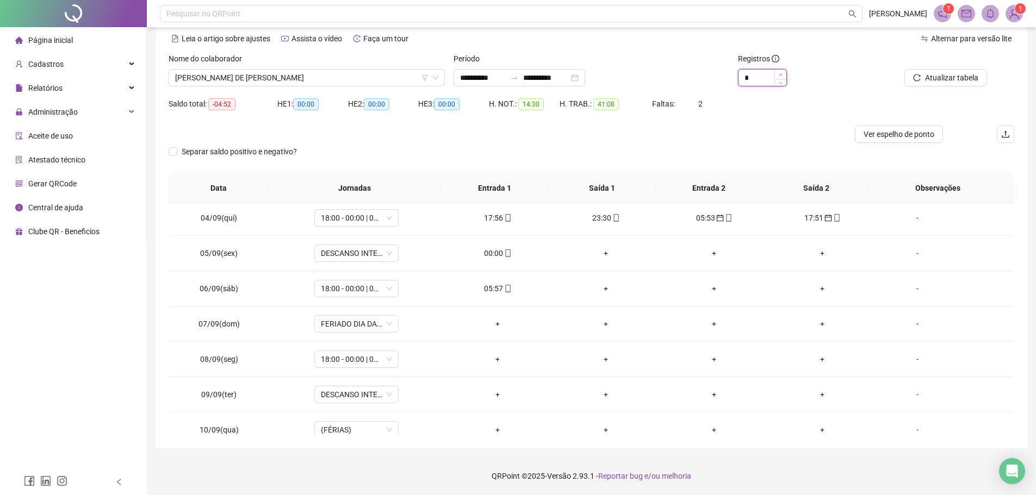
click at [776, 73] on span "Increase Value" at bounding box center [780, 75] width 12 height 10
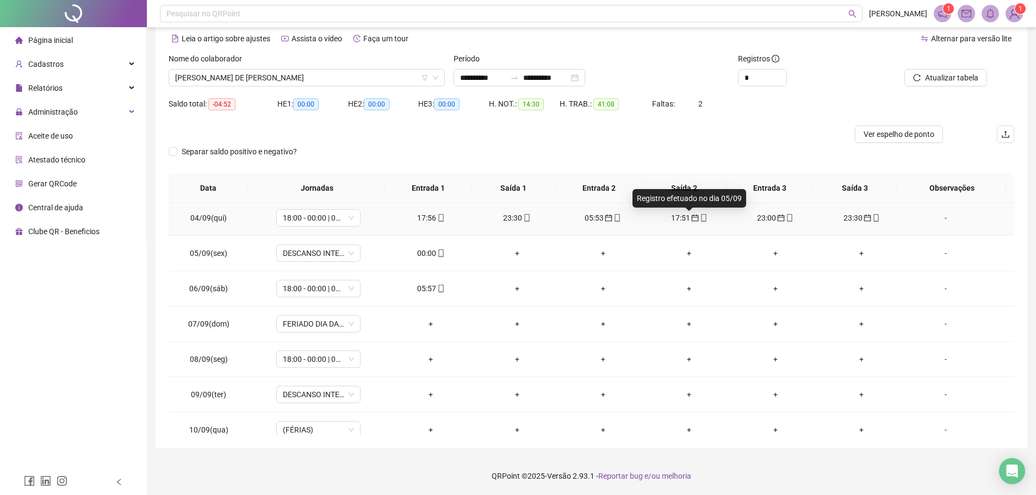
click at [692, 216] on icon "calendar" at bounding box center [694, 218] width 7 height 7
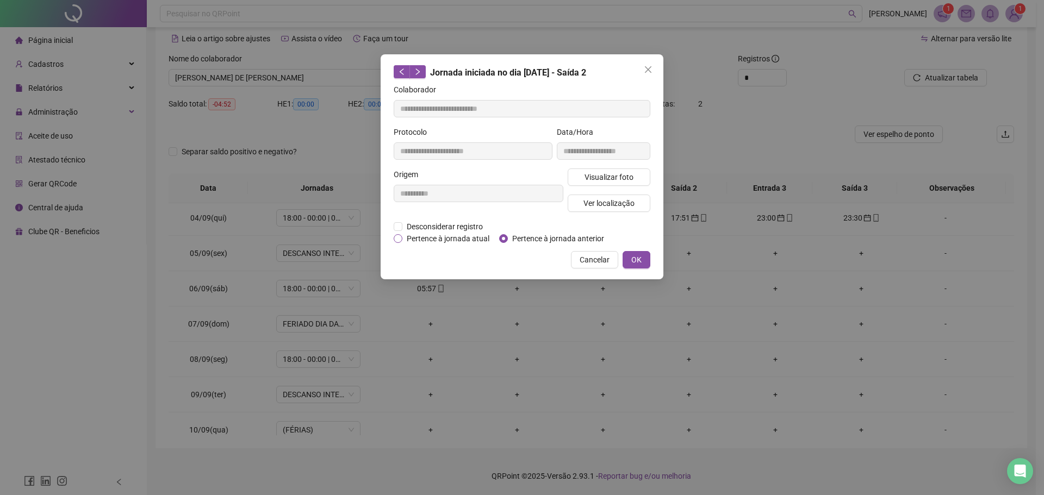
click at [427, 239] on span "Pertence à jornada atual" at bounding box center [447, 239] width 91 height 12
click at [632, 260] on span "OK" at bounding box center [636, 260] width 10 height 12
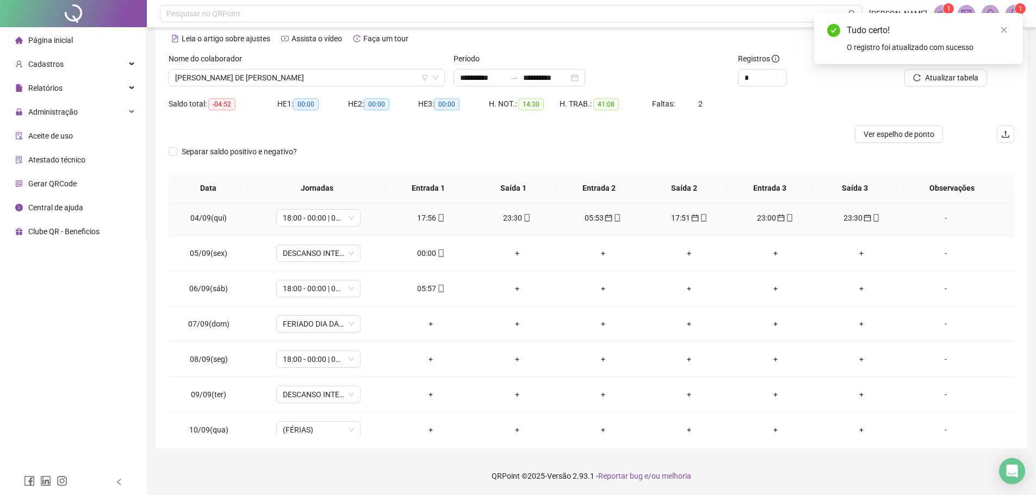
click at [760, 219] on div "23:00" at bounding box center [775, 218] width 68 height 12
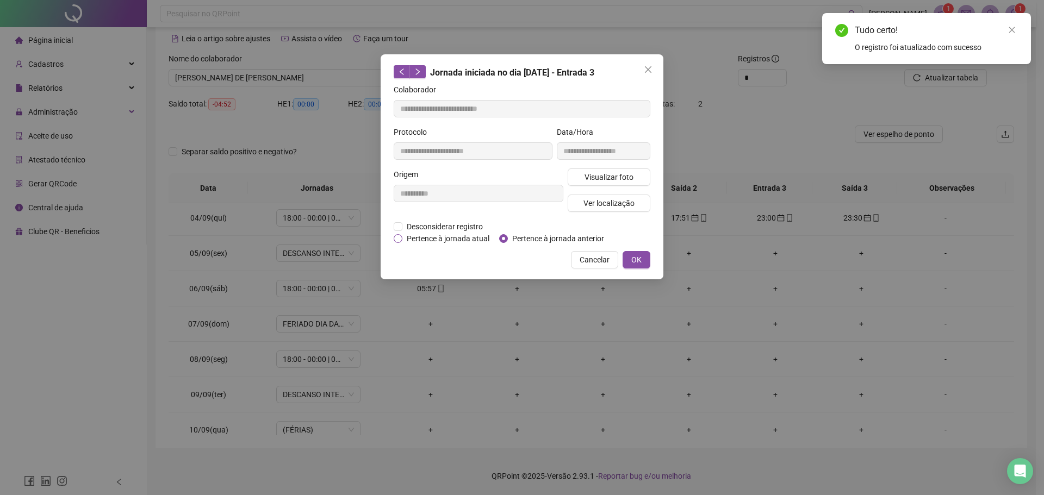
click at [453, 239] on span "Pertence à jornada atual" at bounding box center [447, 239] width 91 height 12
click at [641, 259] on button "OK" at bounding box center [636, 259] width 28 height 17
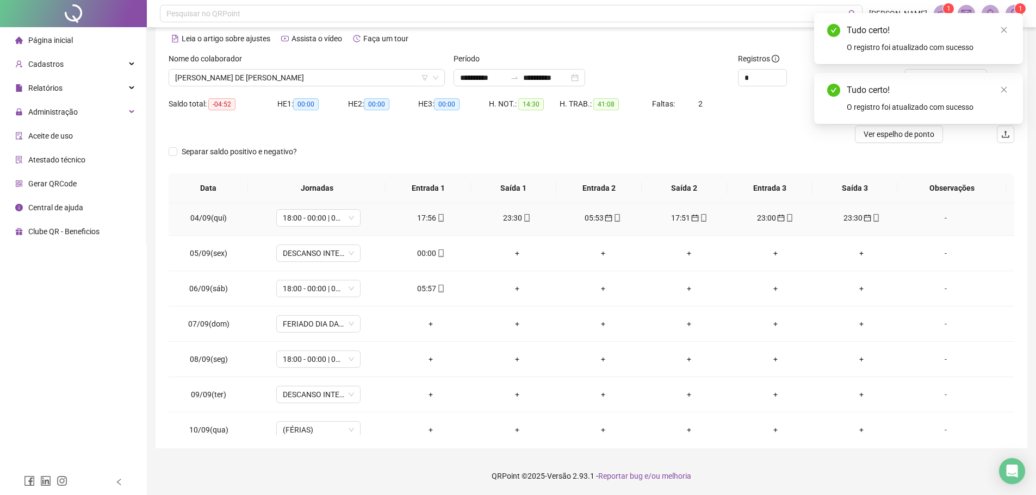
click at [793, 224] on td "23:00" at bounding box center [775, 218] width 86 height 35
click at [849, 222] on div "23:30" at bounding box center [861, 218] width 68 height 12
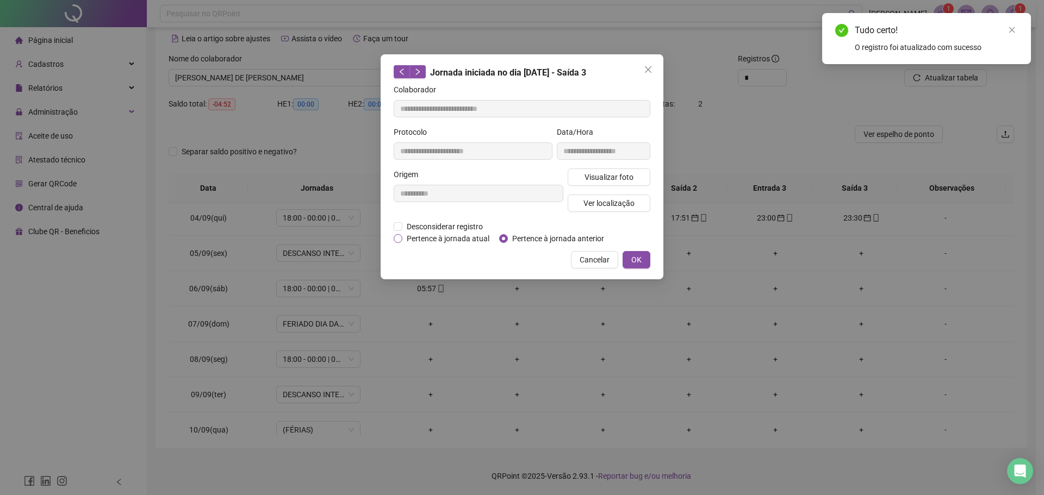
click at [434, 241] on span "Pertence à jornada atual" at bounding box center [447, 239] width 91 height 12
click at [631, 258] on button "OK" at bounding box center [636, 259] width 28 height 17
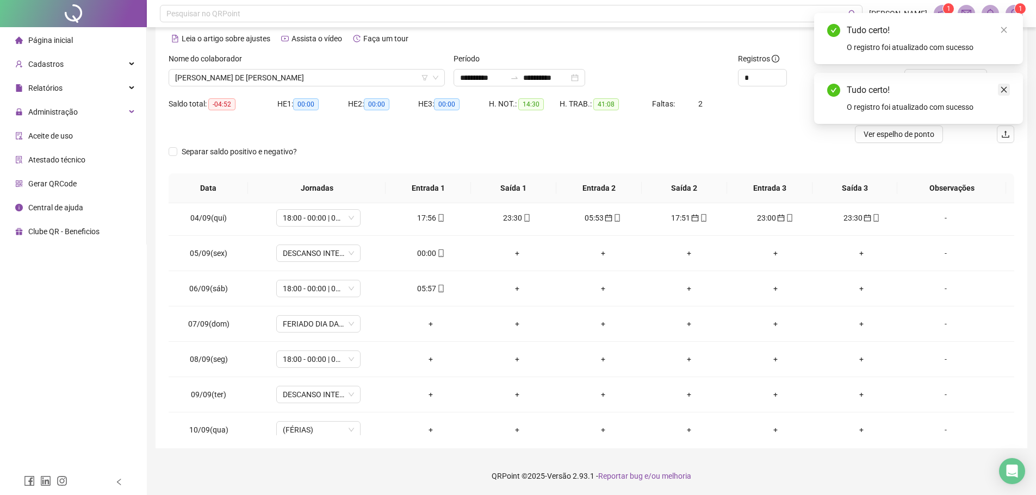
click at [1000, 91] on icon "close" at bounding box center [1004, 90] width 8 height 8
click at [960, 74] on span "Atualizar tabela" at bounding box center [951, 78] width 53 height 12
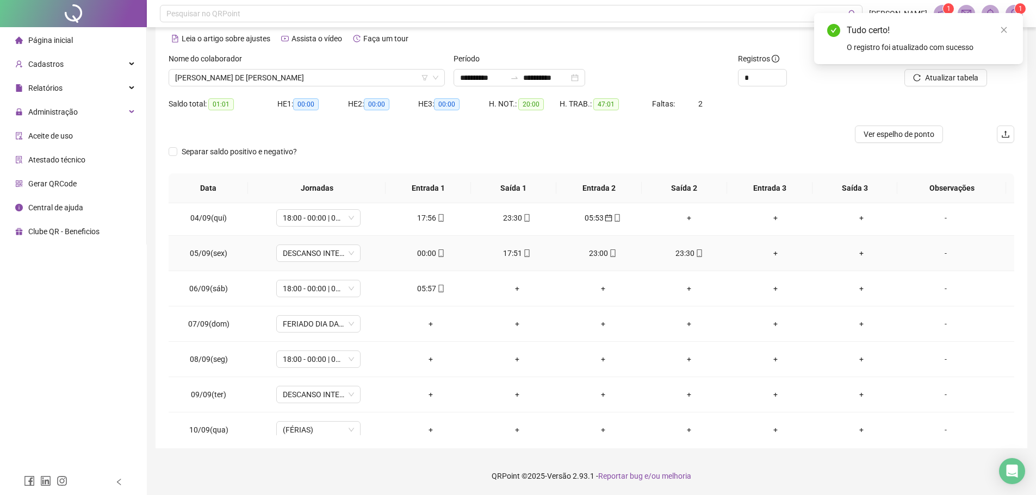
click at [436, 255] on span "mobile" at bounding box center [440, 253] width 9 height 8
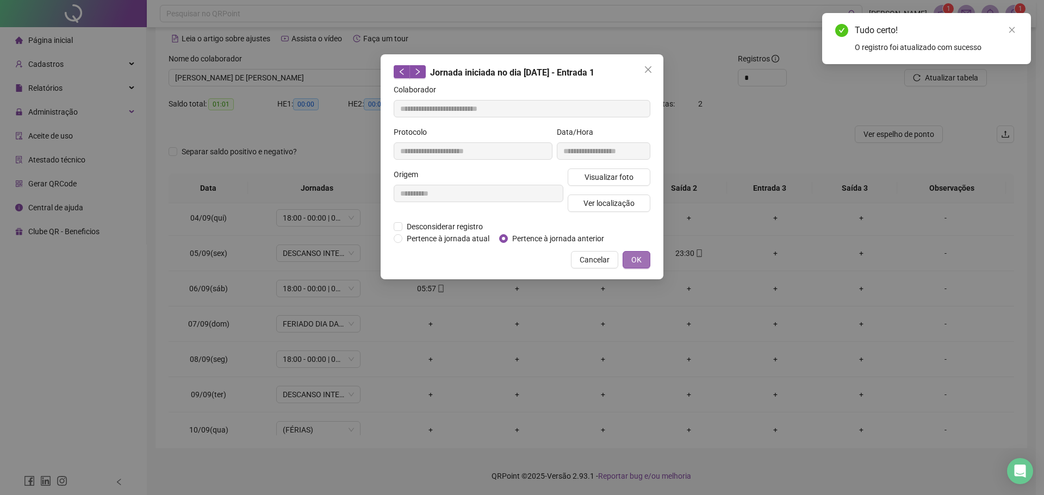
click at [645, 259] on button "OK" at bounding box center [636, 259] width 28 height 17
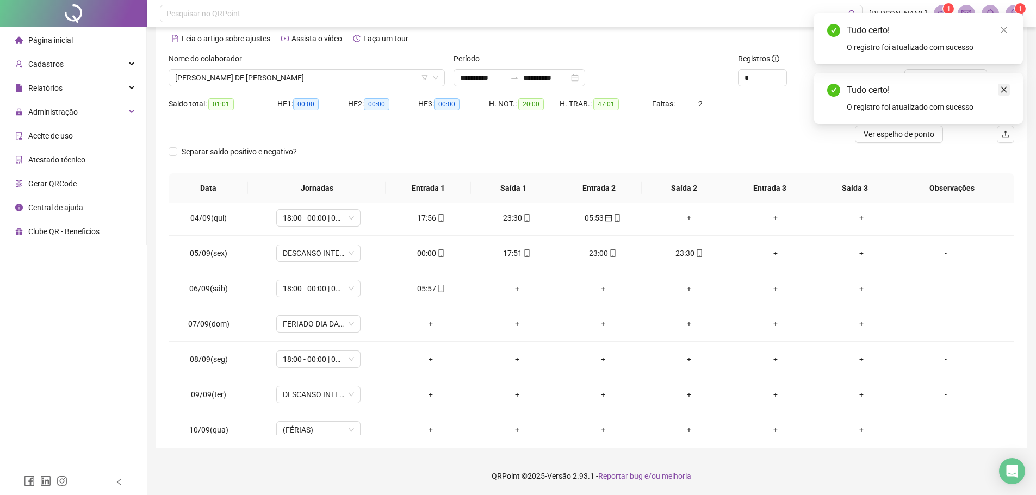
click at [1002, 89] on icon "close" at bounding box center [1004, 90] width 8 height 8
click at [973, 80] on span "Atualizar tabela" at bounding box center [951, 78] width 53 height 12
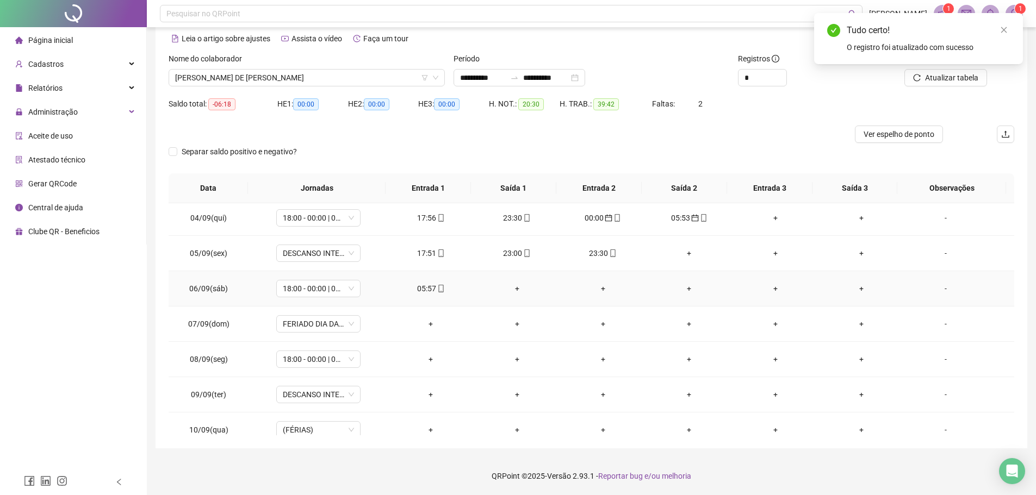
click at [428, 289] on div "05:57" at bounding box center [430, 289] width 68 height 12
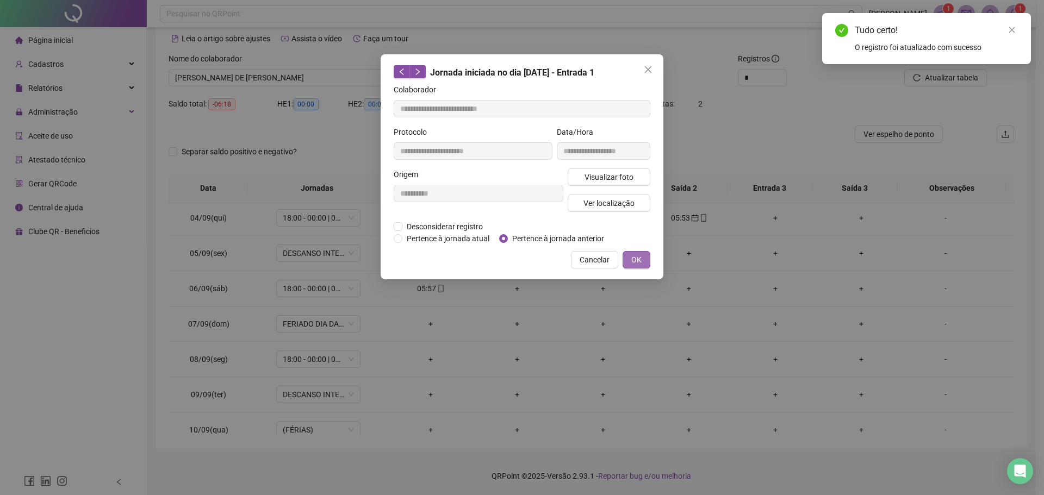
click at [637, 259] on span "OK" at bounding box center [636, 260] width 10 height 12
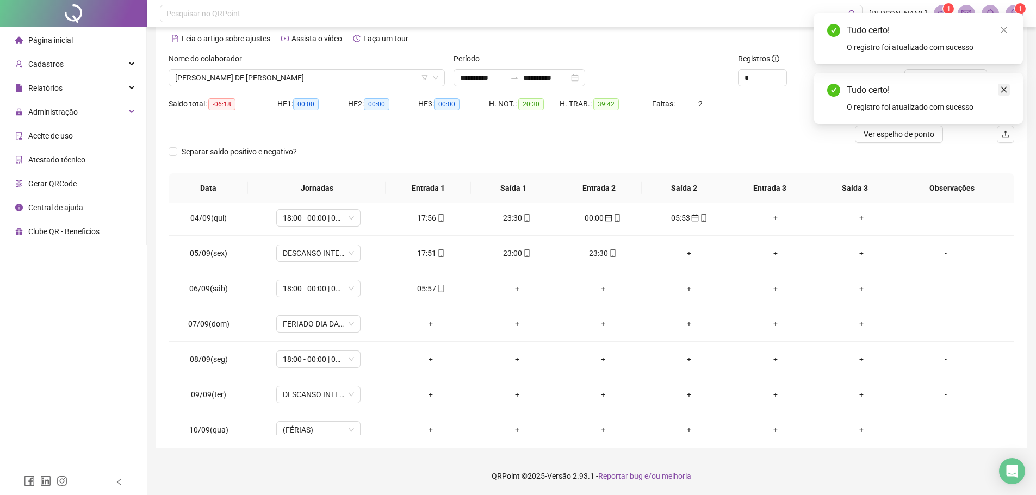
click at [1006, 88] on icon "close" at bounding box center [1004, 90] width 8 height 8
click at [958, 80] on span "Atualizar tabela" at bounding box center [951, 78] width 53 height 12
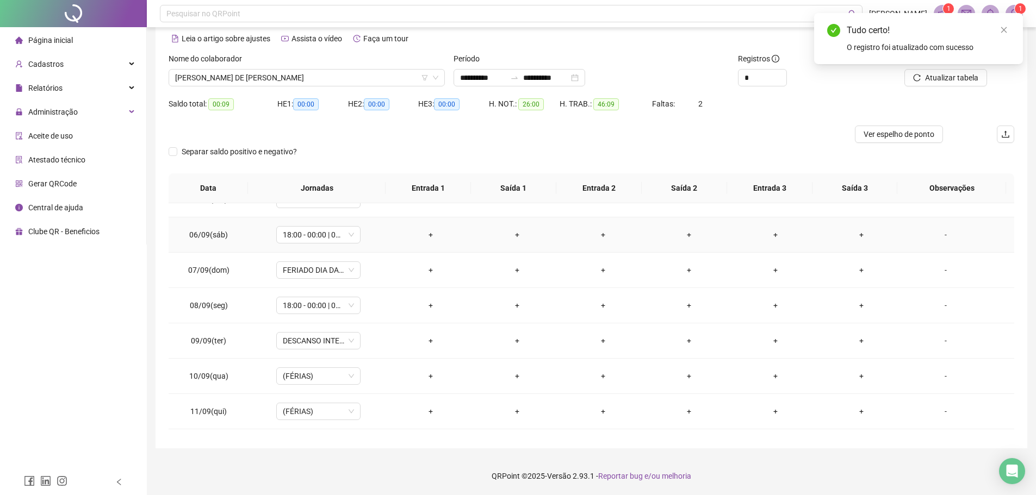
scroll to position [163, 0]
click at [365, 78] on span "PEDRO FILHO DE ANDRADE SOUSA" at bounding box center [306, 78] width 263 height 16
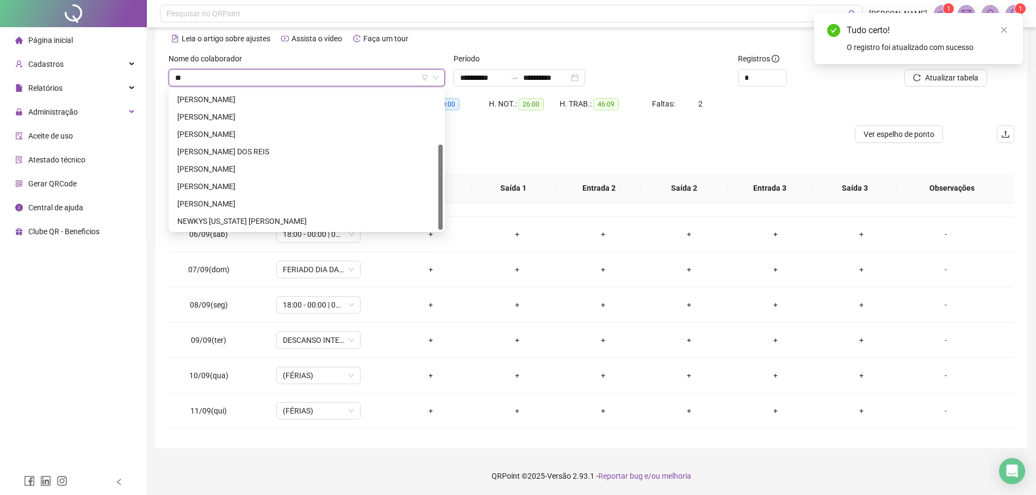
scroll to position [0, 0]
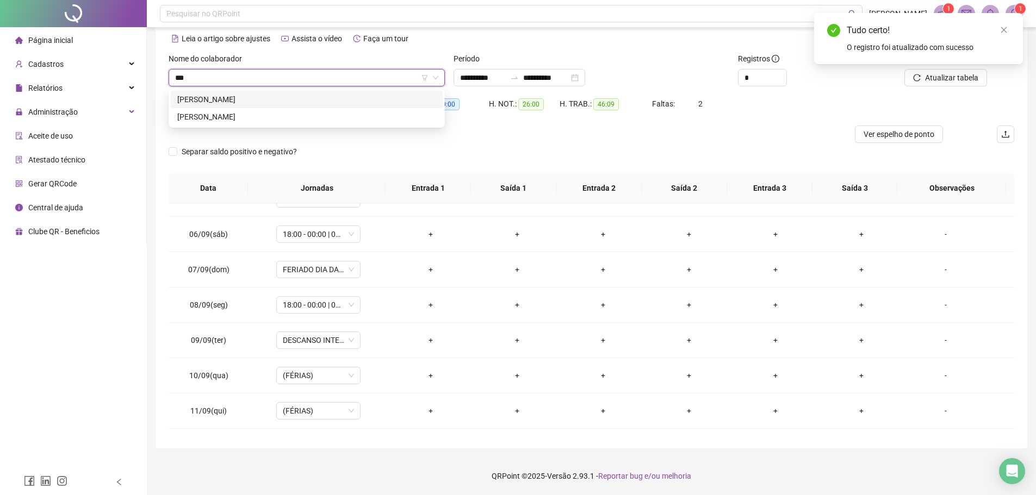
click at [375, 91] on div "KELLTON SALVADOR DA SILVA" at bounding box center [307, 99] width 272 height 17
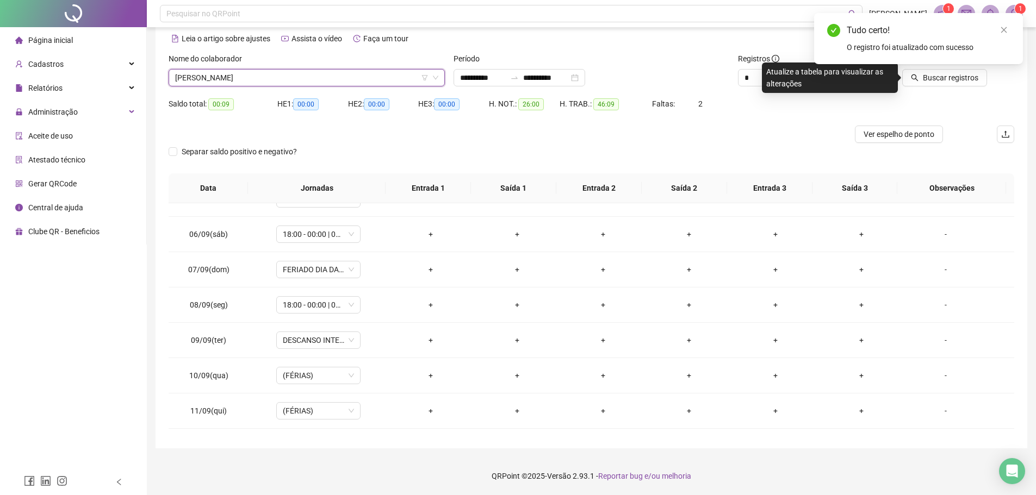
click at [941, 64] on div "Tudo certo! O registro foi atualizado com sucesso" at bounding box center [918, 38] width 209 height 51
click at [935, 74] on span "Buscar registros" at bounding box center [949, 78] width 55 height 12
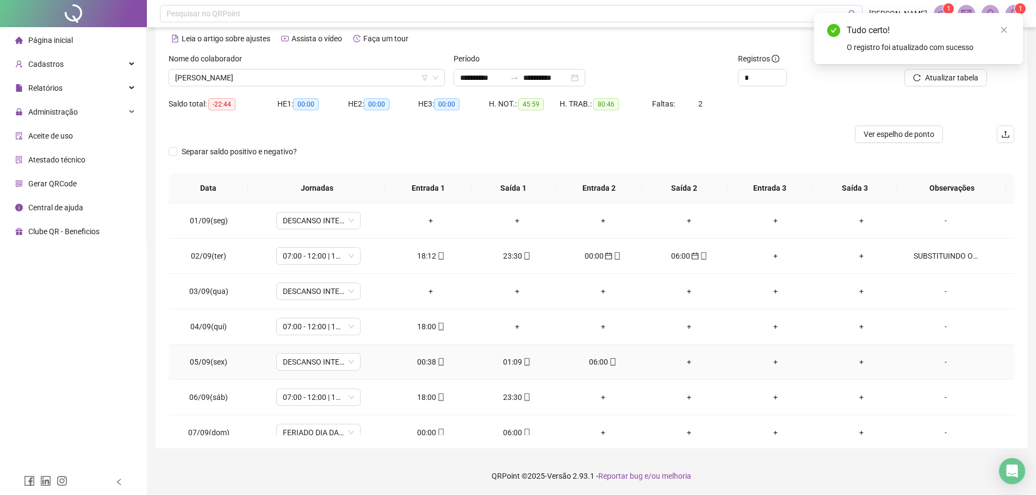
click at [438, 361] on icon "mobile" at bounding box center [440, 362] width 5 height 8
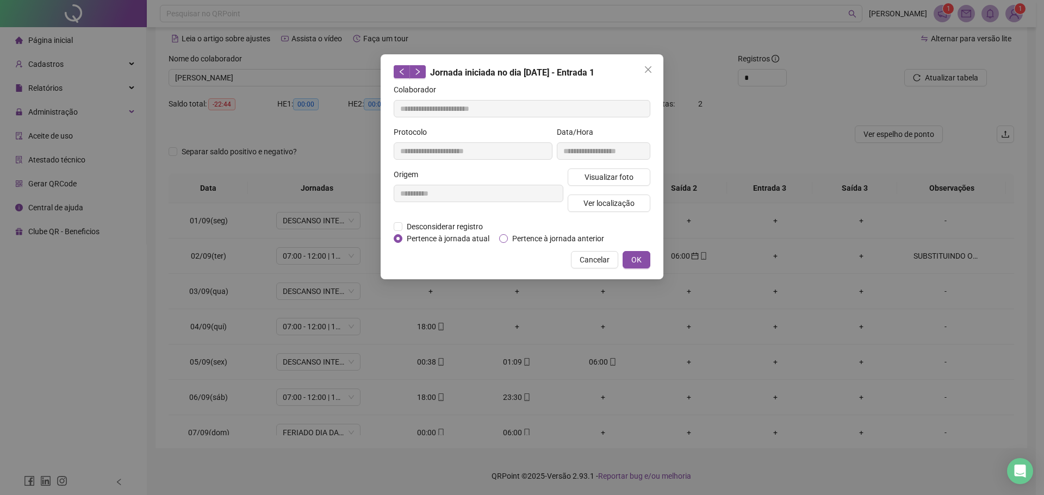
click at [508, 234] on span "Pertence à jornada anterior" at bounding box center [558, 239] width 101 height 12
click at [643, 258] on button "OK" at bounding box center [636, 259] width 28 height 17
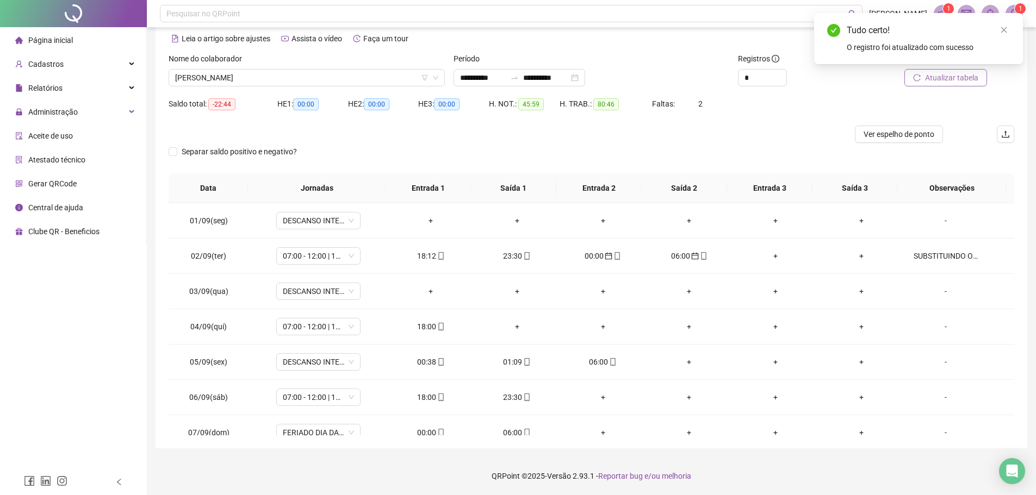
click at [943, 76] on span "Atualizar tabela" at bounding box center [951, 78] width 53 height 12
click at [419, 364] on div "01:09" at bounding box center [430, 362] width 68 height 12
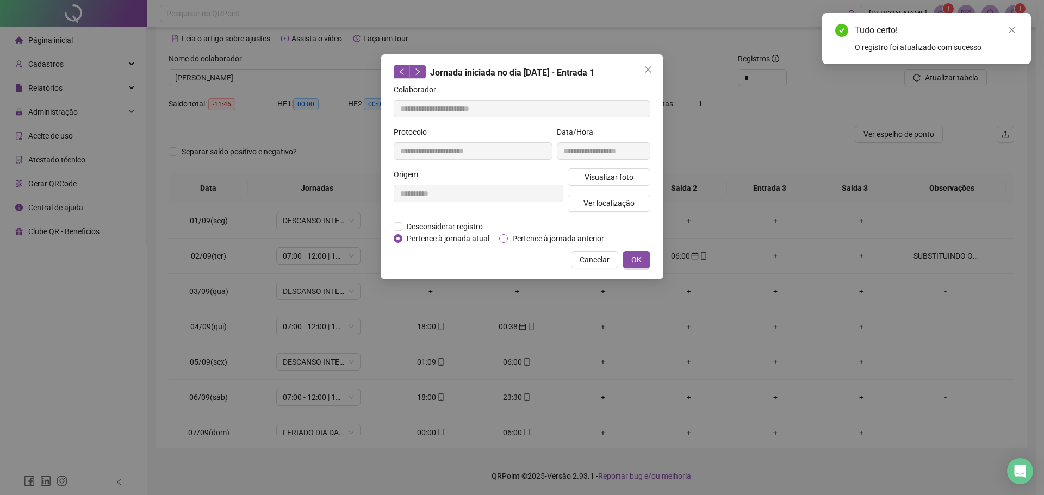
click at [508, 235] on span "Pertence à jornada anterior" at bounding box center [558, 239] width 101 height 12
drag, startPoint x: 639, startPoint y: 260, endPoint x: 716, endPoint y: 247, distance: 78.4
click at [639, 261] on span "OK" at bounding box center [636, 260] width 10 height 12
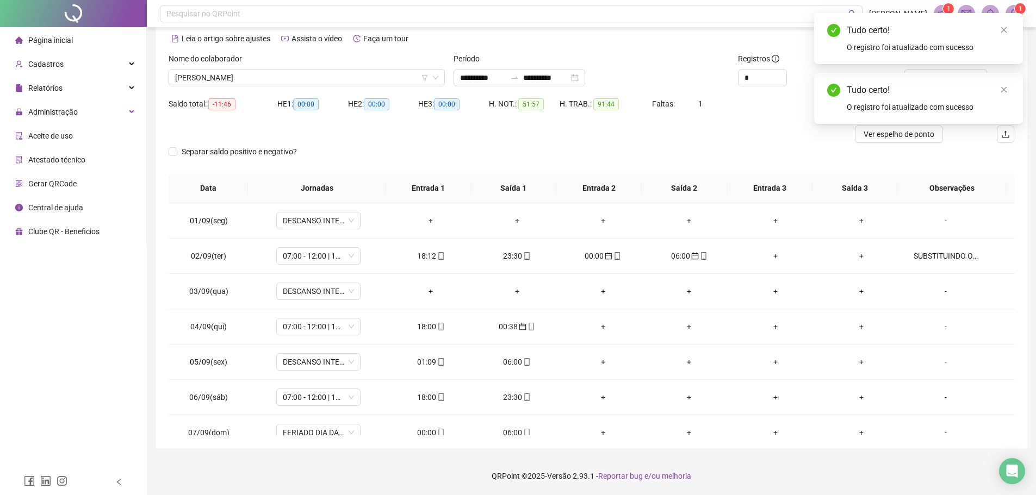
click at [1012, 89] on div "Tudo certo! O registro foi atualizado com sucesso" at bounding box center [918, 98] width 209 height 51
click at [998, 91] on link "Close" at bounding box center [1003, 90] width 12 height 12
click at [937, 78] on span "Atualizar tabela" at bounding box center [951, 78] width 53 height 12
click at [431, 361] on div "06:00" at bounding box center [430, 362] width 68 height 12
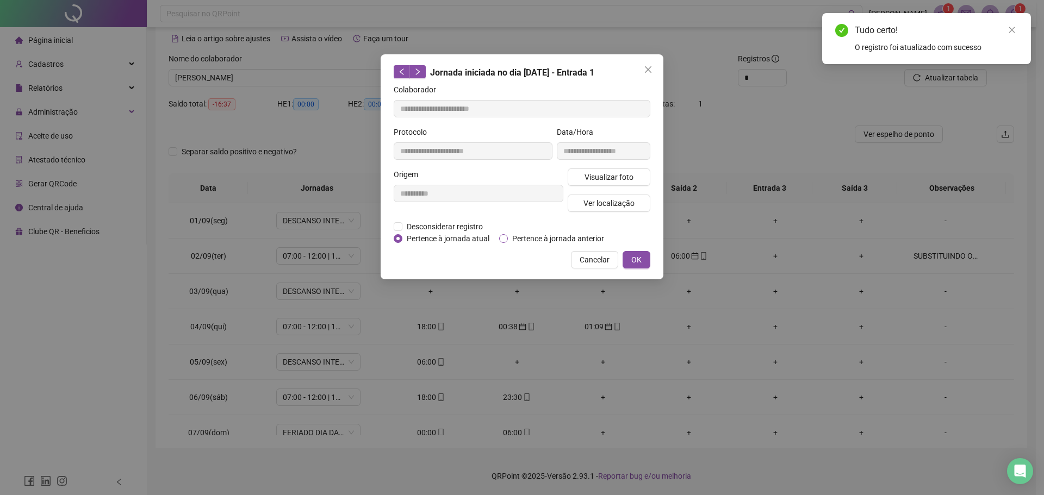
click at [509, 234] on span "Pertence à jornada anterior" at bounding box center [558, 239] width 101 height 12
click at [644, 259] on button "OK" at bounding box center [636, 259] width 28 height 17
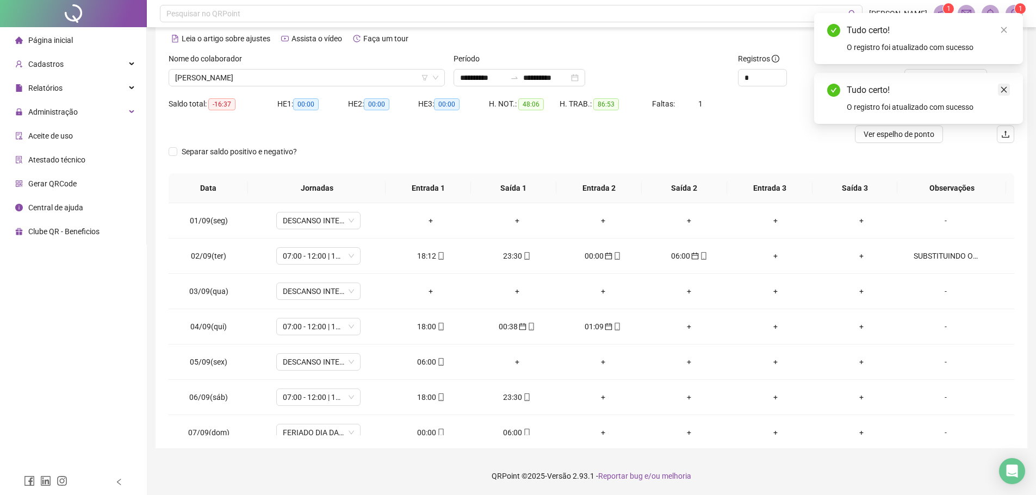
click at [997, 88] on link "Close" at bounding box center [1003, 90] width 12 height 12
click at [955, 80] on span "Atualizar tabela" at bounding box center [951, 78] width 53 height 12
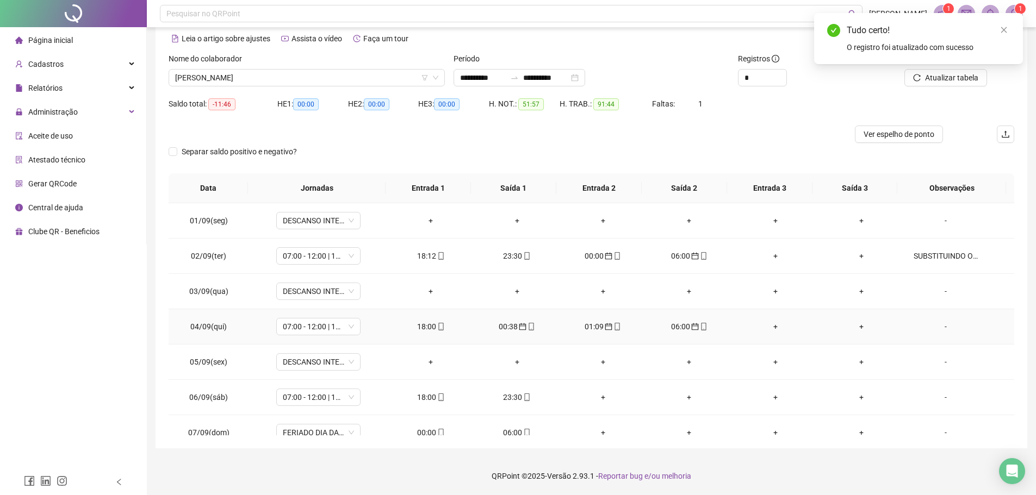
scroll to position [54, 0]
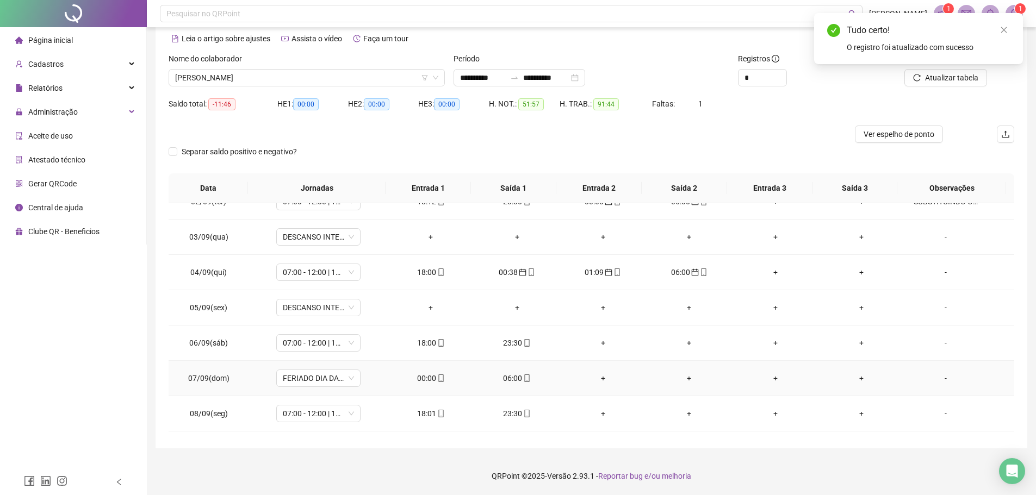
click at [436, 378] on span "mobile" at bounding box center [440, 379] width 9 height 8
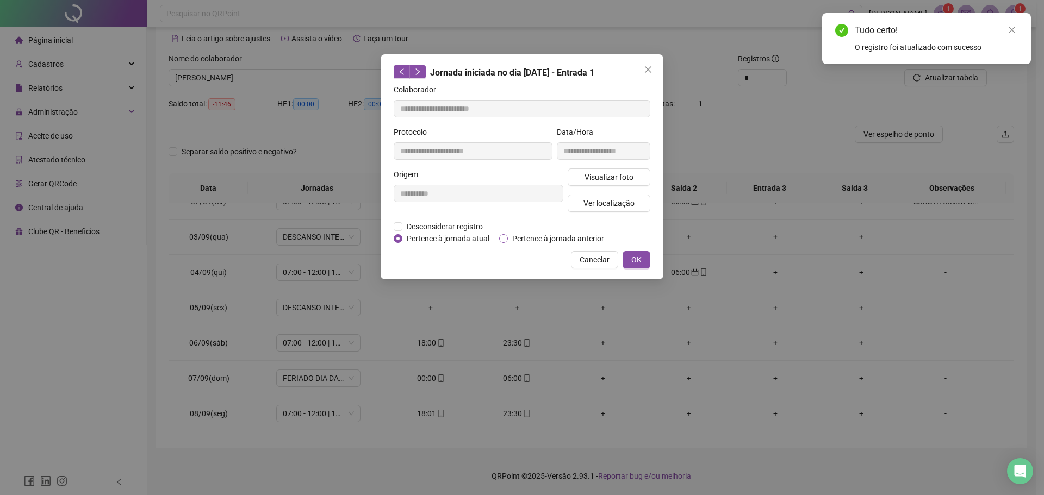
click at [501, 233] on label "Pertence à jornada anterior" at bounding box center [553, 239] width 109 height 12
click at [646, 263] on button "OK" at bounding box center [636, 259] width 28 height 17
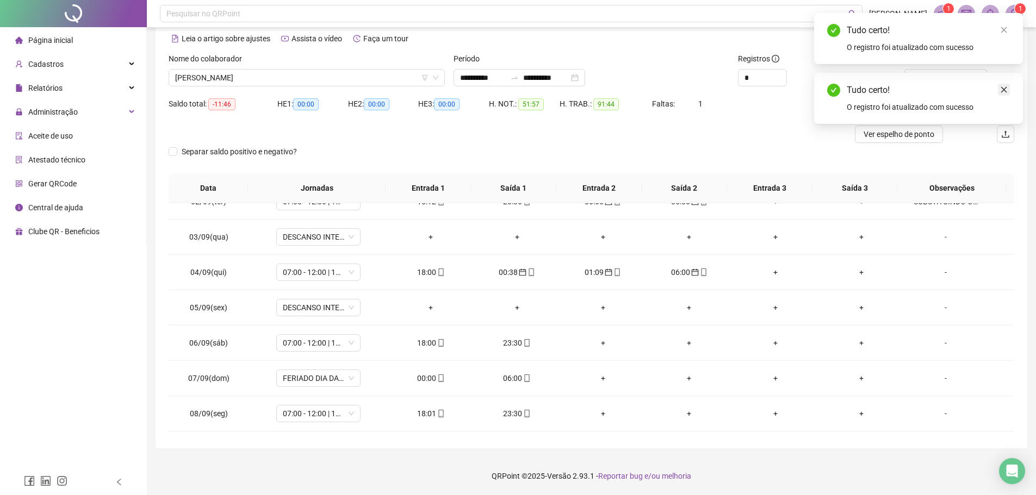
click at [1007, 93] on icon "close" at bounding box center [1004, 90] width 8 height 8
click at [947, 82] on span "Atualizar tabela" at bounding box center [951, 78] width 53 height 12
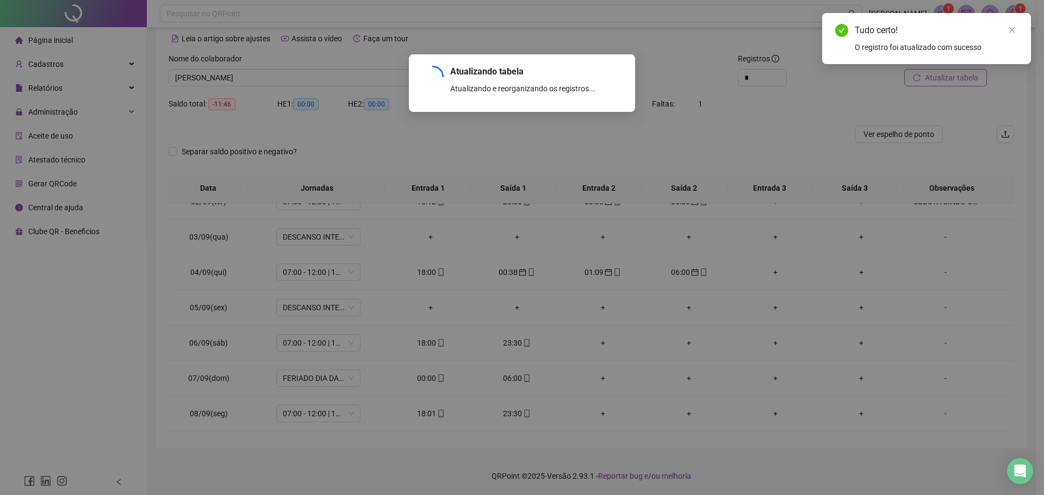
click at [946, 80] on div "Atualizando tabela Atualizando e reorganizando os registros... OK" at bounding box center [522, 247] width 1044 height 495
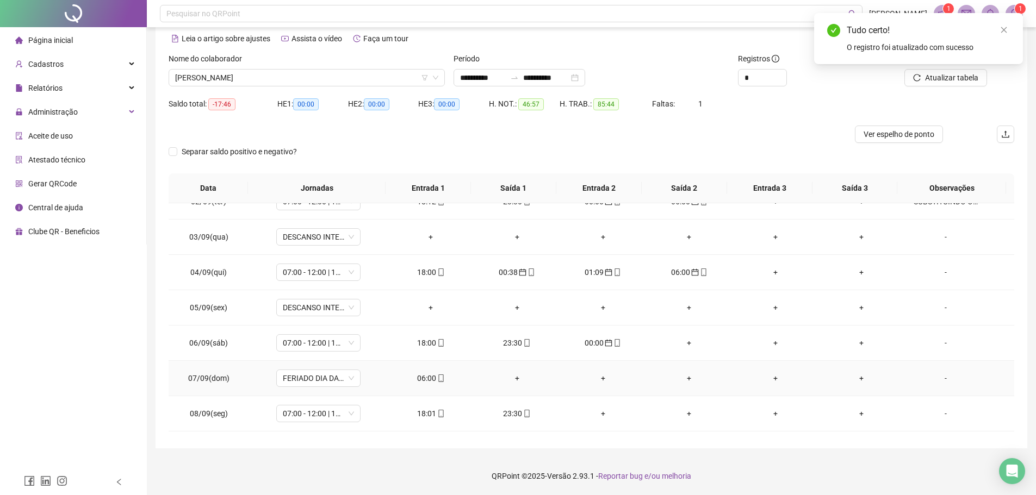
click at [438, 377] on icon "mobile" at bounding box center [440, 379] width 5 height 8
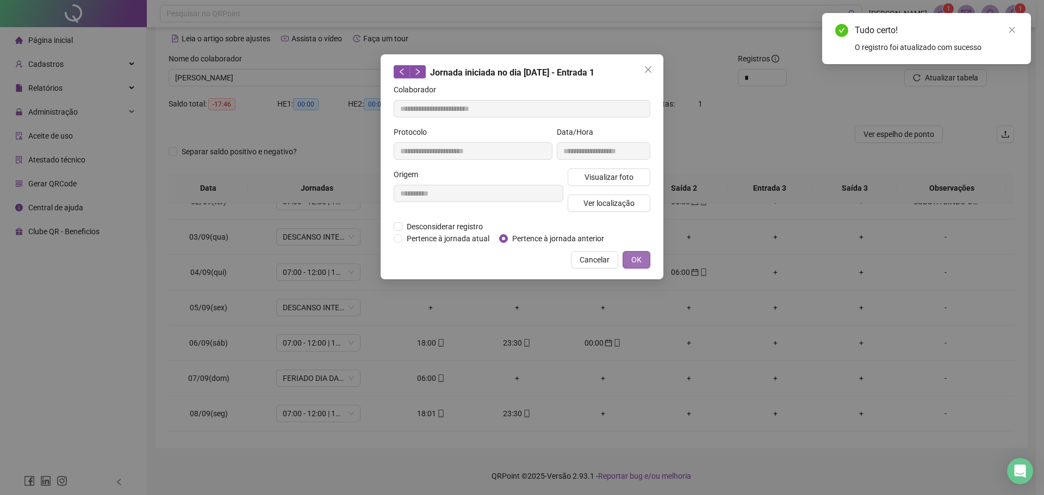
click at [646, 260] on button "OK" at bounding box center [636, 259] width 28 height 17
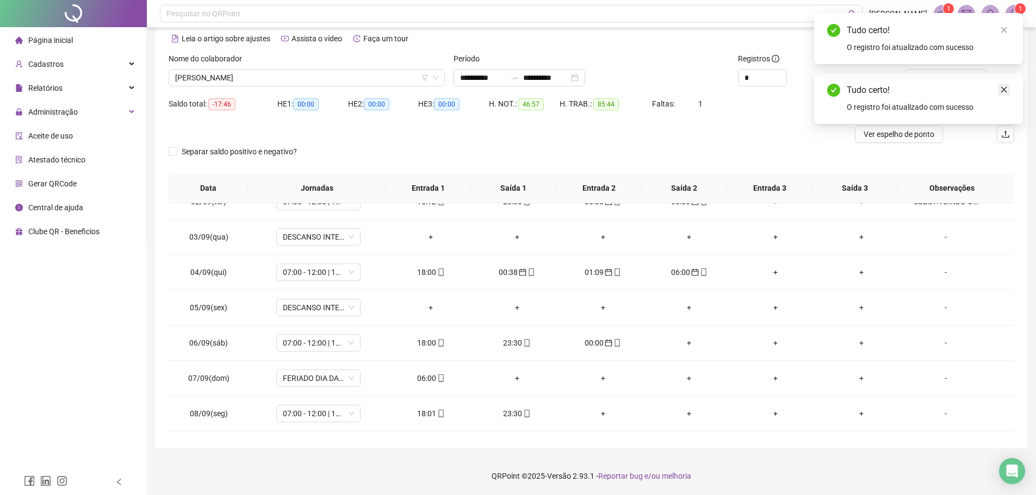
click at [1005, 91] on icon "close" at bounding box center [1004, 90] width 6 height 6
click at [951, 78] on span "Atualizar tabela" at bounding box center [951, 78] width 53 height 12
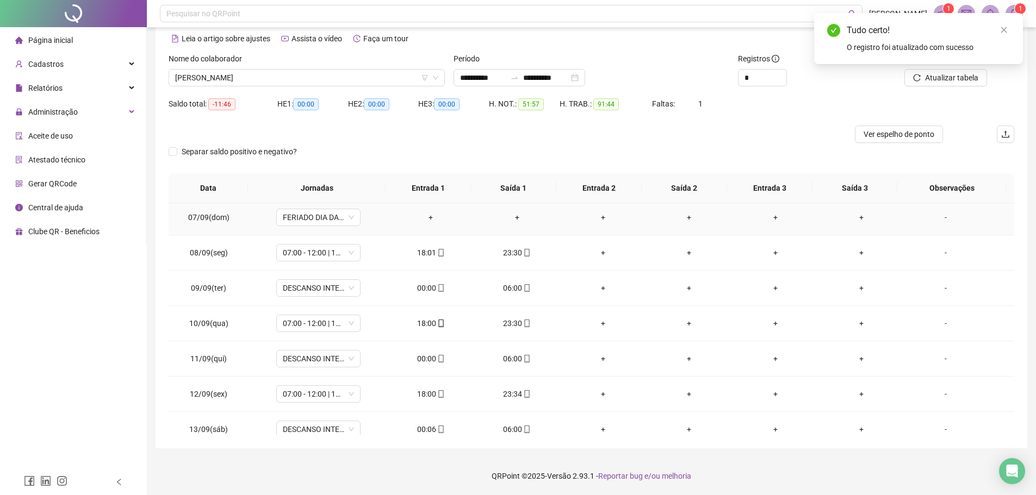
scroll to position [217, 0]
click at [425, 285] on div "00:00" at bounding box center [430, 286] width 68 height 12
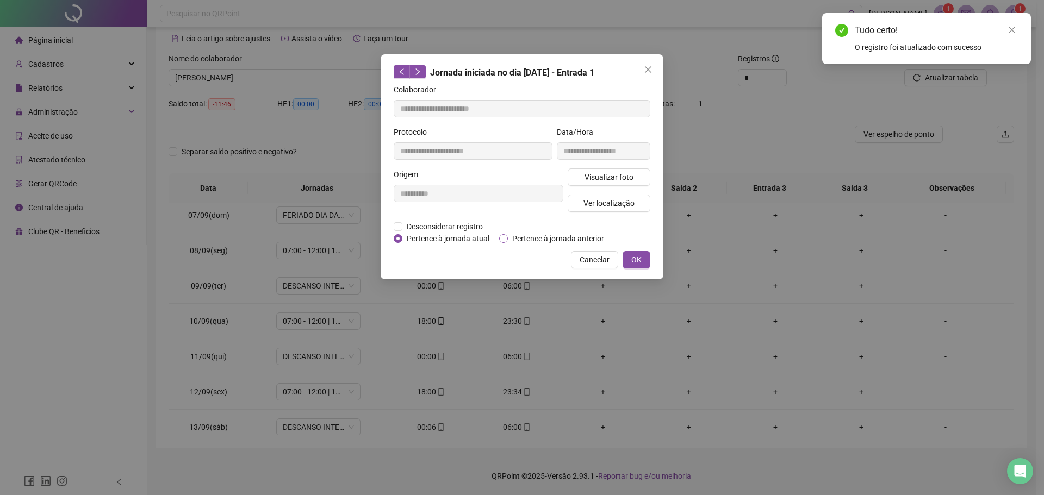
click at [510, 237] on span "Pertence à jornada anterior" at bounding box center [558, 239] width 101 height 12
click at [642, 256] on button "OK" at bounding box center [636, 259] width 28 height 17
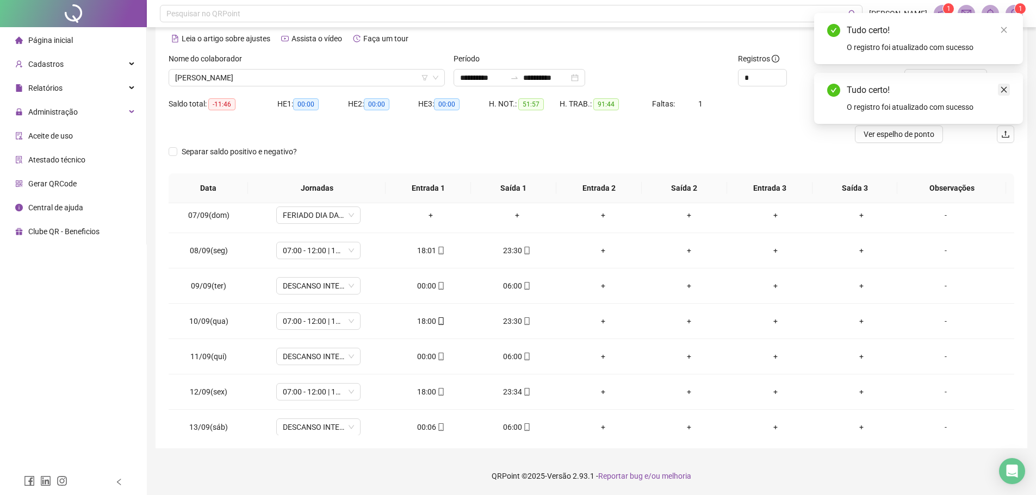
click at [1004, 86] on icon "close" at bounding box center [1004, 90] width 8 height 8
click at [970, 73] on span "Atualizar tabela" at bounding box center [951, 78] width 53 height 12
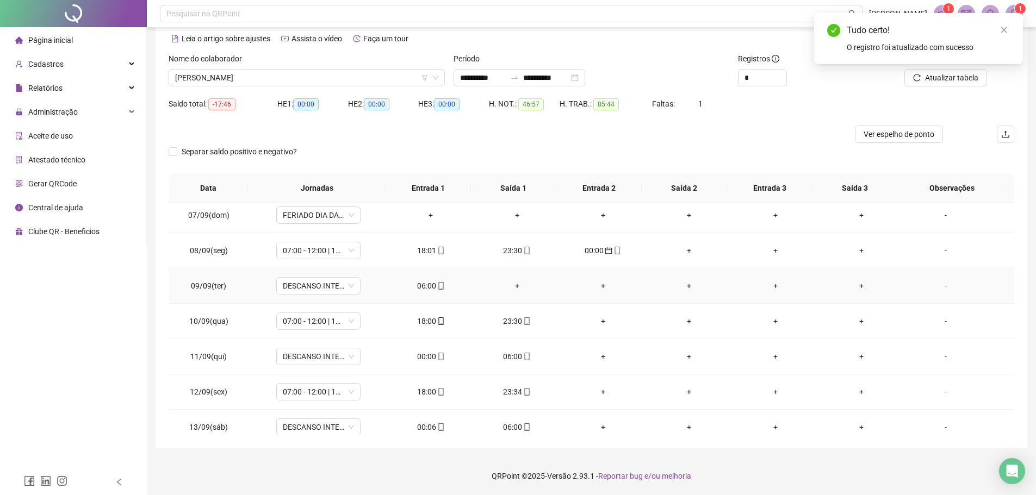
click at [430, 282] on div "06:00" at bounding box center [430, 286] width 68 height 12
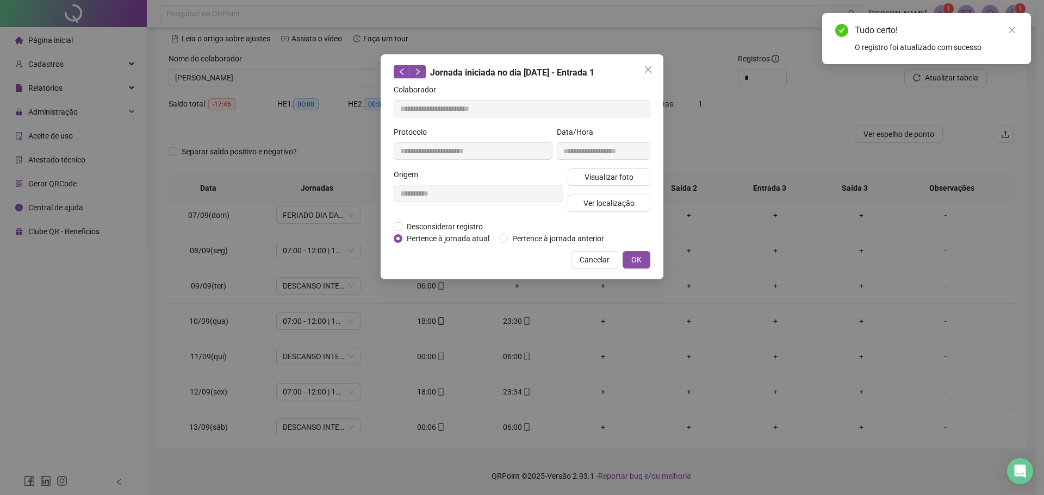
click at [506, 231] on div "Desconsiderar registro Pertence ao lanche" at bounding box center [522, 227] width 257 height 12
click at [517, 231] on div "Desconsiderar registro Pertence ao lanche" at bounding box center [522, 227] width 257 height 12
click at [516, 234] on span "Pertence à jornada anterior" at bounding box center [558, 239] width 101 height 12
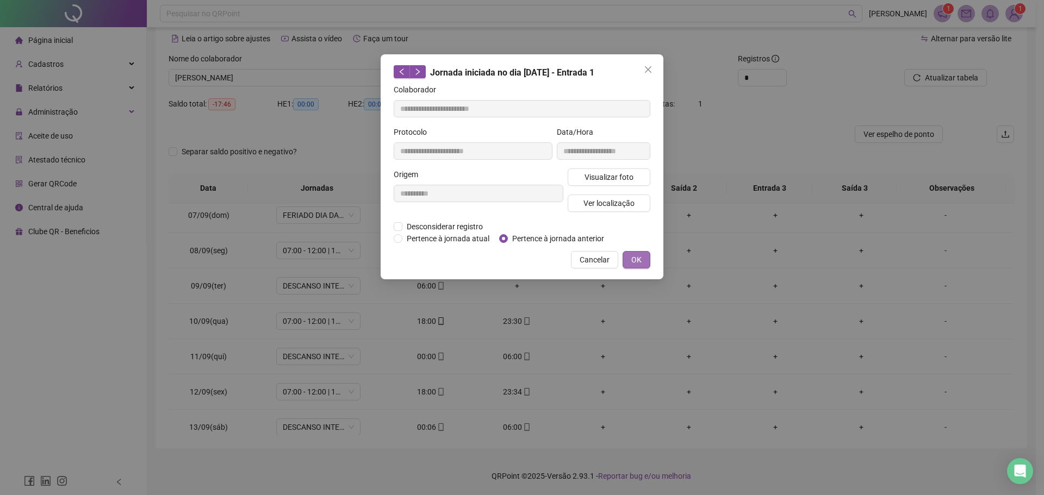
click at [643, 261] on button "OK" at bounding box center [636, 259] width 28 height 17
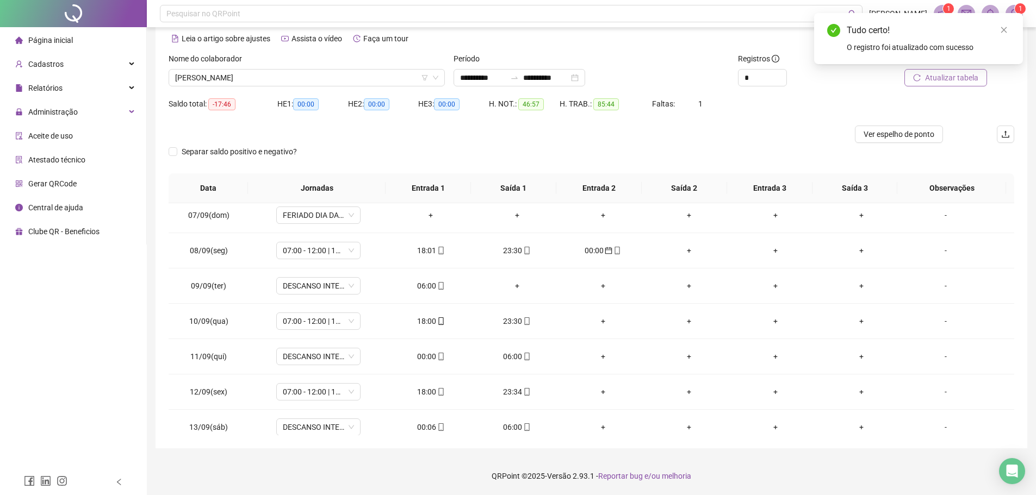
click at [932, 74] on span "Atualizar tabela" at bounding box center [951, 78] width 53 height 12
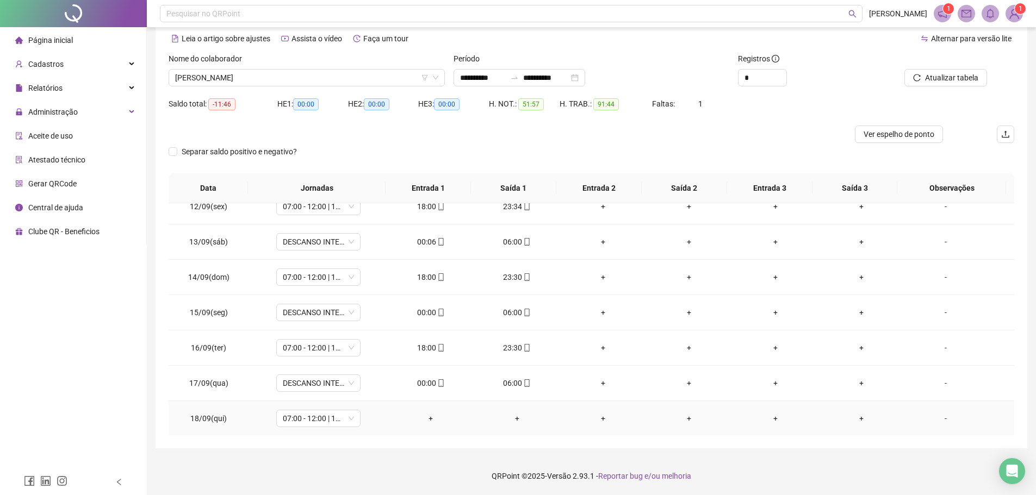
scroll to position [404, 0]
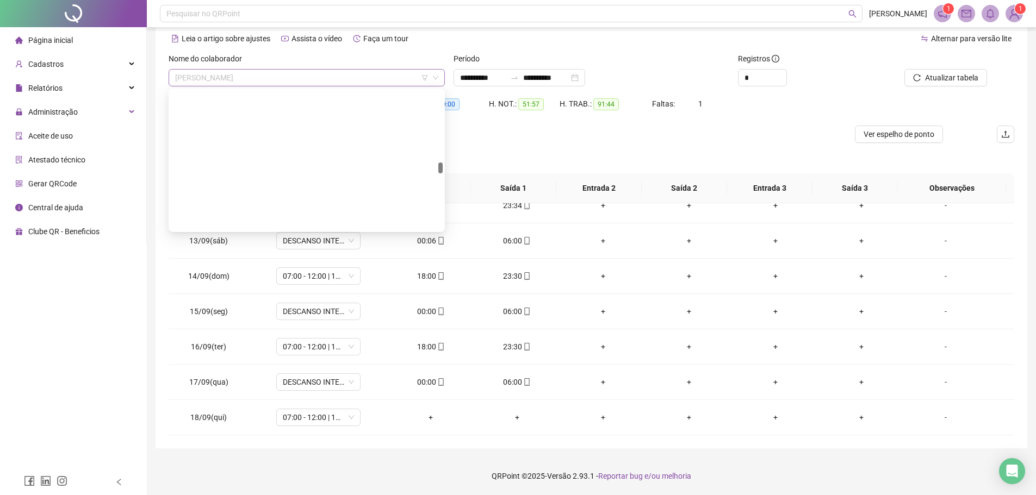
click at [300, 72] on span "KELLTON SALVADOR DA SILVA" at bounding box center [306, 78] width 263 height 16
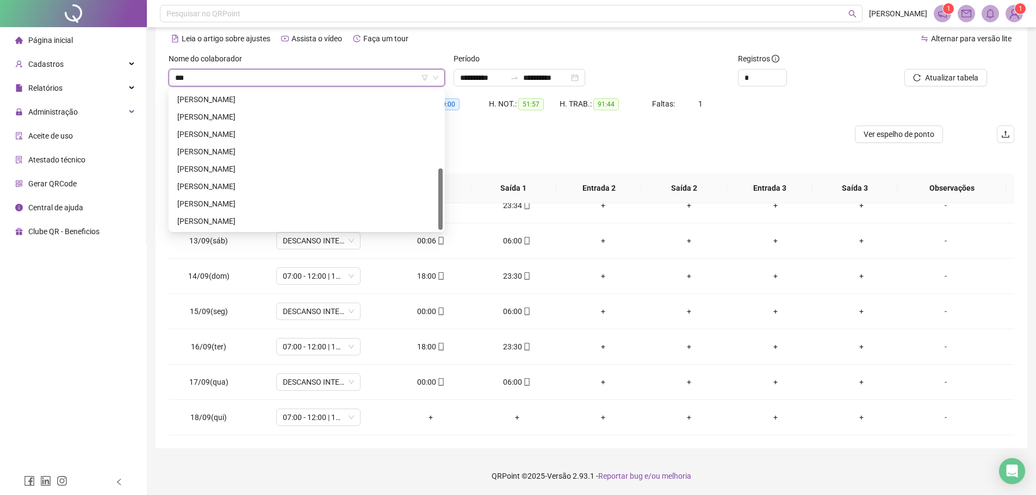
scroll to position [0, 0]
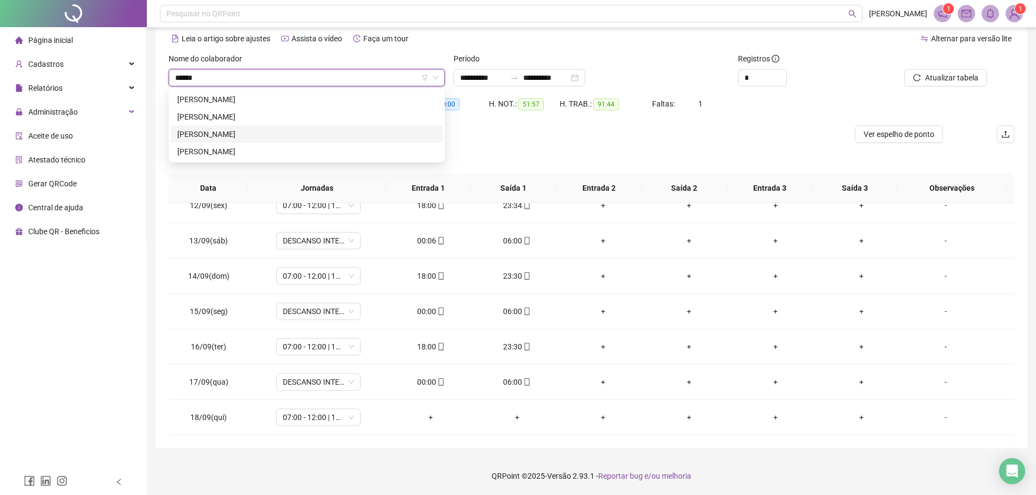
click at [211, 128] on div "WESLEY JULIANO MACARIO" at bounding box center [307, 134] width 272 height 17
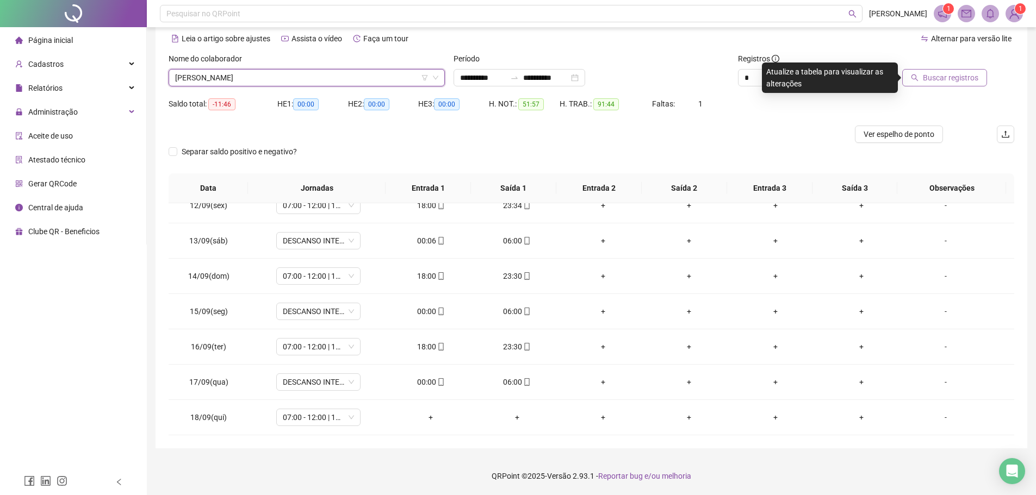
click at [953, 76] on span "Buscar registros" at bounding box center [949, 78] width 55 height 12
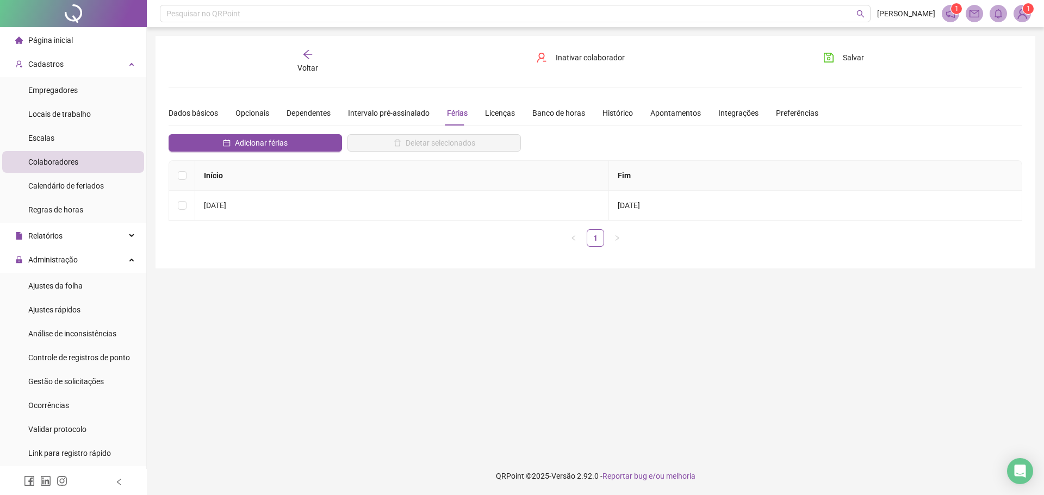
click at [309, 55] on icon "arrow-left" at bounding box center [307, 54] width 11 height 11
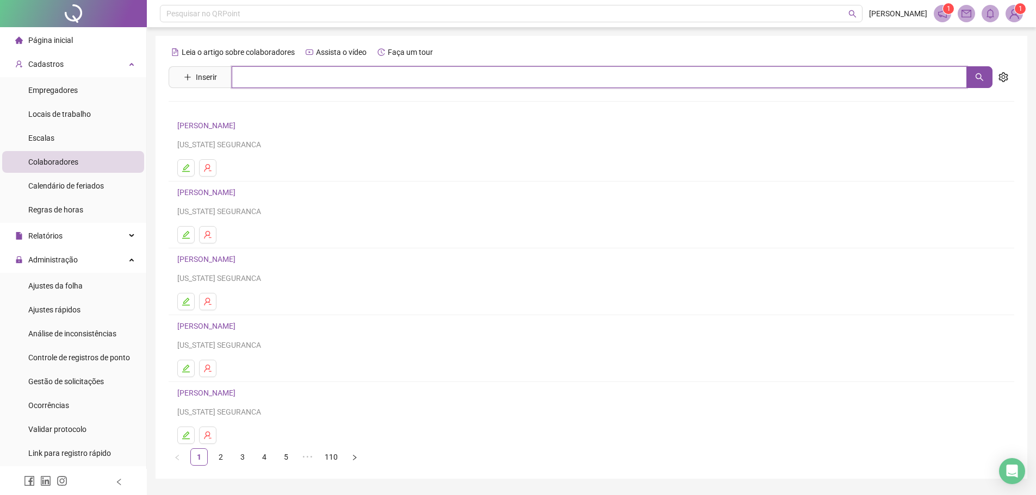
click at [296, 76] on input "text" at bounding box center [599, 77] width 735 height 22
click at [974, 74] on button "button" at bounding box center [979, 77] width 26 height 22
type input "*******"
click at [247, 107] on link "ADELCIMAR PEREIRA DOS SANTOS" at bounding box center [218, 109] width 58 height 9
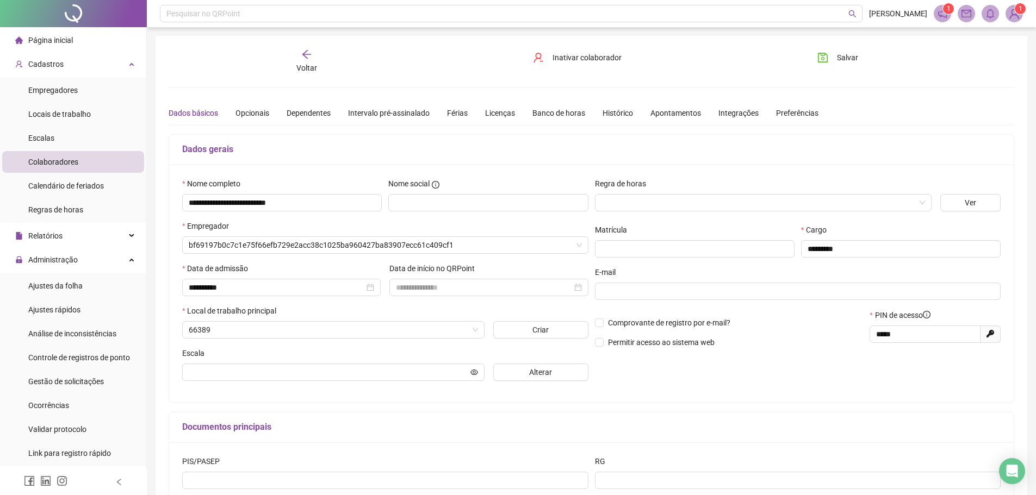
type input "**********"
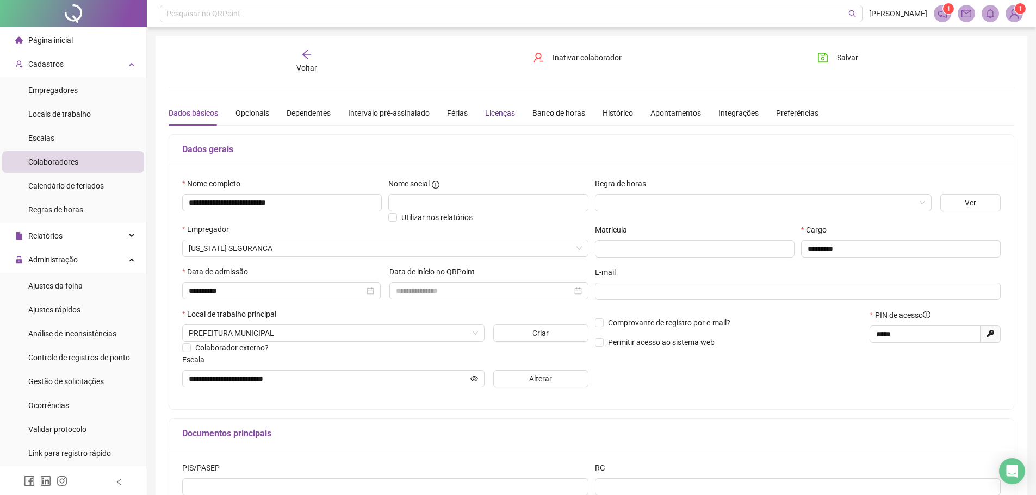
click at [490, 107] on div "Licenças" at bounding box center [500, 113] width 30 height 12
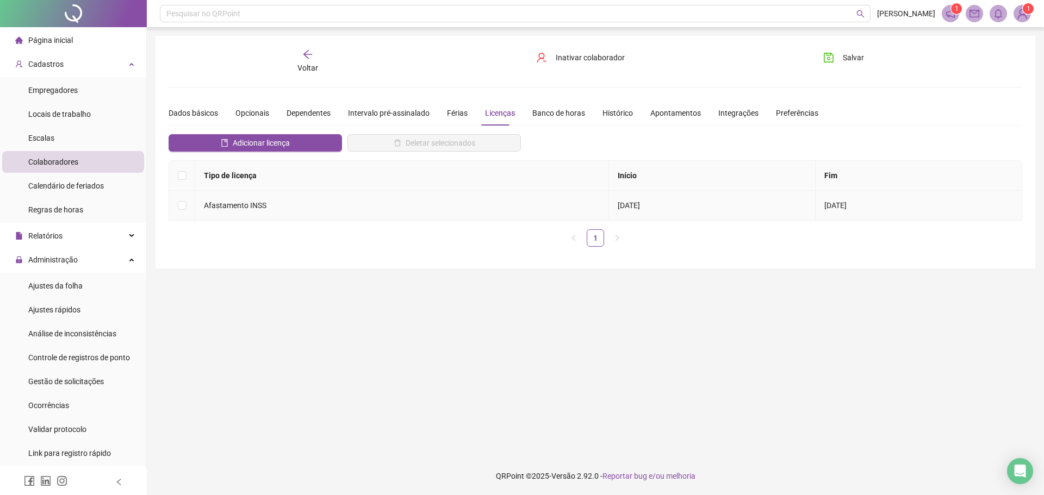
click at [177, 202] on td at bounding box center [182, 206] width 26 height 30
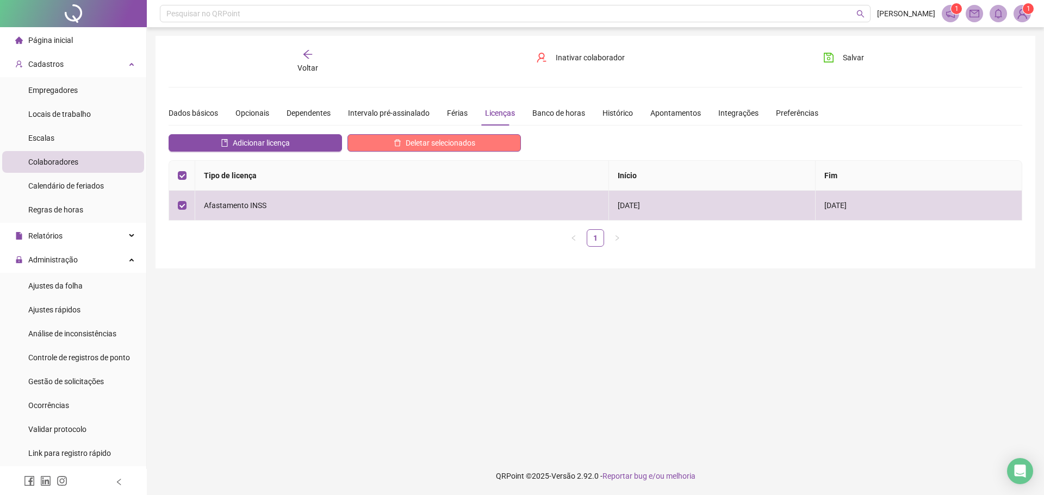
click at [386, 140] on button "Deletar selecionados" at bounding box center [433, 142] width 173 height 17
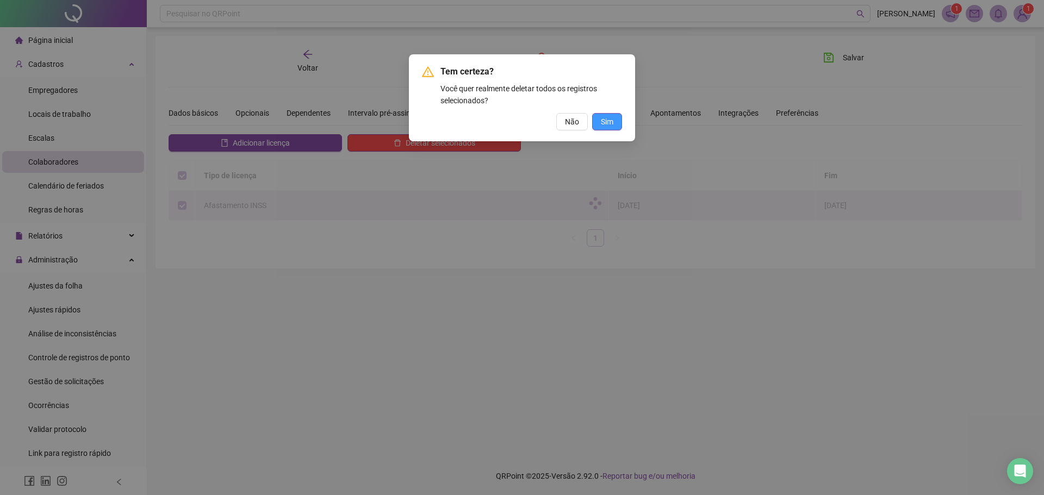
click at [609, 123] on span "Sim" at bounding box center [607, 122] width 13 height 12
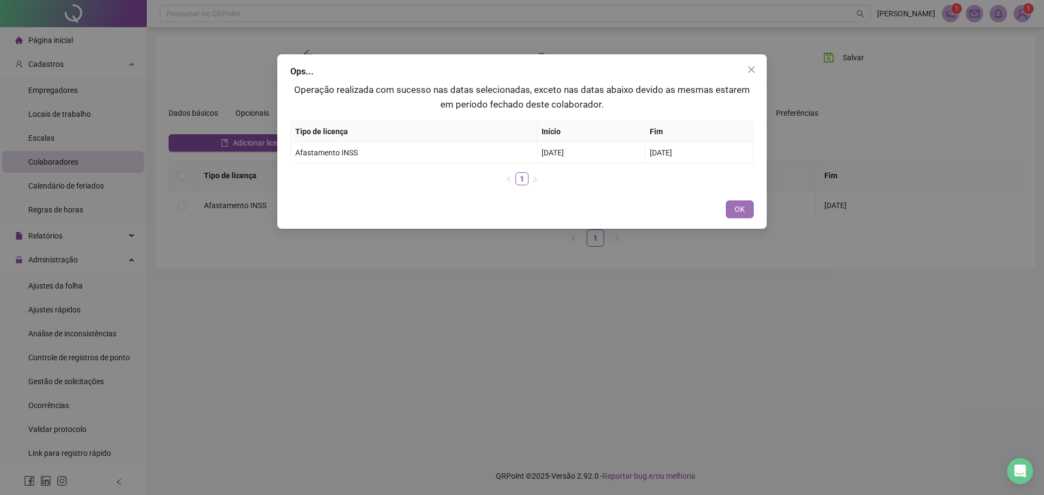
click at [749, 208] on button "OK" at bounding box center [740, 209] width 28 height 17
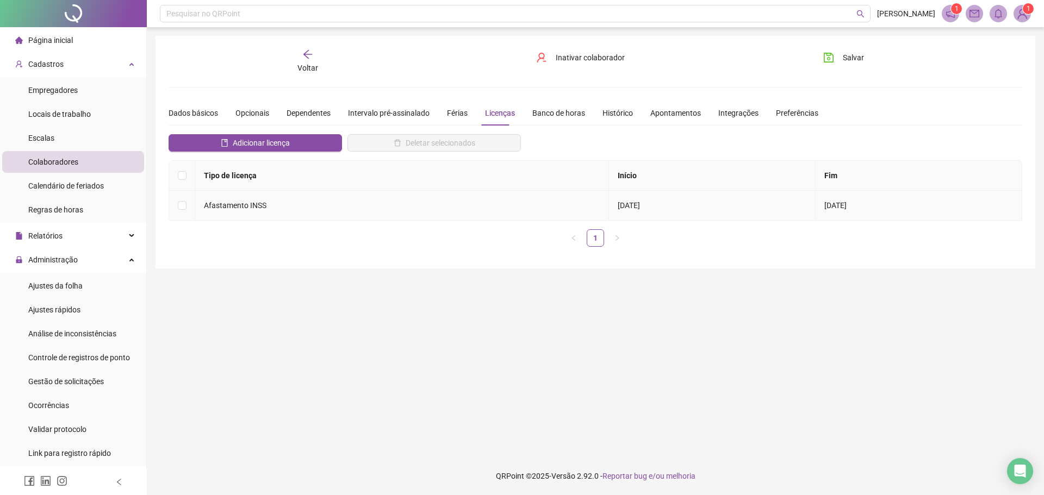
click at [190, 209] on td at bounding box center [182, 206] width 26 height 30
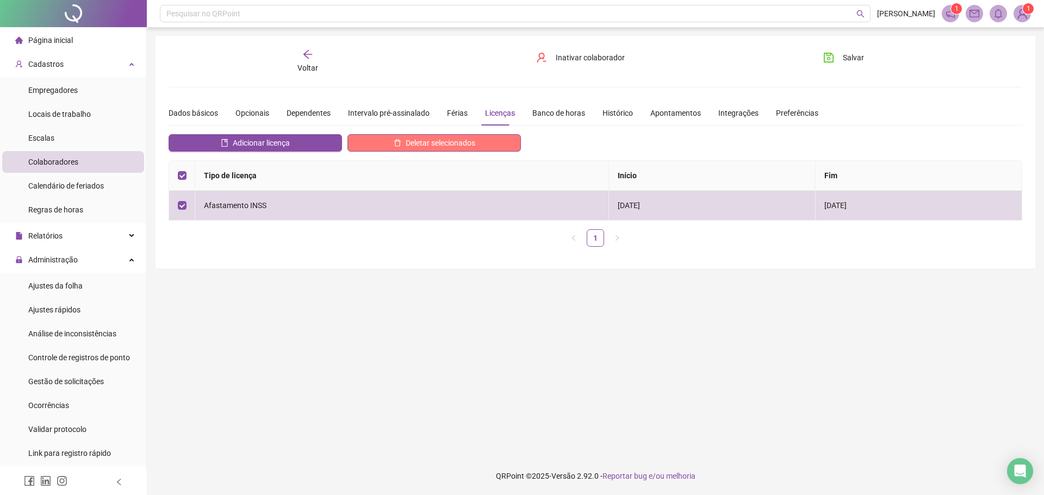
click at [472, 137] on span "Deletar selecionados" at bounding box center [441, 143] width 70 height 12
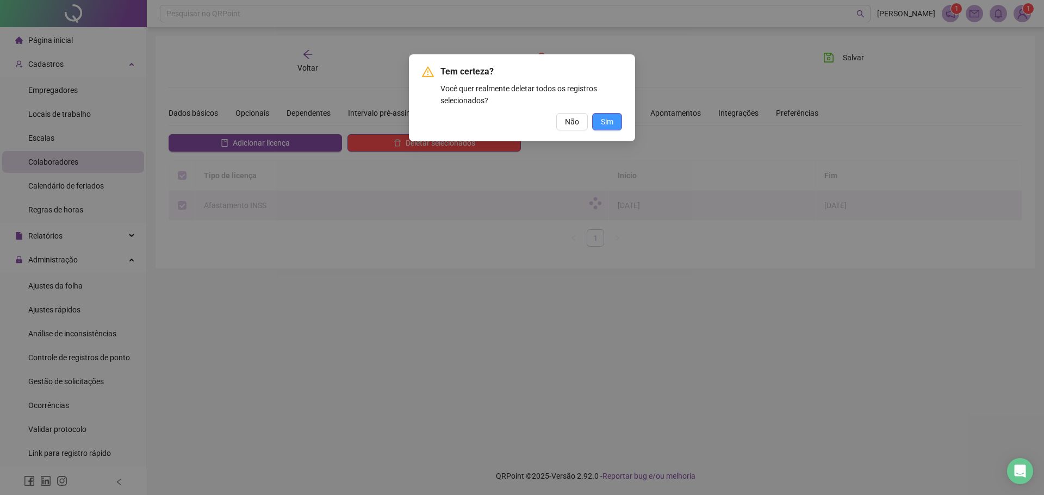
click at [609, 123] on span "Sim" at bounding box center [607, 122] width 13 height 12
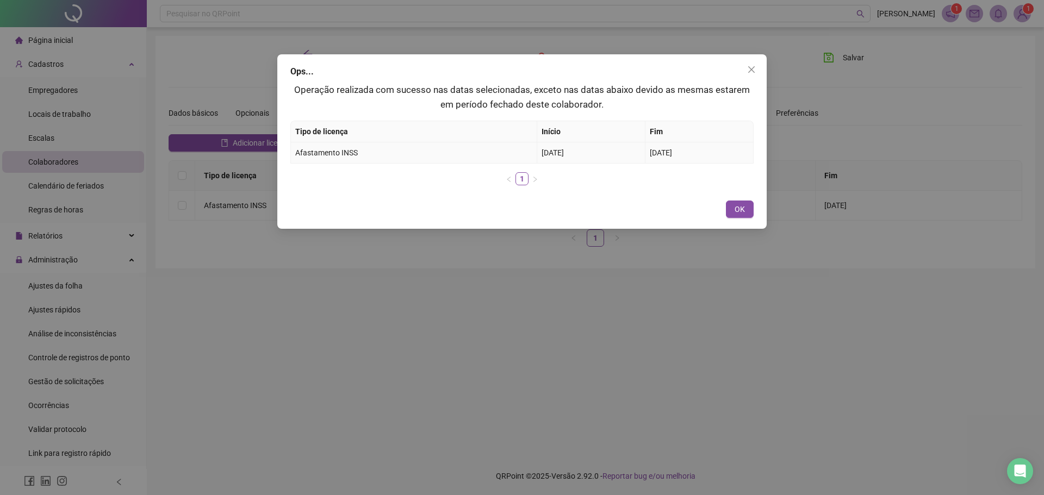
click at [645, 145] on td "[DATE]" at bounding box center [699, 152] width 108 height 21
click at [739, 208] on span "OK" at bounding box center [739, 209] width 10 height 12
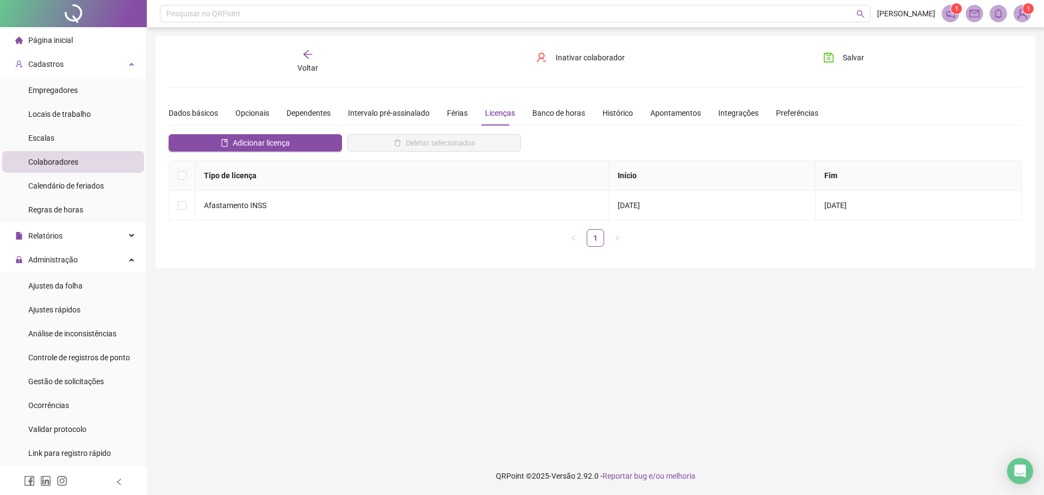
click at [633, 273] on main "**********" at bounding box center [594, 242] width 879 height 413
click at [275, 140] on span "Adicionar licença" at bounding box center [261, 143] width 57 height 12
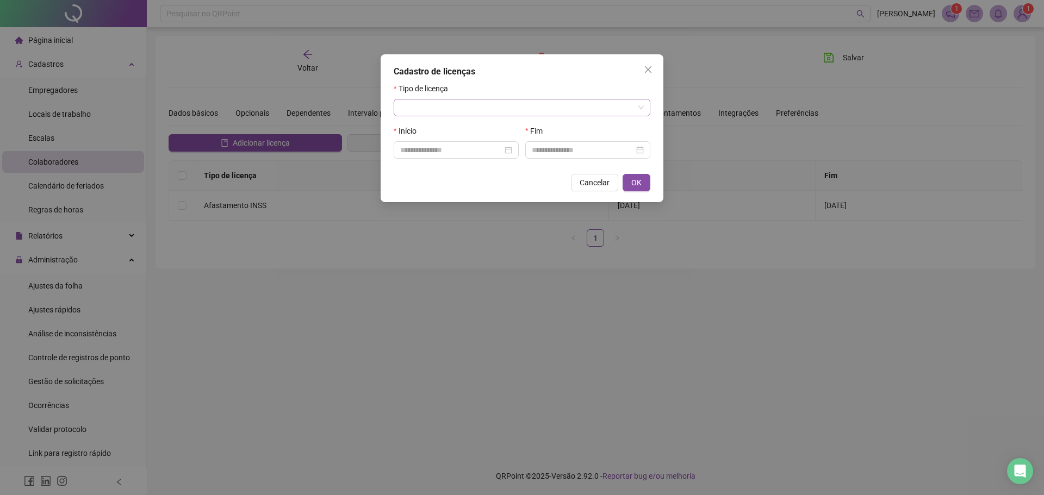
click at [426, 102] on input "search" at bounding box center [517, 107] width 234 height 16
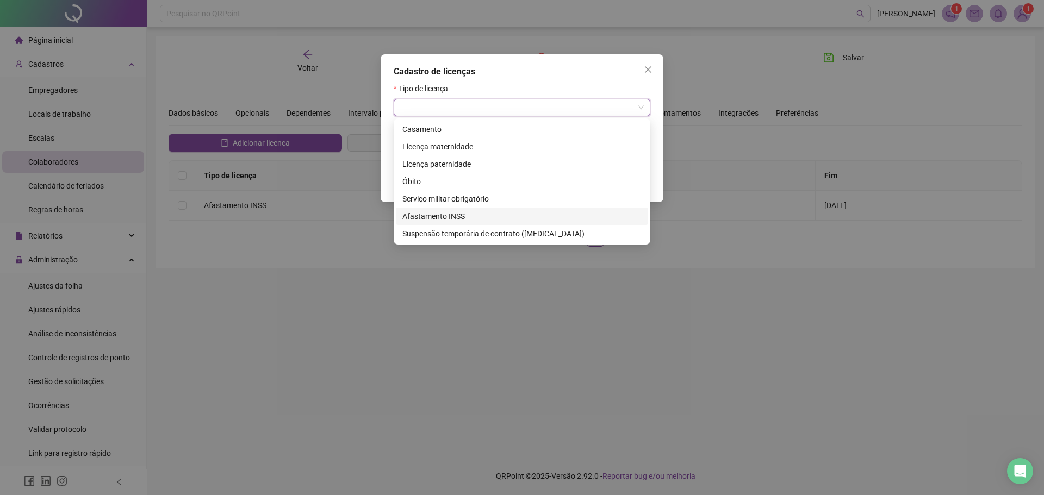
click at [436, 211] on div "Afastamento INSS" at bounding box center [521, 216] width 239 height 12
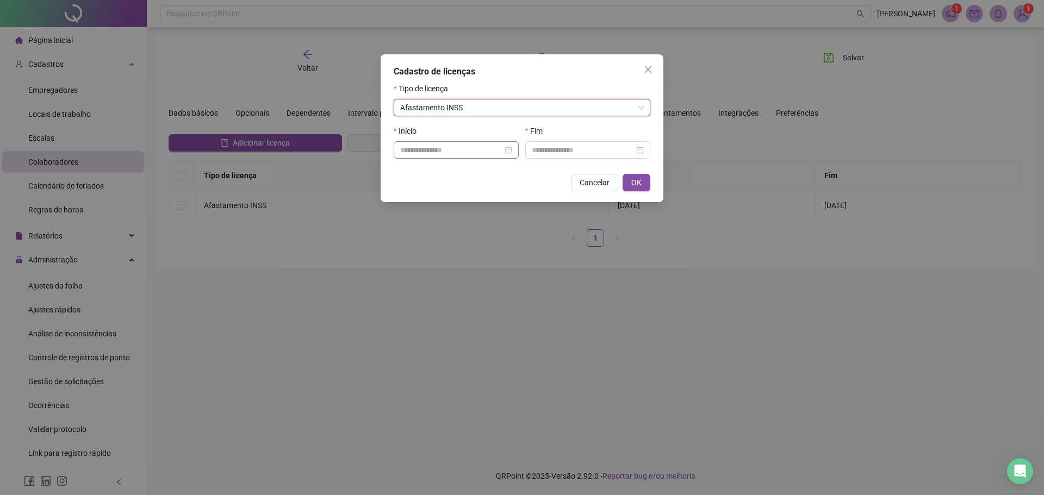
click at [419, 156] on div at bounding box center [456, 149] width 125 height 17
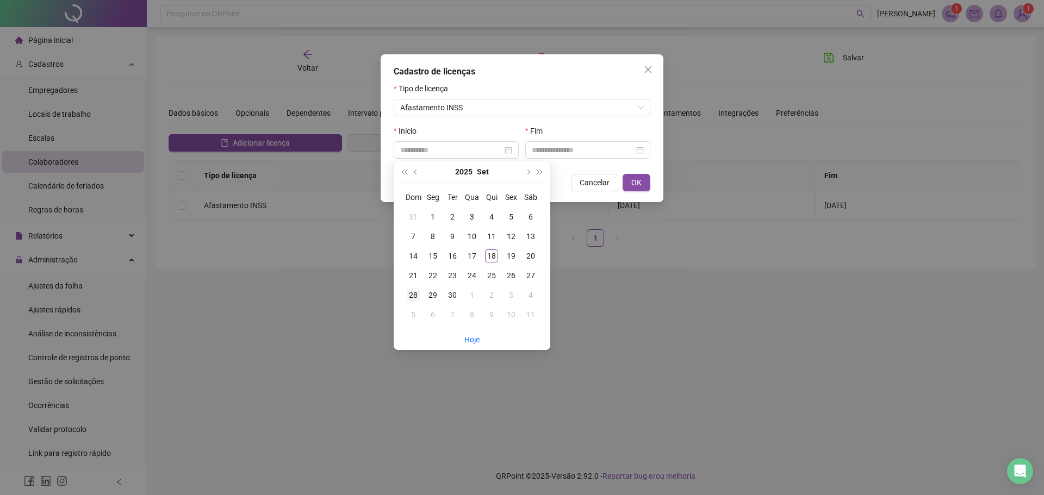
click at [415, 297] on div "28" at bounding box center [413, 295] width 13 height 13
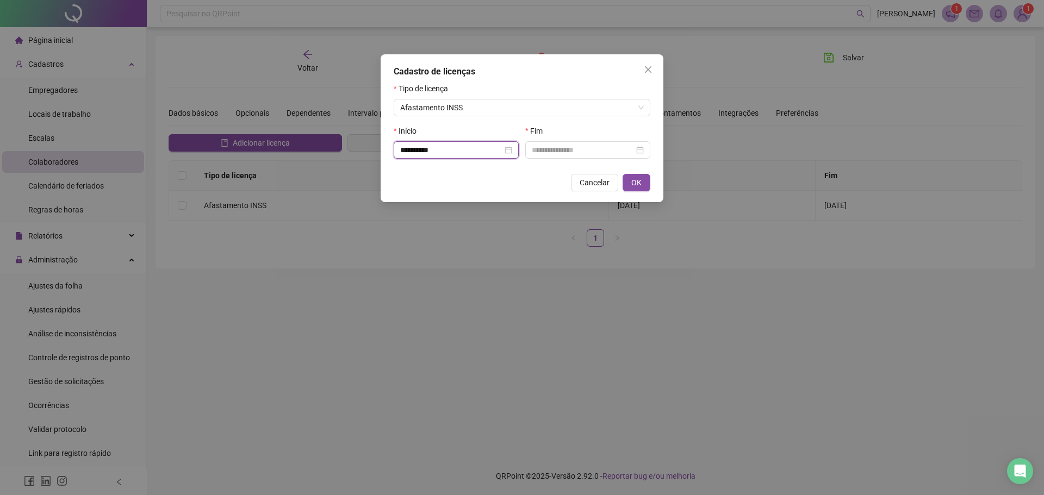
click at [500, 145] on input "**********" at bounding box center [451, 150] width 102 height 12
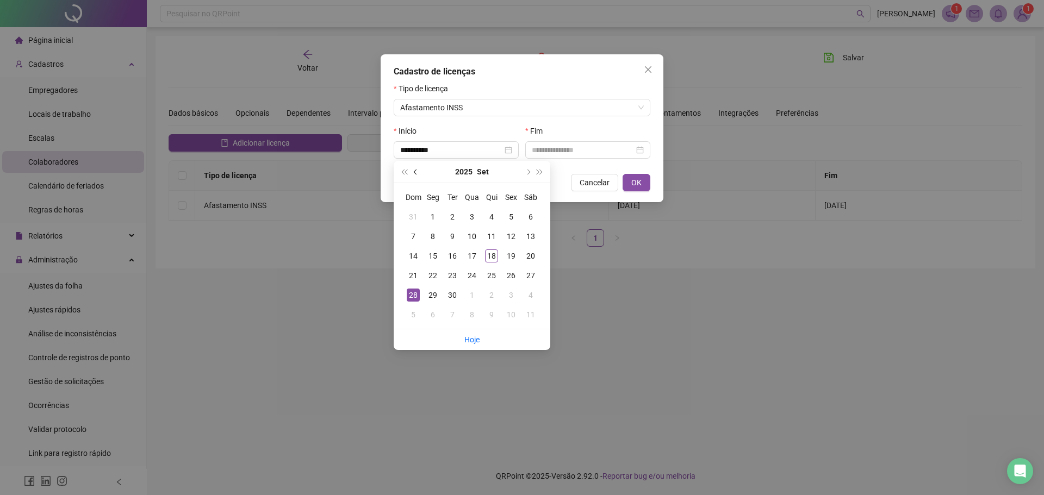
click at [415, 167] on button "prev-year" at bounding box center [416, 172] width 12 height 22
type input "**********"
click at [495, 294] on div "28" at bounding box center [491, 295] width 13 height 13
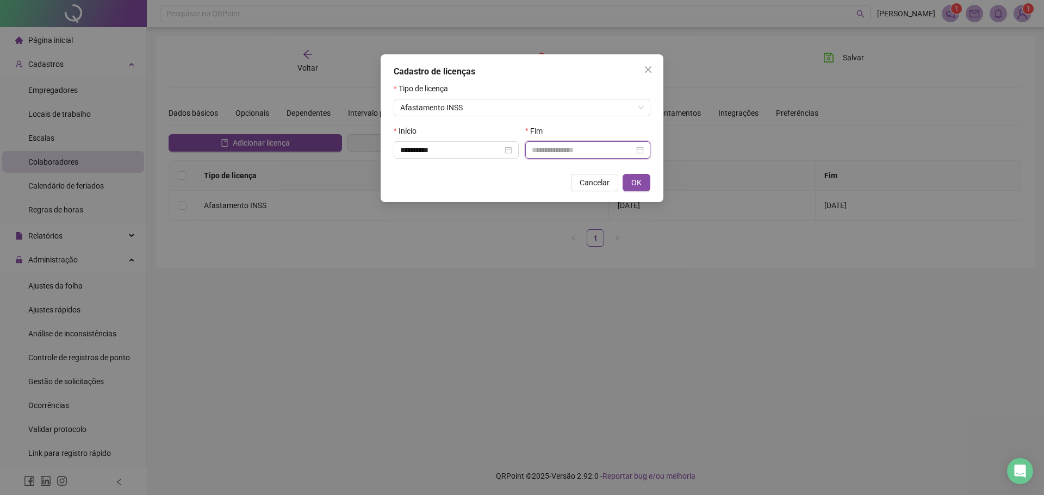
click at [621, 149] on input at bounding box center [583, 150] width 102 height 12
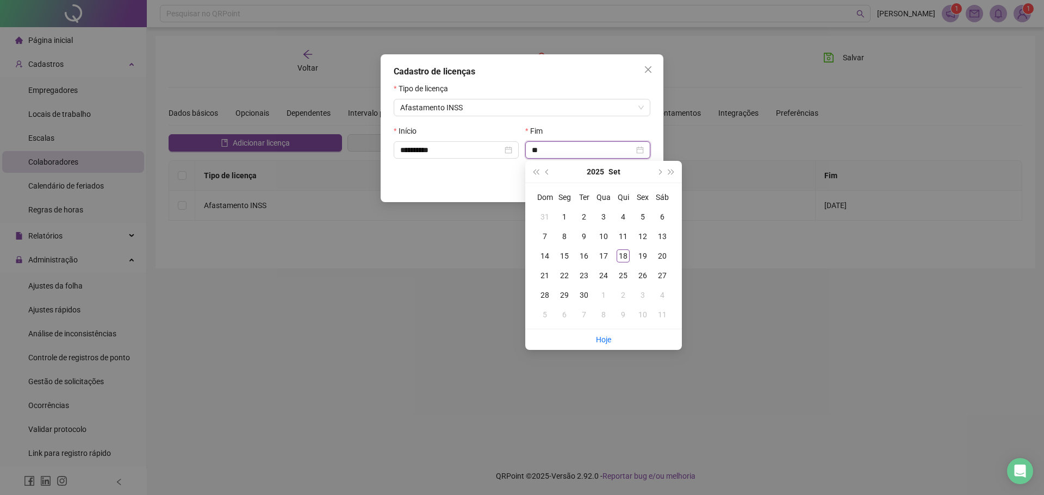
type input "*"
click at [662, 172] on span "next-year" at bounding box center [658, 171] width 5 height 5
type input "**********"
click at [660, 238] on div "11" at bounding box center [662, 236] width 13 height 13
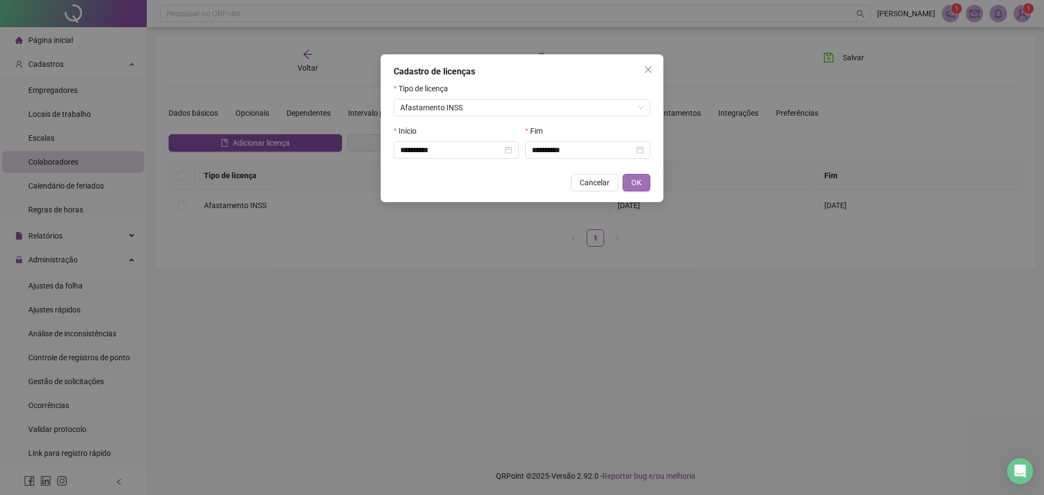
click at [638, 182] on span "OK" at bounding box center [636, 183] width 10 height 12
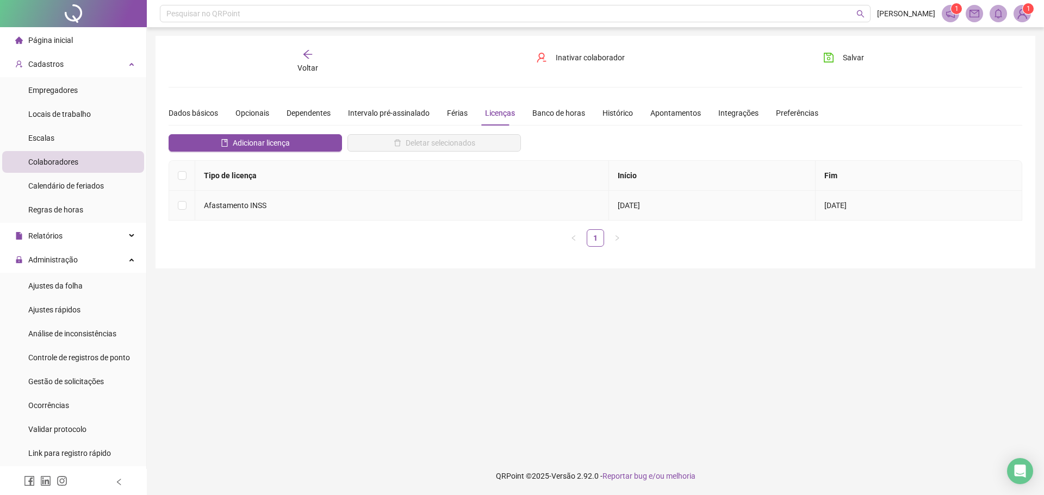
click at [204, 205] on span "Afastamento INSS" at bounding box center [235, 205] width 63 height 9
click at [176, 207] on td at bounding box center [182, 206] width 26 height 30
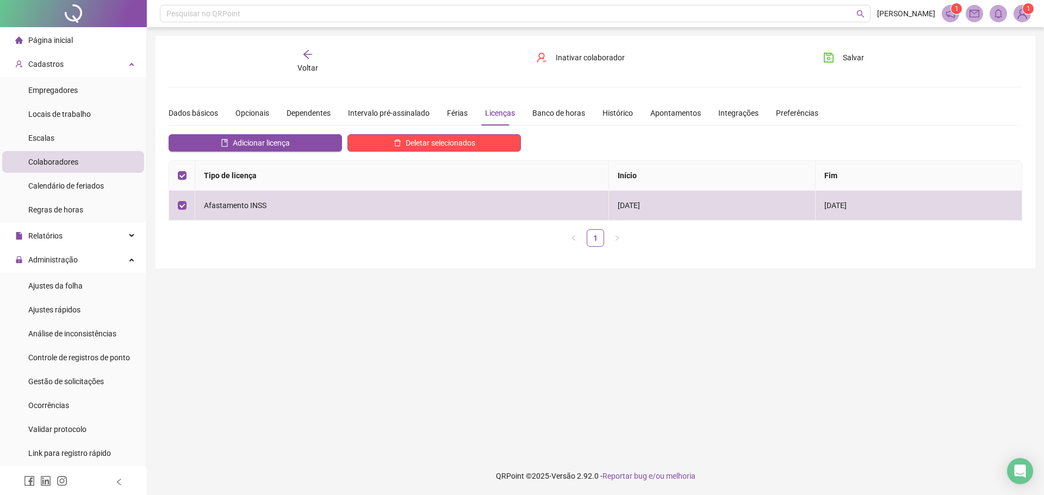
click at [524, 130] on div "**********" at bounding box center [595, 178] width 853 height 155
click at [494, 141] on button "Deletar selecionados" at bounding box center [433, 142] width 173 height 17
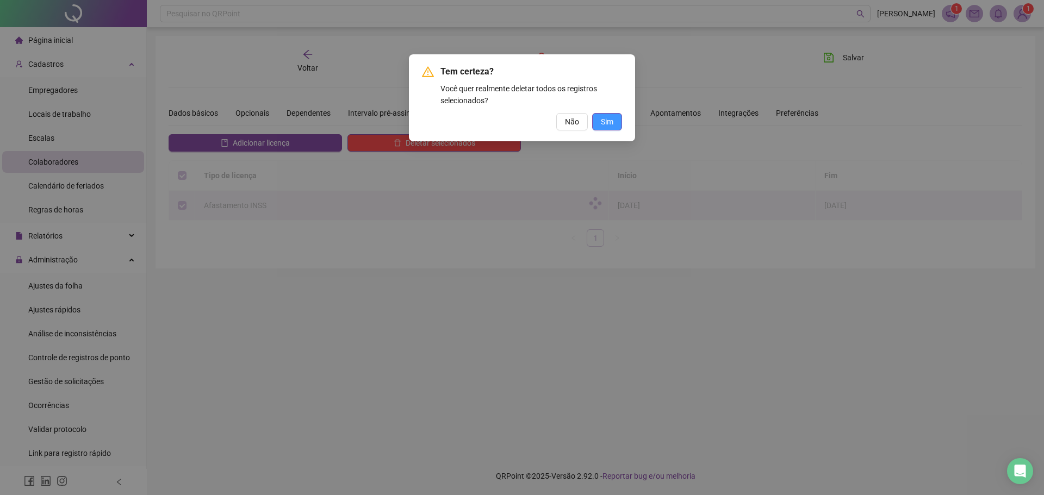
click at [614, 116] on button "Sim" at bounding box center [607, 121] width 30 height 17
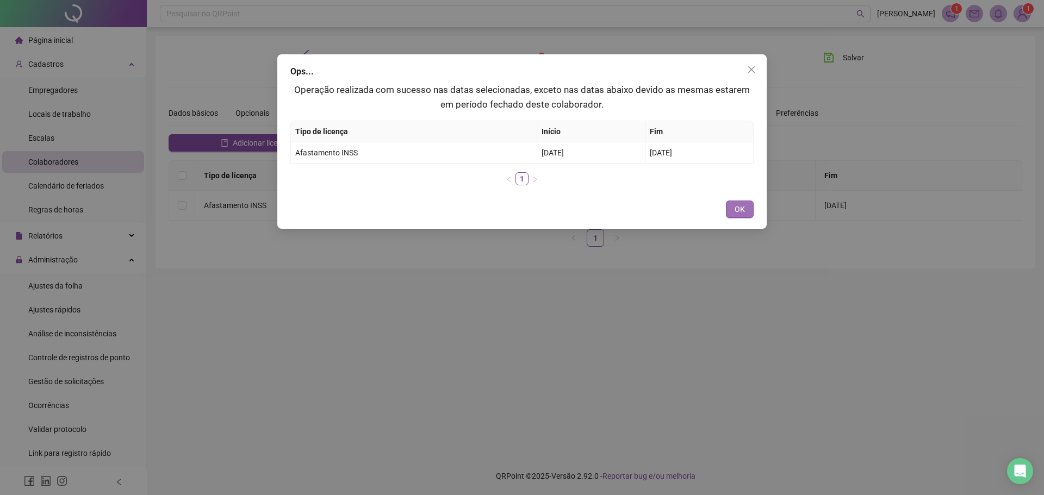
click at [732, 209] on button "OK" at bounding box center [740, 209] width 28 height 17
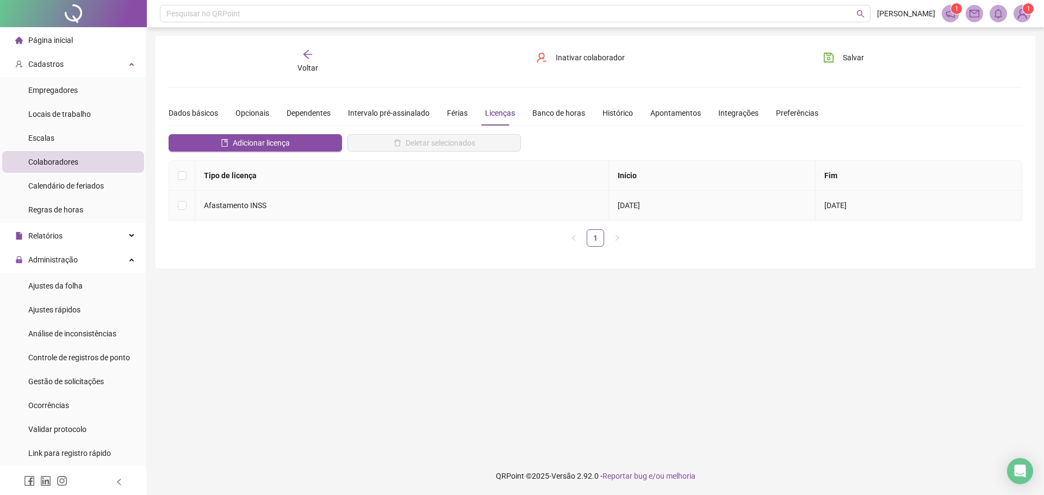
click at [191, 209] on td at bounding box center [182, 206] width 26 height 30
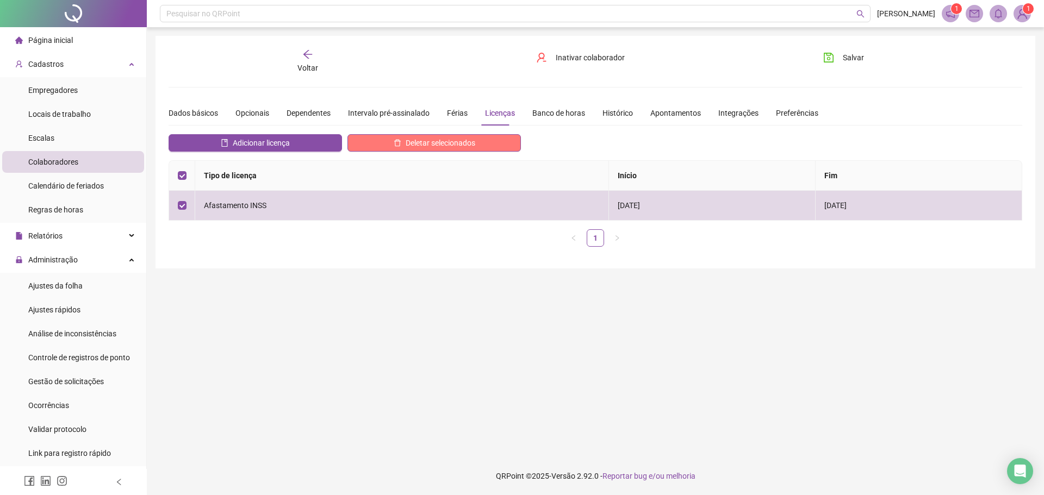
click at [475, 140] on span "Deletar selecionados" at bounding box center [441, 143] width 70 height 12
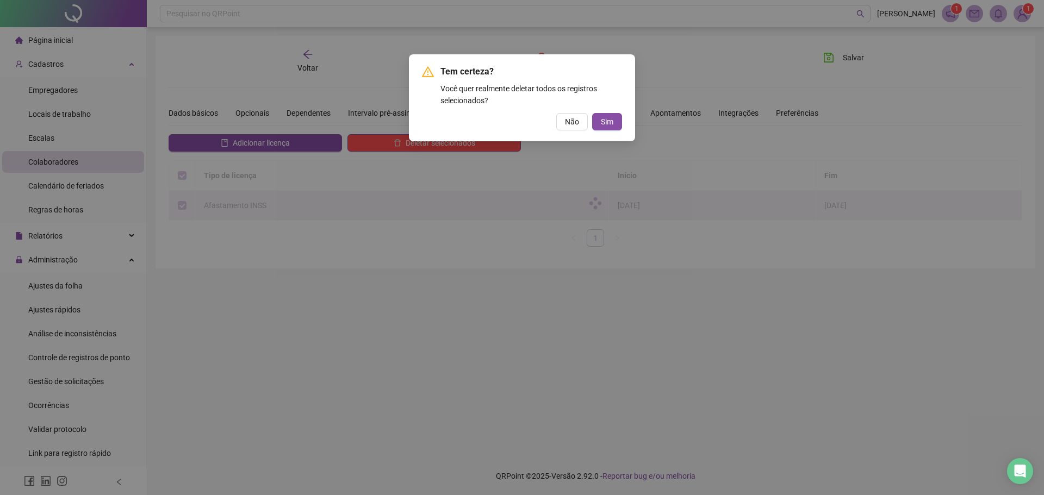
drag, startPoint x: 621, startPoint y: 111, endPoint x: 611, endPoint y: 115, distance: 11.2
click at [621, 110] on div "Tem certeza? Você quer realmente deletar todos os registros selecionados? Não S…" at bounding box center [522, 97] width 200 height 65
click at [611, 115] on button "Sim" at bounding box center [607, 121] width 30 height 17
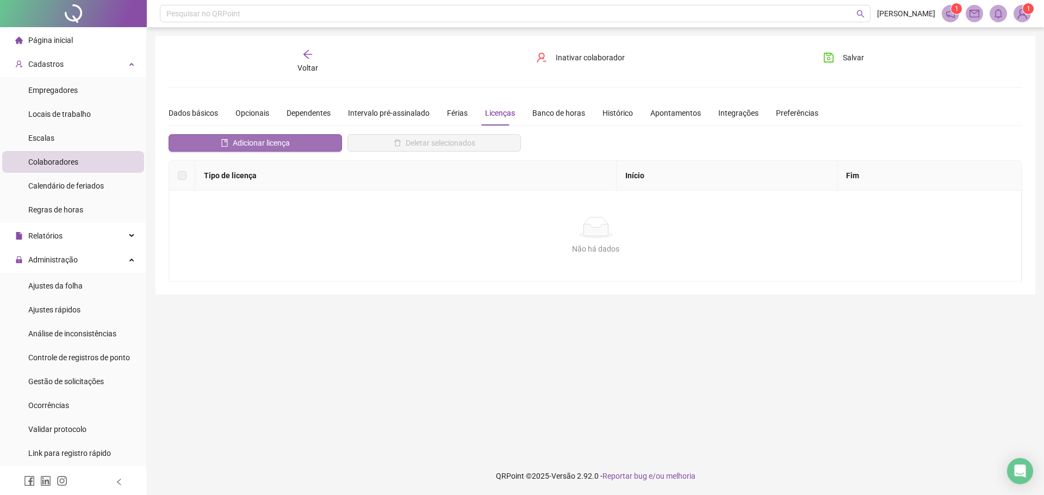
click at [254, 140] on span "Adicionar licença" at bounding box center [261, 143] width 57 height 12
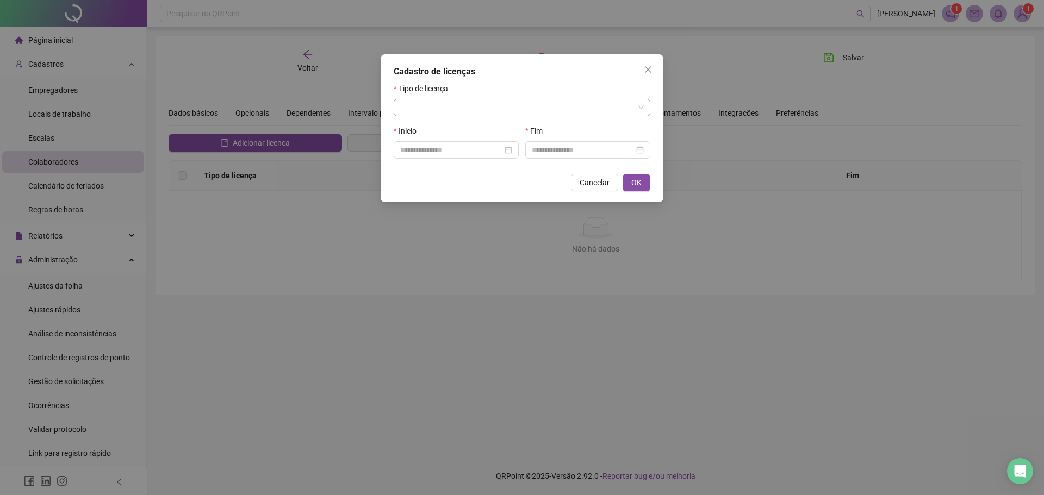
click at [446, 112] on input "search" at bounding box center [517, 107] width 234 height 16
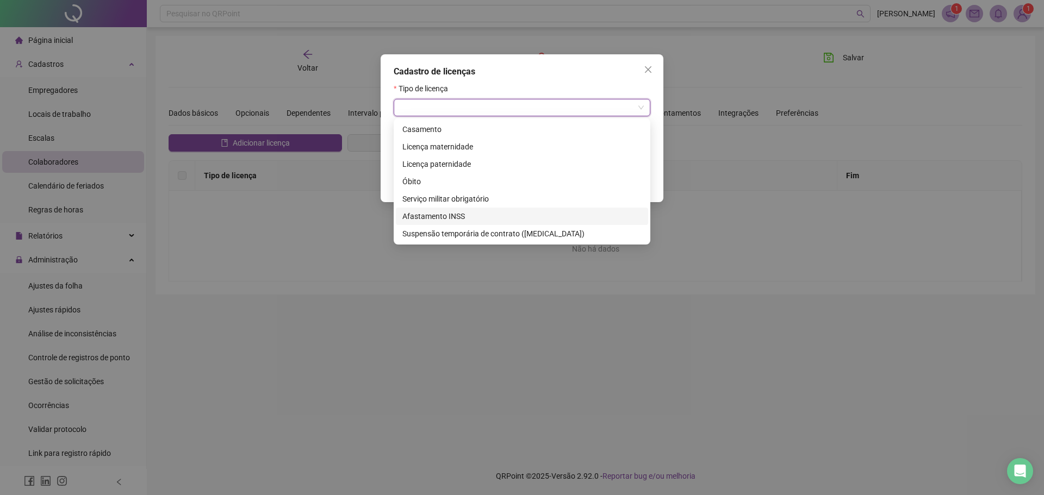
click at [451, 208] on div "Afastamento INSS" at bounding box center [522, 216] width 252 height 17
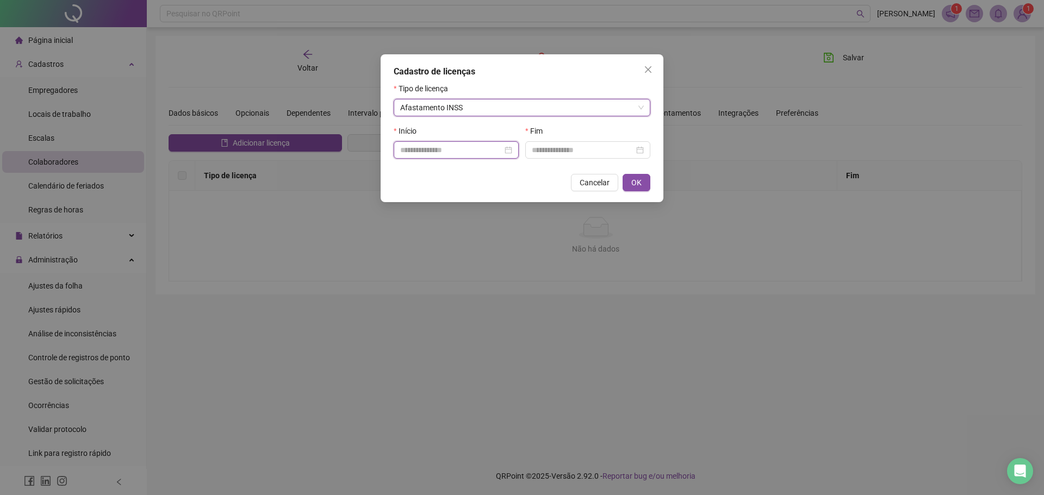
click at [481, 148] on input at bounding box center [451, 150] width 102 height 12
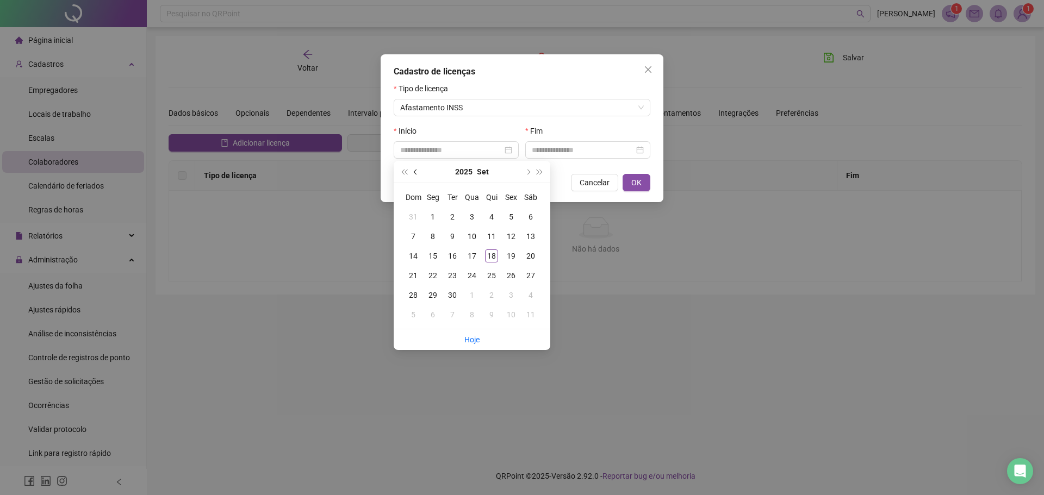
click at [416, 165] on button "prev-year" at bounding box center [416, 172] width 12 height 22
type input "**********"
click at [496, 292] on div "28" at bounding box center [491, 295] width 13 height 13
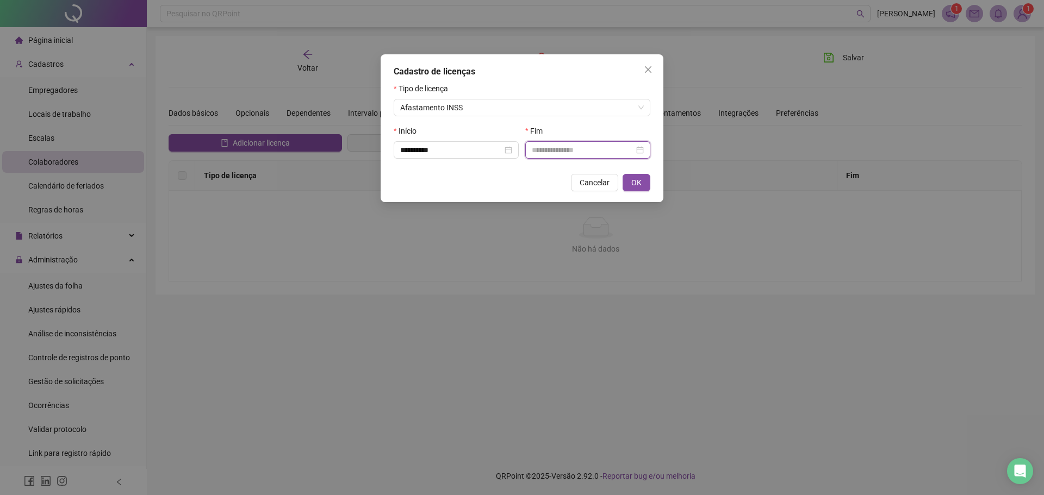
click at [569, 149] on input at bounding box center [583, 150] width 102 height 12
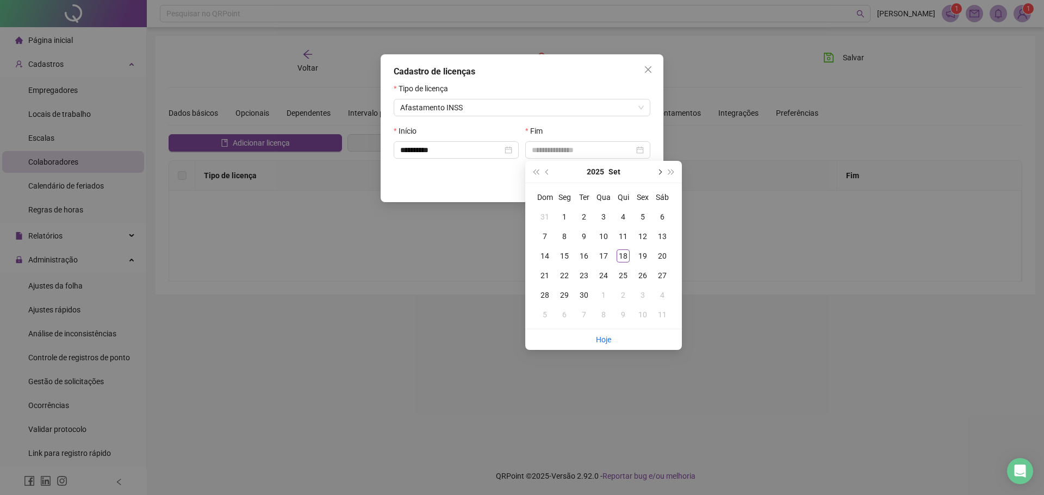
click at [657, 174] on button "next-year" at bounding box center [659, 172] width 12 height 22
type input "**********"
click at [663, 232] on div "11" at bounding box center [662, 236] width 13 height 13
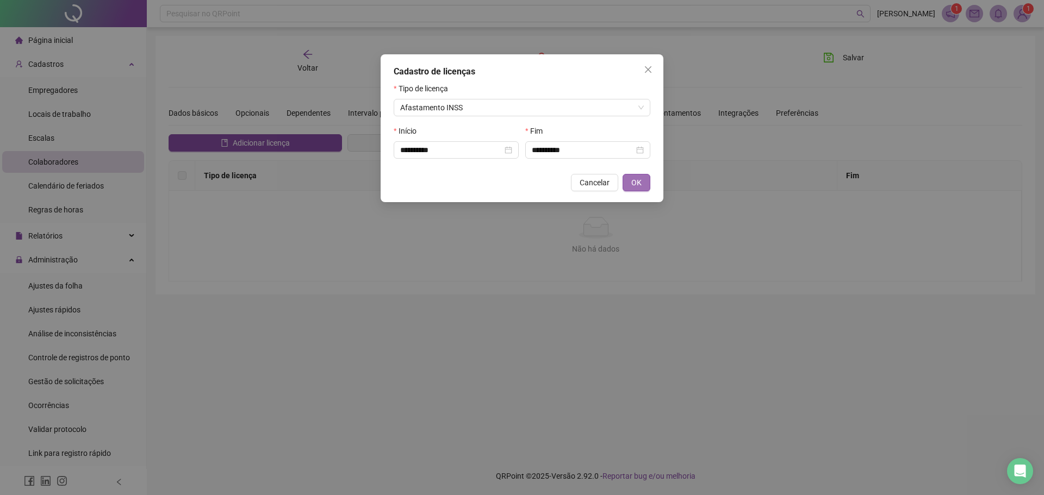
click at [637, 179] on span "OK" at bounding box center [636, 183] width 10 height 12
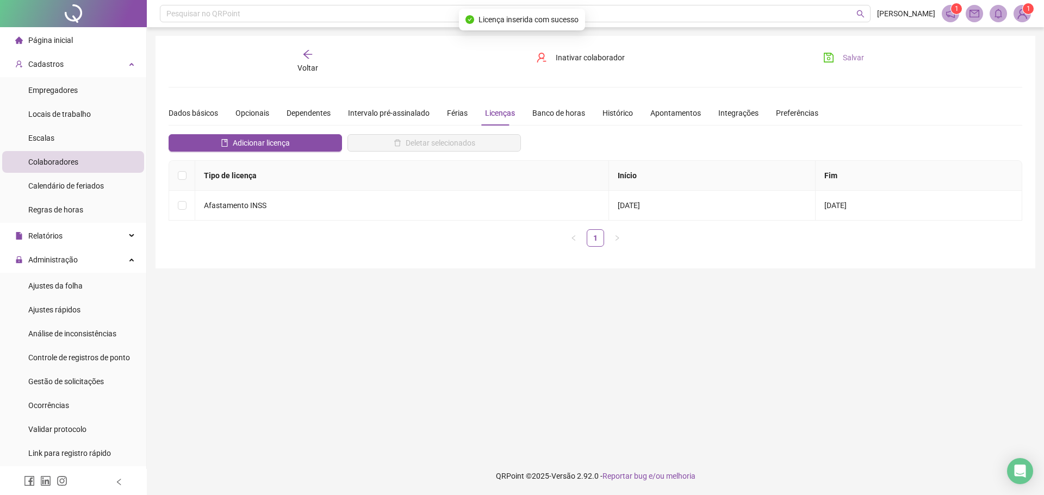
click at [838, 61] on button "Salvar" at bounding box center [843, 57] width 57 height 17
click at [303, 61] on div "Voltar" at bounding box center [307, 61] width 135 height 25
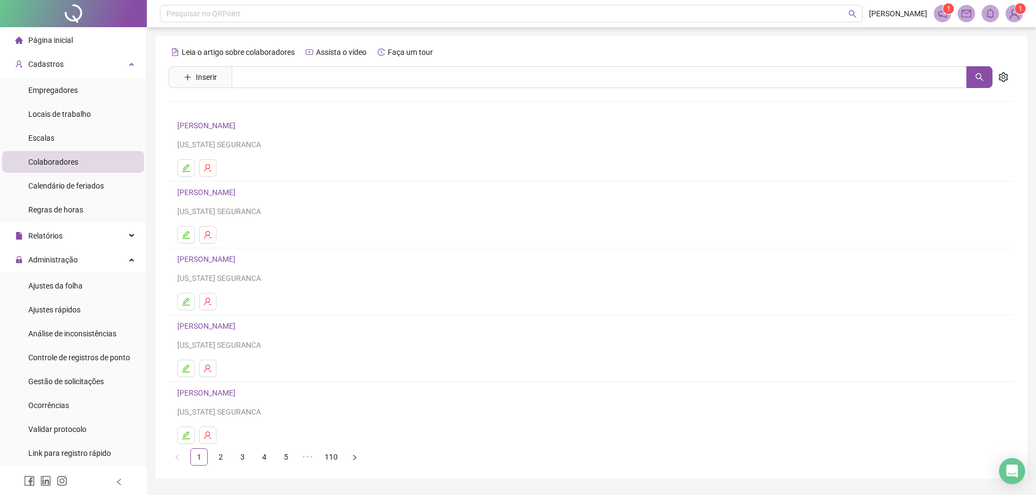
click at [317, 66] on div "Leia o artigo sobre colaboradores Assista o vídeo Faça um tour Inserir Nenhum r…" at bounding box center [591, 254] width 845 height 422
click at [317, 76] on input "text" at bounding box center [599, 77] width 735 height 22
drag, startPoint x: 971, startPoint y: 77, endPoint x: 928, endPoint y: 86, distance: 43.4
click at [970, 77] on button "button" at bounding box center [979, 77] width 26 height 22
type input "*****"
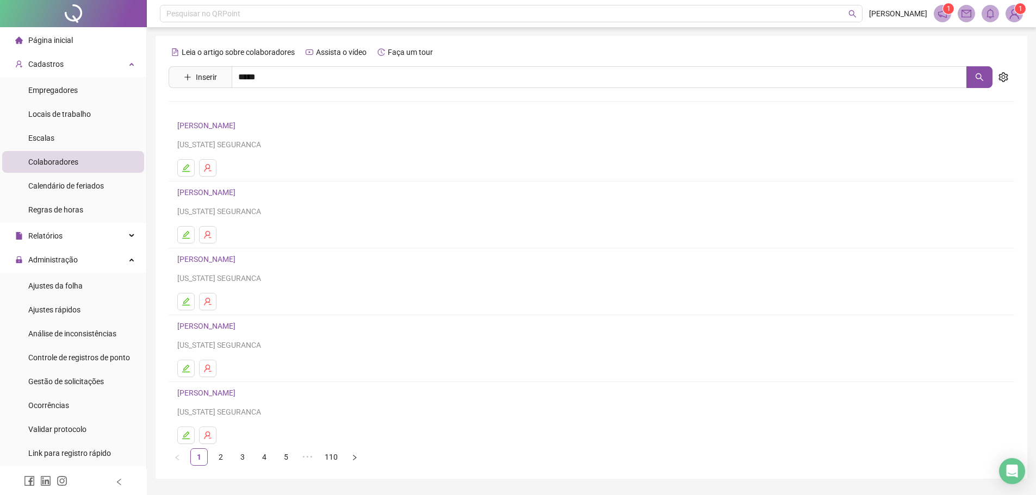
click at [211, 111] on link "ODAIR JOSE RODRIGUES FONTES" at bounding box center [230, 109] width 82 height 9
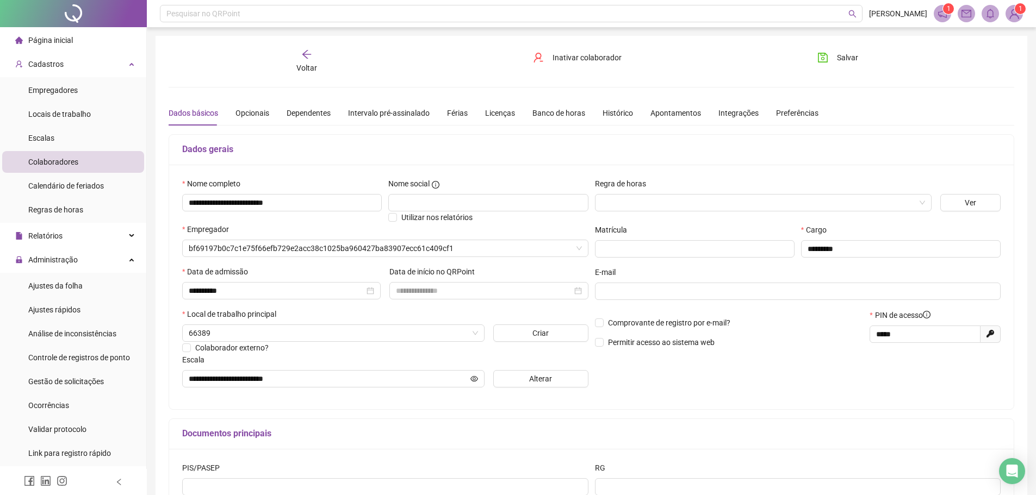
type input "**********"
drag, startPoint x: 457, startPoint y: 110, endPoint x: 450, endPoint y: 128, distance: 18.8
click at [457, 110] on div "Férias" at bounding box center [457, 113] width 21 height 12
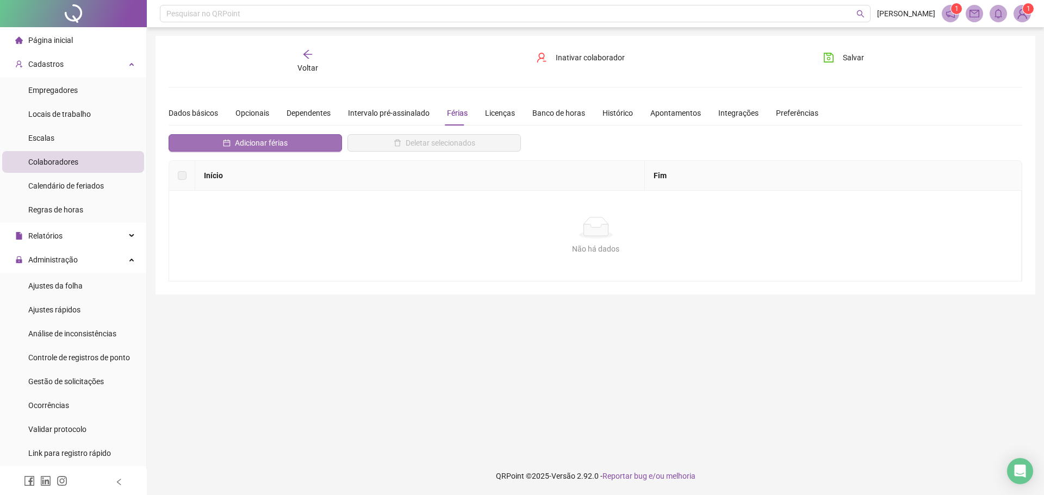
click at [245, 142] on span "Adicionar férias" at bounding box center [261, 143] width 53 height 12
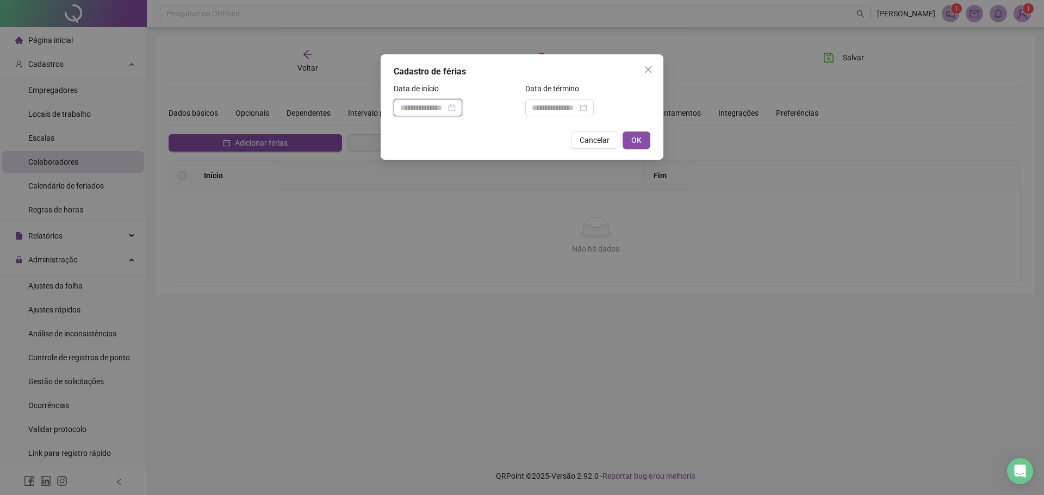
click at [440, 109] on input at bounding box center [423, 108] width 46 height 12
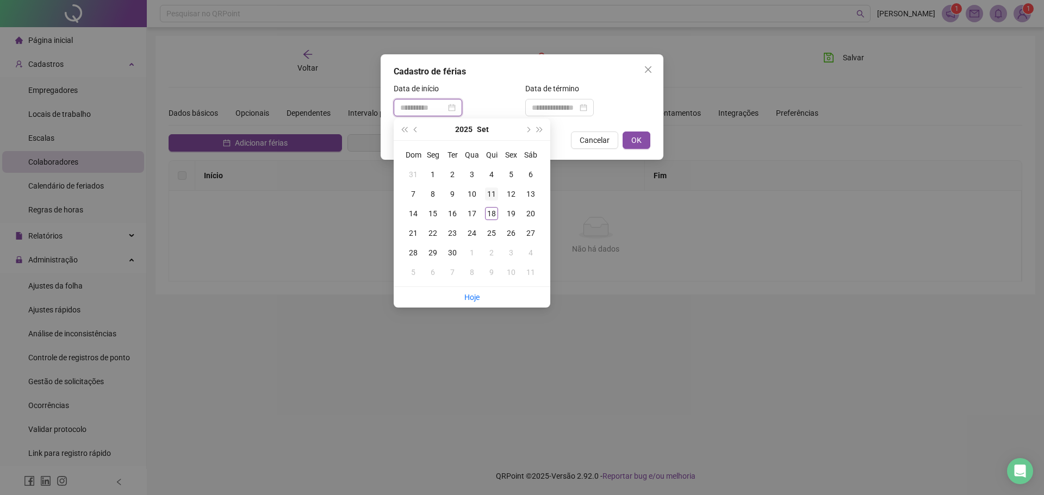
type input "**********"
click at [495, 192] on div "11" at bounding box center [491, 194] width 13 height 13
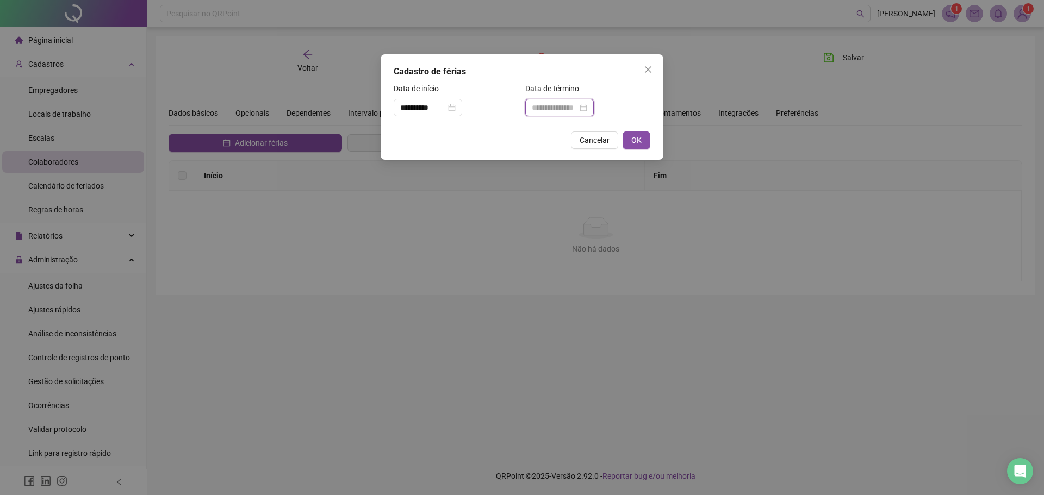
click at [554, 103] on input at bounding box center [555, 108] width 46 height 12
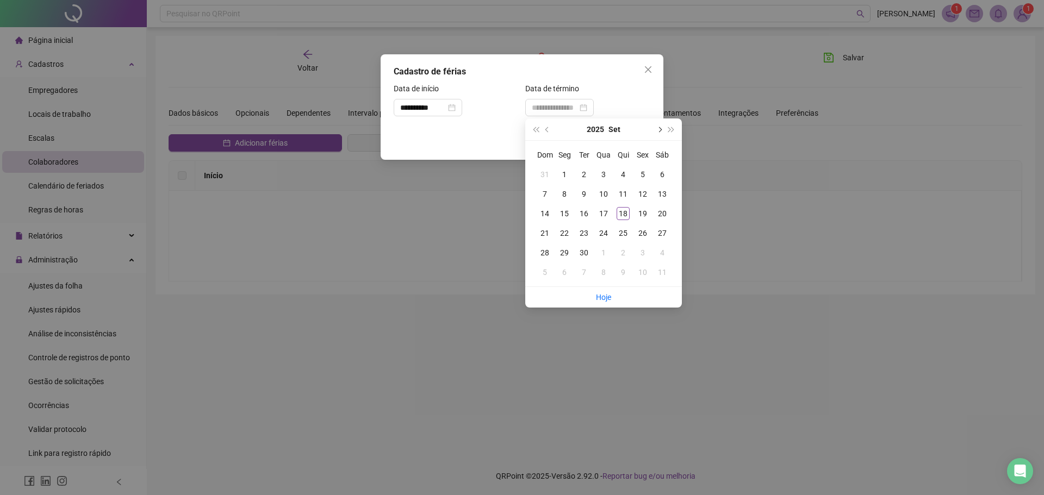
click at [662, 131] on button "next-year" at bounding box center [659, 129] width 12 height 22
type input "**********"
click at [636, 194] on div "10" at bounding box center [642, 194] width 13 height 13
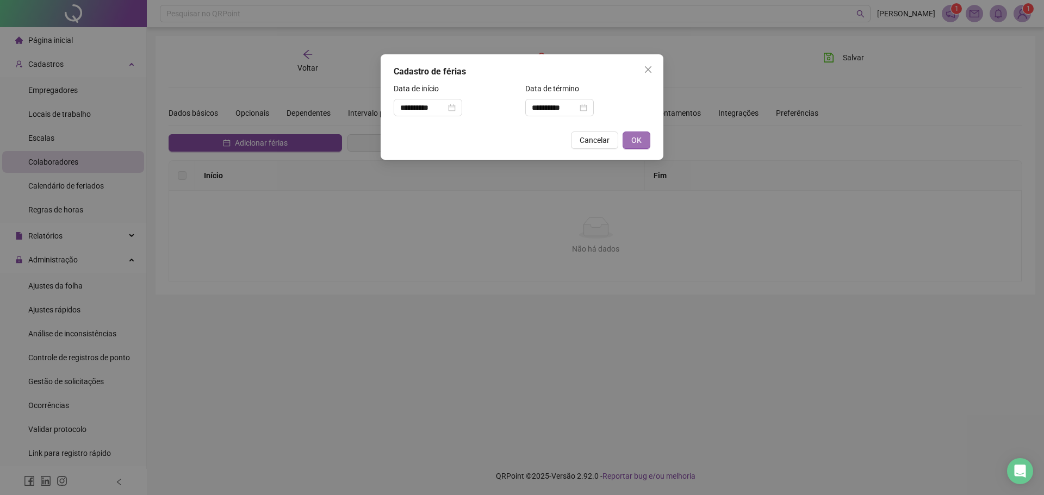
click at [635, 143] on span "OK" at bounding box center [636, 140] width 10 height 12
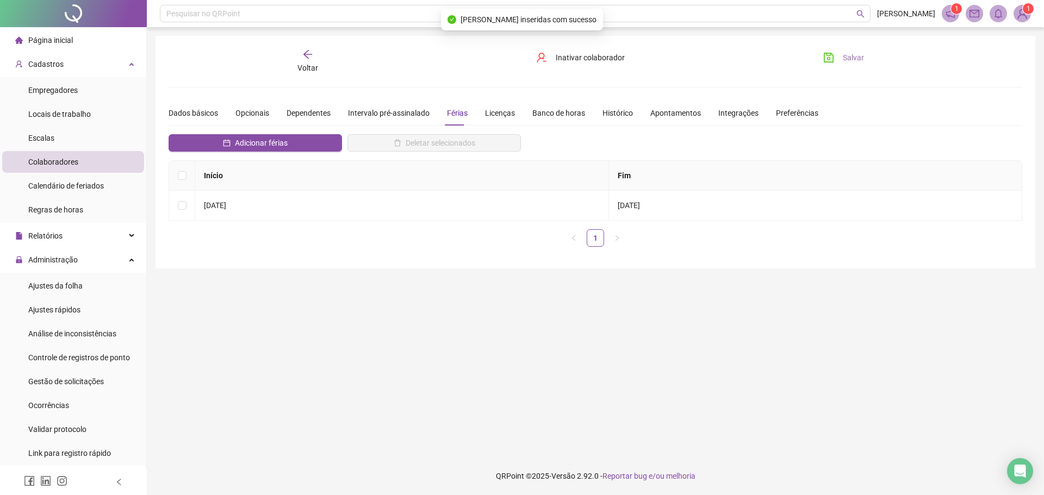
click at [854, 54] on span "Salvar" at bounding box center [853, 58] width 21 height 12
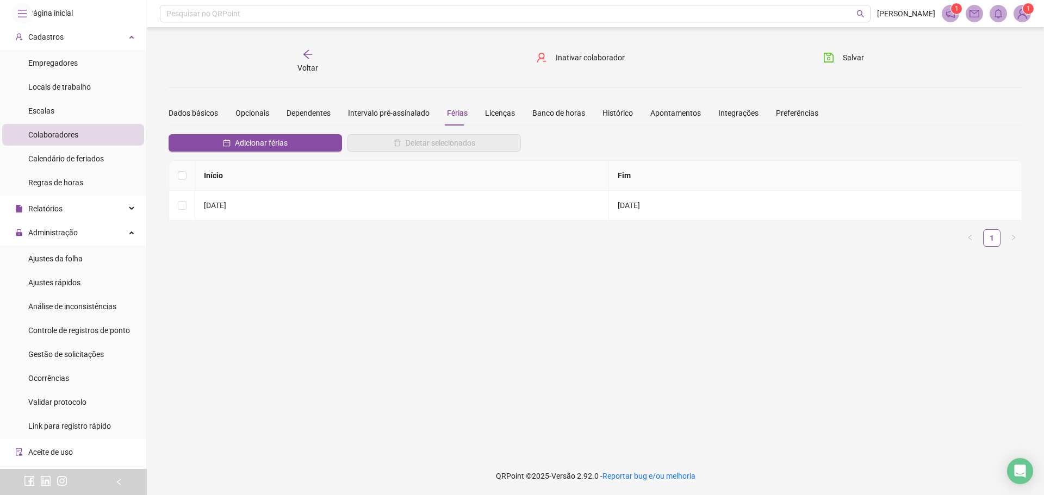
click at [304, 53] on icon "arrow-left" at bounding box center [307, 54] width 11 height 11
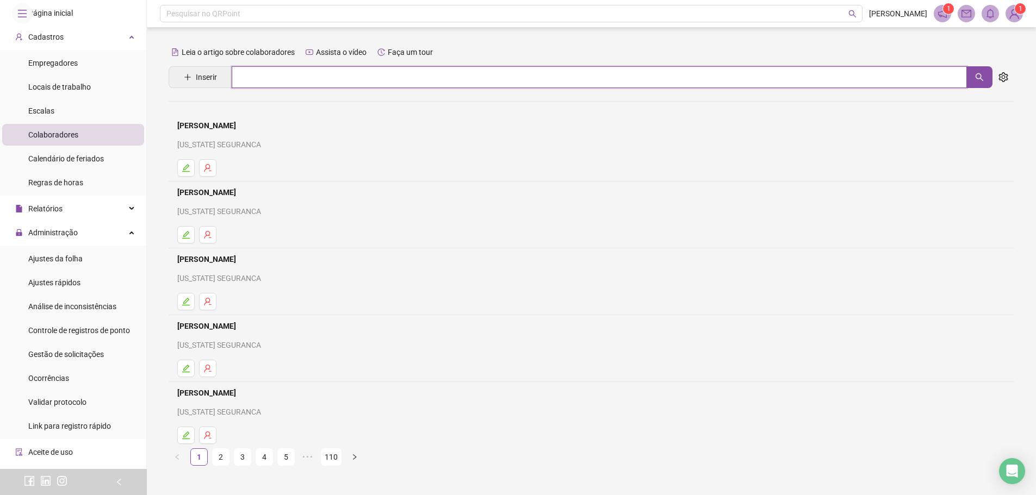
click at [257, 77] on input "text" at bounding box center [599, 77] width 735 height 22
click at [980, 74] on icon "search" at bounding box center [979, 77] width 8 height 8
type input "********"
click at [247, 105] on link "[PERSON_NAME]" at bounding box center [218, 109] width 59 height 9
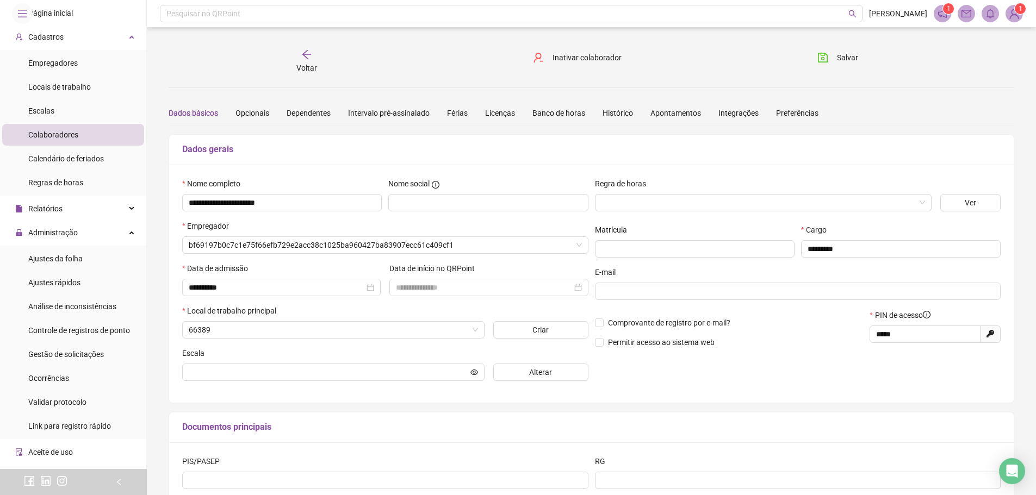
type input "**********"
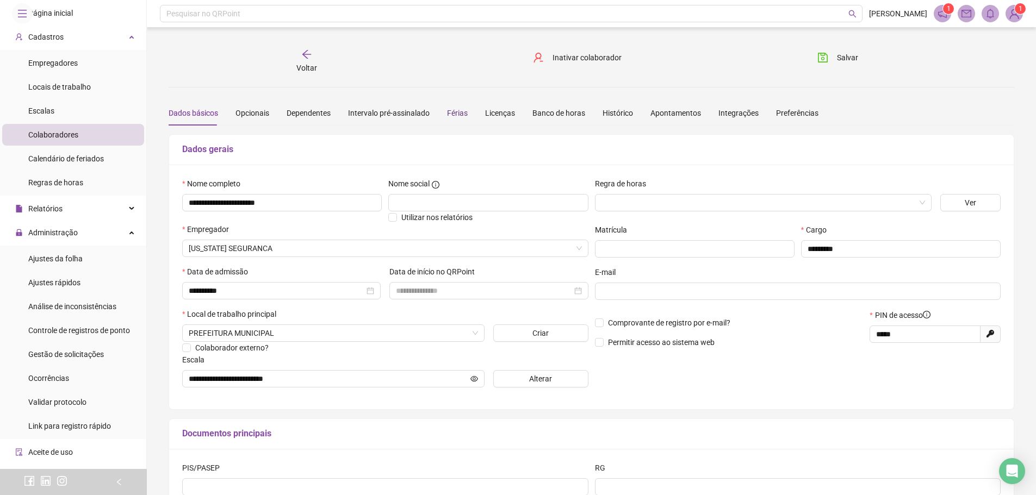
click at [447, 112] on div "Férias" at bounding box center [457, 113] width 21 height 12
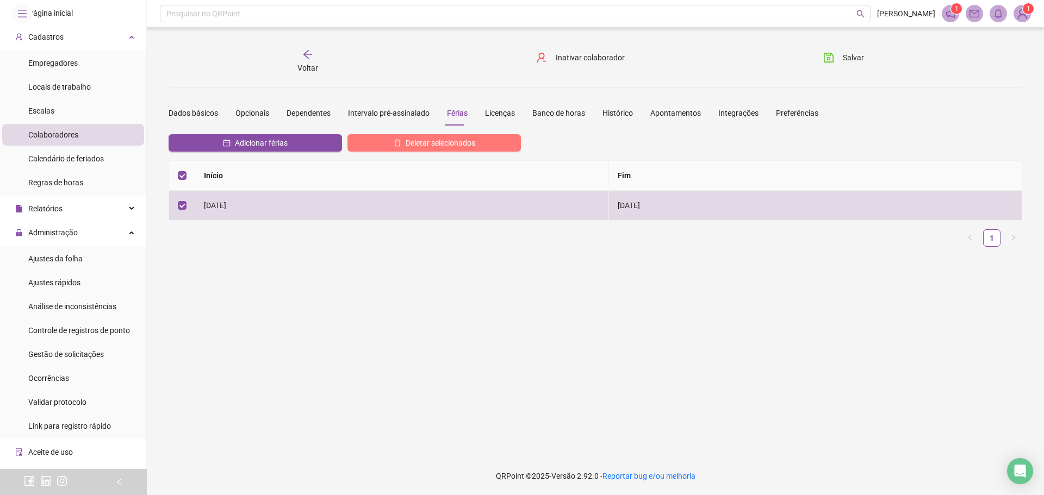
click at [410, 141] on span "Deletar selecionados" at bounding box center [441, 143] width 70 height 12
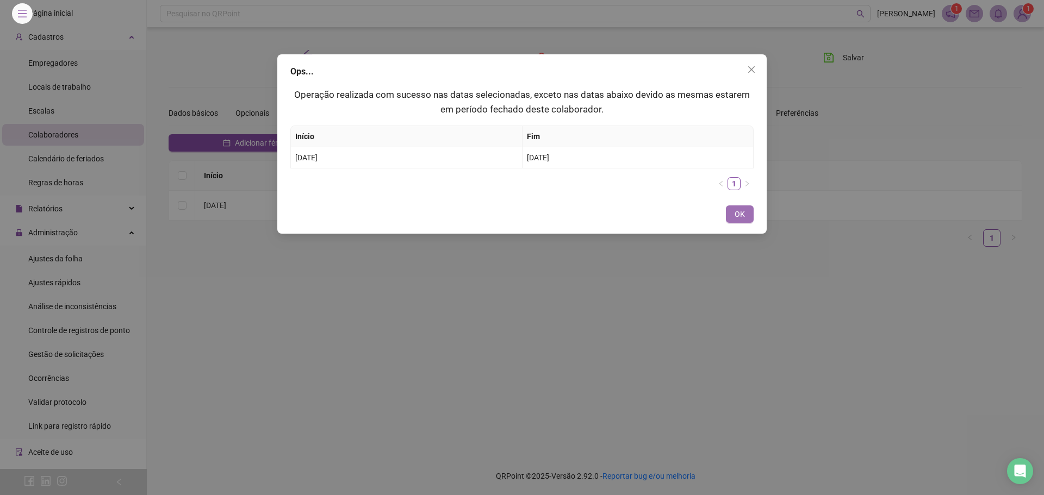
click at [731, 210] on button "OK" at bounding box center [740, 213] width 28 height 17
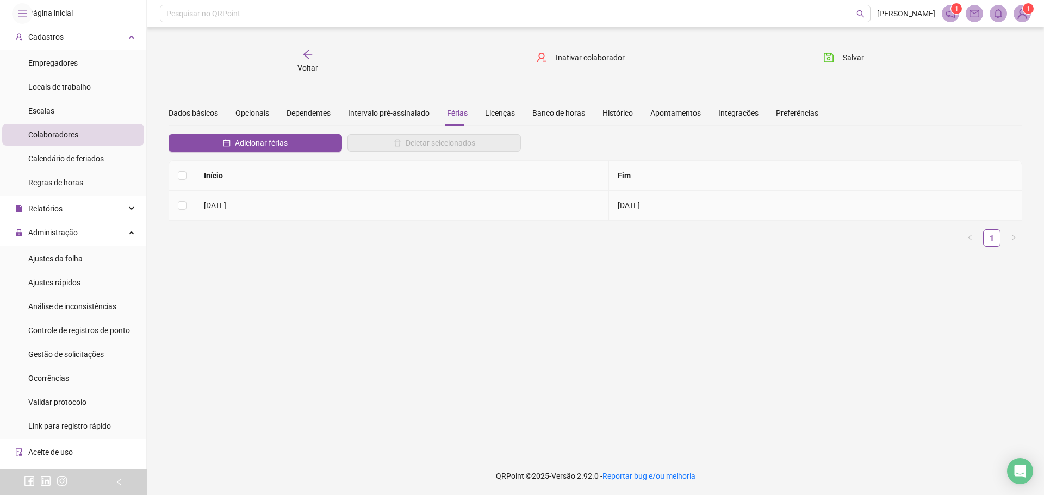
click at [195, 208] on td at bounding box center [182, 206] width 26 height 30
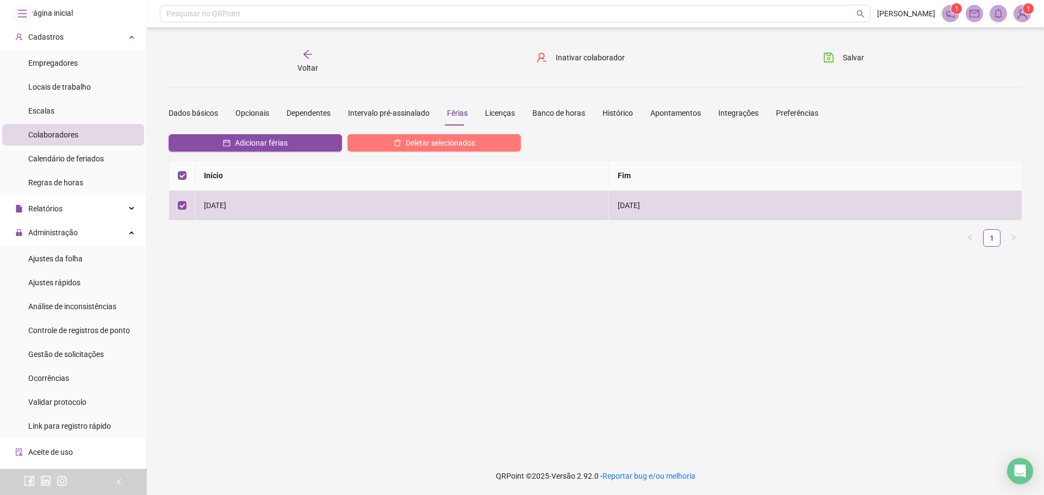
click at [483, 140] on button "Deletar selecionados" at bounding box center [433, 142] width 173 height 17
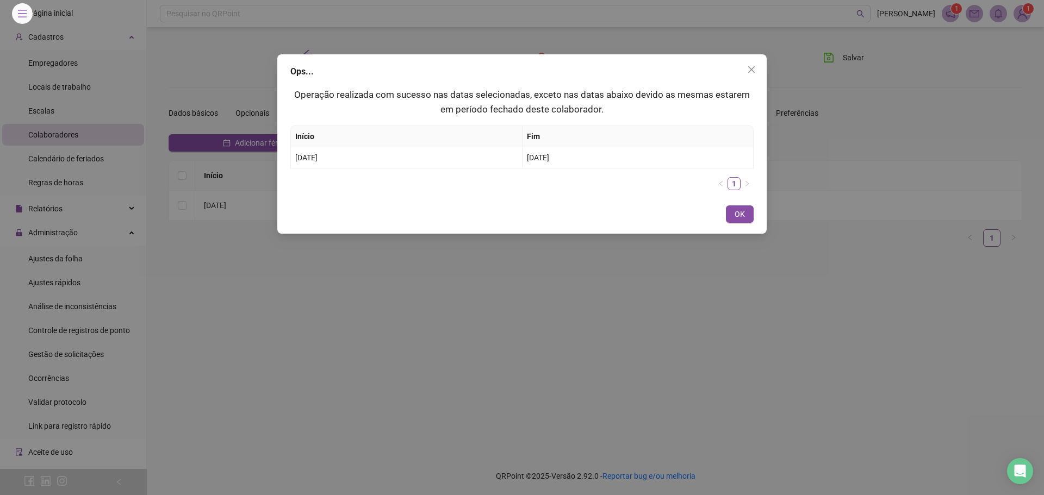
click at [754, 208] on div "Ops... Operação realizada com sucesso nas datas selecionadas, exceto nas datas …" at bounding box center [521, 143] width 489 height 179
click at [731, 208] on button "OK" at bounding box center [740, 213] width 28 height 17
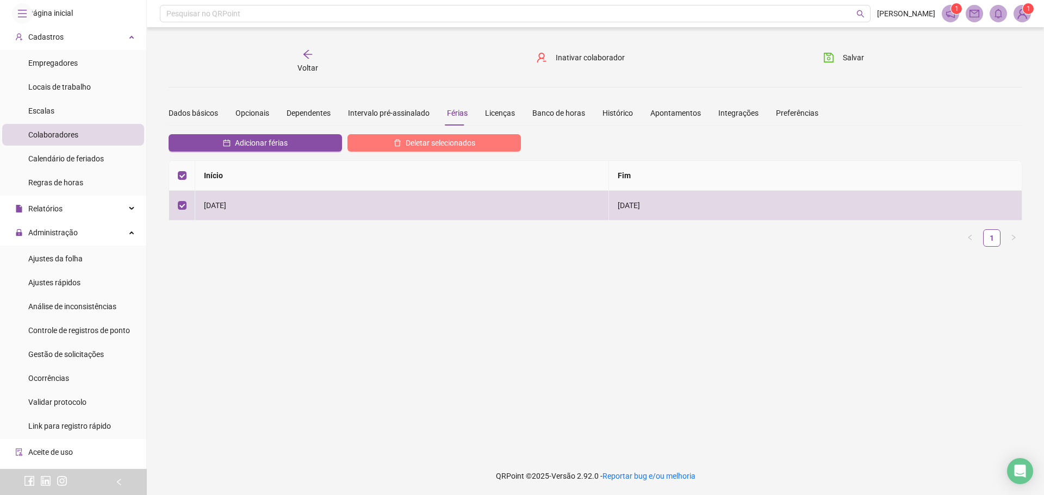
click at [492, 138] on button "Deletar selecionados" at bounding box center [433, 142] width 173 height 17
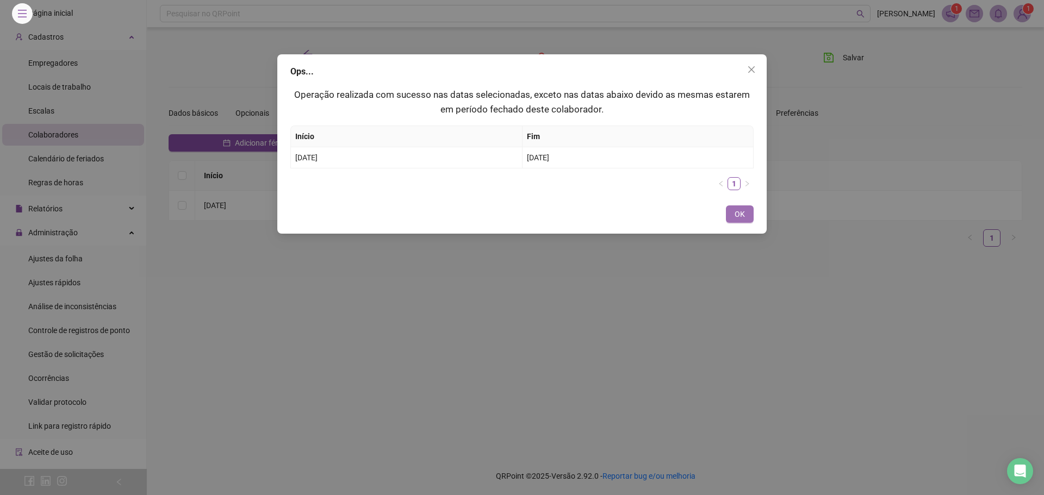
click at [737, 208] on span "OK" at bounding box center [739, 214] width 10 height 12
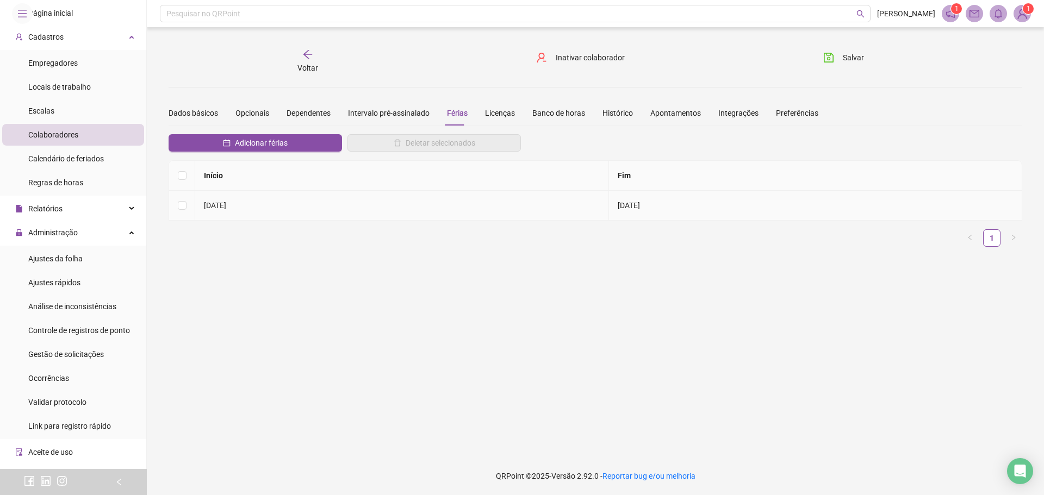
click at [214, 210] on td "[DATE]" at bounding box center [402, 206] width 414 height 30
click at [188, 207] on td at bounding box center [182, 206] width 26 height 30
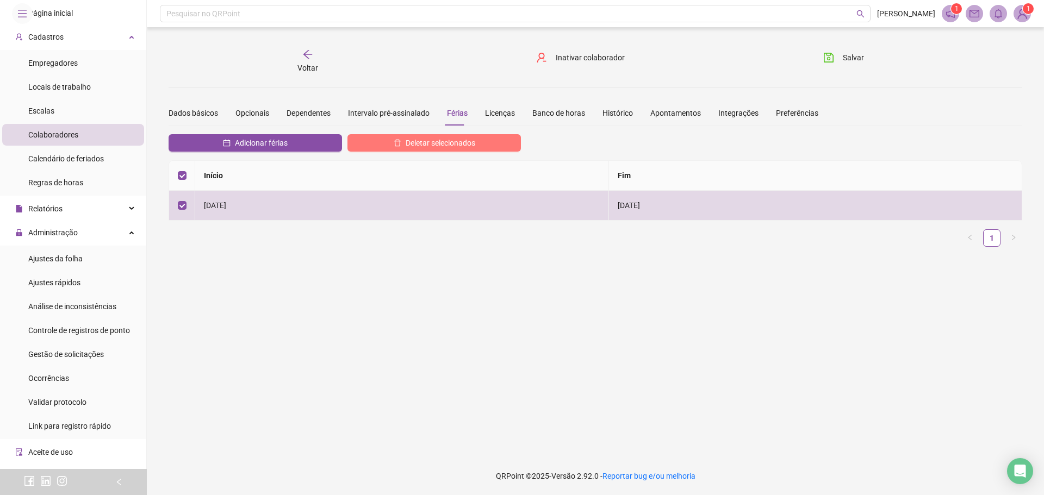
click at [495, 136] on button "Deletar selecionados" at bounding box center [433, 142] width 173 height 17
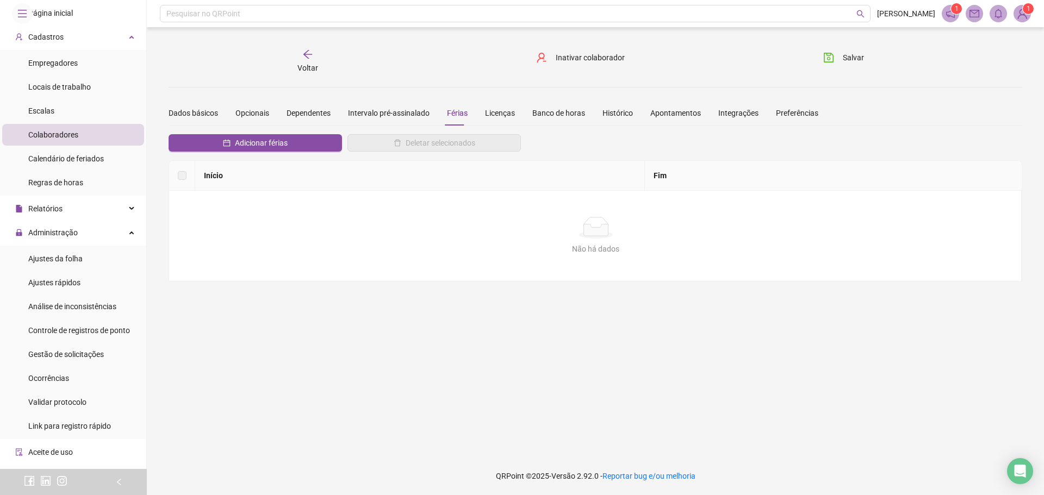
click at [276, 133] on div "**********" at bounding box center [595, 191] width 853 height 181
click at [279, 139] on span "Adicionar férias" at bounding box center [261, 143] width 53 height 12
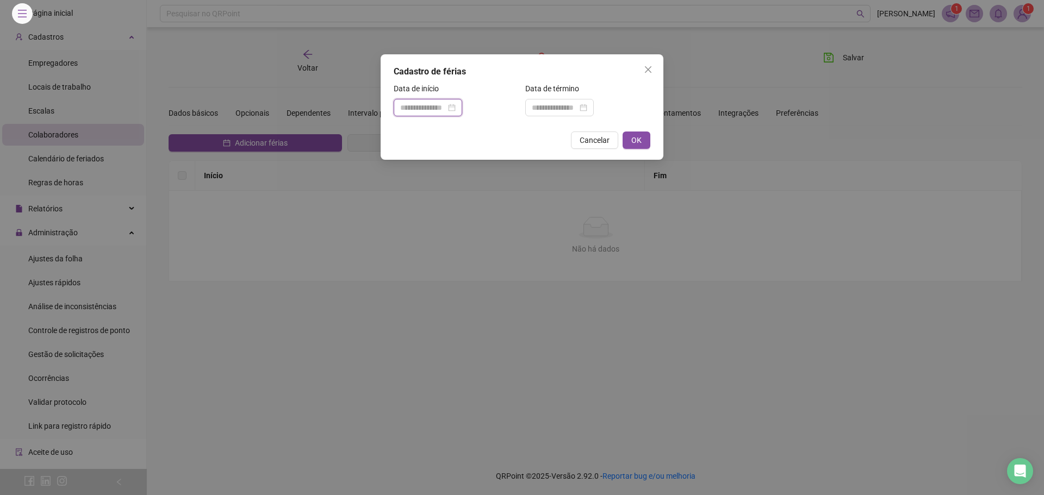
click at [411, 109] on input at bounding box center [423, 108] width 46 height 12
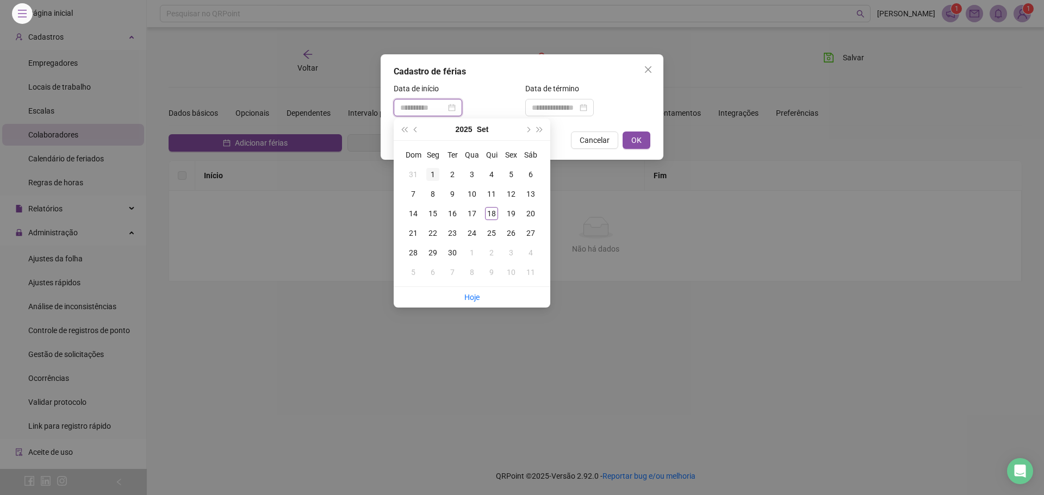
type input "**********"
click at [414, 130] on span "prev-year" at bounding box center [416, 129] width 5 height 5
type input "**********"
click at [451, 193] on div "5" at bounding box center [452, 194] width 13 height 13
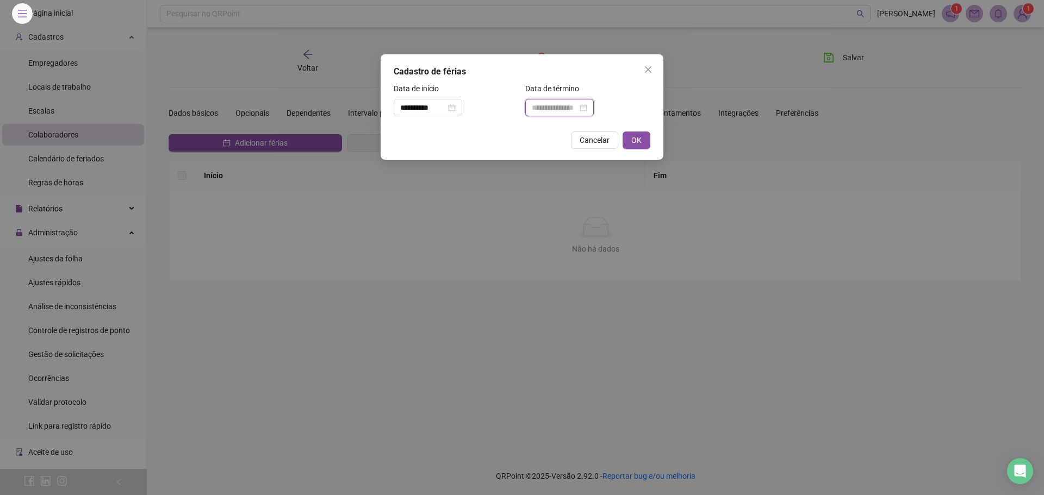
click at [561, 105] on input at bounding box center [555, 108] width 46 height 12
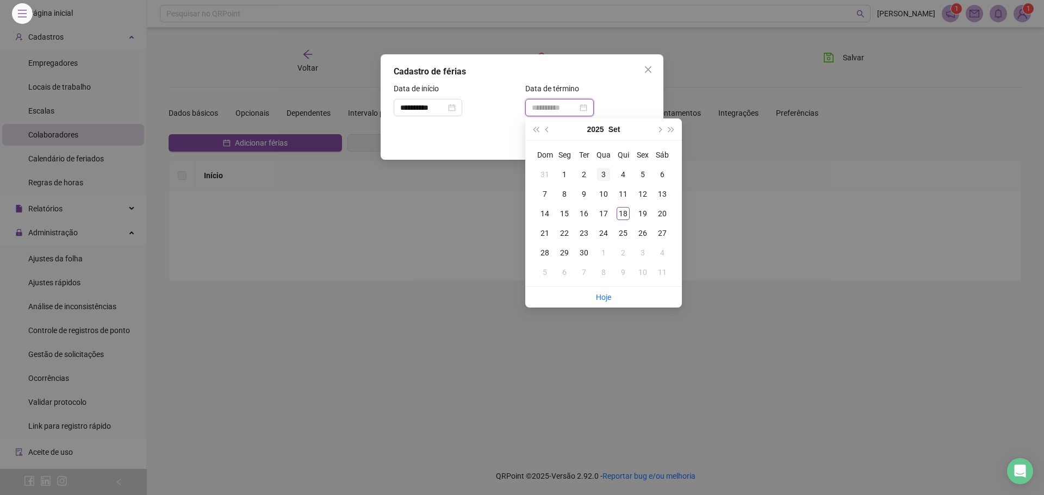
type input "**********"
click at [604, 174] on div "3" at bounding box center [603, 174] width 13 height 13
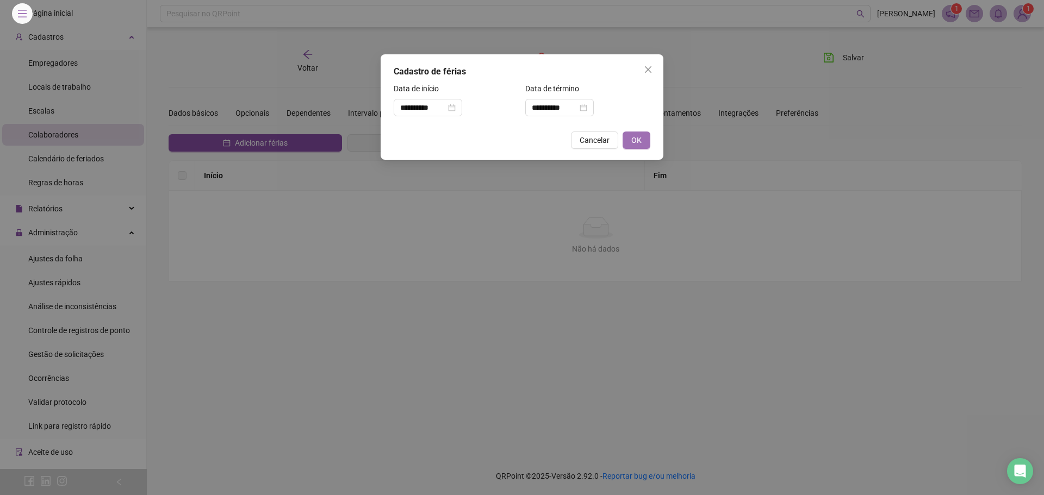
click at [637, 138] on span "OK" at bounding box center [636, 140] width 10 height 12
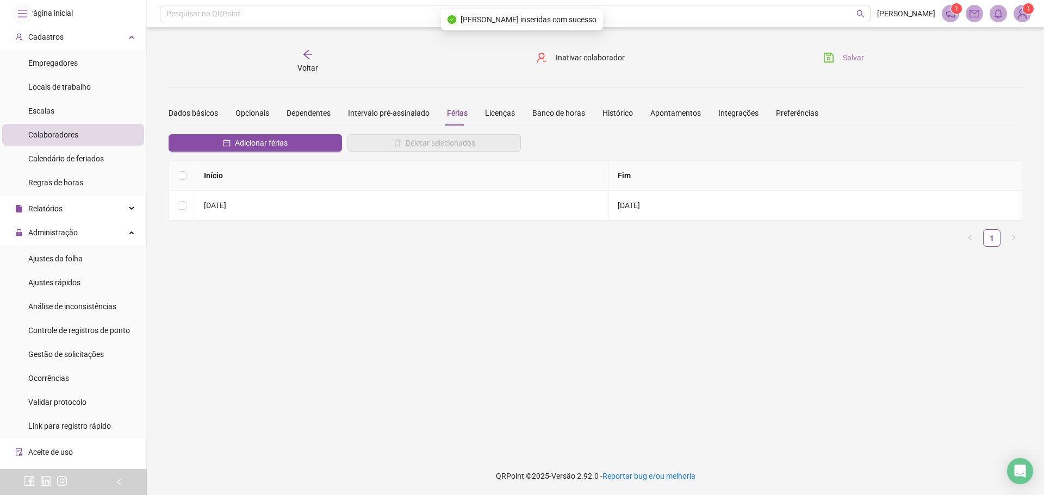
click at [844, 53] on span "Salvar" at bounding box center [853, 58] width 21 height 12
click at [816, 61] on button "Salvar" at bounding box center [843, 57] width 57 height 17
click span "Voltar"
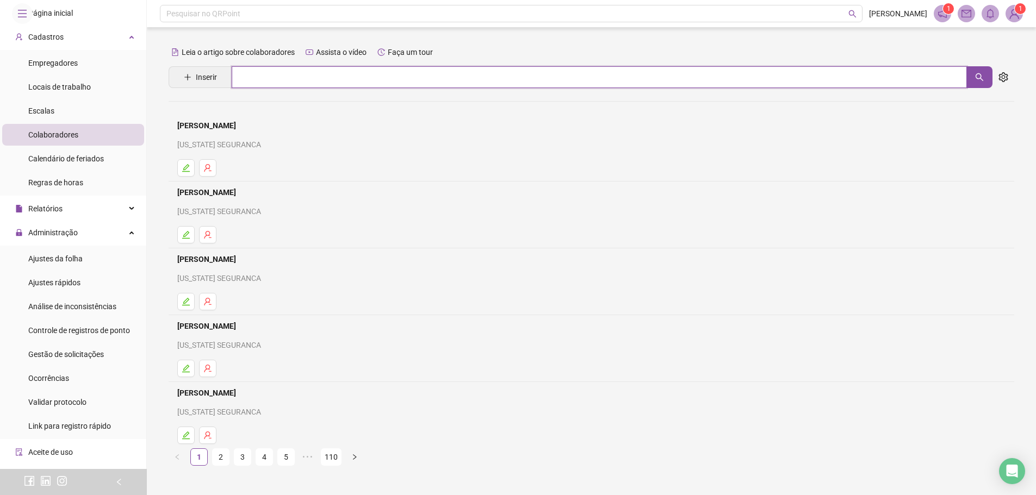
click input "text"
click button "button"
type input "**********"
click link "[PERSON_NAME]"
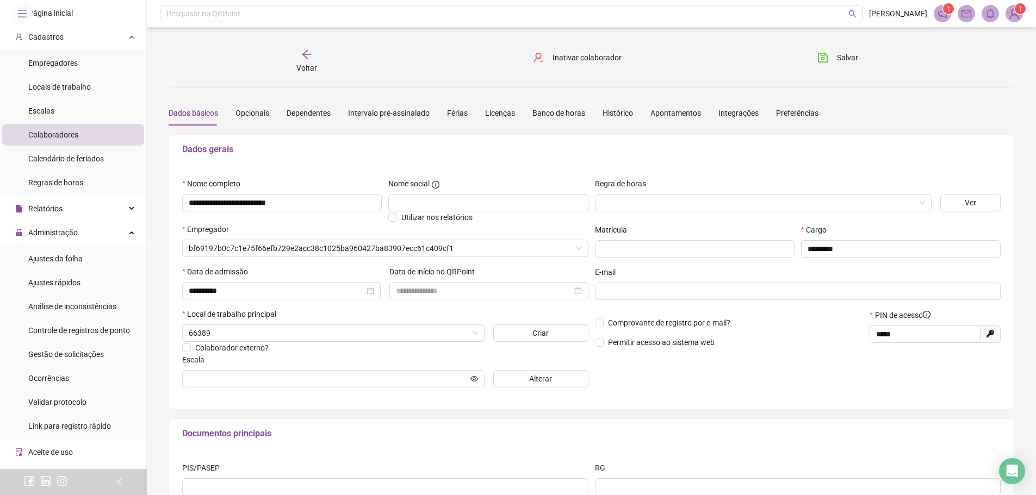
type input "**********"
click div "Férias"
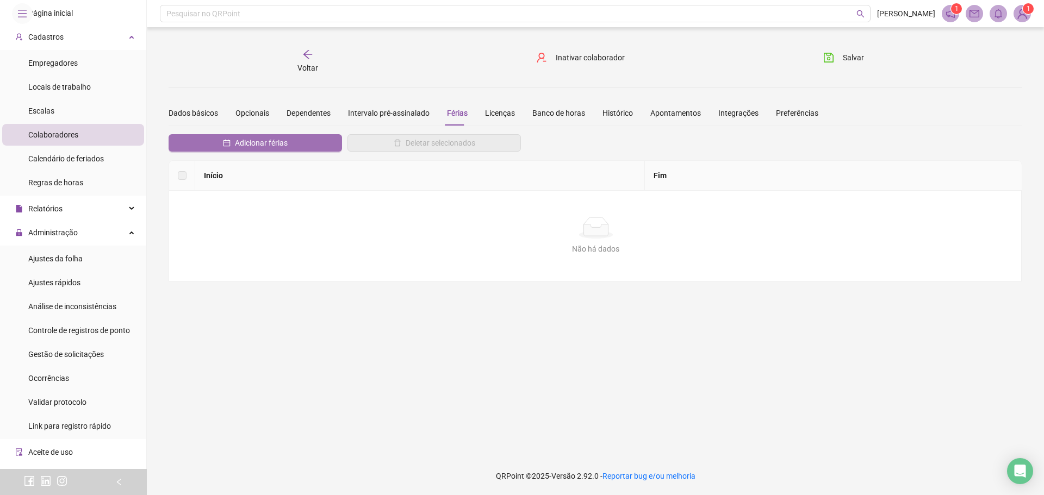
click button "Adicionar férias"
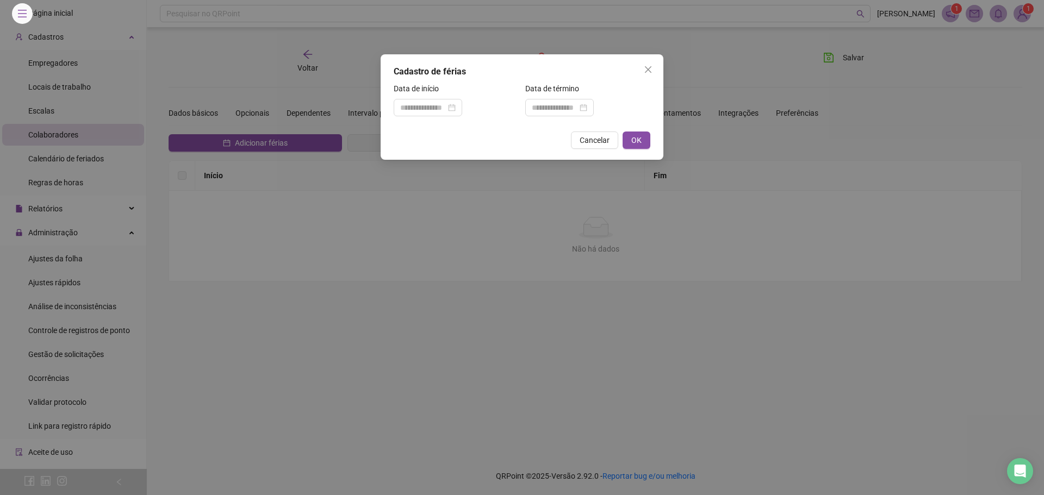
click div "Data de início"
click input
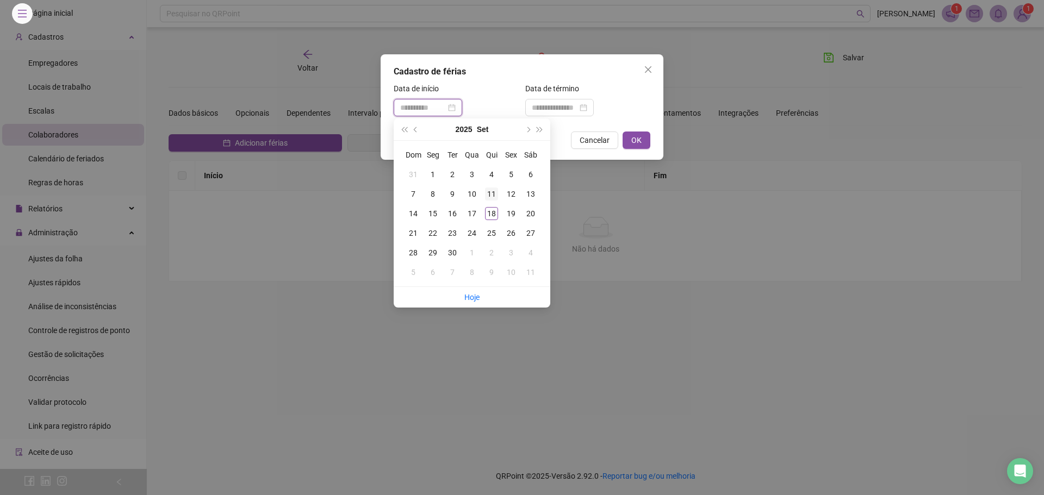
type input "**********"
click div "11"
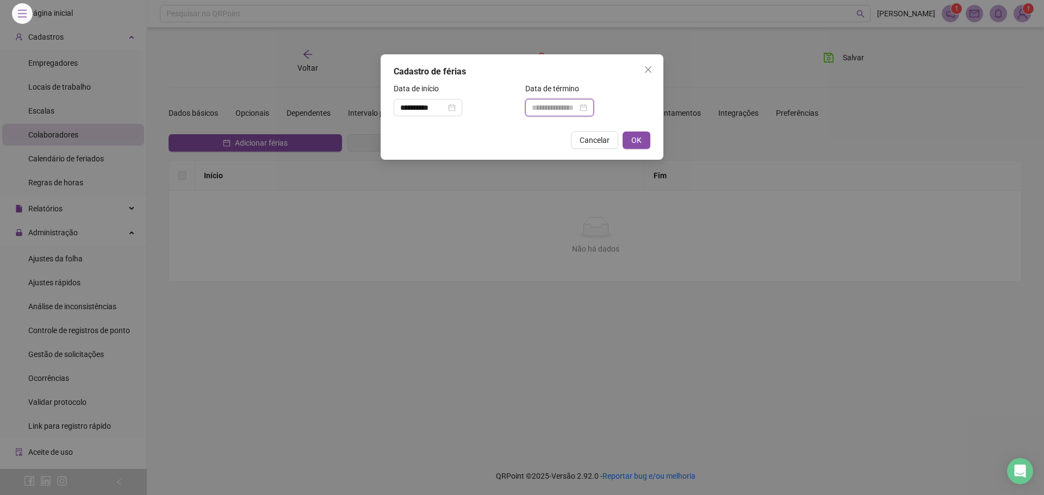
click input
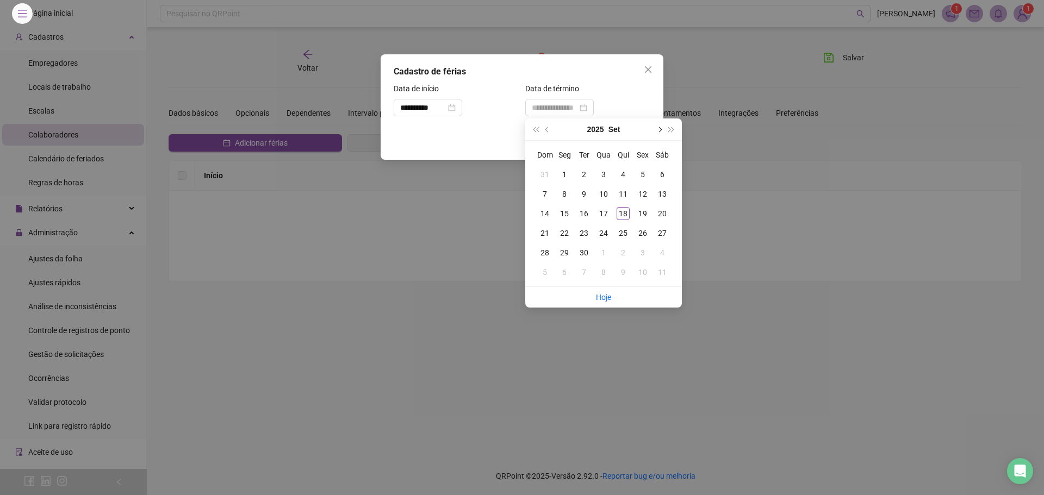
click button "next-year"
type input "**********"
click div "10"
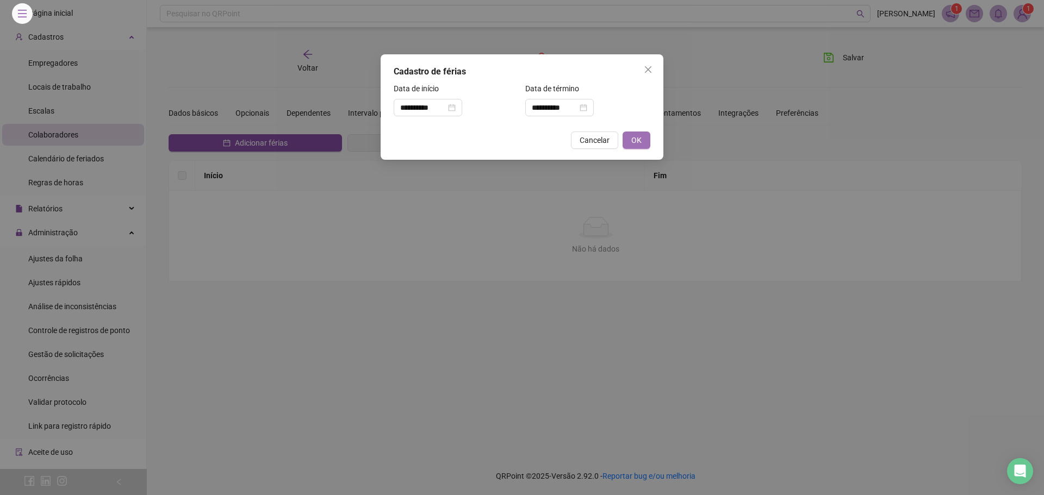
click span "OK"
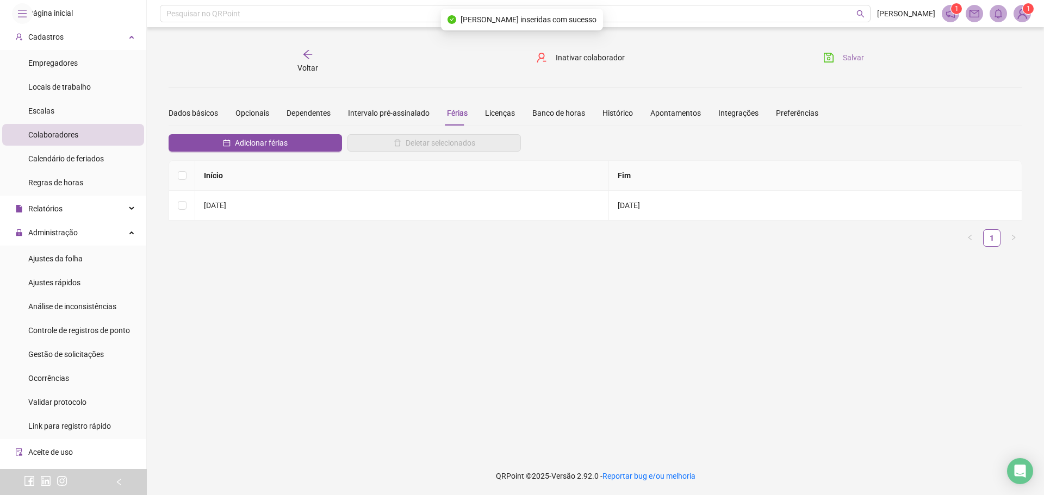
click button "Salvar"
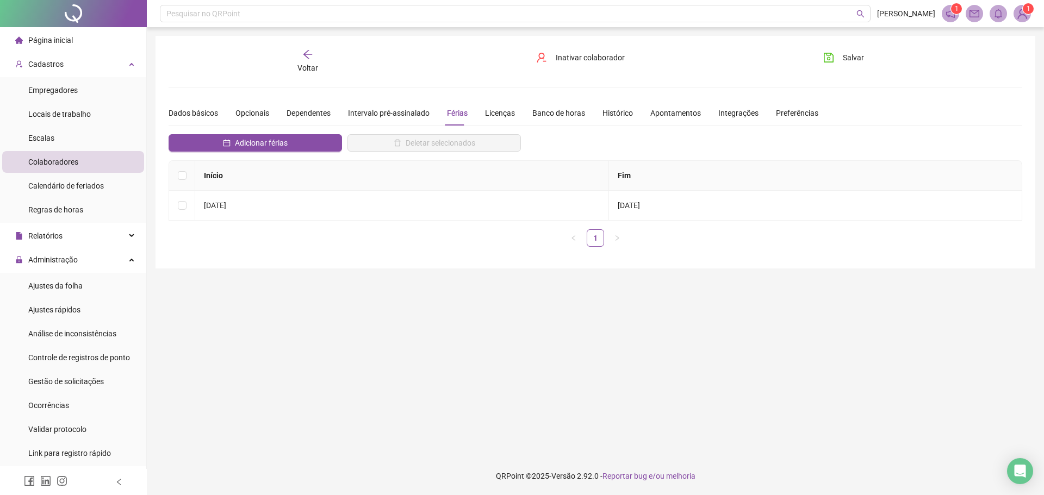
click at [292, 52] on div "Voltar" at bounding box center [307, 61] width 135 height 25
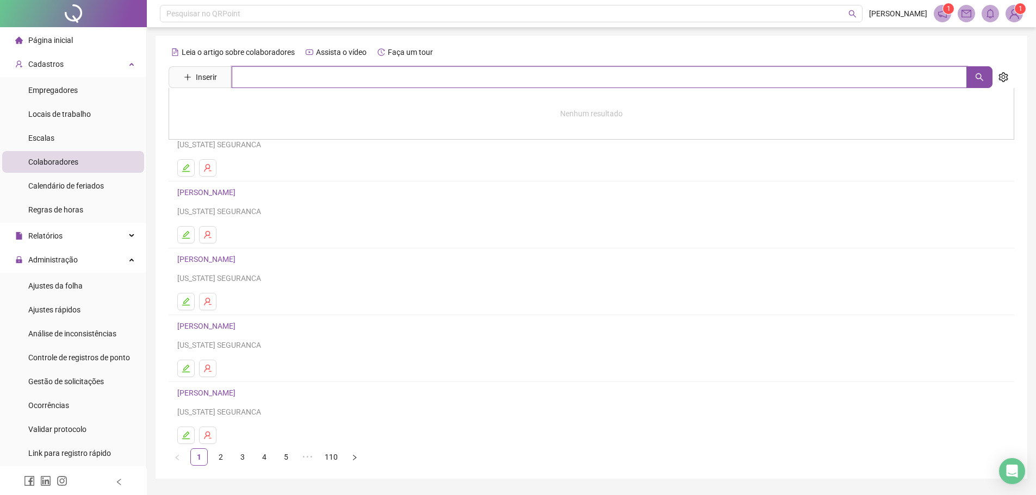
click at [301, 71] on input "text" at bounding box center [599, 77] width 735 height 22
type input "**********"
click at [992, 77] on button "button" at bounding box center [1003, 77] width 22 height 22
click at [978, 70] on button "button" at bounding box center [979, 77] width 26 height 22
click at [976, 76] on icon "search" at bounding box center [979, 77] width 9 height 9
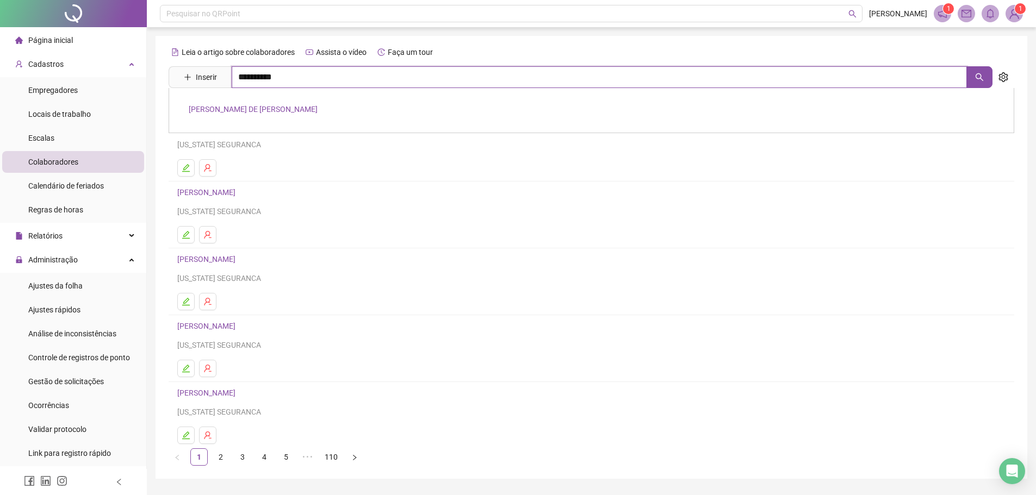
click at [577, 79] on input "**********" at bounding box center [599, 77] width 735 height 22
click at [238, 103] on div "PEDRO FILHO DE ANDRADE SOUSA" at bounding box center [591, 110] width 845 height 45
click at [347, 77] on input "**********" at bounding box center [599, 77] width 735 height 22
click at [276, 111] on link "PEDRO FILHO DE ANDRADE SOUSA" at bounding box center [253, 109] width 129 height 9
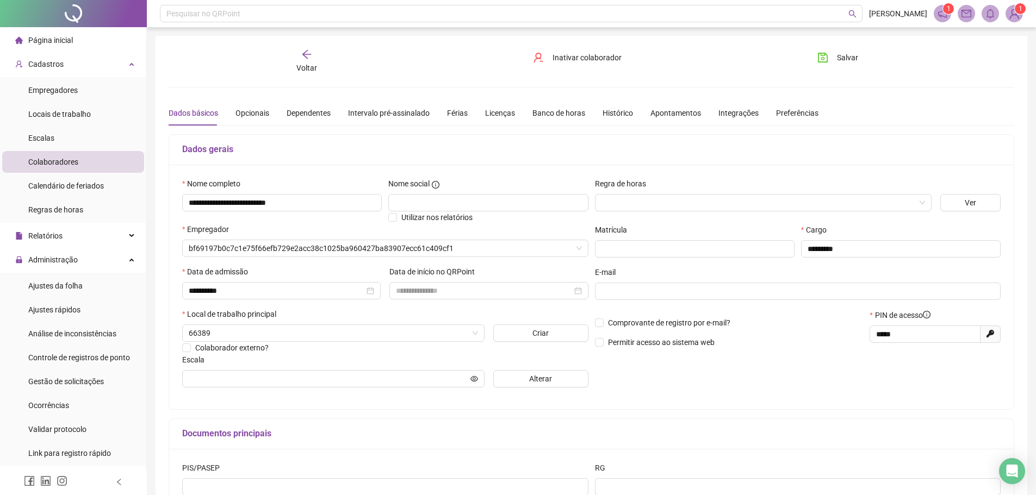
type input "**********"
click at [464, 110] on div "Dados básicos Opcionais Dependentes Intervalo pré-assinalado Férias Licenças Ba…" at bounding box center [494, 113] width 650 height 25
click at [456, 112] on div "Férias" at bounding box center [457, 113] width 21 height 12
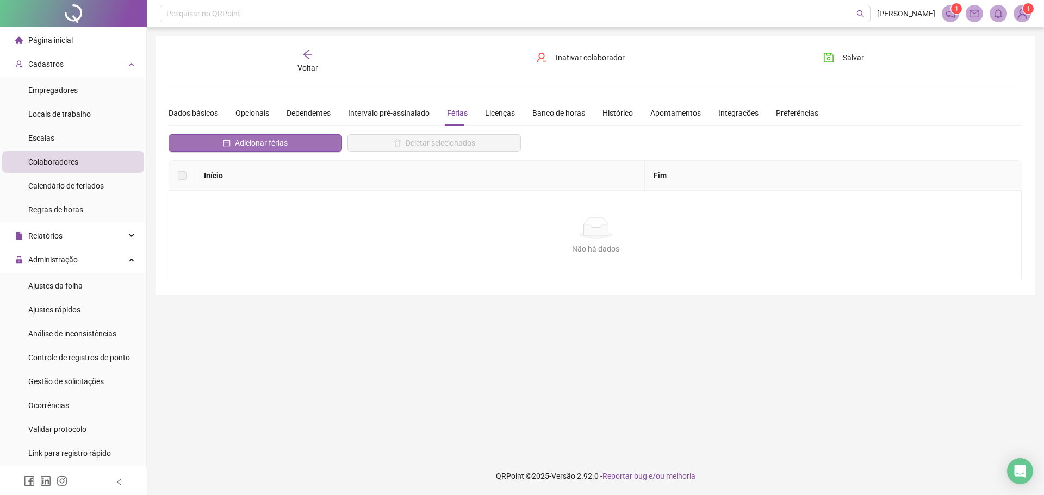
click at [248, 146] on span "Adicionar férias" at bounding box center [261, 143] width 53 height 12
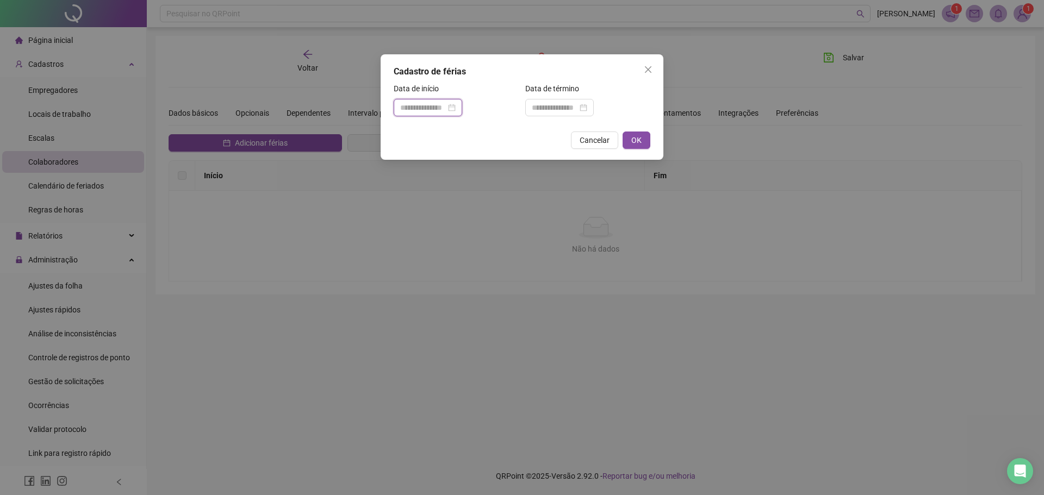
click at [426, 107] on input at bounding box center [423, 108] width 46 height 12
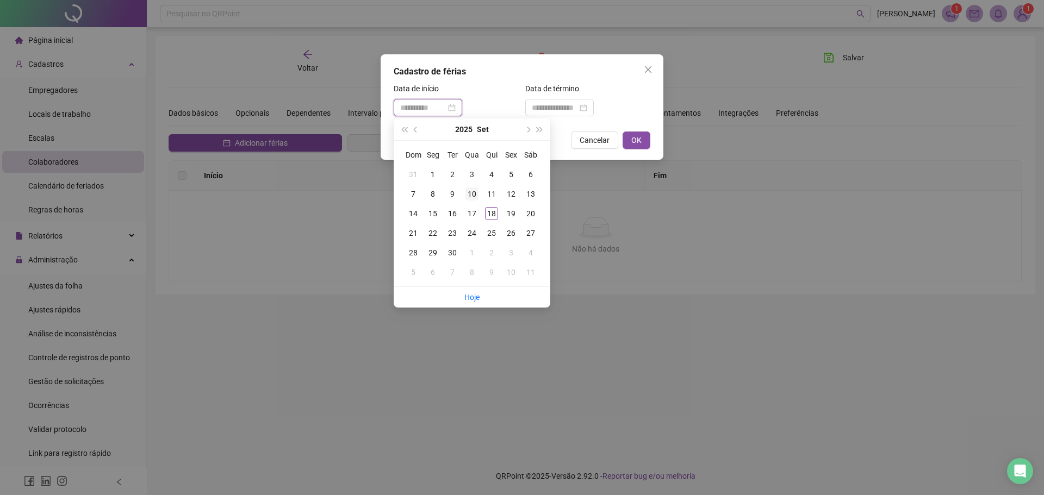
type input "**********"
click at [471, 194] on div "10" at bounding box center [471, 194] width 13 height 13
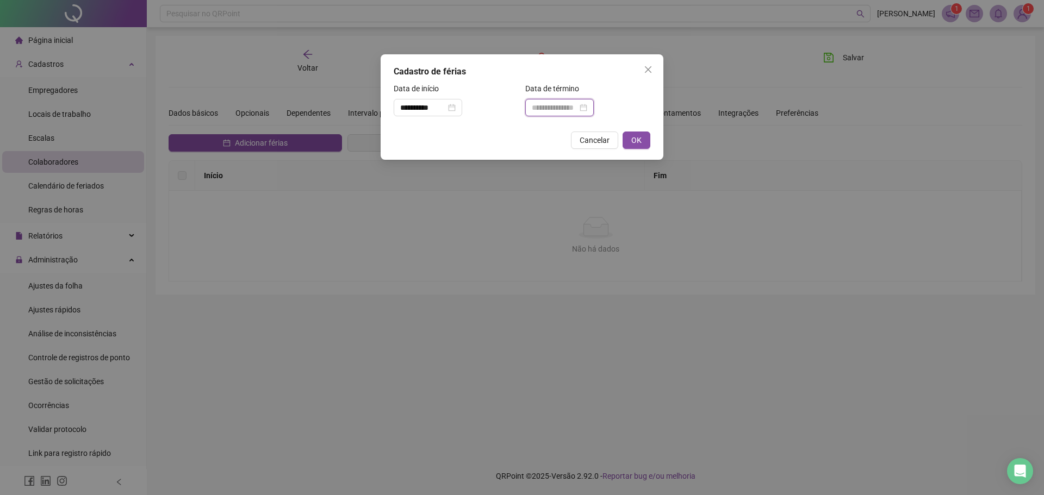
click at [577, 111] on input at bounding box center [555, 108] width 46 height 12
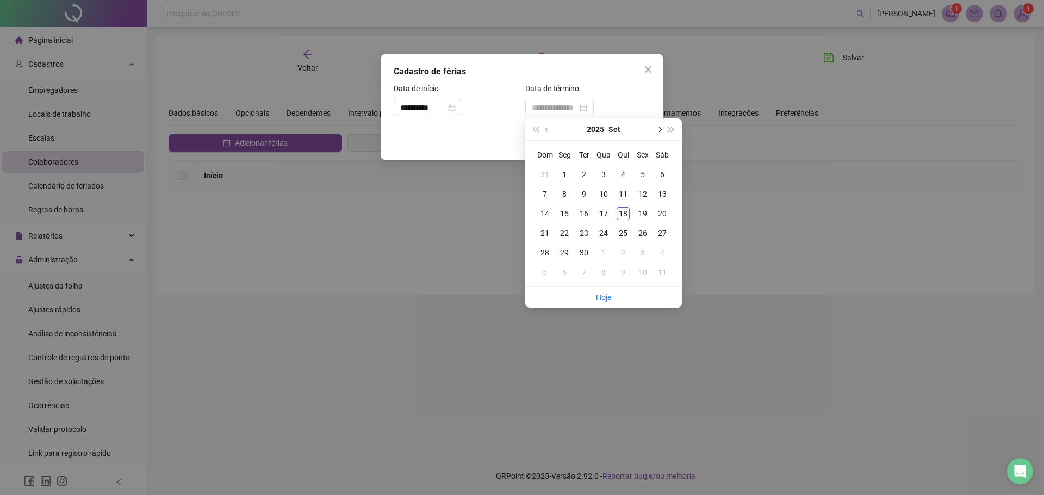
click at [658, 126] on button "next-year" at bounding box center [659, 129] width 12 height 22
type input "**********"
click at [622, 188] on div "9" at bounding box center [622, 194] width 13 height 13
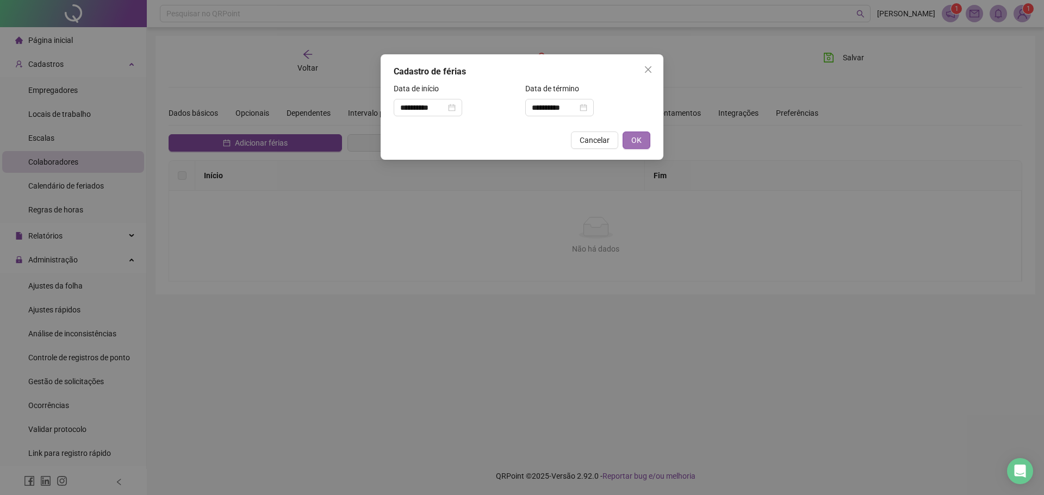
click at [636, 134] on span "OK" at bounding box center [636, 140] width 10 height 12
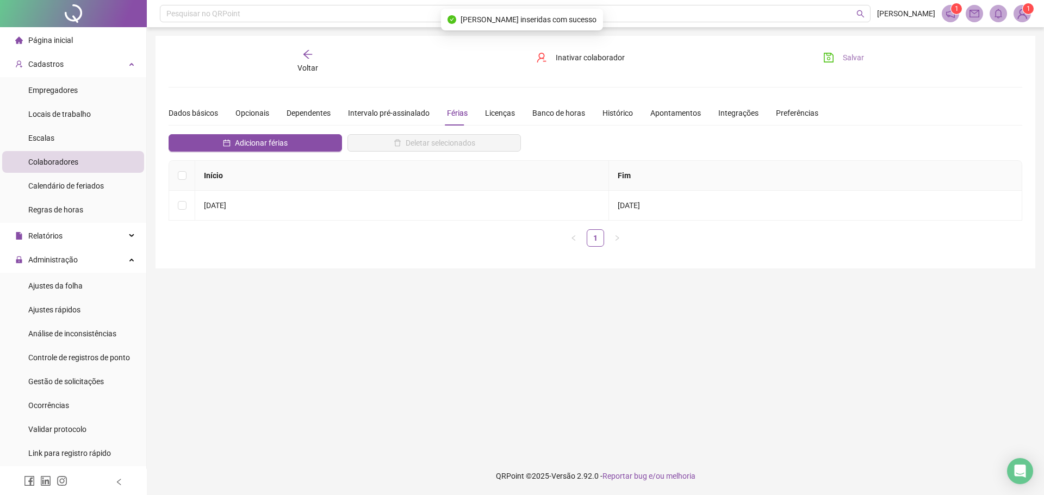
click at [841, 62] on button "Salvar" at bounding box center [843, 57] width 57 height 17
